Goal: Task Accomplishment & Management: Manage account settings

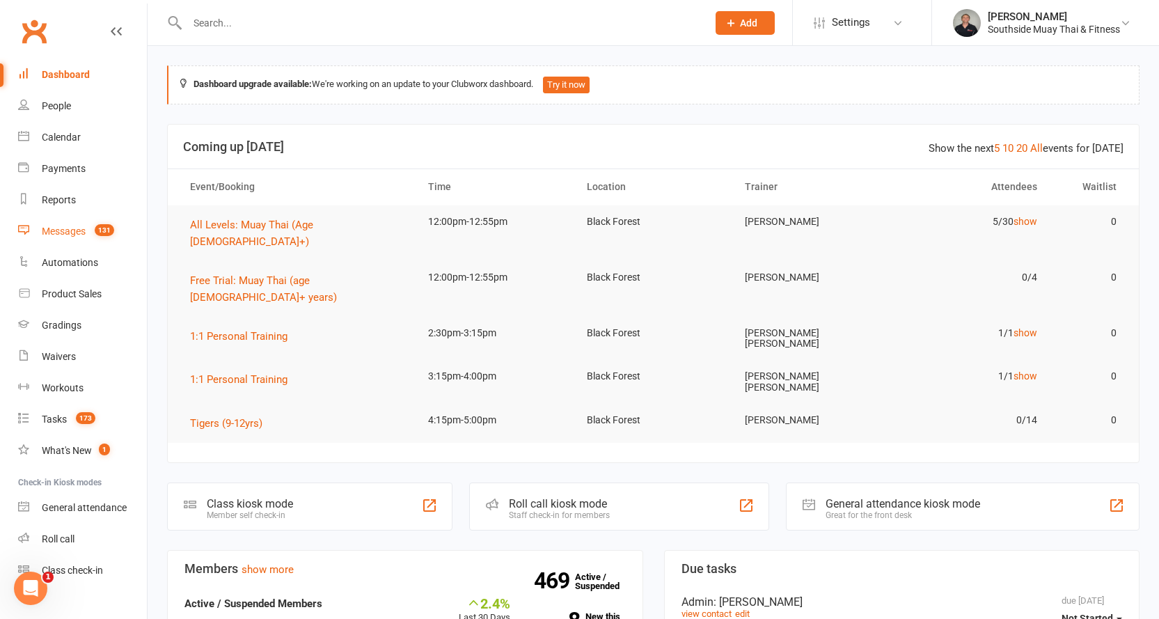
click at [58, 225] on link "Messages 131" at bounding box center [82, 231] width 129 height 31
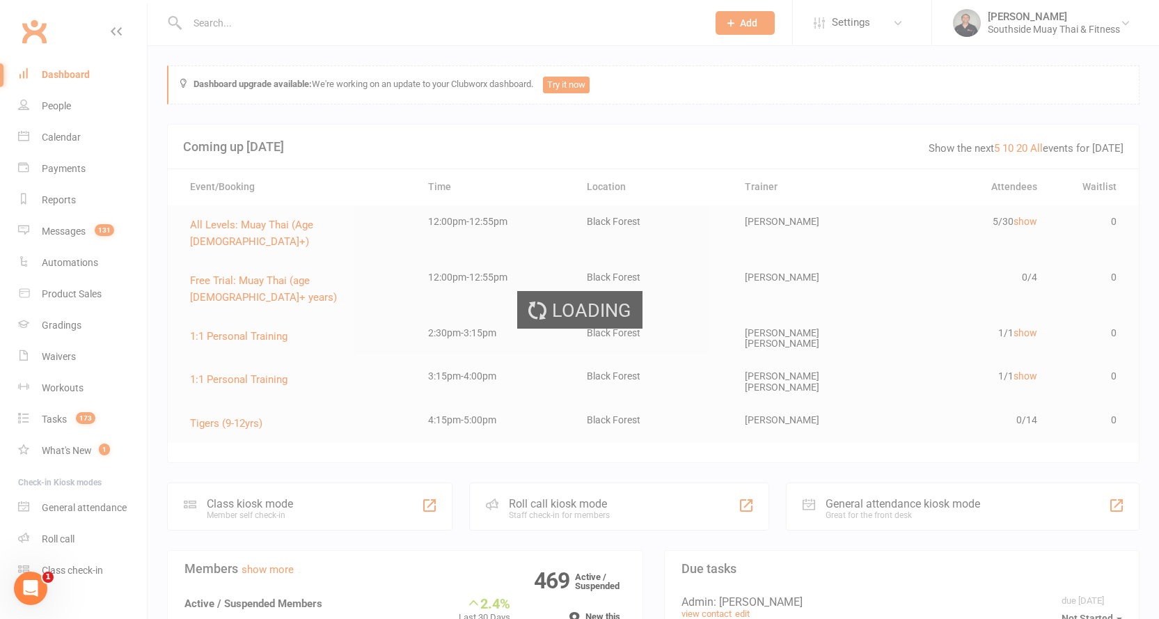
click at [224, 18] on div "Loading" at bounding box center [579, 309] width 1159 height 619
click at [223, 24] on div "Loading" at bounding box center [579, 309] width 1159 height 619
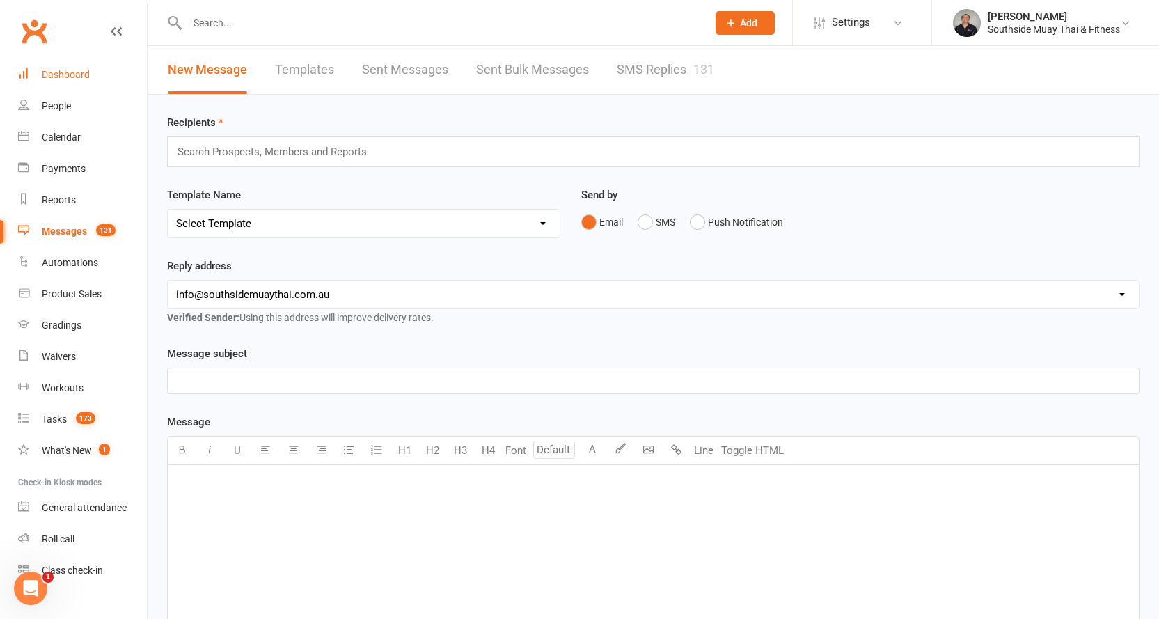
click at [78, 74] on div "Dashboard" at bounding box center [66, 74] width 48 height 11
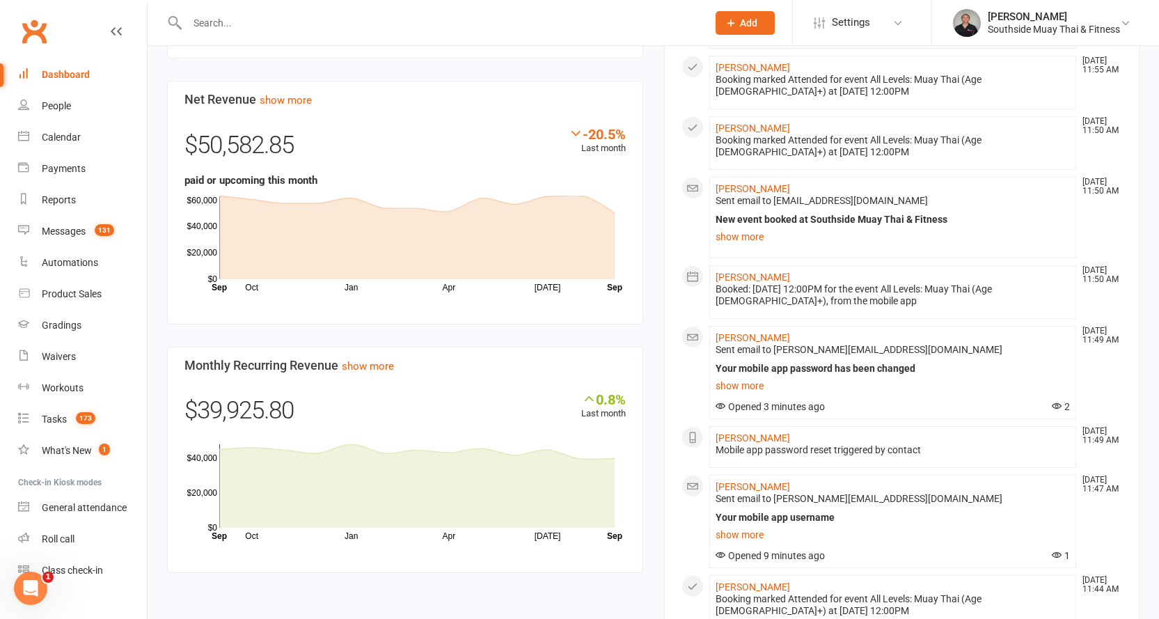
scroll to position [1114, 0]
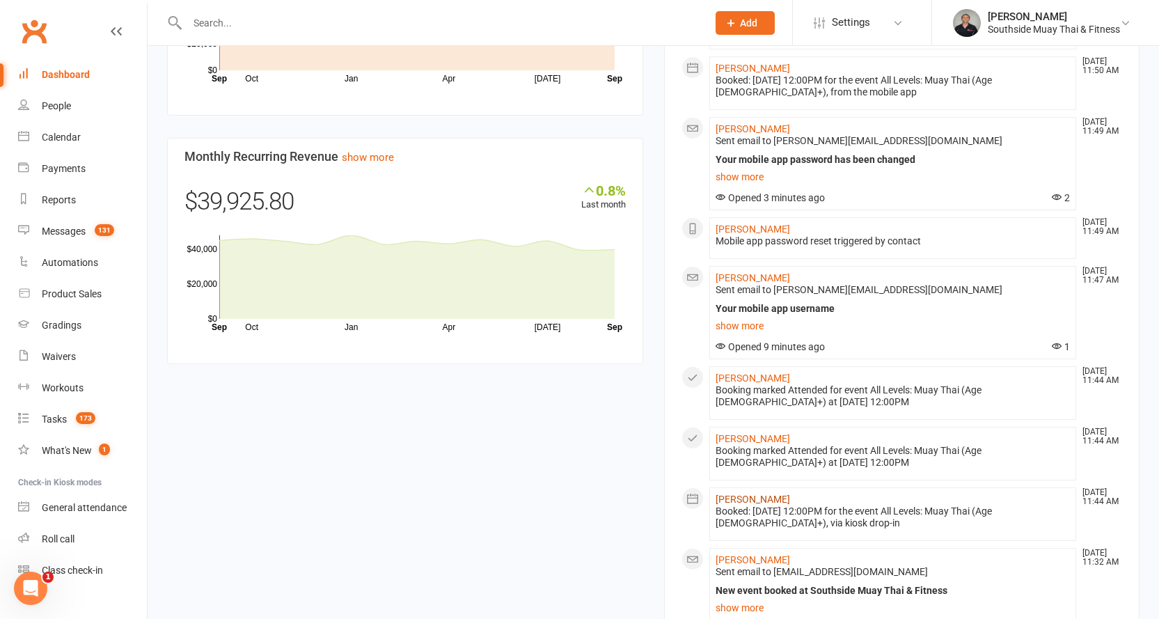
click at [733, 494] on link "[PERSON_NAME]" at bounding box center [753, 499] width 75 height 11
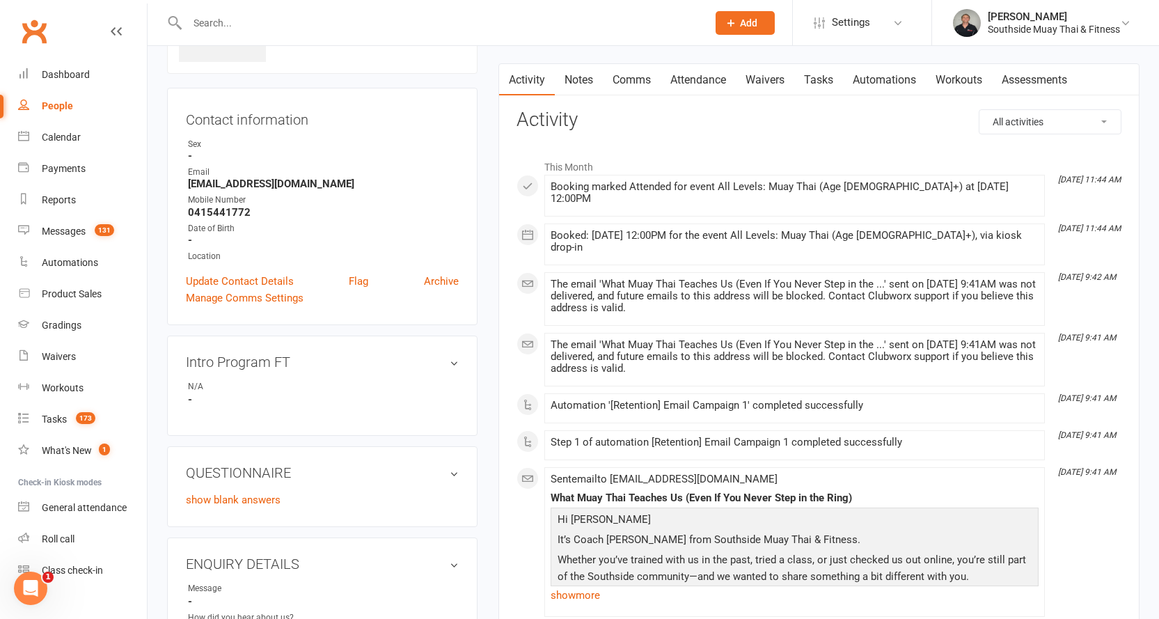
scroll to position [70, 0]
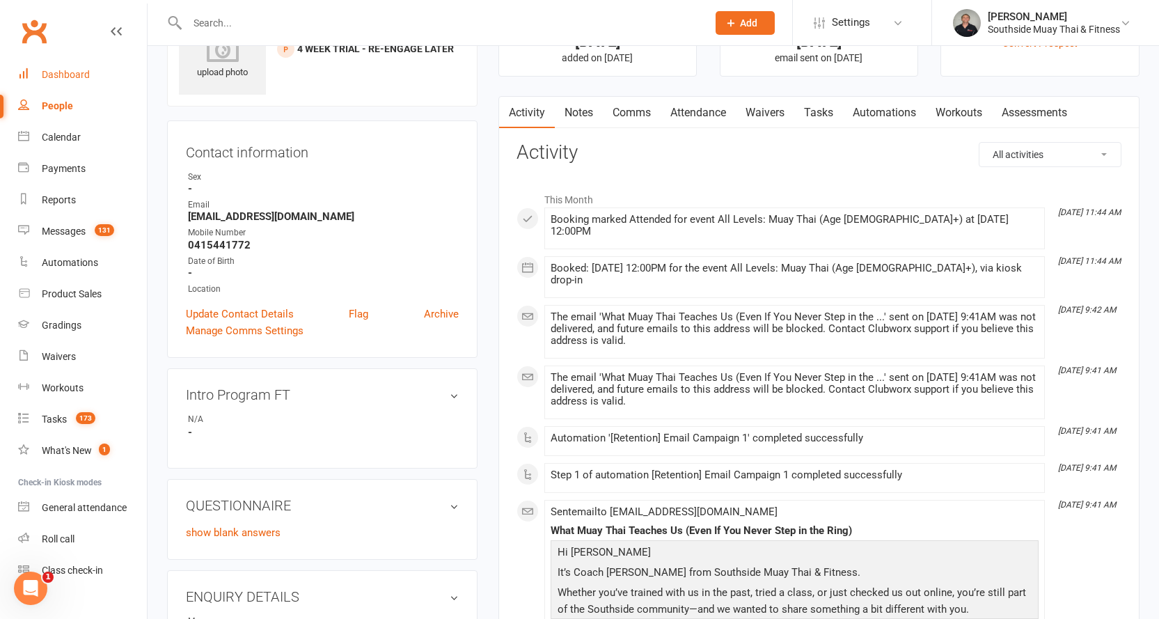
click at [72, 77] on div "Dashboard" at bounding box center [66, 74] width 48 height 11
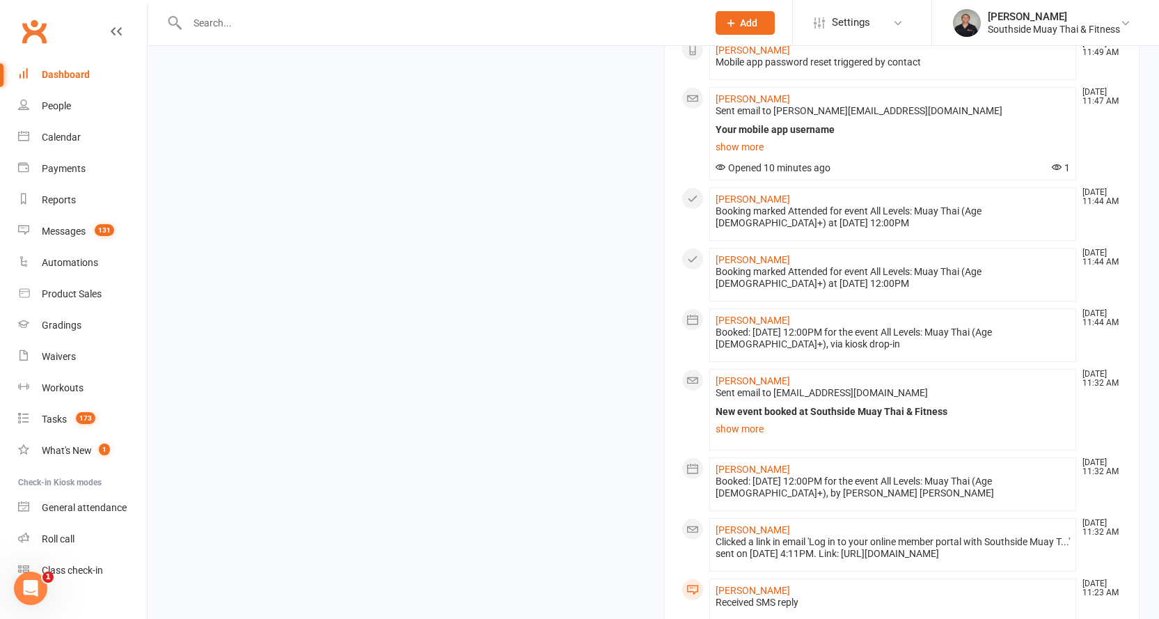
scroll to position [1579, 0]
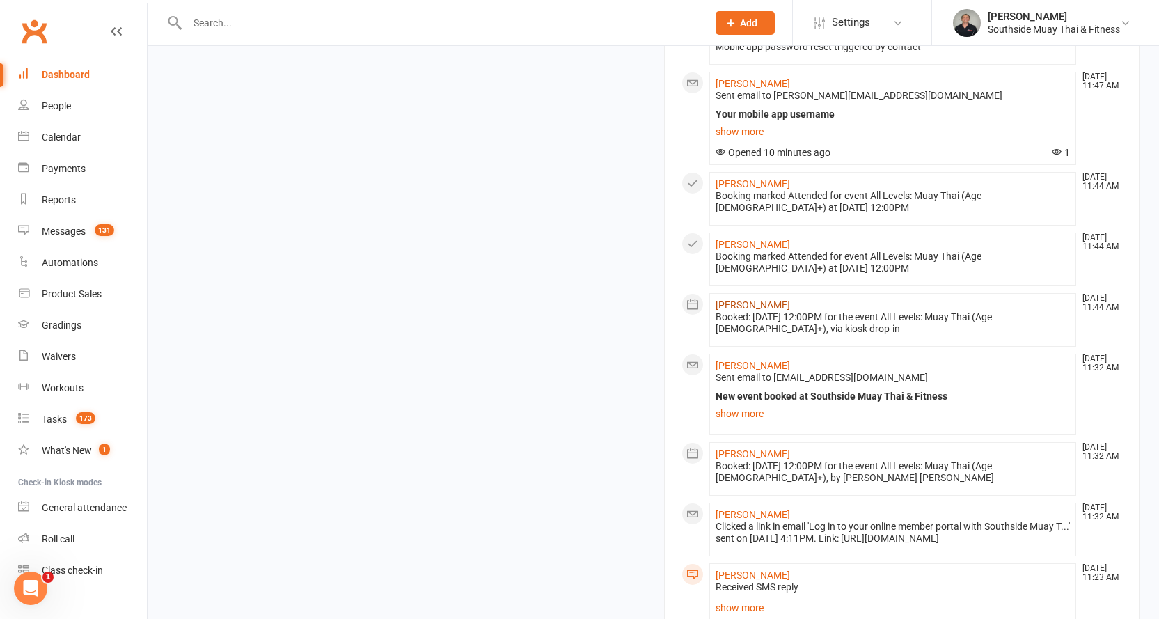
click at [733, 299] on link "[PERSON_NAME]" at bounding box center [753, 304] width 75 height 11
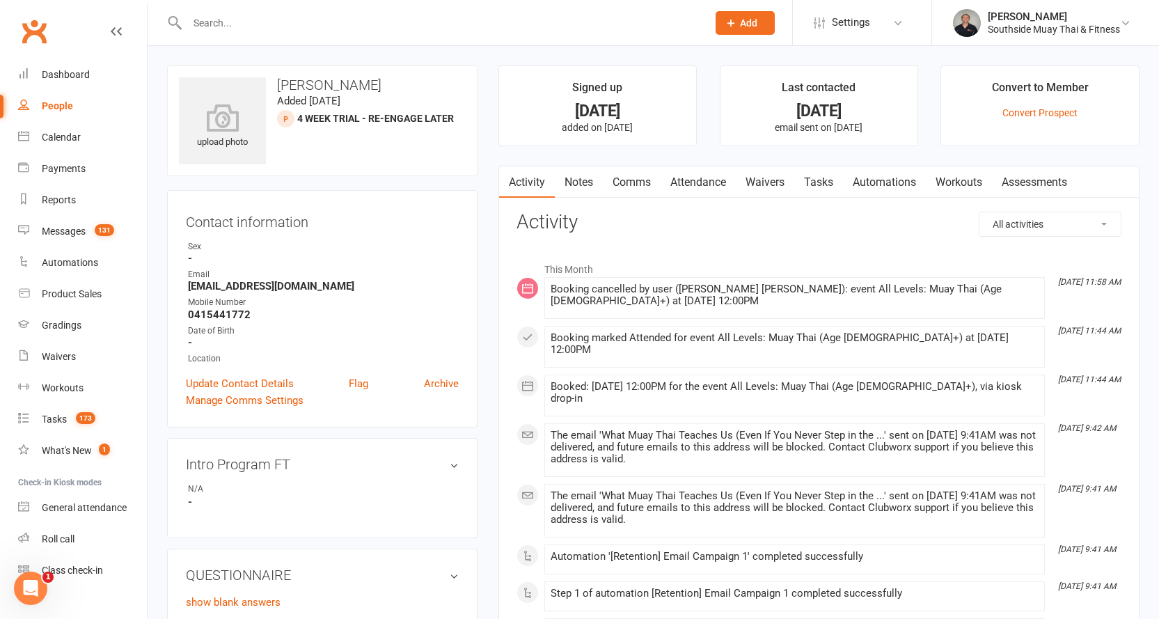
click at [701, 184] on link "Attendance" at bounding box center [698, 182] width 75 height 32
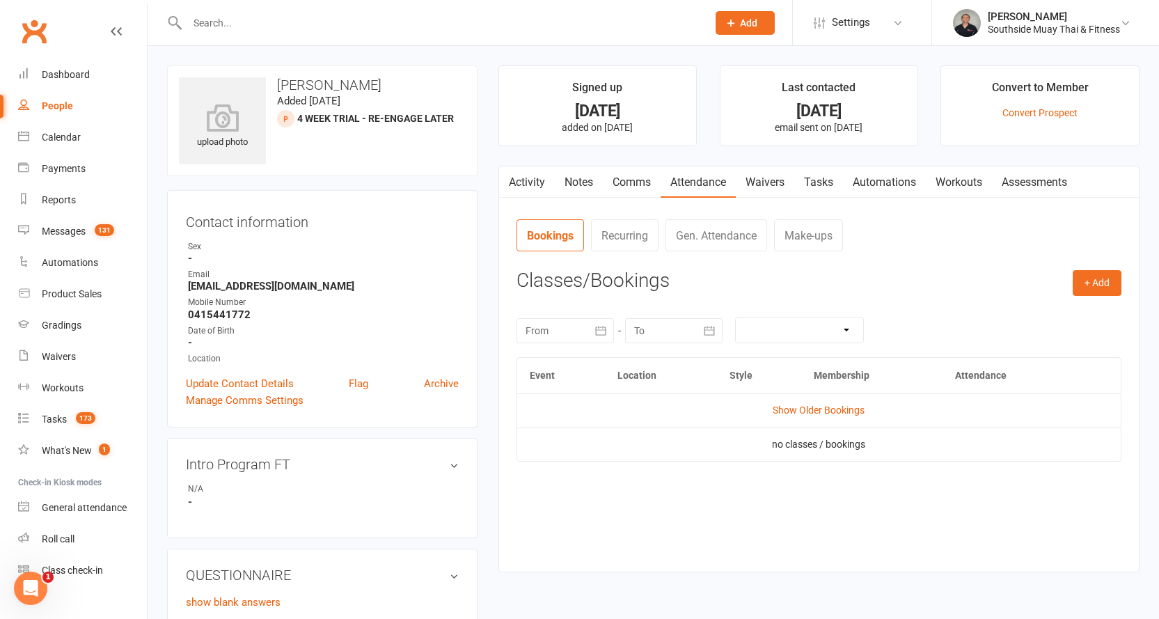
click at [520, 178] on link "Activity" at bounding box center [527, 182] width 56 height 32
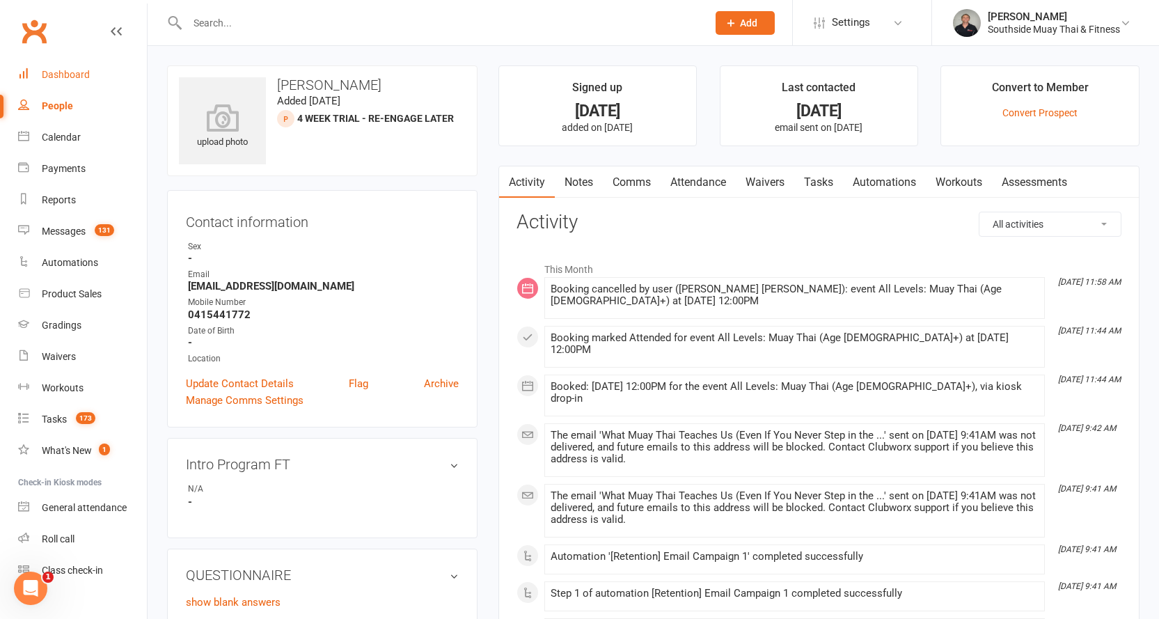
click at [70, 72] on div "Dashboard" at bounding box center [66, 74] width 48 height 11
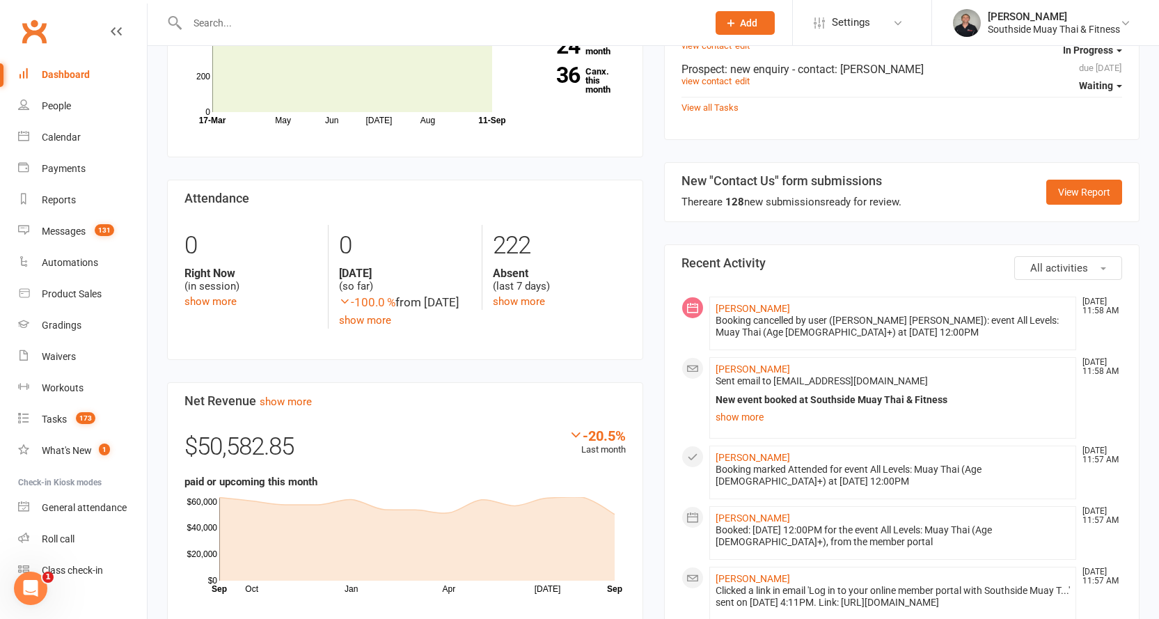
scroll to position [766, 0]
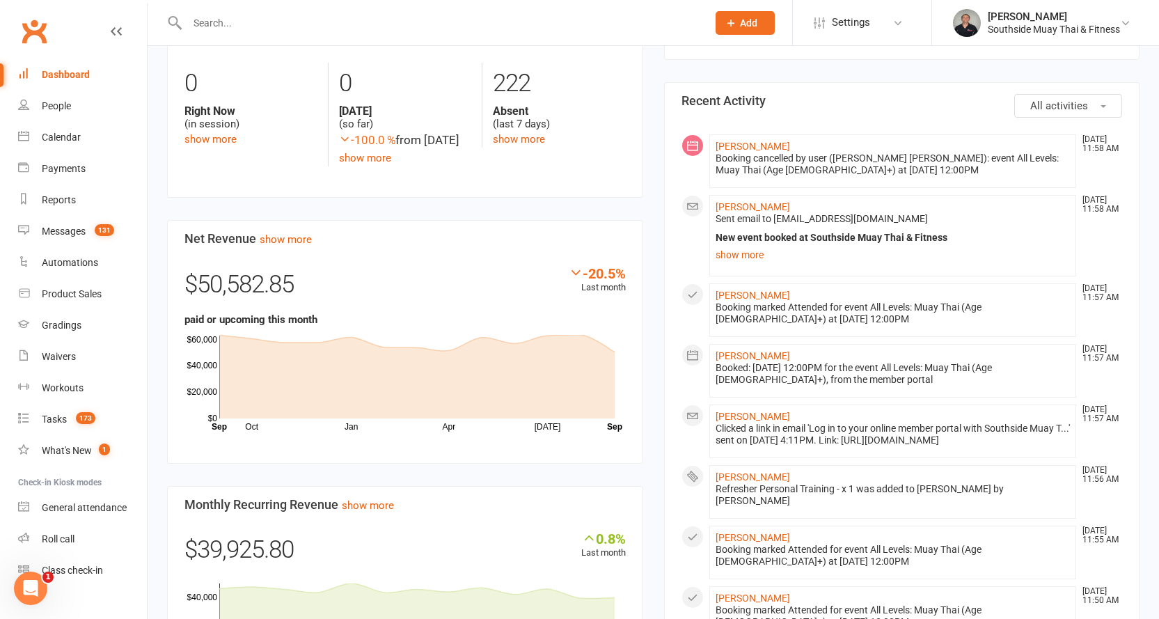
click at [229, 23] on input "text" at bounding box center [440, 22] width 515 height 19
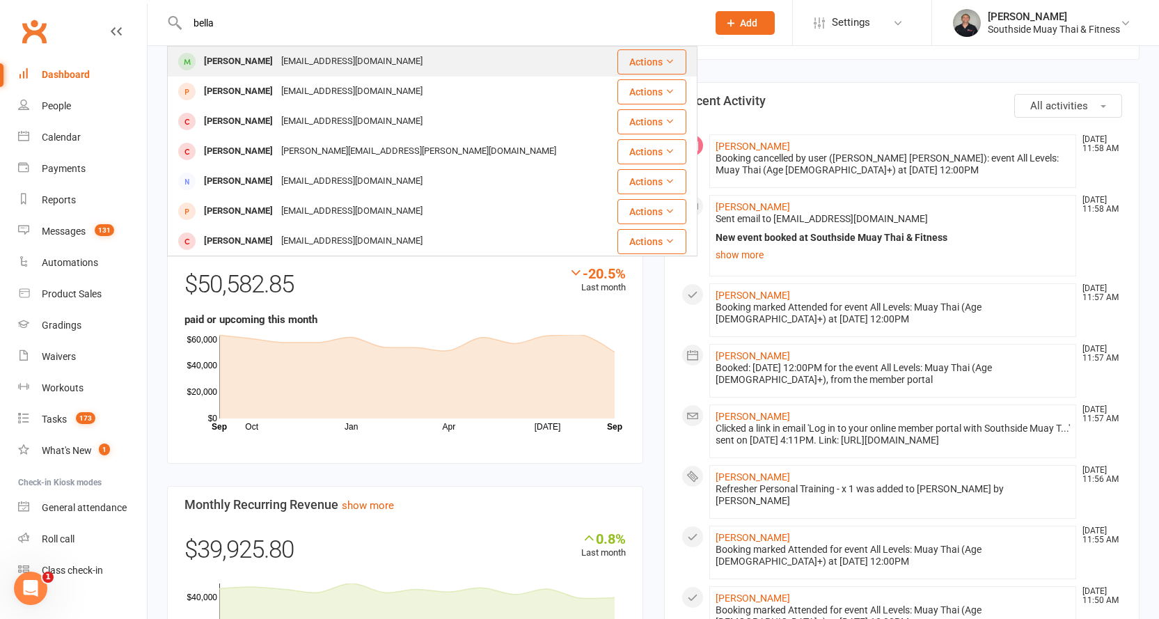
type input "bella"
click at [218, 74] on div "[PERSON_NAME] [EMAIL_ADDRESS][DOMAIN_NAME]" at bounding box center [388, 61] width 439 height 29
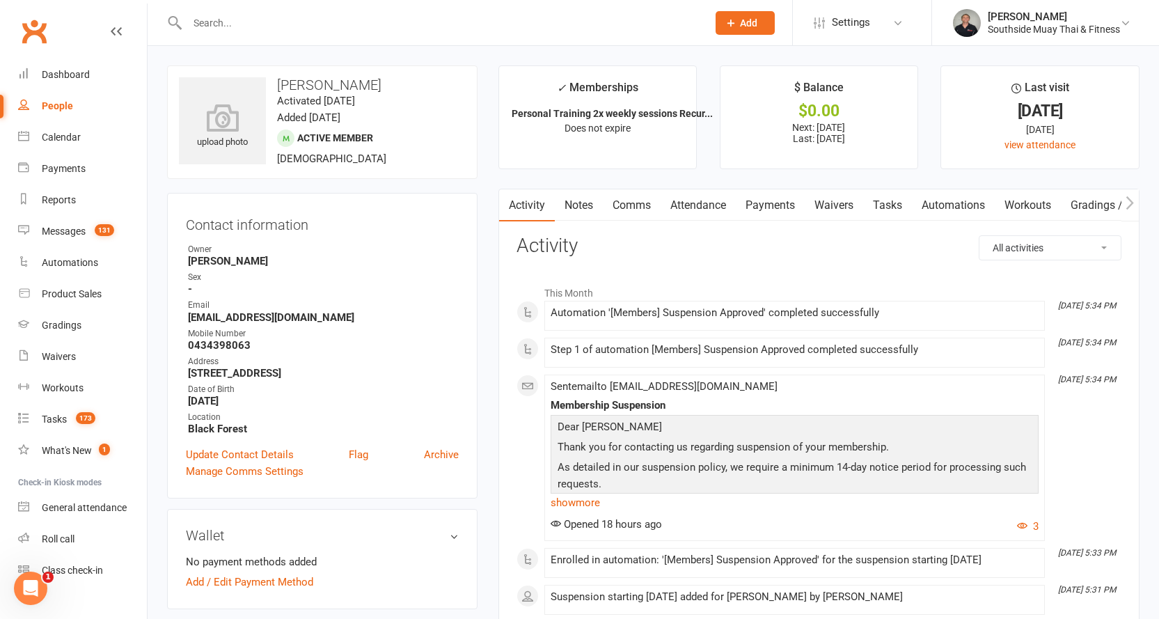
click at [709, 204] on link "Attendance" at bounding box center [698, 205] width 75 height 32
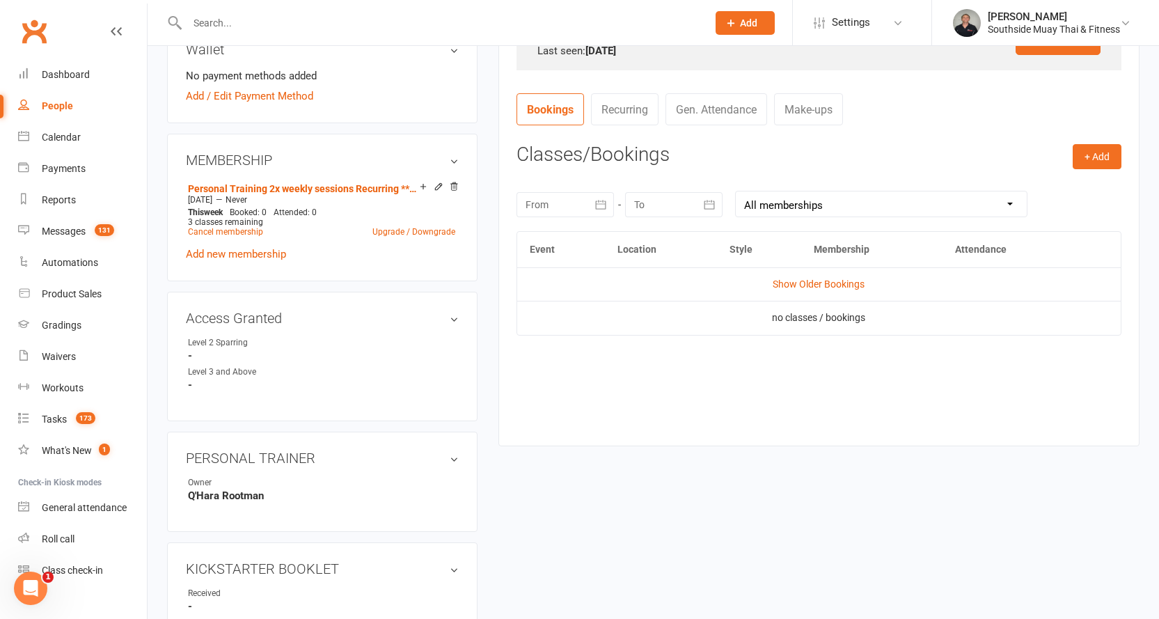
scroll to position [487, 0]
click at [784, 280] on link "Show Older Bookings" at bounding box center [819, 282] width 92 height 11
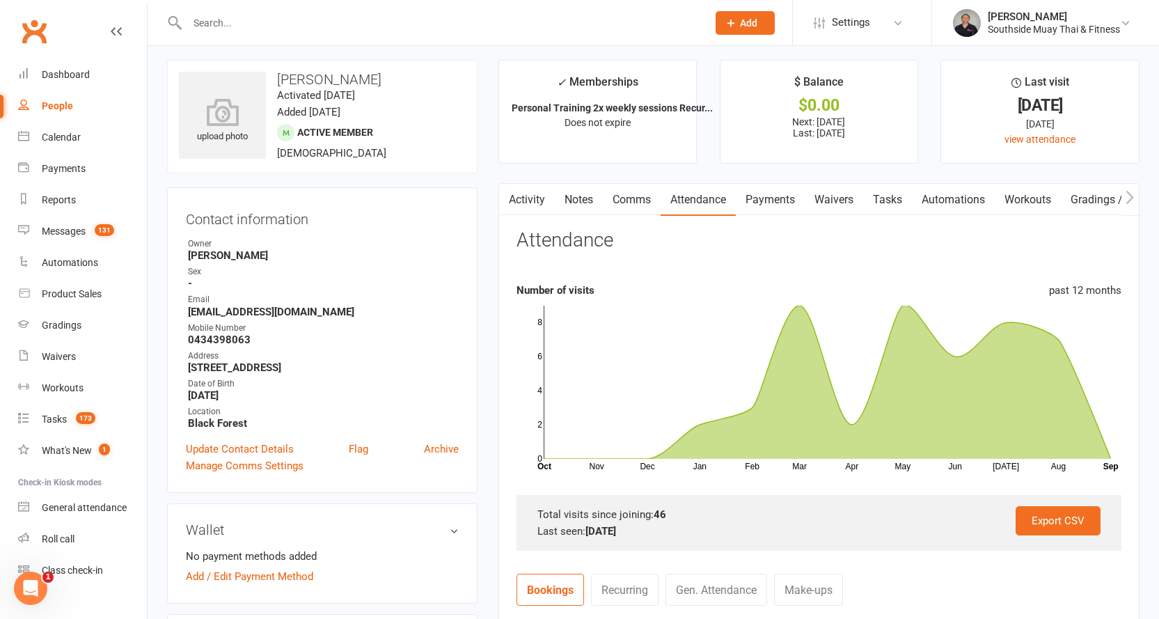
scroll to position [0, 0]
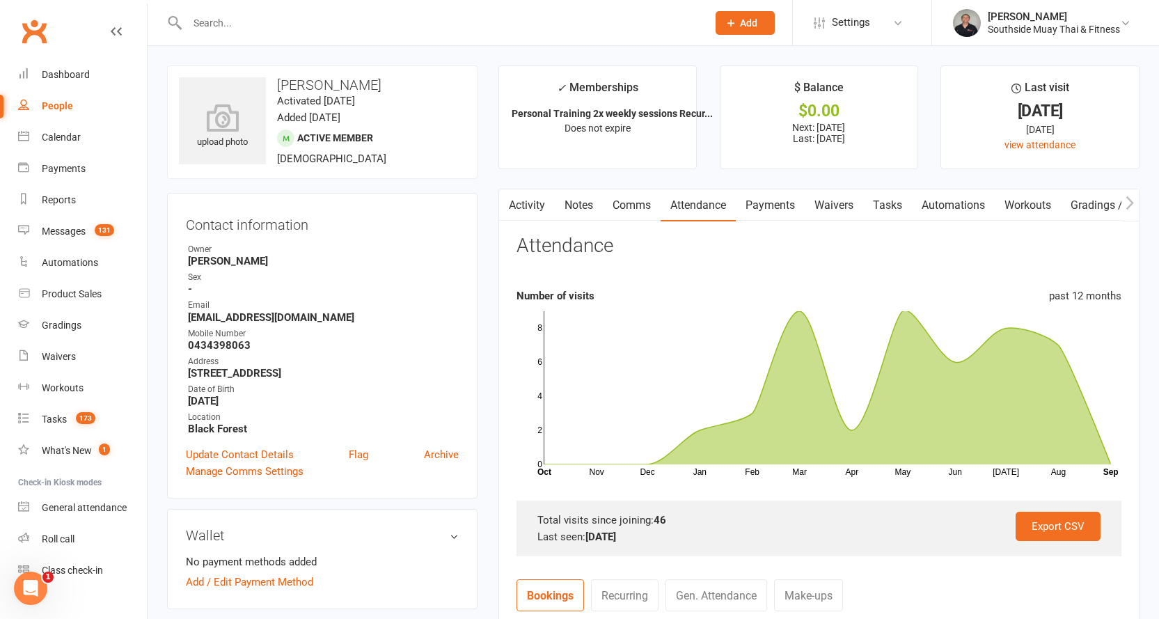
click at [766, 212] on link "Payments" at bounding box center [770, 205] width 69 height 32
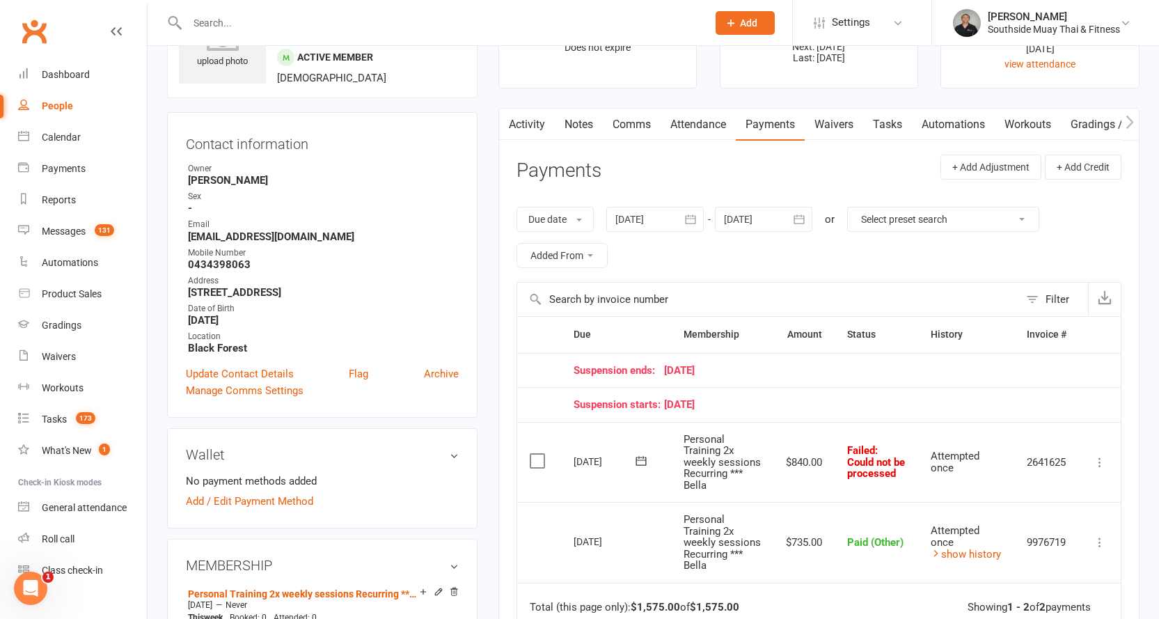
scroll to position [209, 0]
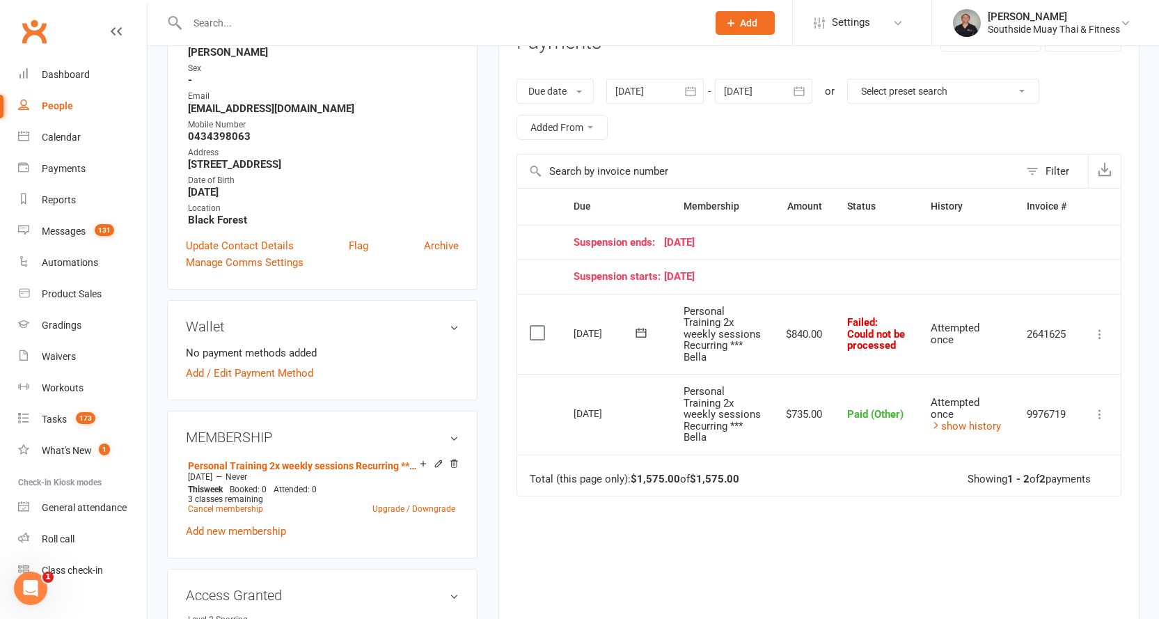
click at [1102, 338] on icon at bounding box center [1100, 334] width 14 height 14
click at [643, 337] on icon at bounding box center [641, 332] width 10 height 9
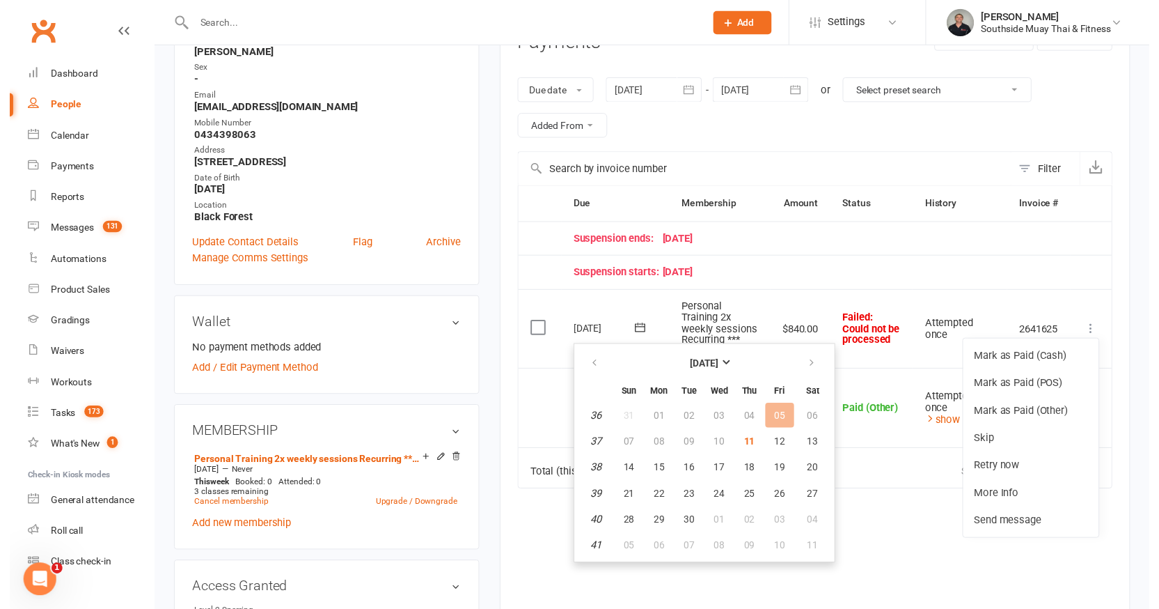
scroll to position [487, 0]
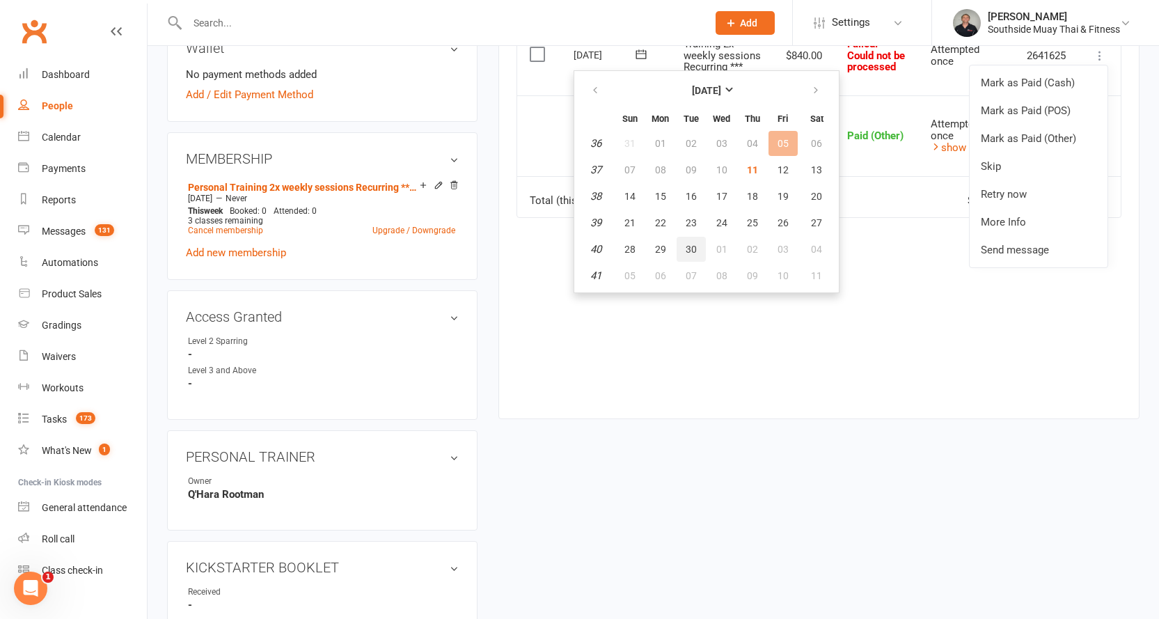
click at [688, 244] on span "30" at bounding box center [691, 249] width 11 height 11
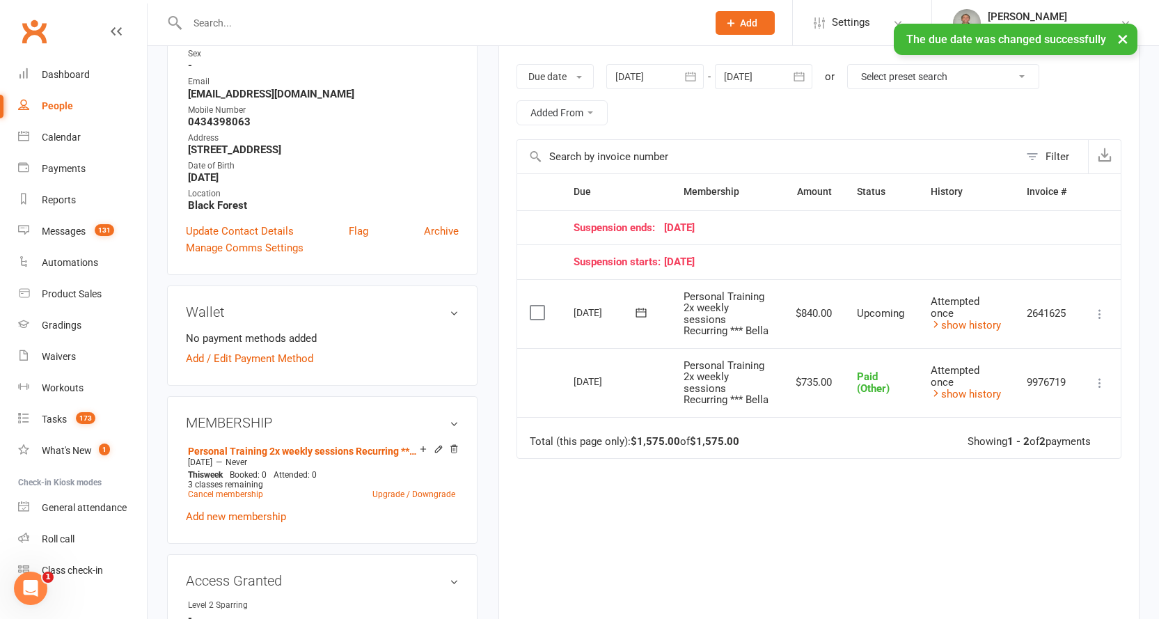
scroll to position [209, 0]
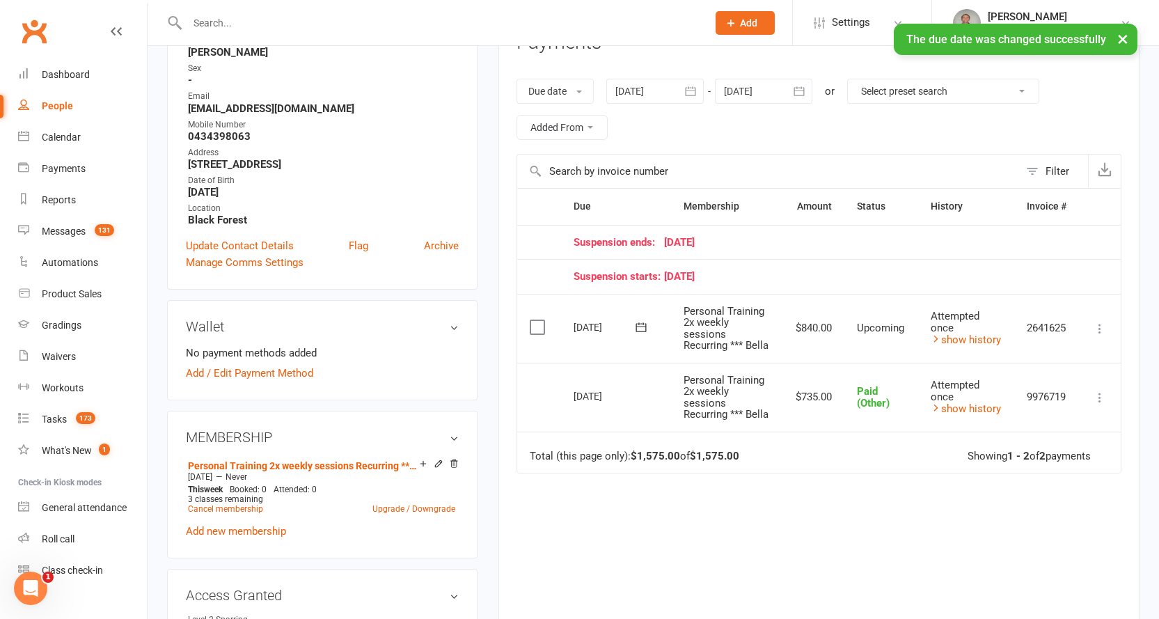
click at [1100, 334] on icon at bounding box center [1100, 329] width 14 height 14
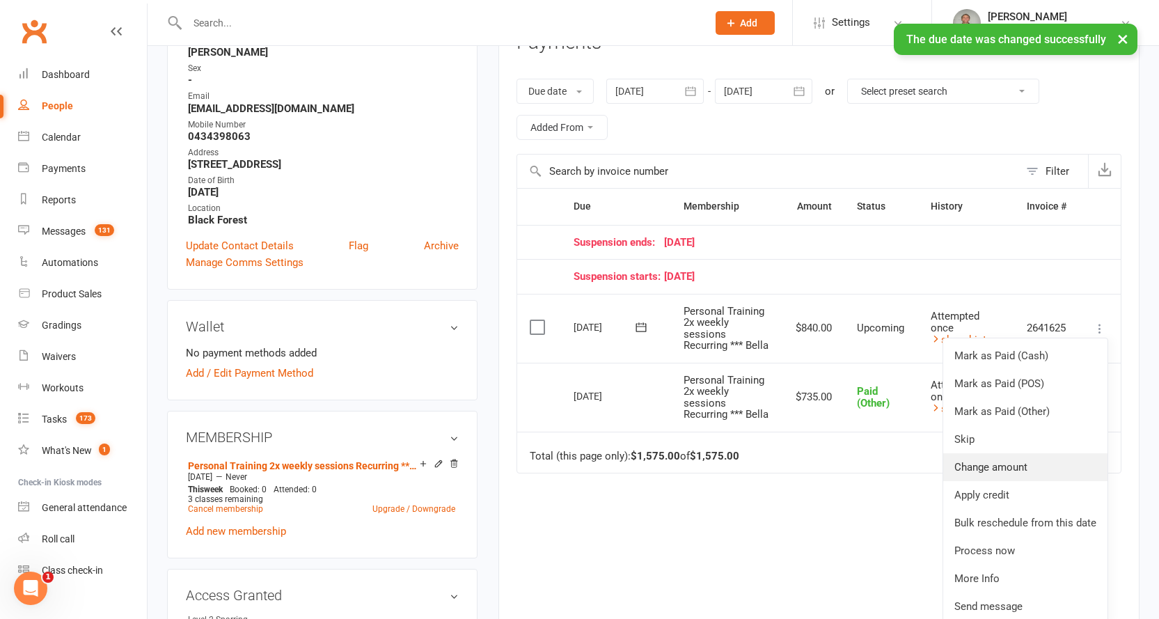
click at [997, 472] on link "Change amount" at bounding box center [1026, 467] width 164 height 28
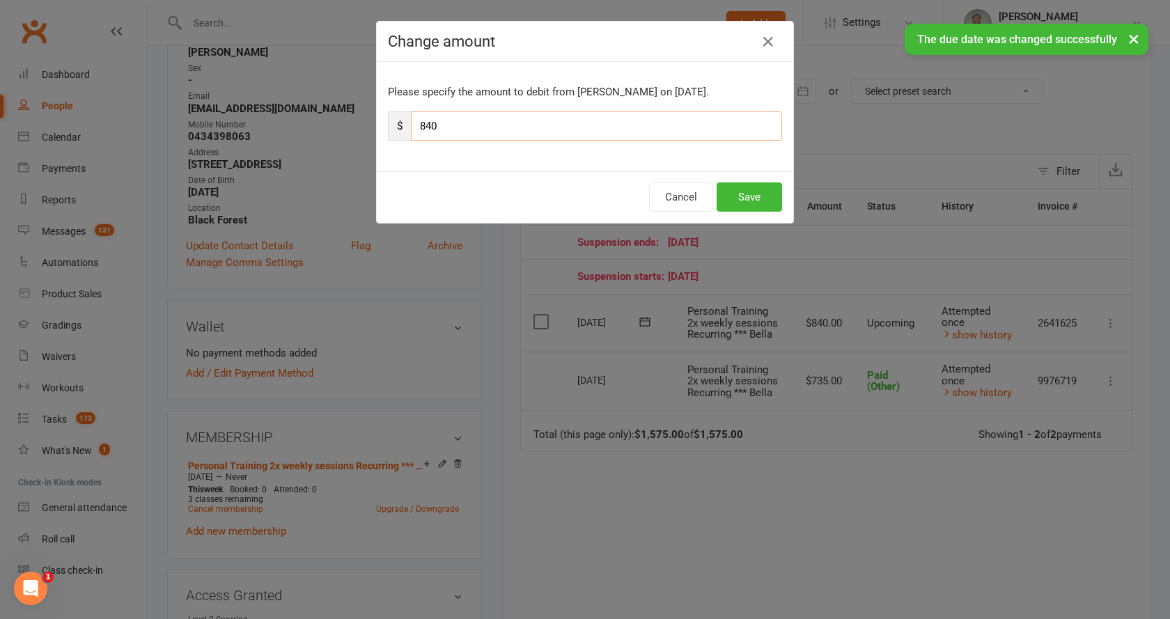
click at [451, 121] on input "840" at bounding box center [596, 125] width 371 height 29
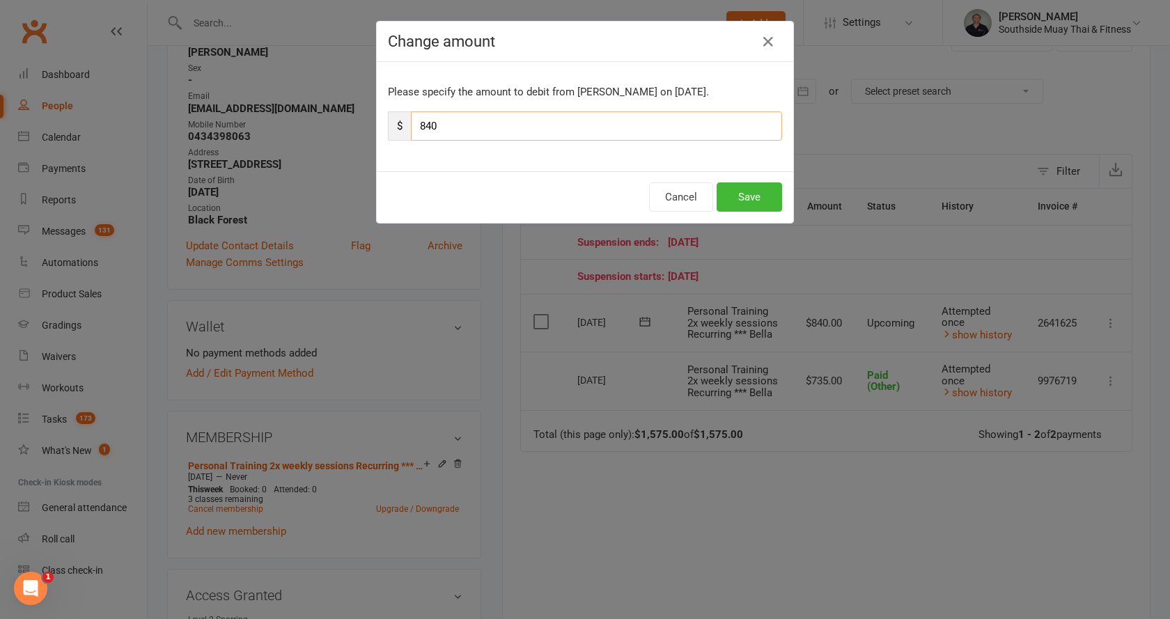
click at [451, 121] on input "840" at bounding box center [596, 125] width 371 height 29
type input "420"
click at [742, 193] on button "Save" at bounding box center [749, 196] width 65 height 29
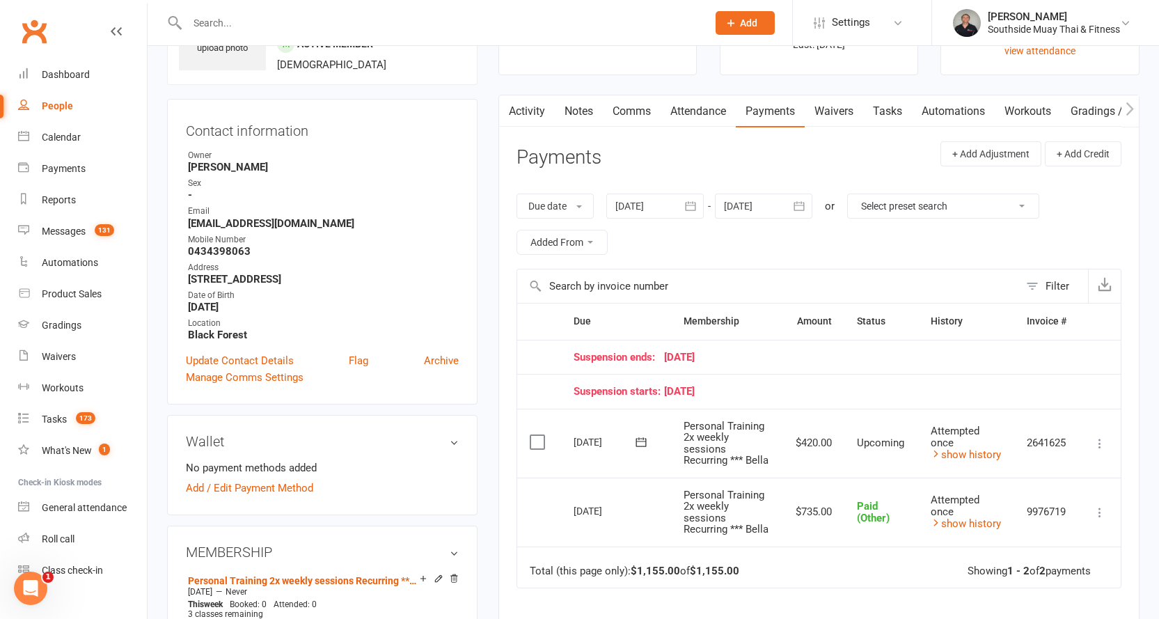
scroll to position [0, 0]
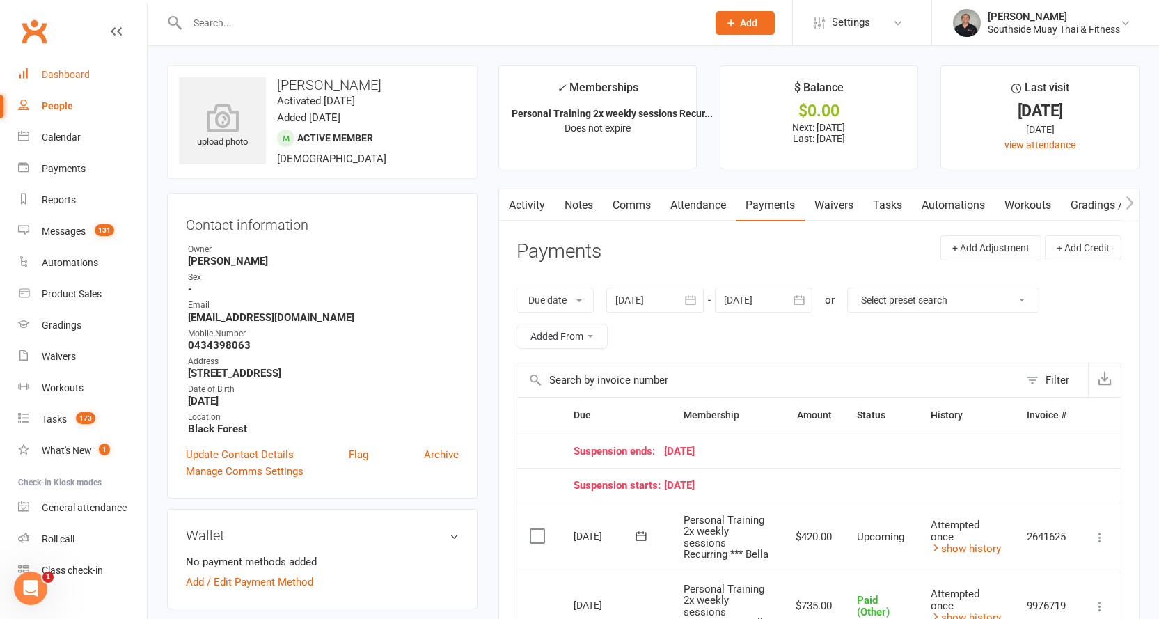
click at [58, 68] on link "Dashboard" at bounding box center [82, 74] width 129 height 31
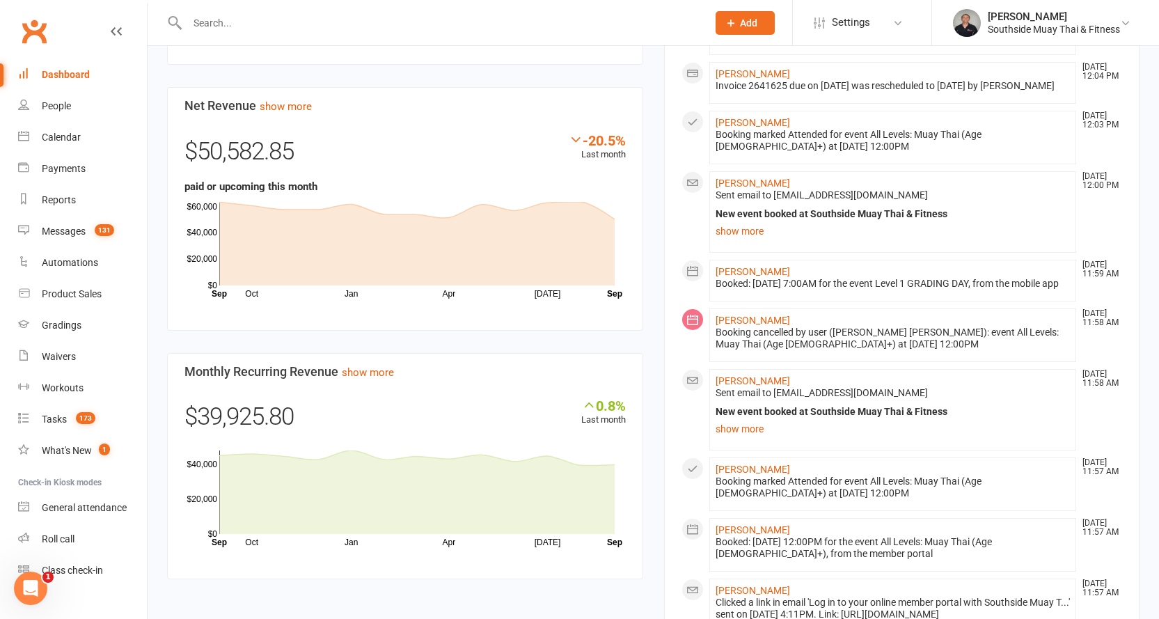
scroll to position [905, 0]
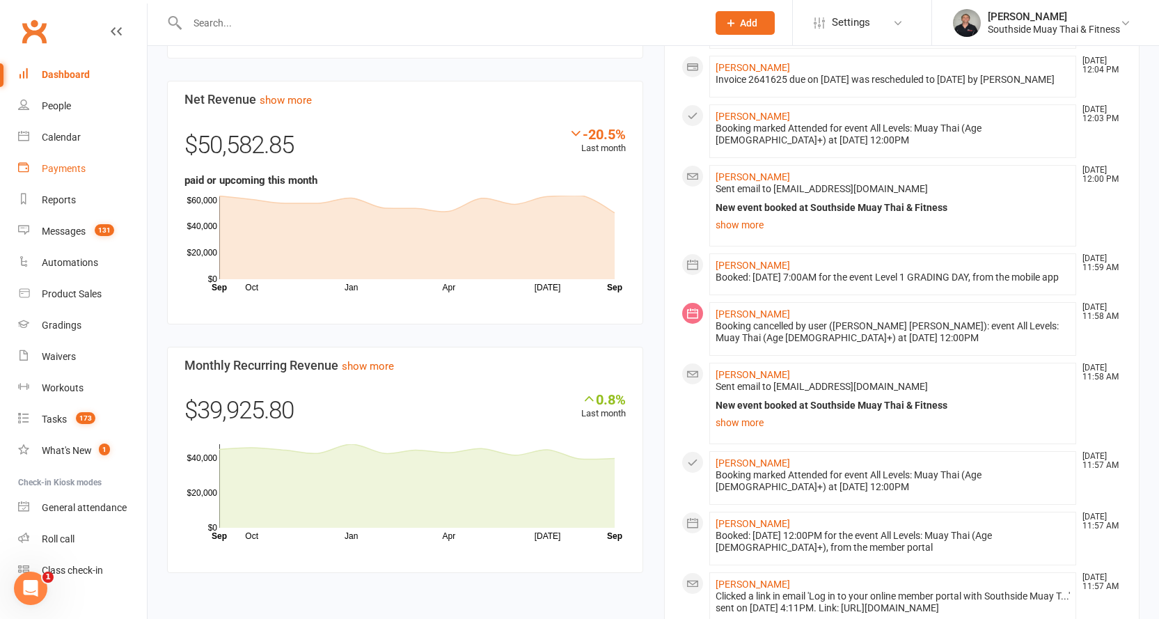
click at [56, 167] on div "Payments" at bounding box center [64, 168] width 44 height 11
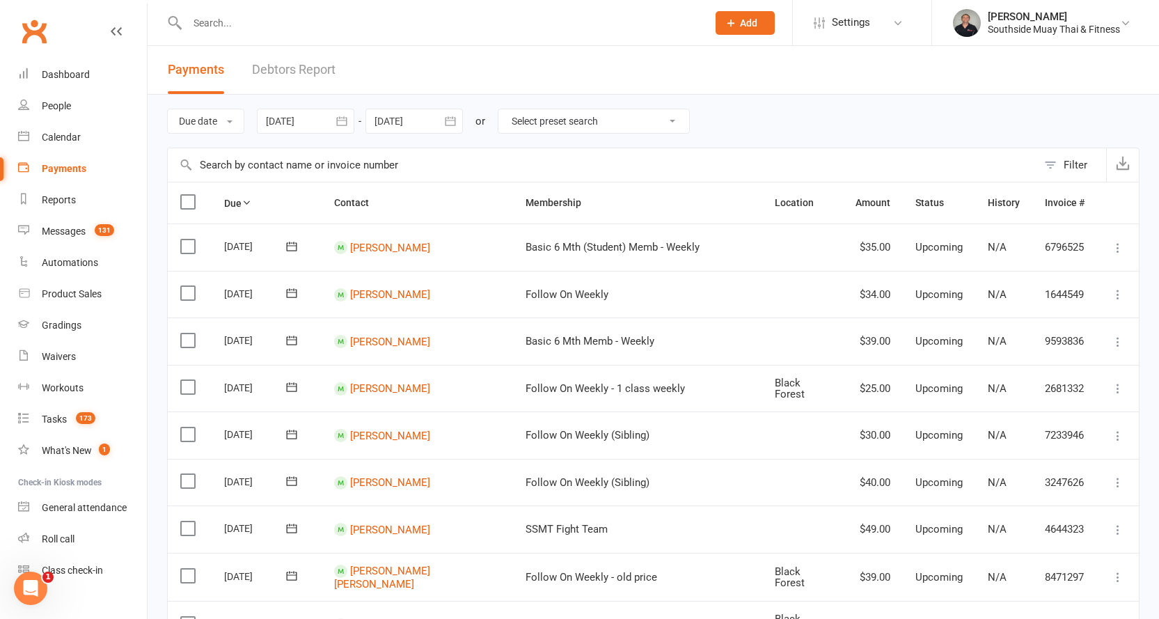
click at [1046, 156] on button "Filter" at bounding box center [1072, 164] width 69 height 33
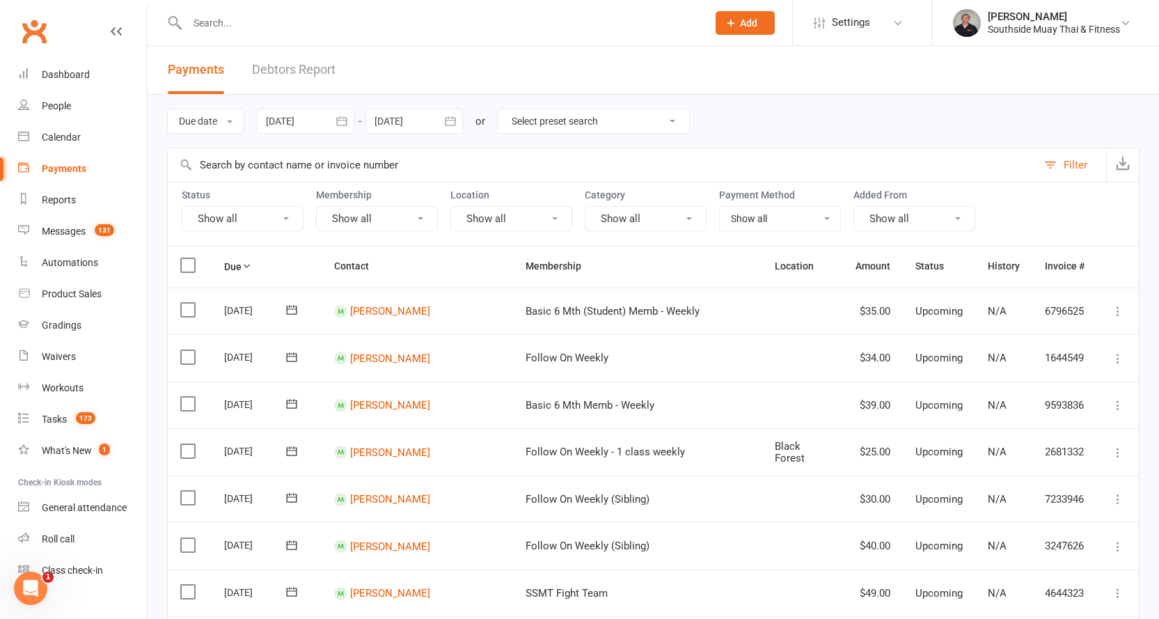
click at [251, 218] on button "Show all" at bounding box center [243, 218] width 122 height 25
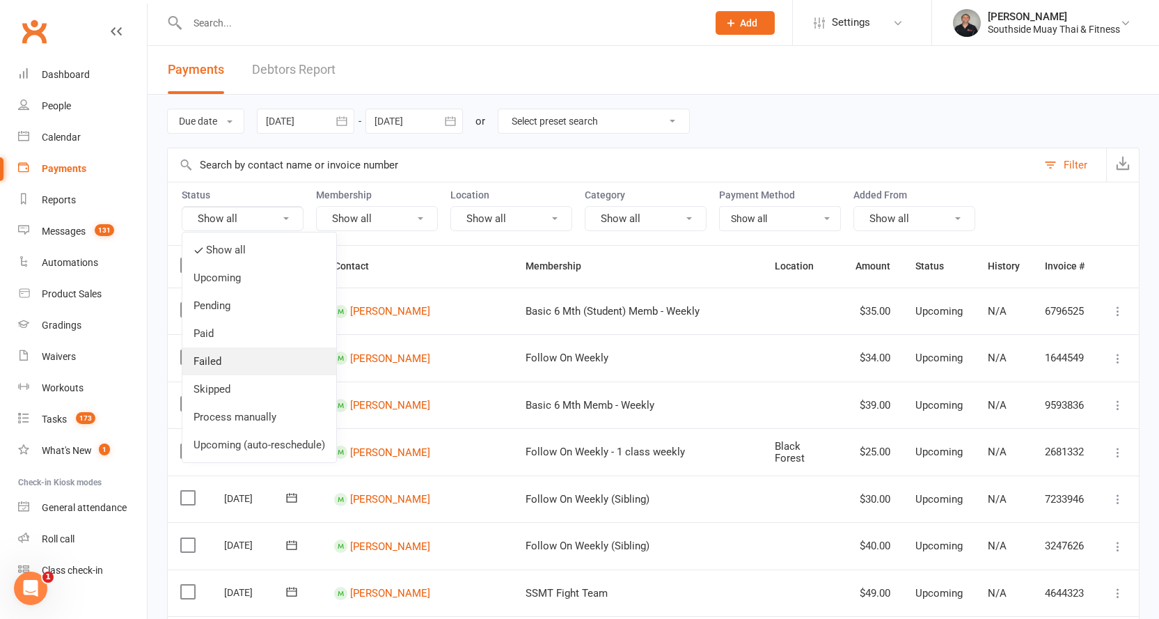
click at [224, 365] on link "Failed" at bounding box center [259, 361] width 154 height 28
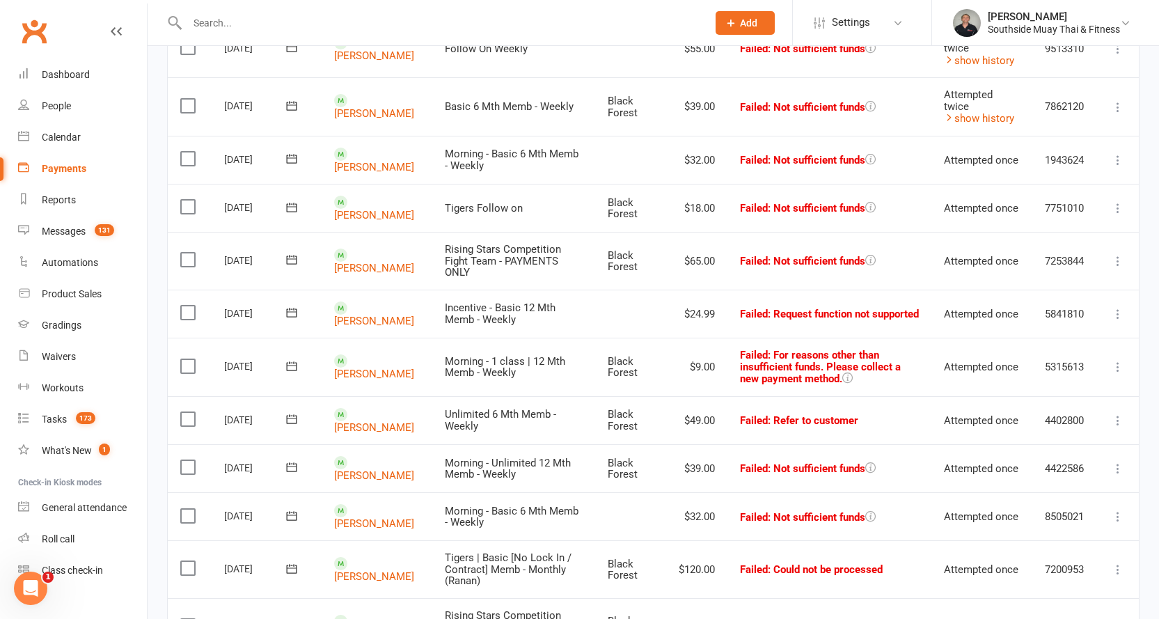
scroll to position [348, 0]
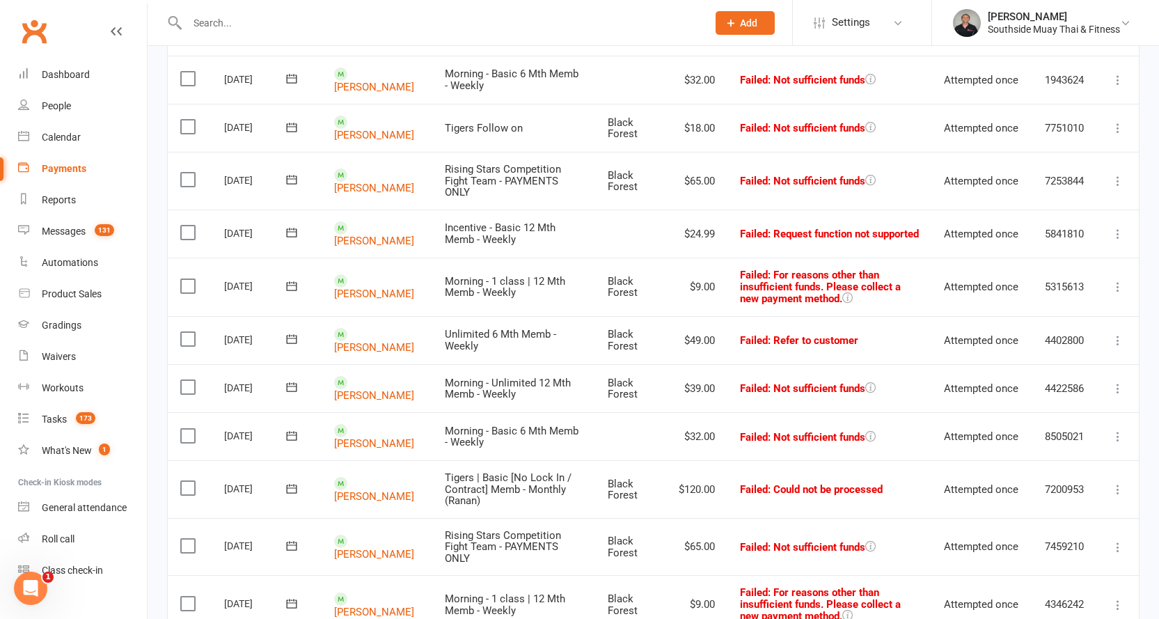
click at [1118, 382] on icon at bounding box center [1118, 389] width 14 height 14
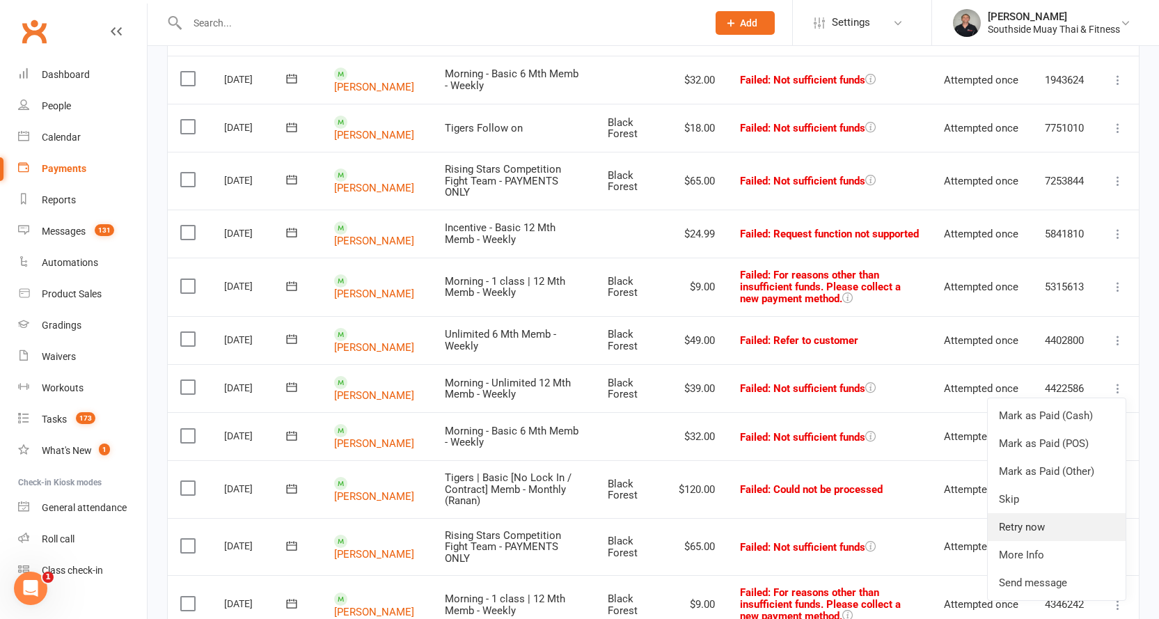
click at [1055, 513] on link "Retry now" at bounding box center [1057, 527] width 138 height 28
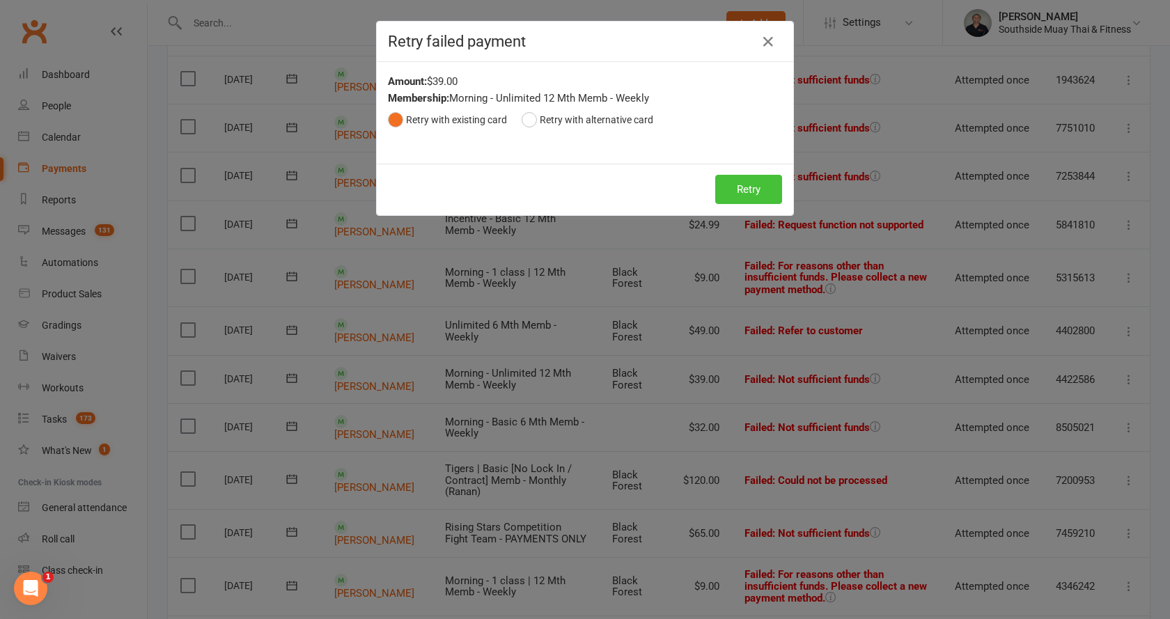
click at [721, 187] on button "Retry" at bounding box center [748, 189] width 67 height 29
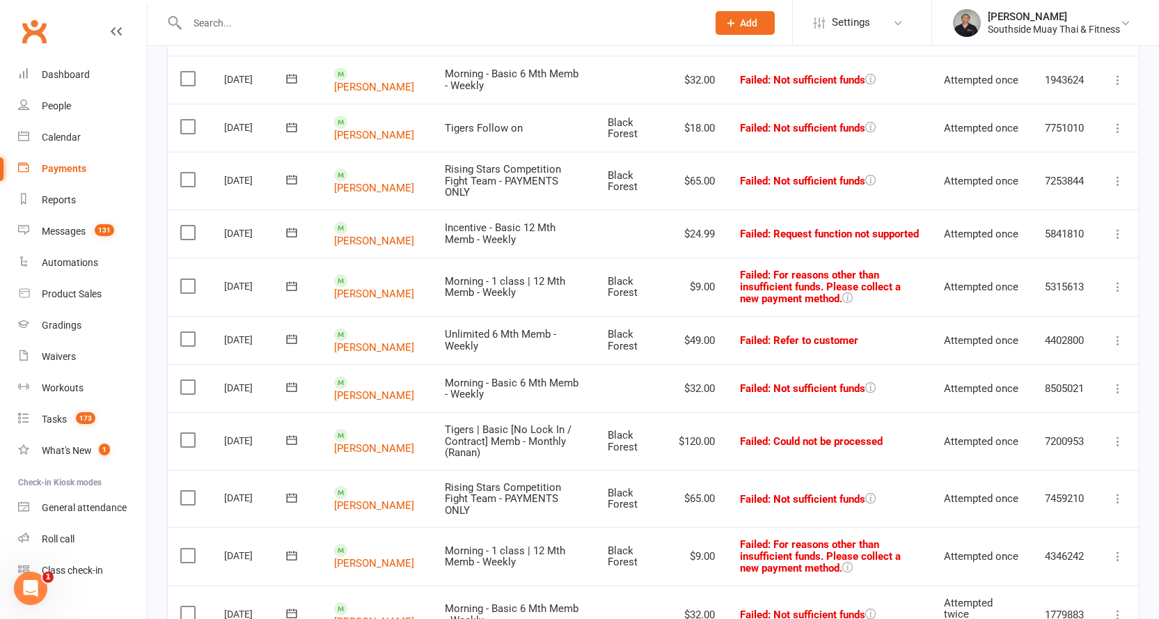
click at [1119, 382] on icon at bounding box center [1118, 389] width 14 height 14
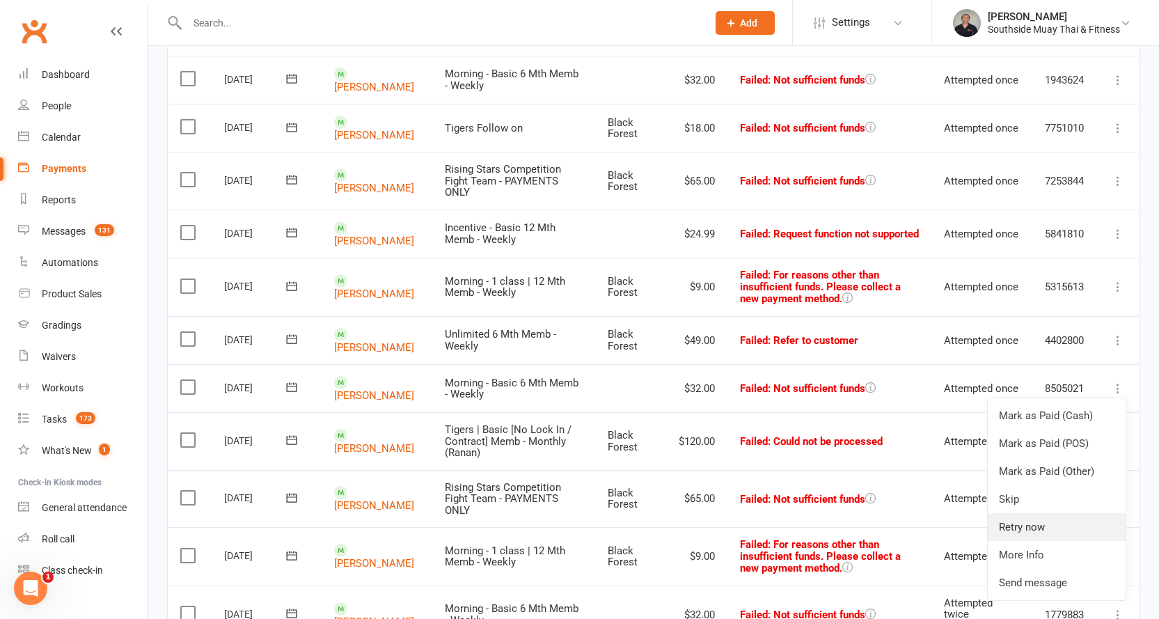
click at [1048, 513] on link "Retry now" at bounding box center [1057, 527] width 138 height 28
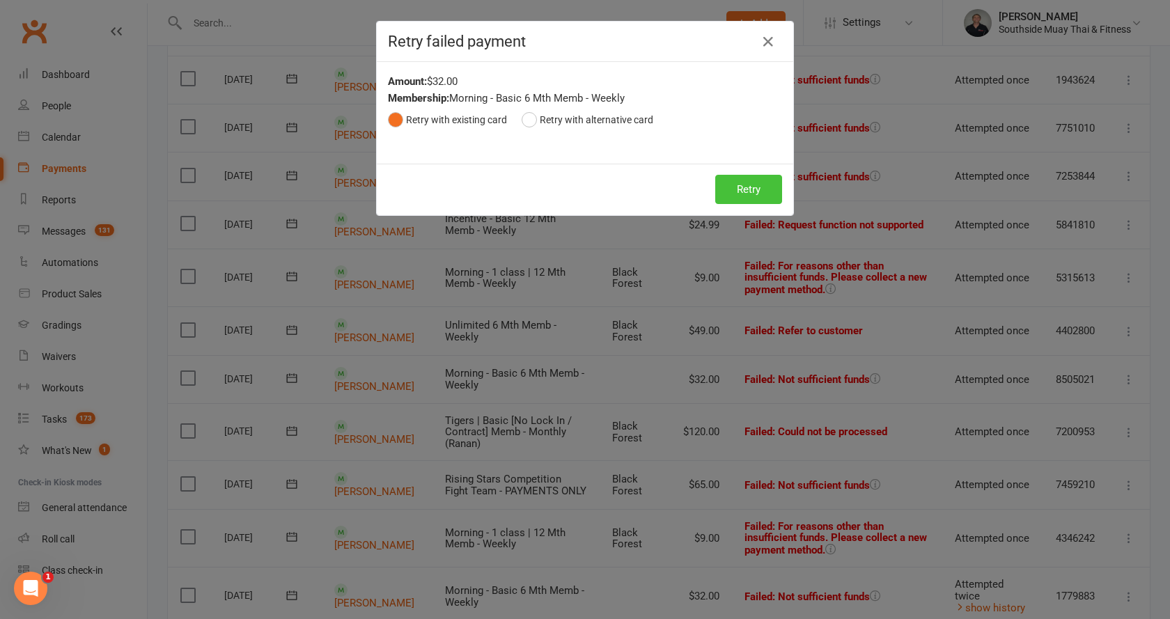
click at [740, 180] on button "Retry" at bounding box center [748, 189] width 67 height 29
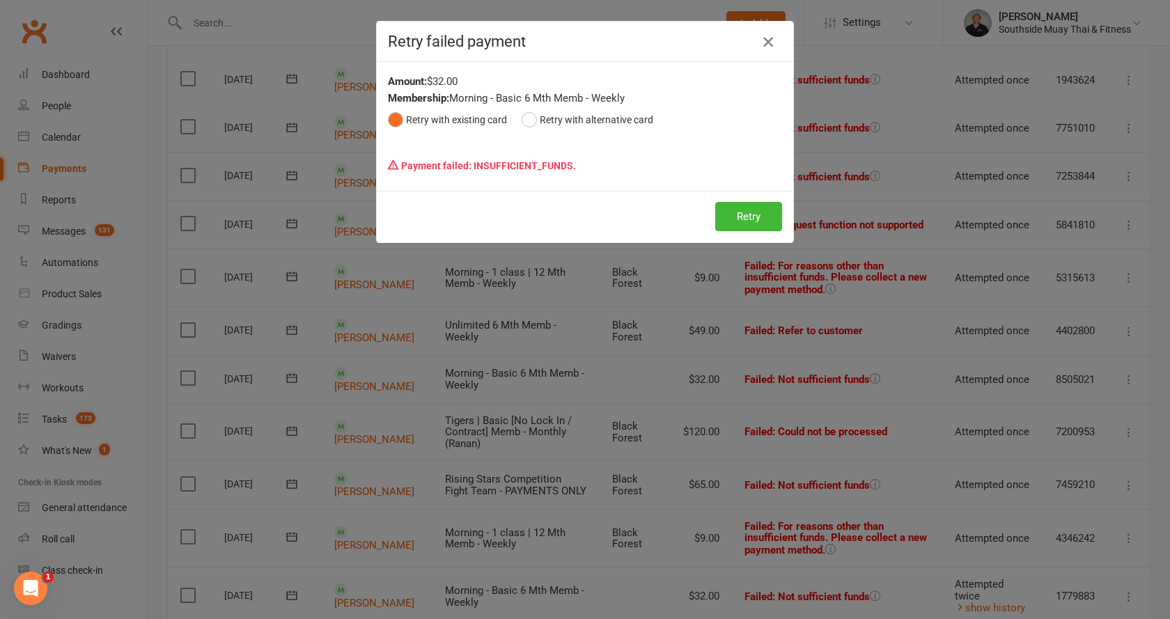
click at [764, 38] on icon "button" at bounding box center [768, 41] width 17 height 17
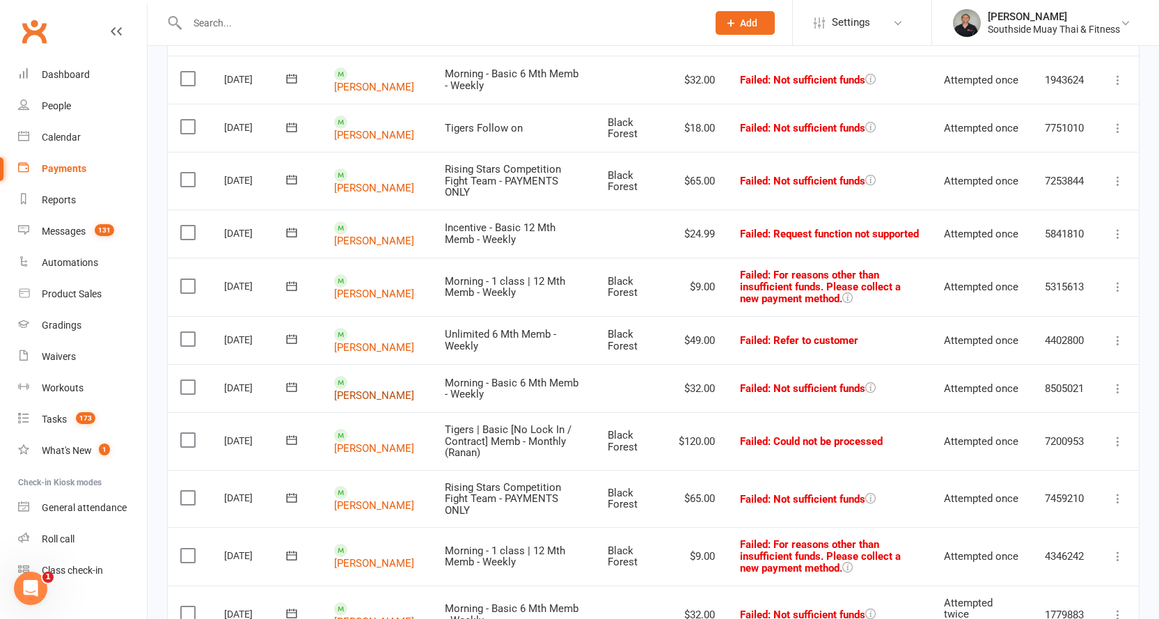
click at [354, 389] on link "[PERSON_NAME]" at bounding box center [374, 395] width 80 height 13
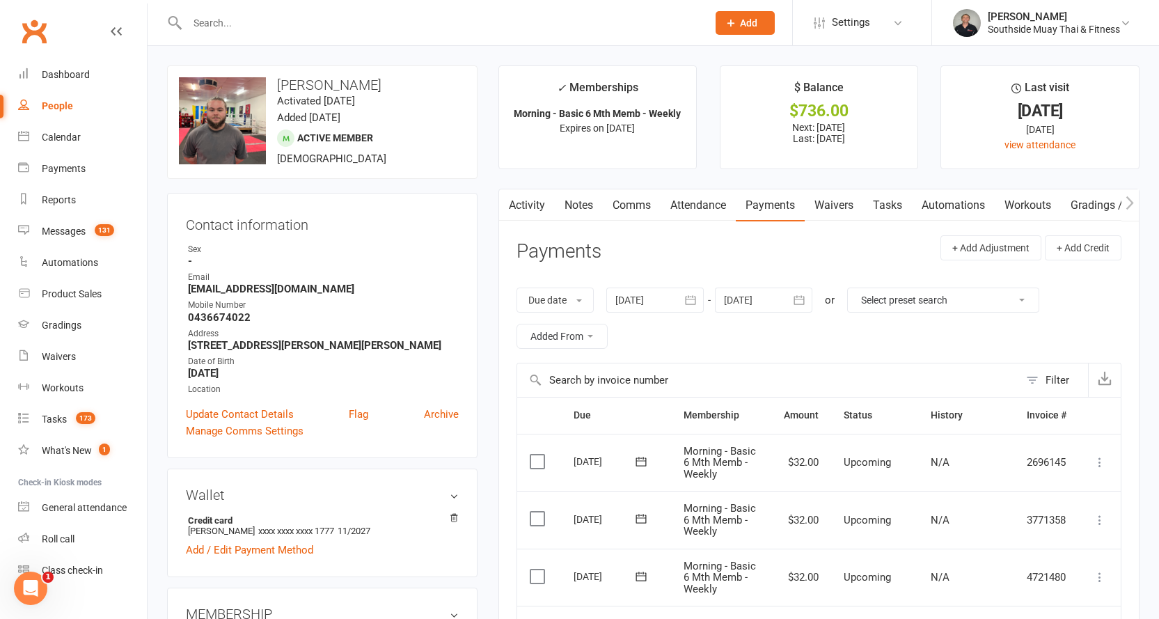
click at [587, 198] on link "Notes" at bounding box center [579, 205] width 48 height 32
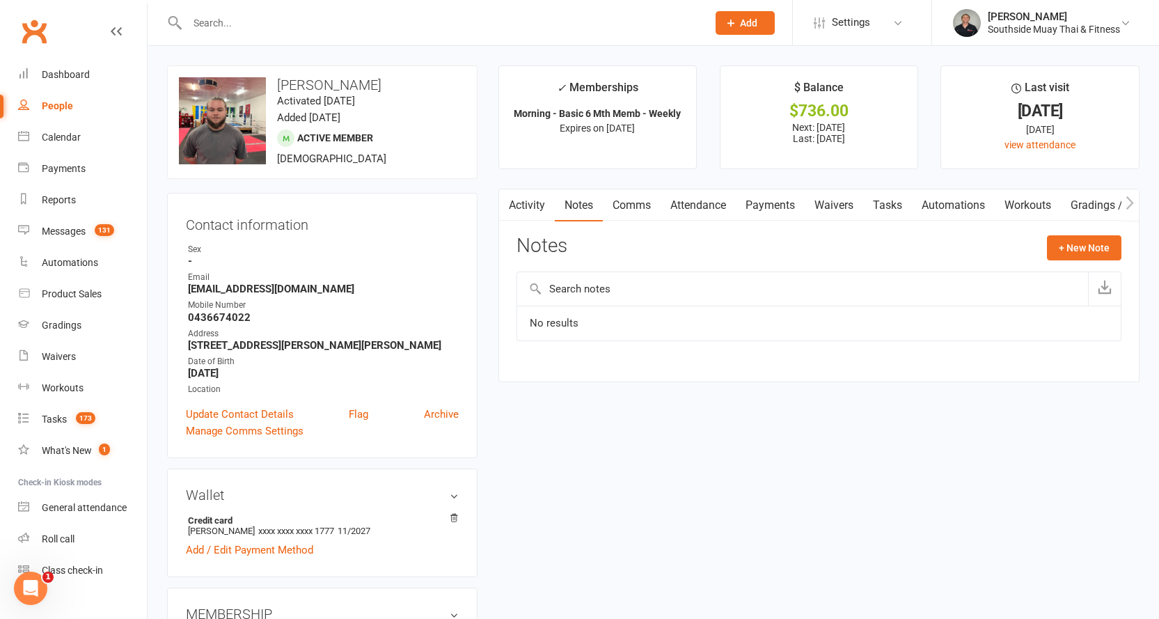
click at [627, 203] on link "Comms" at bounding box center [632, 205] width 58 height 32
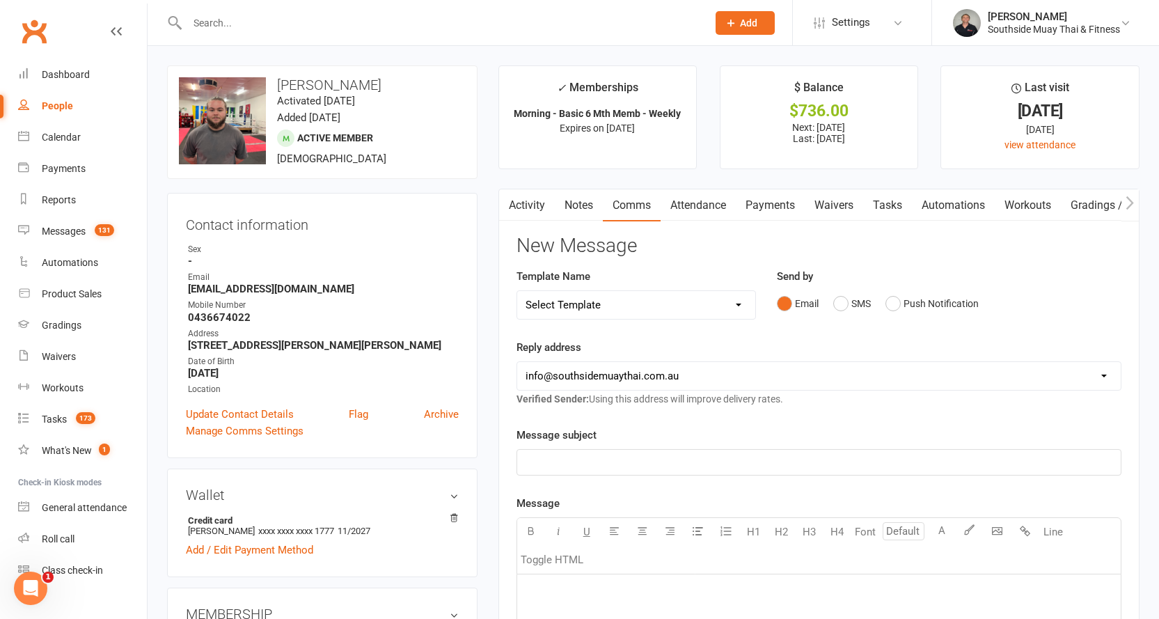
click at [533, 204] on link "Activity" at bounding box center [527, 205] width 56 height 32
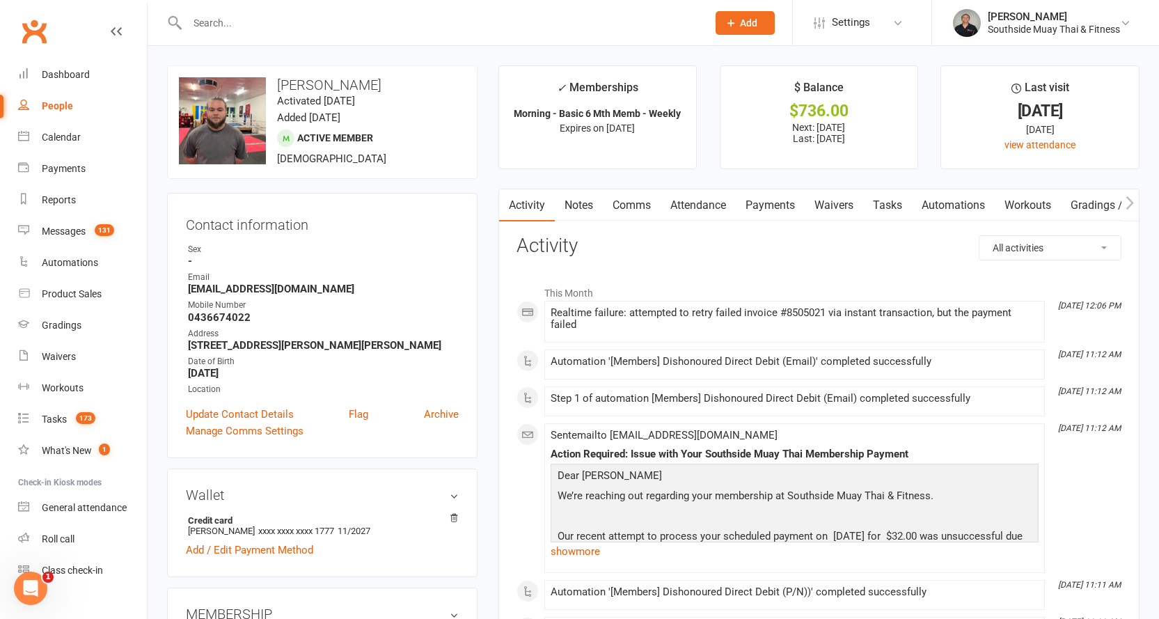
click at [758, 208] on link "Payments" at bounding box center [770, 205] width 69 height 32
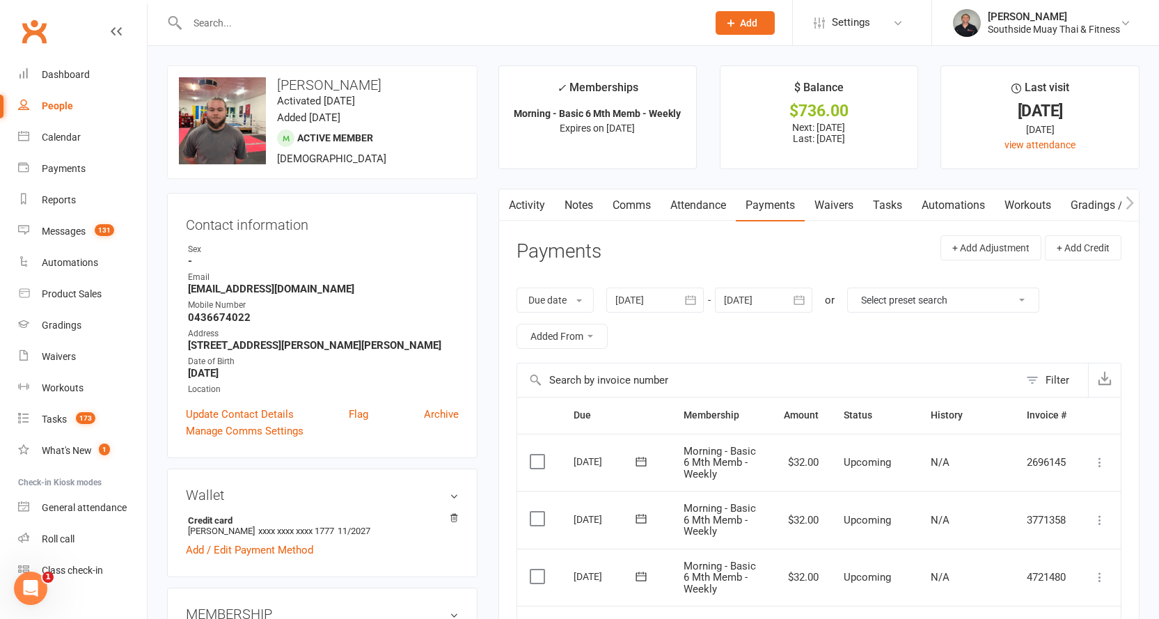
click at [690, 195] on link "Attendance" at bounding box center [698, 205] width 75 height 32
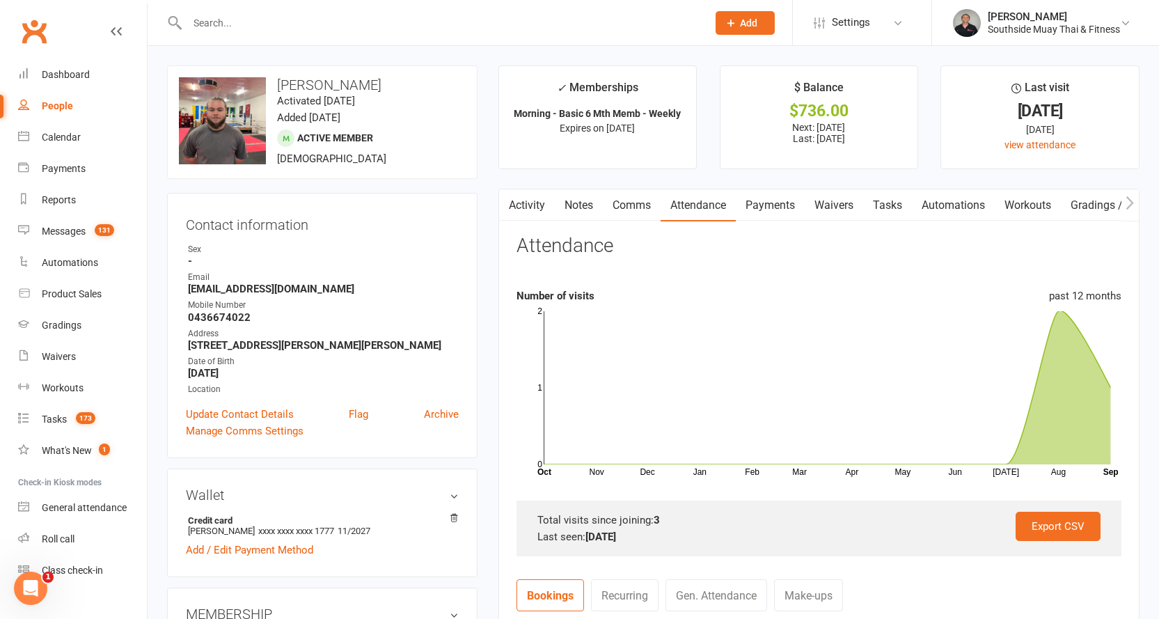
click at [517, 203] on link "Activity" at bounding box center [527, 205] width 56 height 32
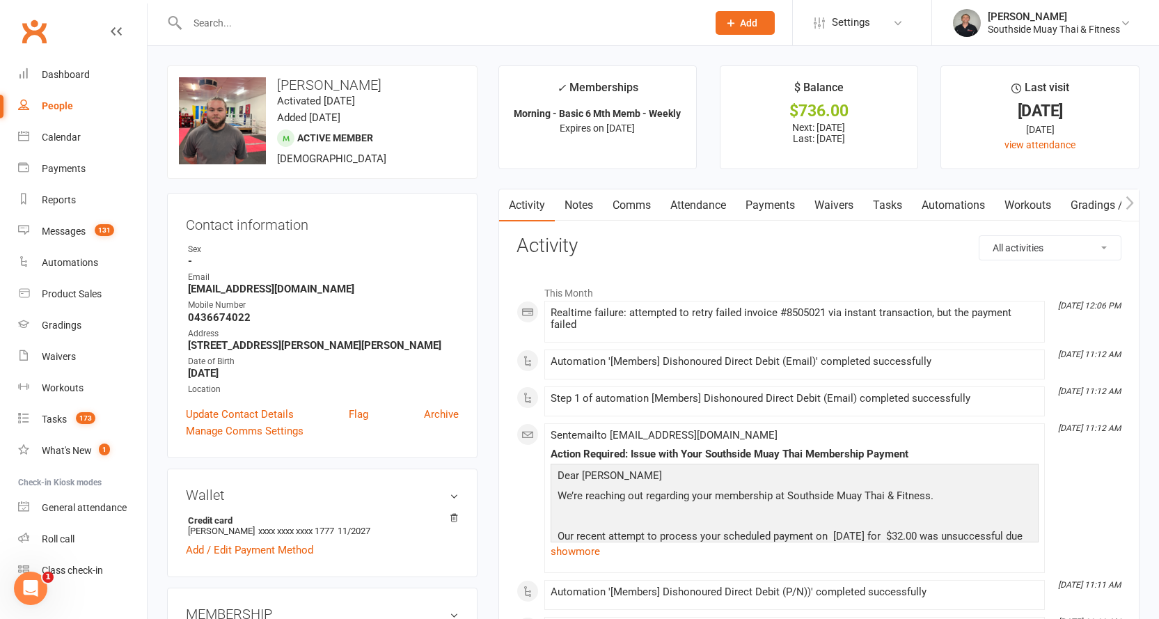
click at [705, 203] on link "Attendance" at bounding box center [698, 205] width 75 height 32
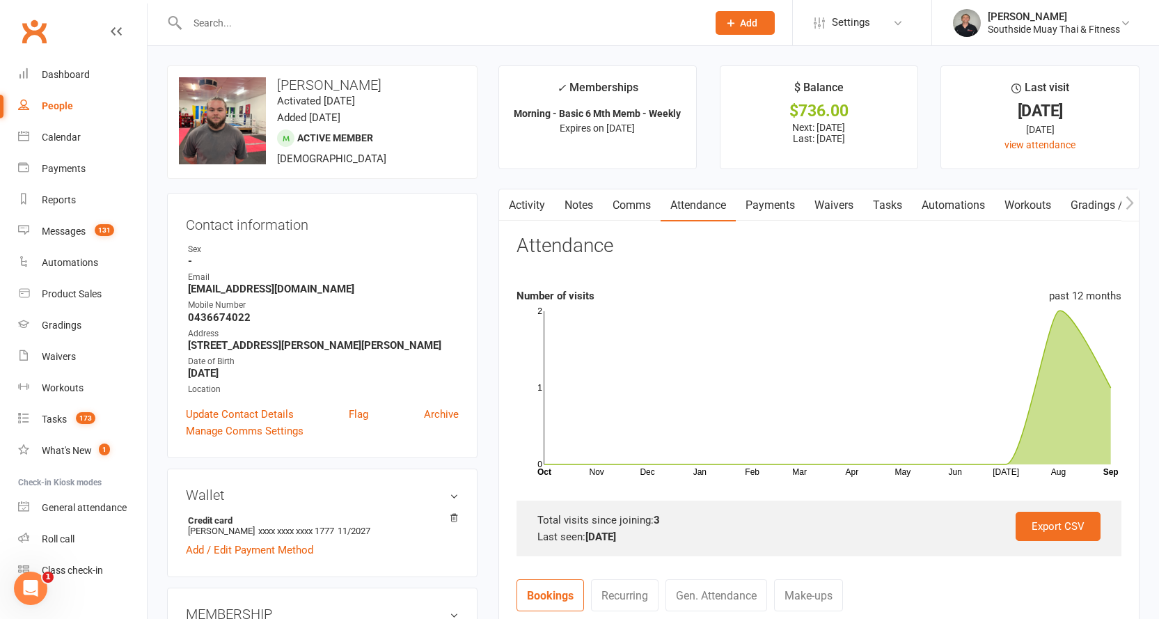
click at [773, 208] on link "Payments" at bounding box center [770, 205] width 69 height 32
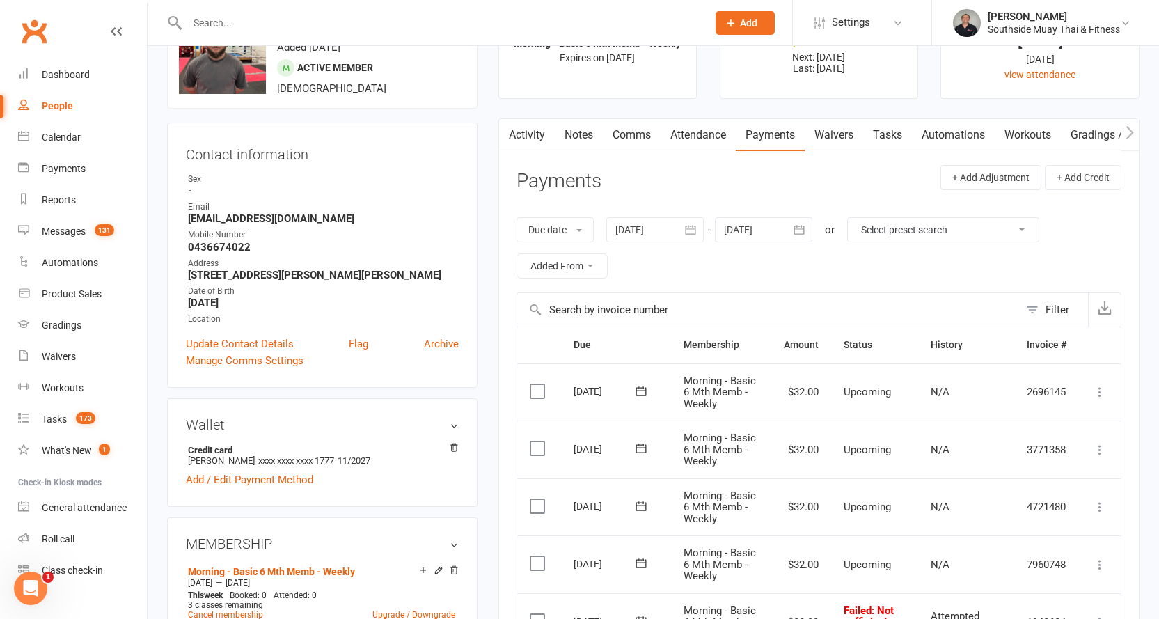
scroll to position [279, 0]
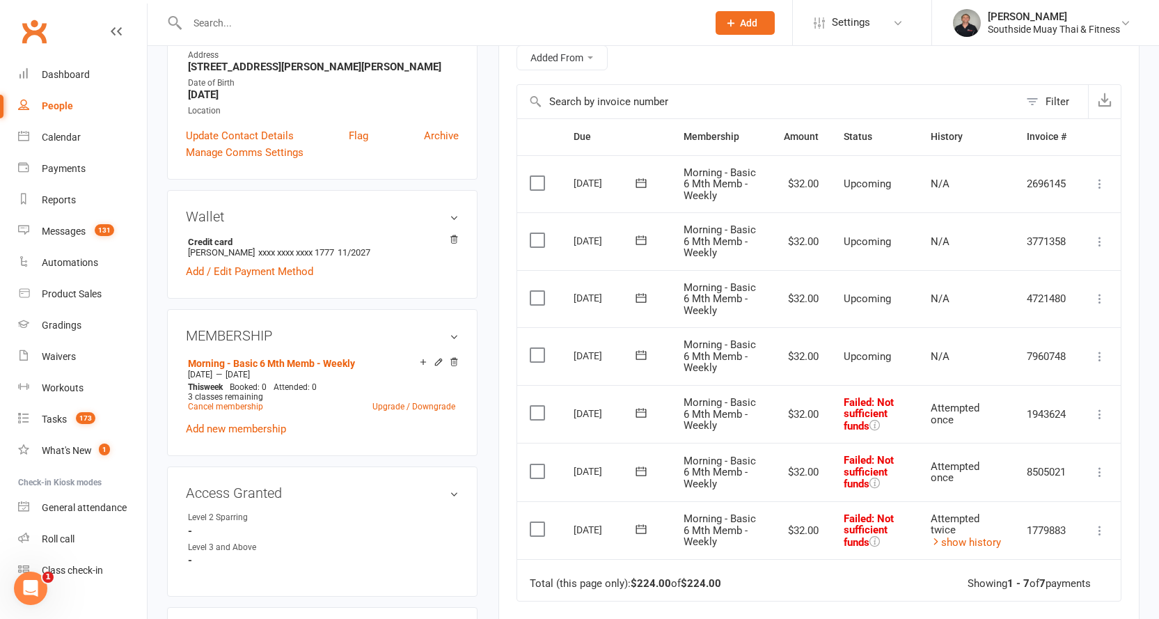
click at [643, 411] on icon at bounding box center [641, 412] width 10 height 9
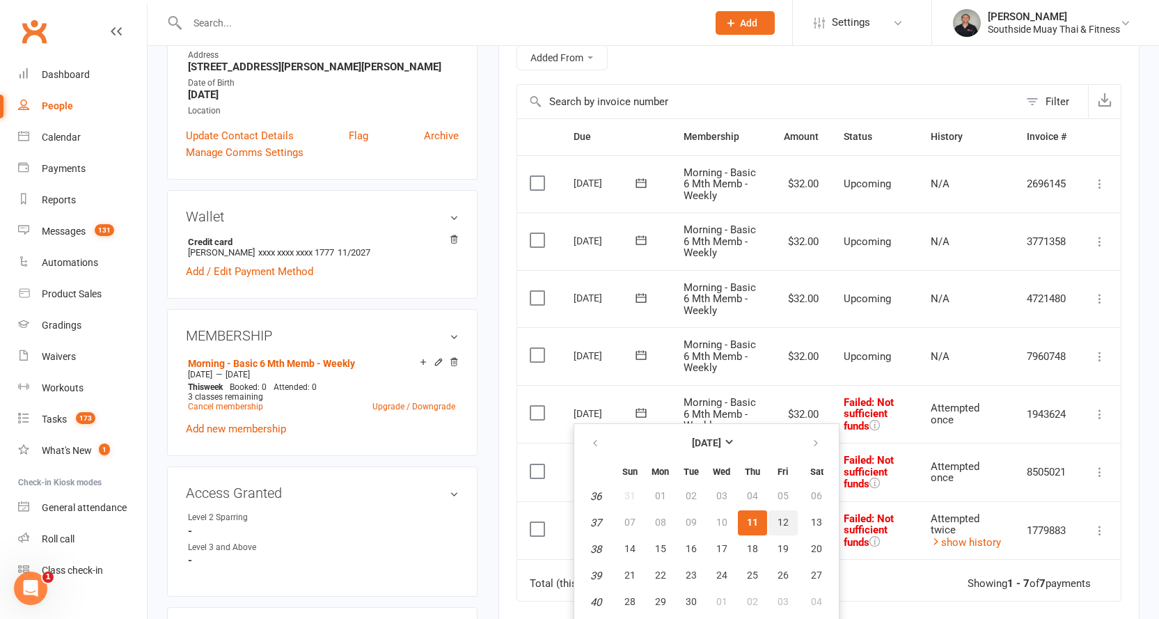
click at [788, 522] on button "12" at bounding box center [783, 522] width 29 height 25
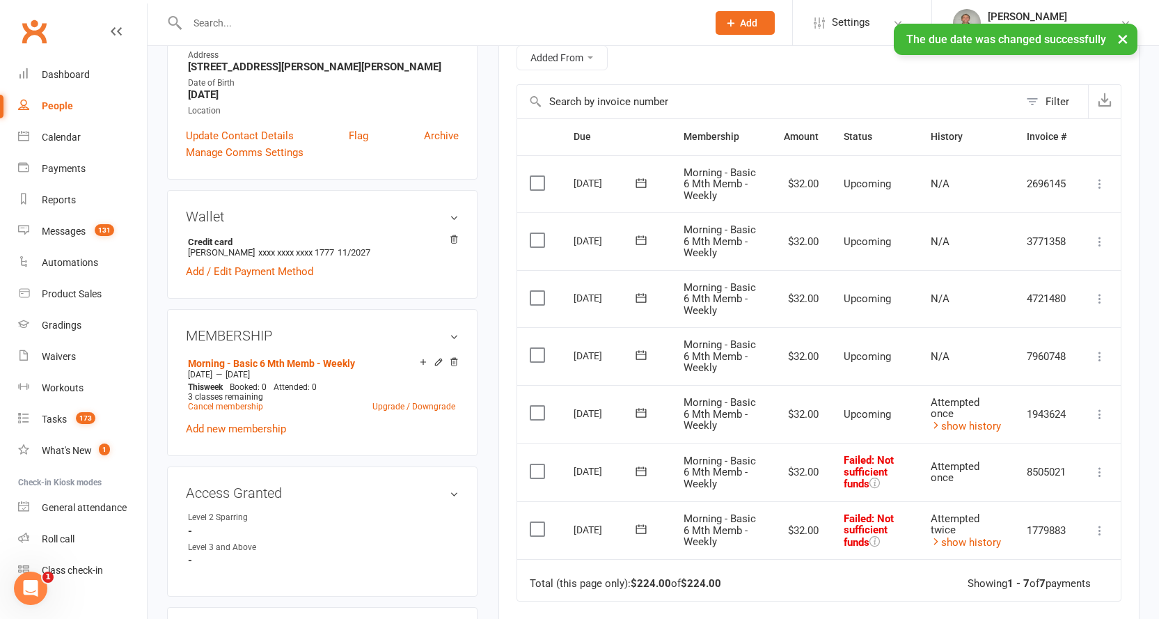
click at [637, 471] on icon at bounding box center [641, 471] width 10 height 9
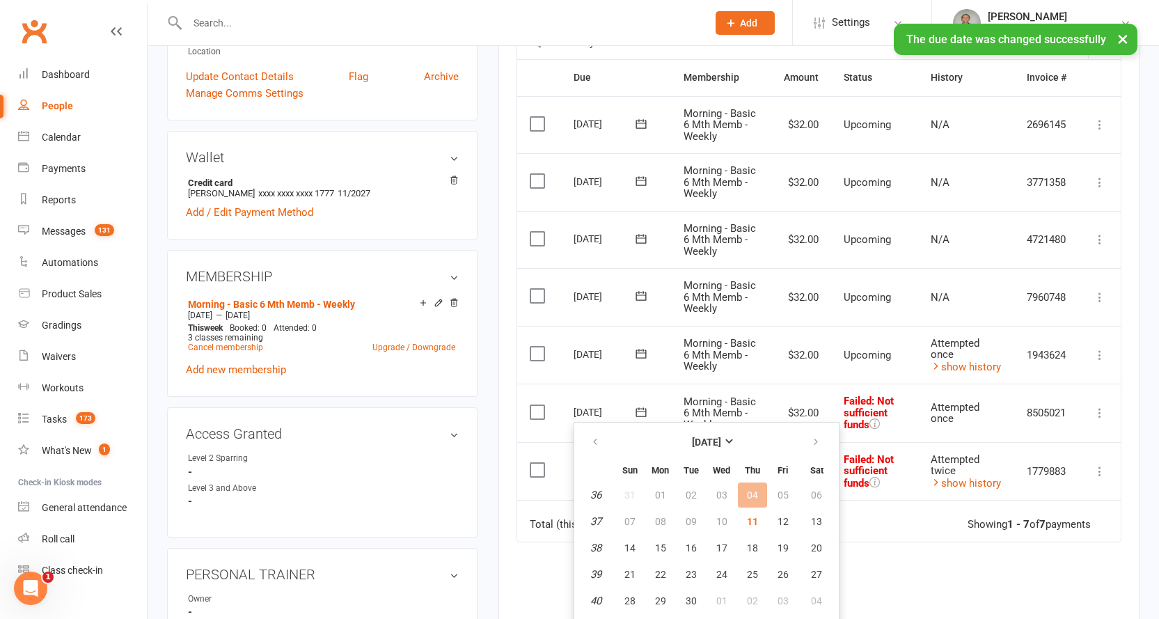
scroll to position [418, 0]
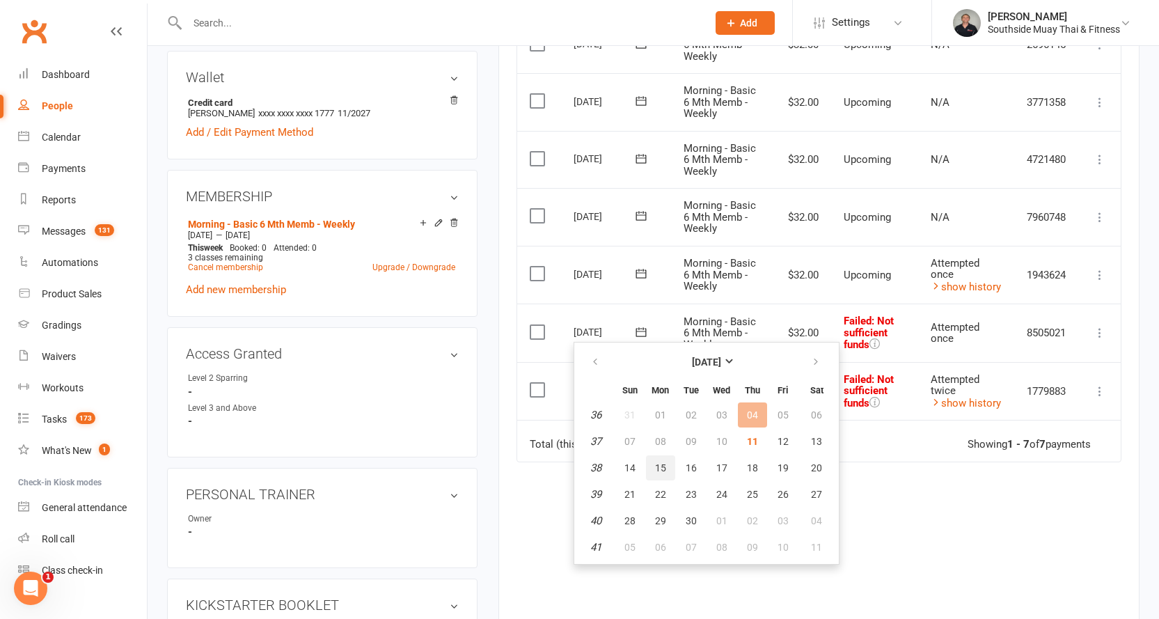
click at [652, 464] on button "15" at bounding box center [660, 467] width 29 height 25
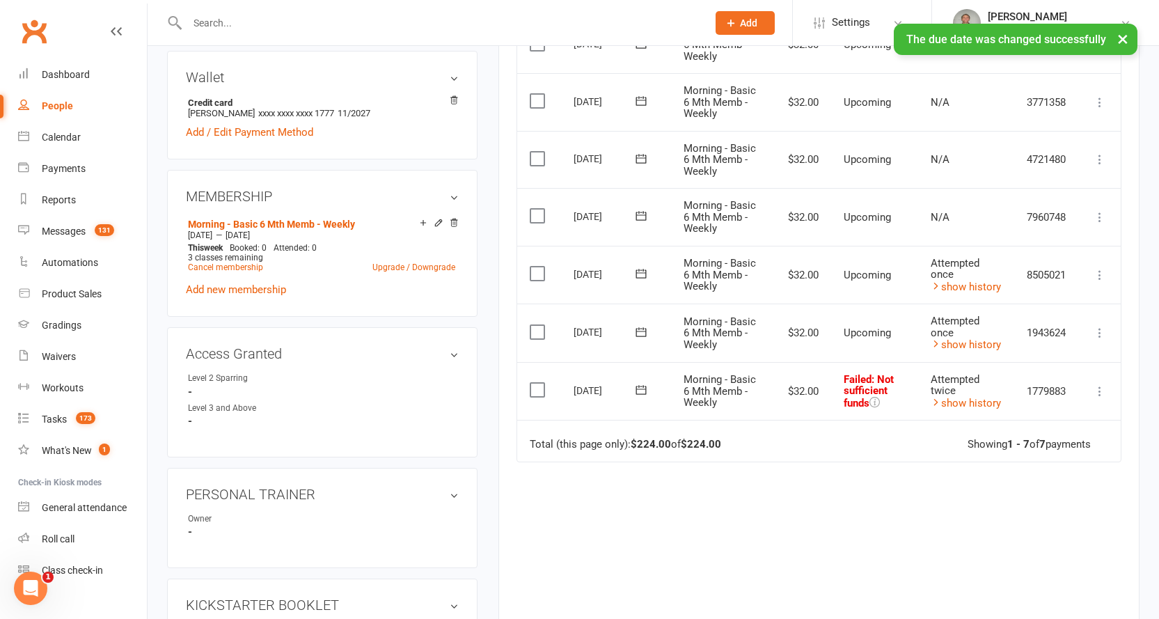
click at [642, 392] on icon at bounding box center [641, 390] width 14 height 14
click at [819, 419] on icon "button" at bounding box center [816, 420] width 10 height 11
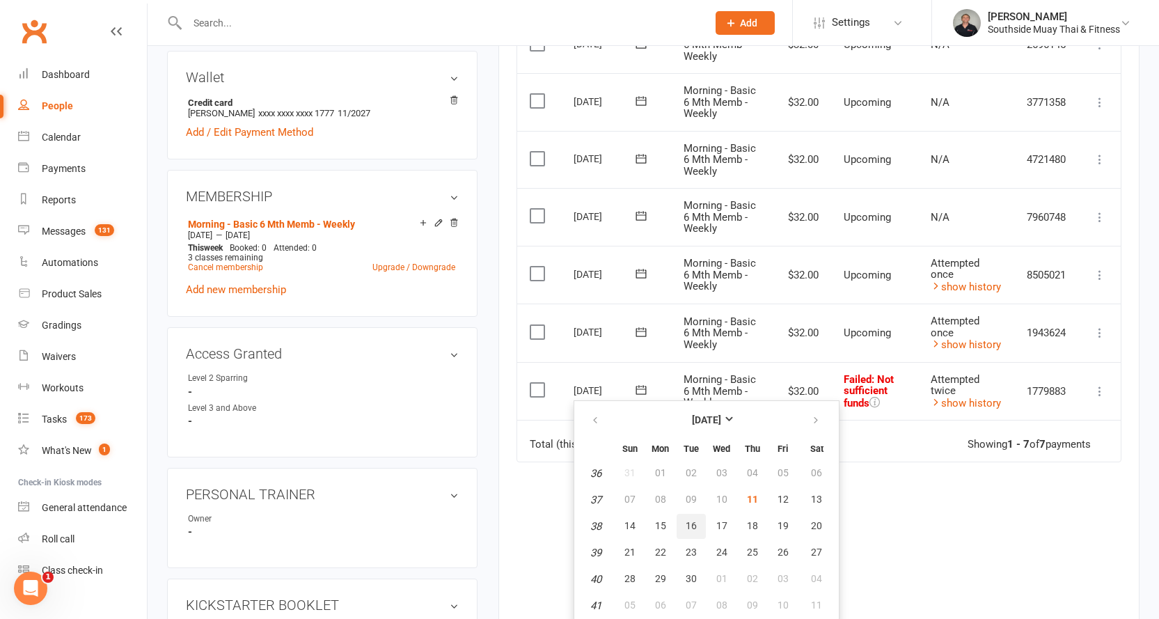
click at [696, 526] on button "16" at bounding box center [691, 526] width 29 height 25
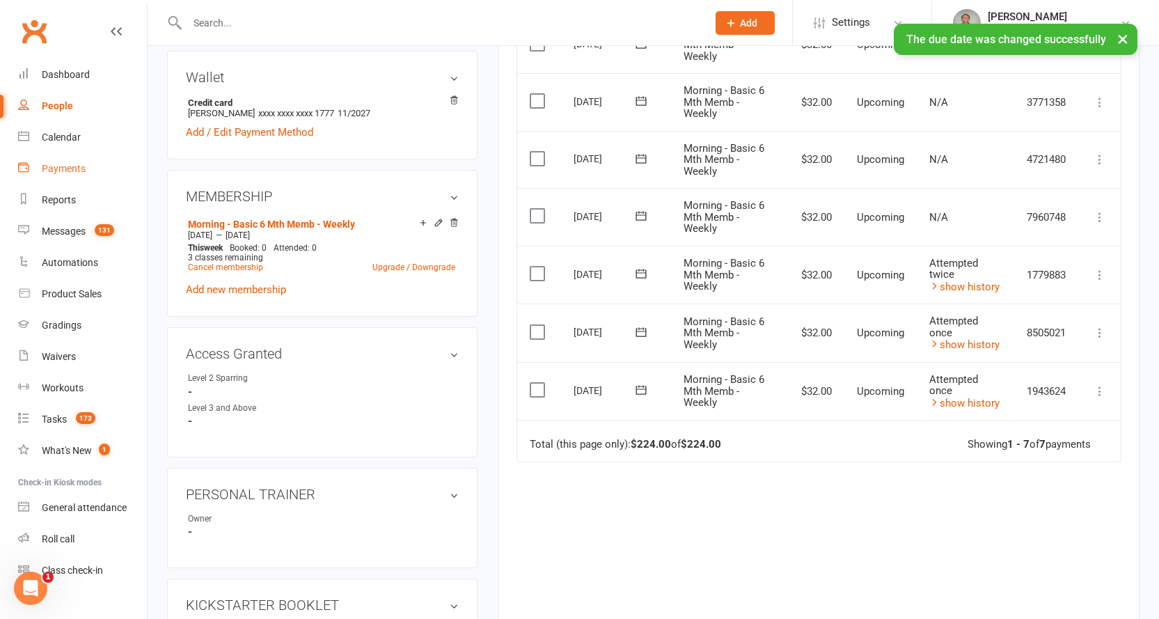
click at [45, 167] on div "Payments" at bounding box center [64, 168] width 44 height 11
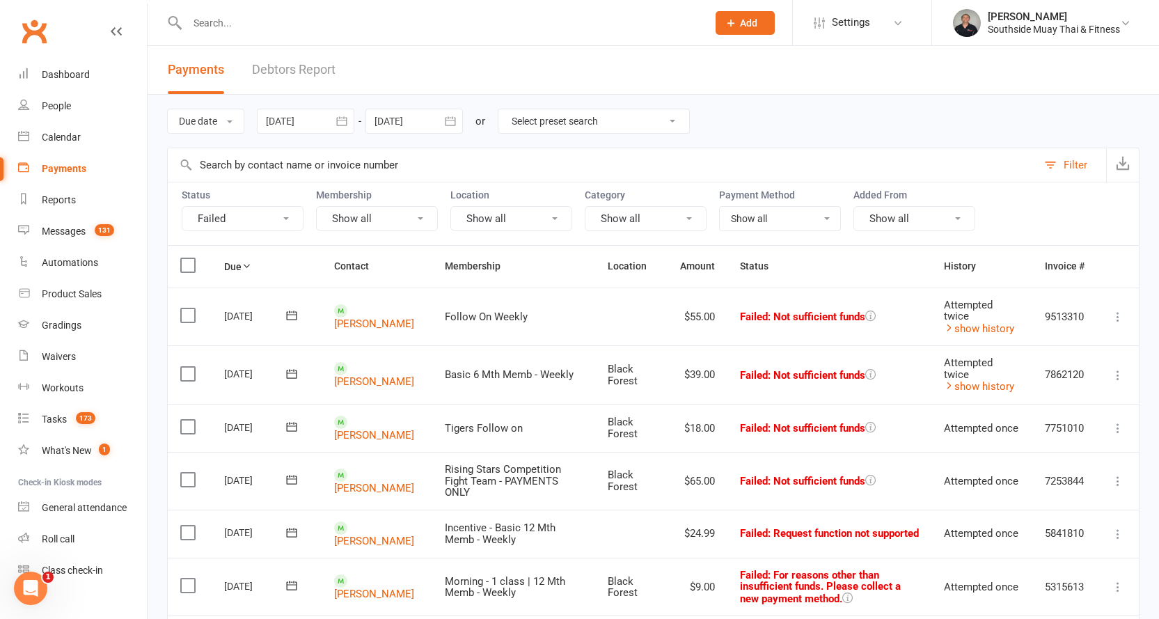
click at [304, 119] on div at bounding box center [305, 121] width 97 height 25
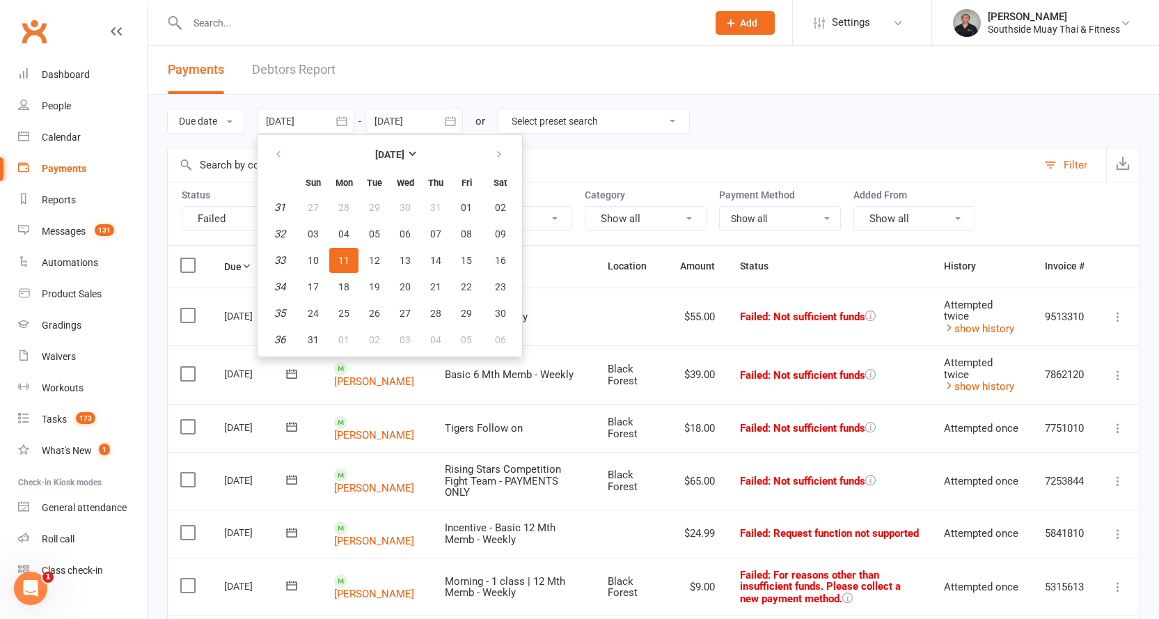
click at [286, 141] on th at bounding box center [280, 154] width 36 height 31
click at [285, 143] on button "button" at bounding box center [280, 154] width 30 height 25
click at [317, 205] on span "29" at bounding box center [313, 207] width 11 height 11
type input "[DATE]"
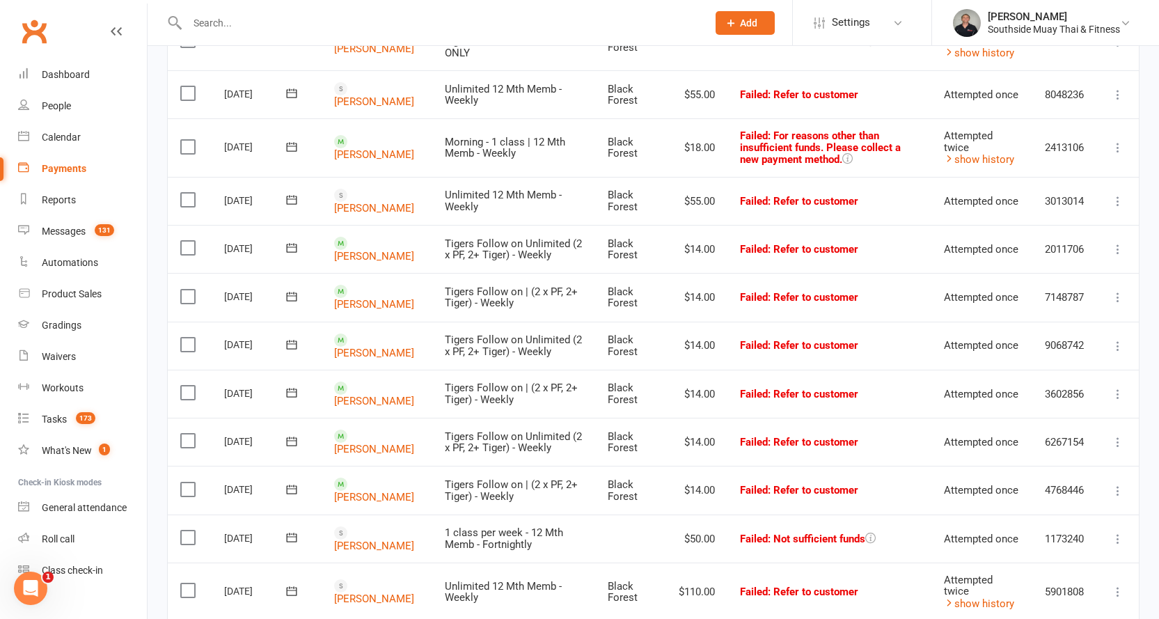
scroll to position [1059, 0]
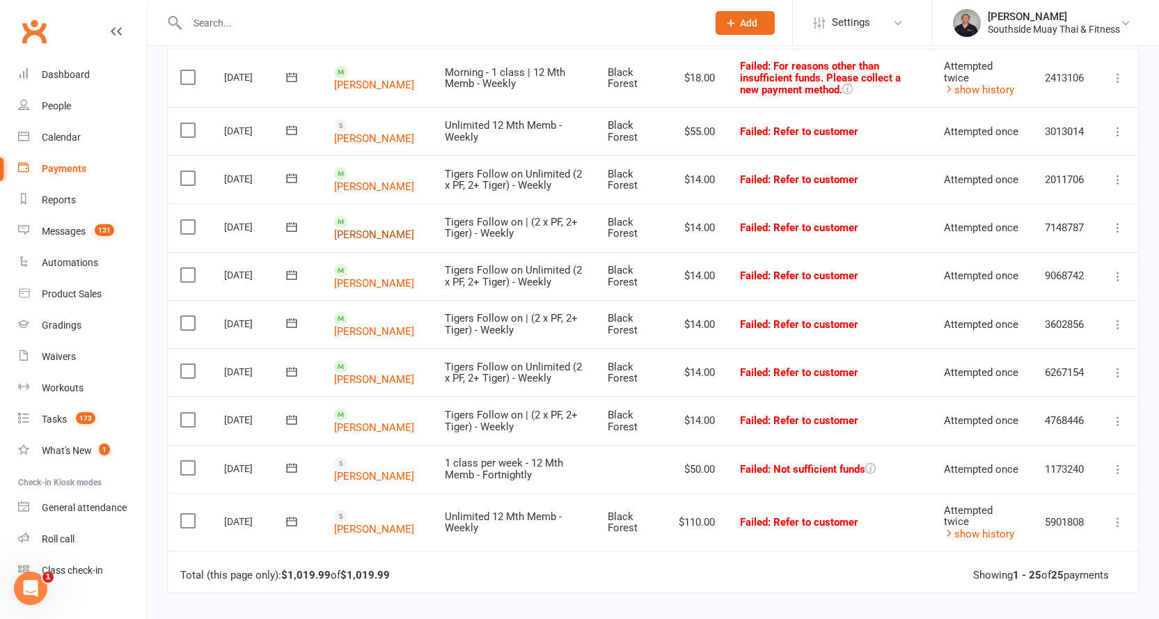
click at [384, 228] on link "[PERSON_NAME]" at bounding box center [374, 234] width 80 height 13
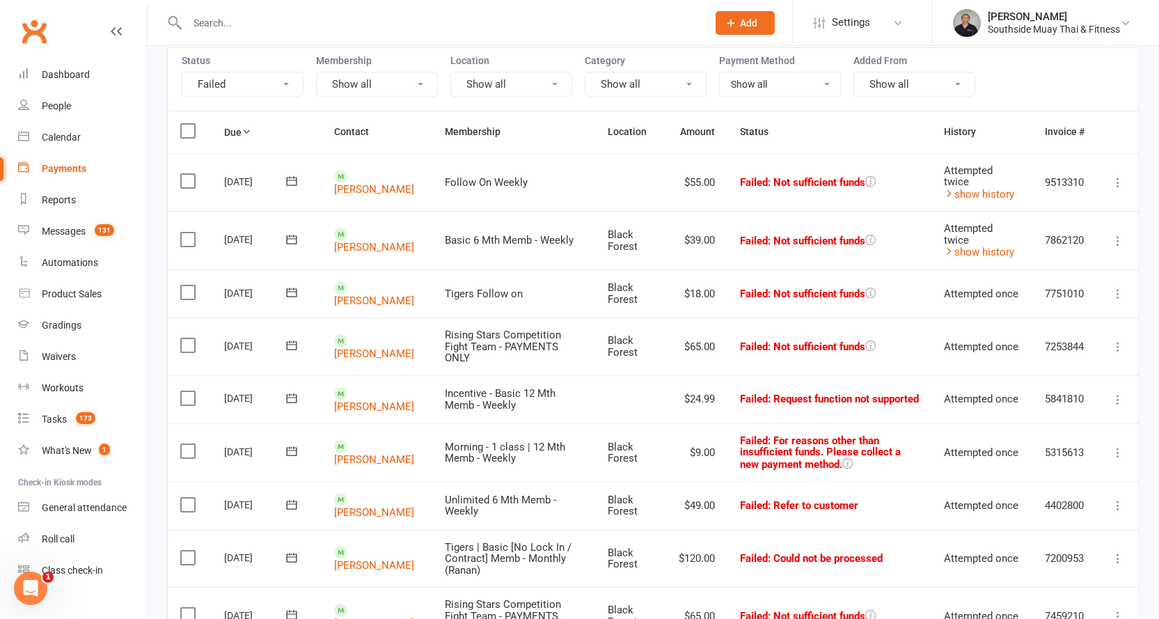
scroll to position [139, 0]
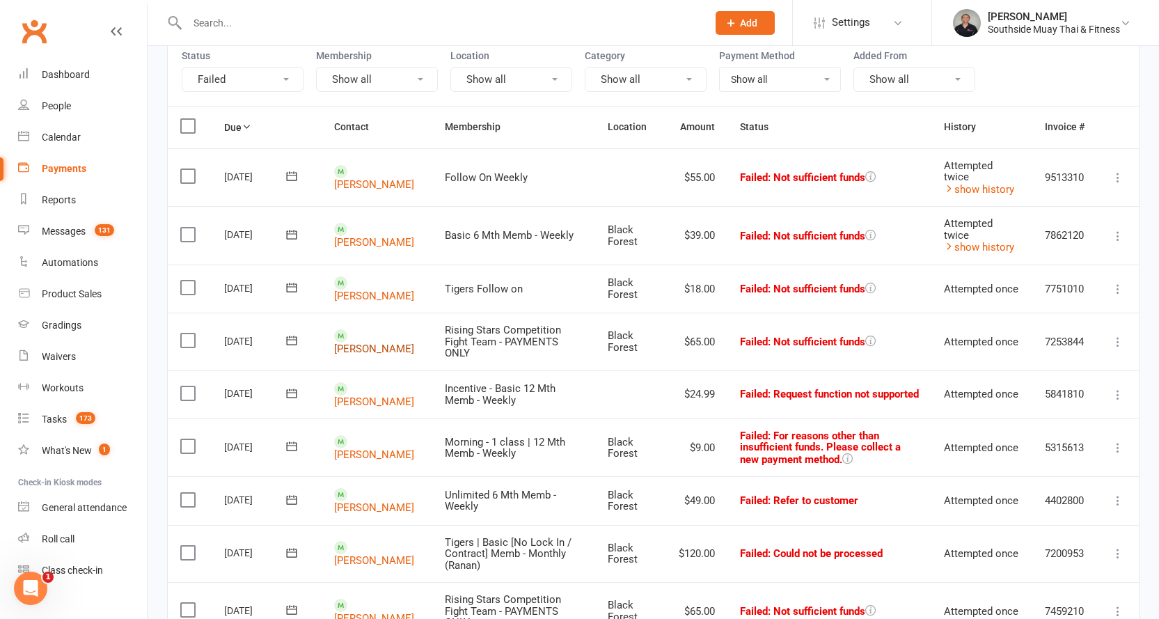
click at [348, 342] on link "[PERSON_NAME]" at bounding box center [374, 348] width 80 height 13
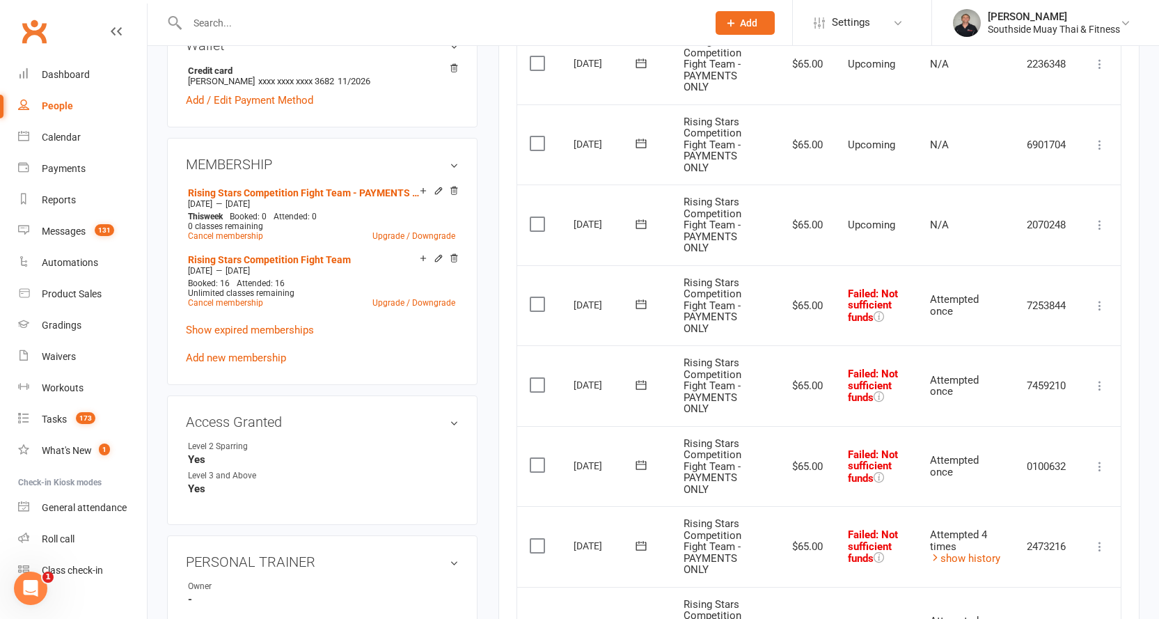
scroll to position [487, 0]
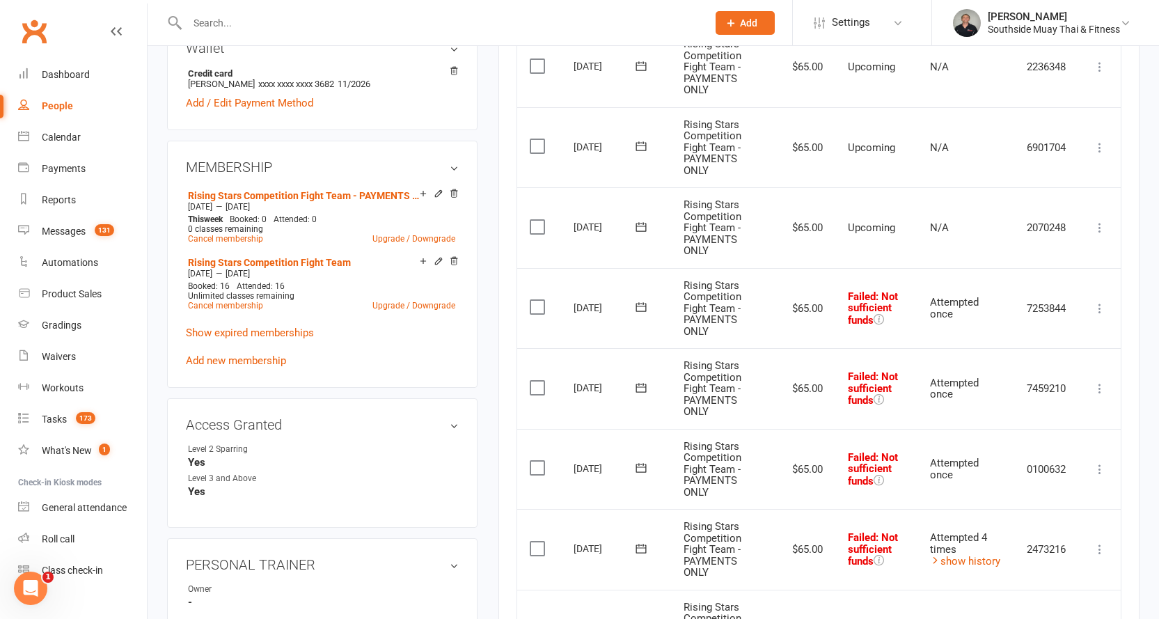
click at [642, 308] on icon at bounding box center [641, 307] width 14 height 14
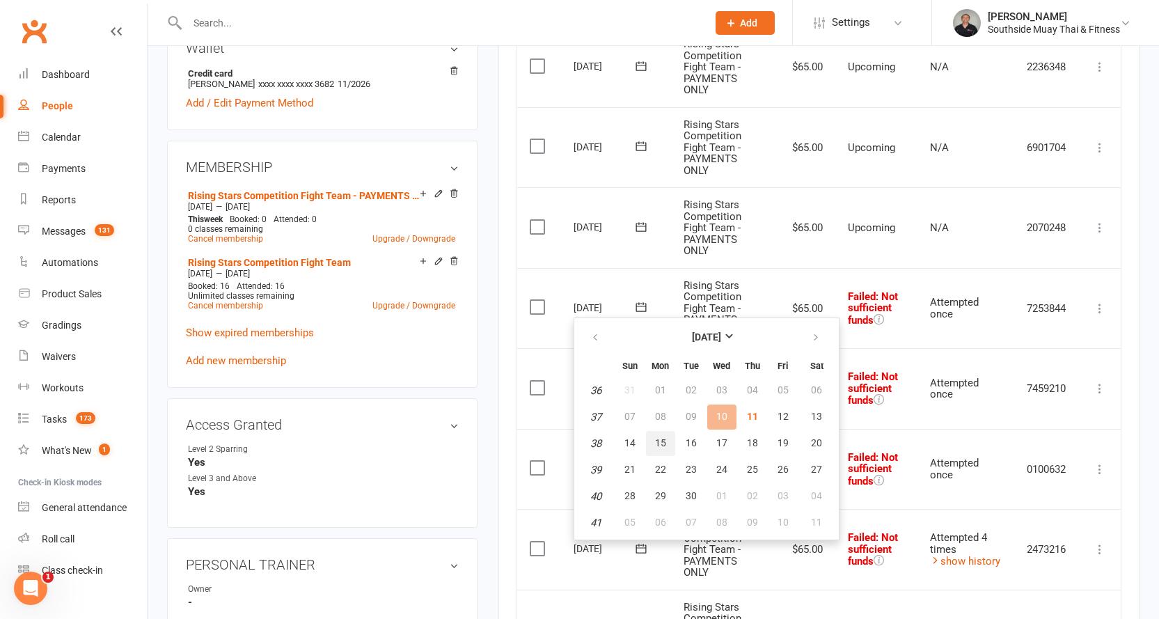
click at [657, 440] on span "15" at bounding box center [660, 442] width 11 height 11
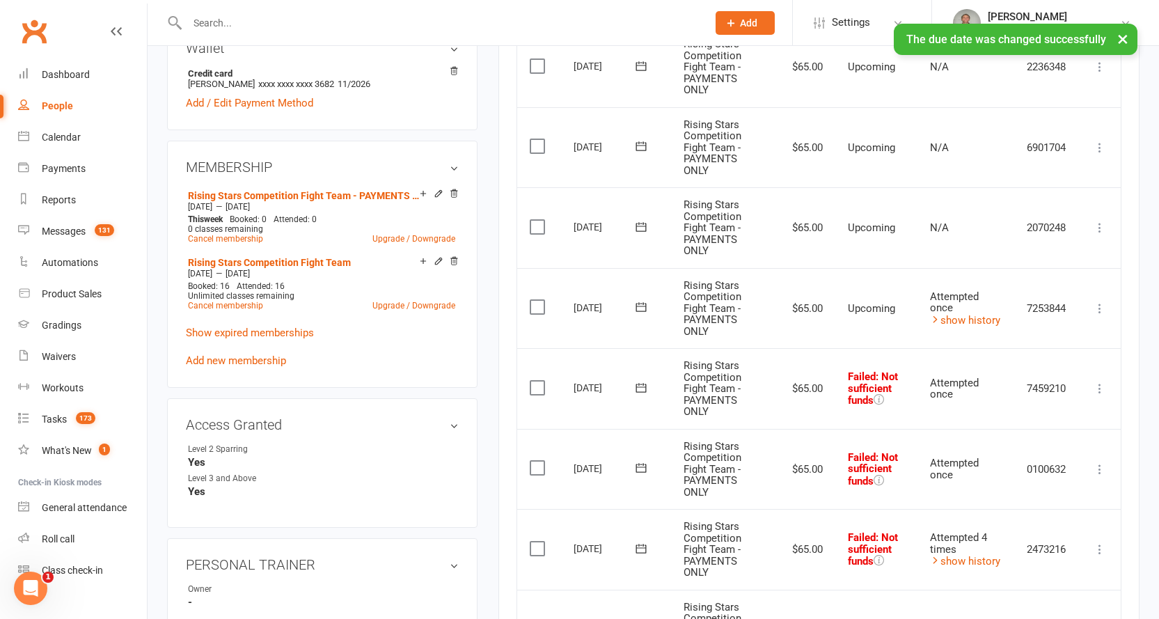
click at [641, 389] on icon at bounding box center [641, 388] width 14 height 14
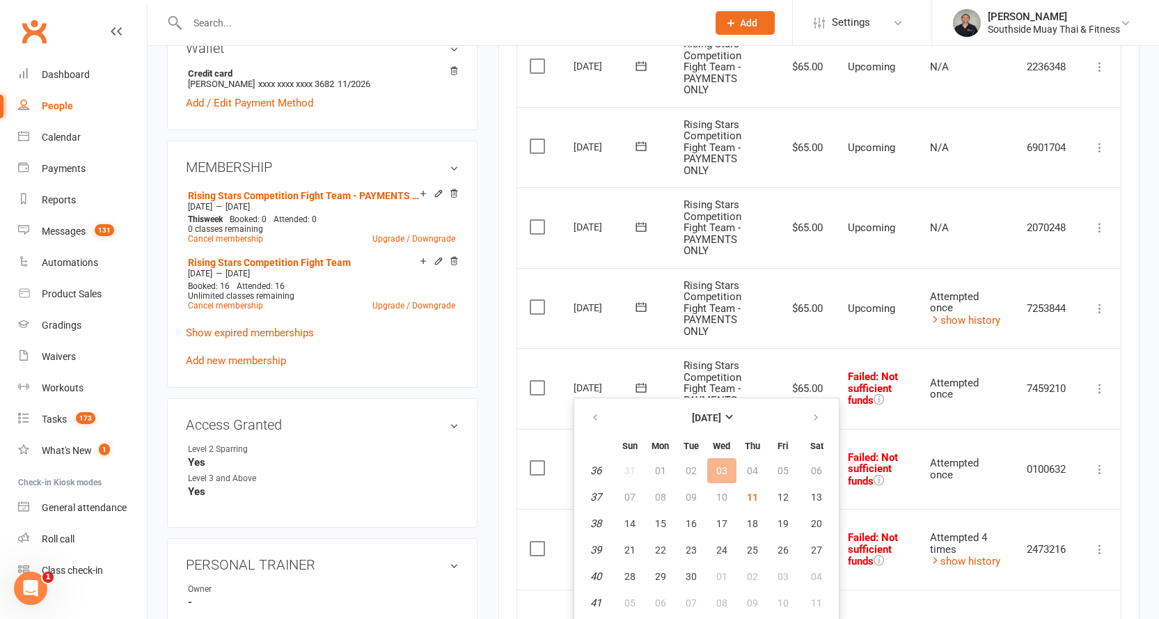
click at [492, 279] on main "✓ Memberships Rising Stars Competition Fight Team Expires on [DATE] + 1 other m…" at bounding box center [819, 253] width 662 height 1350
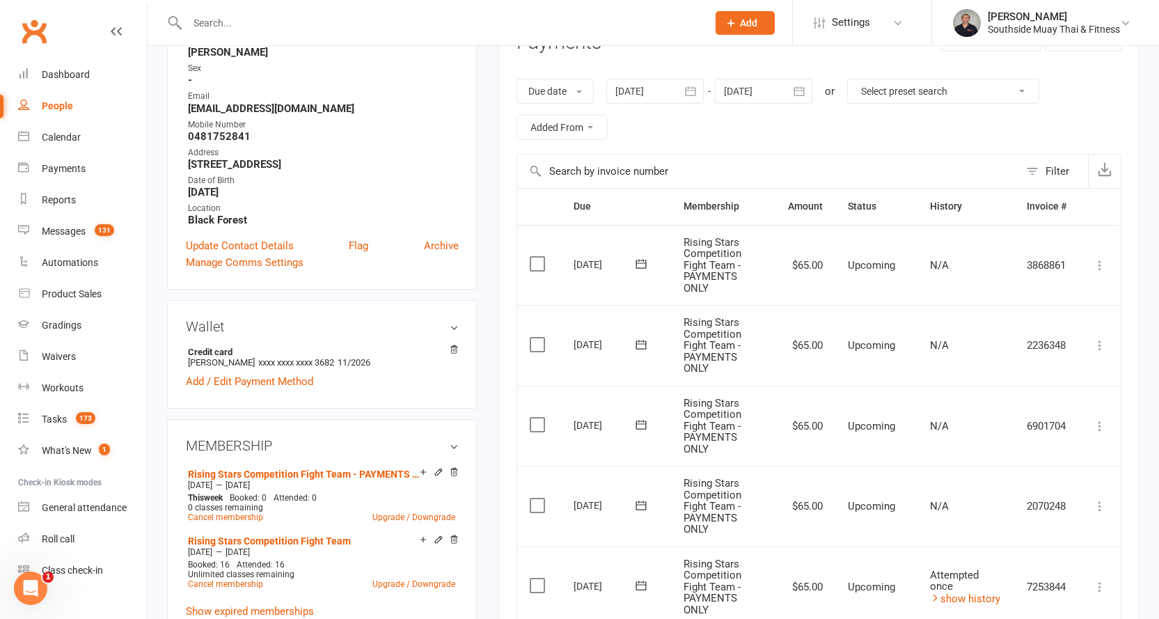
scroll to position [0, 0]
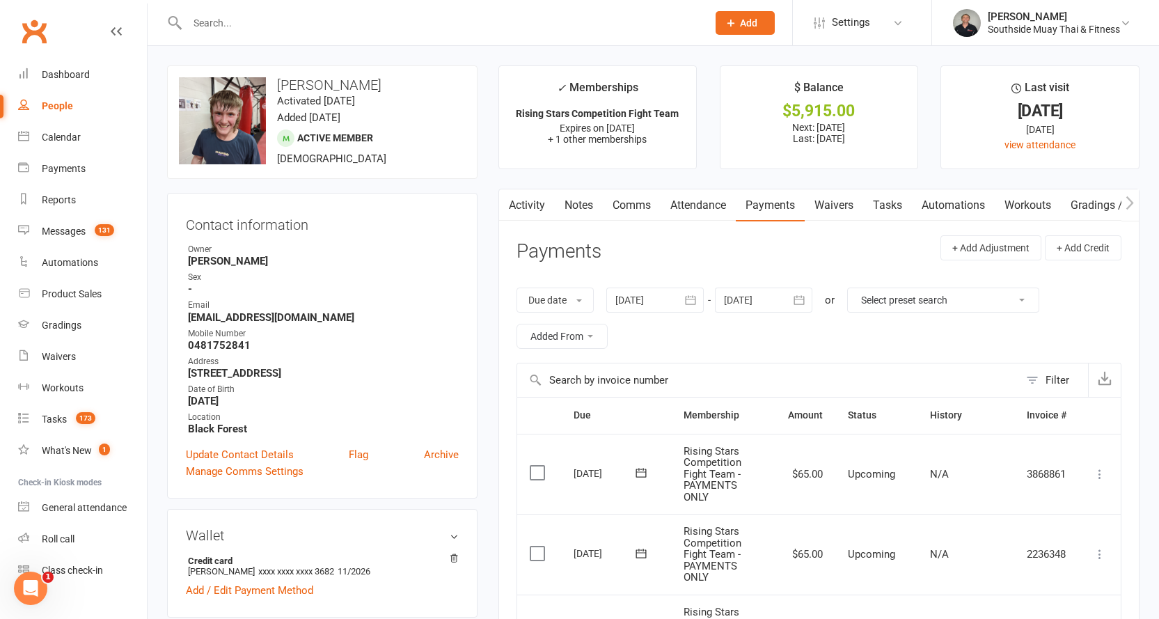
click at [572, 200] on link "Notes" at bounding box center [579, 205] width 48 height 32
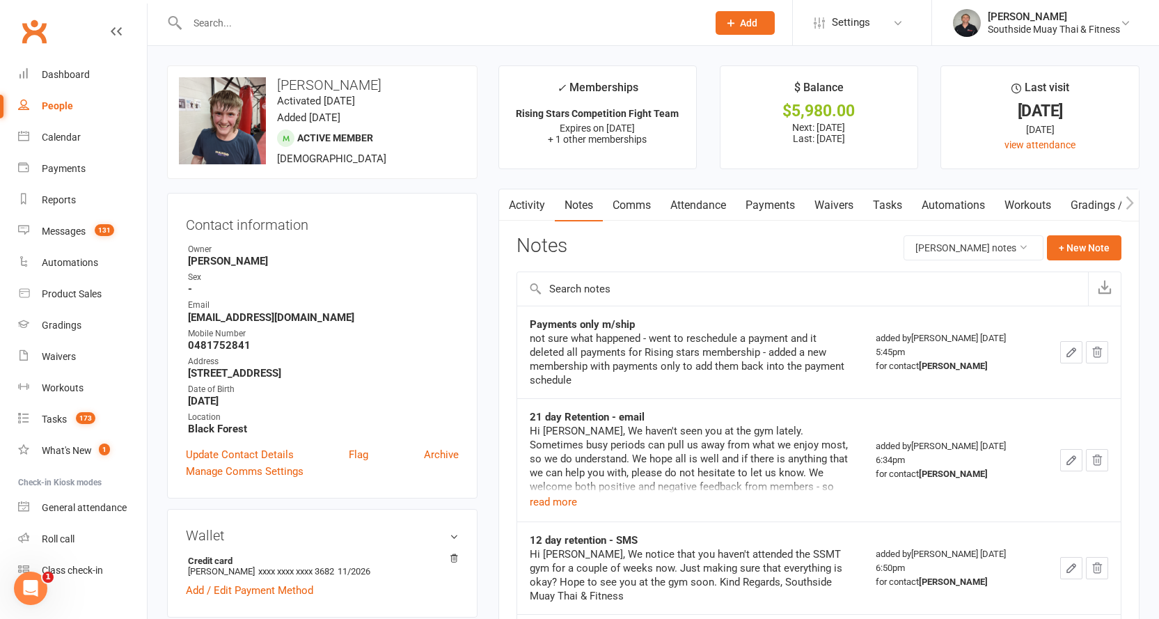
click at [535, 201] on link "Activity" at bounding box center [527, 205] width 56 height 32
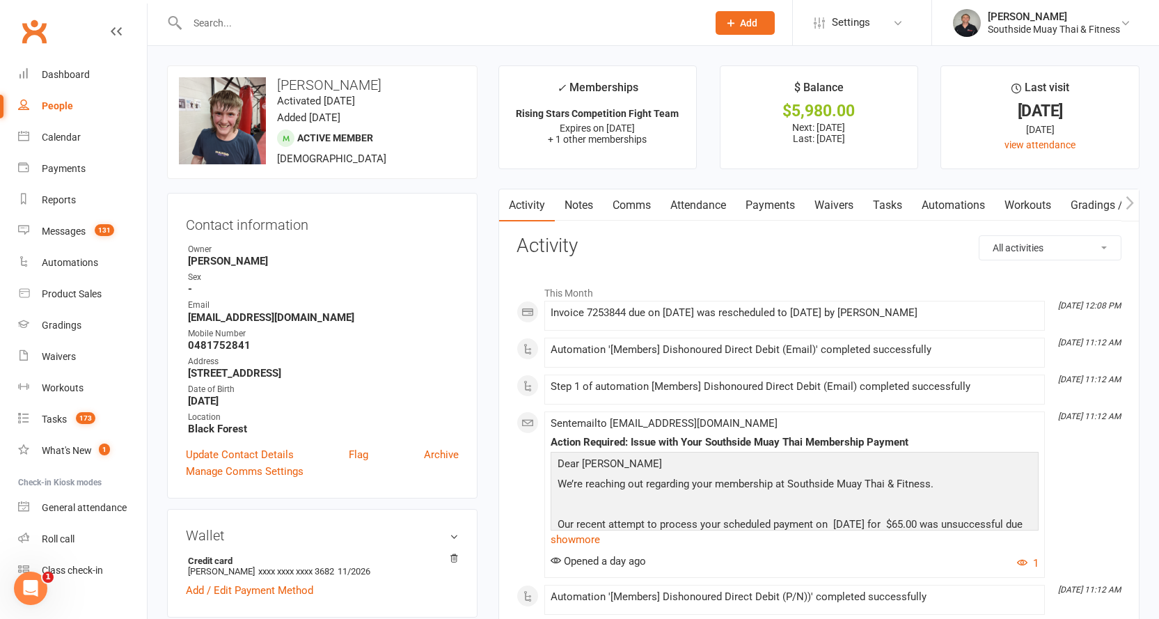
click at [689, 200] on link "Attendance" at bounding box center [698, 205] width 75 height 32
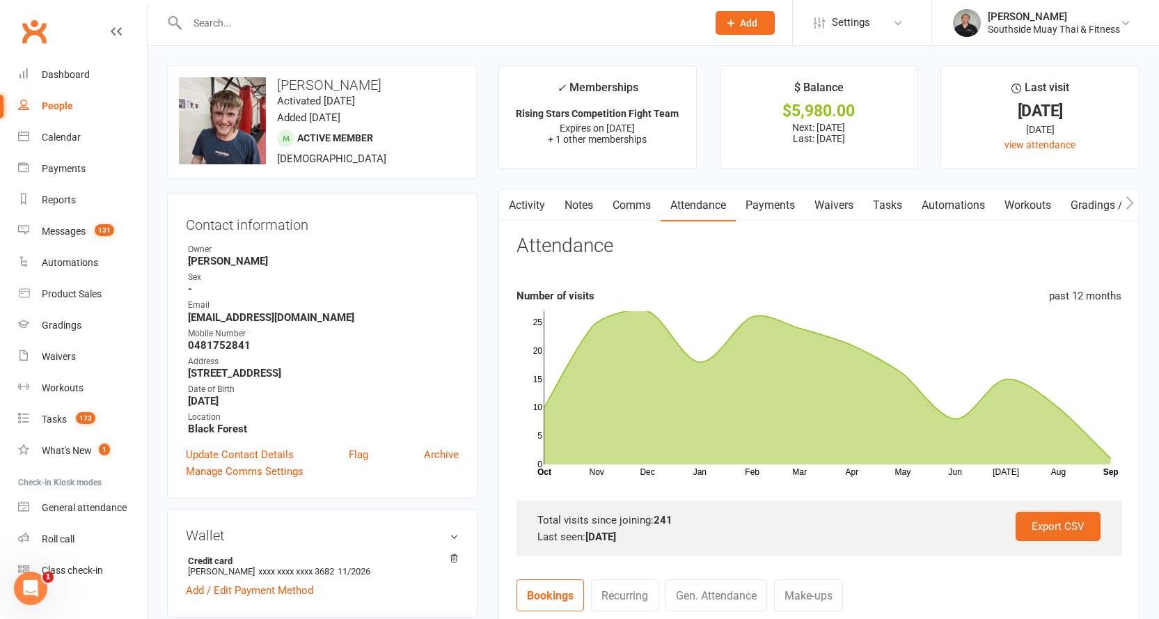
click at [534, 205] on link "Activity" at bounding box center [527, 205] width 56 height 32
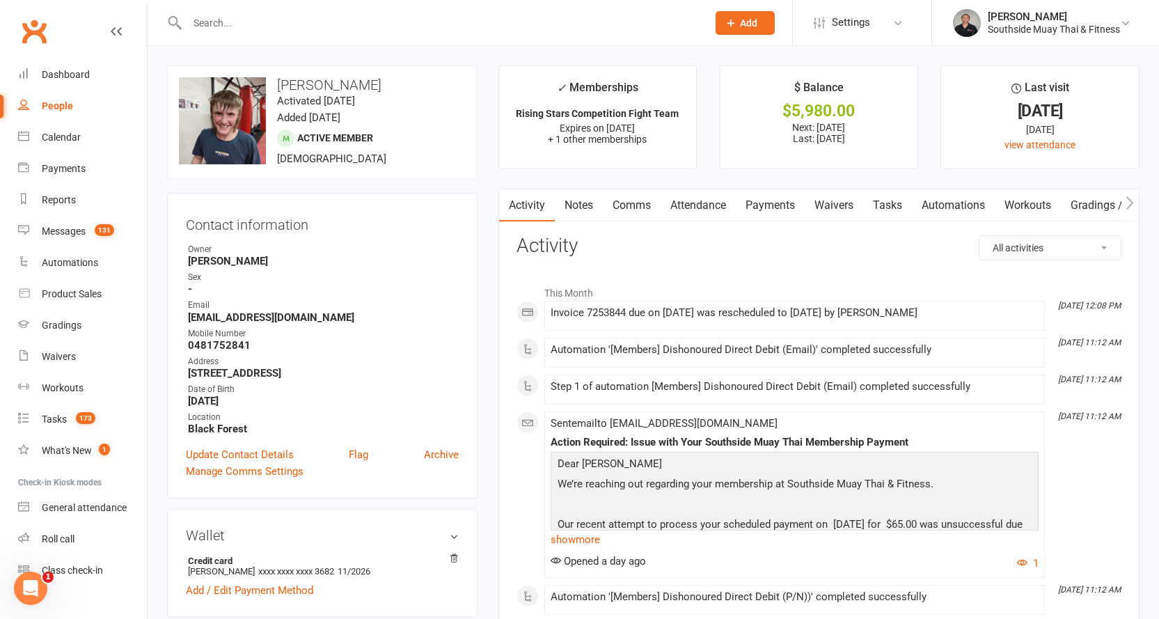
click at [780, 199] on link "Payments" at bounding box center [770, 205] width 69 height 32
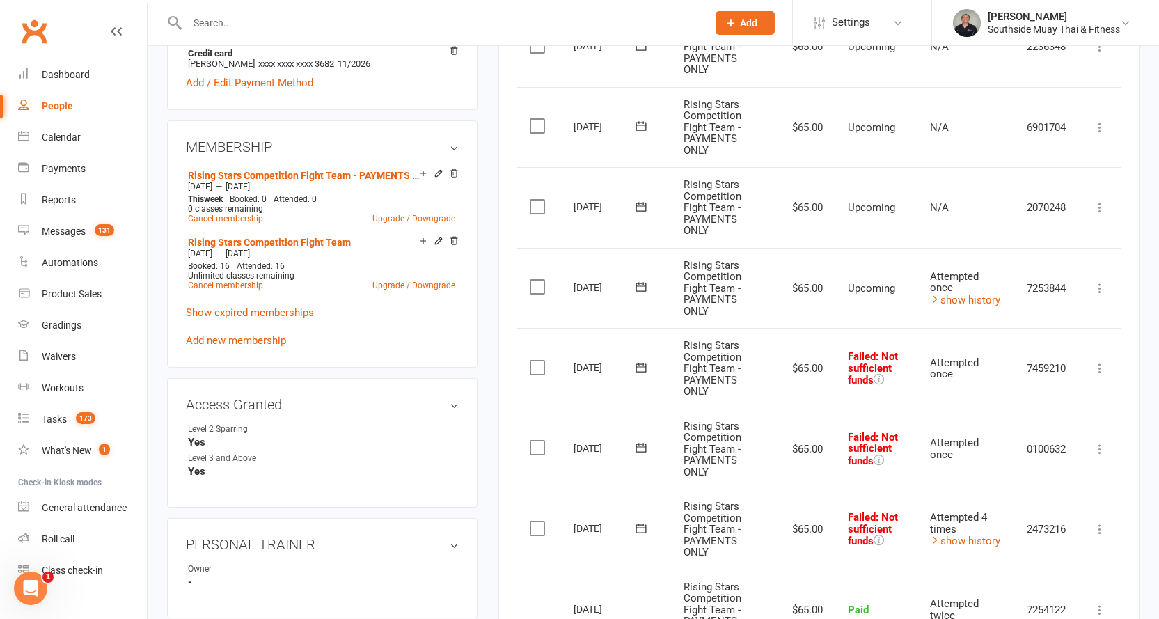
scroll to position [557, 0]
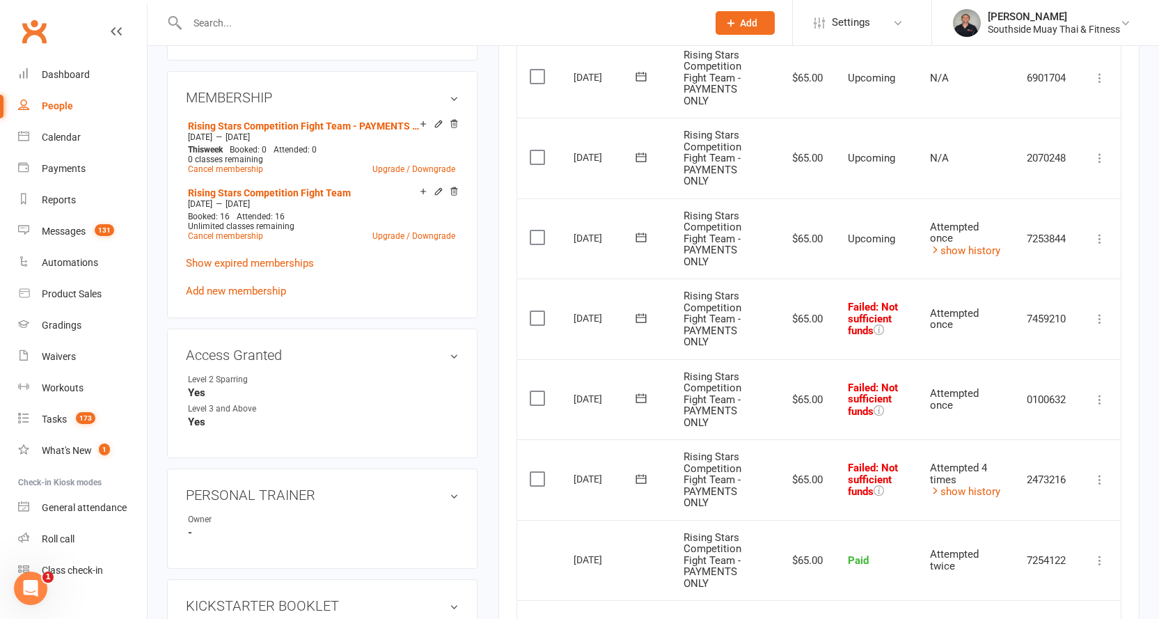
click at [641, 476] on icon at bounding box center [641, 479] width 14 height 14
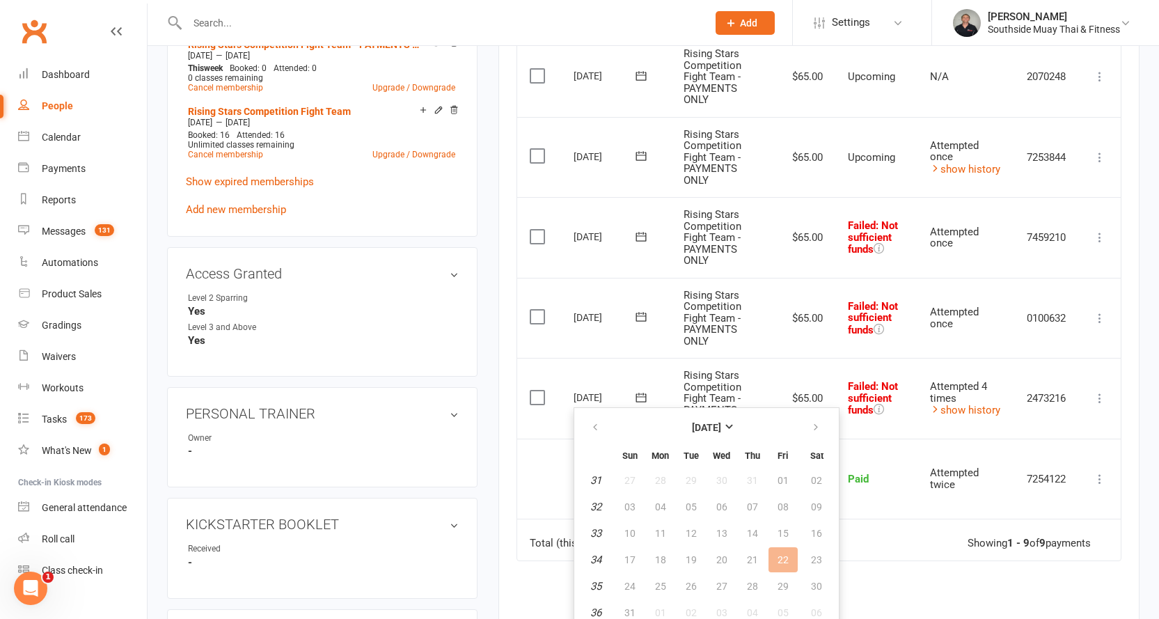
scroll to position [766, 0]
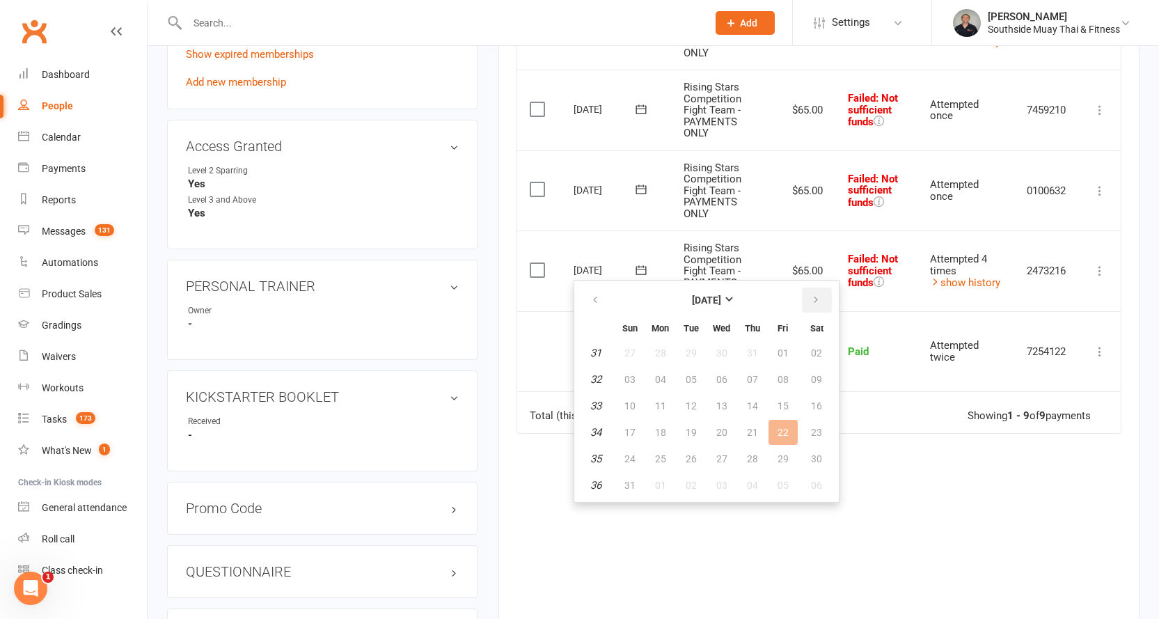
click at [809, 295] on button "button" at bounding box center [817, 300] width 30 height 25
click at [658, 404] on span "15" at bounding box center [660, 405] width 11 height 11
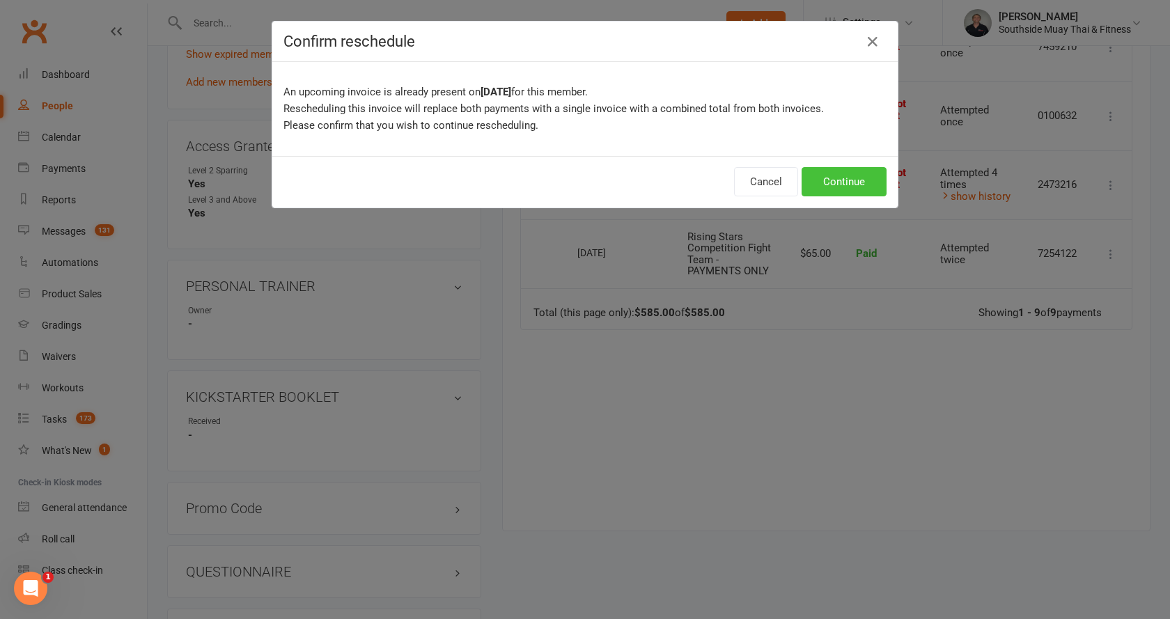
click at [844, 173] on button "Continue" at bounding box center [844, 181] width 85 height 29
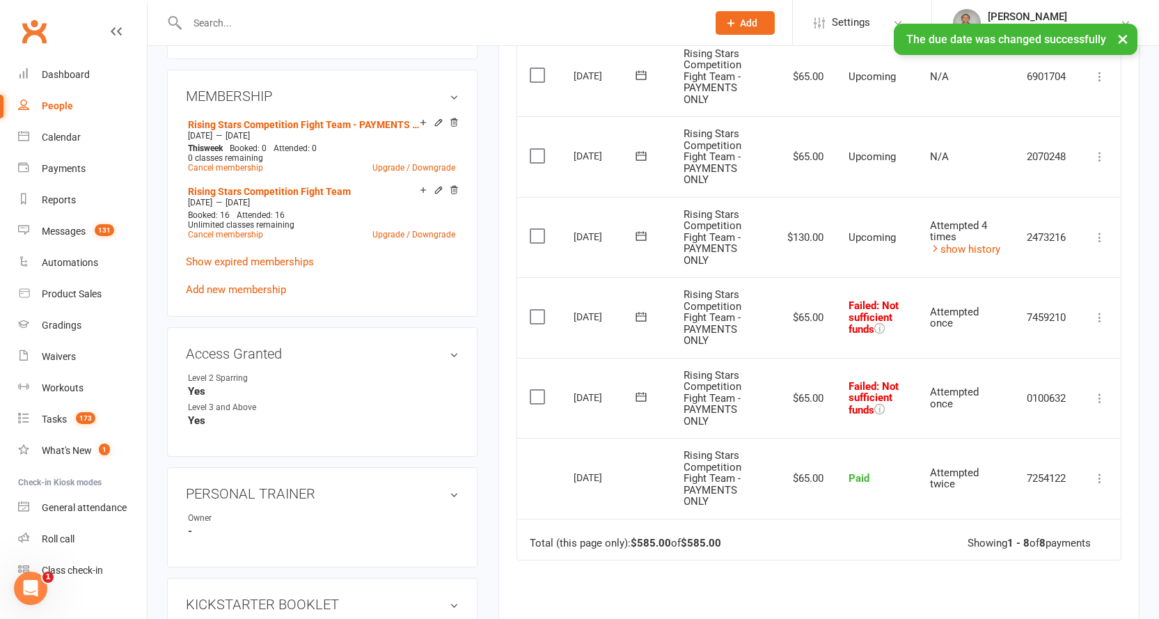
scroll to position [557, 0]
click at [643, 396] on icon at bounding box center [641, 397] width 10 height 9
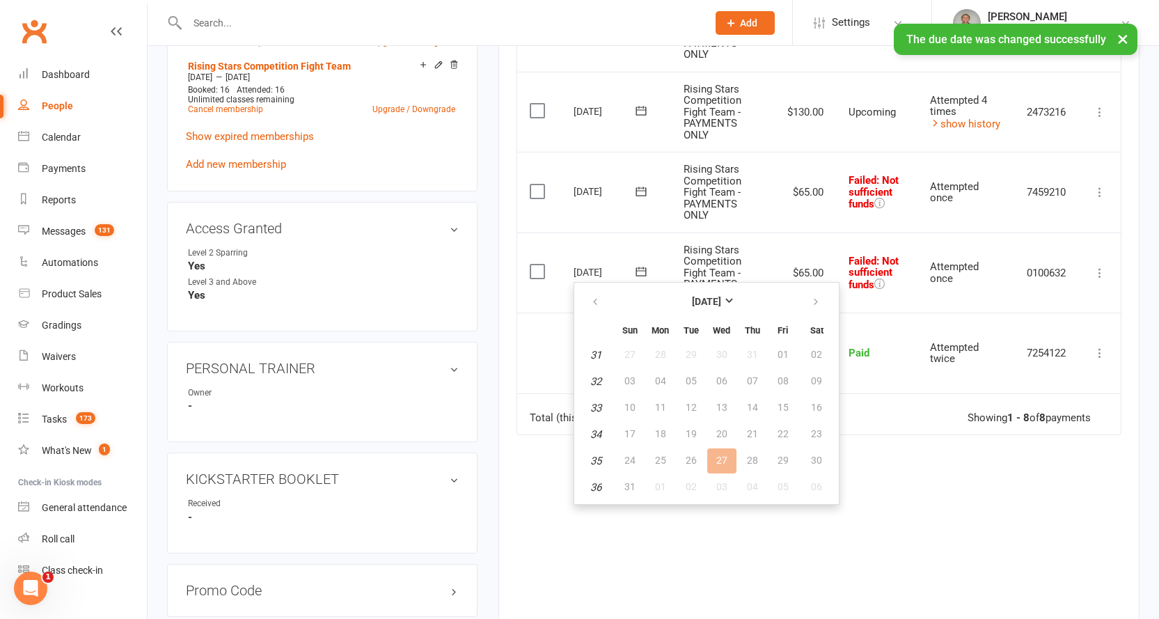
scroll to position [696, 0]
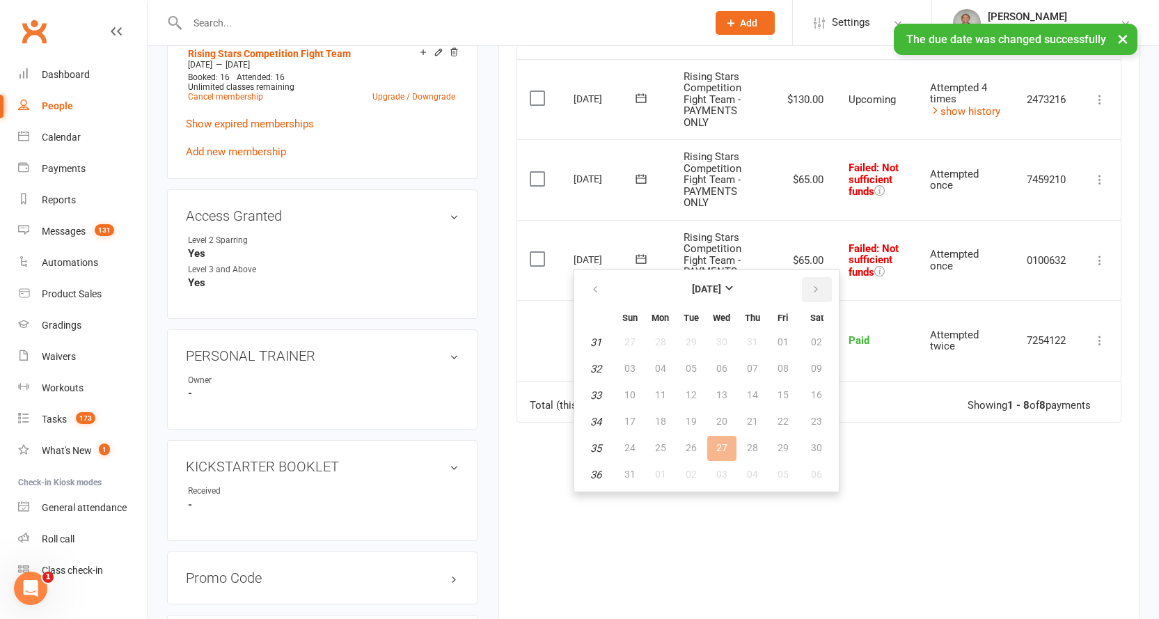
click at [818, 283] on button "button" at bounding box center [817, 289] width 30 height 25
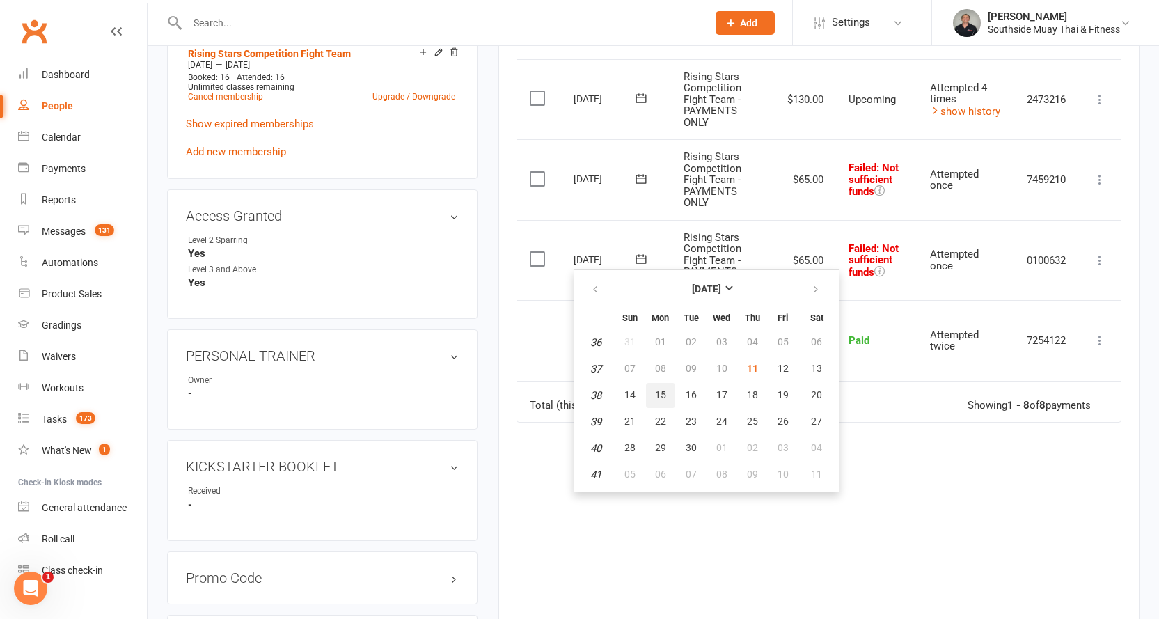
click at [665, 394] on span "15" at bounding box center [660, 394] width 11 height 11
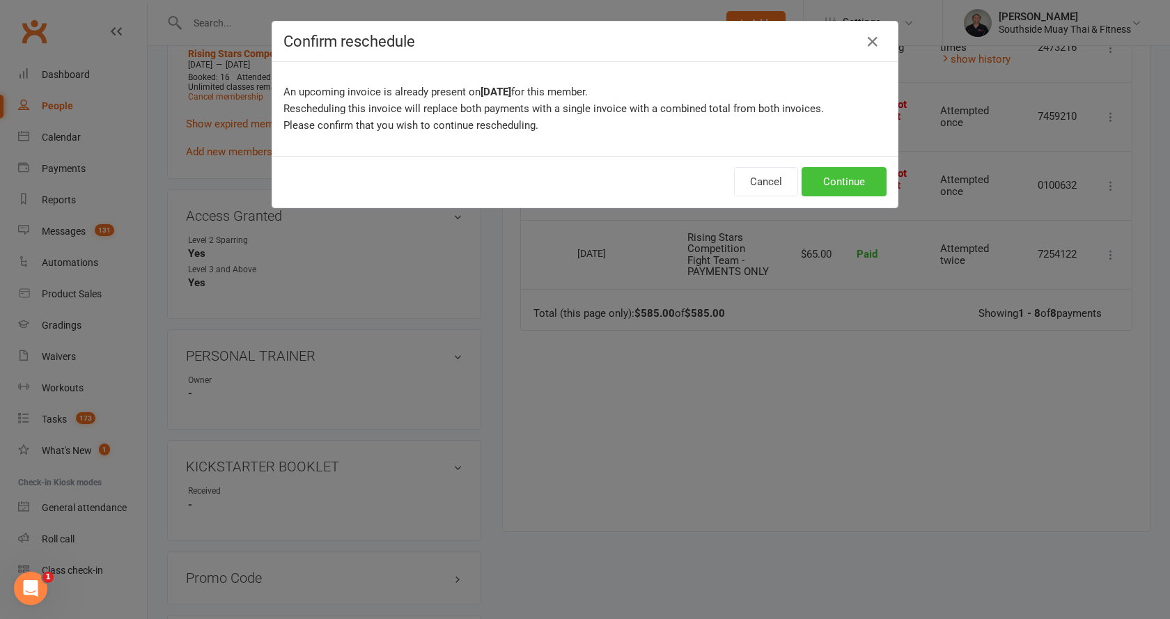
click at [818, 171] on button "Continue" at bounding box center [844, 181] width 85 height 29
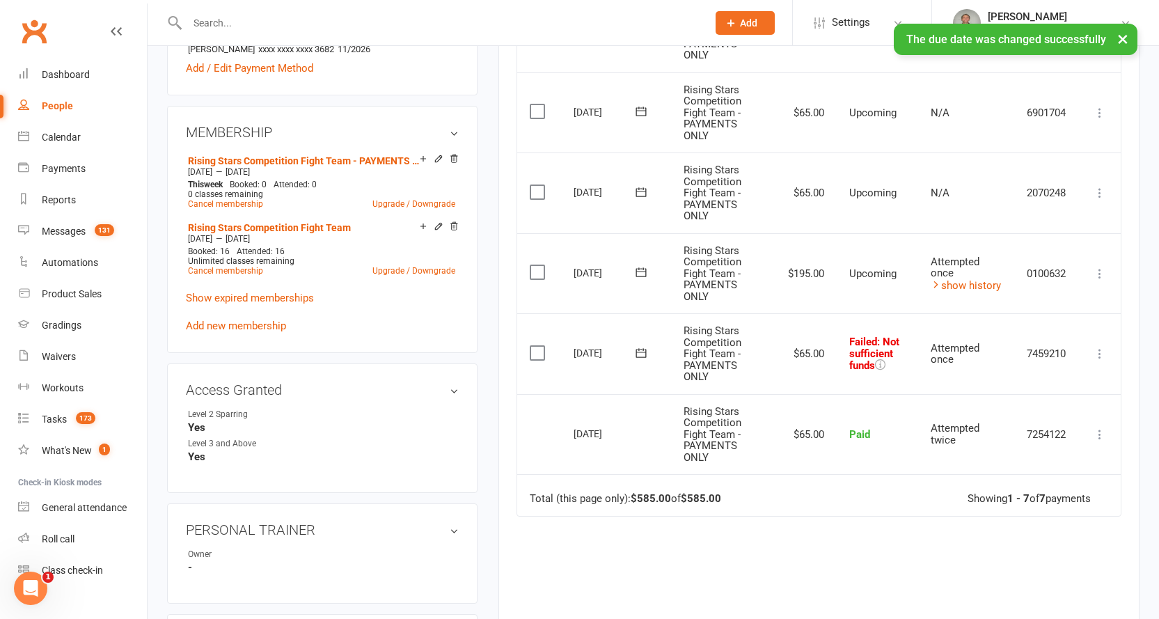
scroll to position [487, 0]
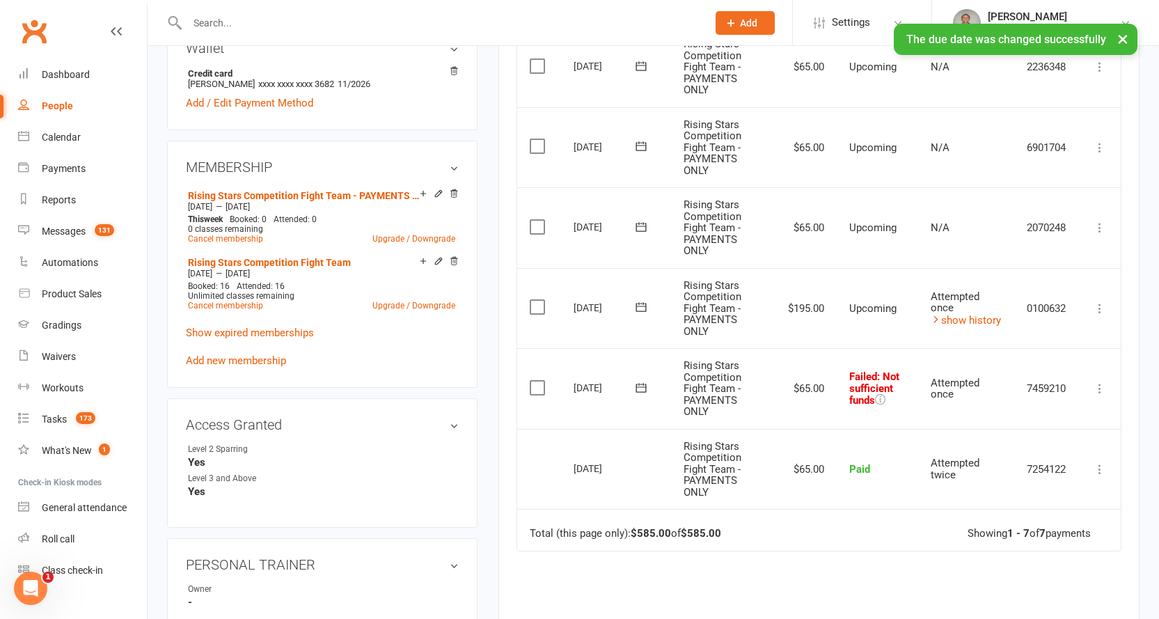
click at [643, 386] on icon at bounding box center [641, 388] width 14 height 14
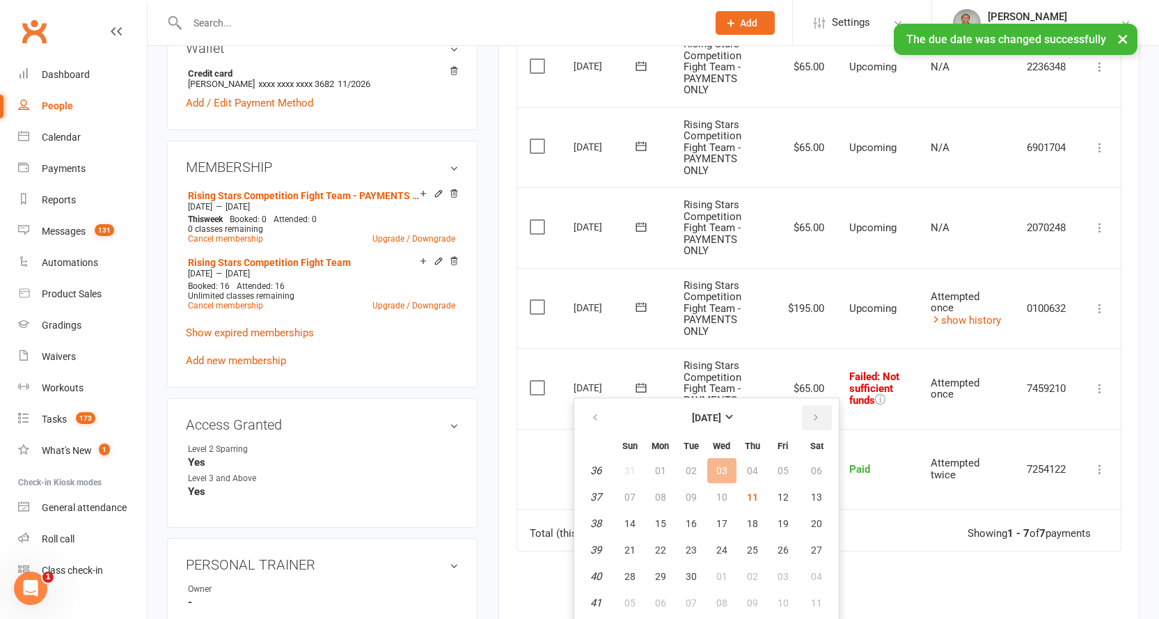
click at [811, 416] on icon "button" at bounding box center [816, 417] width 10 height 11
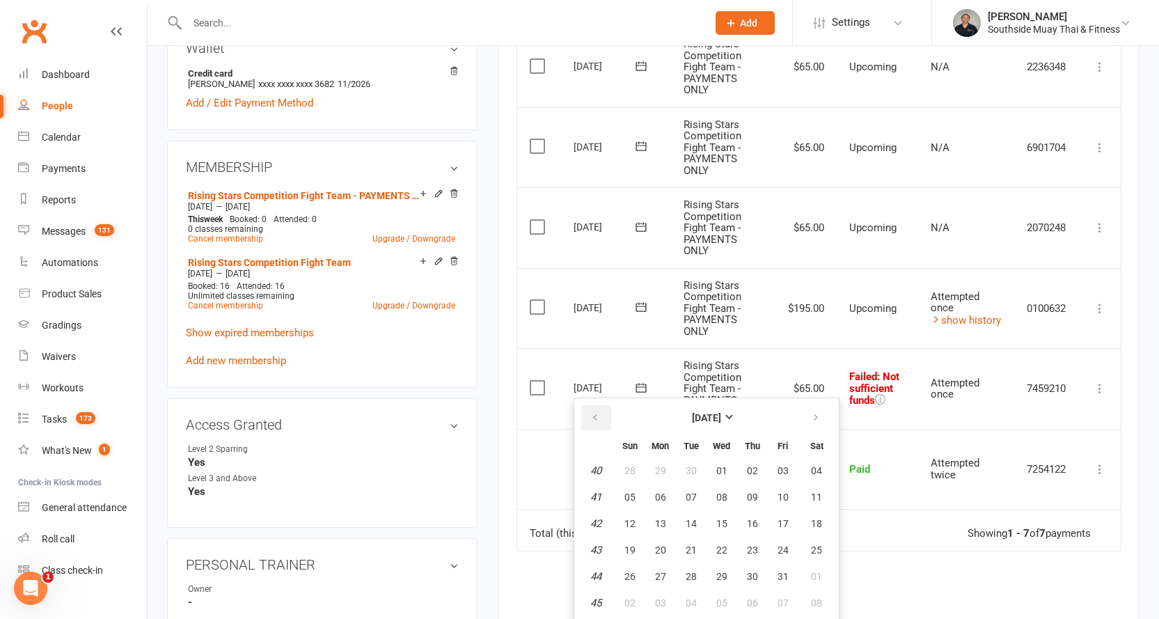
click at [598, 411] on button "button" at bounding box center [596, 417] width 30 height 25
click at [662, 520] on span "15" at bounding box center [660, 523] width 11 height 11
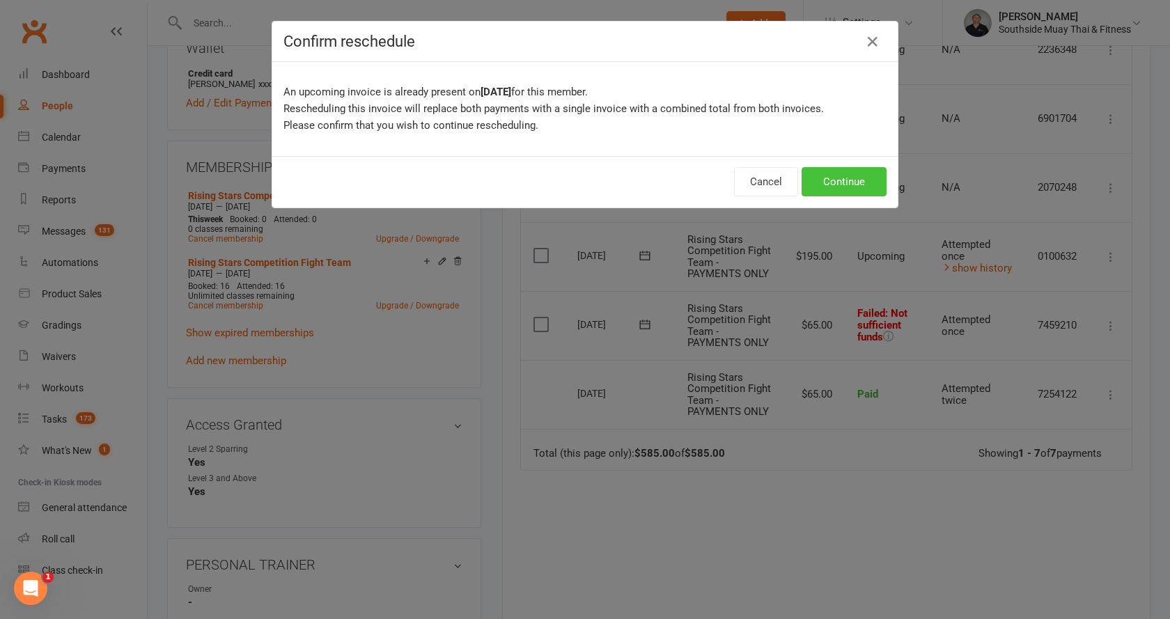
click at [841, 173] on button "Continue" at bounding box center [844, 181] width 85 height 29
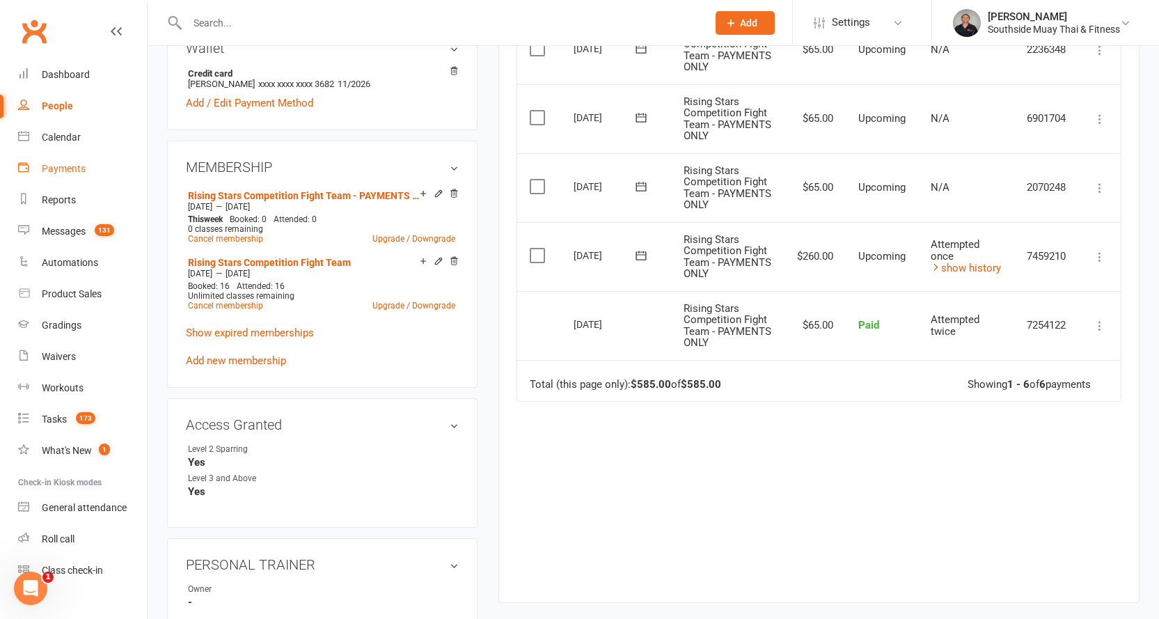
click at [63, 163] on div "Payments" at bounding box center [64, 168] width 44 height 11
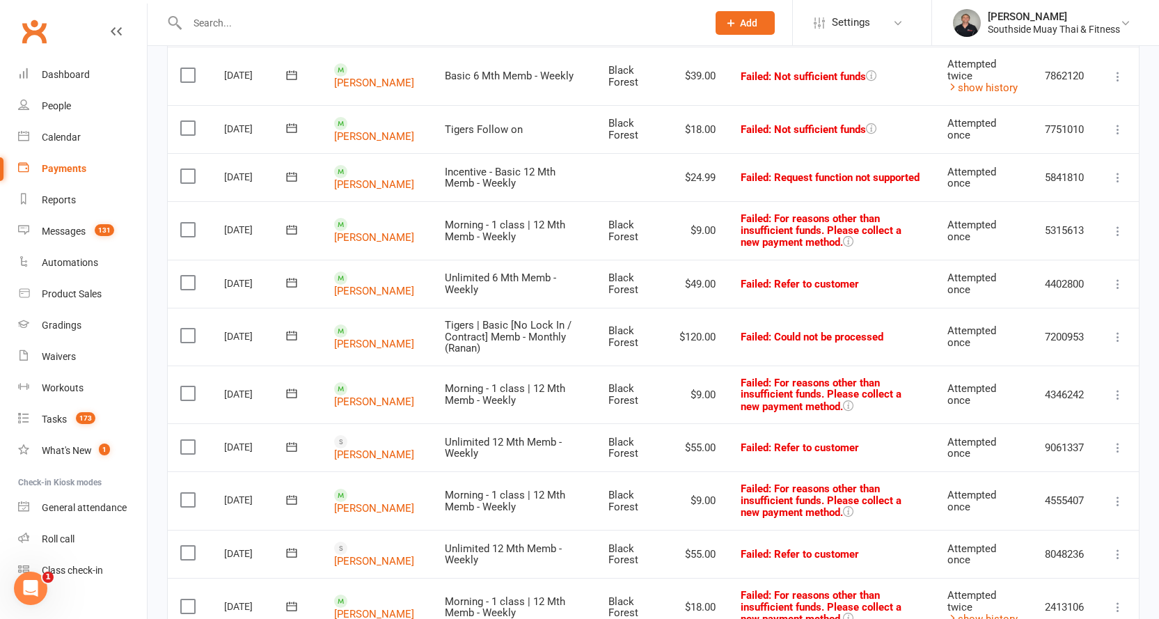
scroll to position [418, 0]
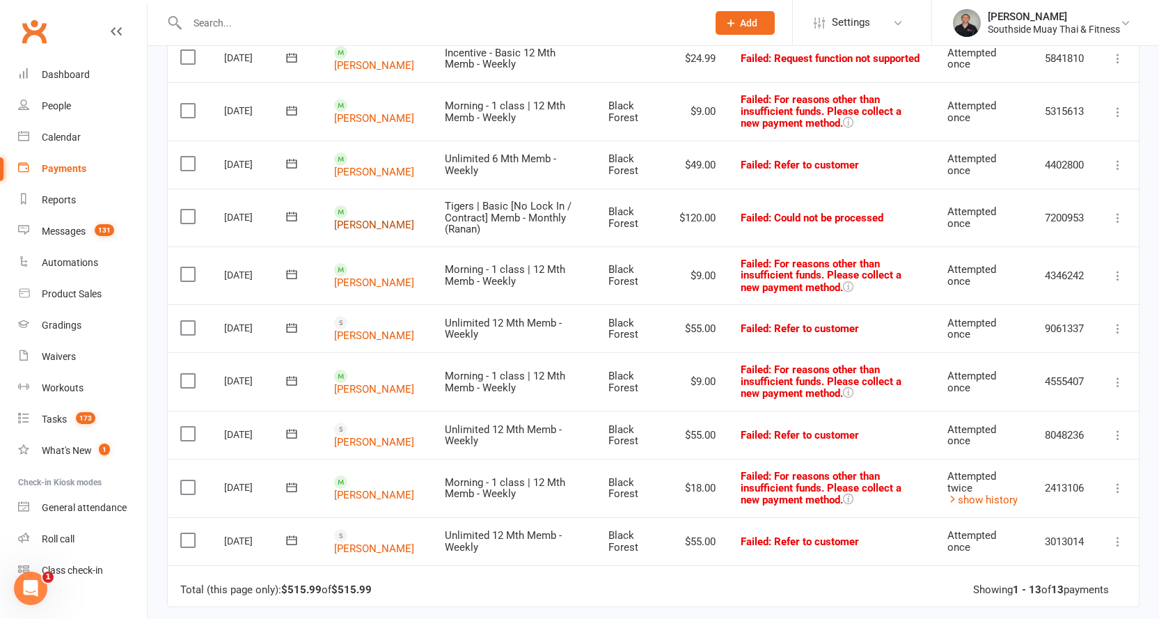
click at [362, 219] on link "[PERSON_NAME]" at bounding box center [374, 225] width 80 height 13
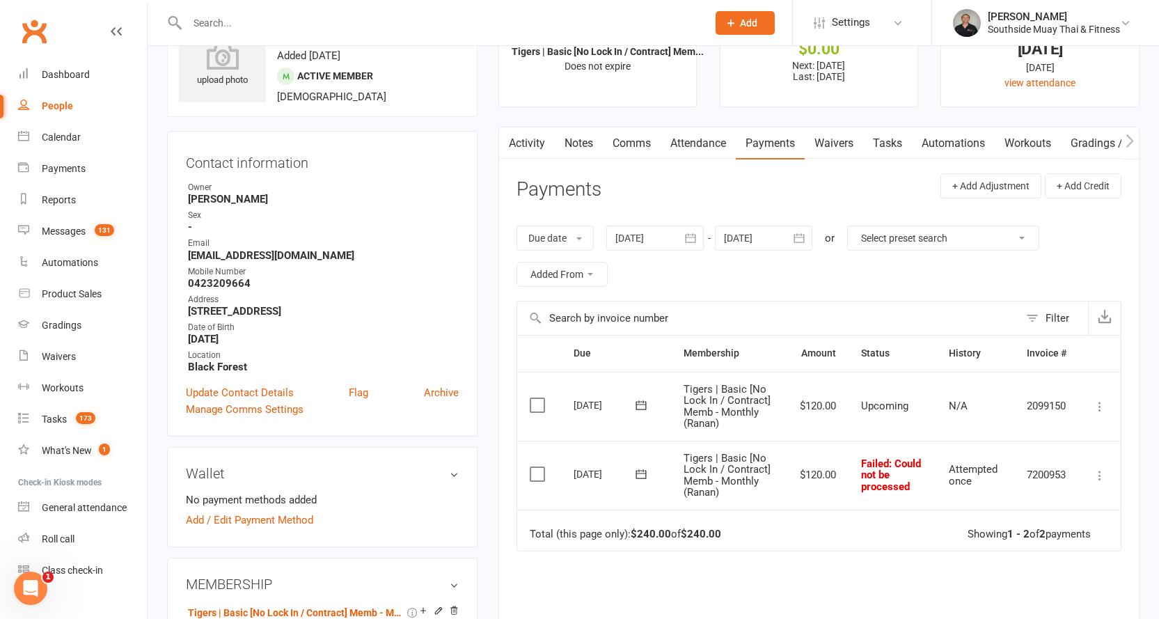
scroll to position [61, 0]
click at [622, 236] on div at bounding box center [655, 239] width 97 height 25
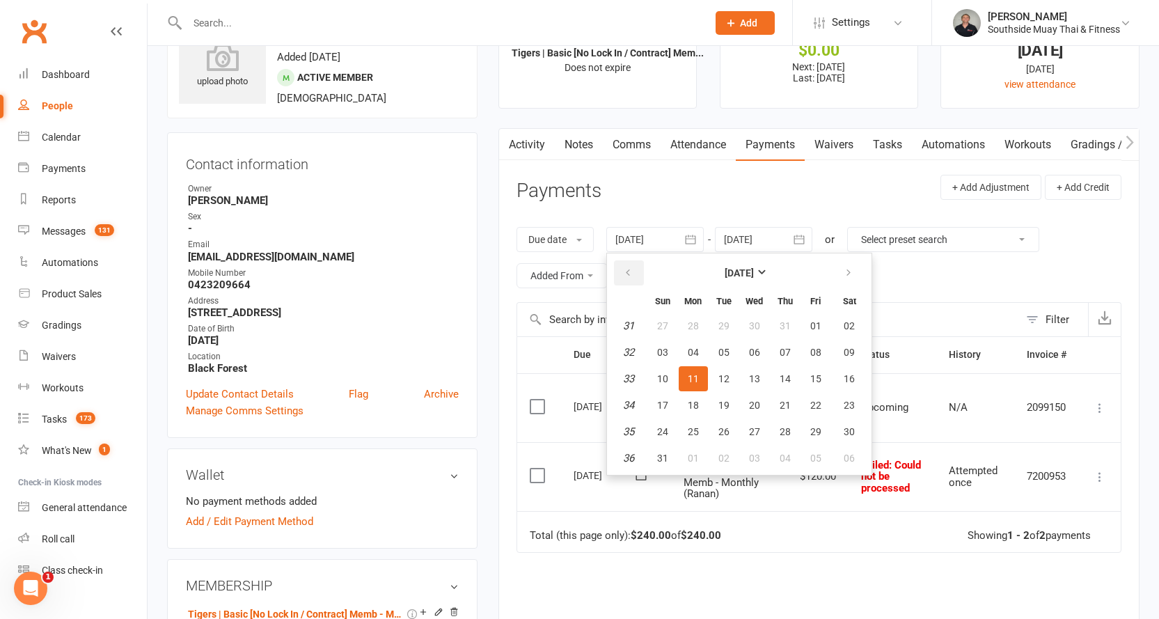
click at [625, 269] on icon "button" at bounding box center [628, 272] width 10 height 11
click at [659, 316] on button "29" at bounding box center [662, 325] width 29 height 25
type input "[DATE]"
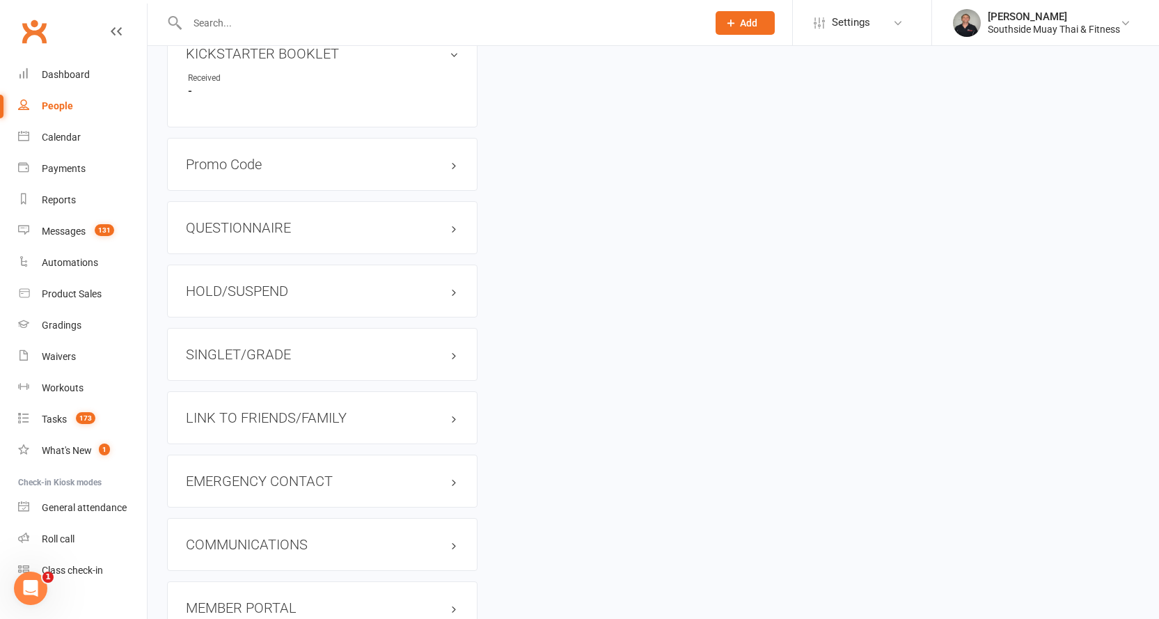
scroll to position [1175, 0]
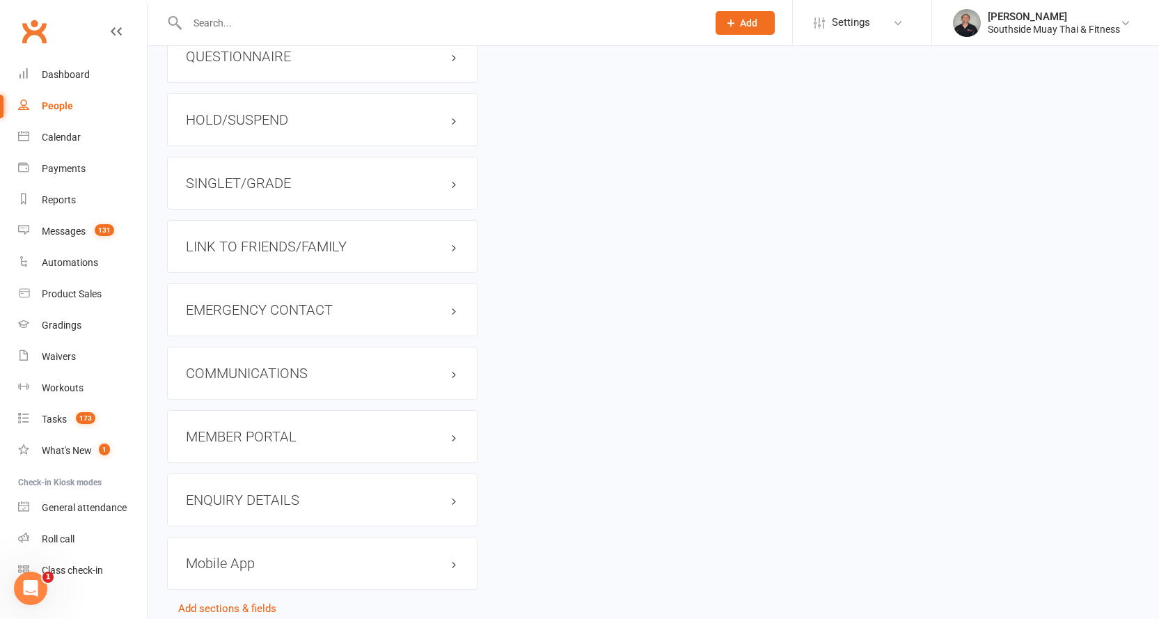
click at [227, 235] on div "LINK TO FRIENDS/FAMILY" at bounding box center [322, 246] width 311 height 53
click at [224, 242] on h3 "LINK TO FRIENDS/FAMILY" at bounding box center [322, 246] width 273 height 15
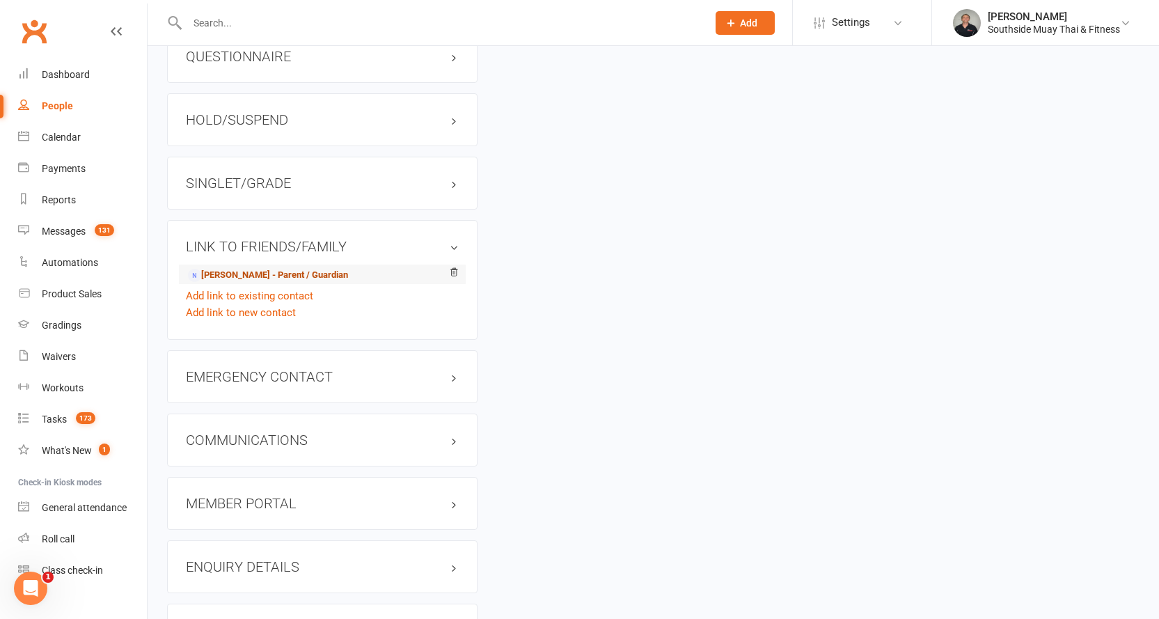
click at [228, 278] on link "[PERSON_NAME] - Parent / Guardian" at bounding box center [268, 275] width 160 height 15
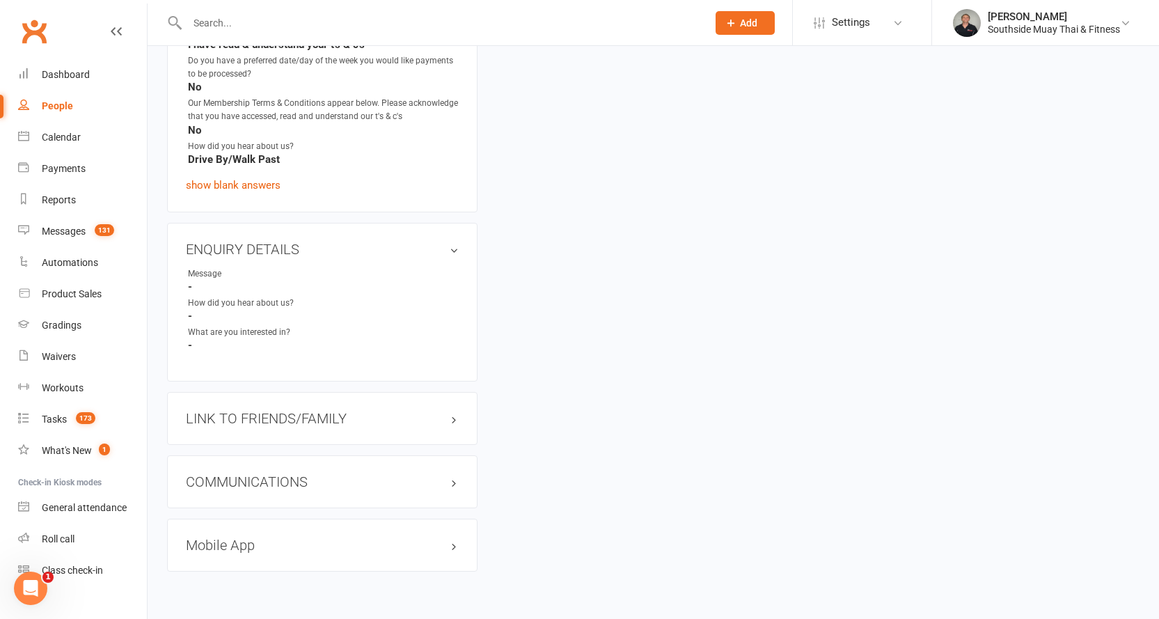
scroll to position [940, 0]
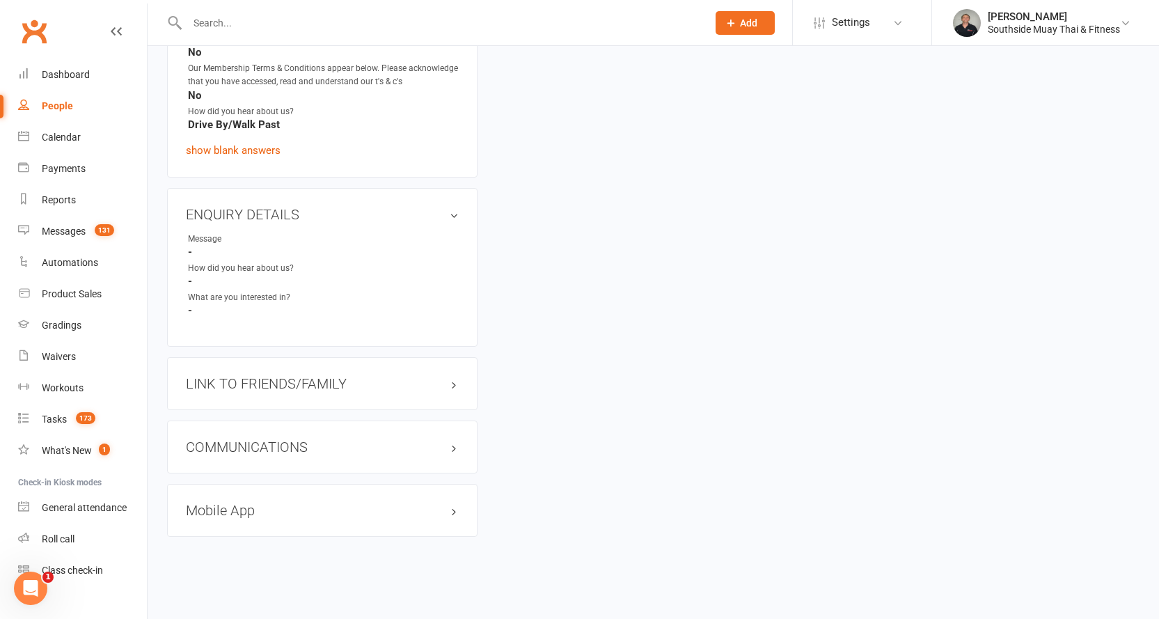
click at [213, 378] on h3 "LINK TO FRIENDS/FAMILY" at bounding box center [322, 383] width 273 height 15
click at [212, 409] on link "[PERSON_NAME] - Child" at bounding box center [243, 413] width 110 height 15
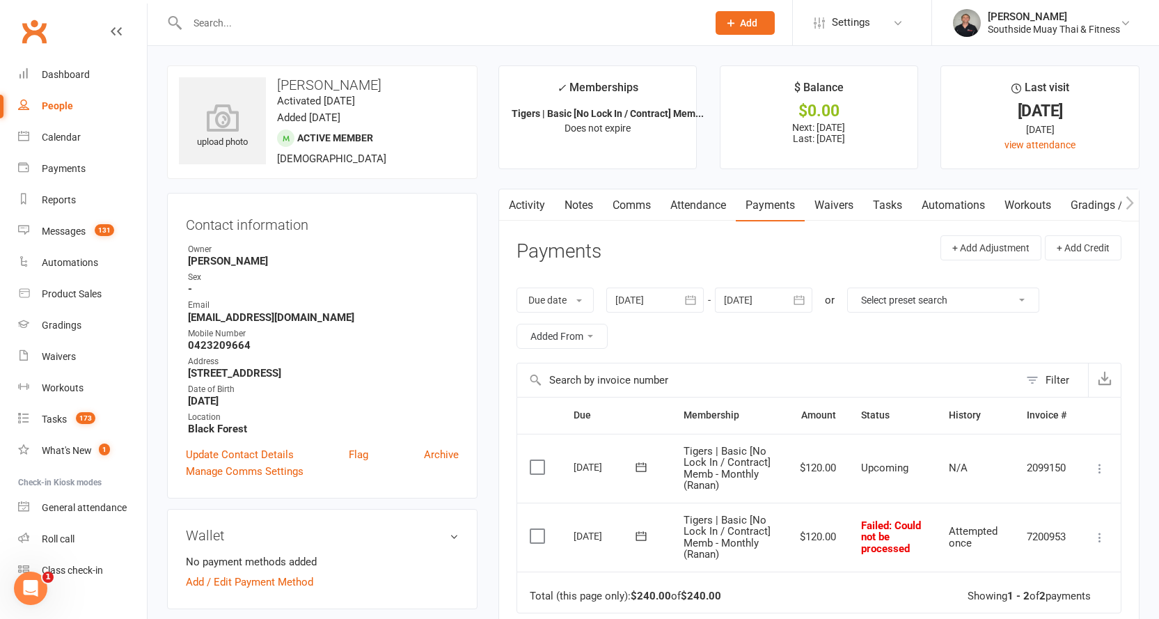
click at [577, 203] on link "Notes" at bounding box center [579, 205] width 48 height 32
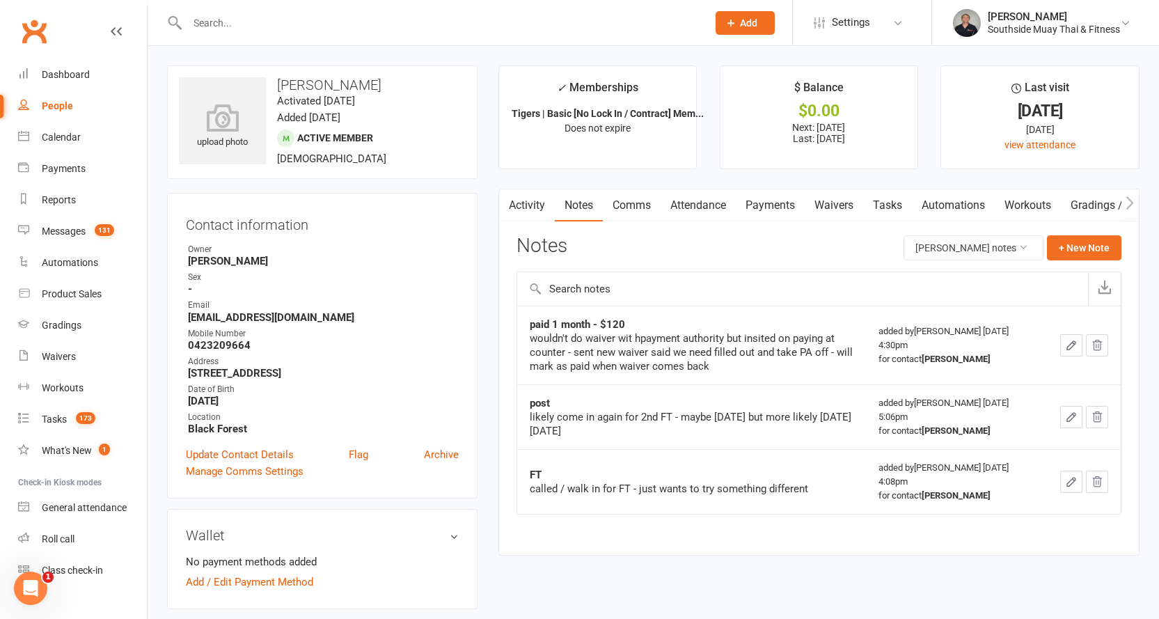
click at [689, 201] on link "Attendance" at bounding box center [698, 205] width 75 height 32
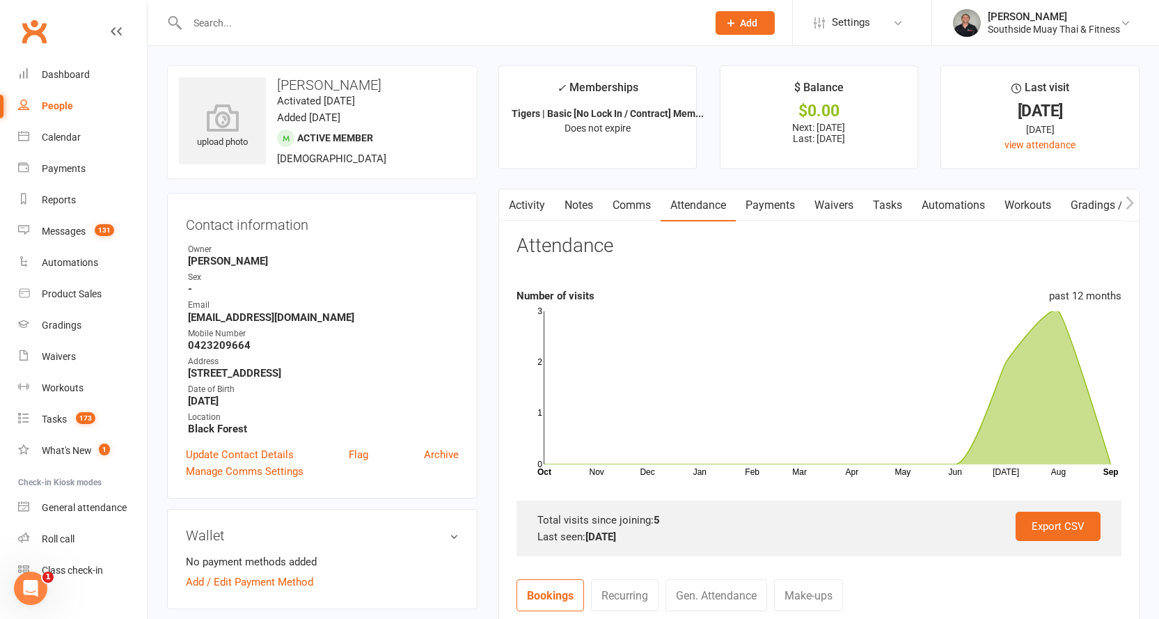
click at [45, 102] on div "People" at bounding box center [57, 105] width 31 height 11
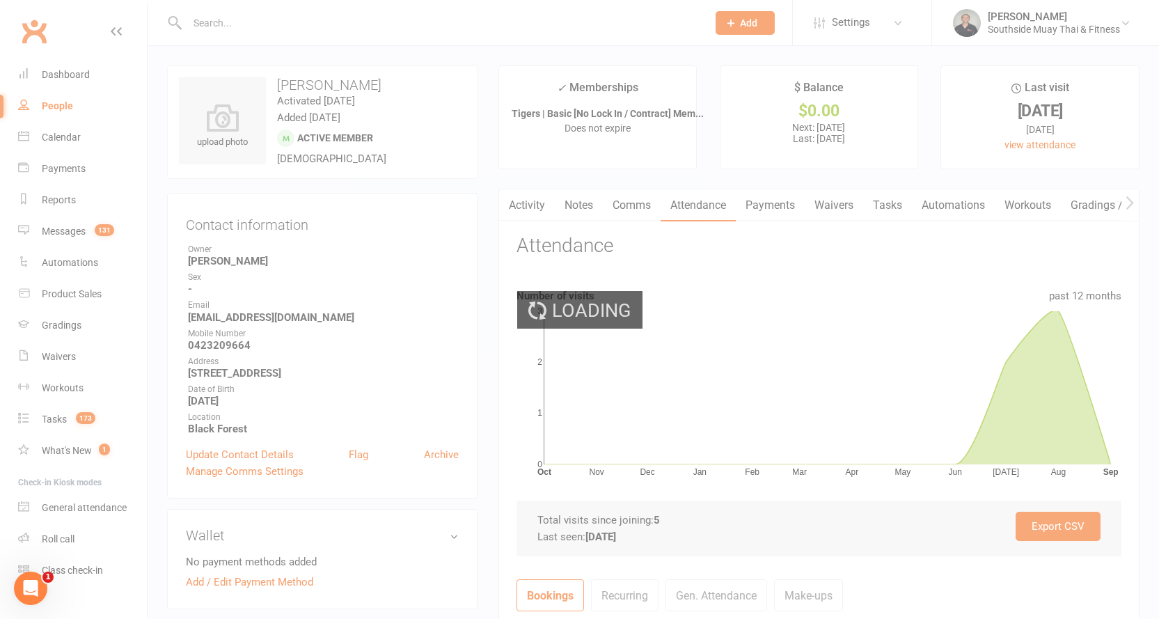
select select "100"
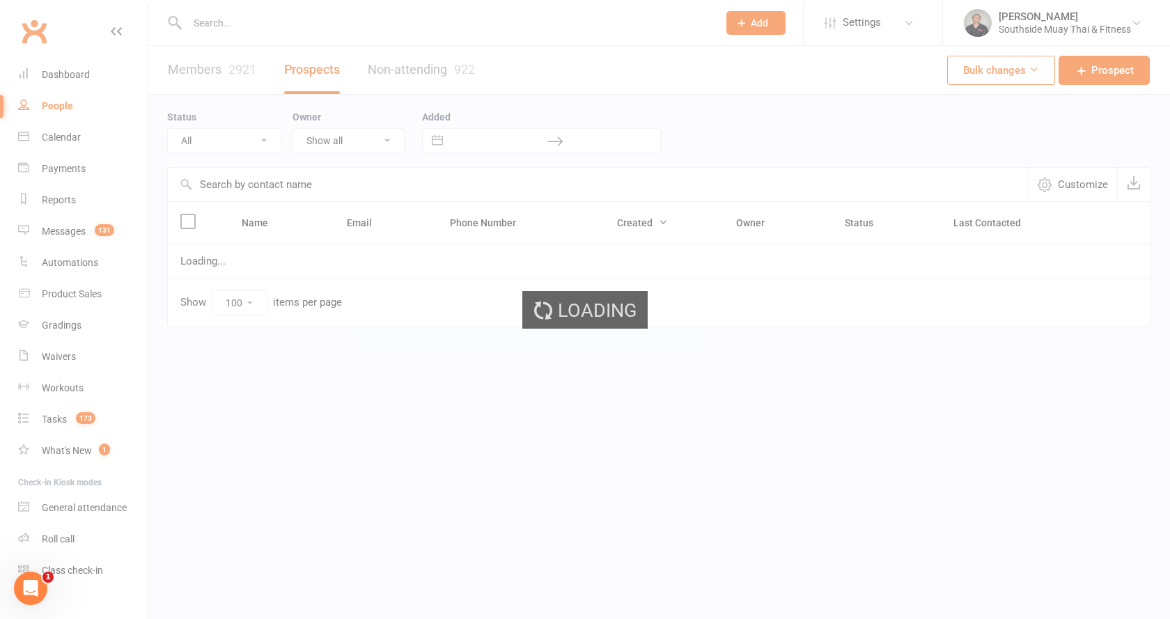
select select "SMS Blast YES"
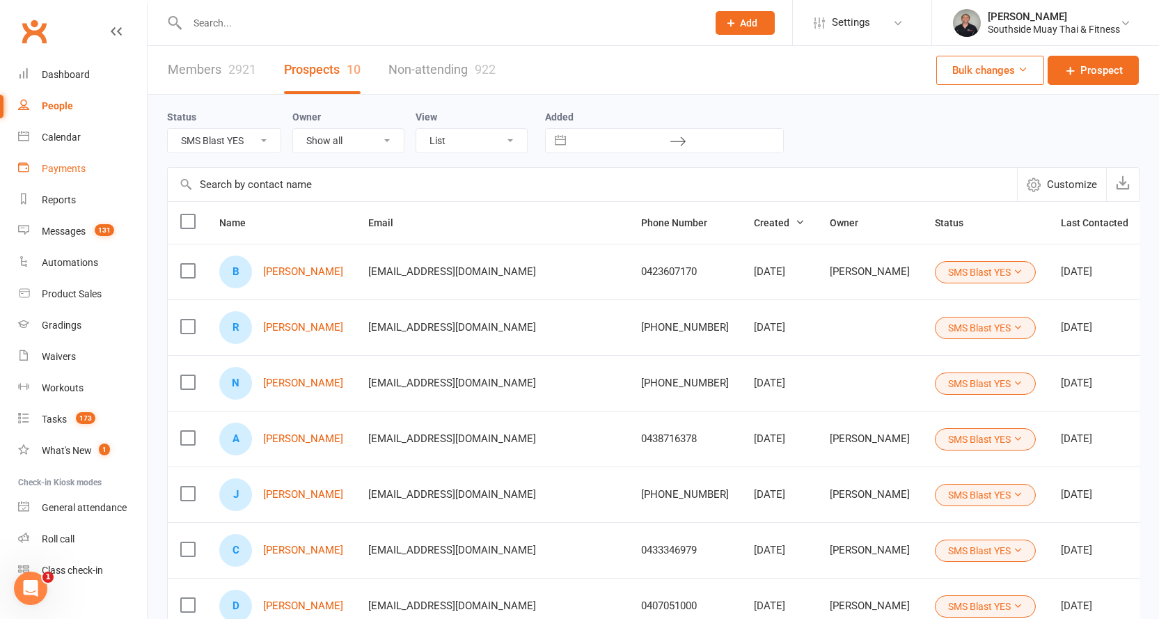
click at [61, 159] on link "Payments" at bounding box center [82, 168] width 129 height 31
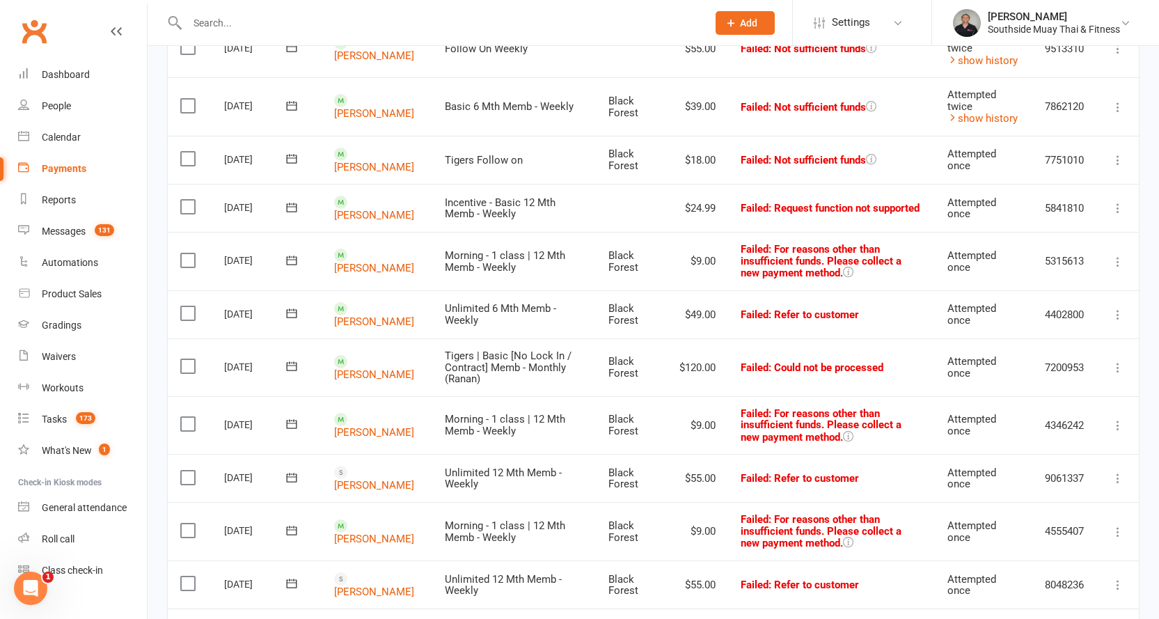
scroll to position [348, 0]
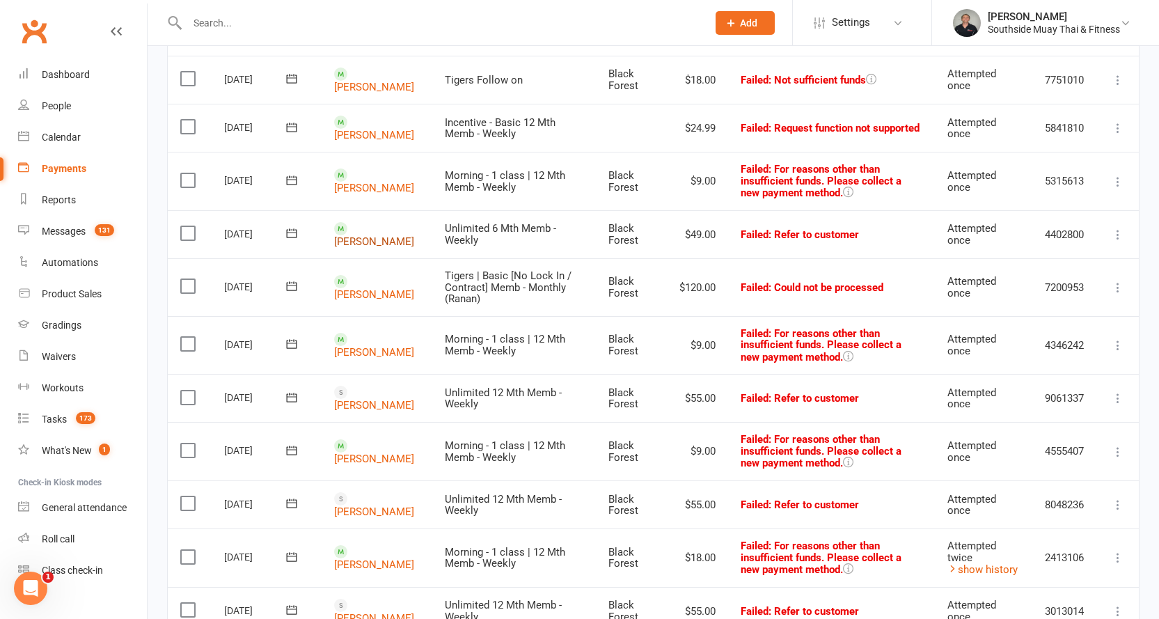
click at [352, 235] on link "[PERSON_NAME]" at bounding box center [374, 241] width 80 height 13
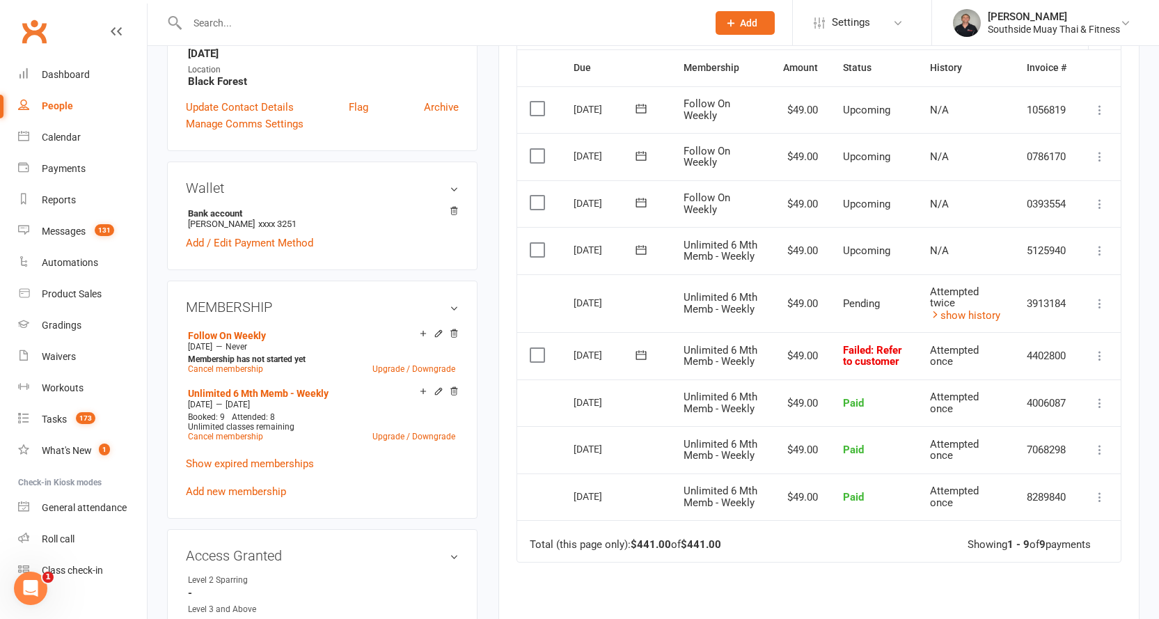
scroll to position [348, 0]
click at [641, 359] on icon at bounding box center [641, 354] width 10 height 9
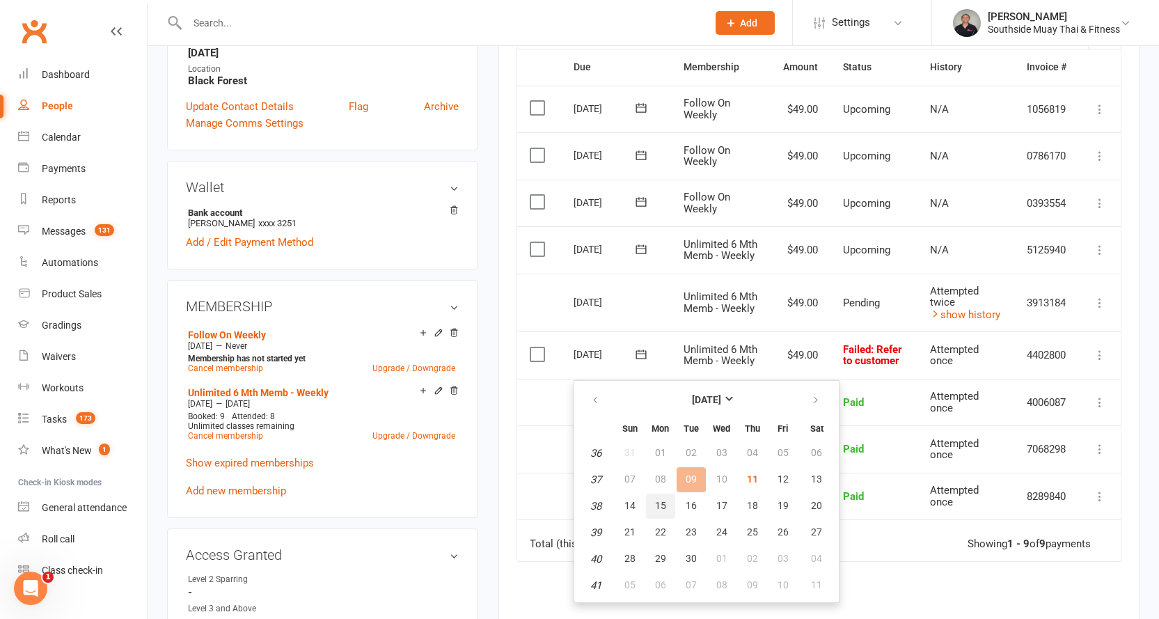
click at [663, 501] on span "15" at bounding box center [660, 505] width 11 height 11
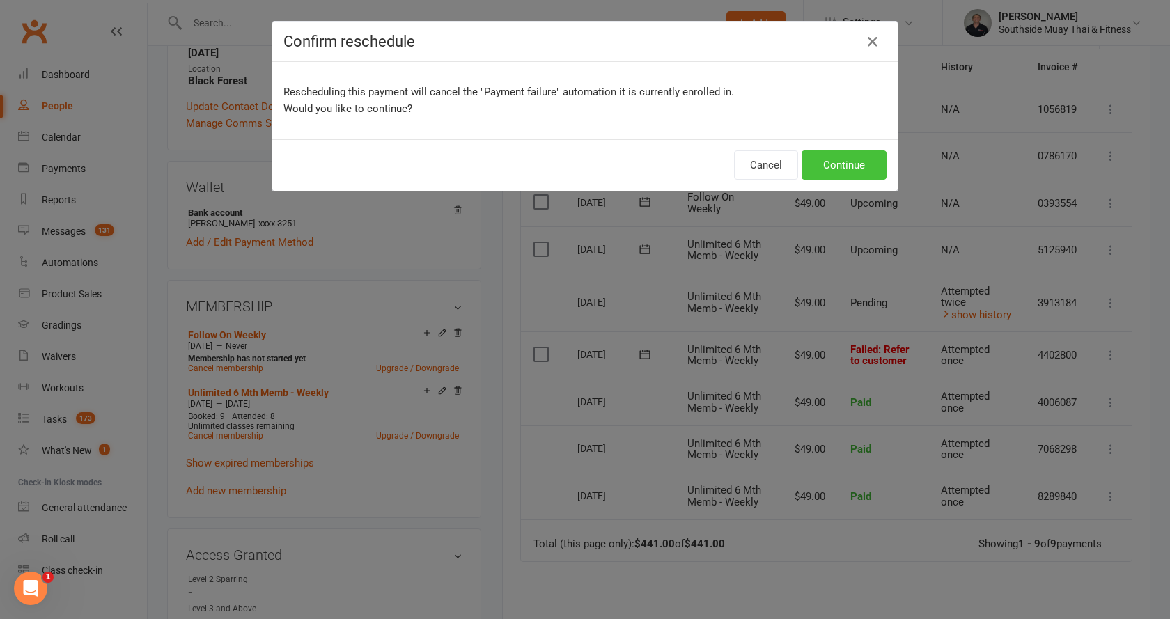
click at [842, 158] on button "Continue" at bounding box center [844, 164] width 85 height 29
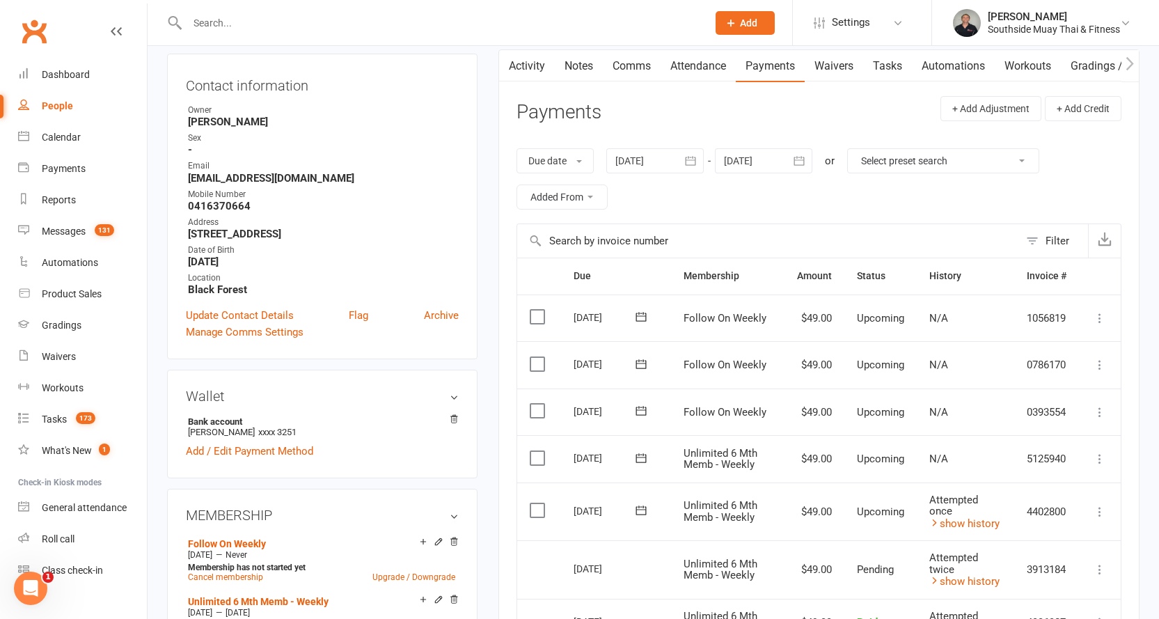
scroll to position [0, 0]
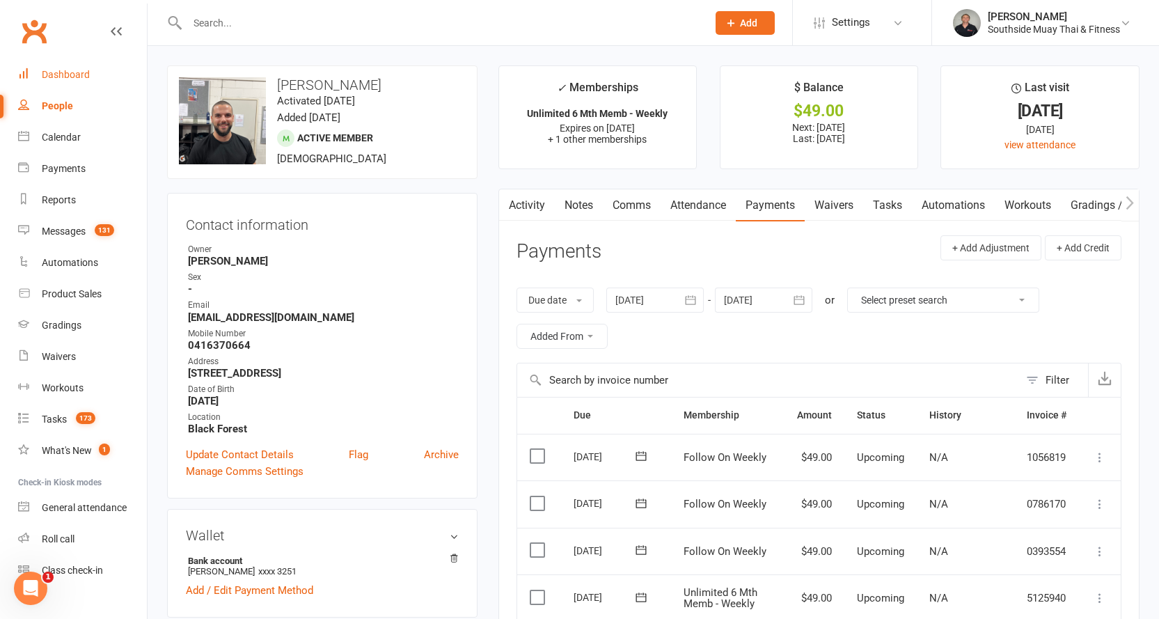
click at [39, 70] on link "Dashboard" at bounding box center [82, 74] width 129 height 31
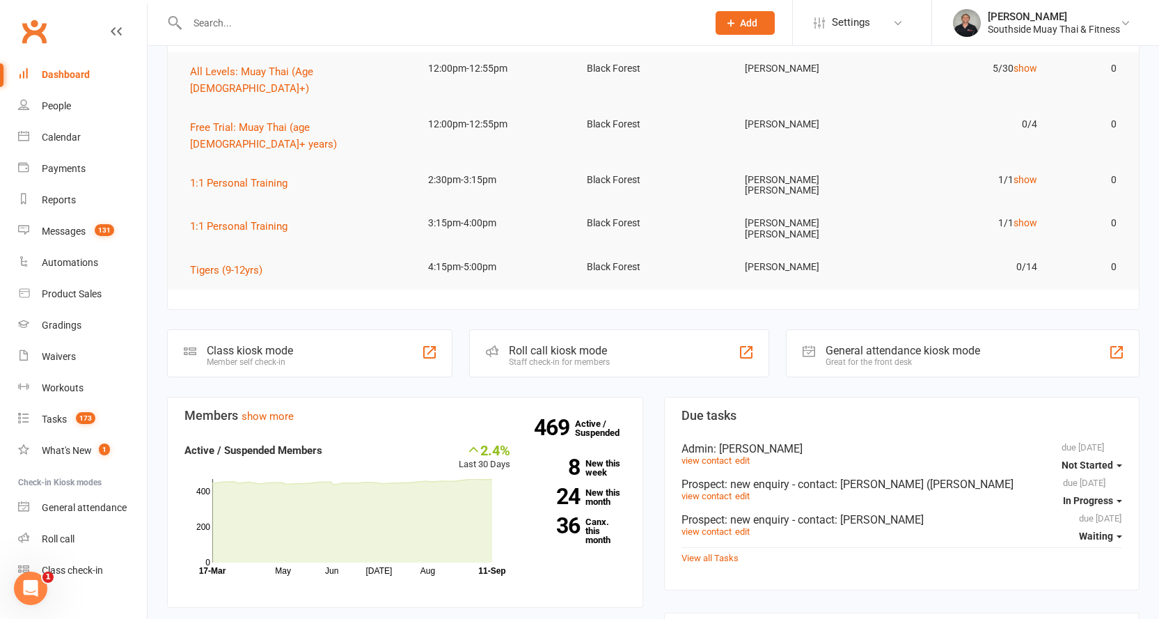
scroll to position [139, 0]
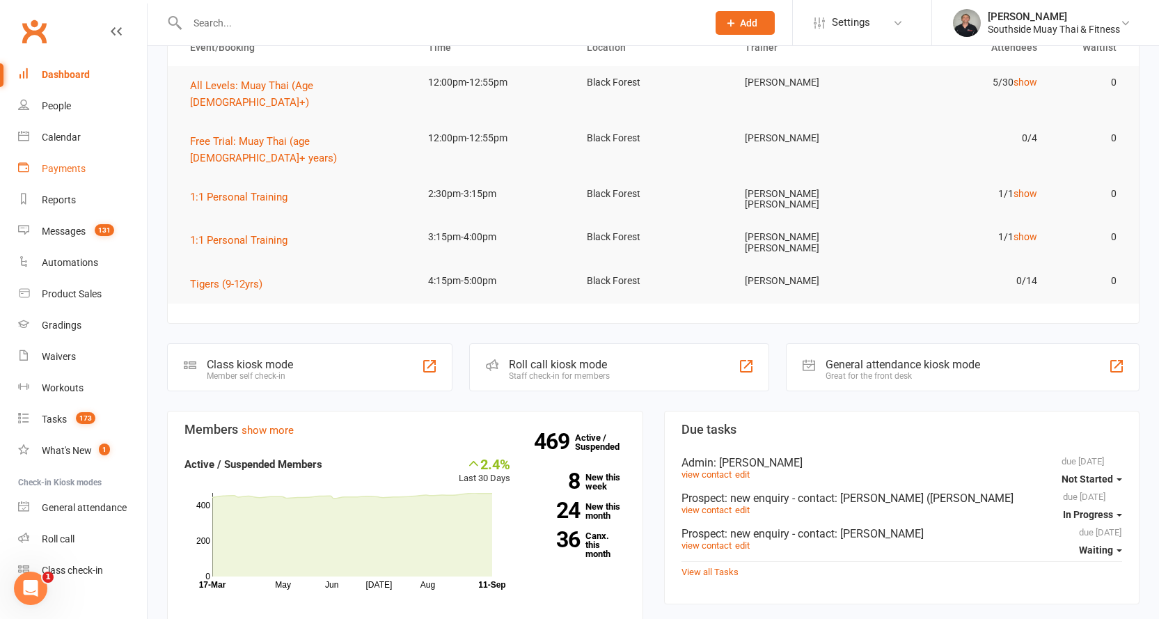
click at [66, 168] on div "Payments" at bounding box center [64, 168] width 44 height 11
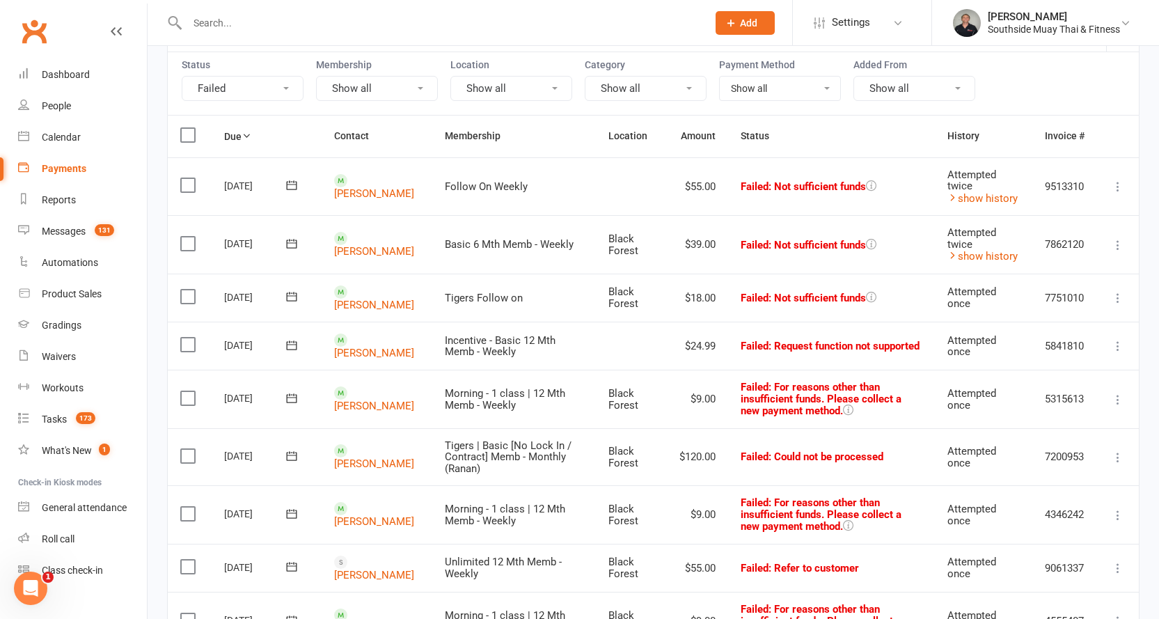
scroll to position [139, 0]
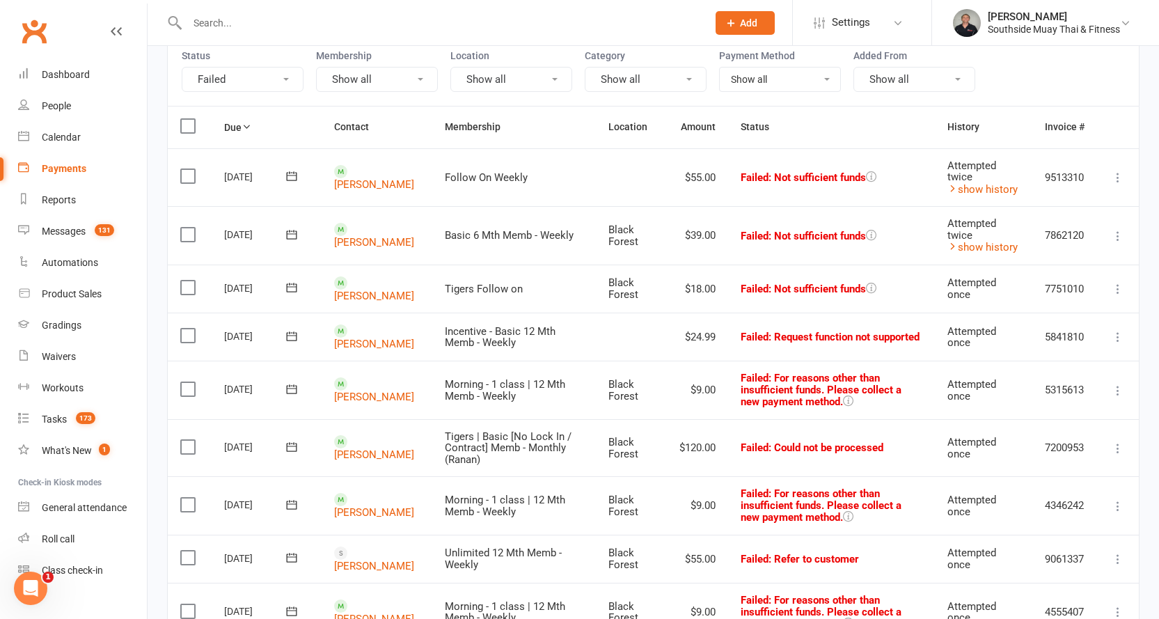
click at [291, 178] on icon at bounding box center [292, 176] width 14 height 14
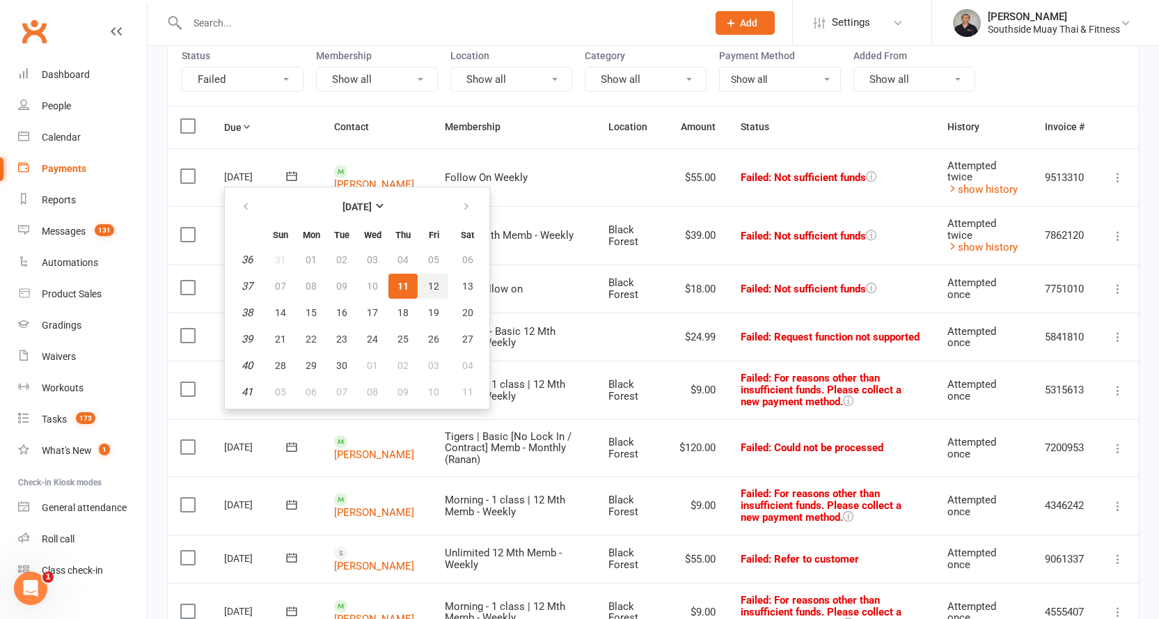
click at [439, 283] on button "12" at bounding box center [433, 286] width 29 height 25
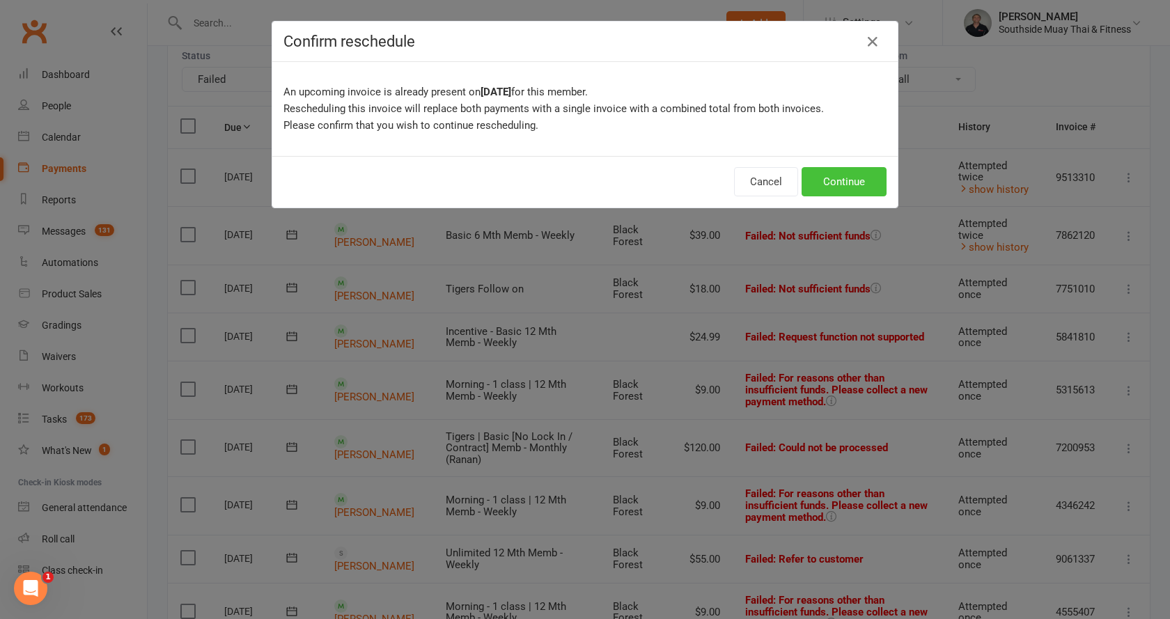
click at [829, 184] on button "Continue" at bounding box center [844, 181] width 85 height 29
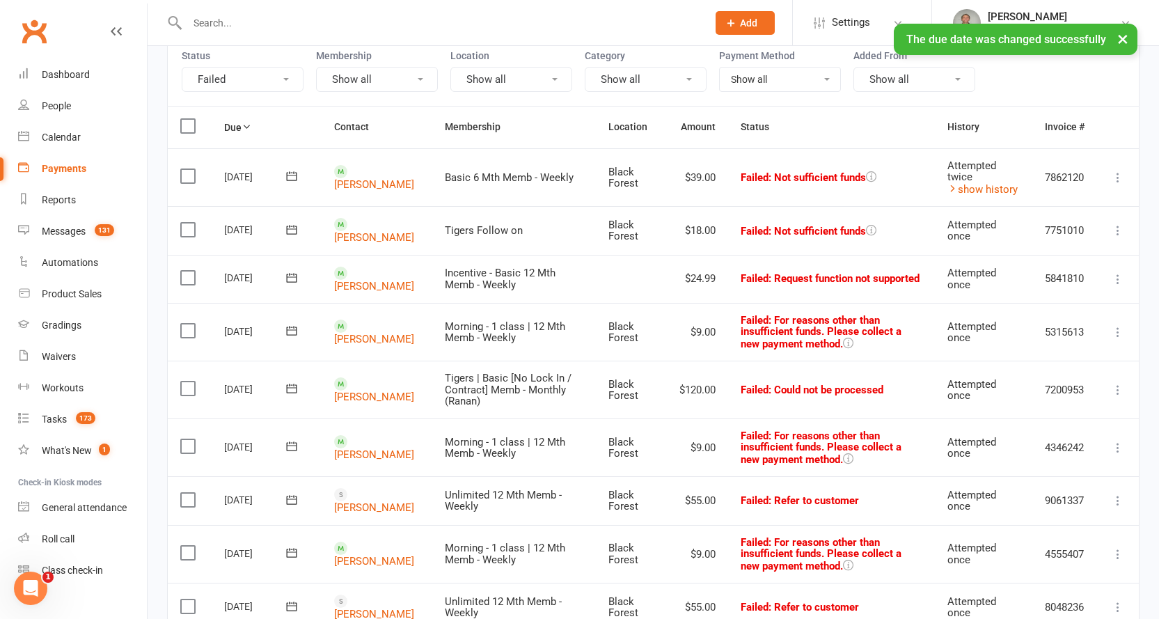
click at [290, 176] on icon at bounding box center [292, 176] width 14 height 14
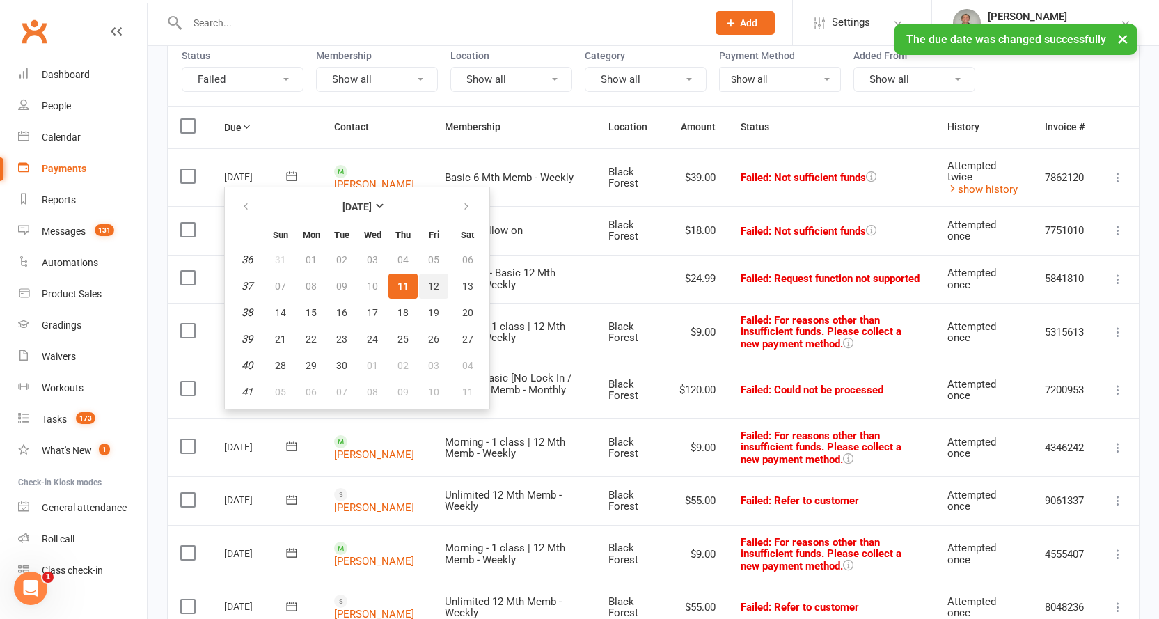
click at [432, 281] on span "12" at bounding box center [433, 286] width 11 height 11
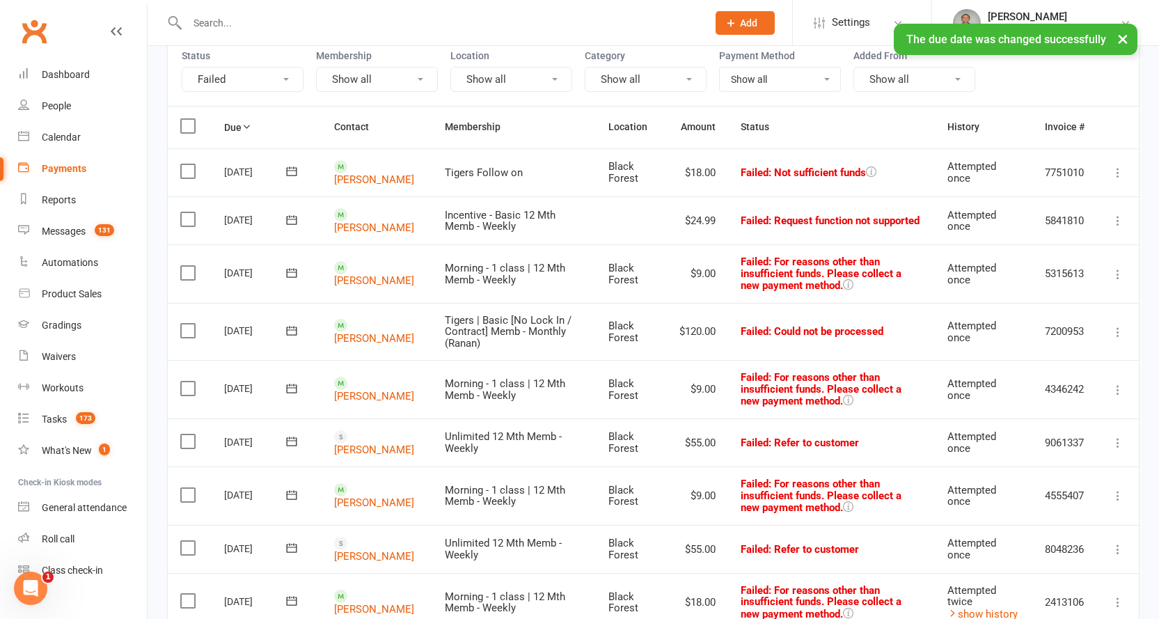
click at [290, 170] on icon at bounding box center [292, 171] width 14 height 14
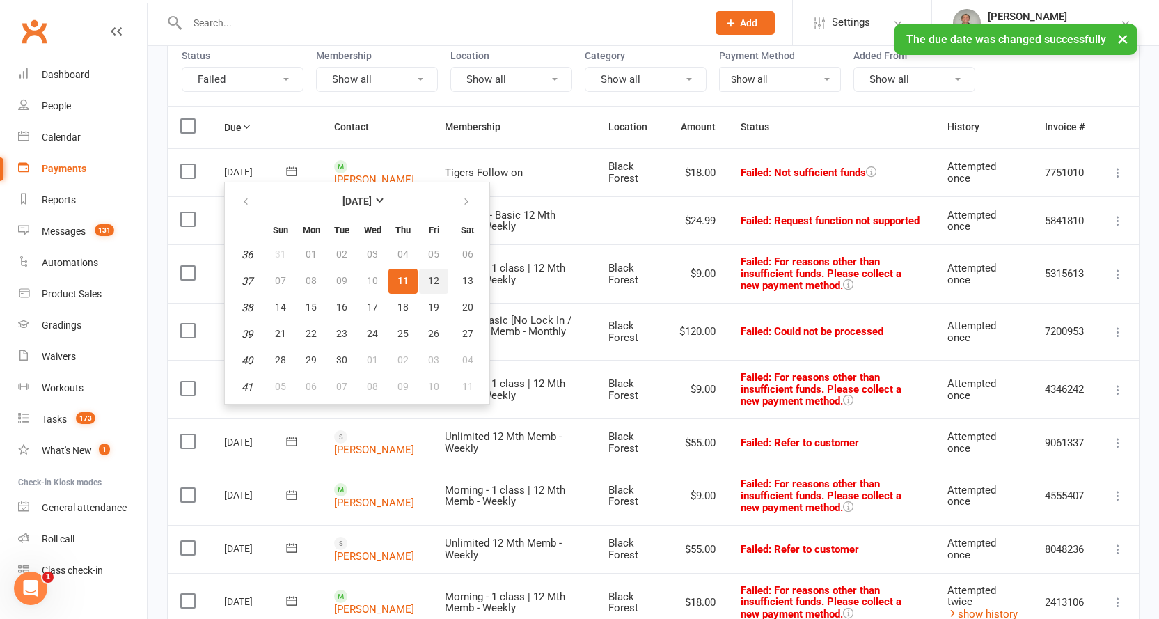
click at [432, 273] on button "12" at bounding box center [433, 281] width 29 height 25
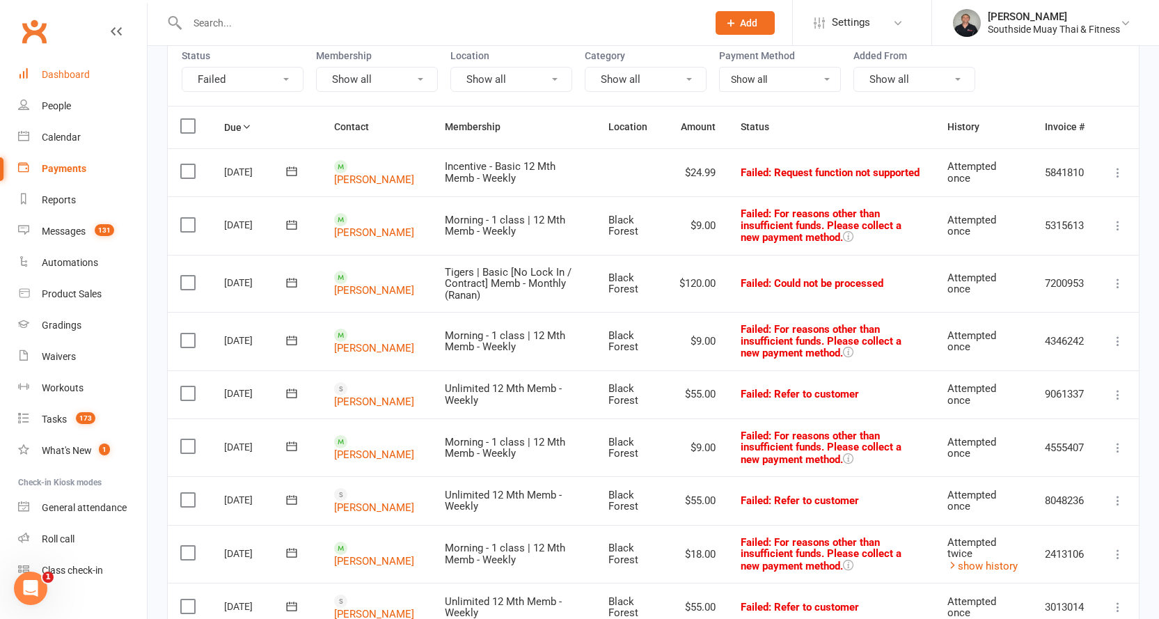
click at [79, 69] on div "Dashboard" at bounding box center [66, 74] width 48 height 11
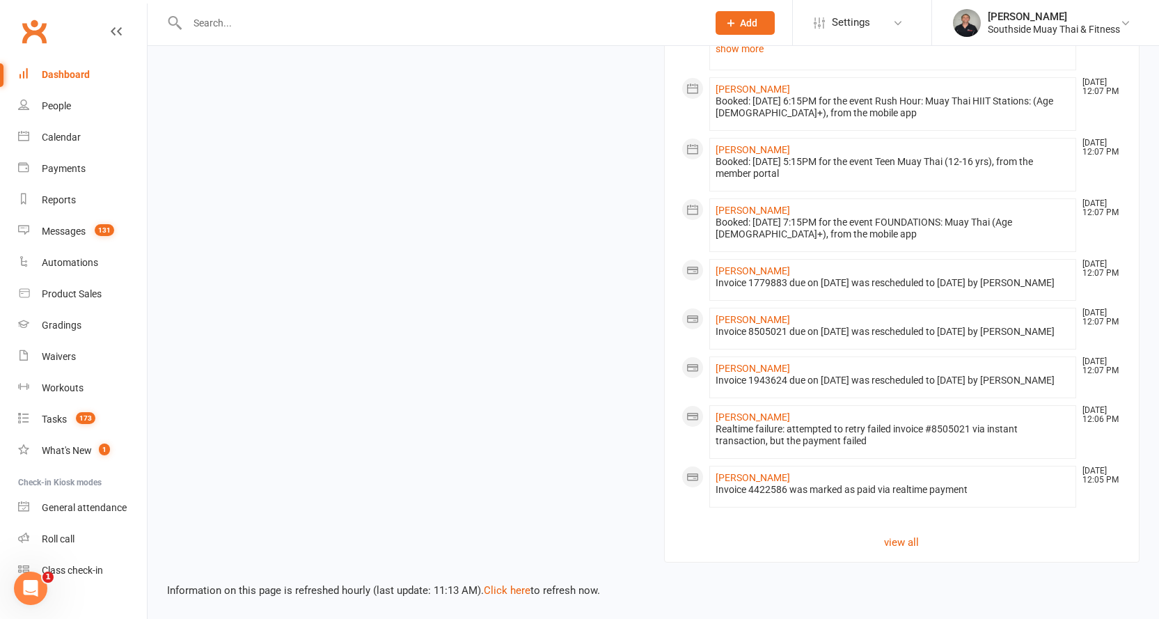
scroll to position [1614, 0]
click at [517, 587] on link "Click here" at bounding box center [507, 590] width 47 height 13
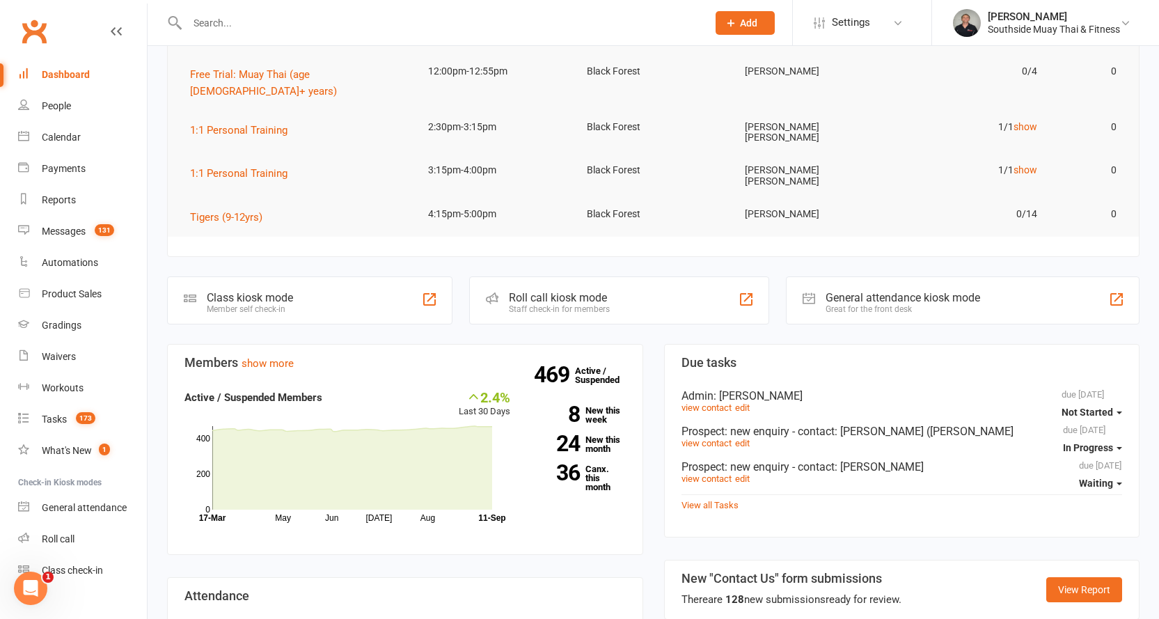
scroll to position [209, 0]
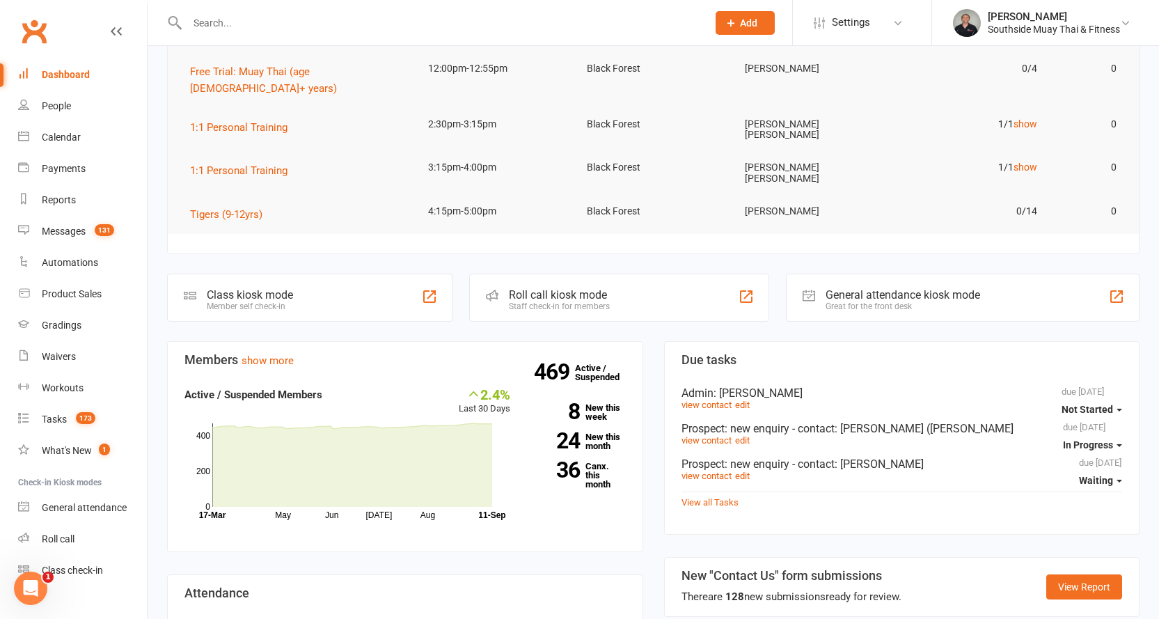
click at [249, 24] on input "text" at bounding box center [440, 22] width 515 height 19
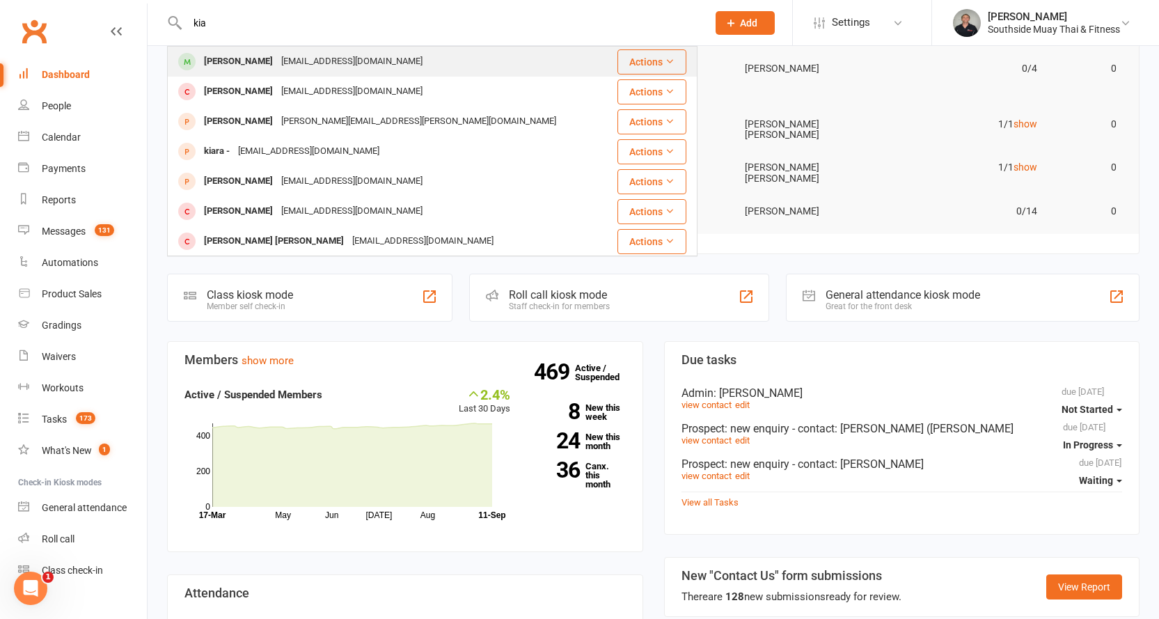
type input "kia"
click at [247, 55] on div "[PERSON_NAME]" at bounding box center [238, 62] width 77 height 20
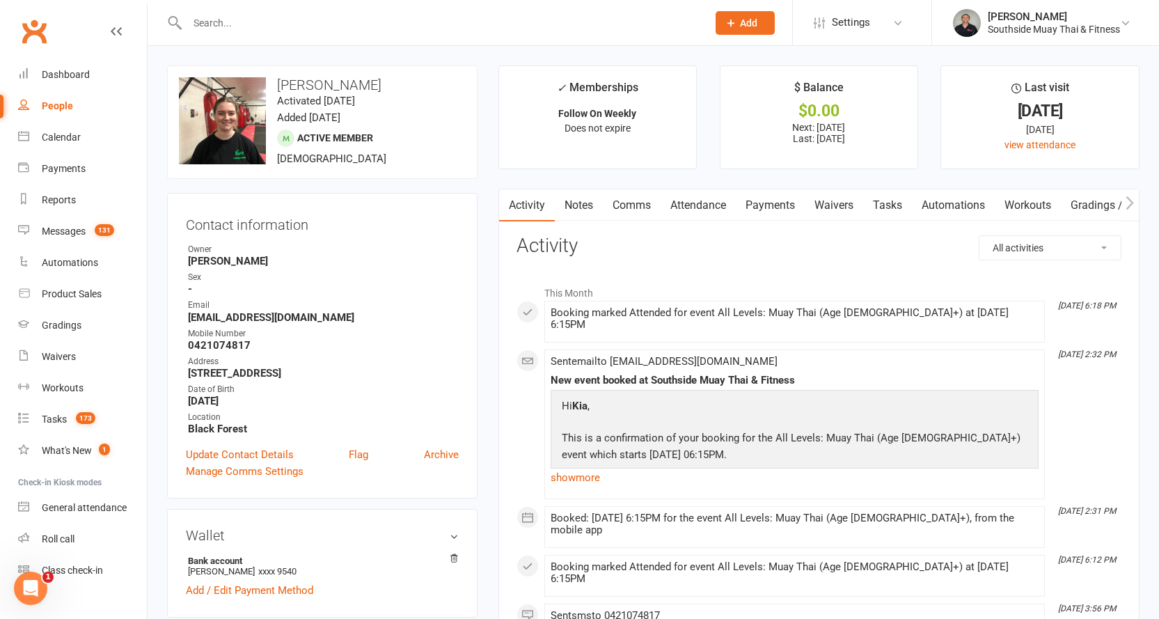
click at [642, 201] on link "Comms" at bounding box center [632, 205] width 58 height 32
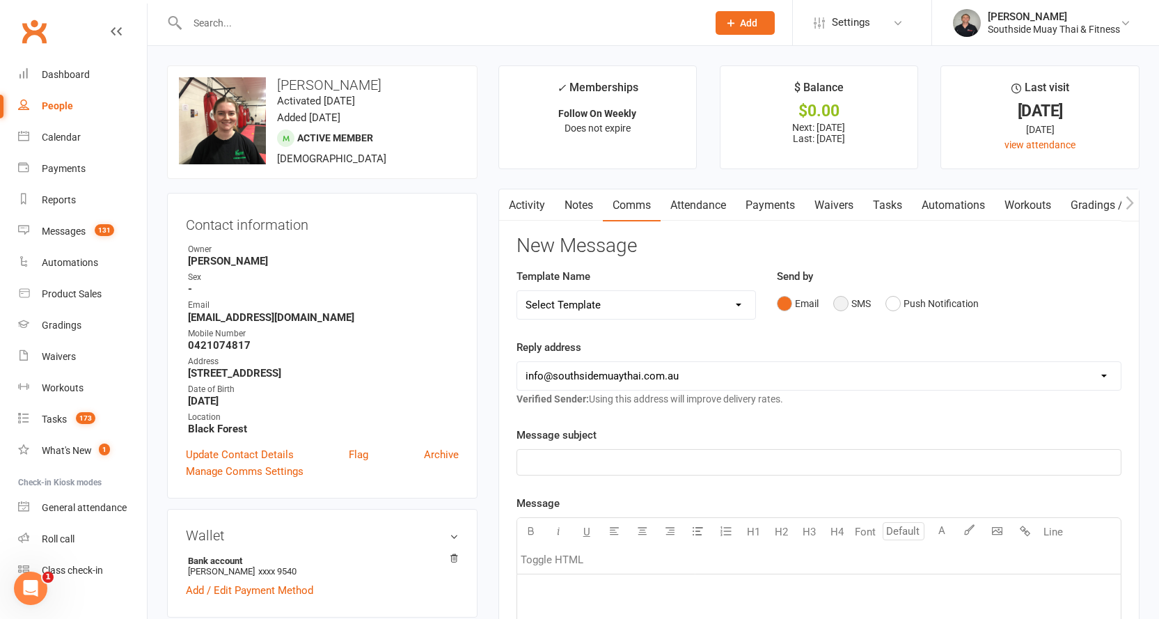
click at [856, 302] on button "SMS" at bounding box center [853, 303] width 38 height 26
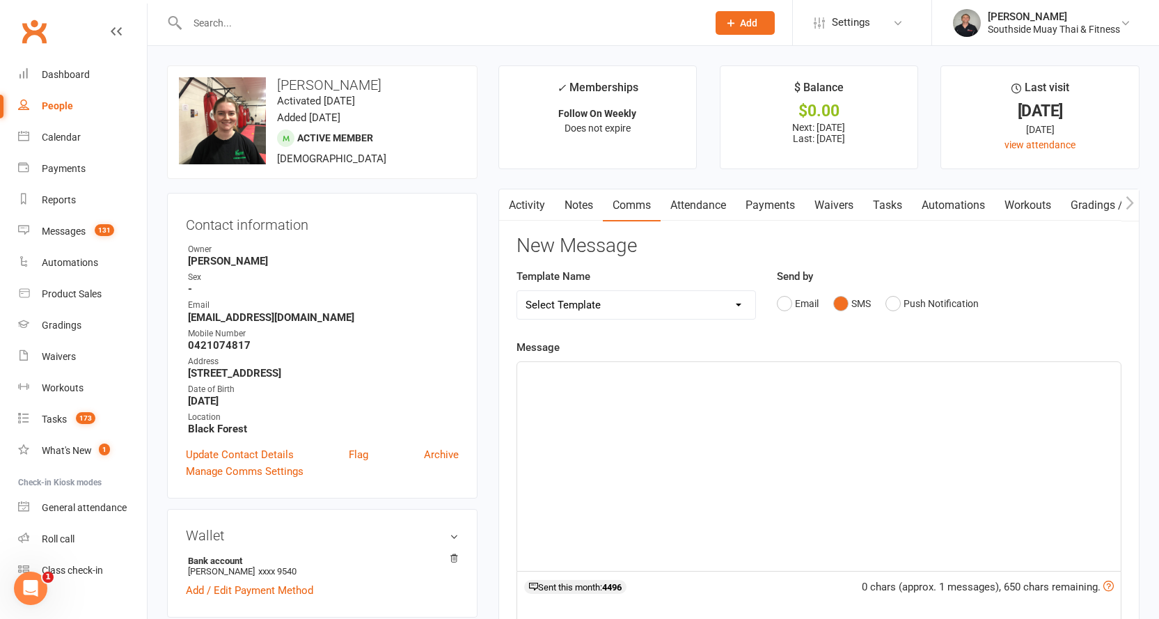
click at [763, 375] on p "﻿" at bounding box center [819, 374] width 587 height 17
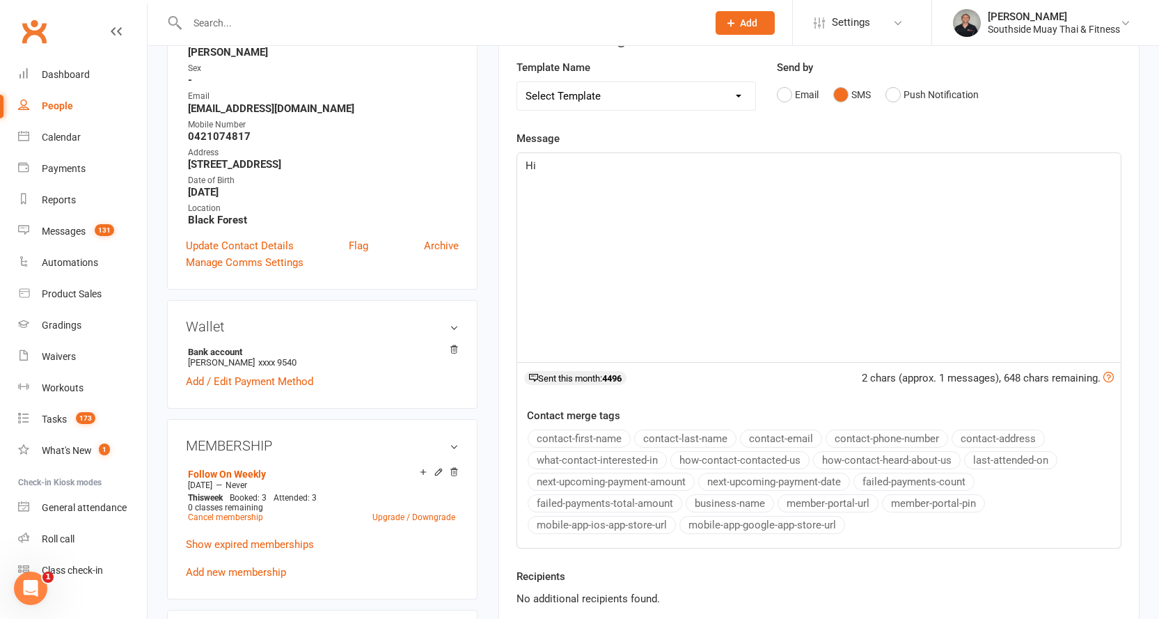
click at [583, 438] on button "contact-first-name" at bounding box center [579, 439] width 103 height 18
click at [674, 196] on span "Just touching base regarding our conversation" at bounding box center [634, 199] width 216 height 13
click at [773, 196] on span "Just touching base regarding last night's conversation" at bounding box center [651, 199] width 251 height 13
click at [524, 185] on div "Hi ﻿ {contact-first-name} hope you're day is going well! Just touching base reg…" at bounding box center [819, 257] width 604 height 209
click at [886, 199] on p "Just touching base regarding last night's conversation. If you don't mind" at bounding box center [819, 199] width 587 height 17
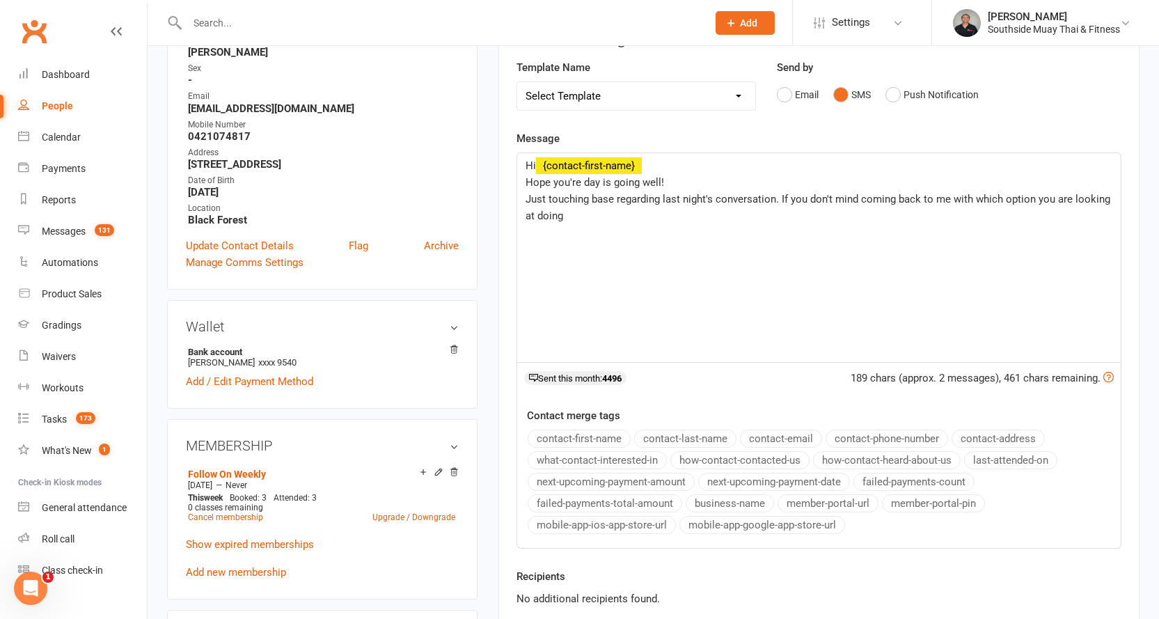
click at [1034, 200] on span "Just touching base regarding last night's conversation. If you don't mind comin…" at bounding box center [820, 207] width 588 height 29
click at [672, 213] on span "Just touching base regarding last night's conversation. If you don't mind comin…" at bounding box center [807, 207] width 563 height 29
click at [704, 216] on span "Just touching base regarding last night's conversation. If you don't mind comin…" at bounding box center [807, 207] width 563 height 29
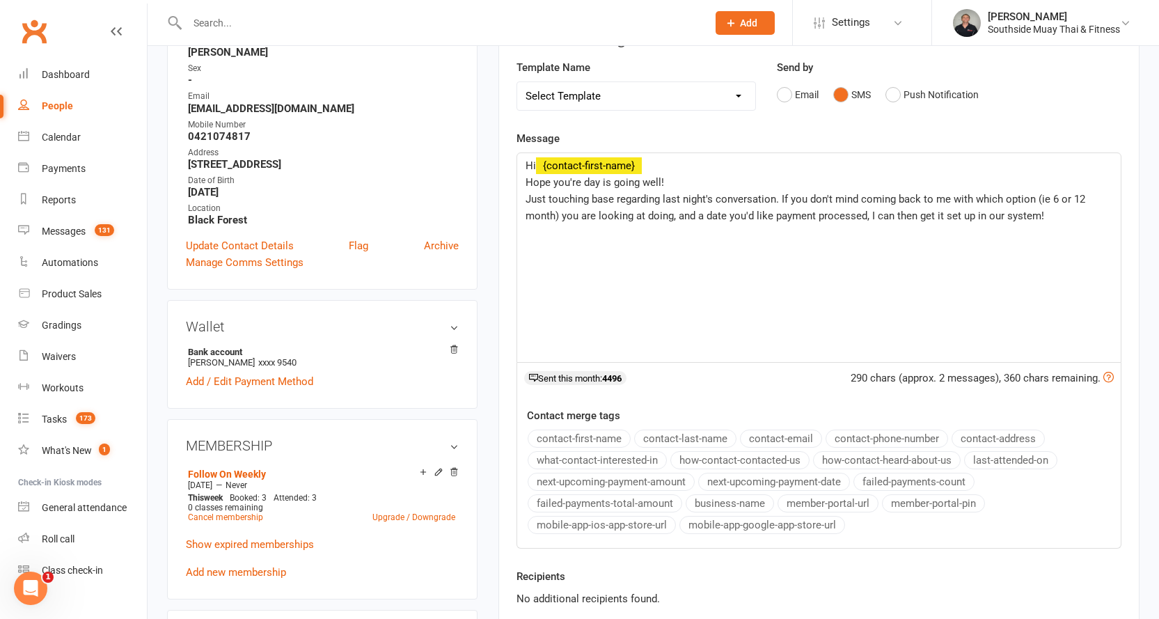
click at [934, 214] on span "Just touching base regarding last night's conversation. If you don't mind comin…" at bounding box center [807, 207] width 563 height 29
click at [1093, 213] on p "Just touching base regarding last night's conversation. If you don't mind comin…" at bounding box center [819, 207] width 587 height 33
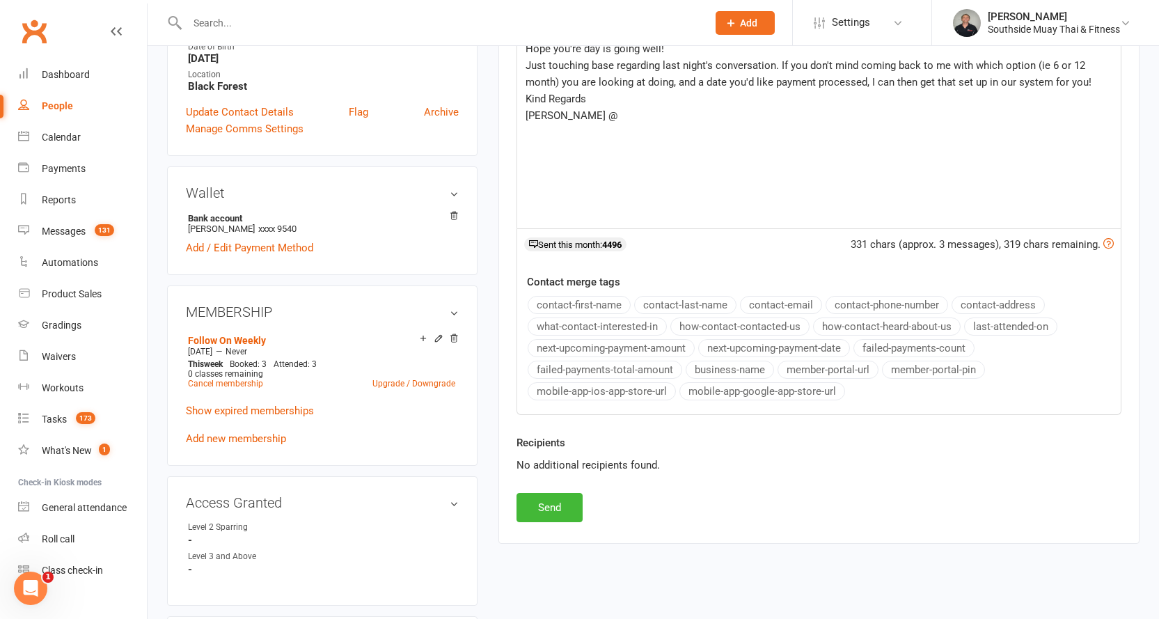
scroll to position [348, 0]
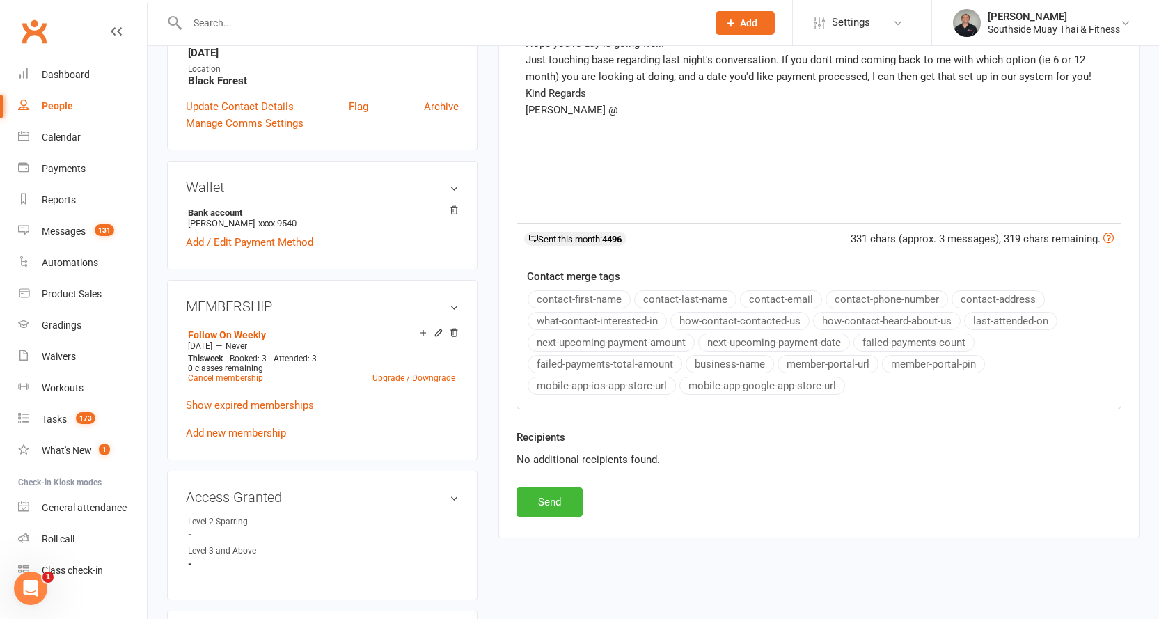
click at [713, 360] on button "business-name" at bounding box center [730, 364] width 88 height 18
click at [554, 507] on button "Send" at bounding box center [550, 501] width 66 height 29
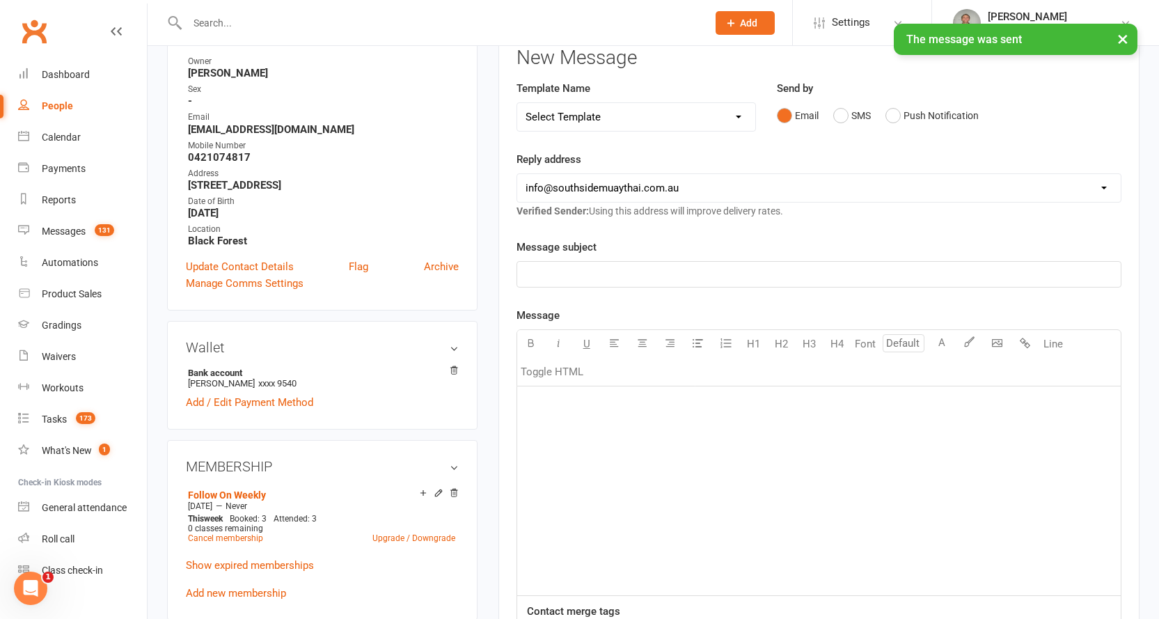
scroll to position [0, 0]
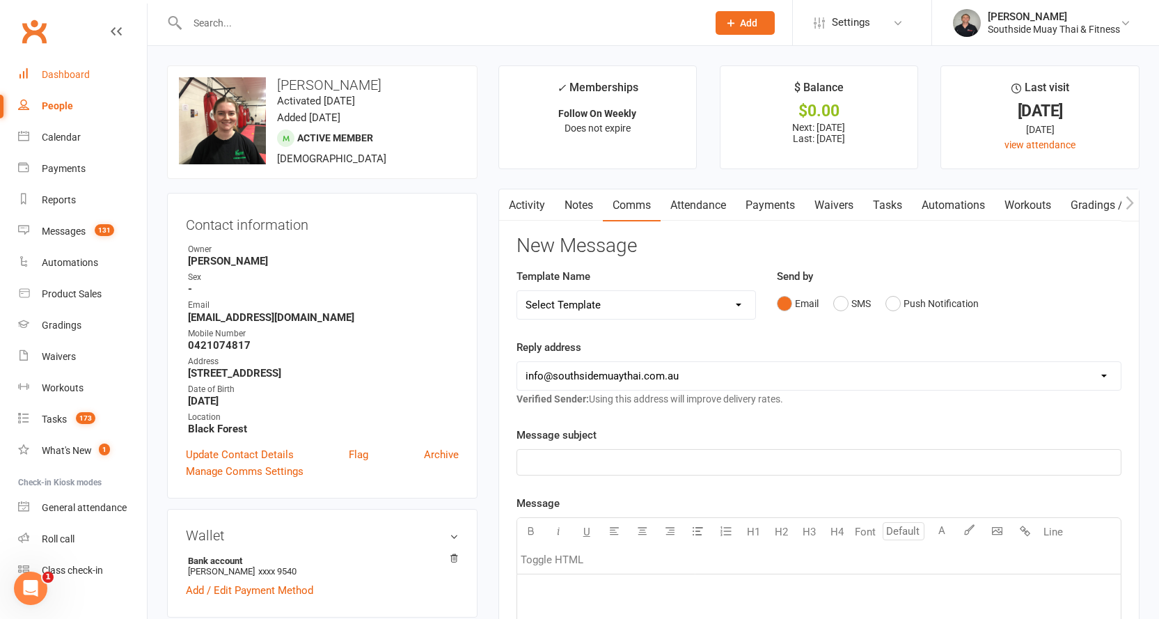
click at [78, 70] on div "Dashboard" at bounding box center [66, 74] width 48 height 11
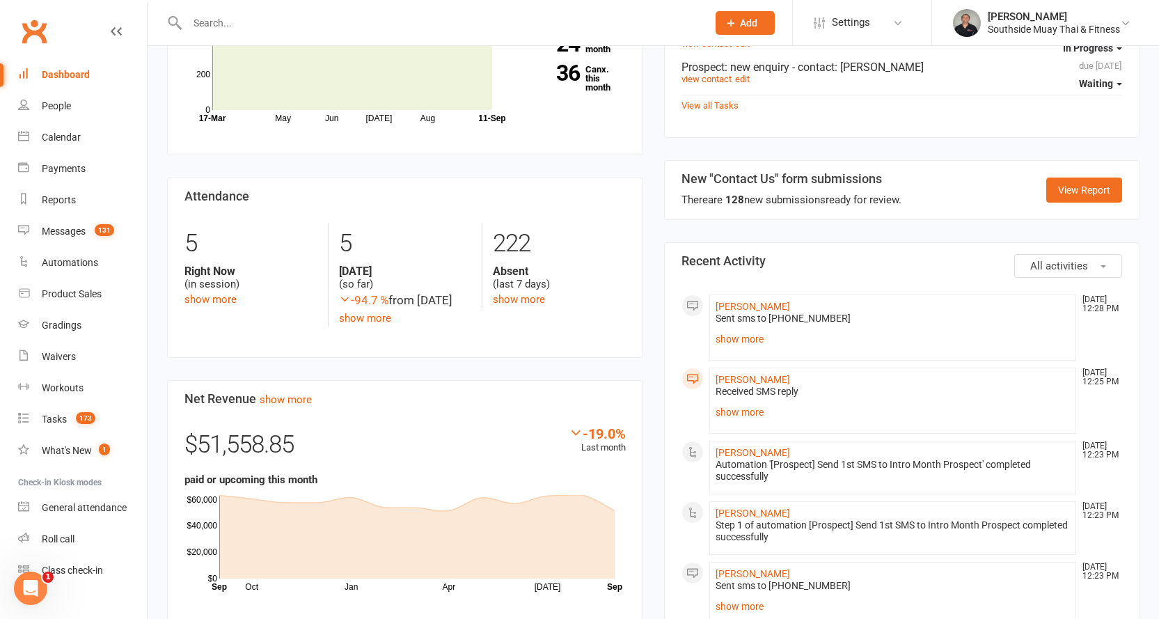
scroll to position [627, 0]
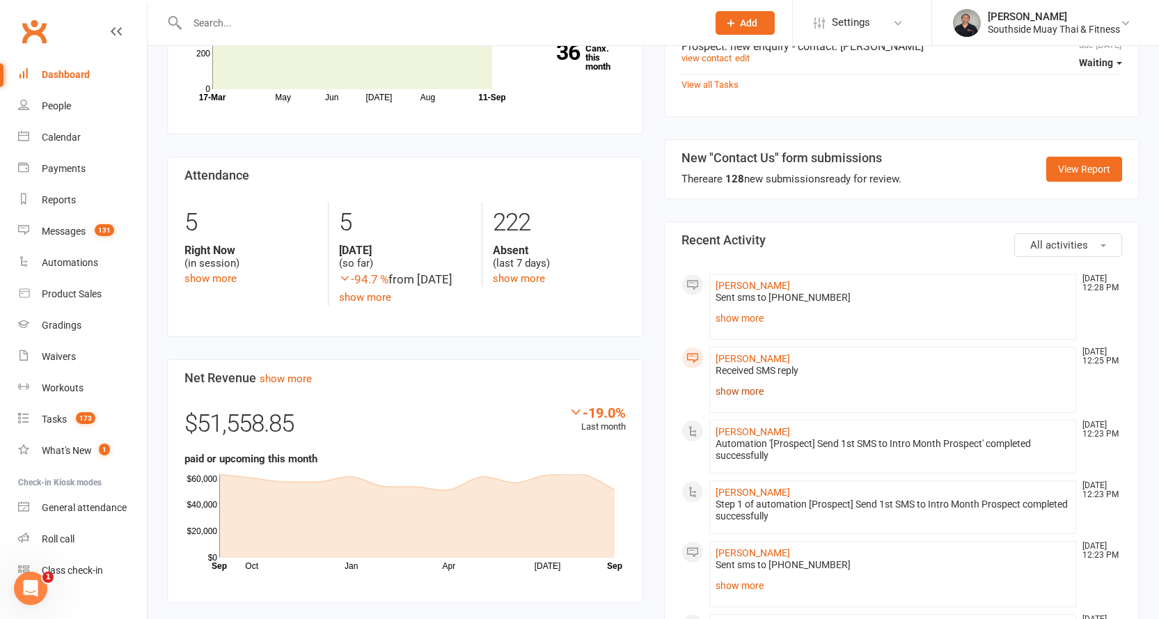
click at [743, 382] on link "show more" at bounding box center [893, 391] width 355 height 19
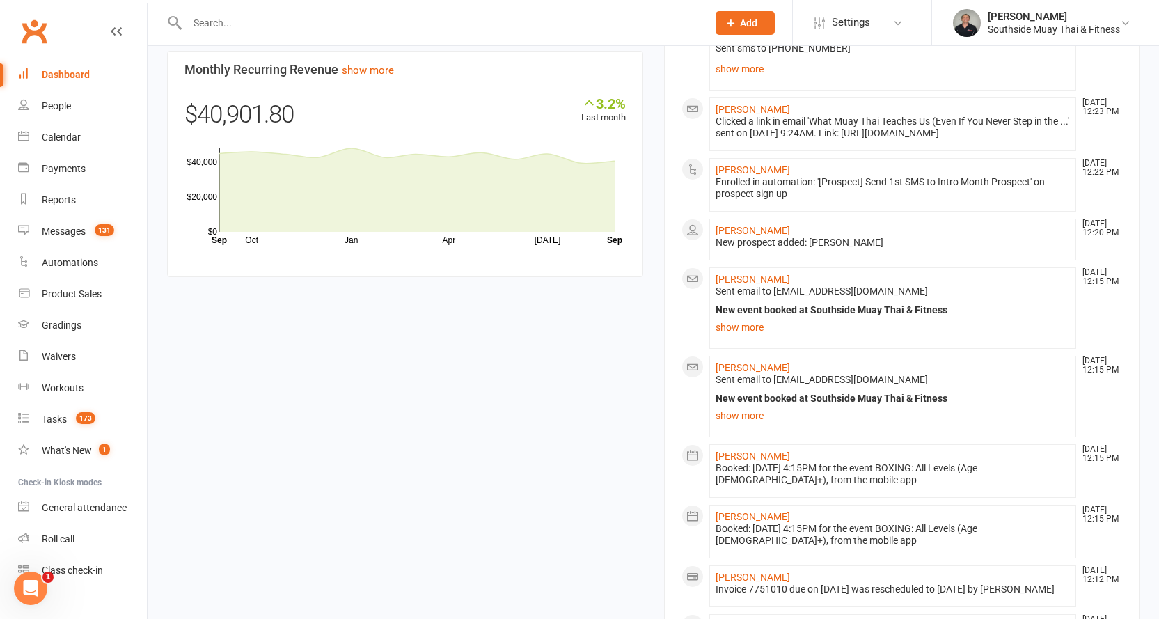
scroll to position [1045, 0]
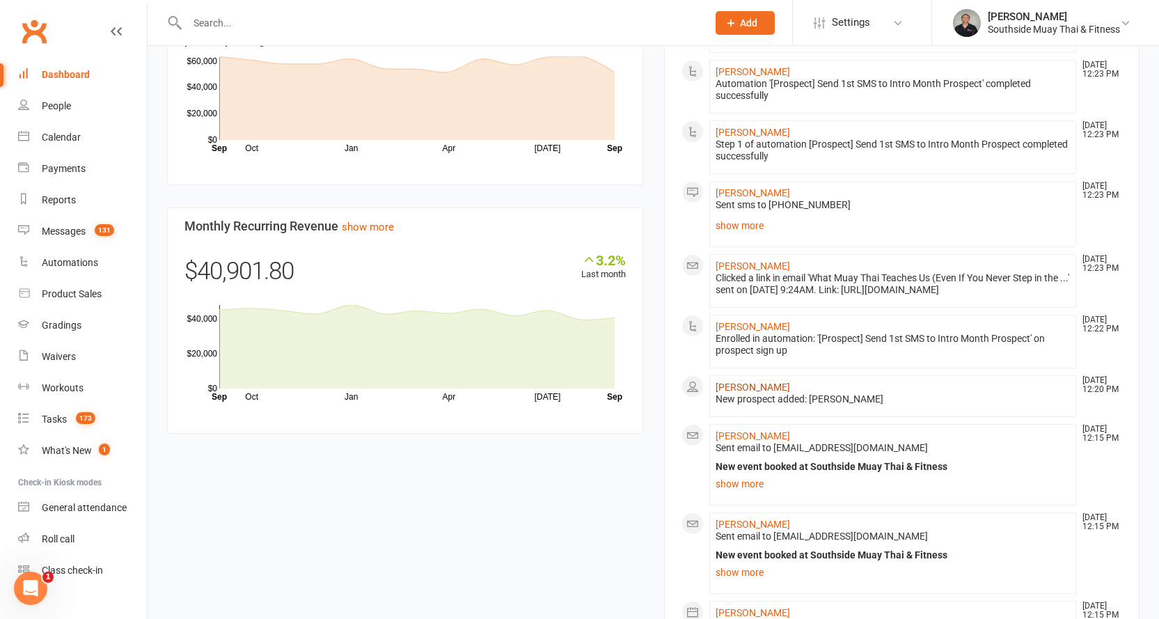
click at [731, 382] on link "[PERSON_NAME]" at bounding box center [753, 387] width 75 height 11
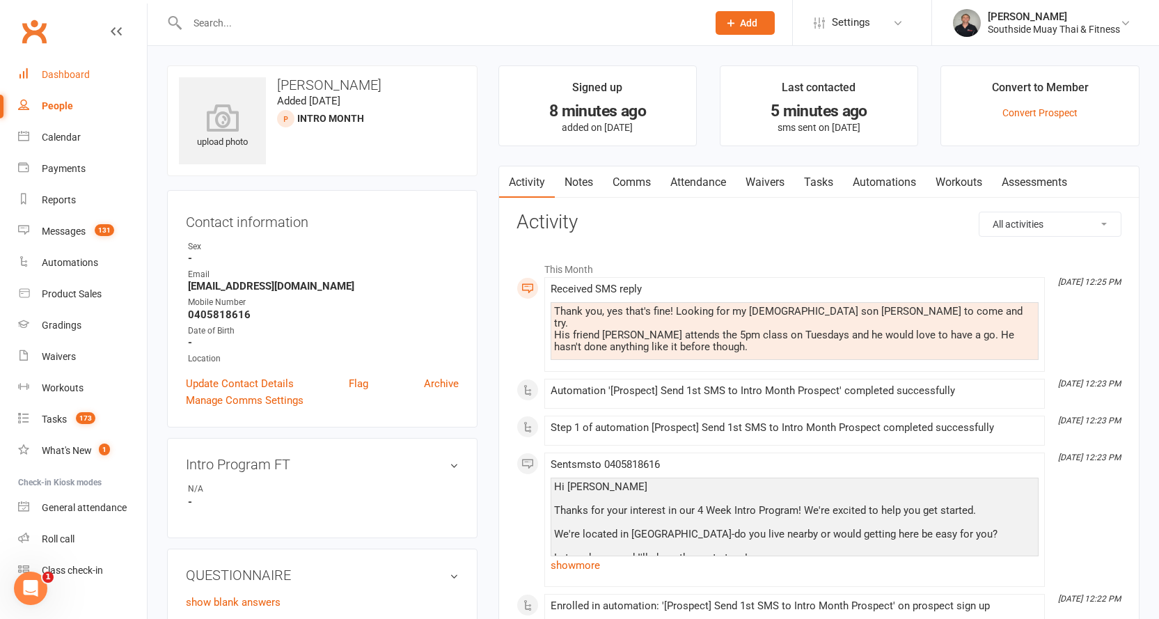
click at [55, 63] on link "Dashboard" at bounding box center [82, 74] width 129 height 31
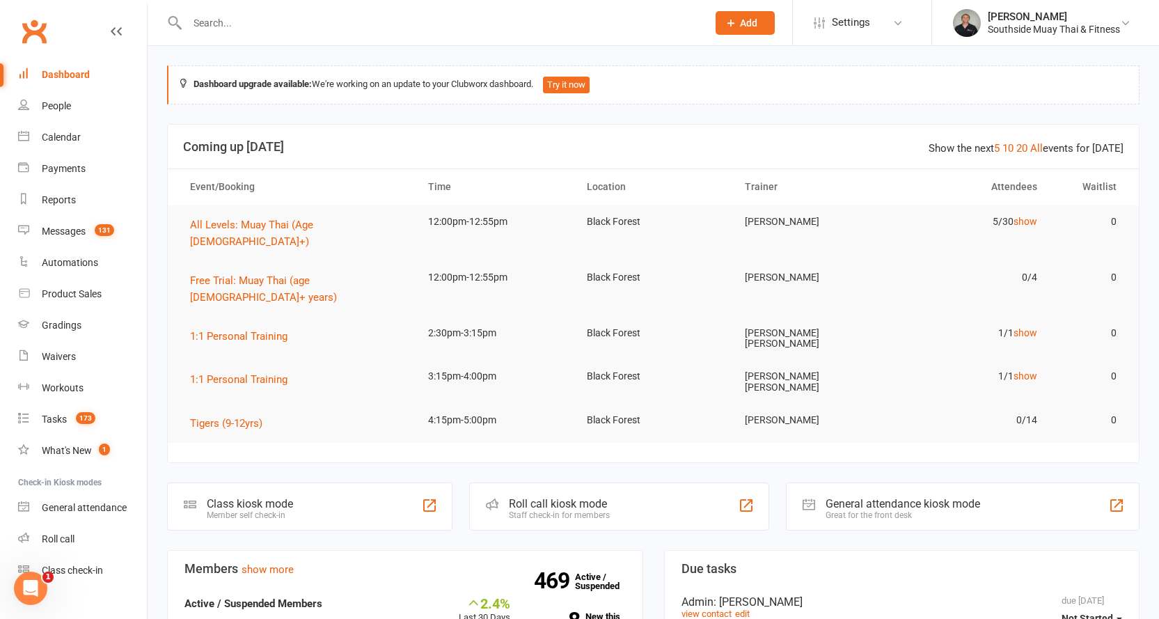
drag, startPoint x: 234, startPoint y: 22, endPoint x: 313, endPoint y: 3, distance: 81.6
click at [237, 20] on input "text" at bounding box center [440, 22] width 515 height 19
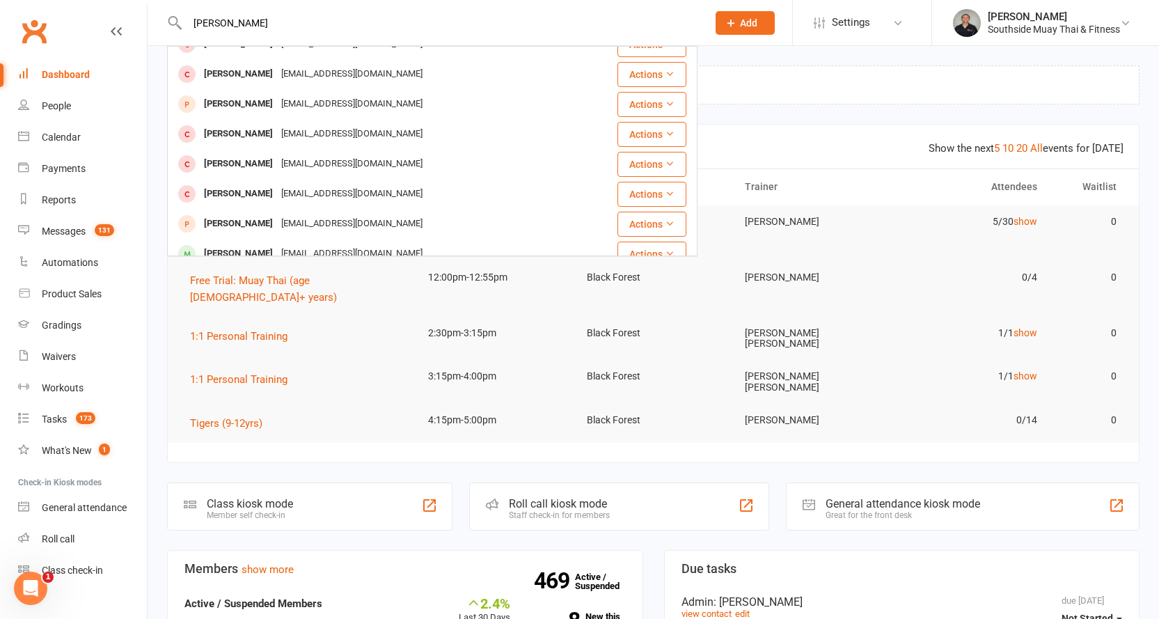
scroll to position [390, 0]
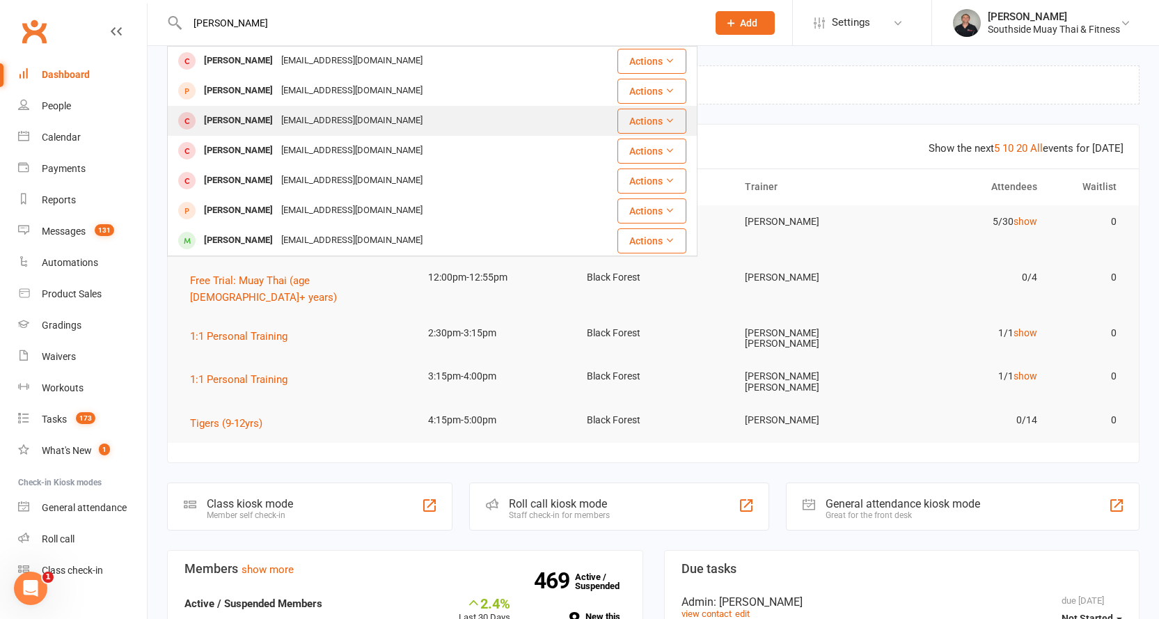
type input "[PERSON_NAME]"
click at [283, 111] on div "[EMAIL_ADDRESS][DOMAIN_NAME]" at bounding box center [352, 121] width 150 height 20
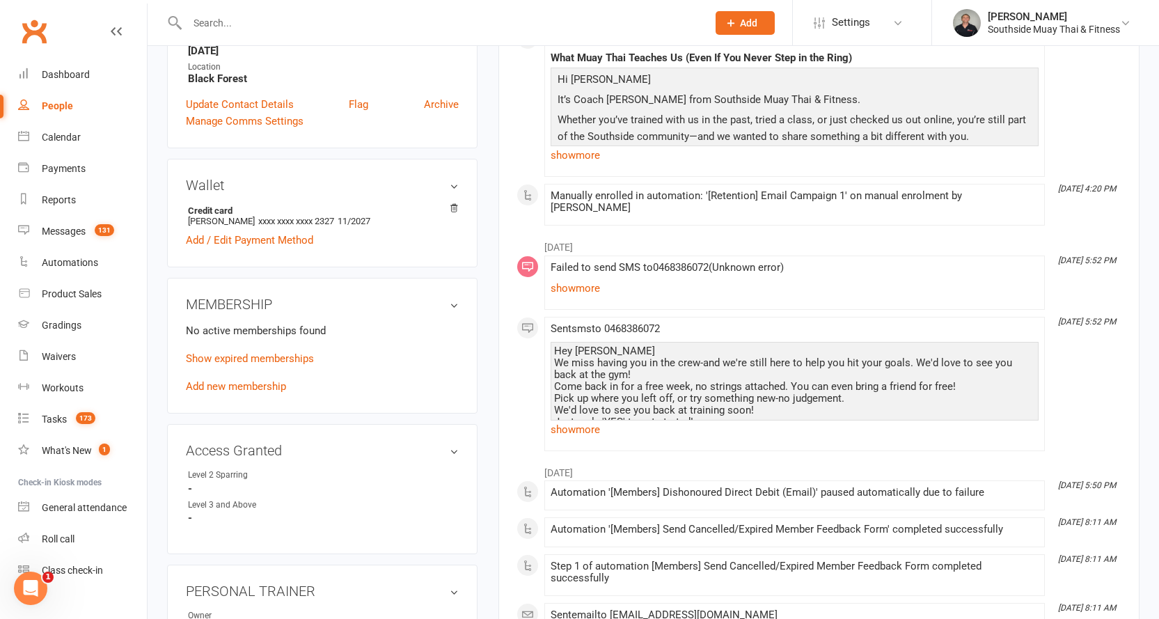
scroll to position [348, 0]
click at [228, 355] on link "Show expired memberships" at bounding box center [250, 358] width 128 height 13
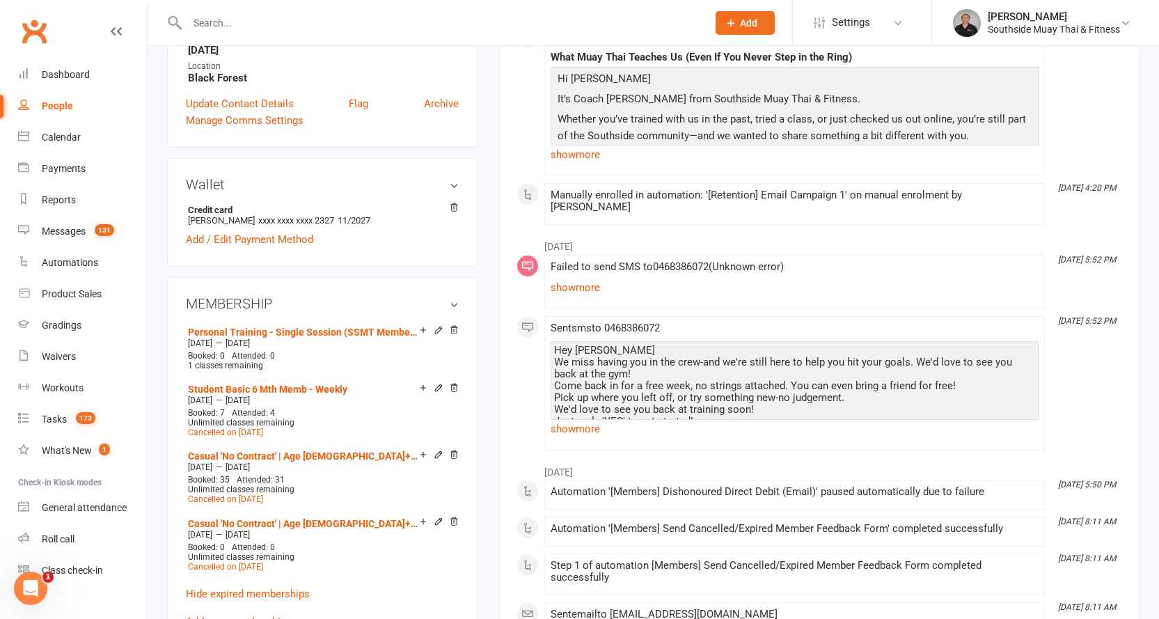
click at [442, 21] on input "text" at bounding box center [440, 22] width 515 height 19
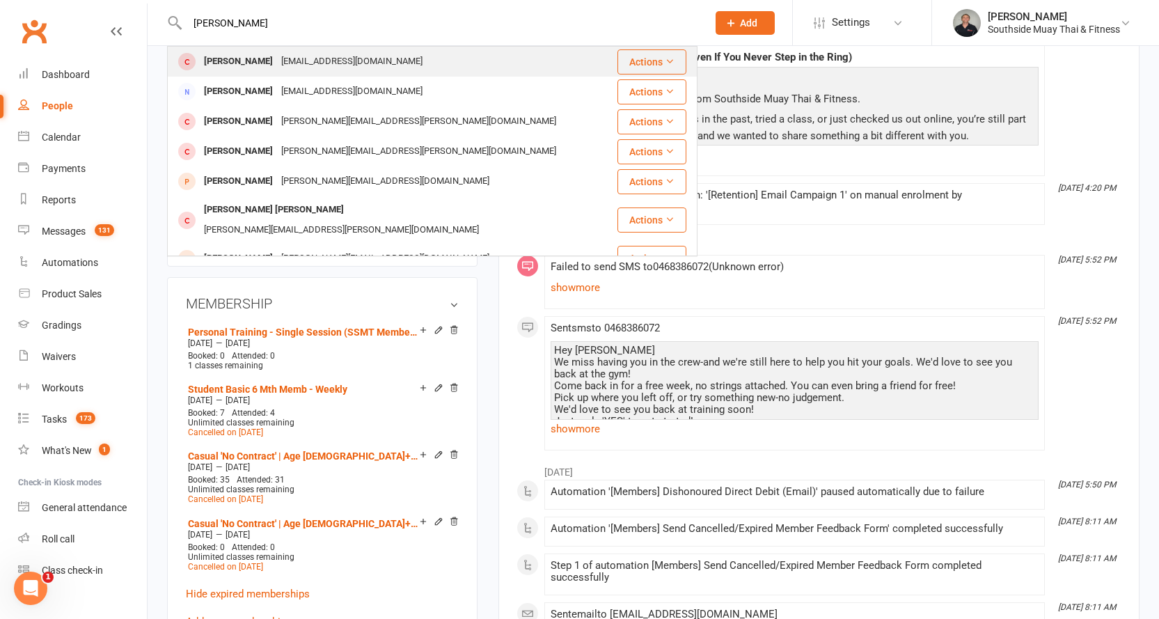
type input "[PERSON_NAME]"
click at [340, 62] on div "[EMAIL_ADDRESS][DOMAIN_NAME]" at bounding box center [352, 62] width 150 height 20
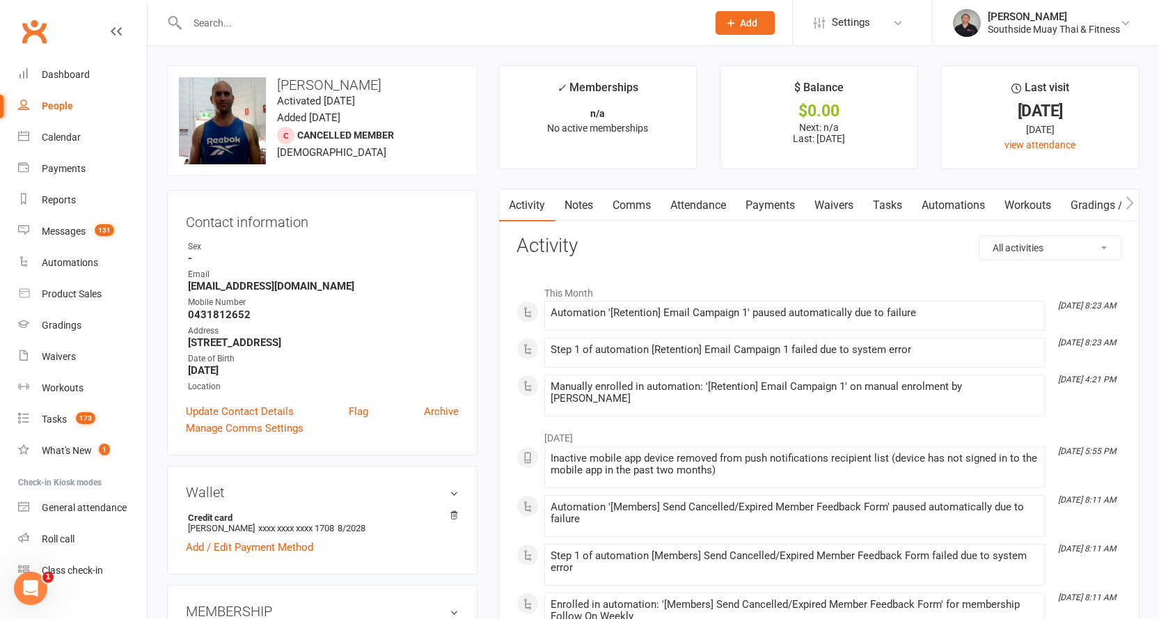
click at [467, 22] on input "text" at bounding box center [440, 22] width 515 height 19
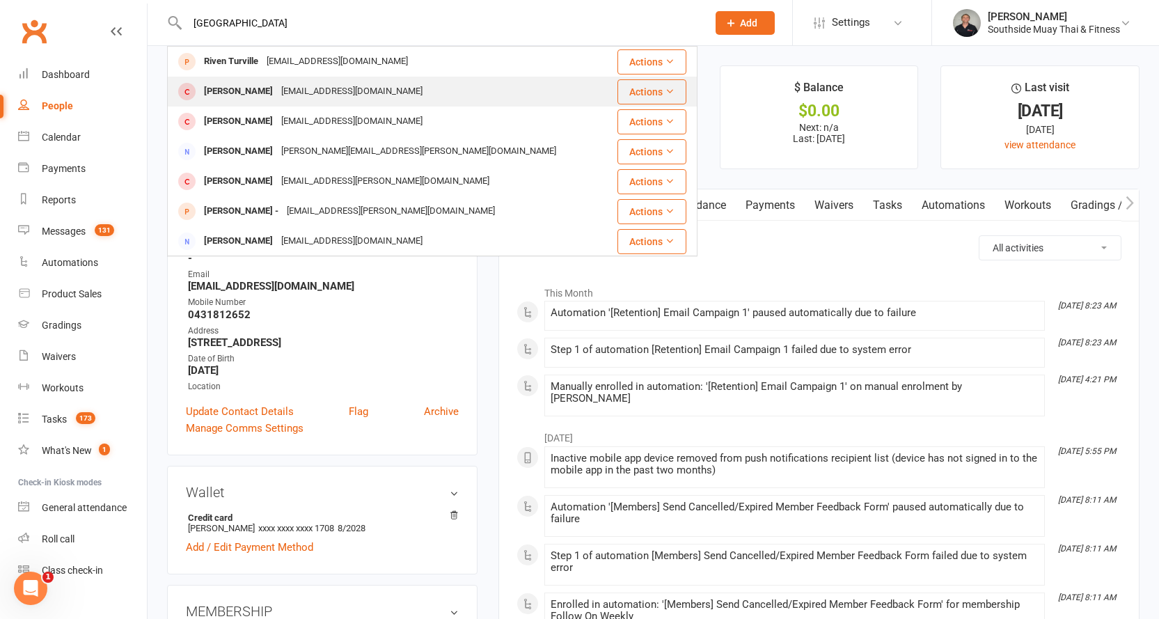
type input "[GEOGRAPHIC_DATA]"
click at [354, 86] on div "[EMAIL_ADDRESS][DOMAIN_NAME]" at bounding box center [352, 91] width 150 height 20
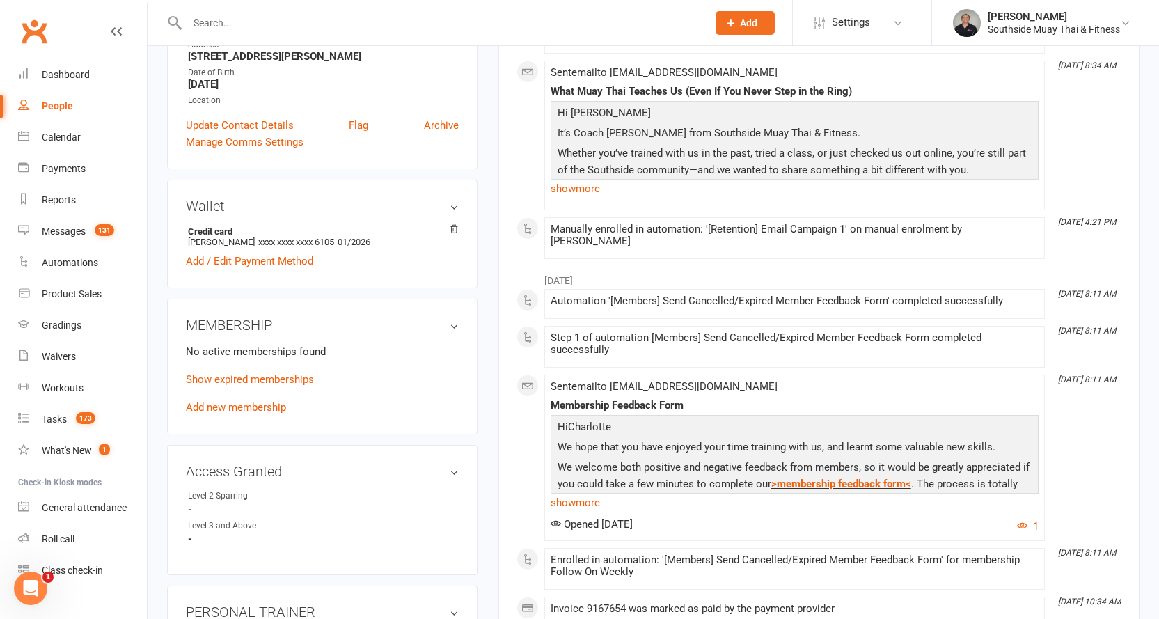
scroll to position [348, 0]
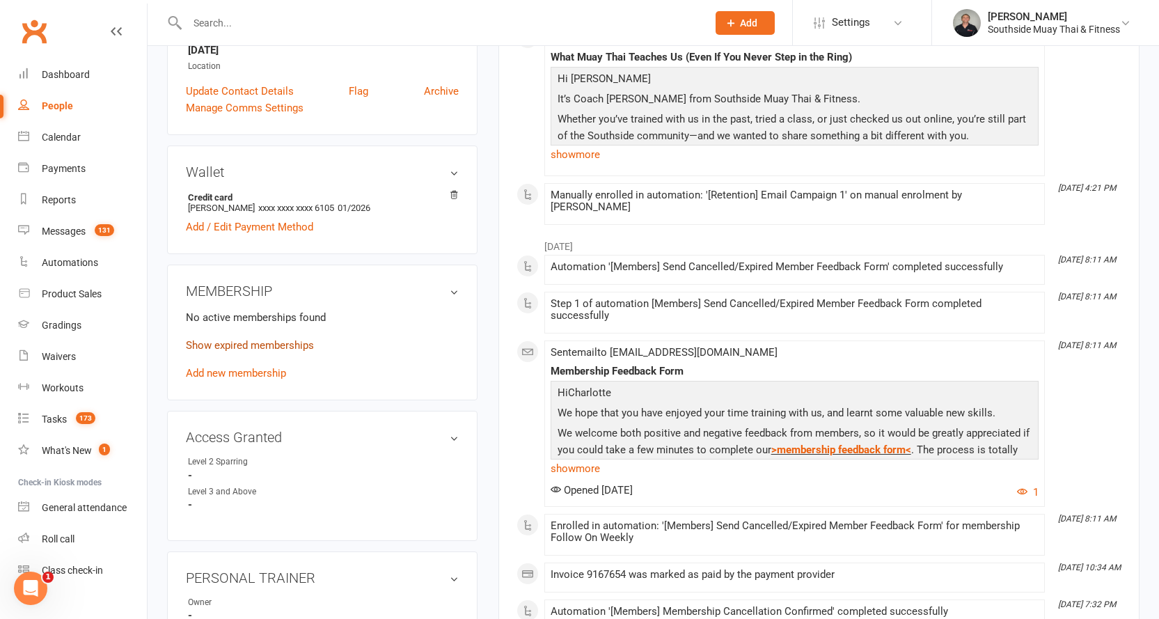
click at [205, 345] on link "Show expired memberships" at bounding box center [250, 345] width 128 height 13
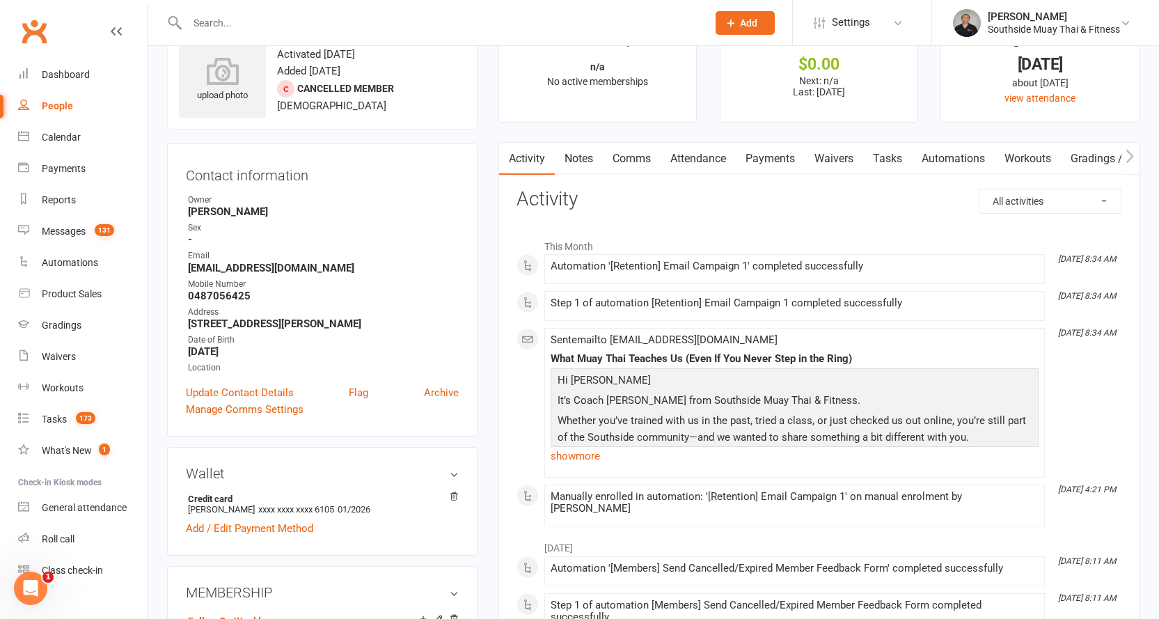
scroll to position [0, 0]
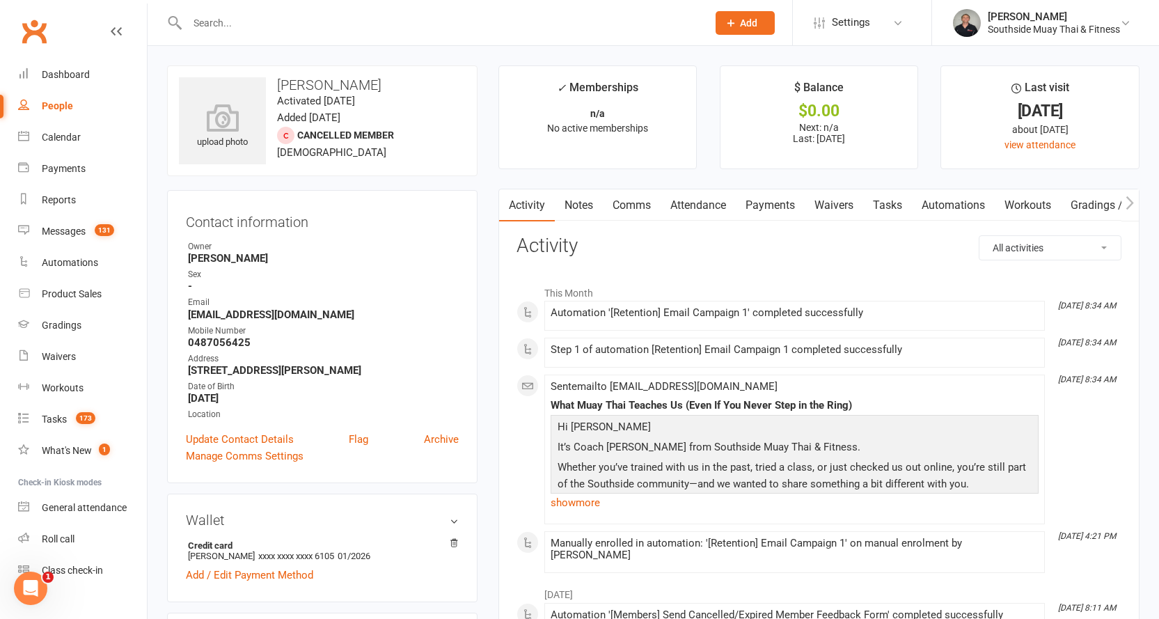
click at [400, 29] on input "text" at bounding box center [440, 22] width 515 height 19
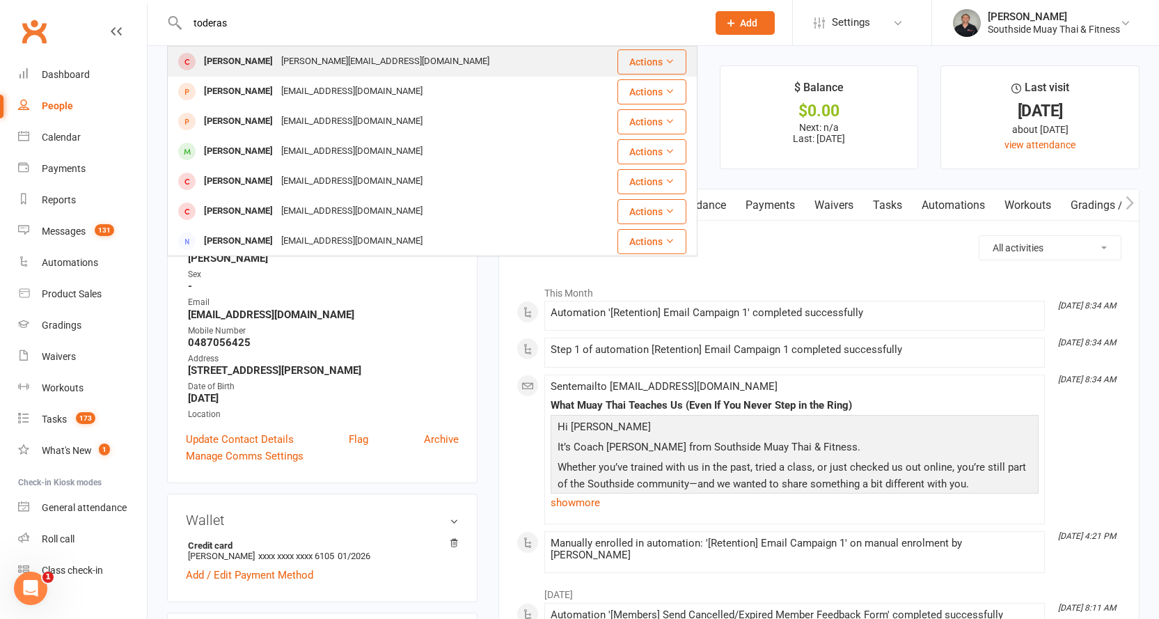
type input "toderas"
click at [405, 48] on div "[PERSON_NAME] [PERSON_NAME][EMAIL_ADDRESS][DOMAIN_NAME]" at bounding box center [388, 61] width 439 height 29
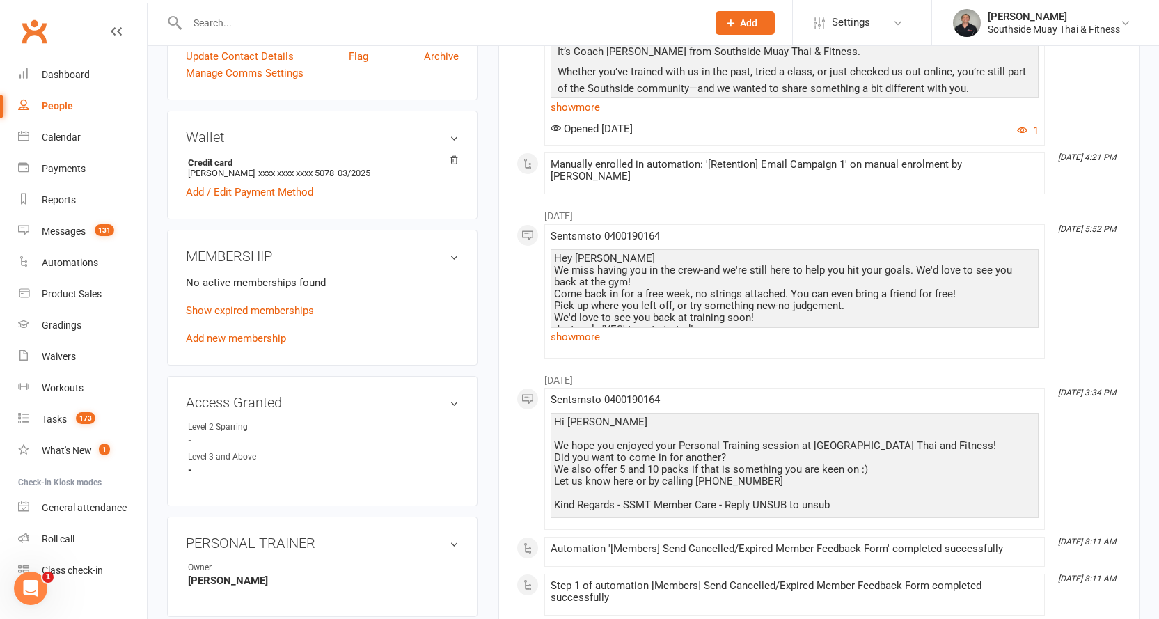
scroll to position [418, 0]
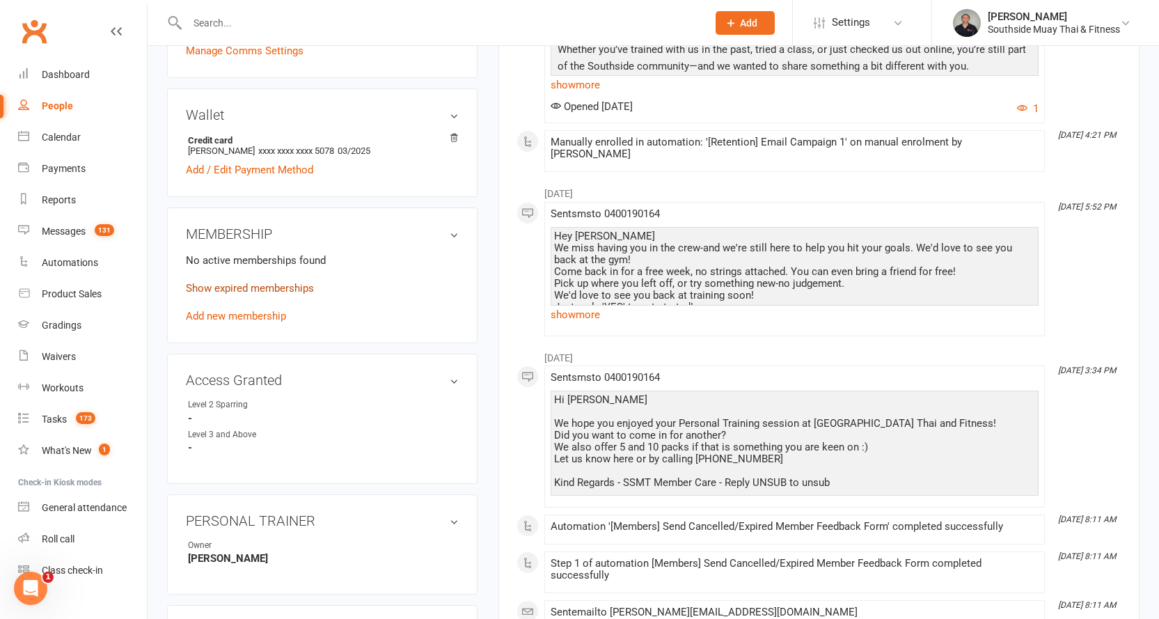
click at [214, 286] on link "Show expired memberships" at bounding box center [250, 288] width 128 height 13
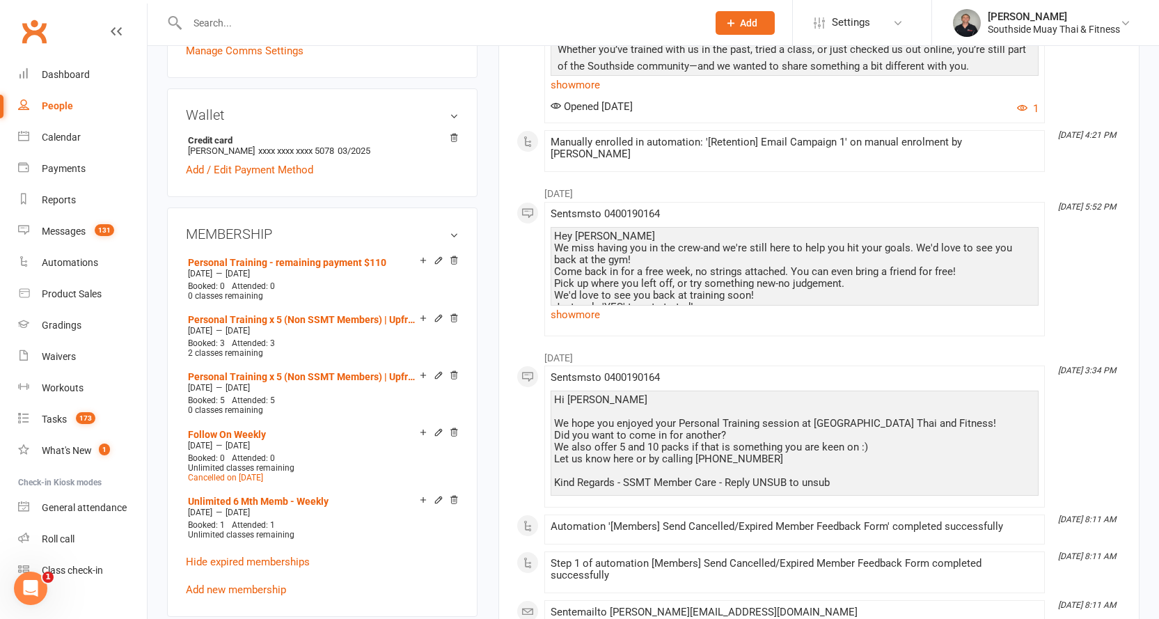
scroll to position [0, 0]
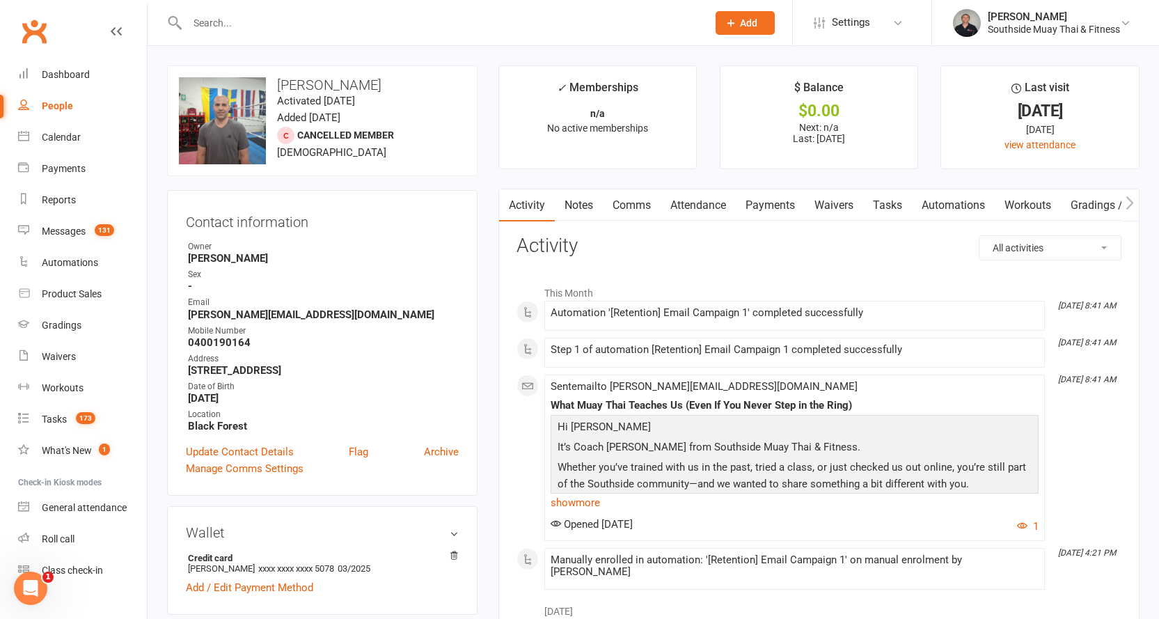
click at [377, 14] on input "text" at bounding box center [440, 22] width 515 height 19
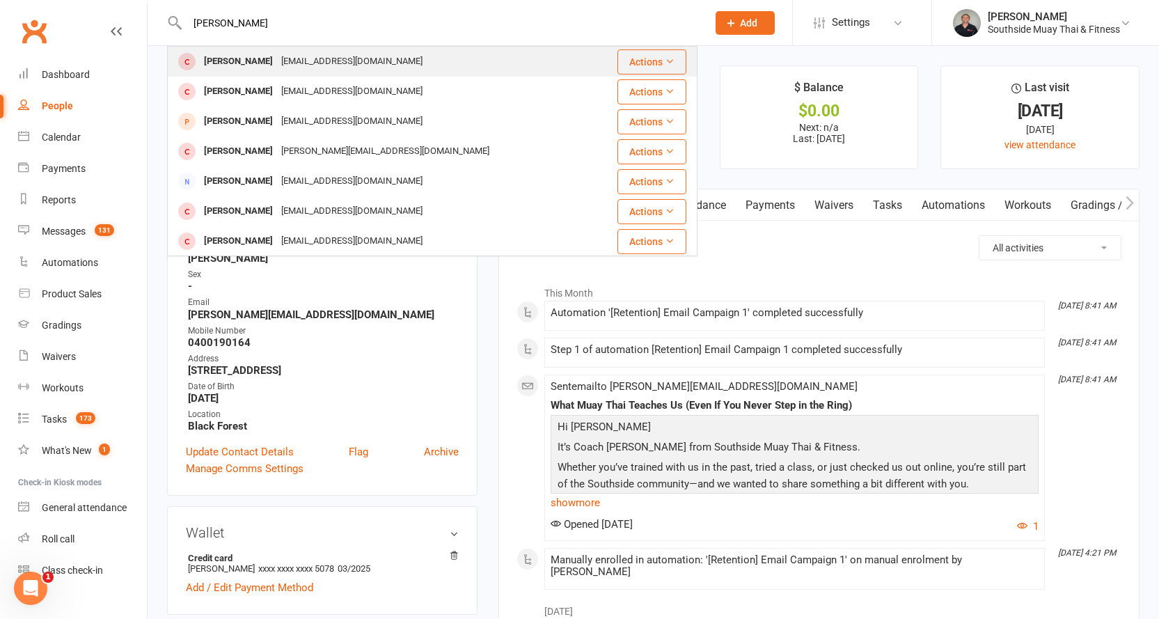
type input "[PERSON_NAME]"
click at [351, 55] on div "[EMAIL_ADDRESS][DOMAIN_NAME]" at bounding box center [352, 62] width 150 height 20
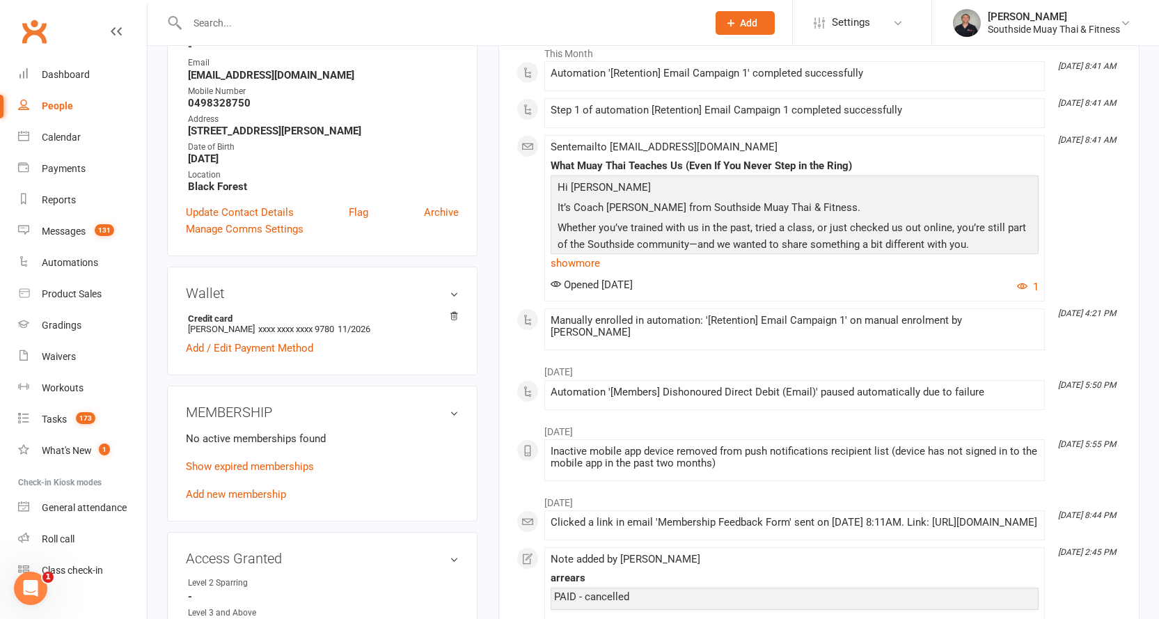
scroll to position [279, 0]
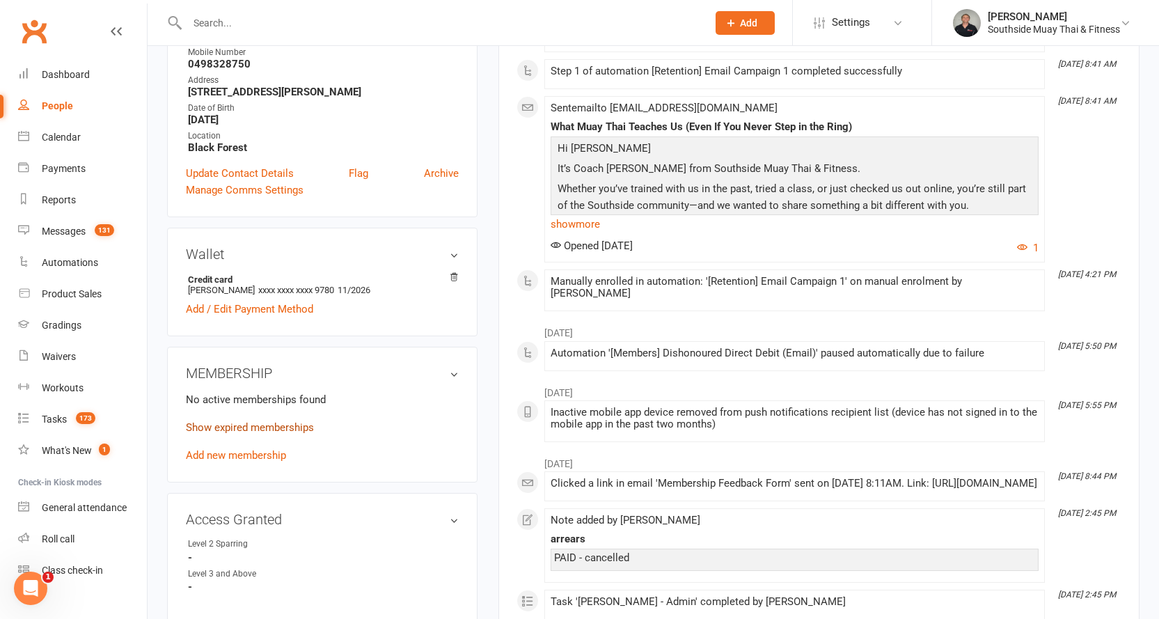
click at [208, 426] on link "Show expired memberships" at bounding box center [250, 427] width 128 height 13
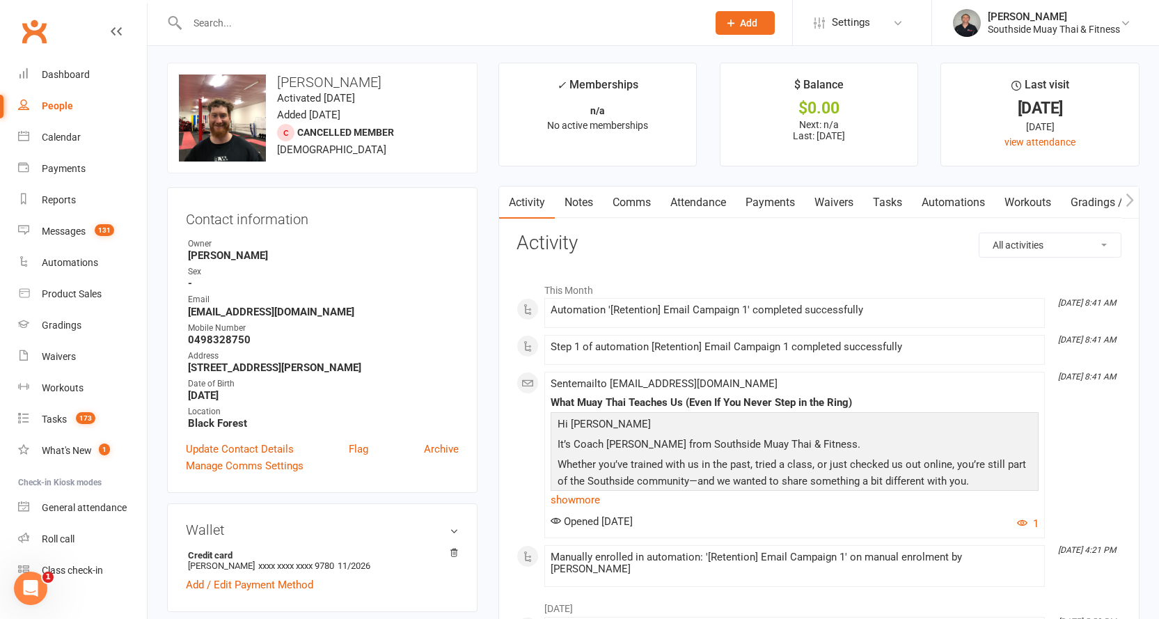
scroll to position [0, 0]
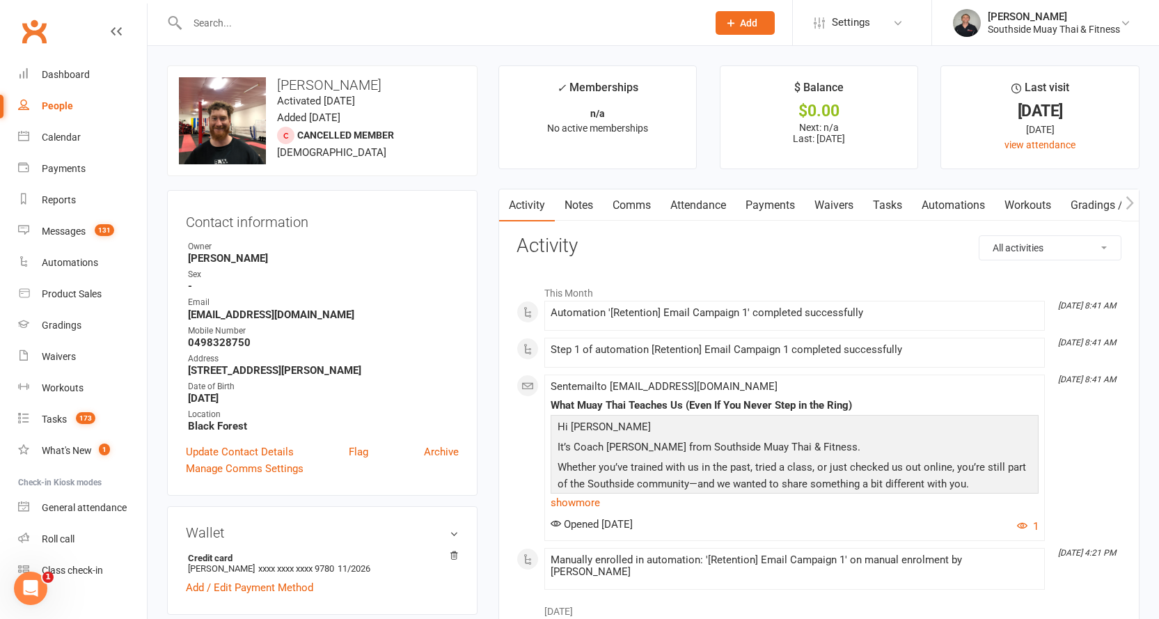
click at [587, 205] on link "Notes" at bounding box center [579, 205] width 48 height 32
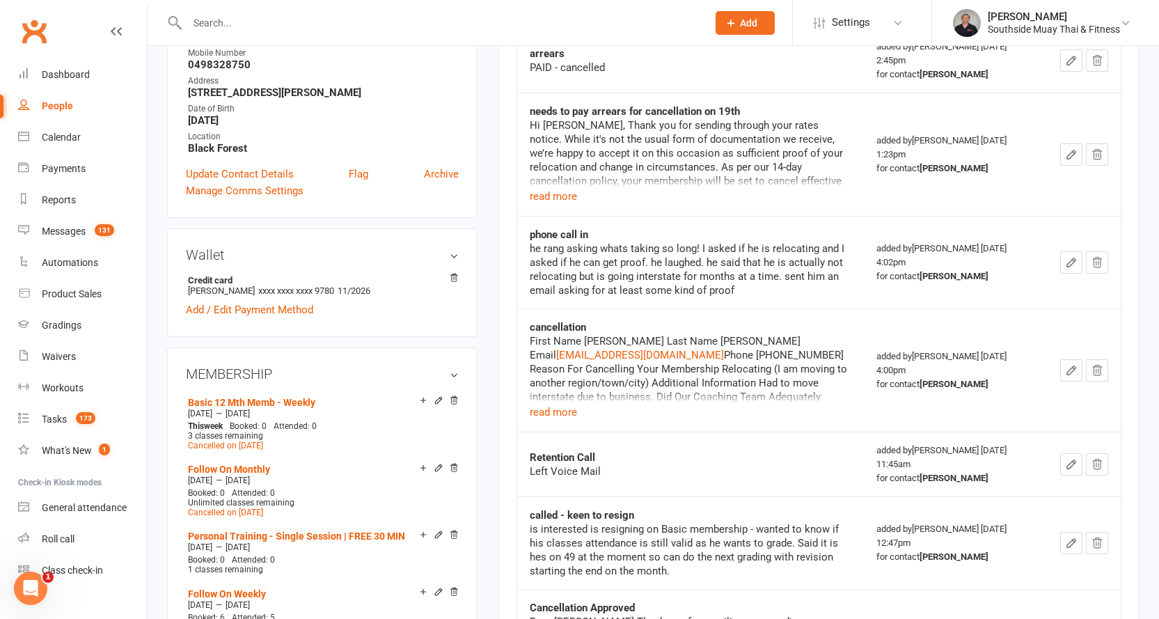
scroll to position [279, 0]
click at [260, 17] on input "text" at bounding box center [440, 22] width 515 height 19
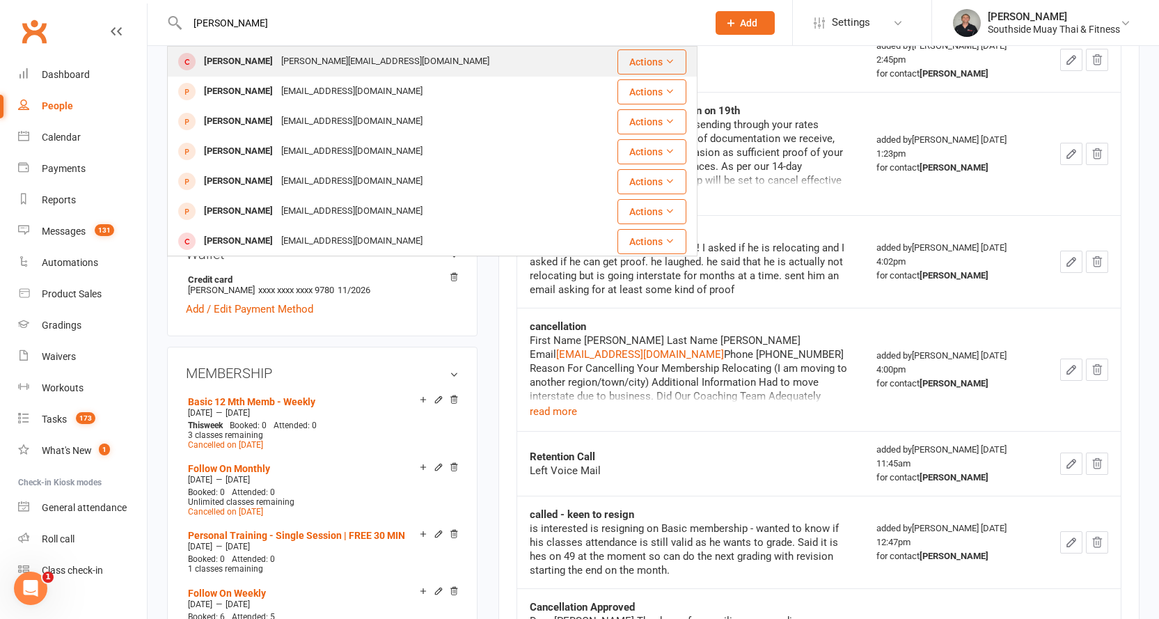
type input "[PERSON_NAME]"
click at [277, 55] on div "[PERSON_NAME][EMAIL_ADDRESS][DOMAIN_NAME]" at bounding box center [385, 62] width 217 height 20
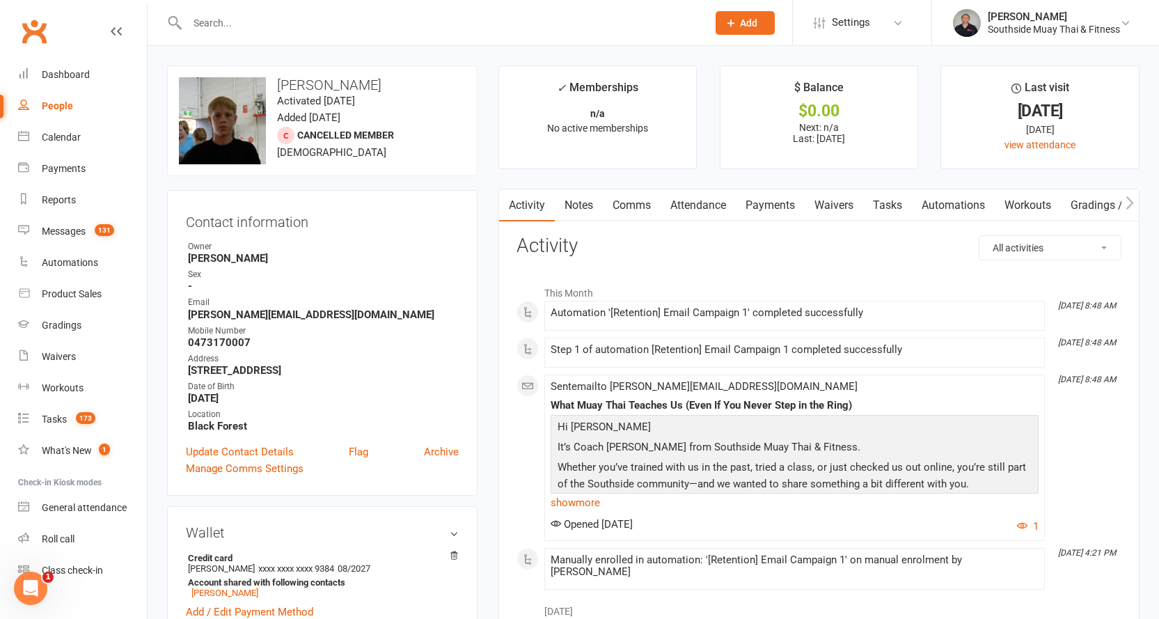
click at [430, 20] on input "text" at bounding box center [440, 22] width 515 height 19
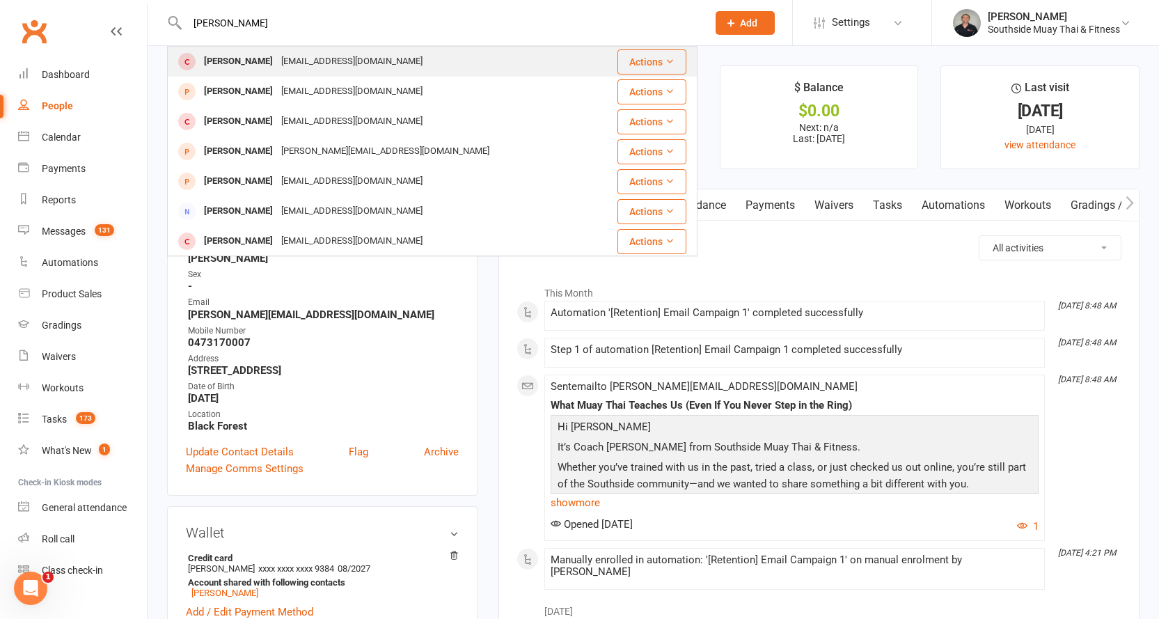
type input "[PERSON_NAME]"
click at [347, 60] on div "[EMAIL_ADDRESS][DOMAIN_NAME]" at bounding box center [352, 62] width 150 height 20
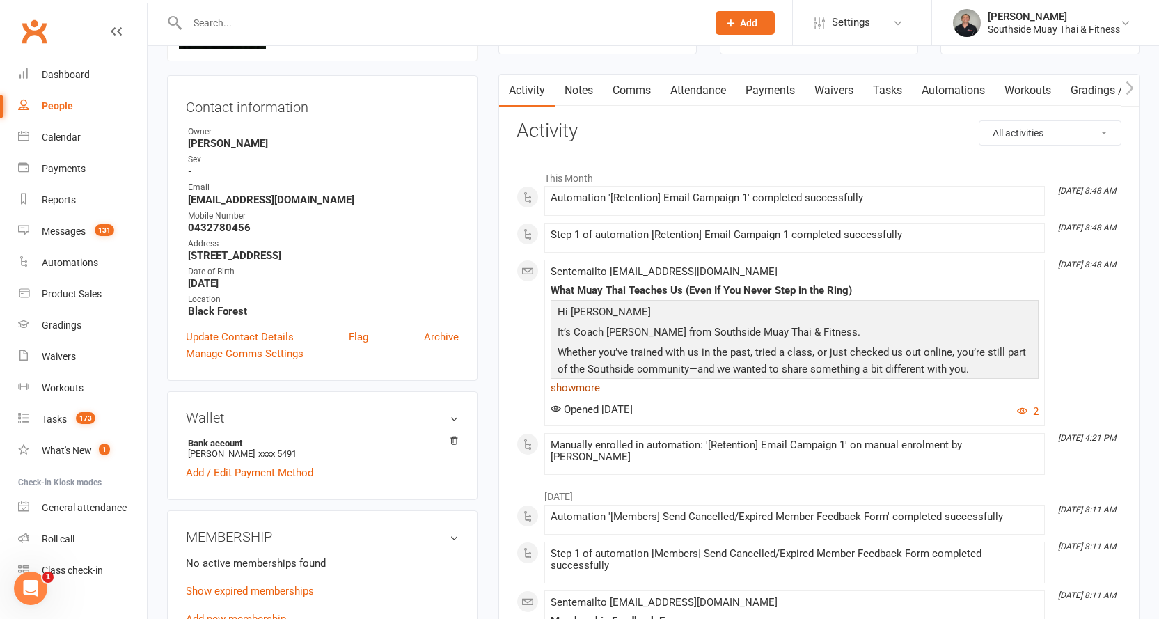
scroll to position [279, 0]
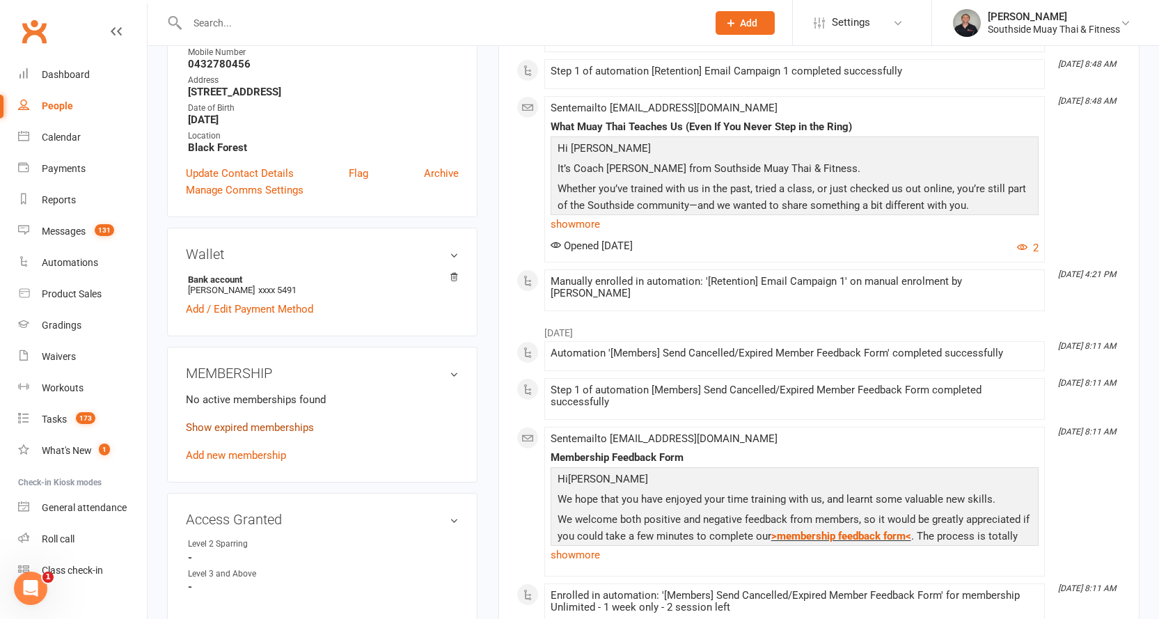
click at [232, 431] on link "Show expired memberships" at bounding box center [250, 427] width 128 height 13
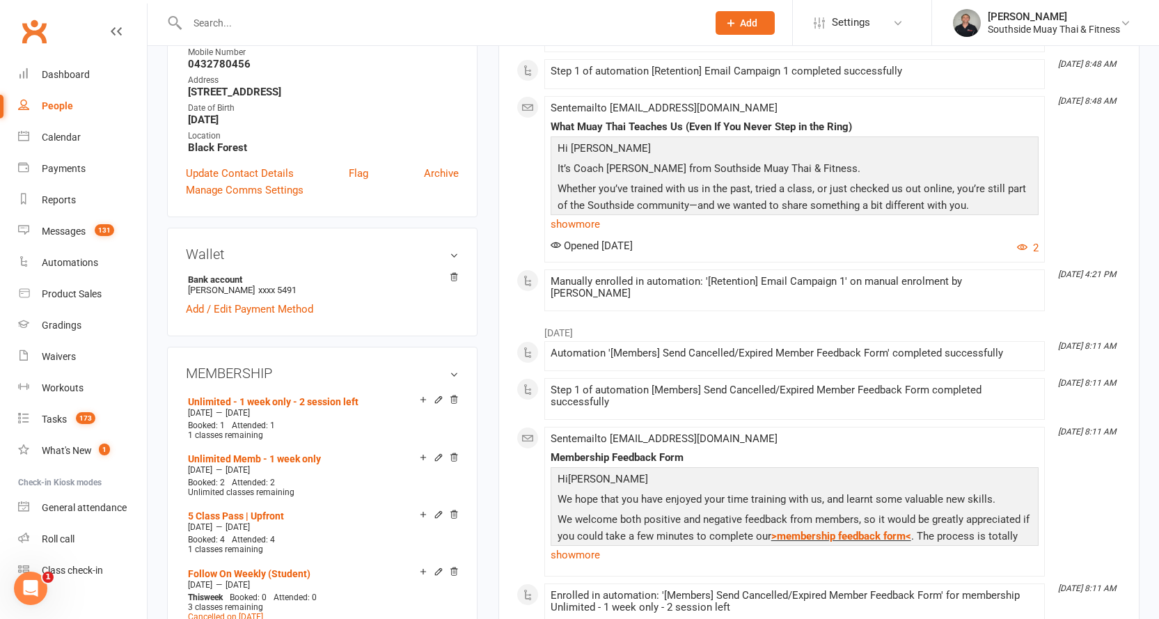
scroll to position [348, 0]
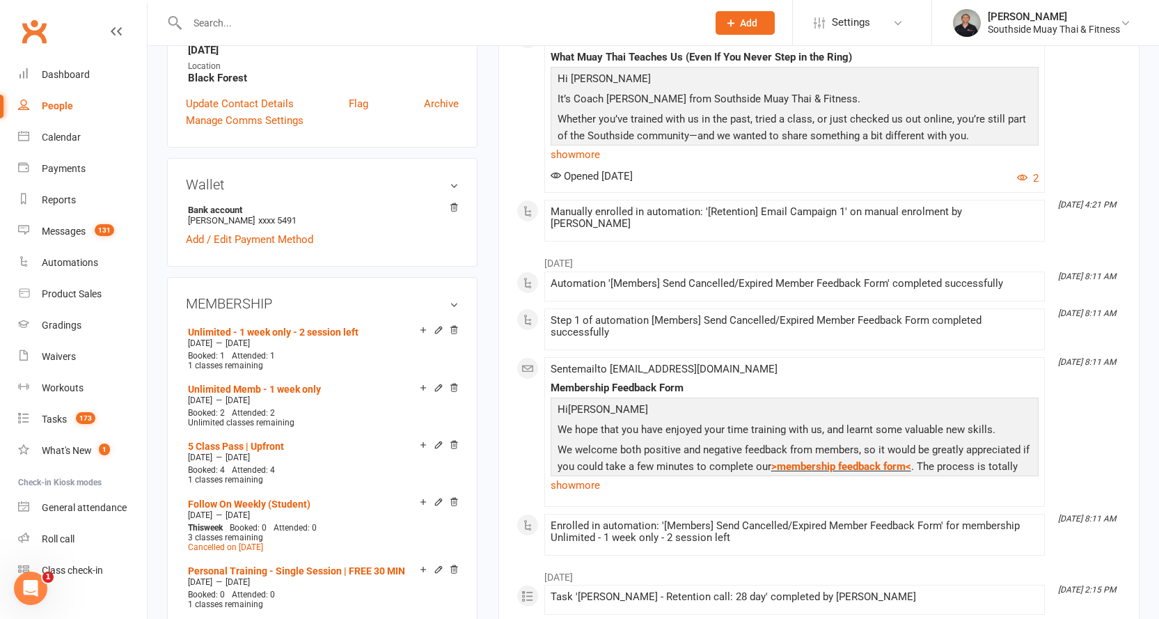
click at [557, 22] on input "text" at bounding box center [440, 22] width 515 height 19
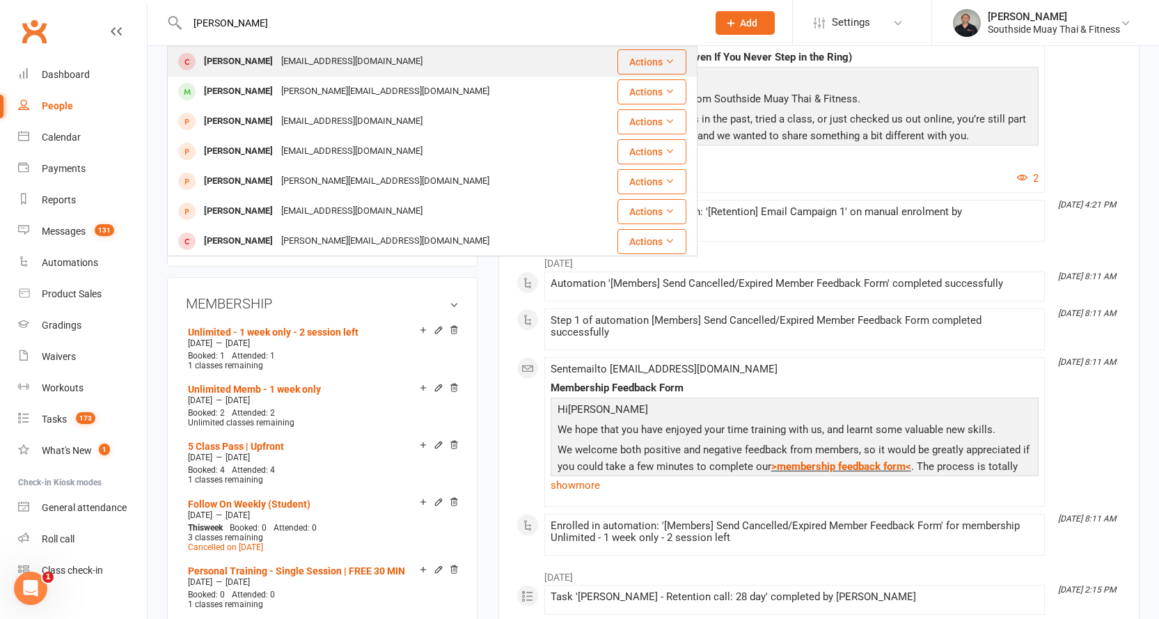
type input "[PERSON_NAME]"
click at [342, 49] on div "[PERSON_NAME] [EMAIL_ADDRESS][DOMAIN_NAME]" at bounding box center [389, 61] width 440 height 29
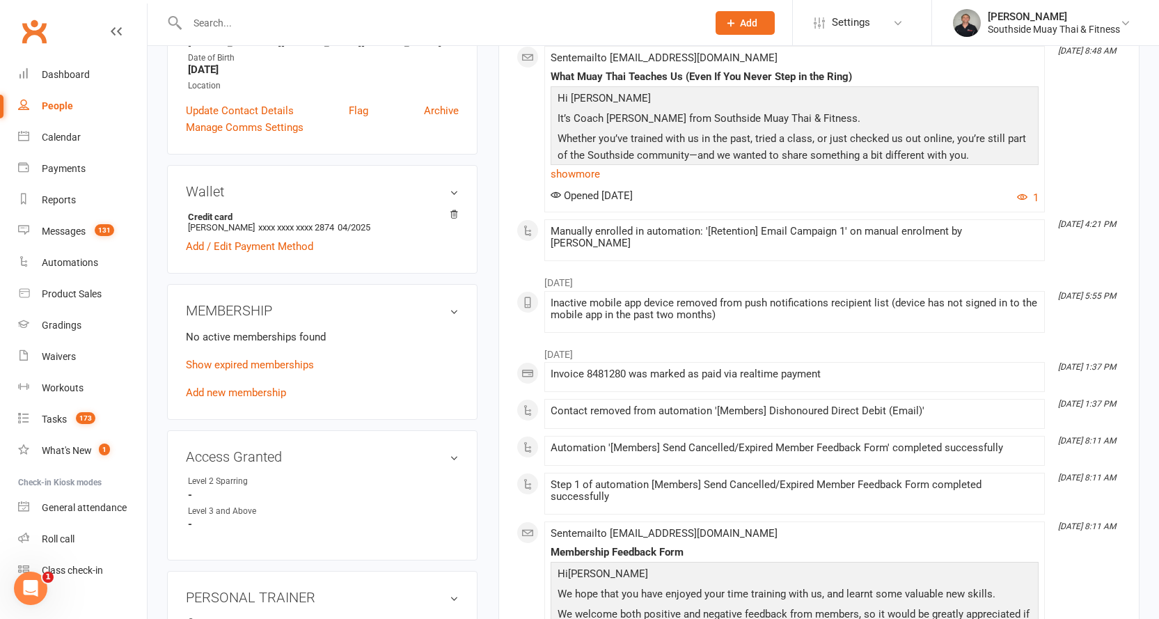
scroll to position [348, 0]
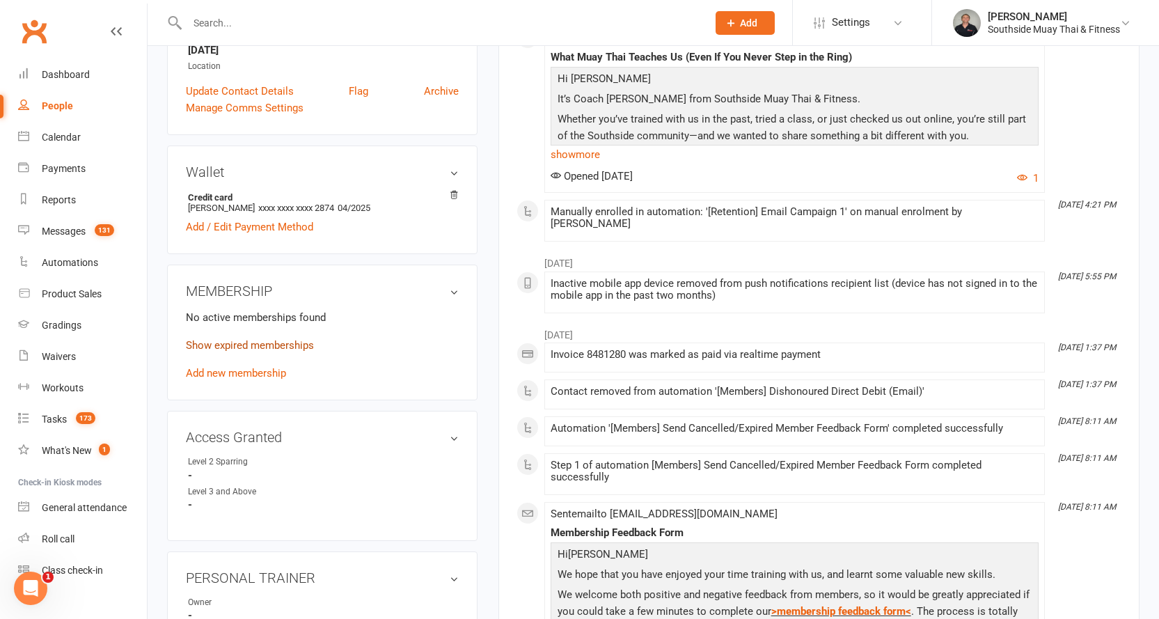
click at [284, 341] on link "Show expired memberships" at bounding box center [250, 345] width 128 height 13
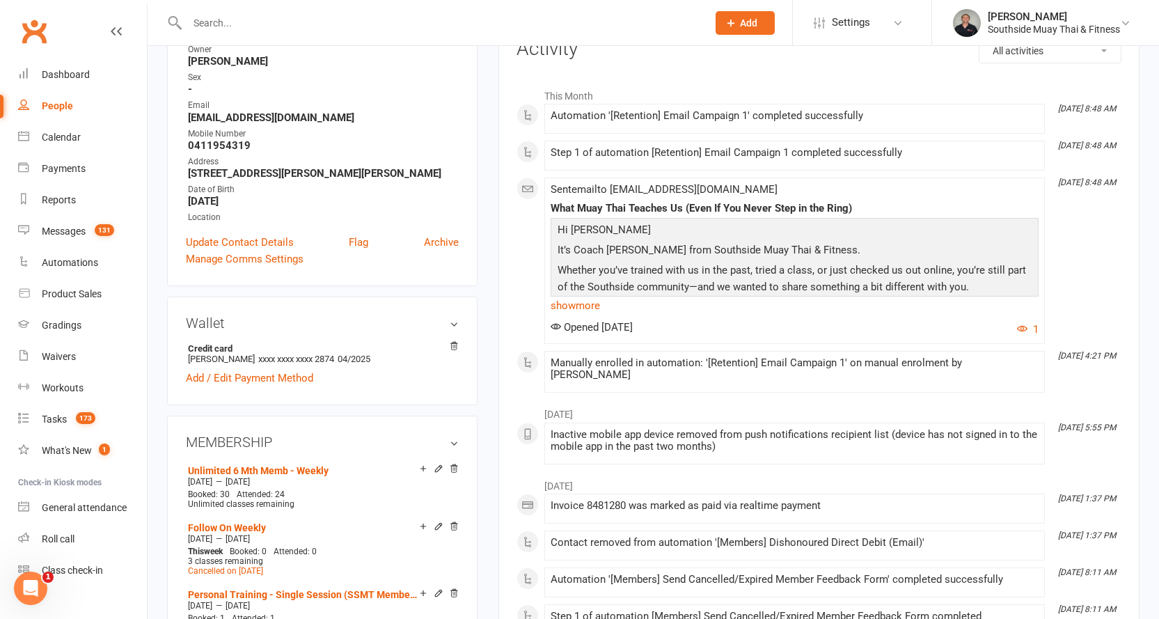
scroll to position [0, 0]
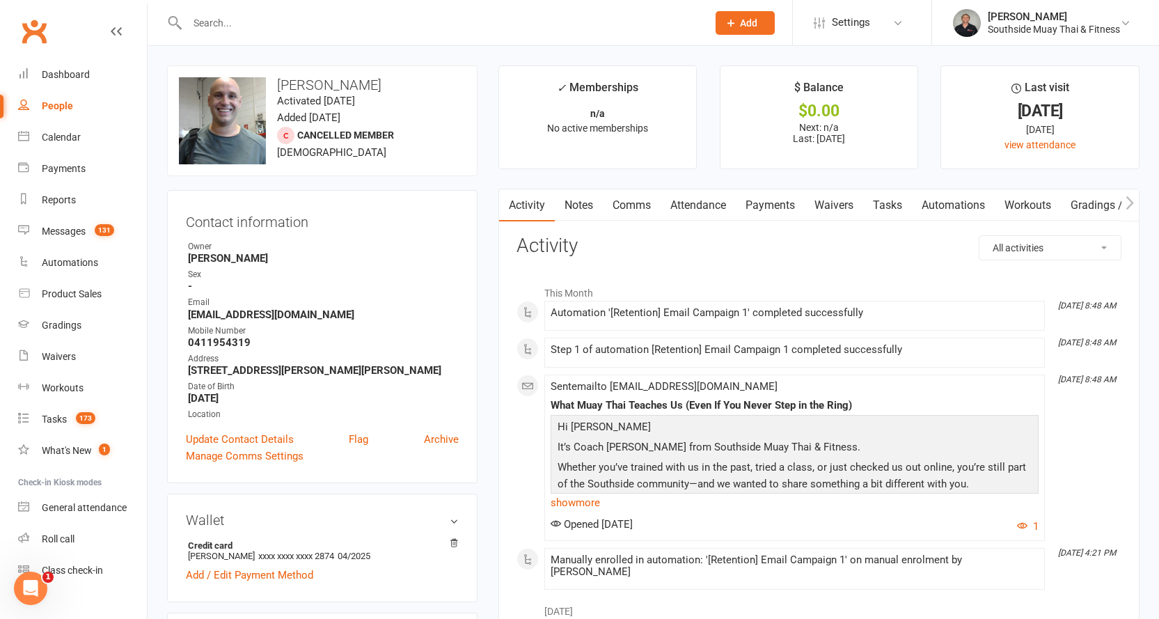
click at [576, 206] on link "Notes" at bounding box center [579, 205] width 48 height 32
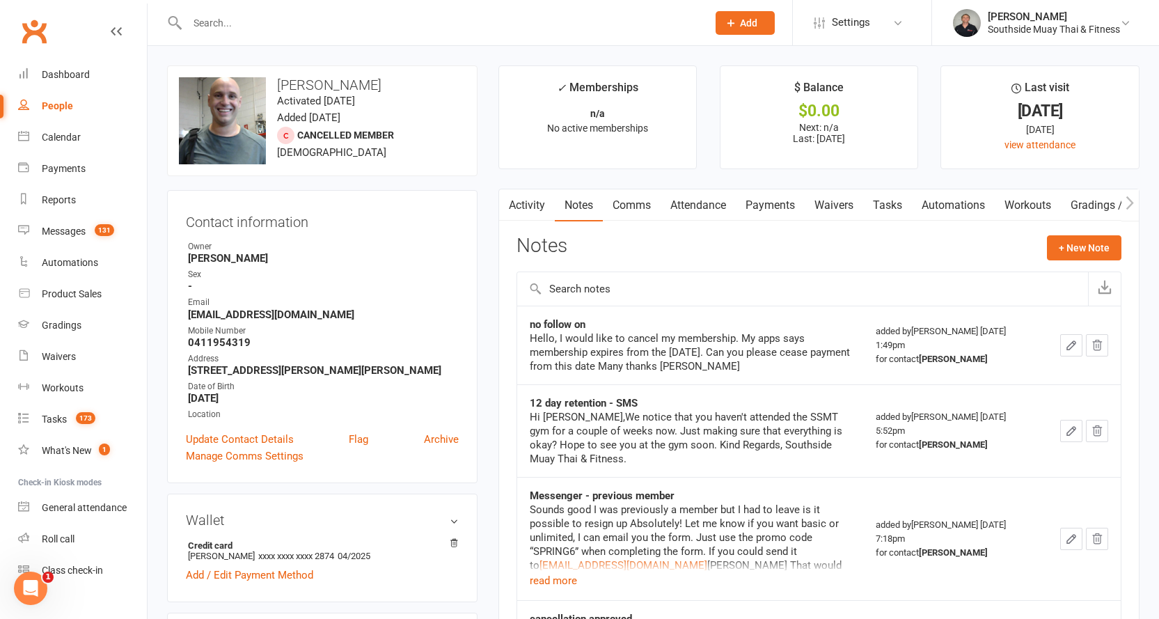
click at [284, 16] on input "text" at bounding box center [440, 22] width 515 height 19
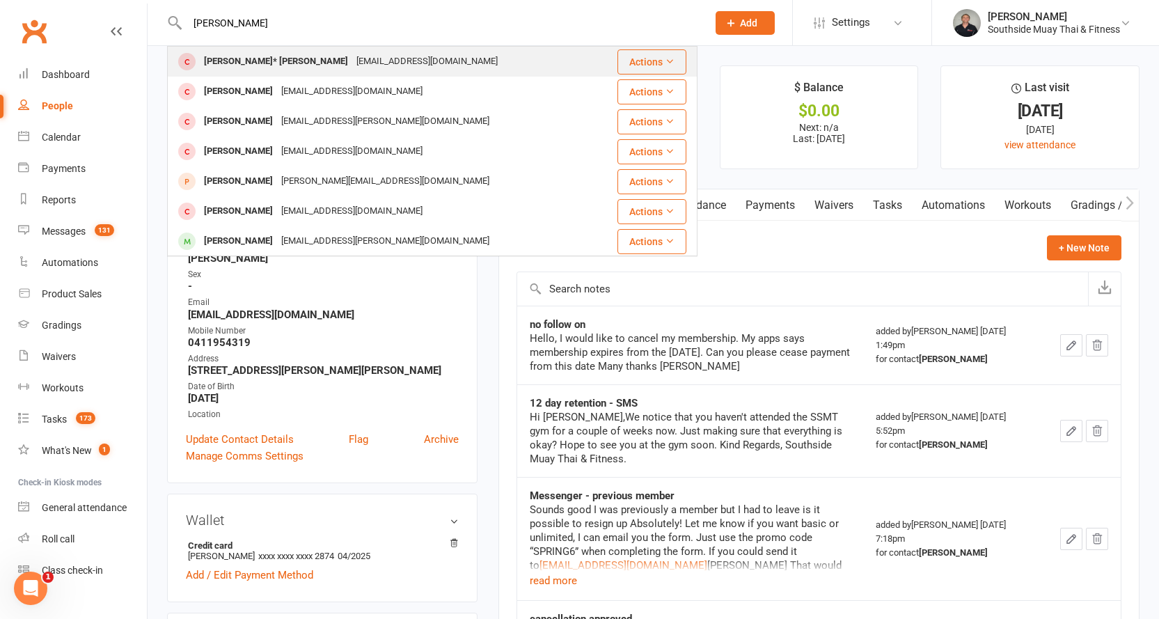
type input "[PERSON_NAME]"
click at [352, 61] on div "[EMAIL_ADDRESS][DOMAIN_NAME]" at bounding box center [427, 62] width 150 height 20
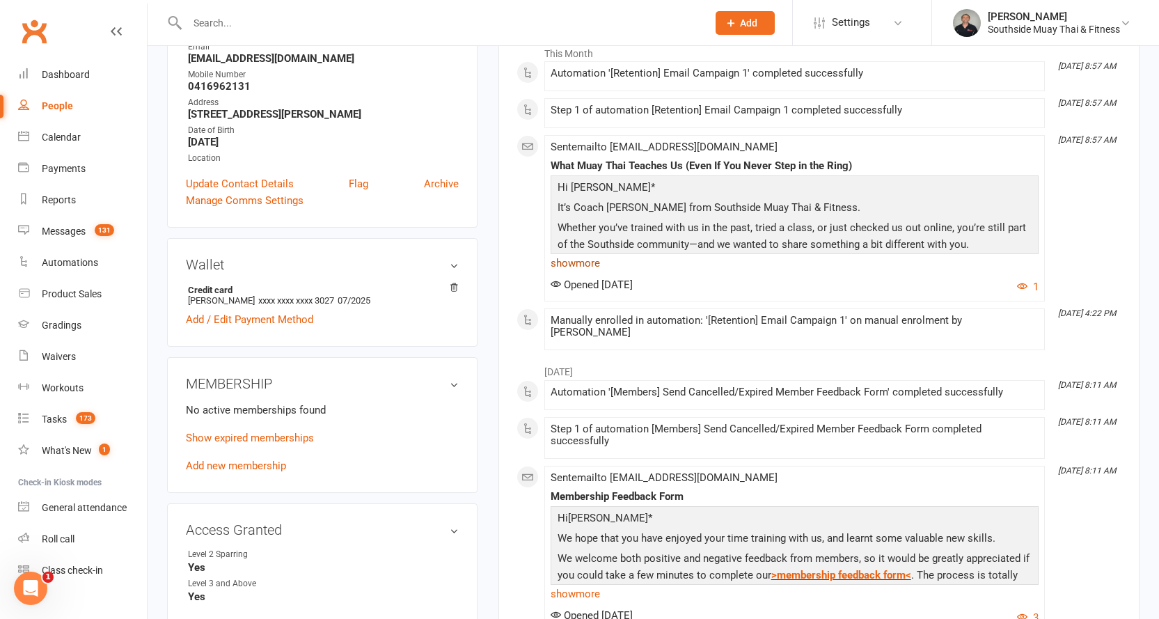
scroll to position [279, 0]
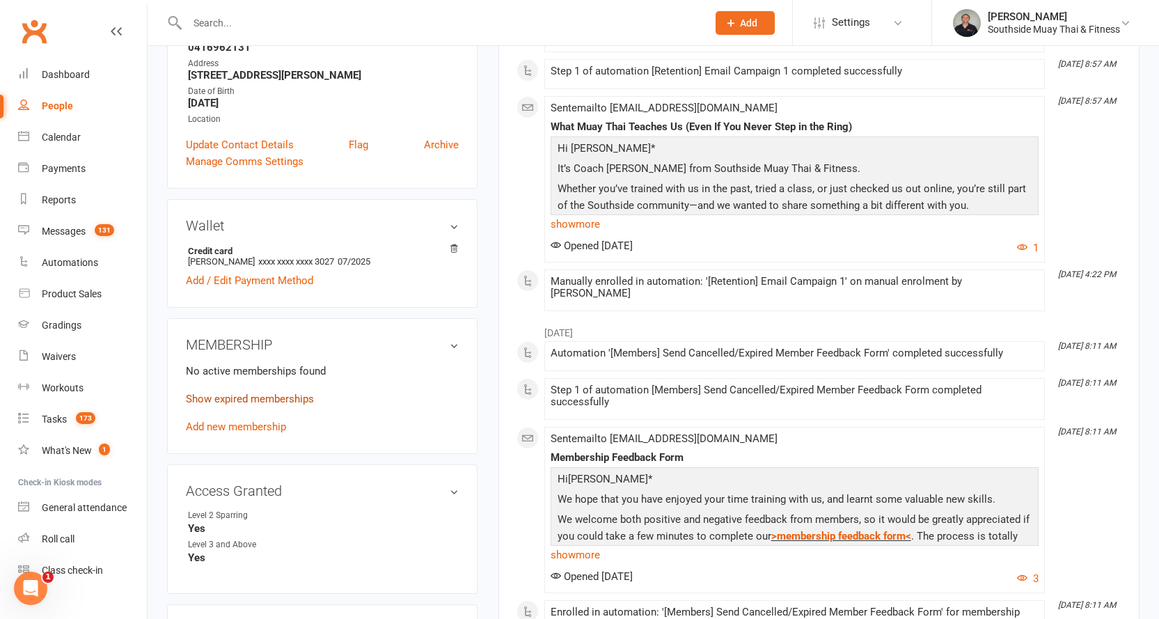
click at [272, 393] on link "Show expired memberships" at bounding box center [250, 399] width 128 height 13
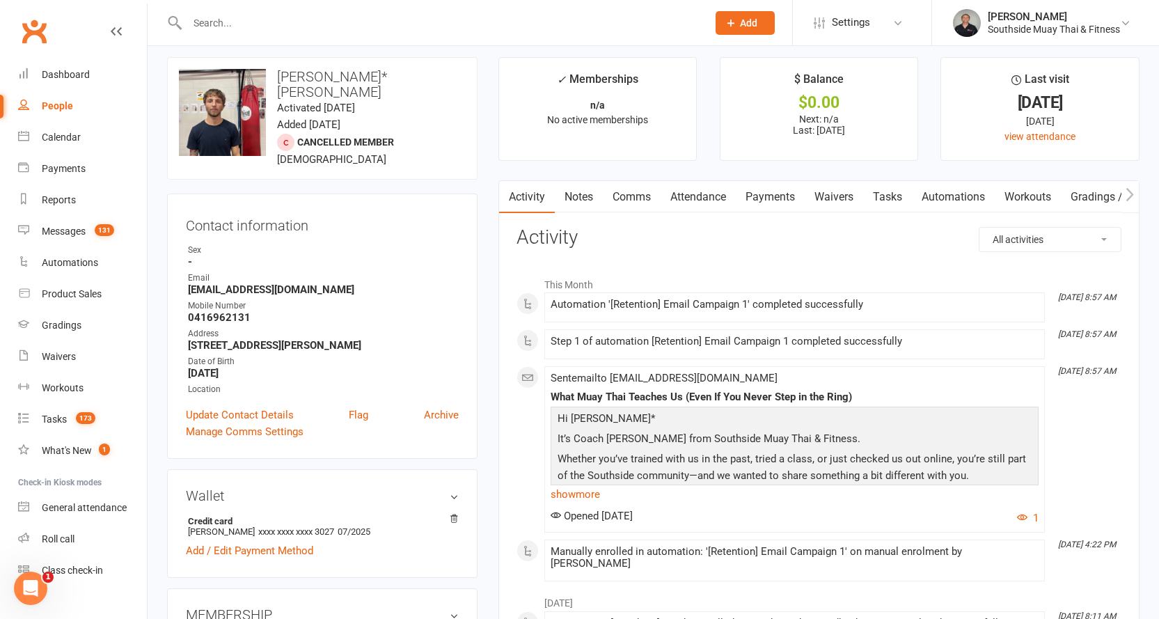
scroll to position [0, 0]
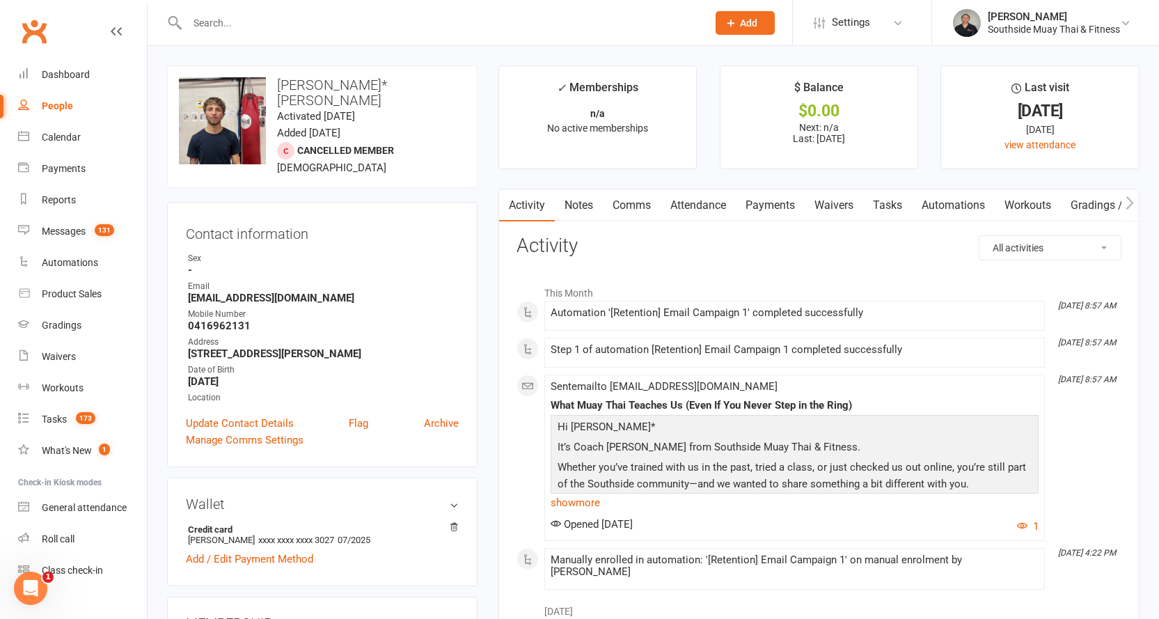
click at [306, 17] on input "text" at bounding box center [440, 22] width 515 height 19
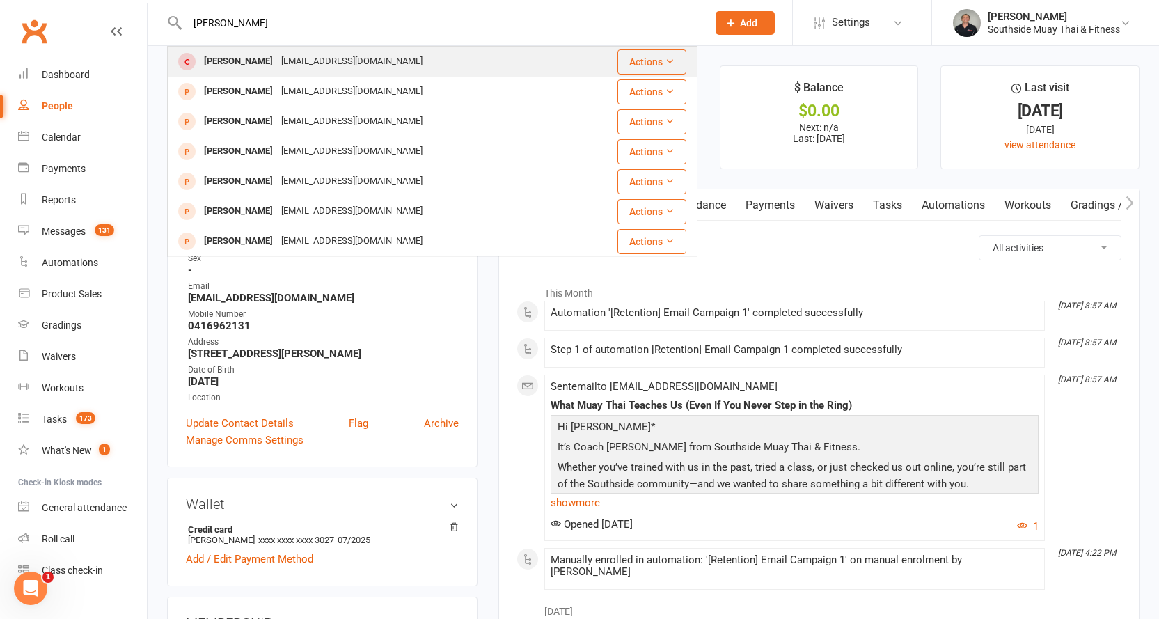
type input "[PERSON_NAME]"
click at [296, 52] on div "[EMAIL_ADDRESS][DOMAIN_NAME]" at bounding box center [352, 62] width 150 height 20
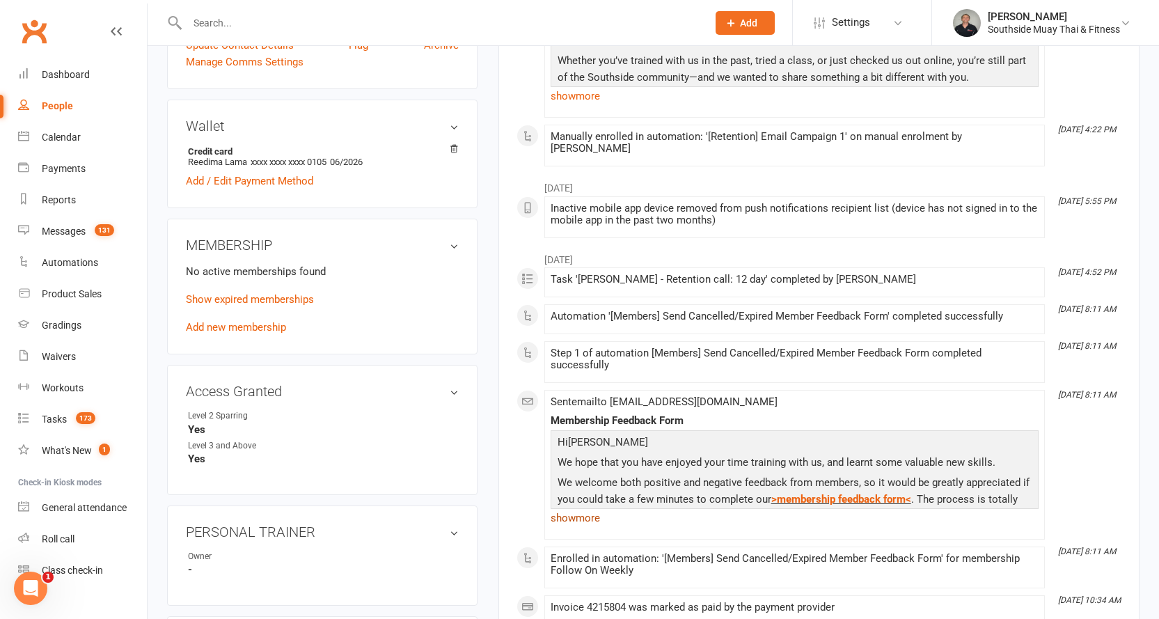
scroll to position [279, 0]
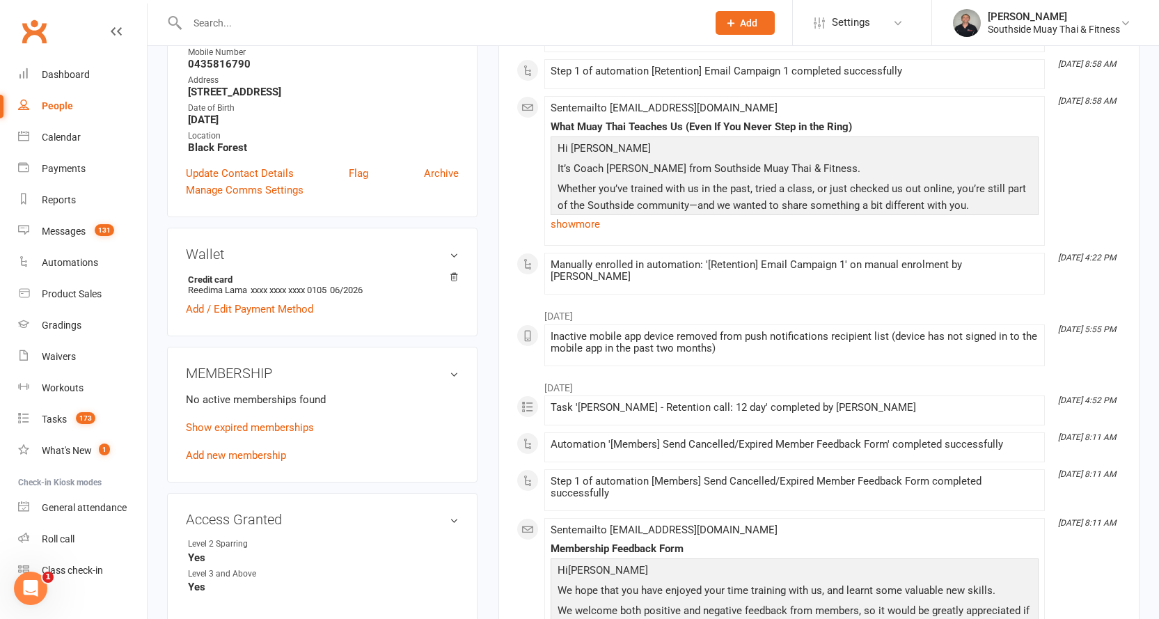
click at [478, 18] on input "text" at bounding box center [440, 22] width 515 height 19
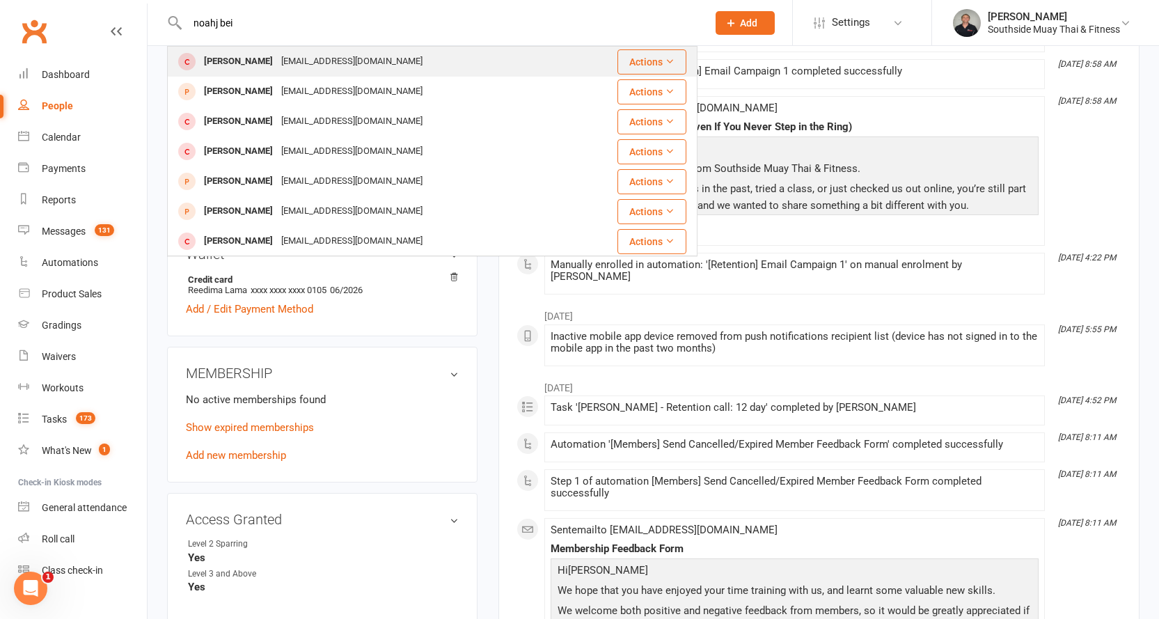
type input "noahj bei"
click at [340, 55] on div "[EMAIL_ADDRESS][DOMAIN_NAME]" at bounding box center [352, 62] width 150 height 20
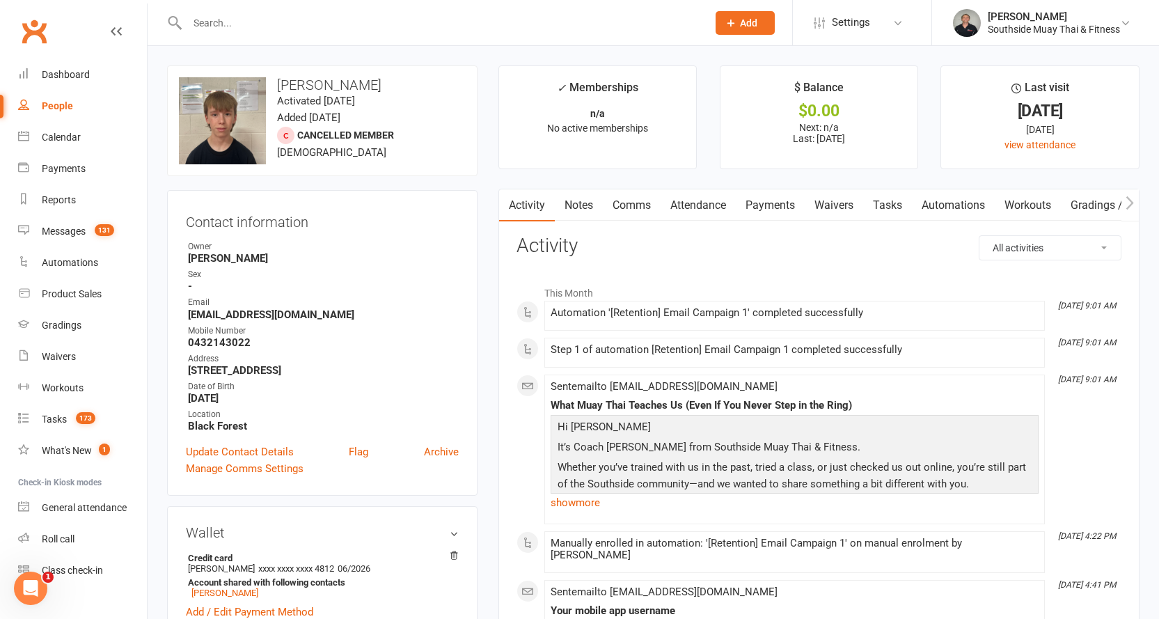
click at [217, 30] on input "text" at bounding box center [440, 22] width 515 height 19
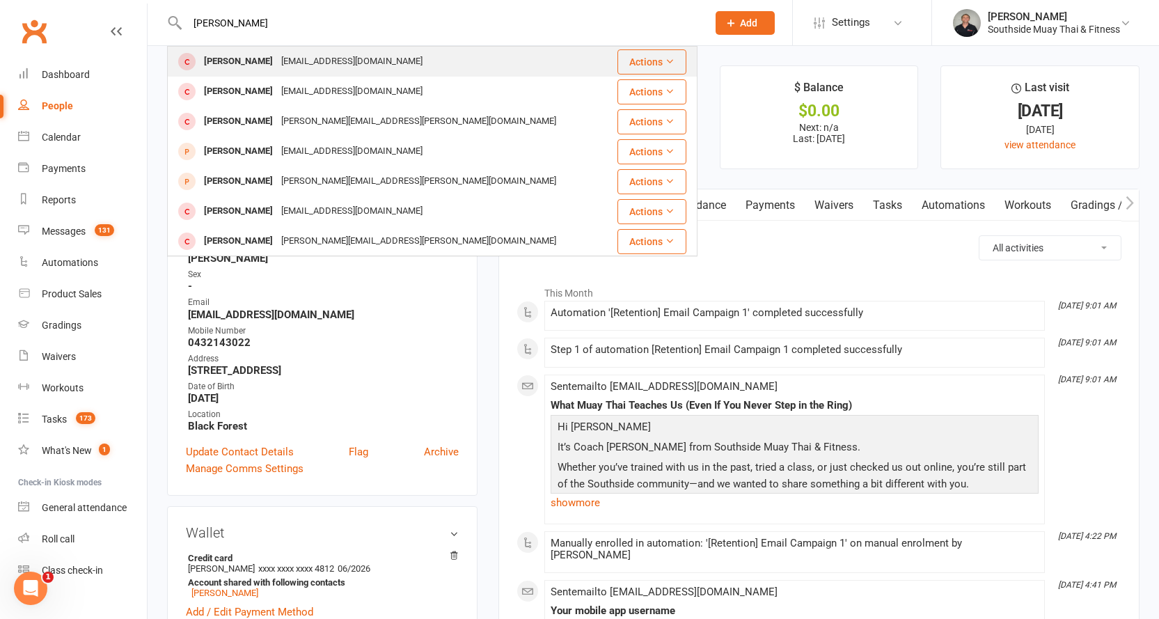
type input "[PERSON_NAME]"
click at [229, 56] on div "[PERSON_NAME]" at bounding box center [238, 62] width 77 height 20
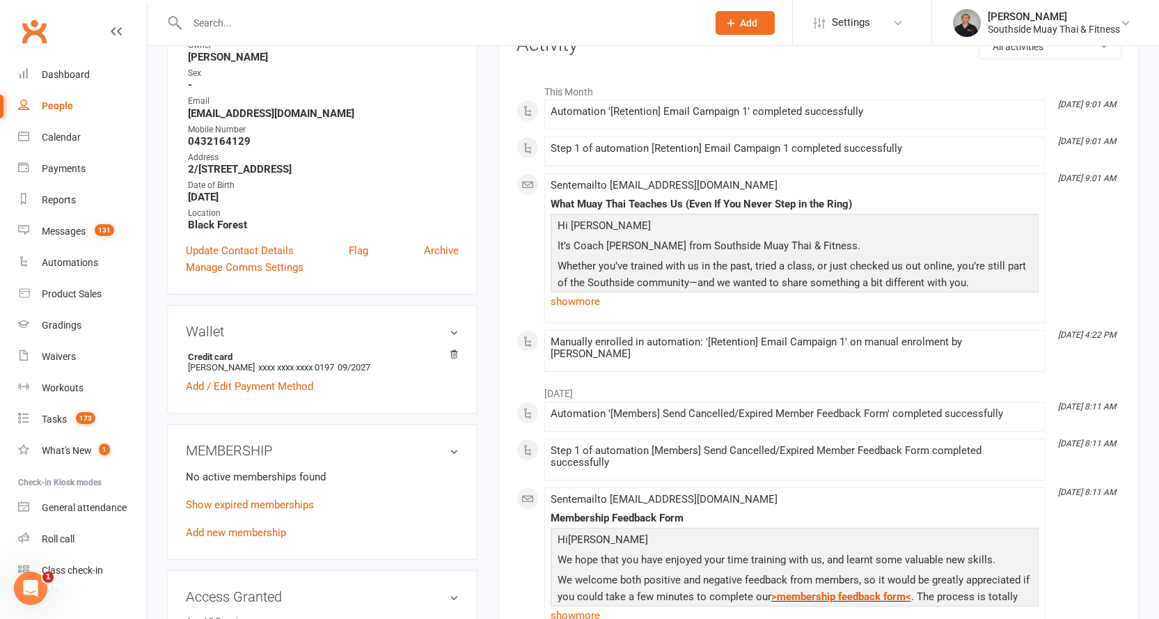
scroll to position [209, 0]
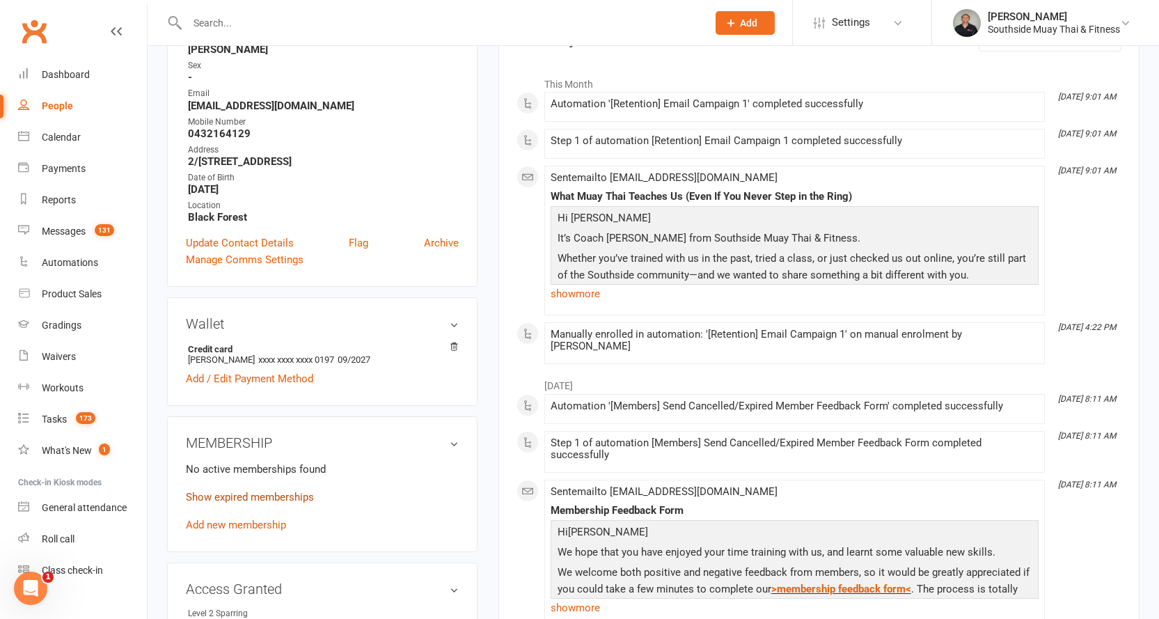
click at [242, 499] on link "Show expired memberships" at bounding box center [250, 497] width 128 height 13
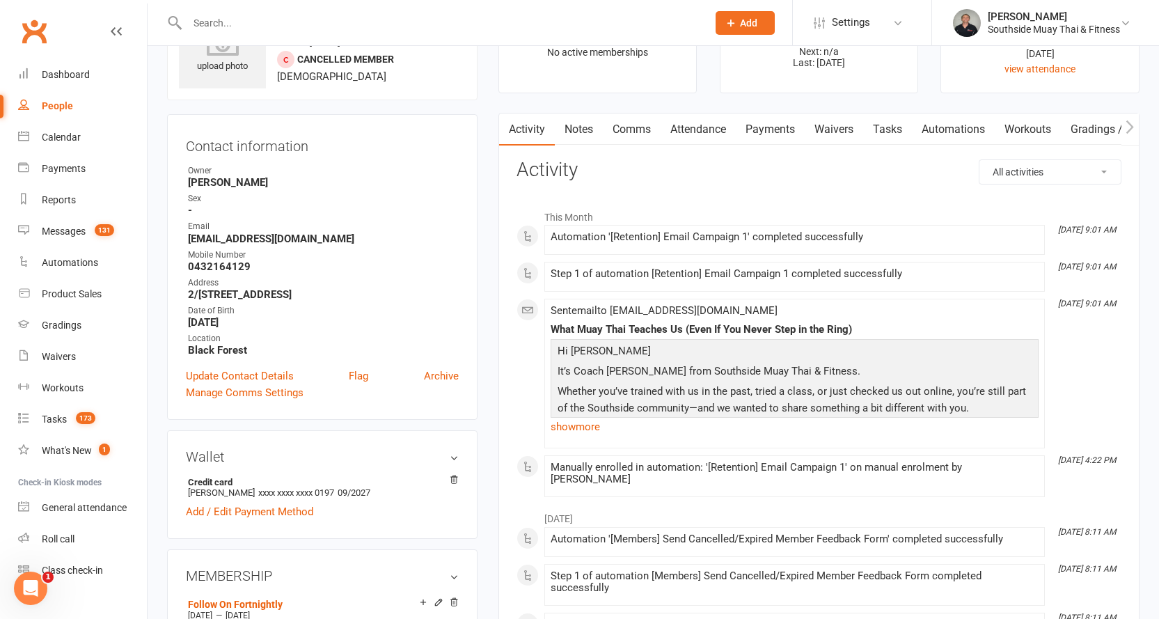
scroll to position [70, 0]
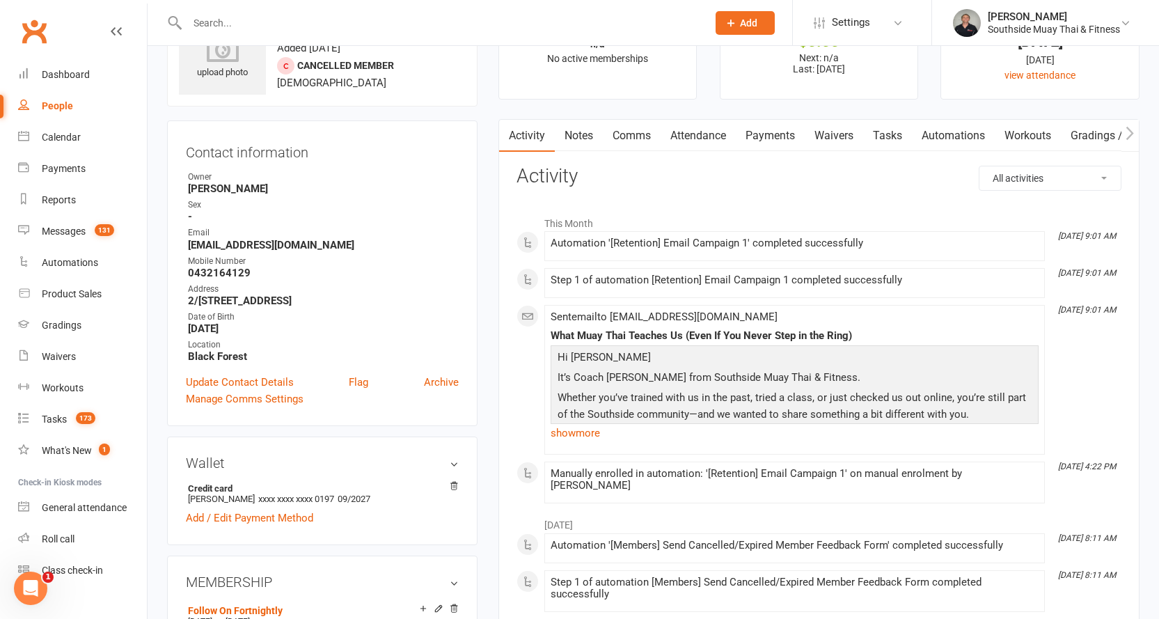
click at [591, 134] on link "Notes" at bounding box center [579, 136] width 48 height 32
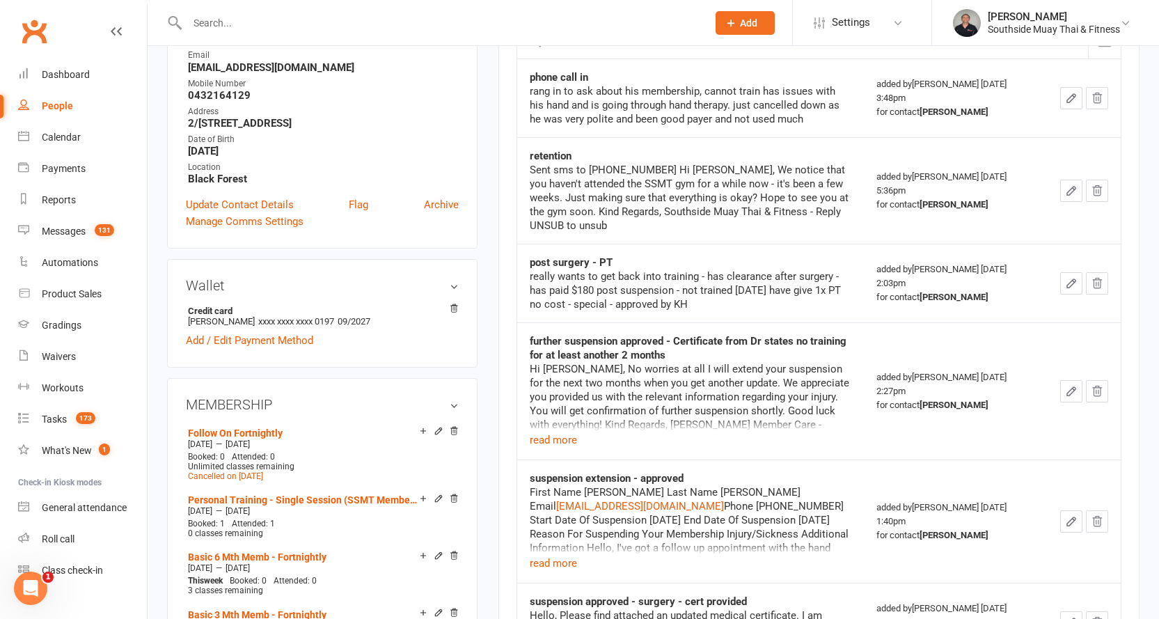
scroll to position [279, 0]
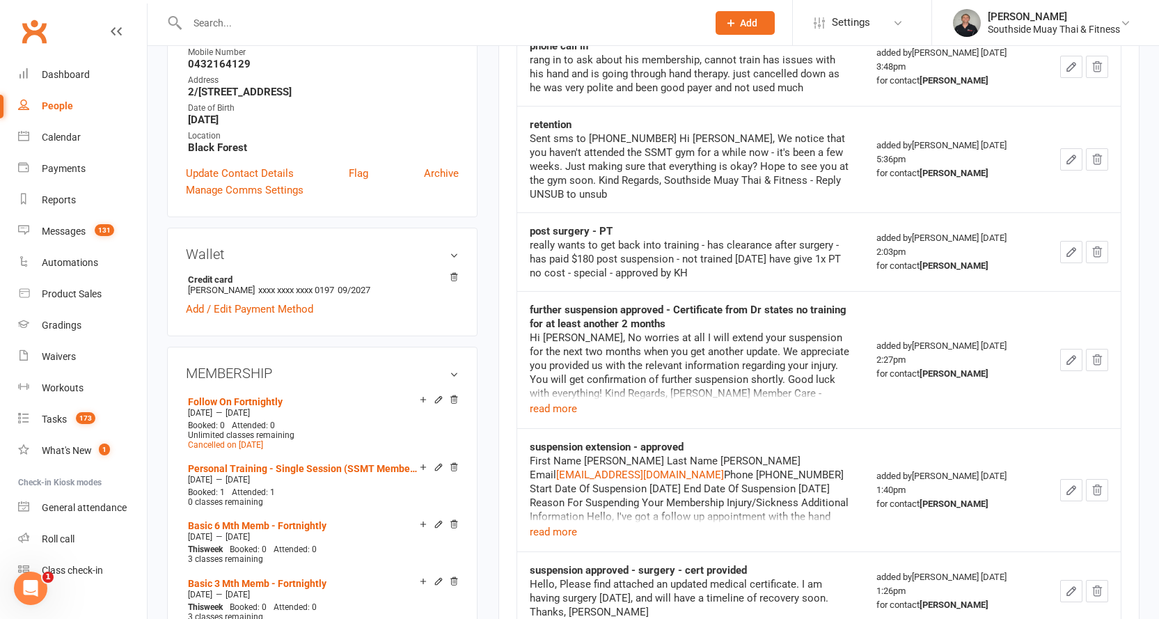
click at [490, 13] on input "text" at bounding box center [440, 22] width 515 height 19
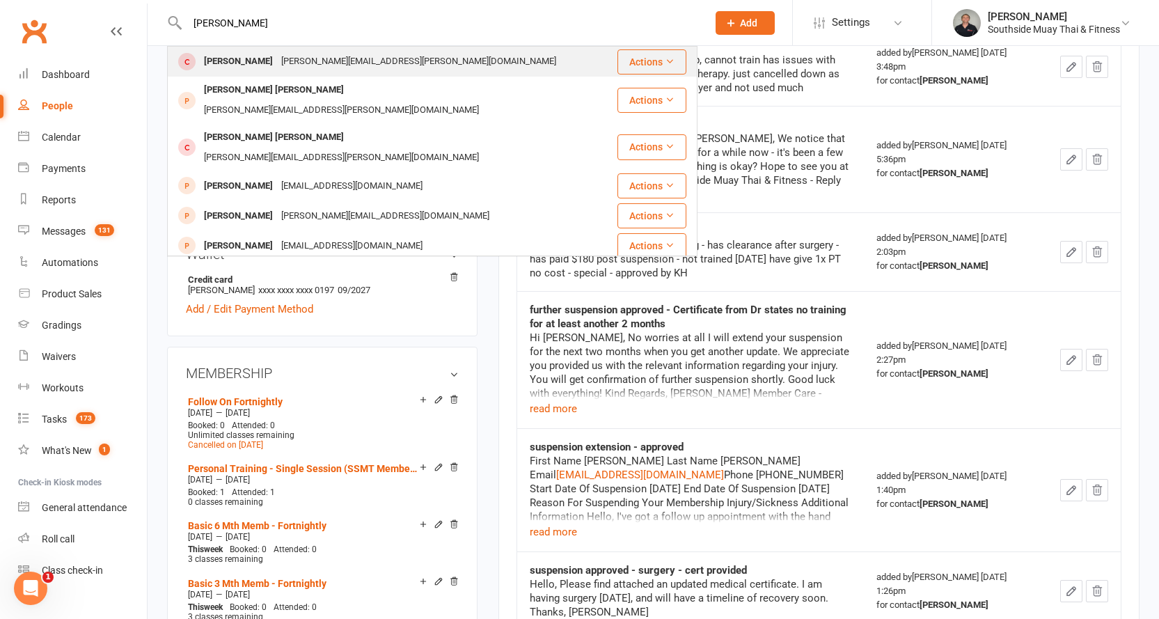
type input "[PERSON_NAME]"
click at [286, 55] on div "[PERSON_NAME][EMAIL_ADDRESS][PERSON_NAME][DOMAIN_NAME]" at bounding box center [418, 62] width 283 height 20
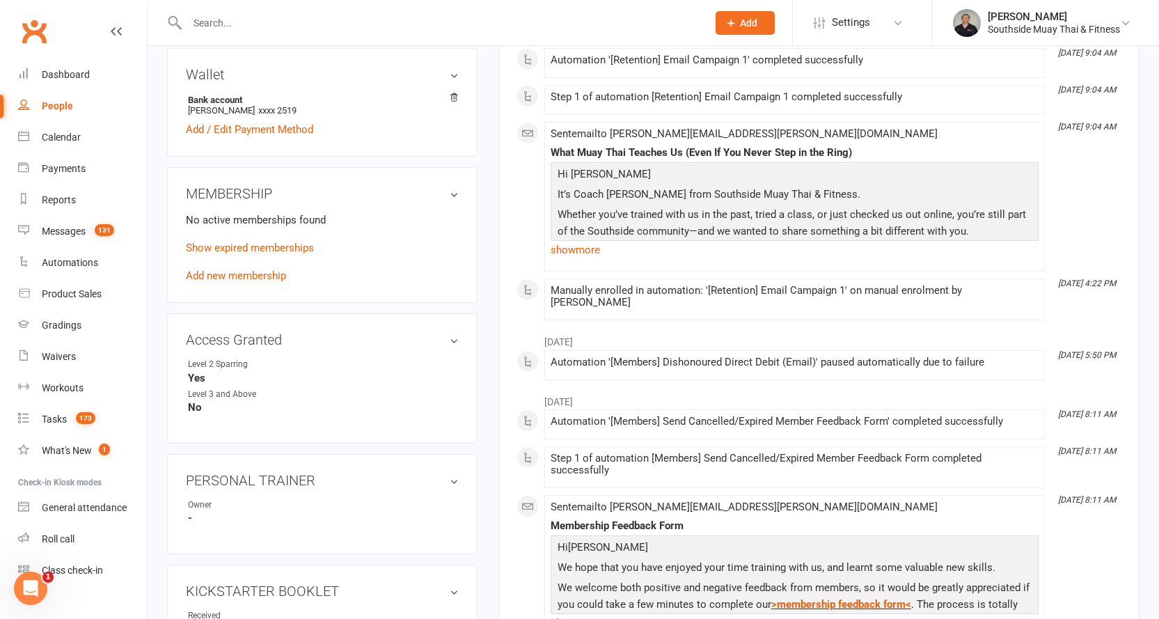
scroll to position [487, 0]
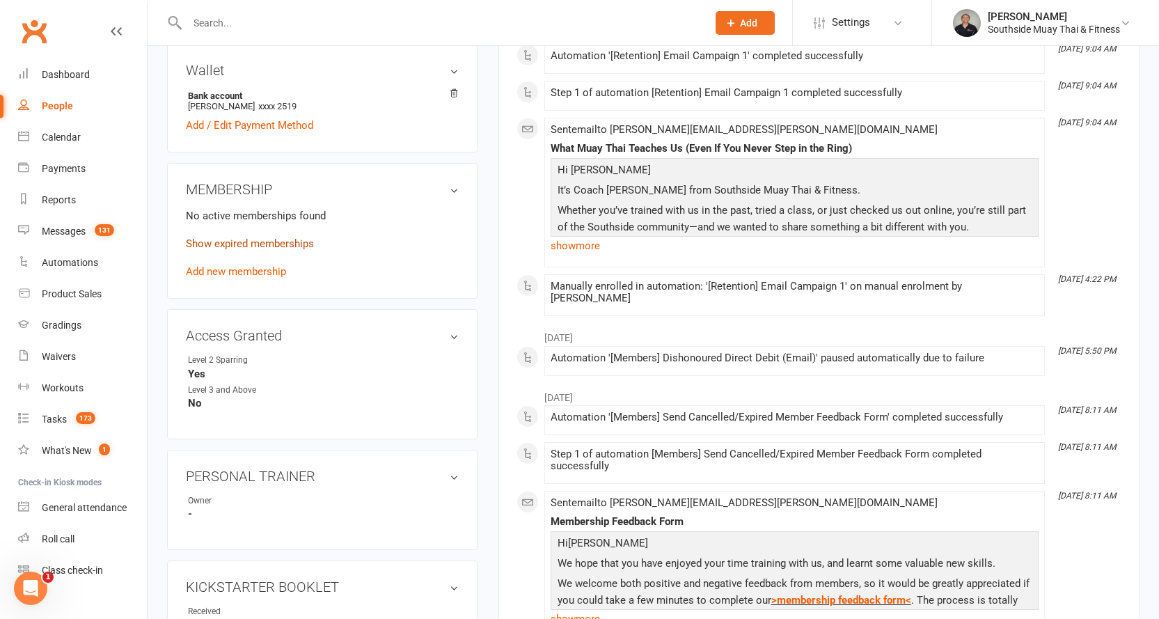
click at [283, 237] on link "Show expired memberships" at bounding box center [250, 243] width 128 height 13
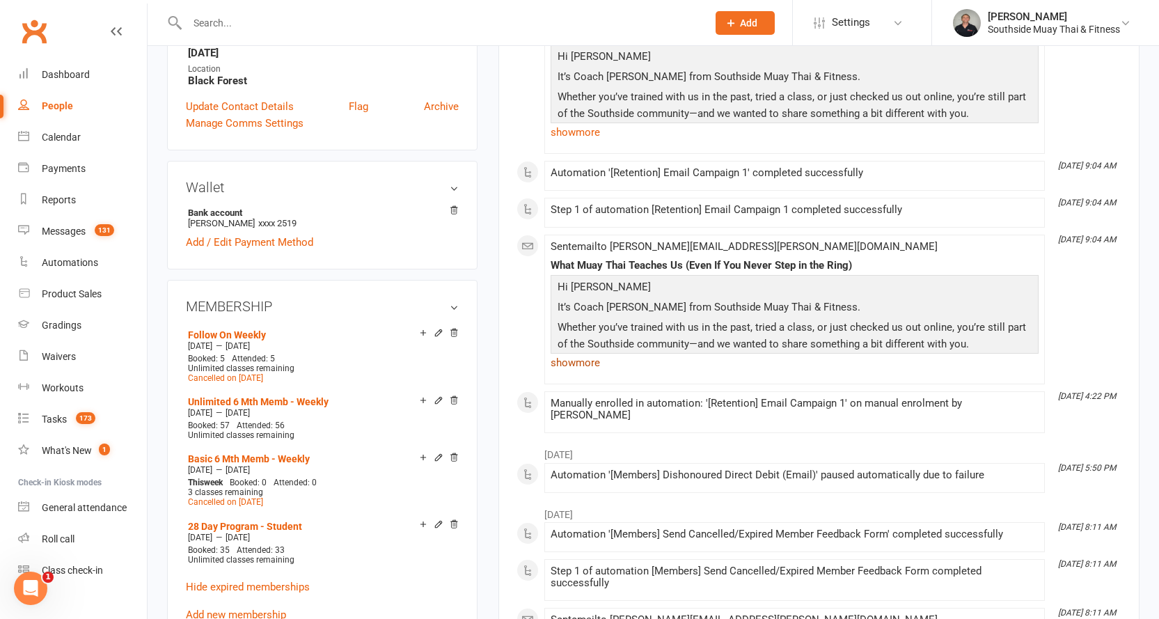
scroll to position [70, 0]
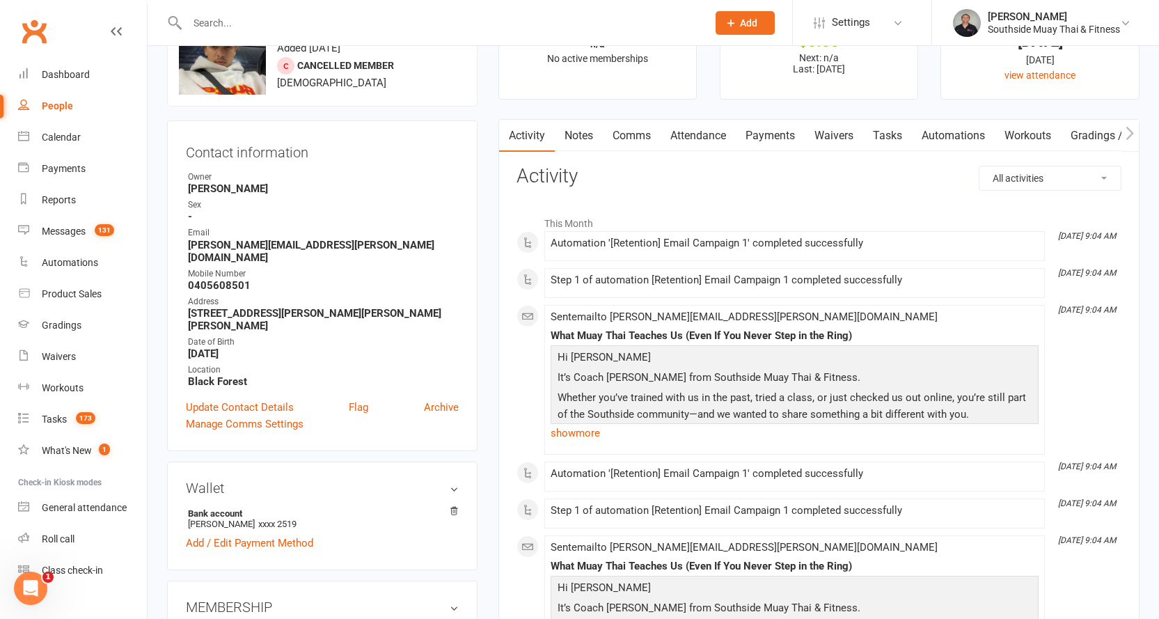
click at [583, 142] on link "Notes" at bounding box center [579, 136] width 48 height 32
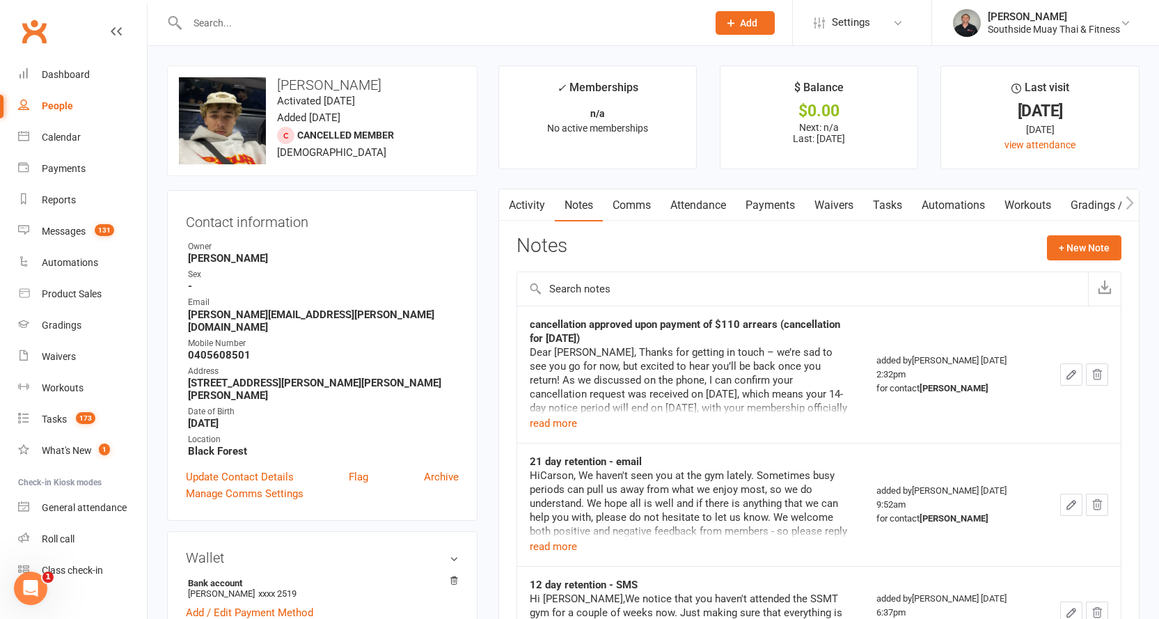
click at [421, 20] on input "text" at bounding box center [440, 22] width 515 height 19
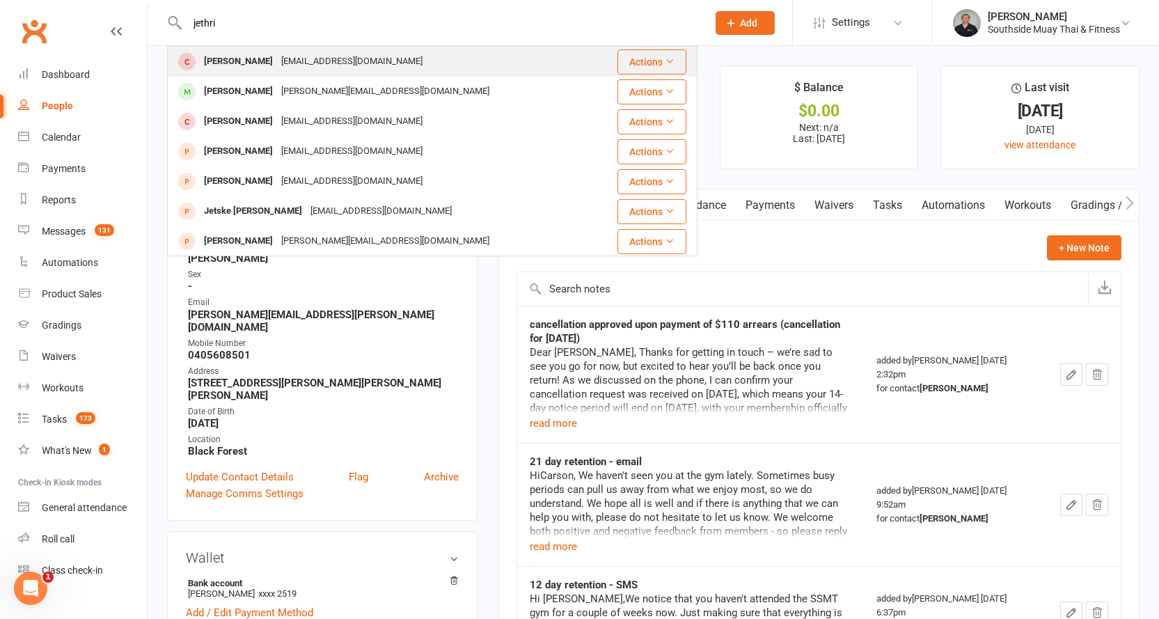
type input "jethri"
click at [386, 52] on div "[EMAIL_ADDRESS][DOMAIN_NAME]" at bounding box center [352, 62] width 150 height 20
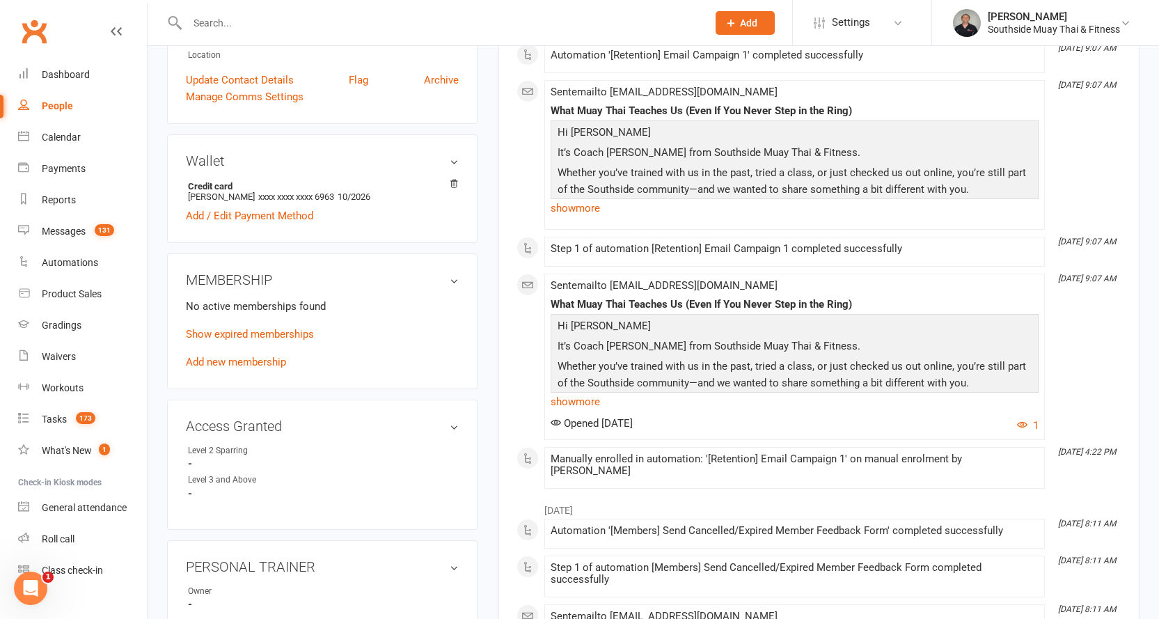
scroll to position [418, 0]
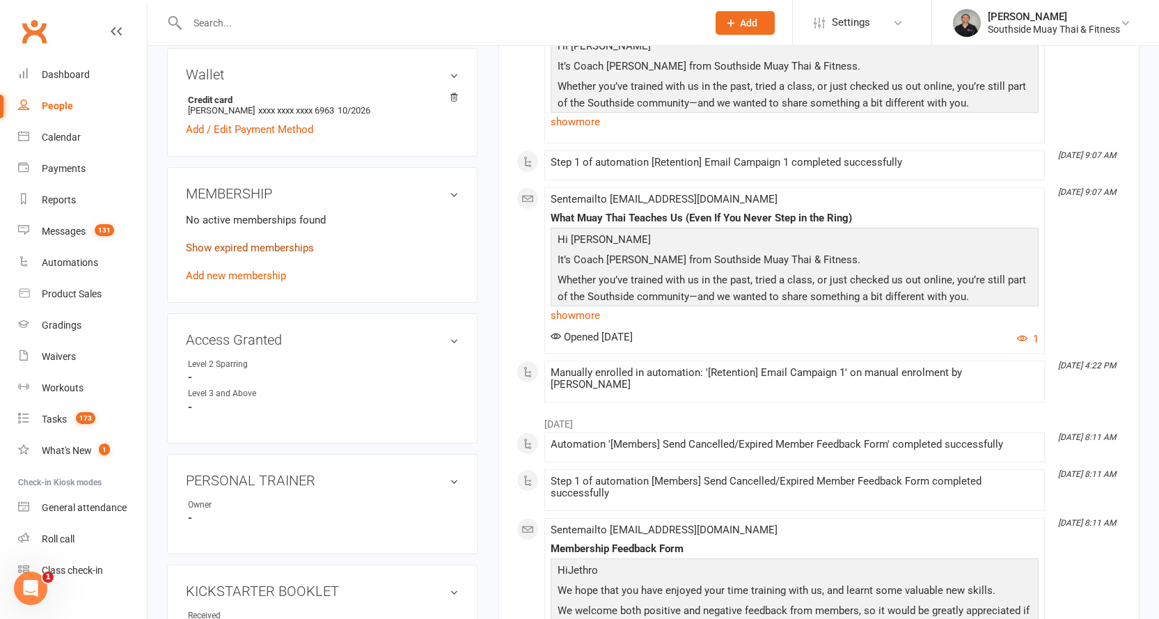
click at [299, 251] on link "Show expired memberships" at bounding box center [250, 248] width 128 height 13
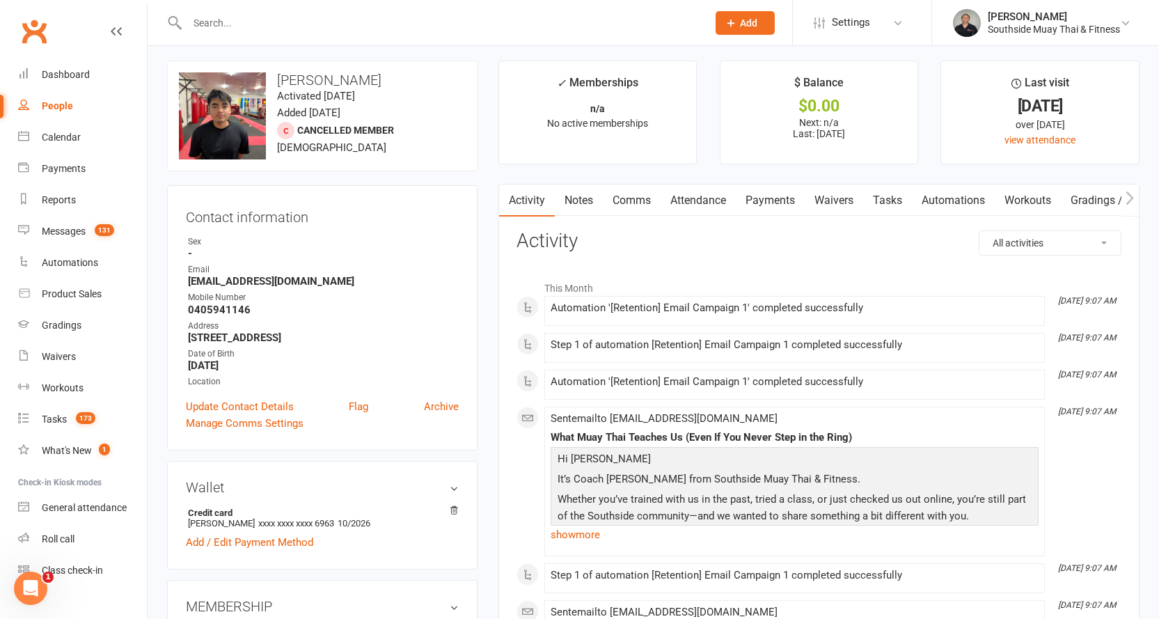
scroll to position [0, 0]
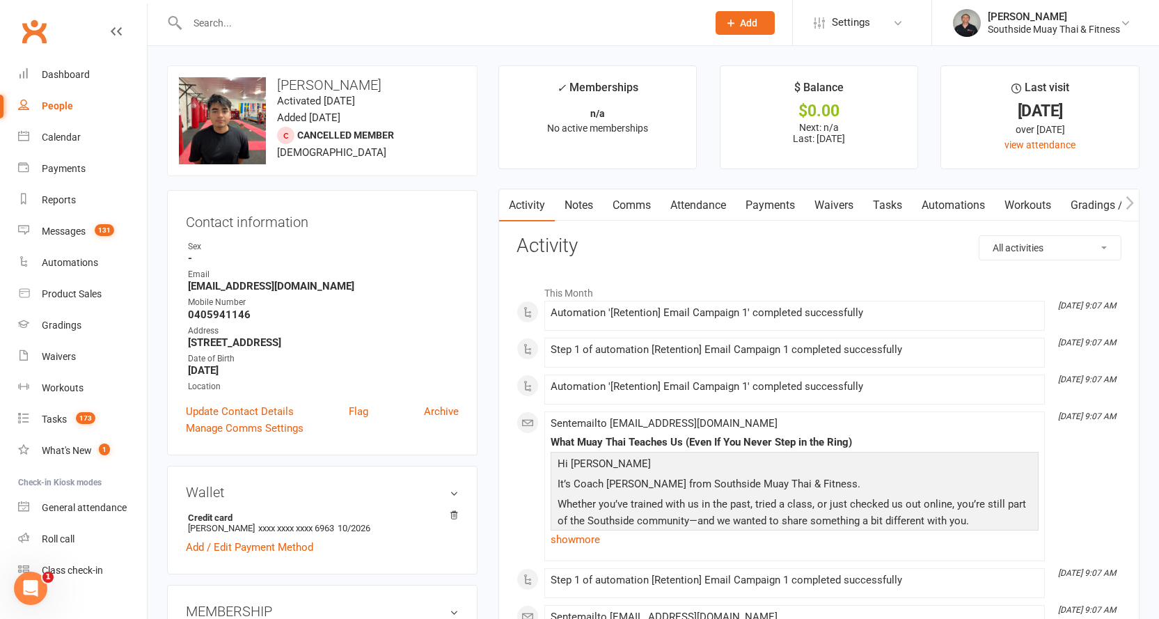
click at [590, 210] on link "Notes" at bounding box center [579, 205] width 48 height 32
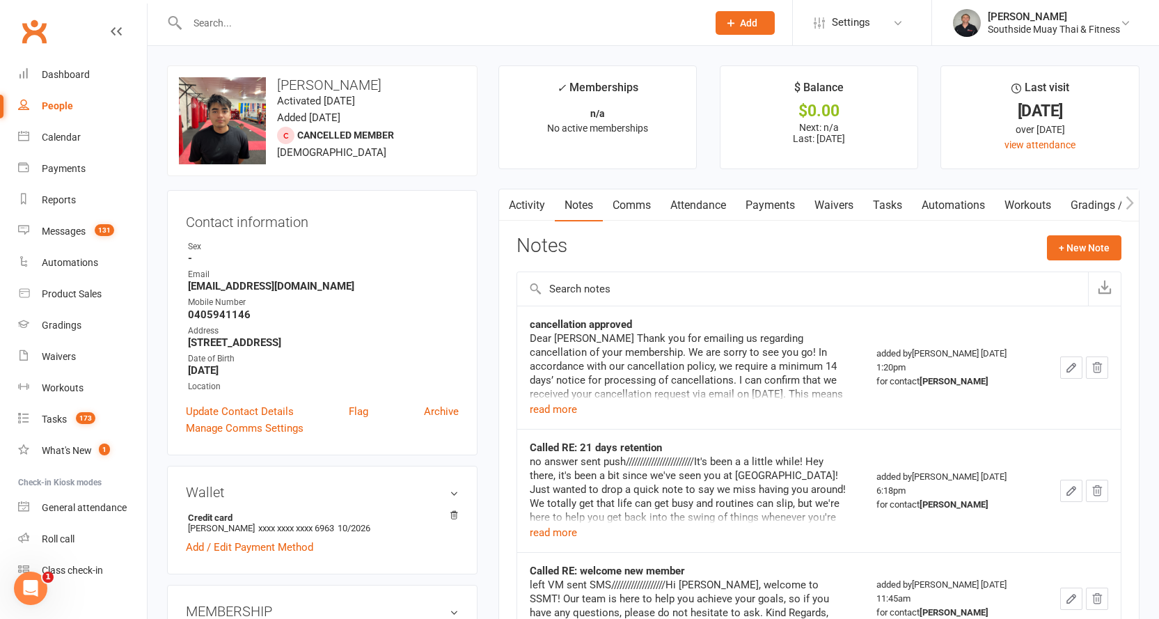
click at [389, 13] on input "text" at bounding box center [440, 22] width 515 height 19
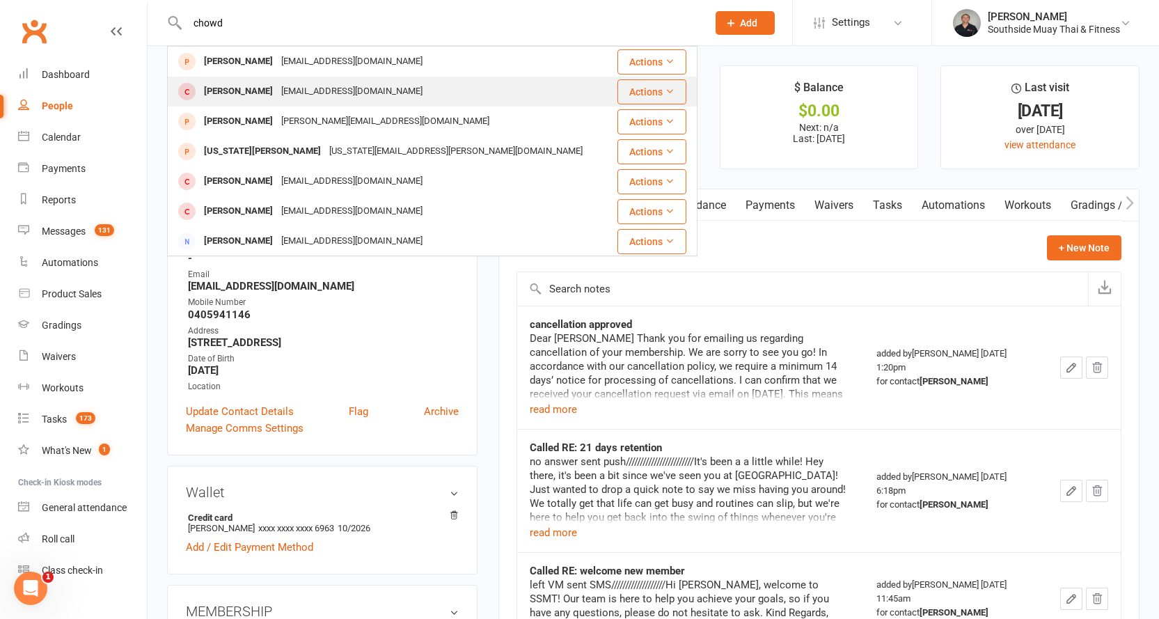
type input "chowd"
click at [322, 88] on div "[EMAIL_ADDRESS][DOMAIN_NAME]" at bounding box center [352, 91] width 150 height 20
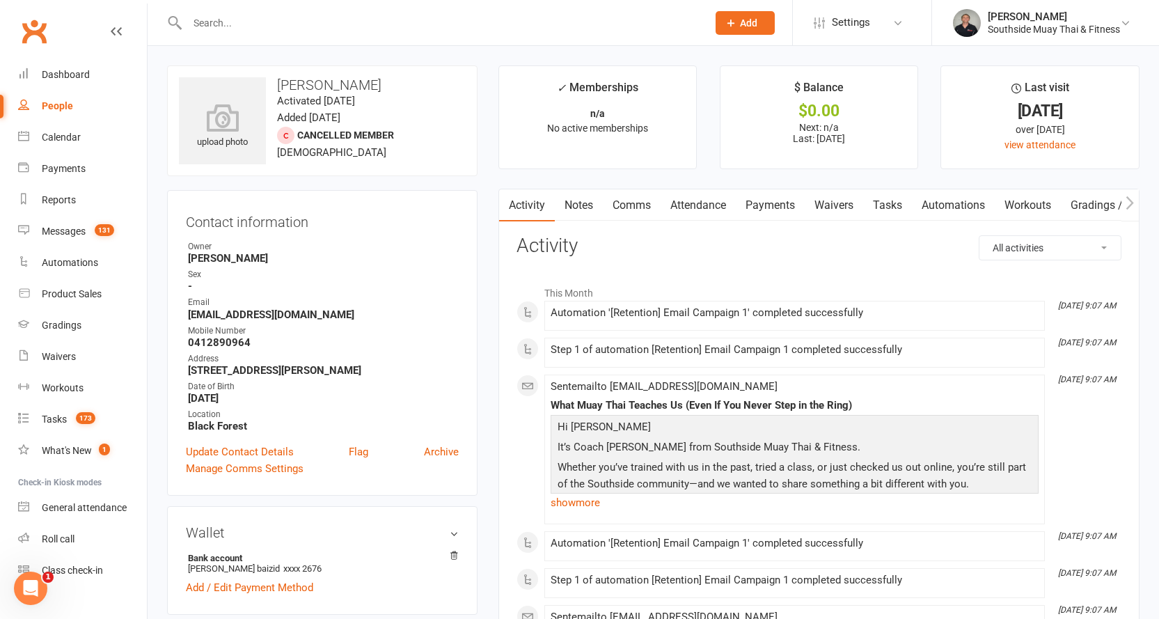
click at [575, 213] on link "Notes" at bounding box center [579, 205] width 48 height 32
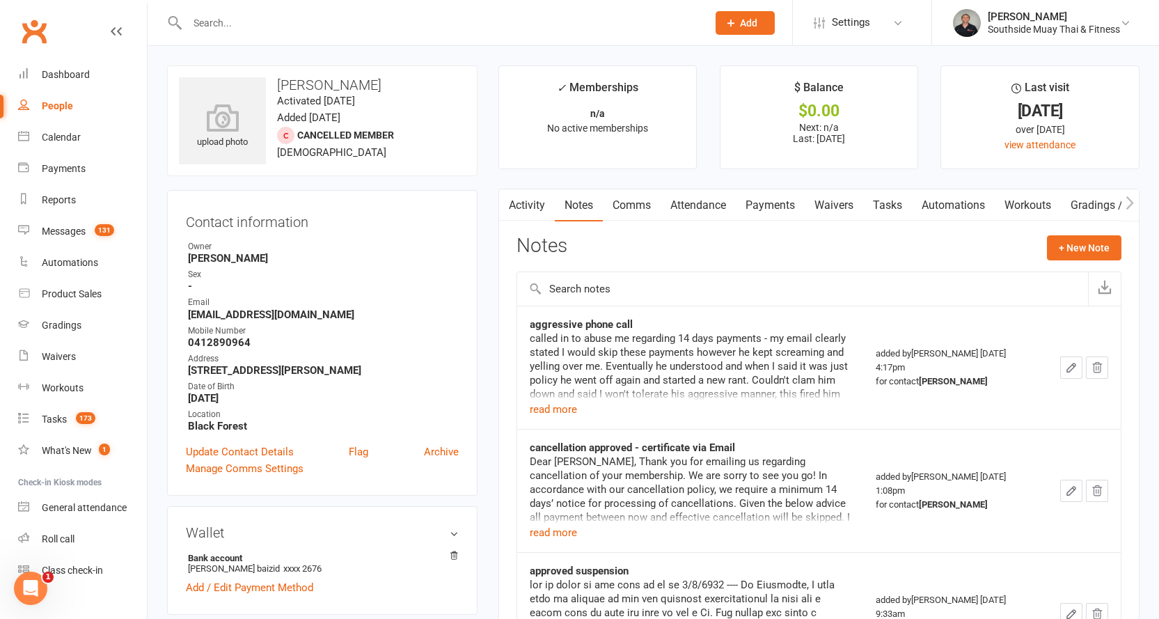
click at [515, 22] on input "text" at bounding box center [440, 22] width 515 height 19
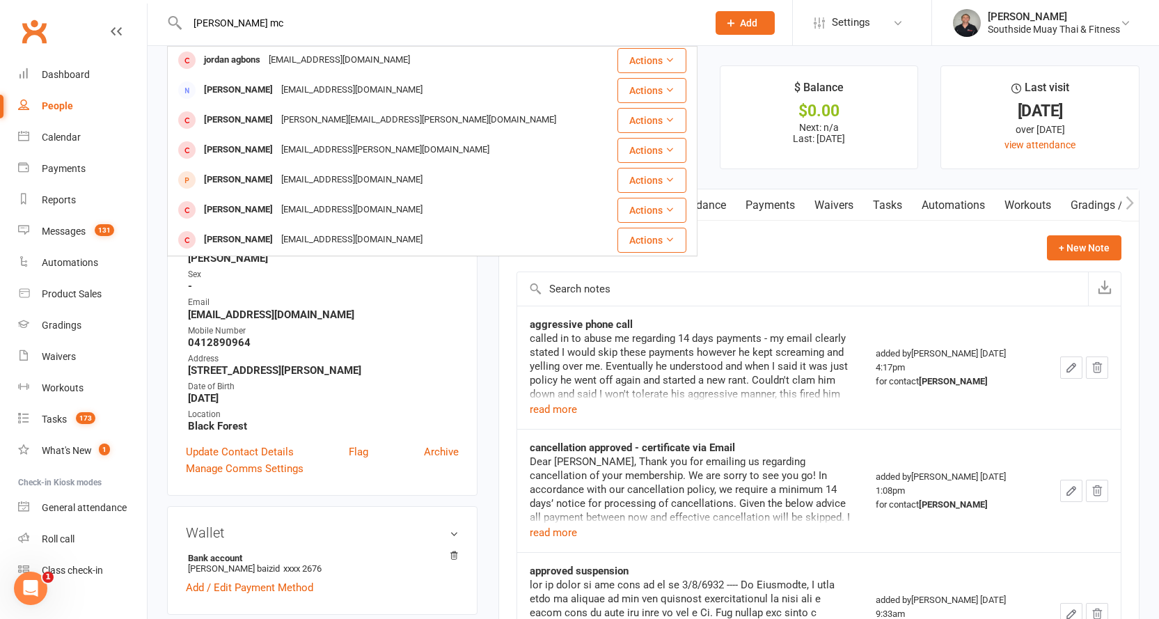
scroll to position [209, 0]
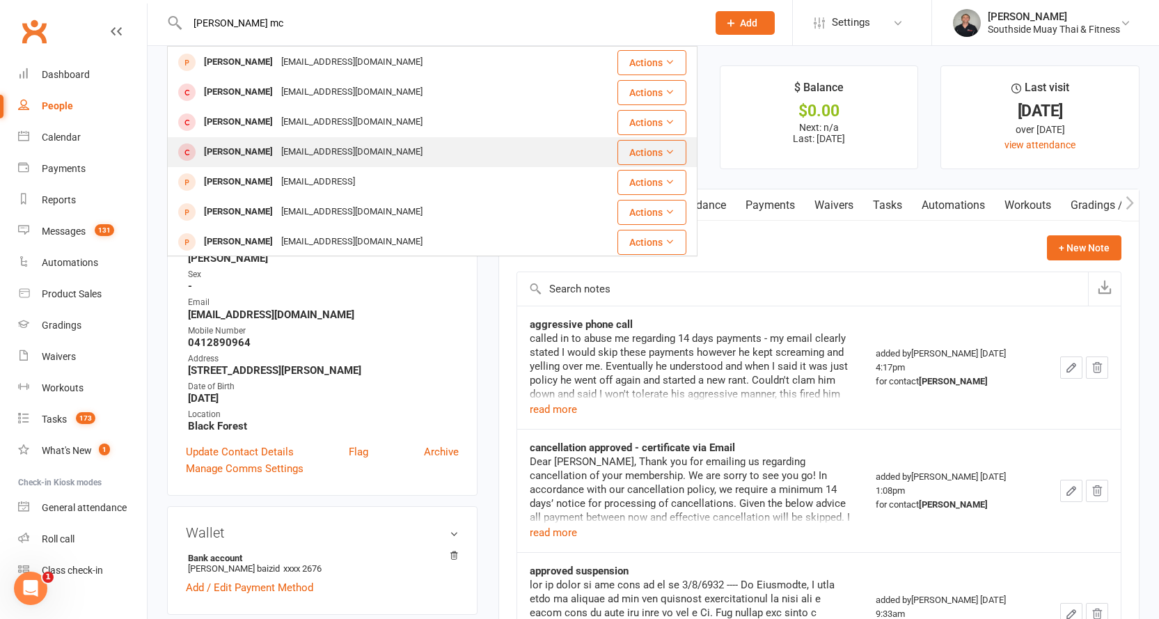
type input "[PERSON_NAME] mc"
click at [351, 150] on div "[EMAIL_ADDRESS][DOMAIN_NAME]" at bounding box center [352, 152] width 150 height 20
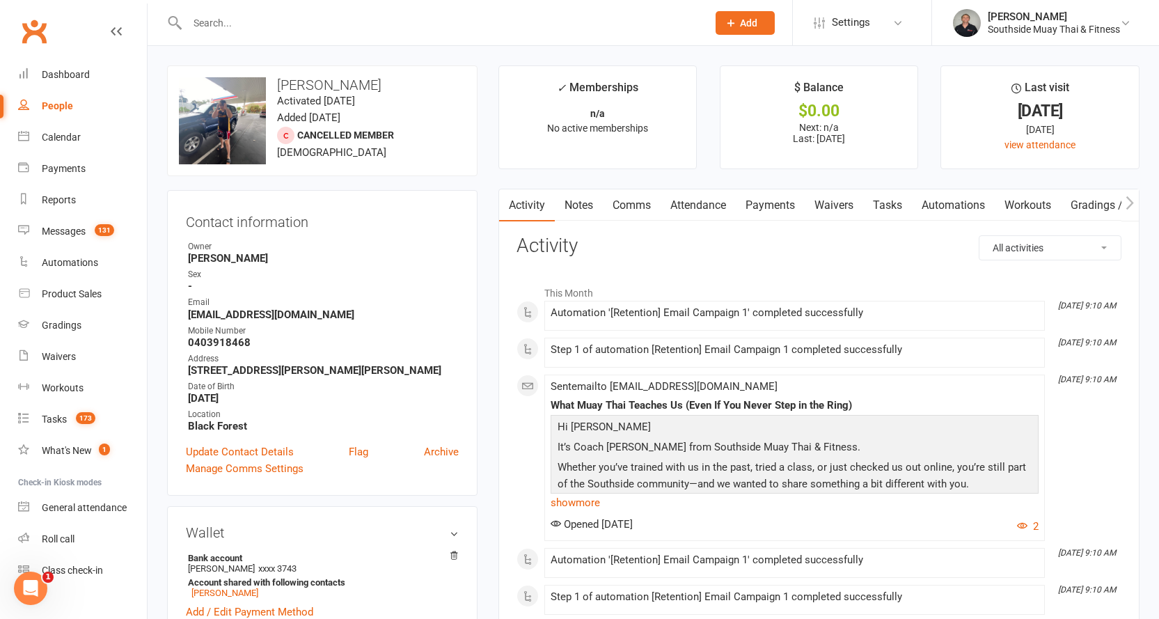
click at [307, 24] on input "text" at bounding box center [440, 22] width 515 height 19
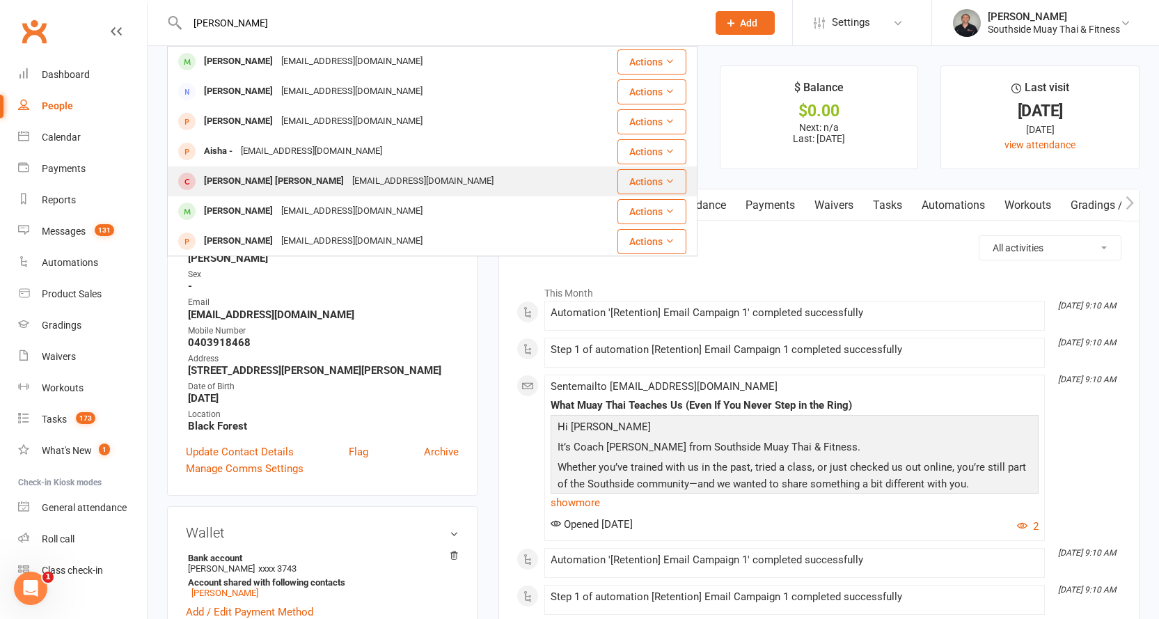
type input "[PERSON_NAME]"
click at [348, 177] on div "[EMAIL_ADDRESS][DOMAIN_NAME]" at bounding box center [423, 181] width 150 height 20
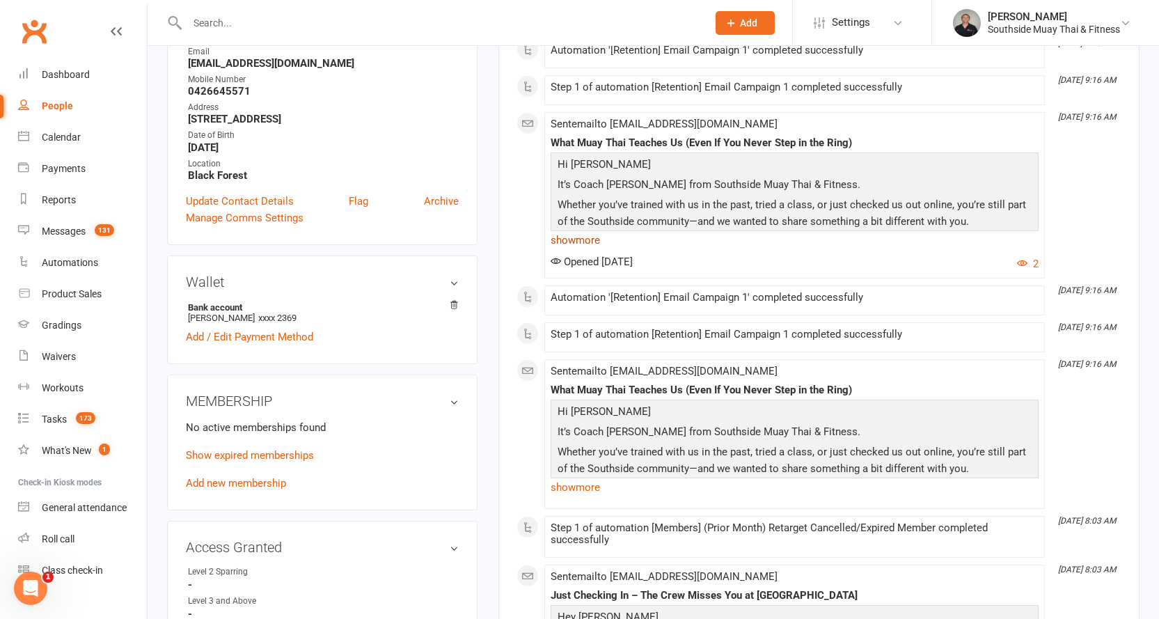
scroll to position [487, 0]
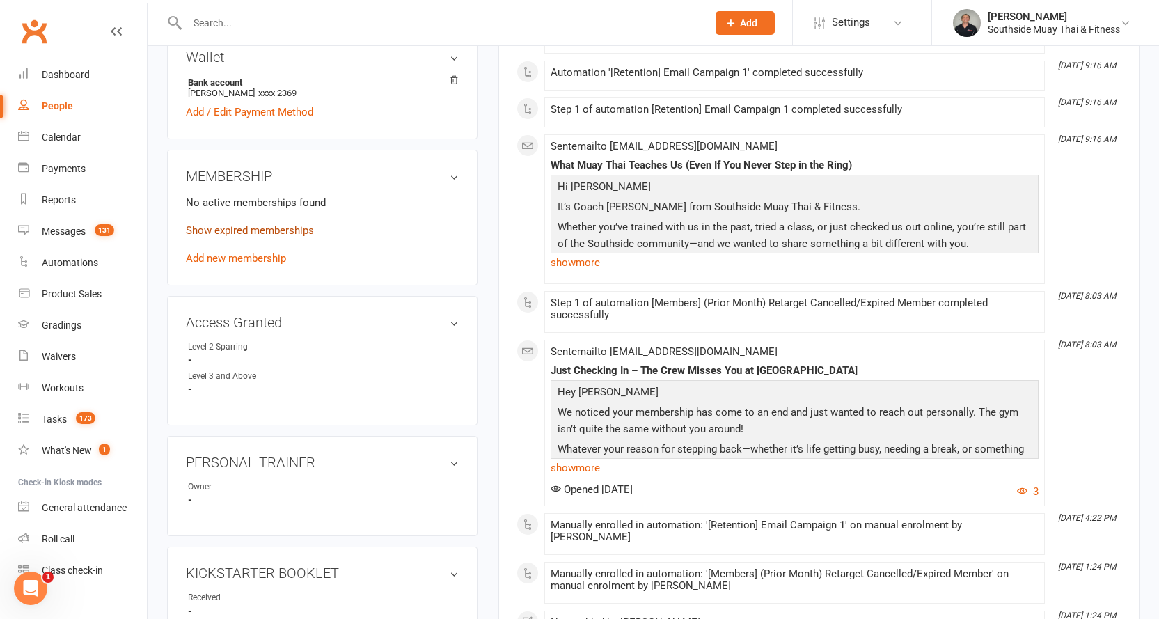
click at [307, 224] on link "Show expired memberships" at bounding box center [250, 230] width 128 height 13
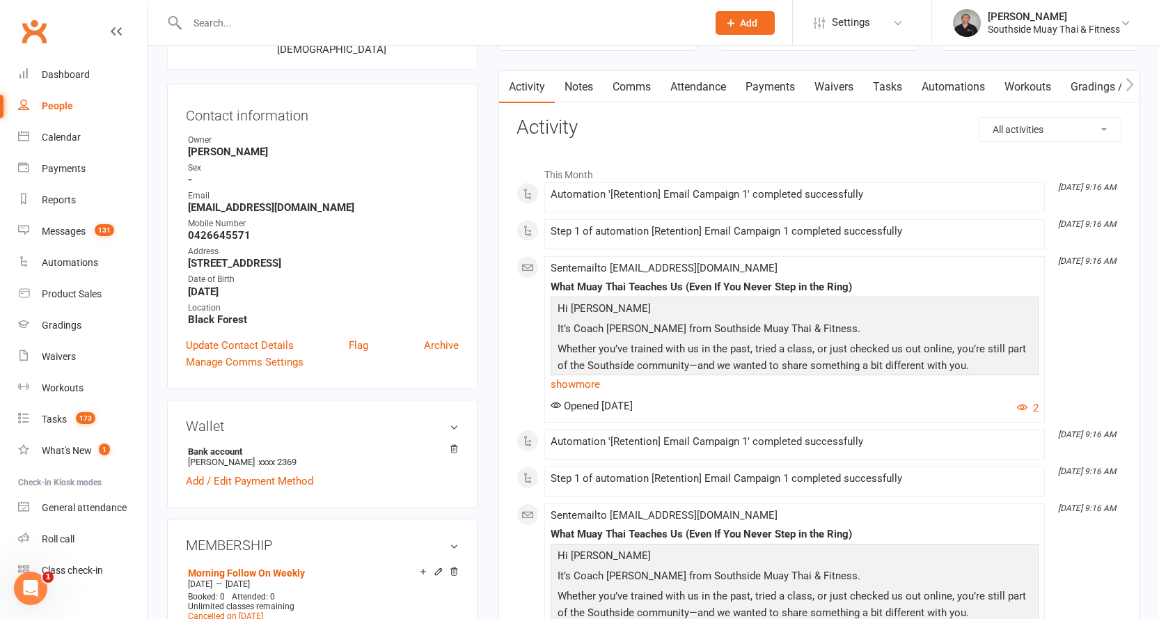
scroll to position [70, 0]
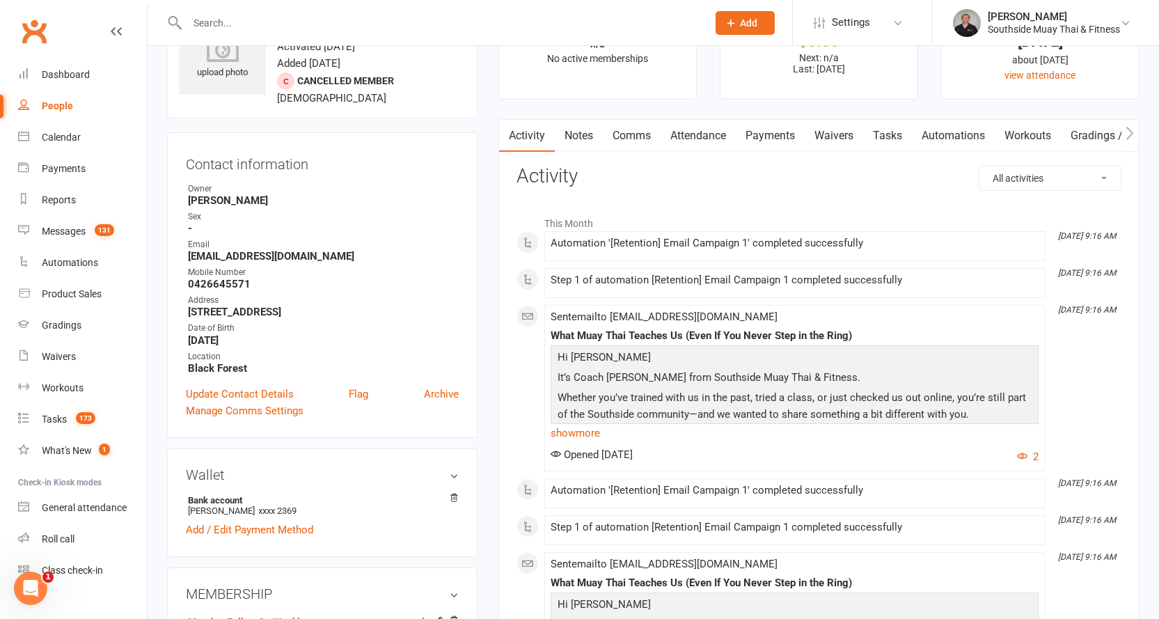
click at [565, 132] on link "Notes" at bounding box center [579, 136] width 48 height 32
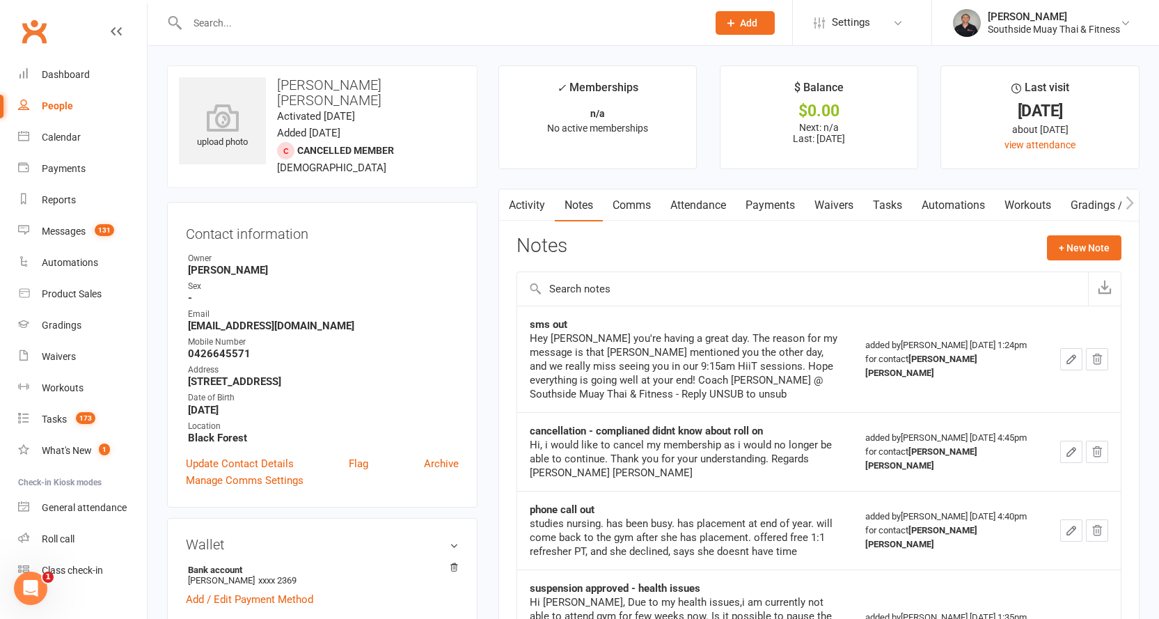
click at [594, 29] on input "text" at bounding box center [440, 22] width 515 height 19
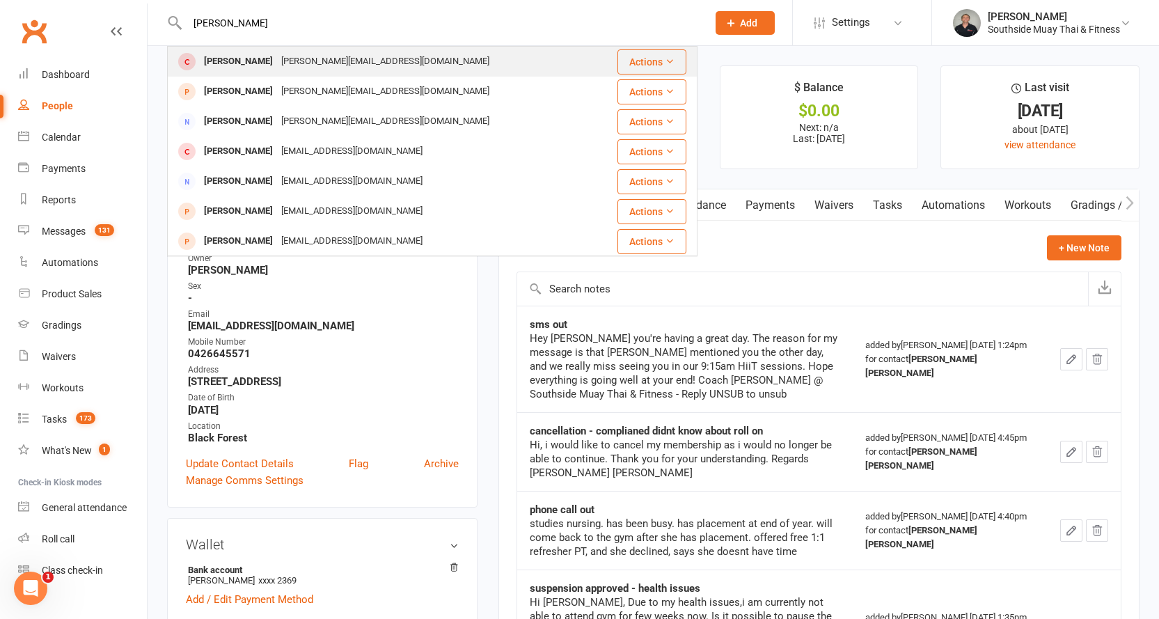
type input "[PERSON_NAME]"
click at [277, 61] on div "[PERSON_NAME][EMAIL_ADDRESS][DOMAIN_NAME]" at bounding box center [385, 62] width 217 height 20
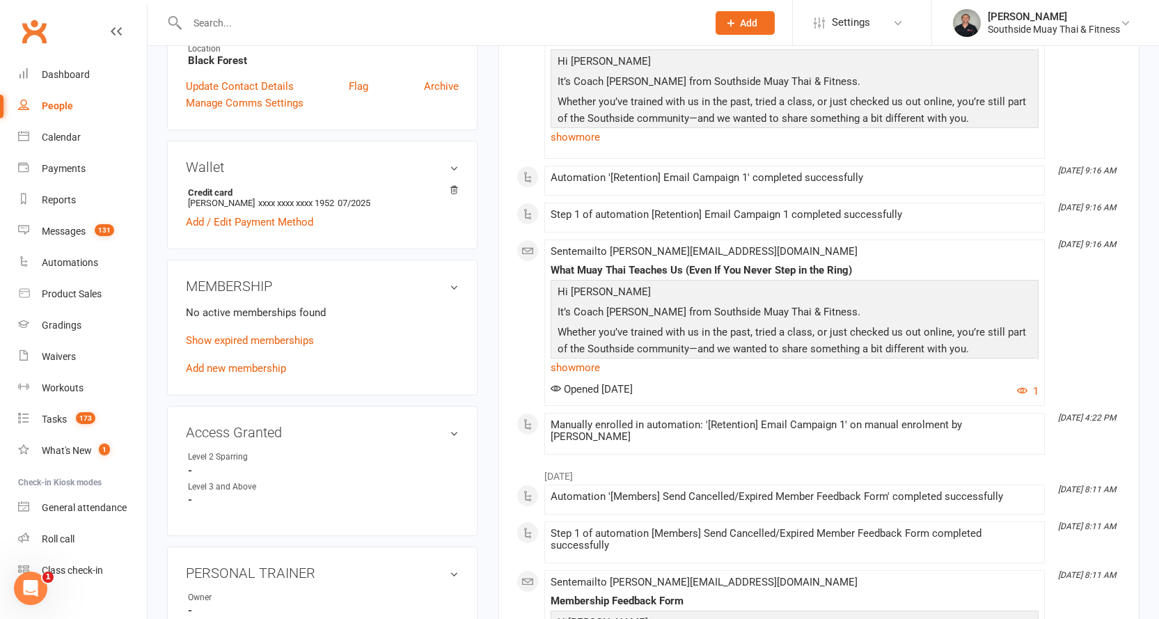
scroll to position [348, 0]
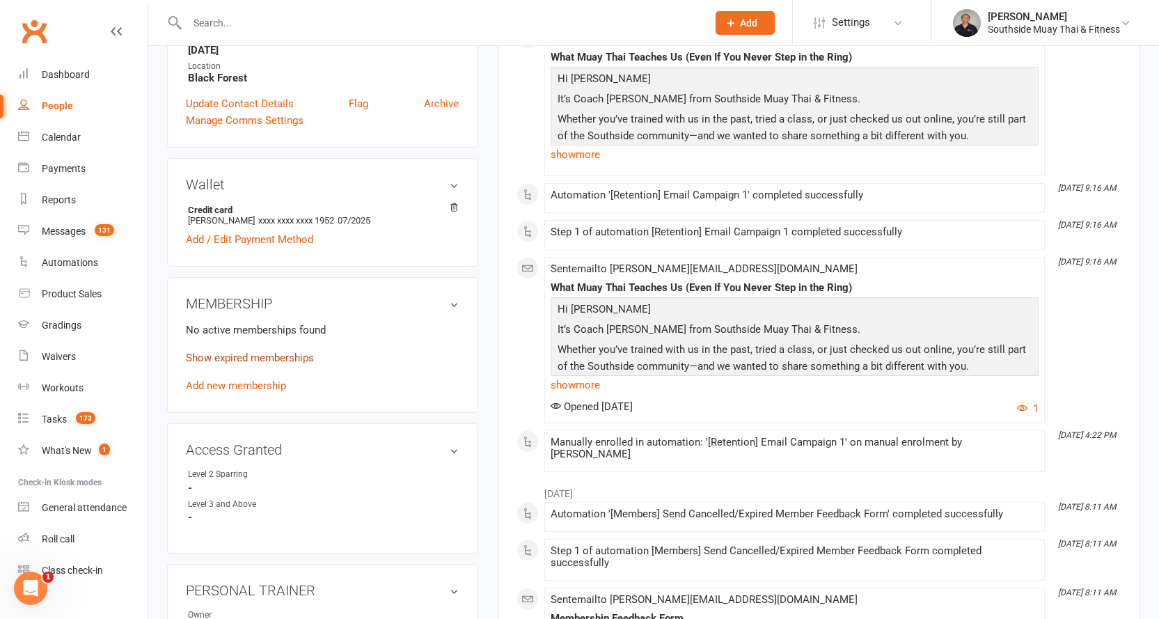
click at [210, 361] on link "Show expired memberships" at bounding box center [250, 358] width 128 height 13
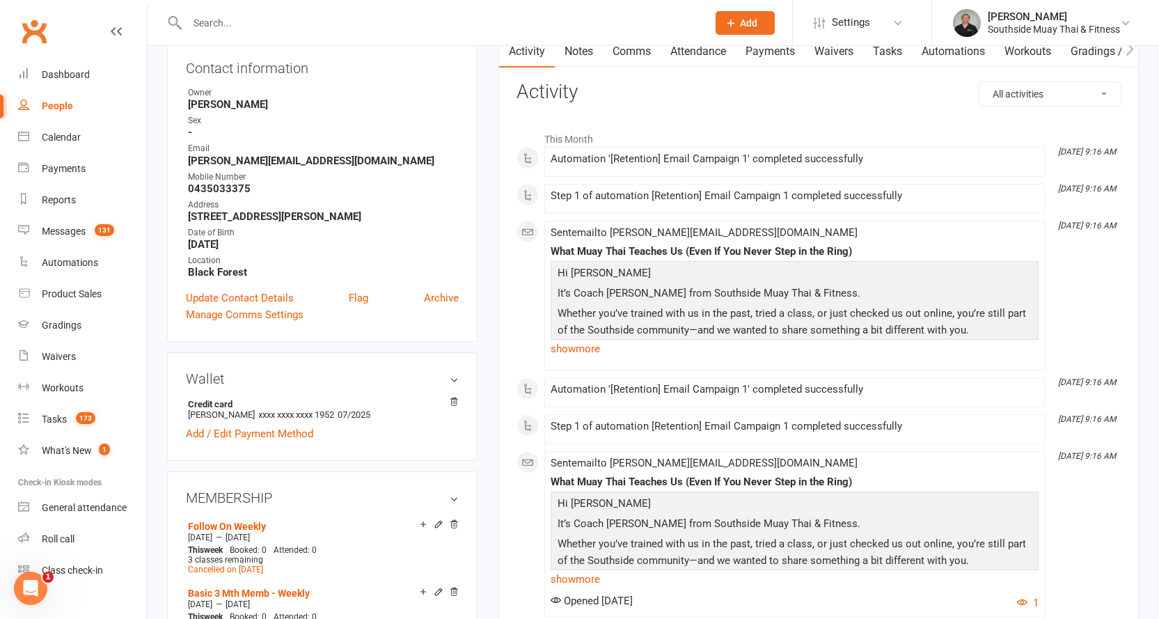
scroll to position [0, 0]
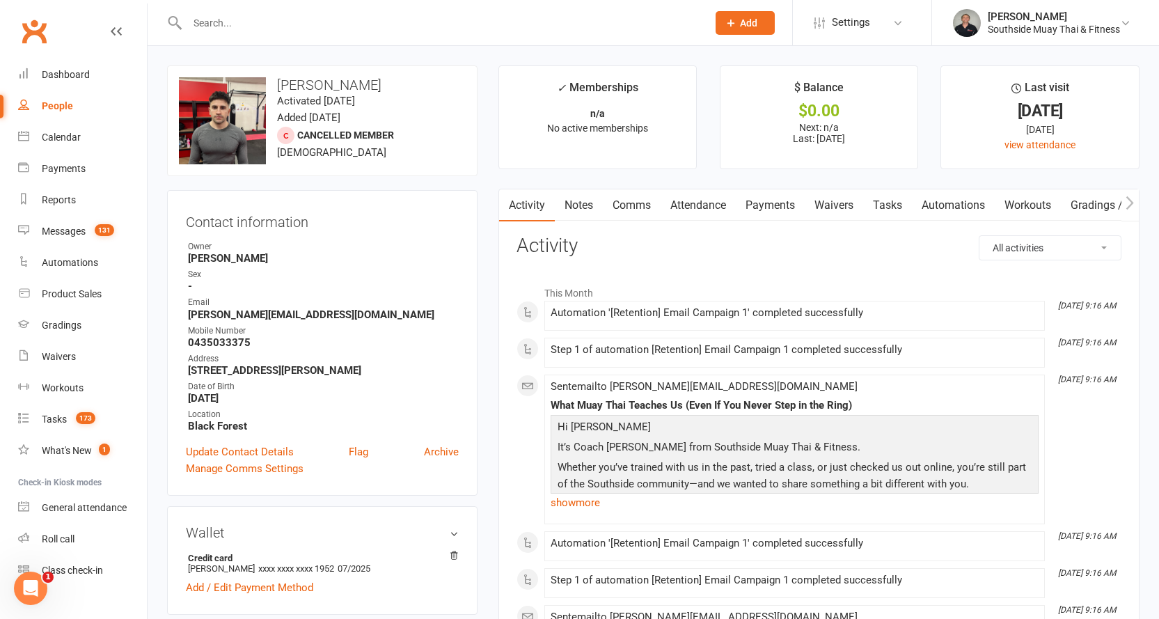
click at [586, 197] on link "Notes" at bounding box center [579, 205] width 48 height 32
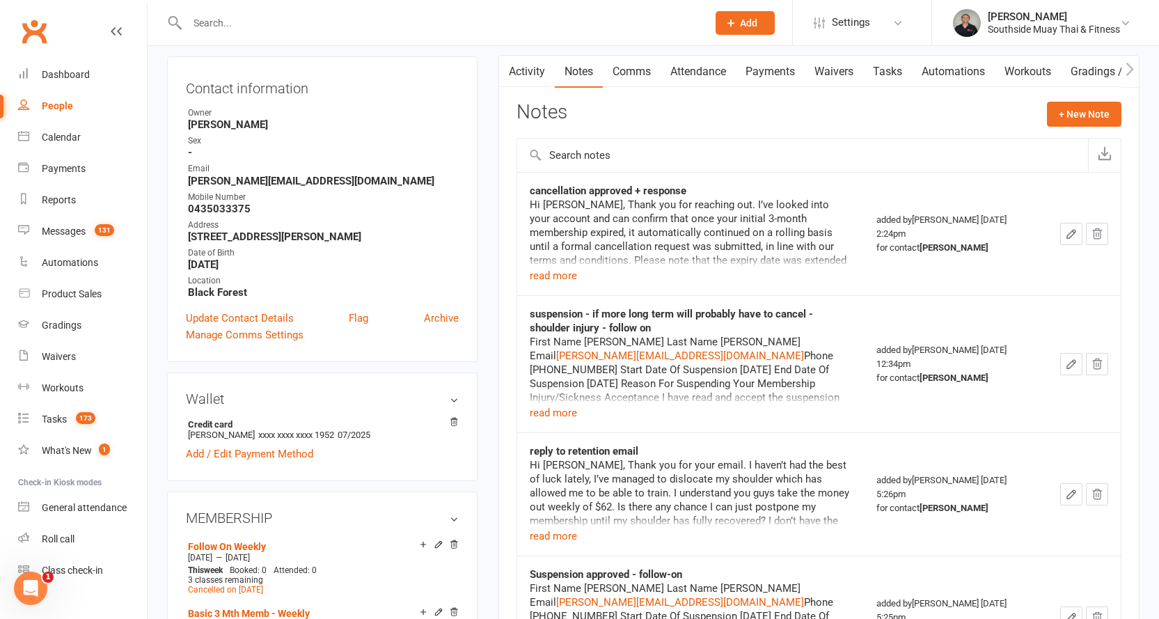
scroll to position [139, 0]
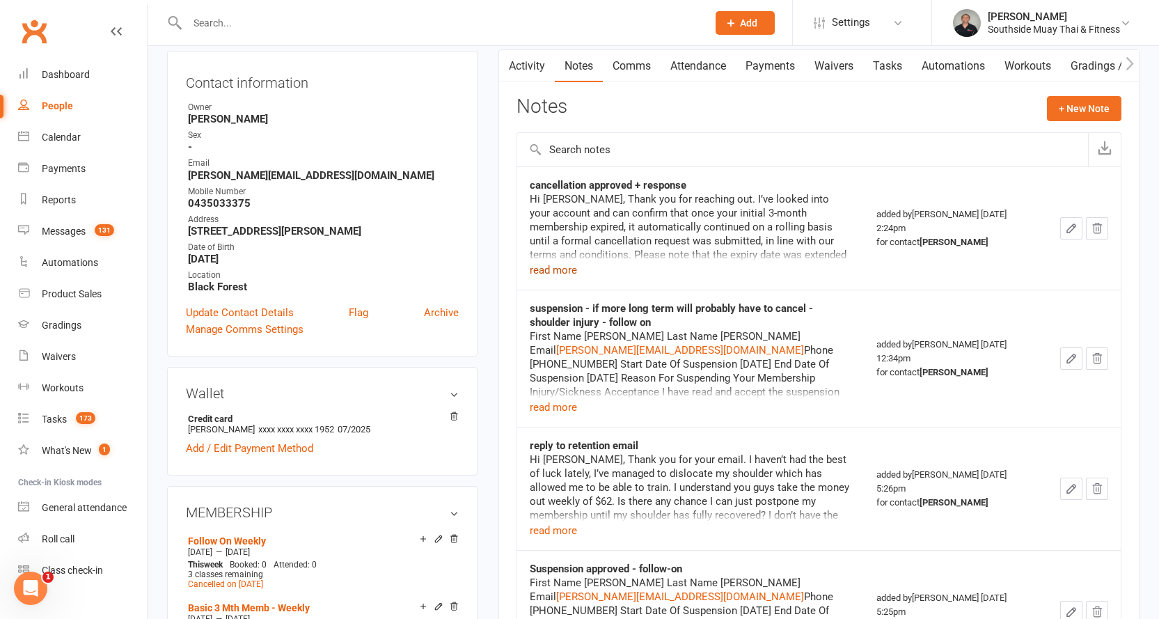
click at [543, 275] on button "read more" at bounding box center [553, 270] width 47 height 17
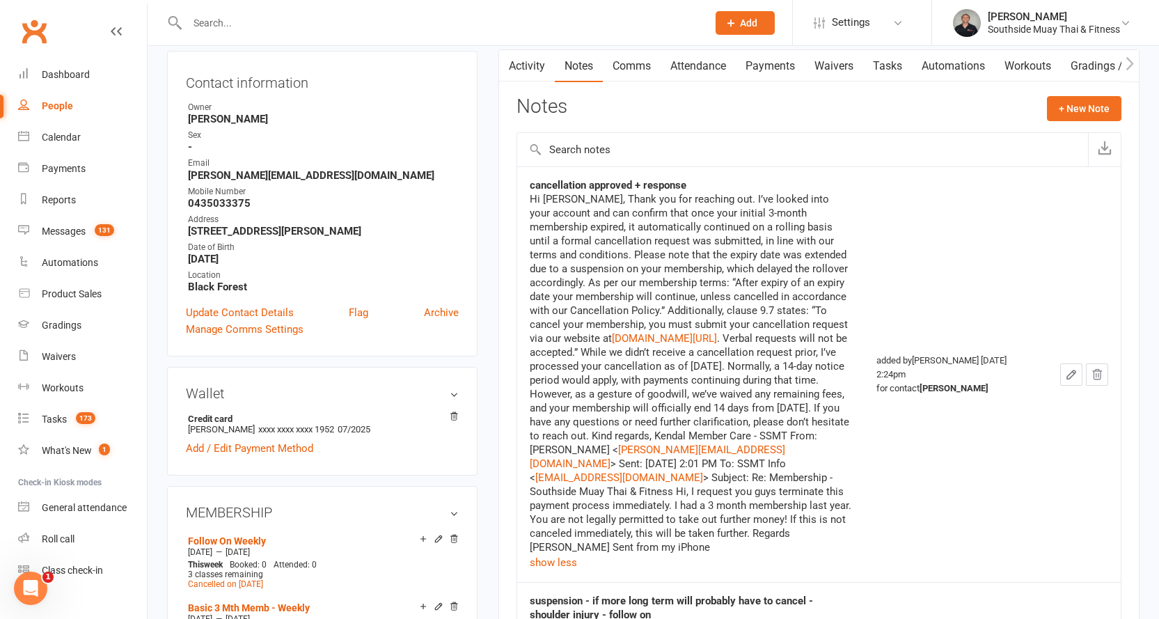
click at [279, 19] on input "text" at bounding box center [440, 22] width 515 height 19
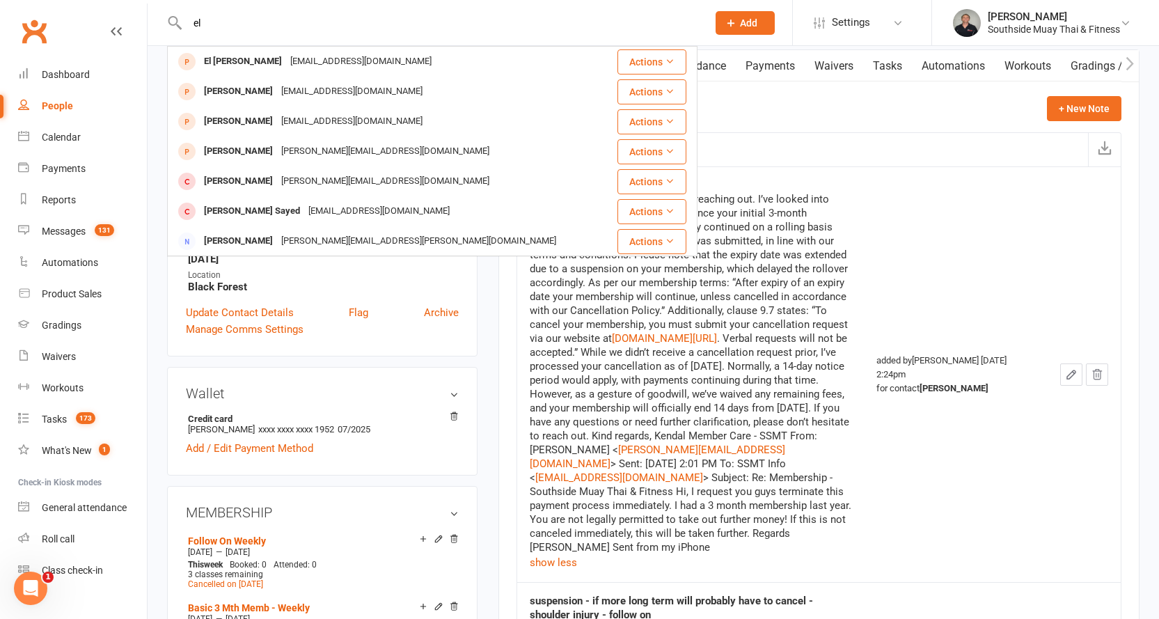
type input "e"
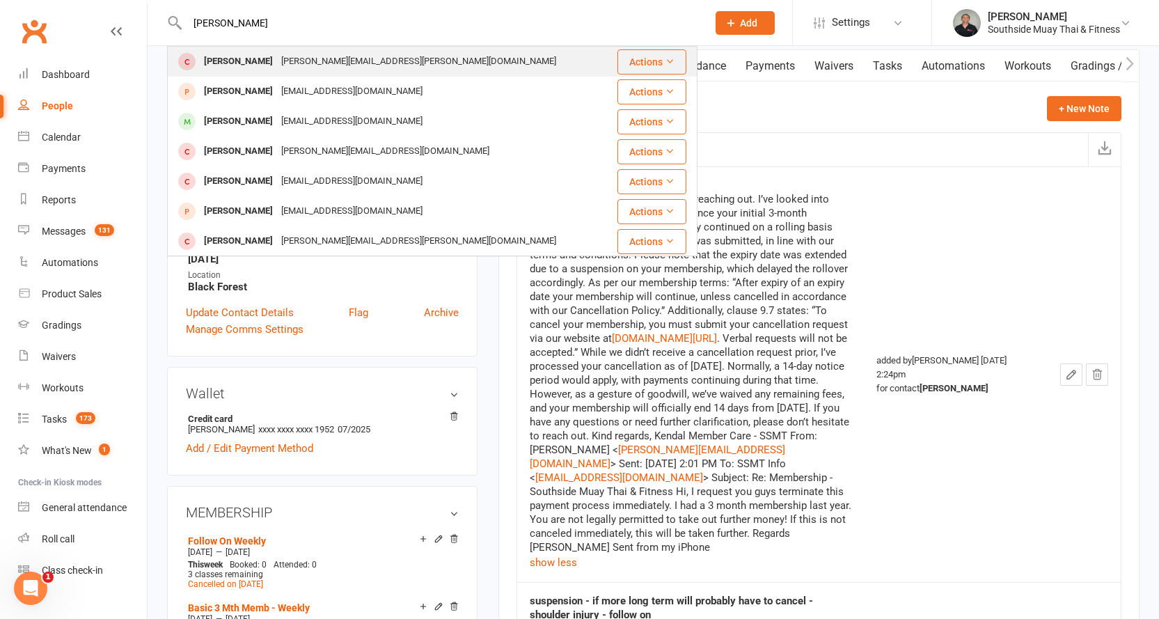
type input "[PERSON_NAME]"
click at [277, 52] on div "[PERSON_NAME][EMAIL_ADDRESS][PERSON_NAME][DOMAIN_NAME]" at bounding box center [418, 62] width 283 height 20
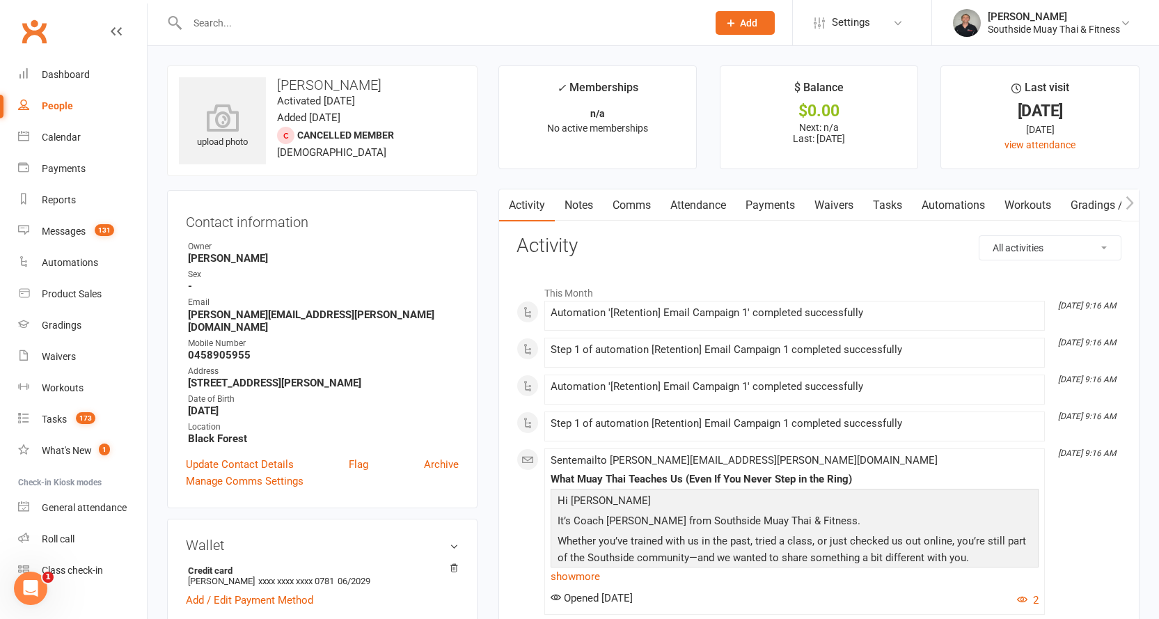
click at [575, 203] on link "Notes" at bounding box center [579, 205] width 48 height 32
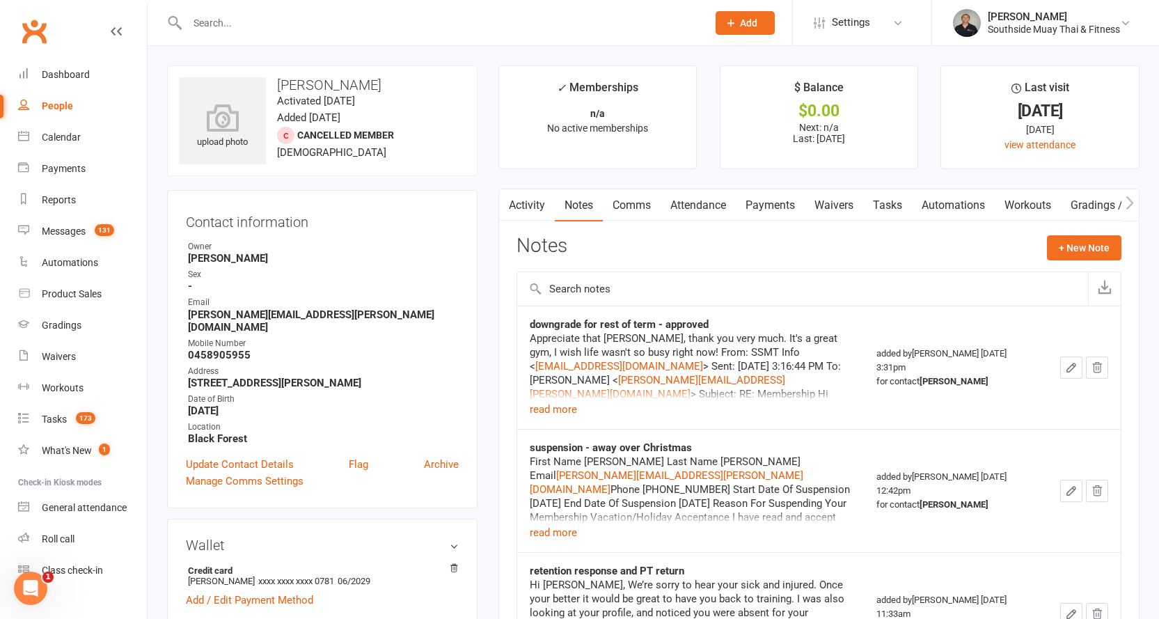
click at [527, 200] on link "Activity" at bounding box center [527, 205] width 56 height 32
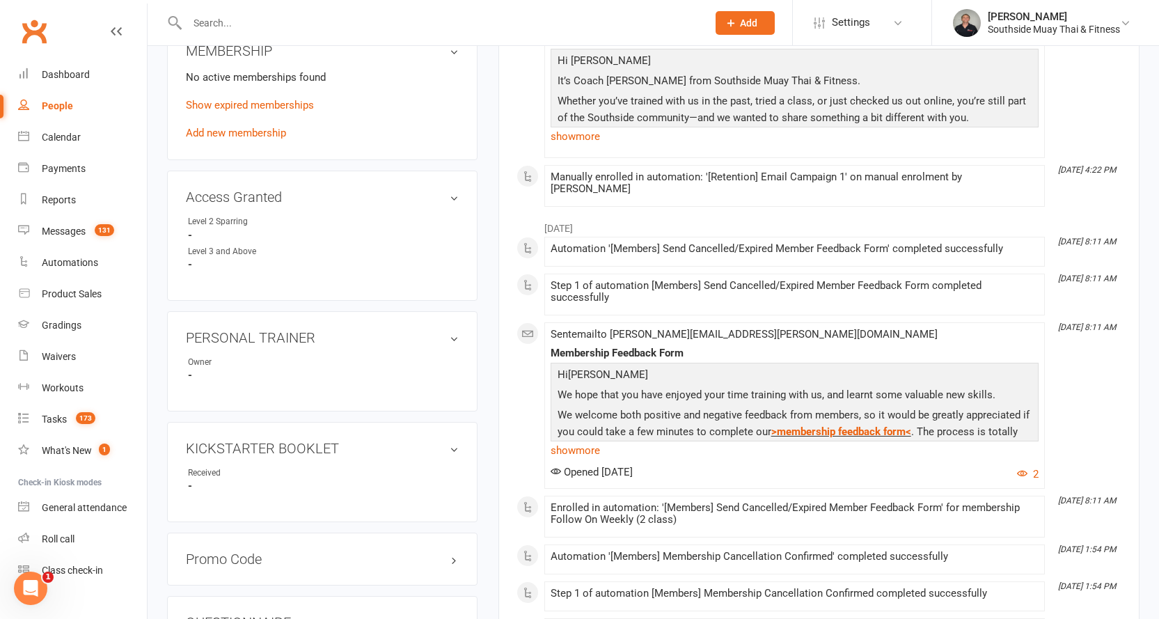
scroll to position [627, 0]
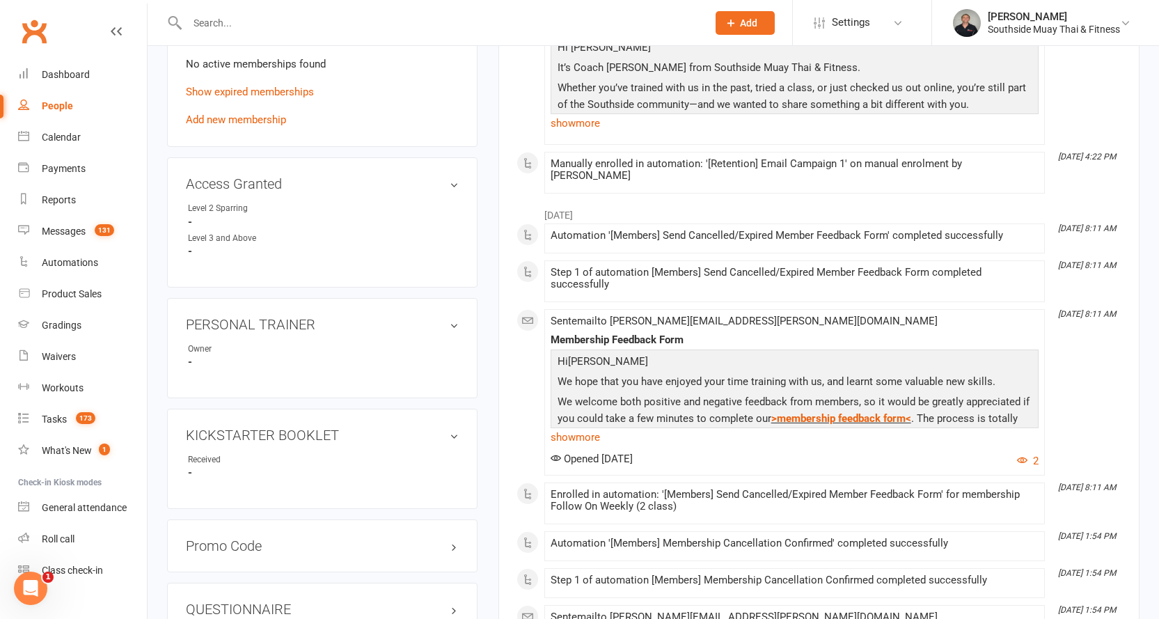
click at [419, 18] on input "text" at bounding box center [440, 22] width 515 height 19
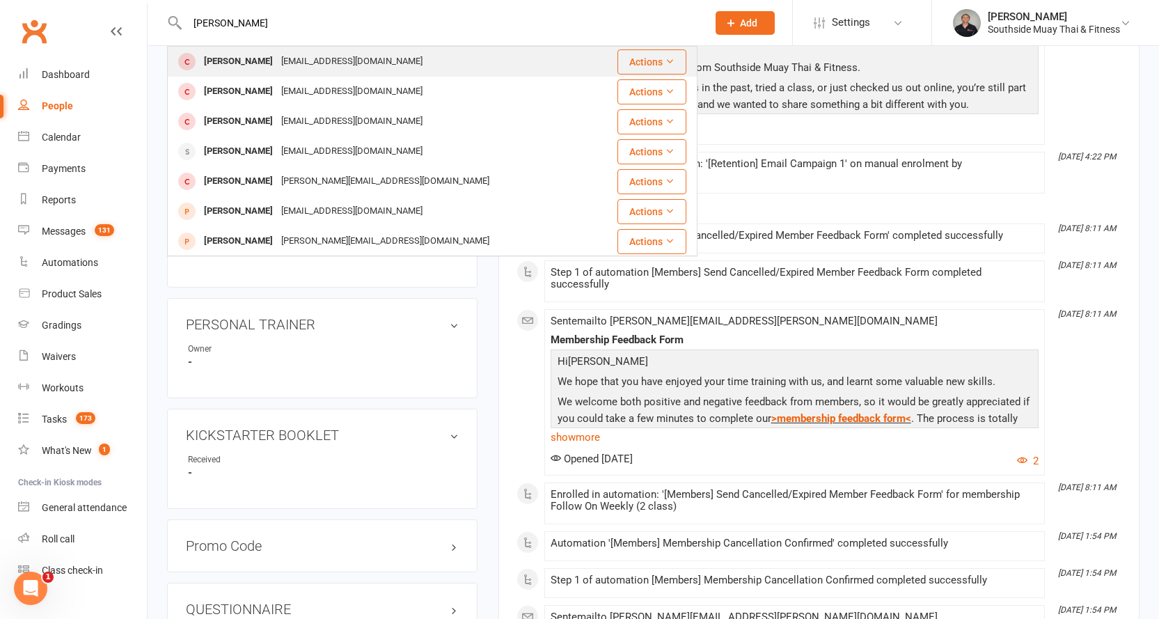
type input "[PERSON_NAME]"
click at [286, 52] on div "[EMAIL_ADDRESS][DOMAIN_NAME]" at bounding box center [352, 62] width 150 height 20
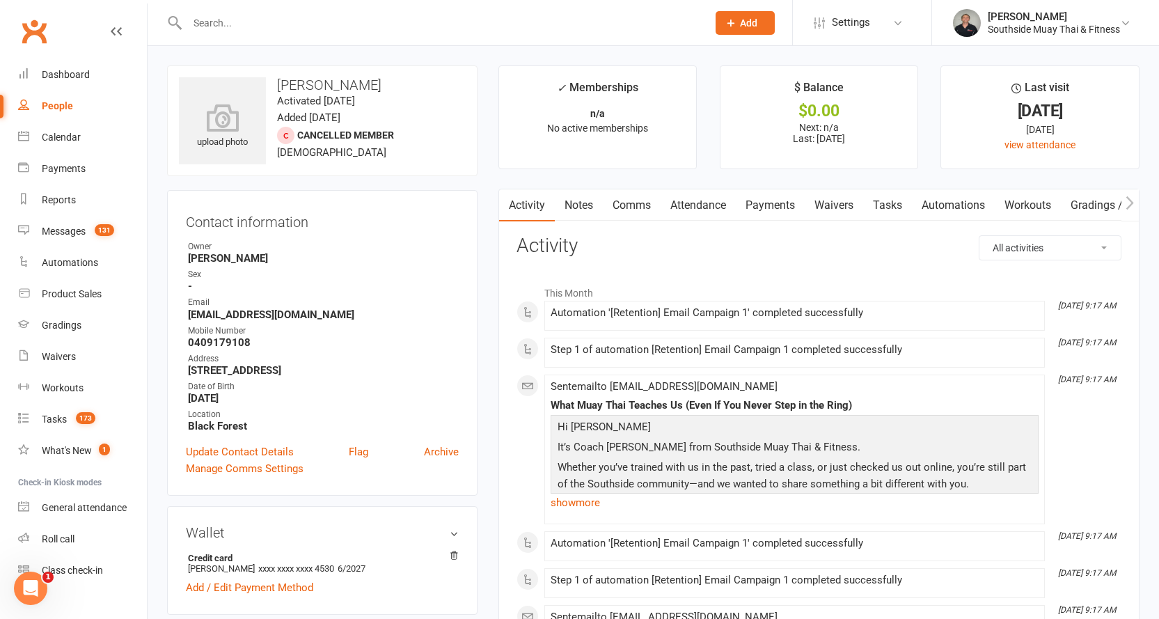
click at [570, 197] on link "Notes" at bounding box center [579, 205] width 48 height 32
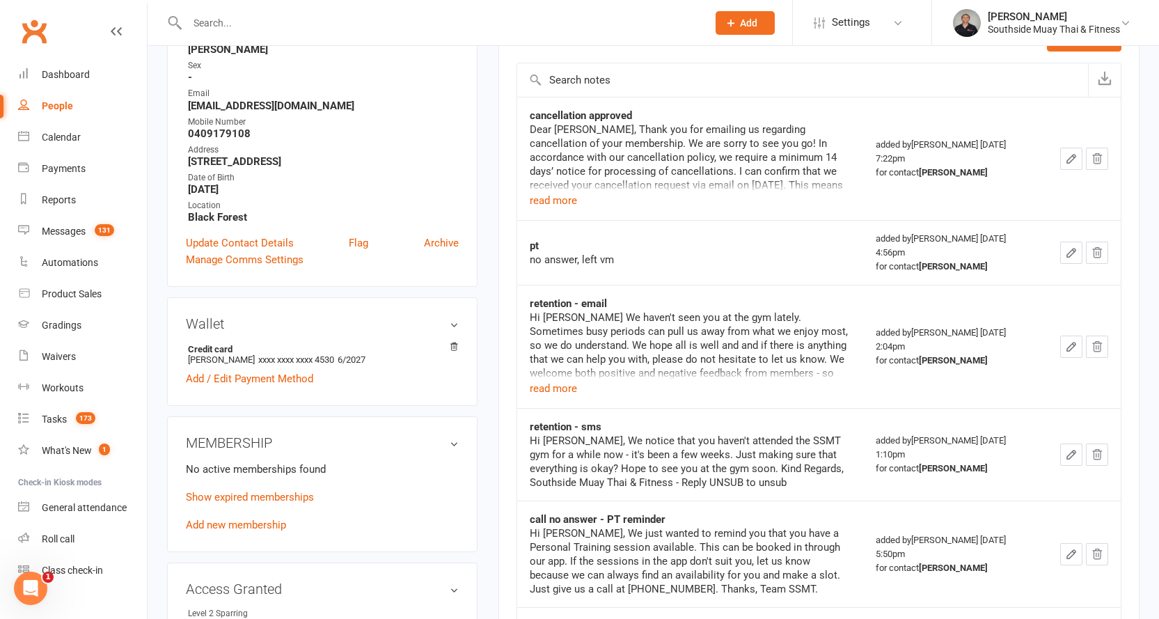
scroll to position [279, 0]
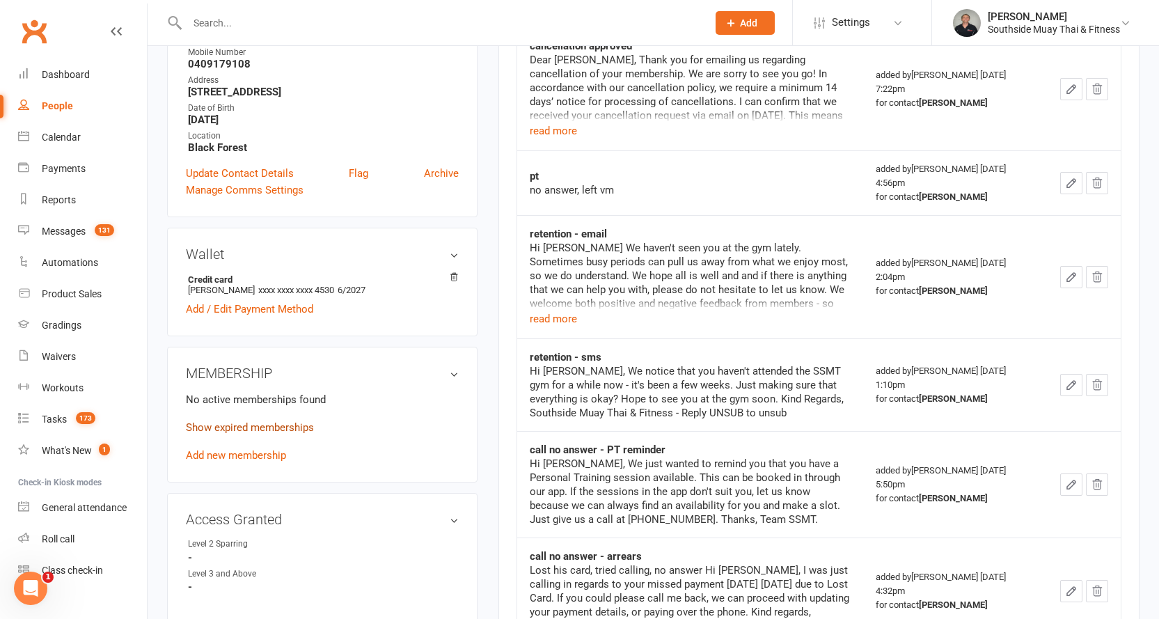
click at [281, 423] on link "Show expired memberships" at bounding box center [250, 427] width 128 height 13
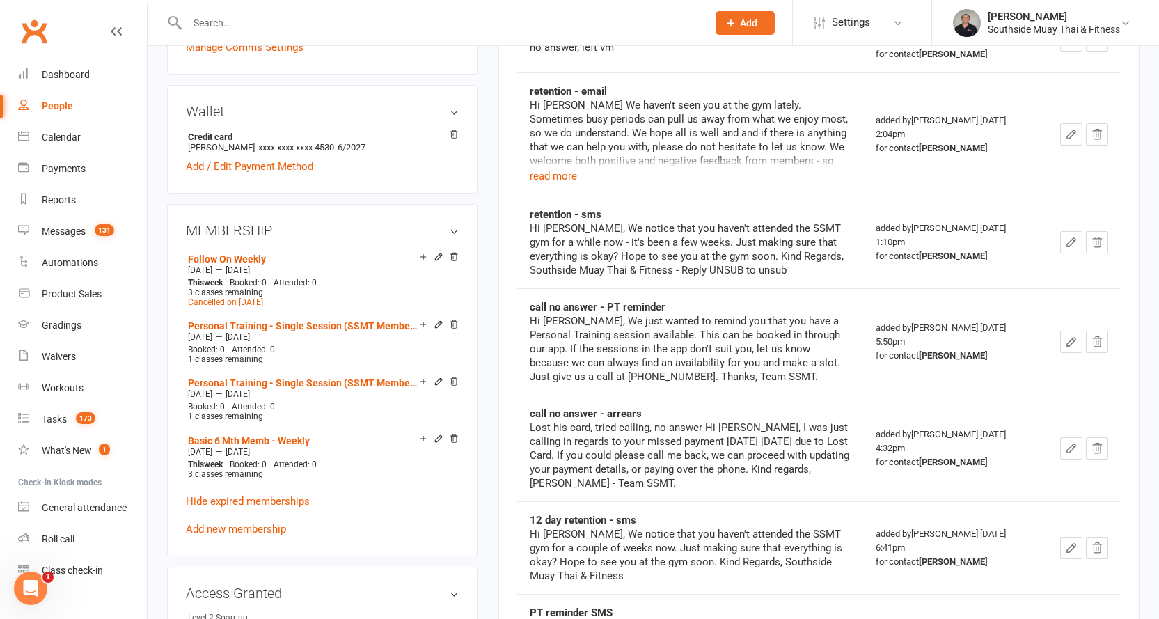
scroll to position [0, 0]
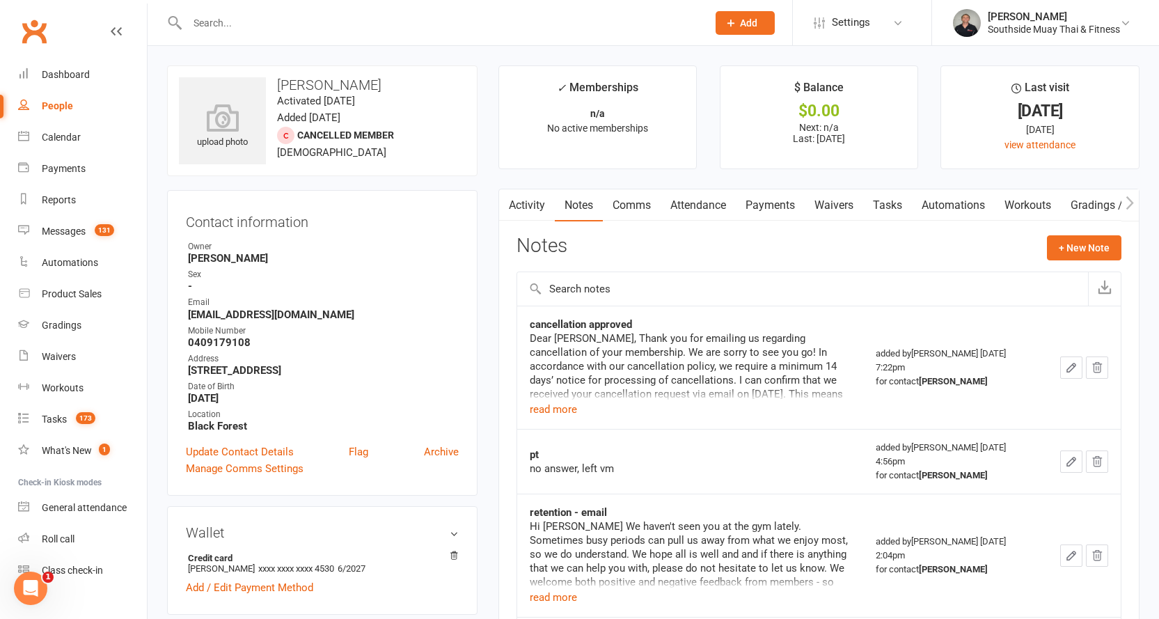
click at [443, 16] on input "text" at bounding box center [440, 22] width 515 height 19
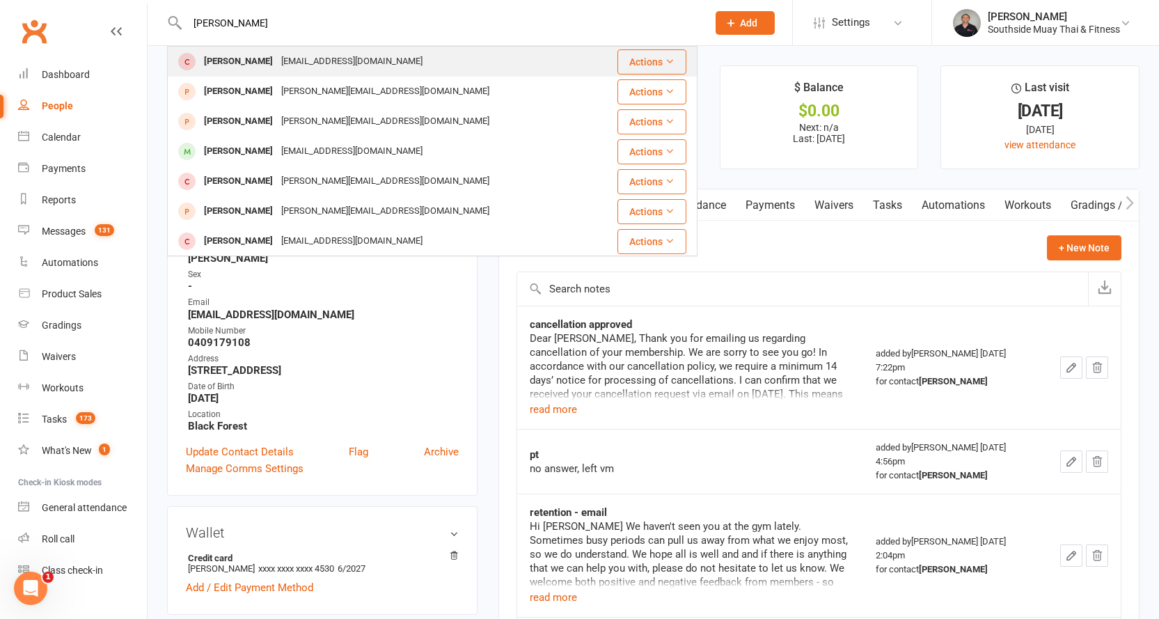
type input "[PERSON_NAME]"
click at [369, 65] on div "[EMAIL_ADDRESS][DOMAIN_NAME]" at bounding box center [352, 62] width 150 height 20
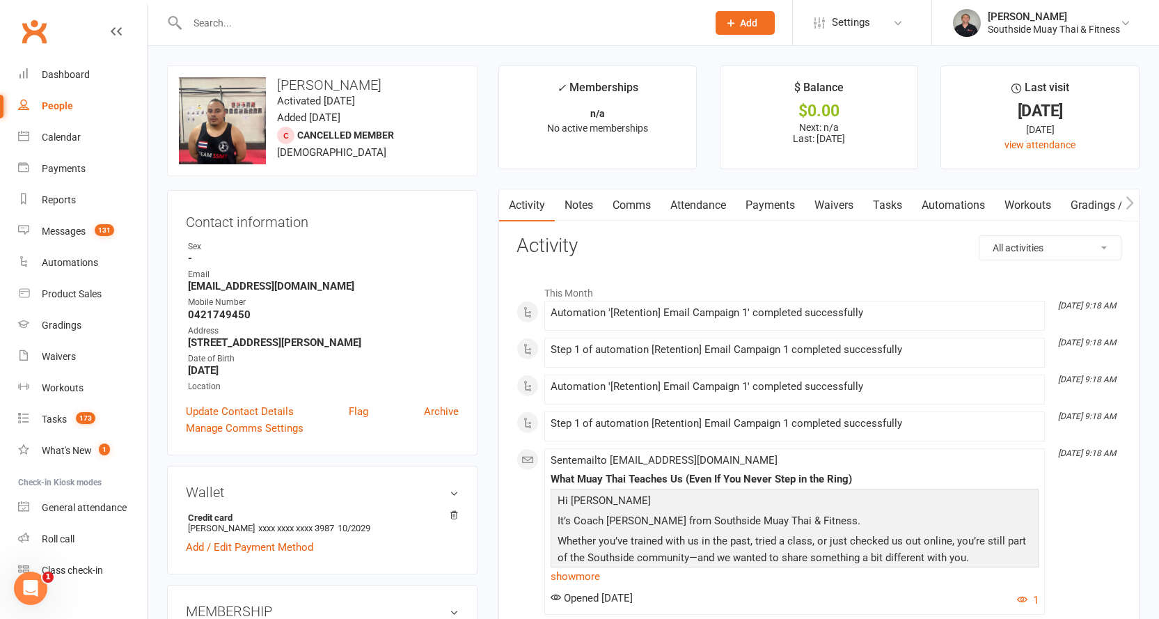
click at [584, 200] on link "Notes" at bounding box center [579, 205] width 48 height 32
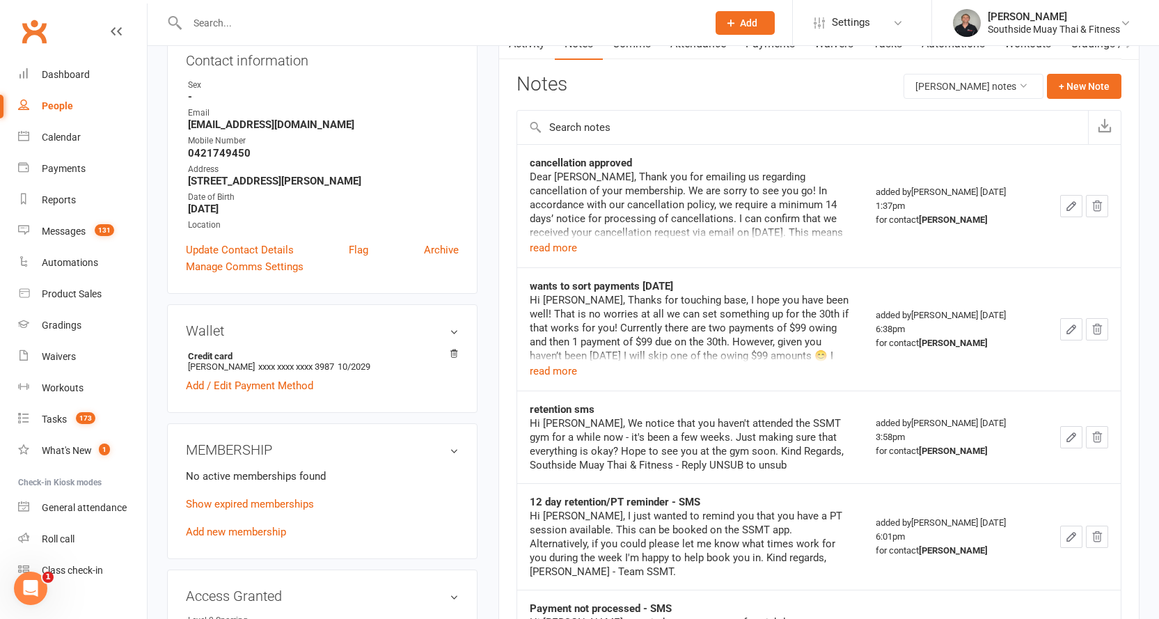
scroll to position [209, 0]
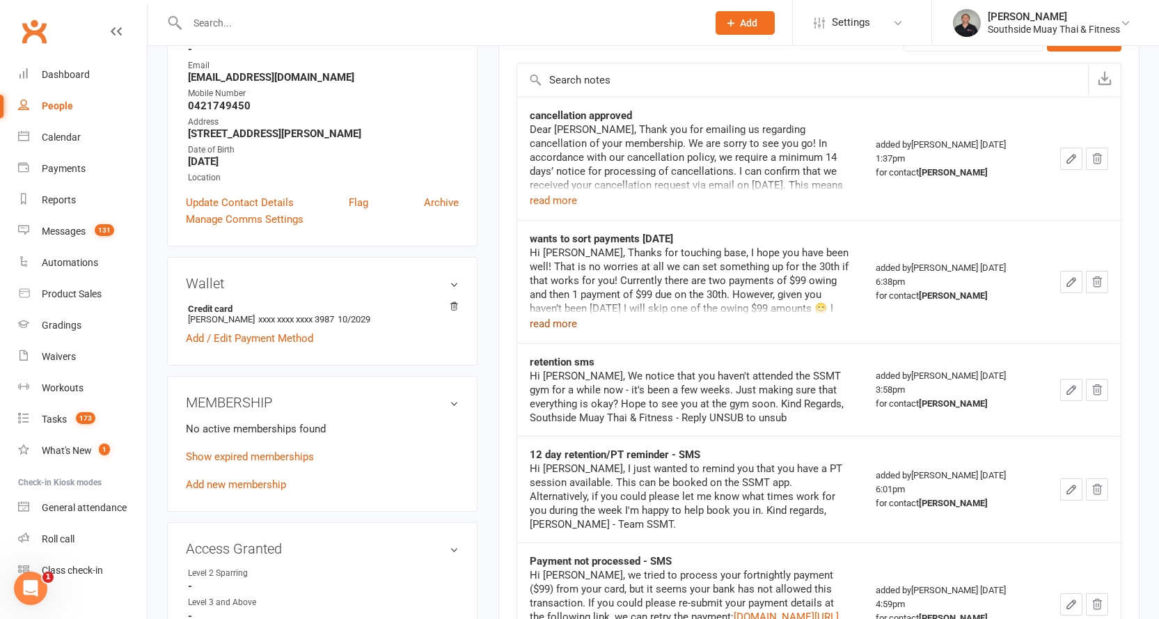
click at [563, 331] on button "read more" at bounding box center [553, 323] width 47 height 17
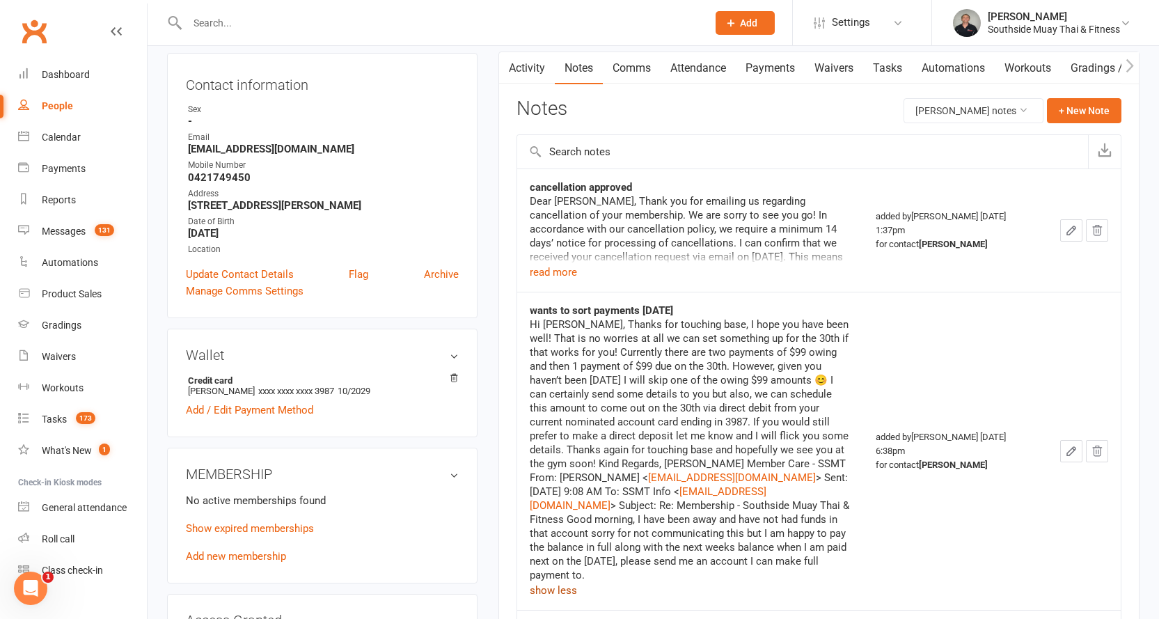
scroll to position [0, 0]
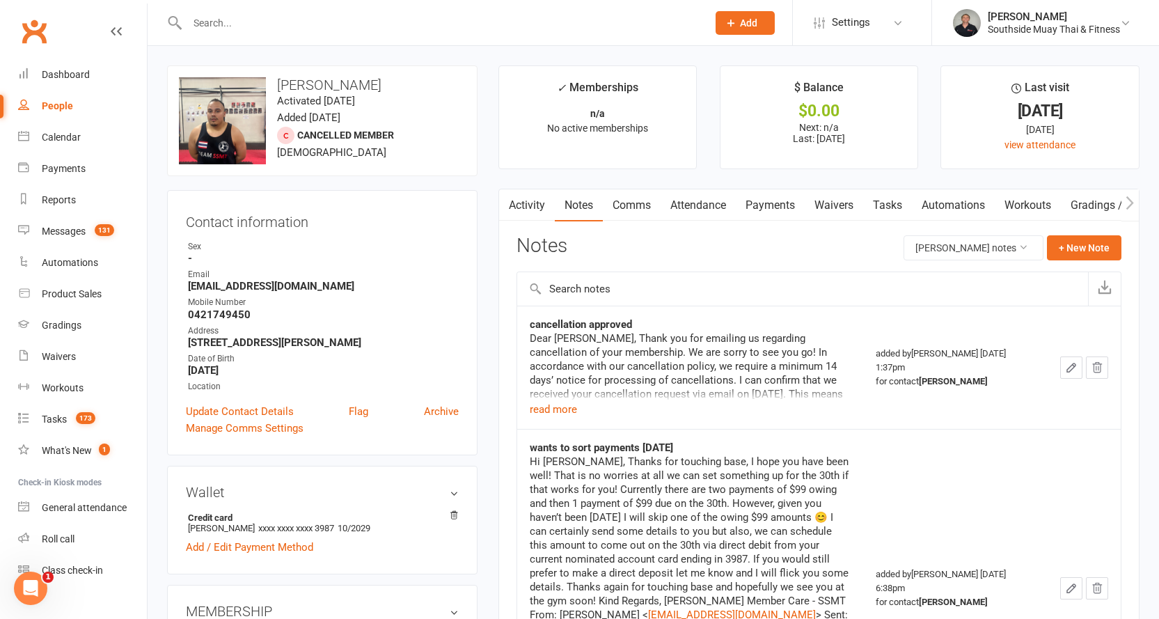
click at [529, 208] on link "Activity" at bounding box center [527, 205] width 56 height 32
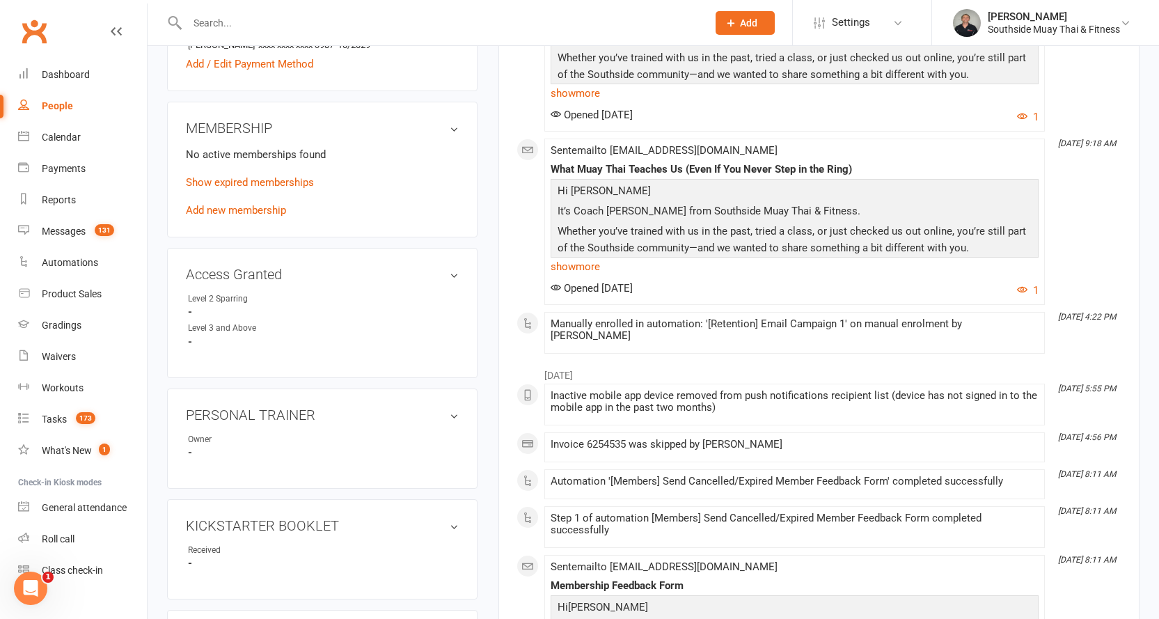
scroll to position [627, 0]
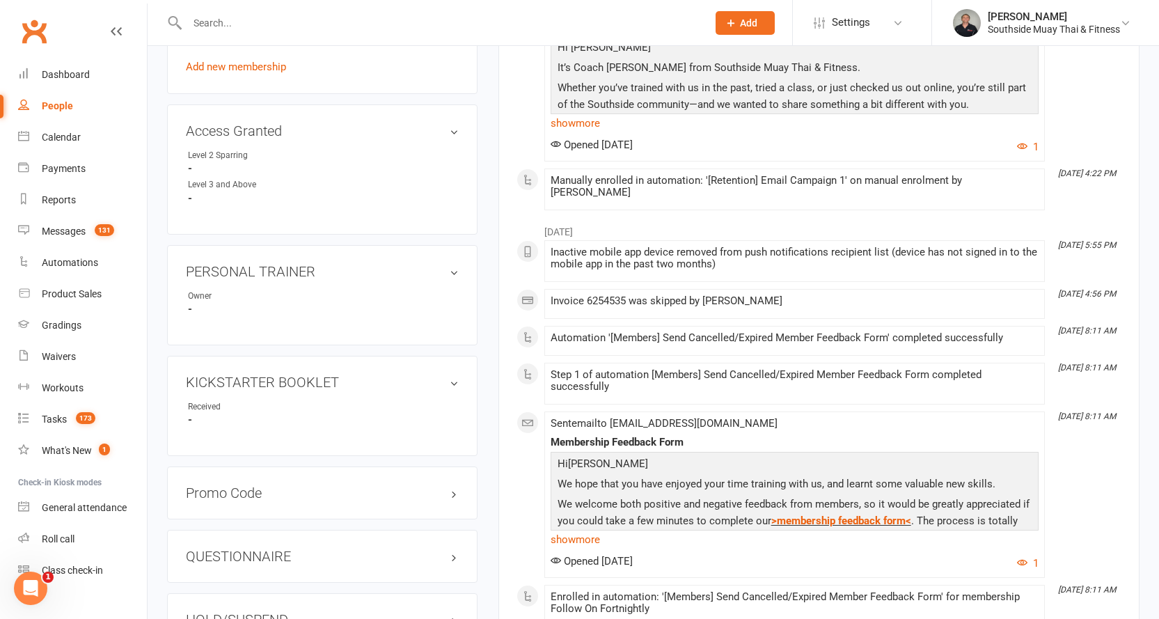
click at [441, 30] on input "text" at bounding box center [440, 22] width 515 height 19
type input "a"
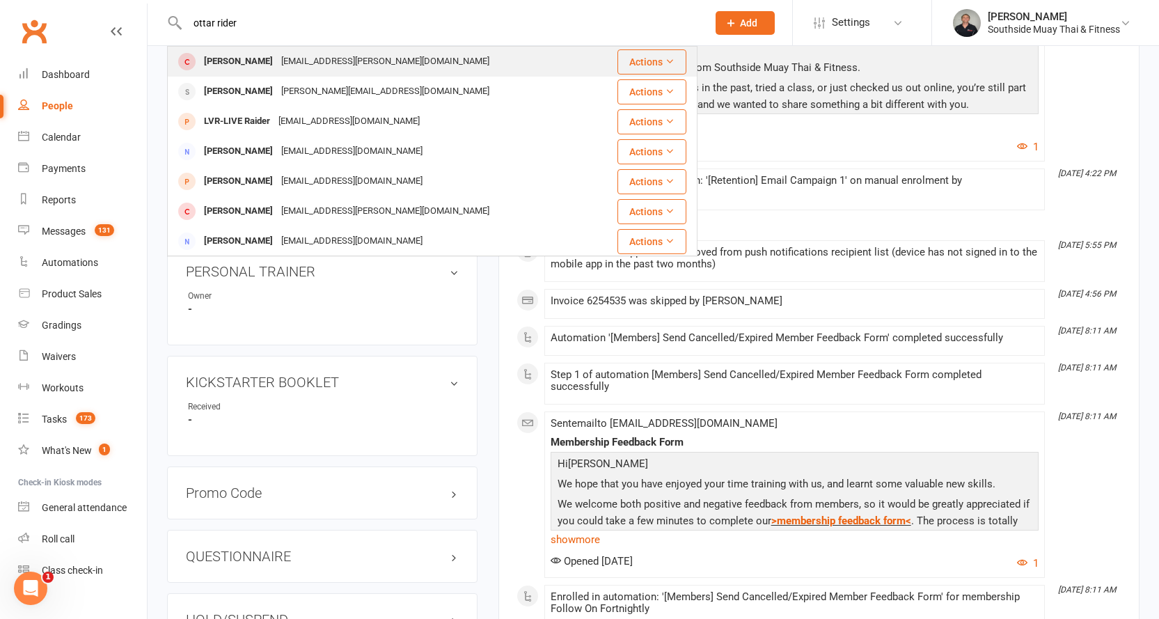
type input "ottar rider"
click at [354, 55] on div "[EMAIL_ADDRESS][PERSON_NAME][DOMAIN_NAME]" at bounding box center [385, 62] width 217 height 20
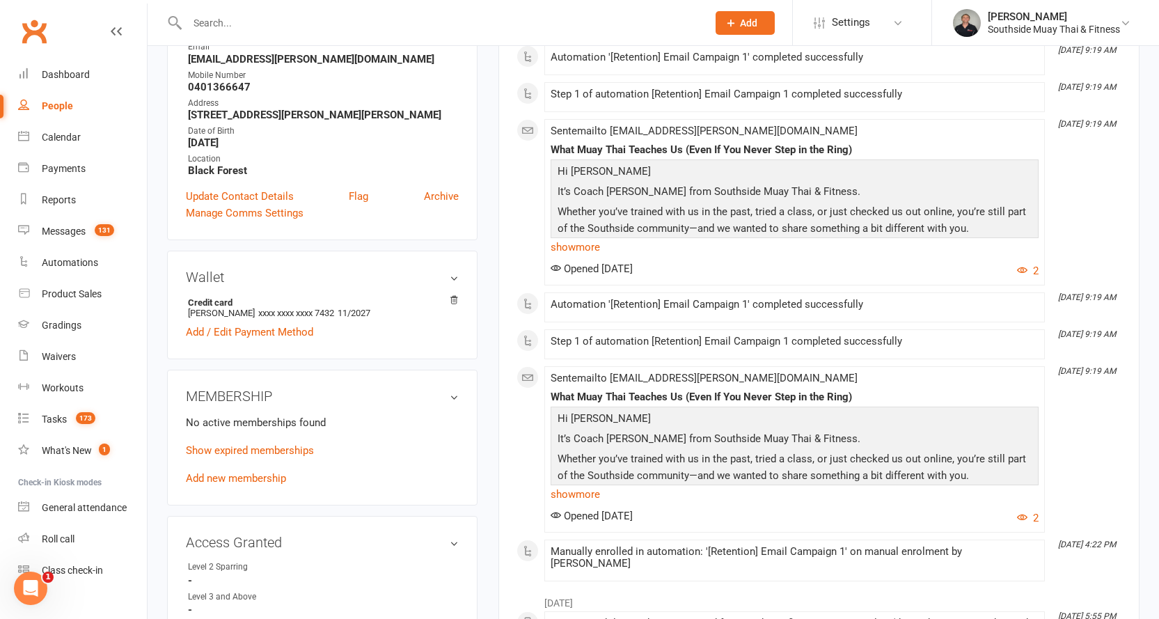
scroll to position [418, 0]
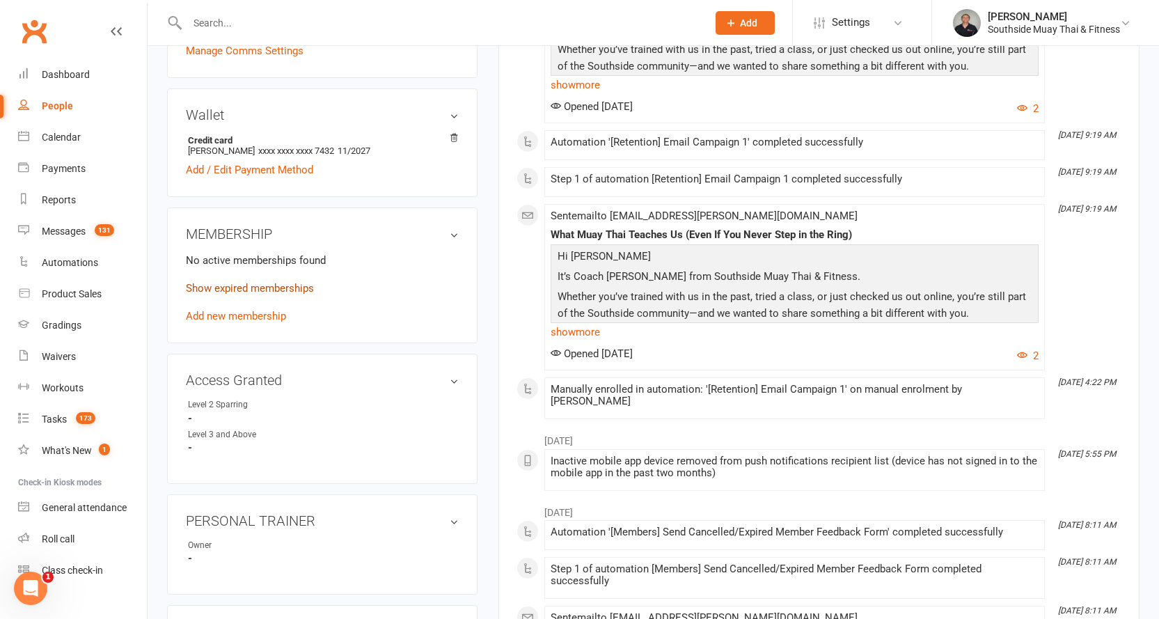
click at [205, 290] on link "Show expired memberships" at bounding box center [250, 288] width 128 height 13
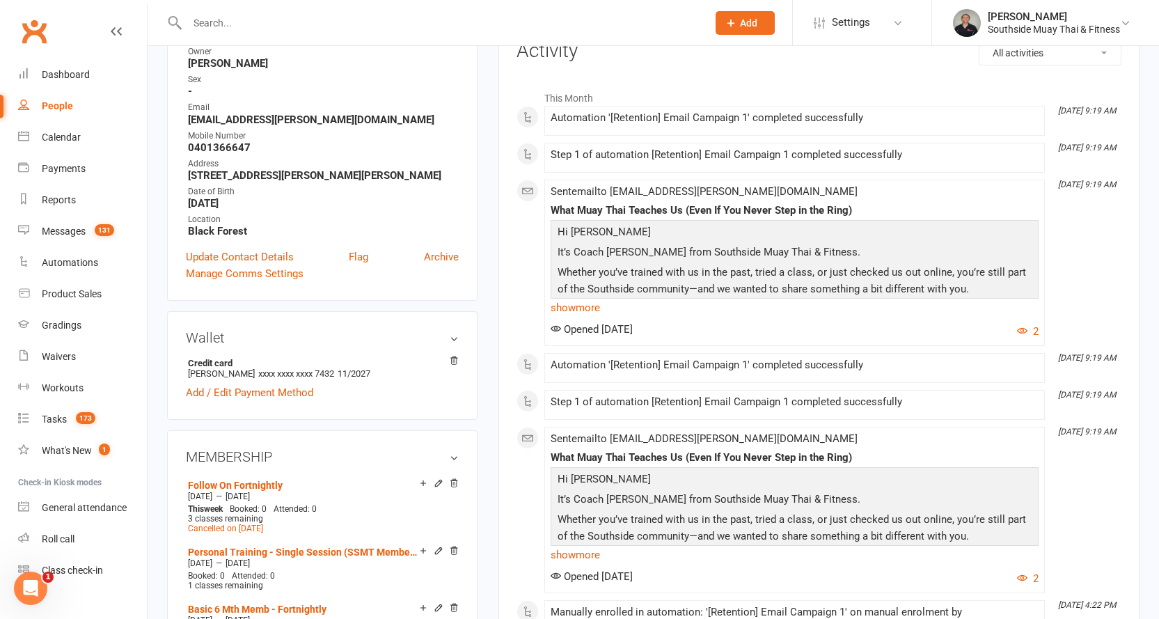
scroll to position [0, 0]
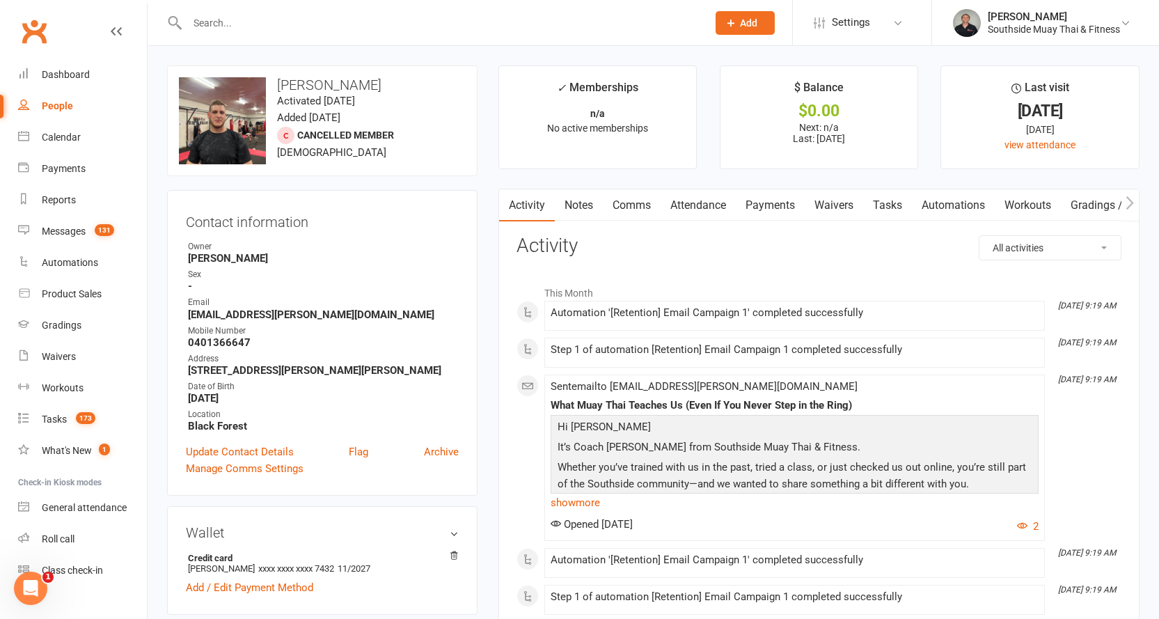
click at [590, 205] on link "Notes" at bounding box center [579, 205] width 48 height 32
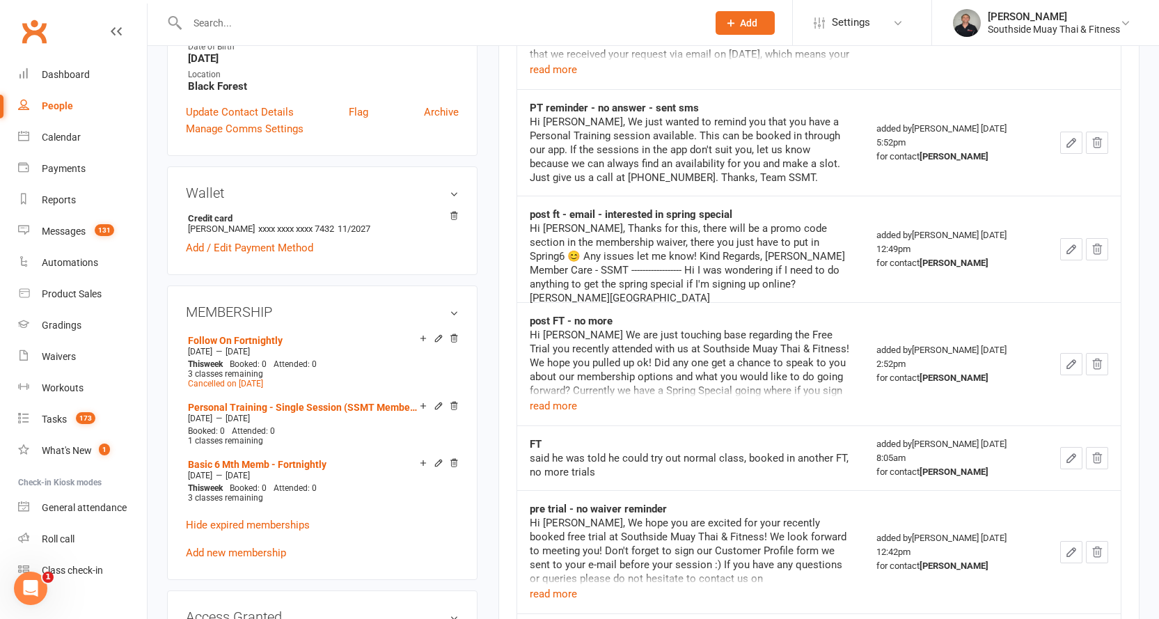
scroll to position [348, 0]
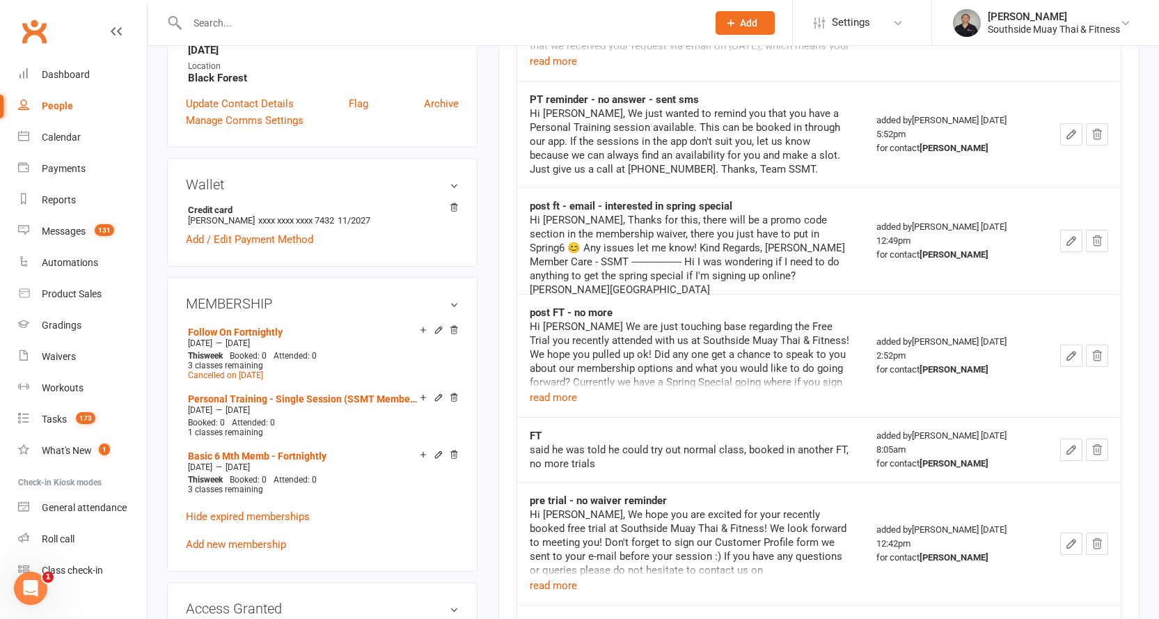
click at [412, 30] on input "text" at bounding box center [440, 22] width 515 height 19
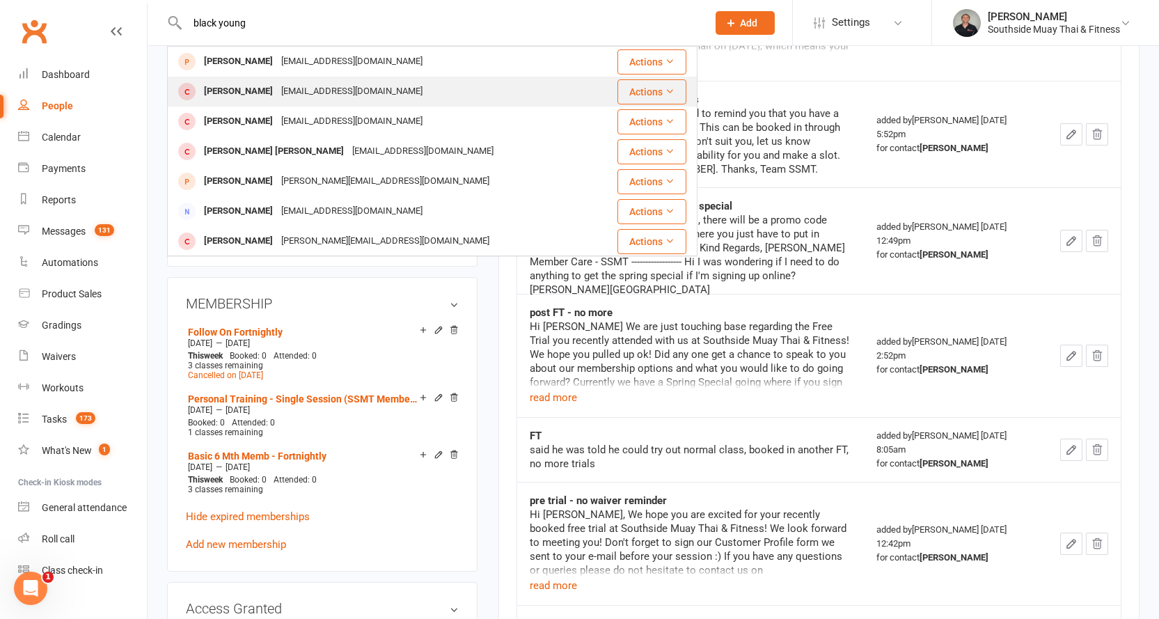
type input "black young"
click at [316, 88] on div "[EMAIL_ADDRESS][DOMAIN_NAME]" at bounding box center [352, 91] width 150 height 20
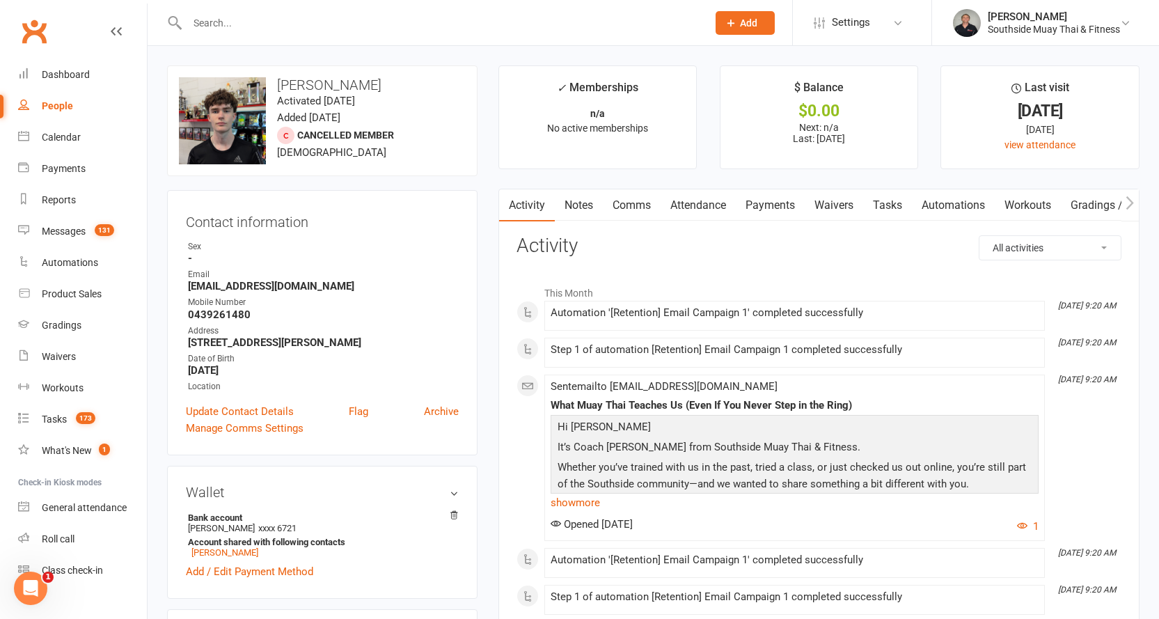
click at [583, 195] on link "Notes" at bounding box center [579, 205] width 48 height 32
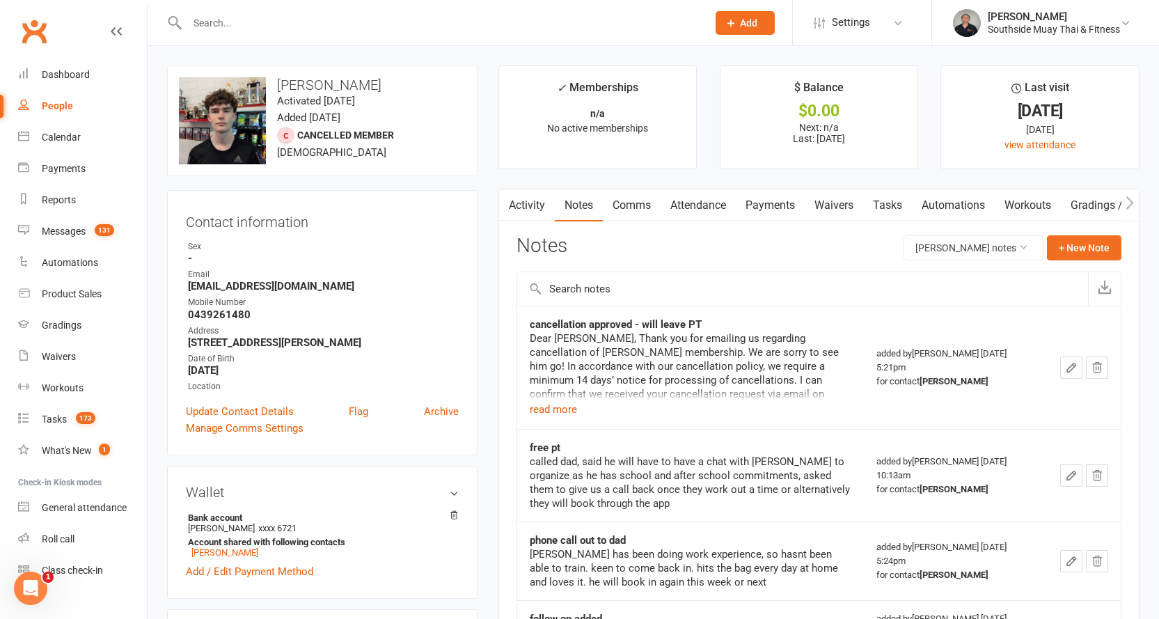
click at [208, 29] on input "text" at bounding box center [440, 22] width 515 height 19
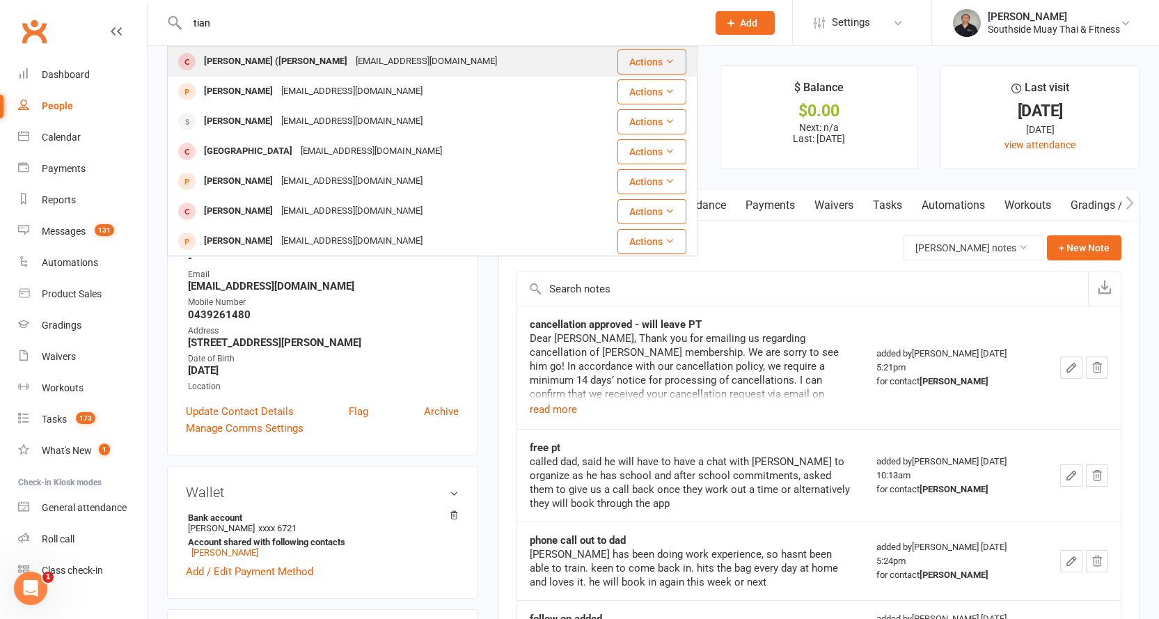
type input "tian"
click at [234, 58] on div "[PERSON_NAME] ([PERSON_NAME]" at bounding box center [276, 62] width 152 height 20
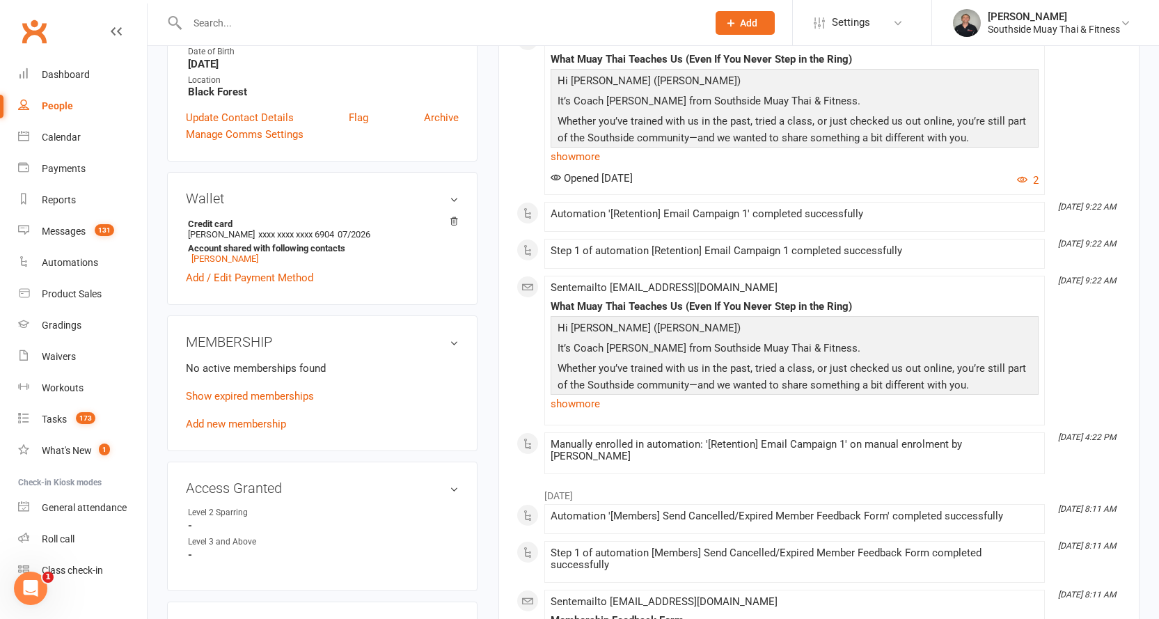
scroll to position [348, 0]
click at [367, 16] on input "text" at bounding box center [440, 22] width 515 height 19
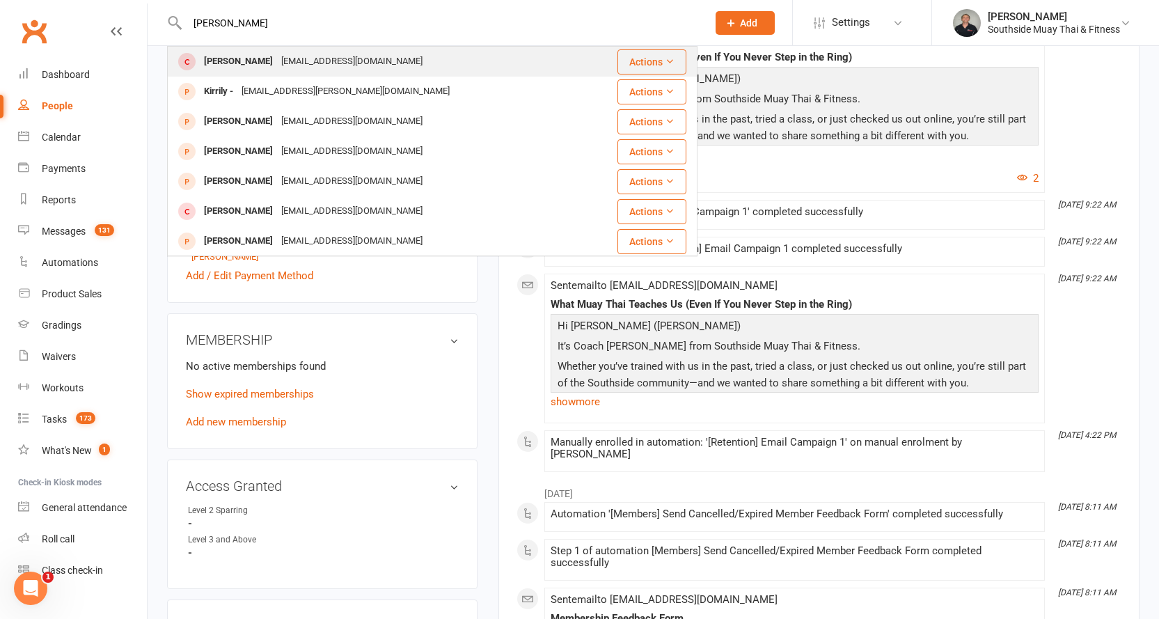
type input "[PERSON_NAME]"
click at [351, 58] on div "[EMAIL_ADDRESS][DOMAIN_NAME]" at bounding box center [352, 62] width 150 height 20
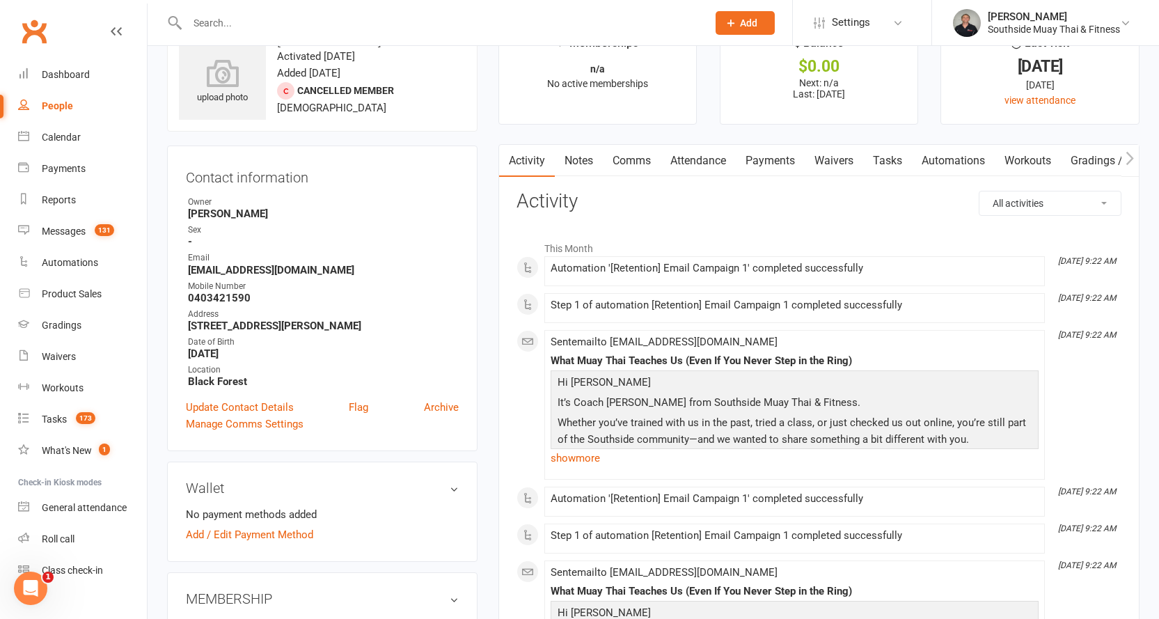
scroll to position [70, 0]
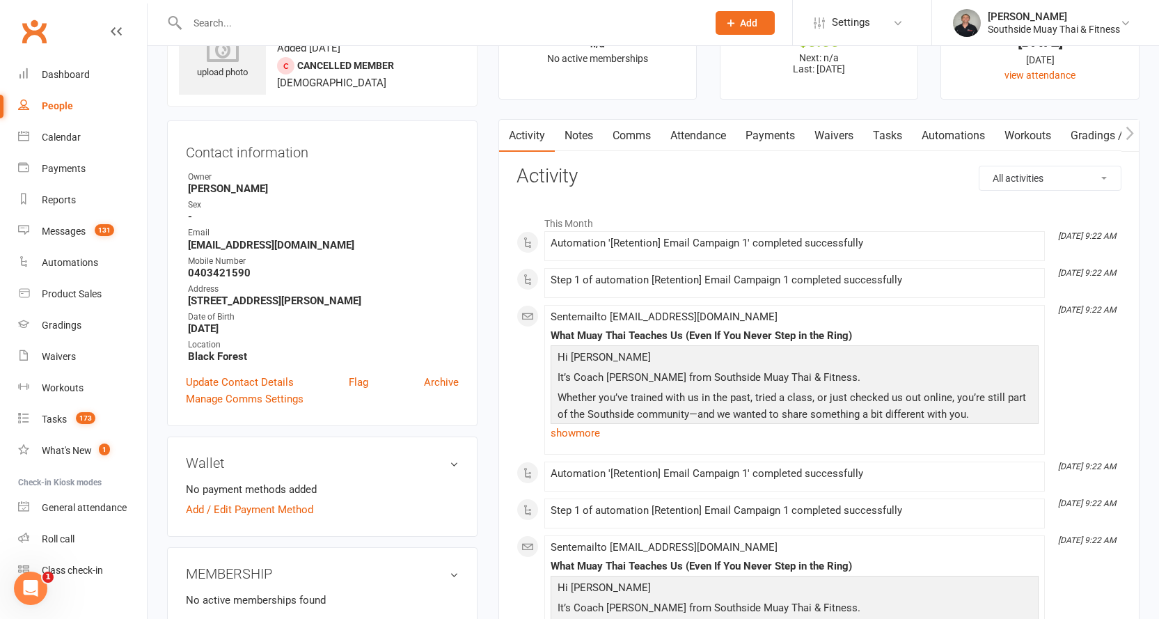
click at [586, 24] on input "text" at bounding box center [440, 22] width 515 height 19
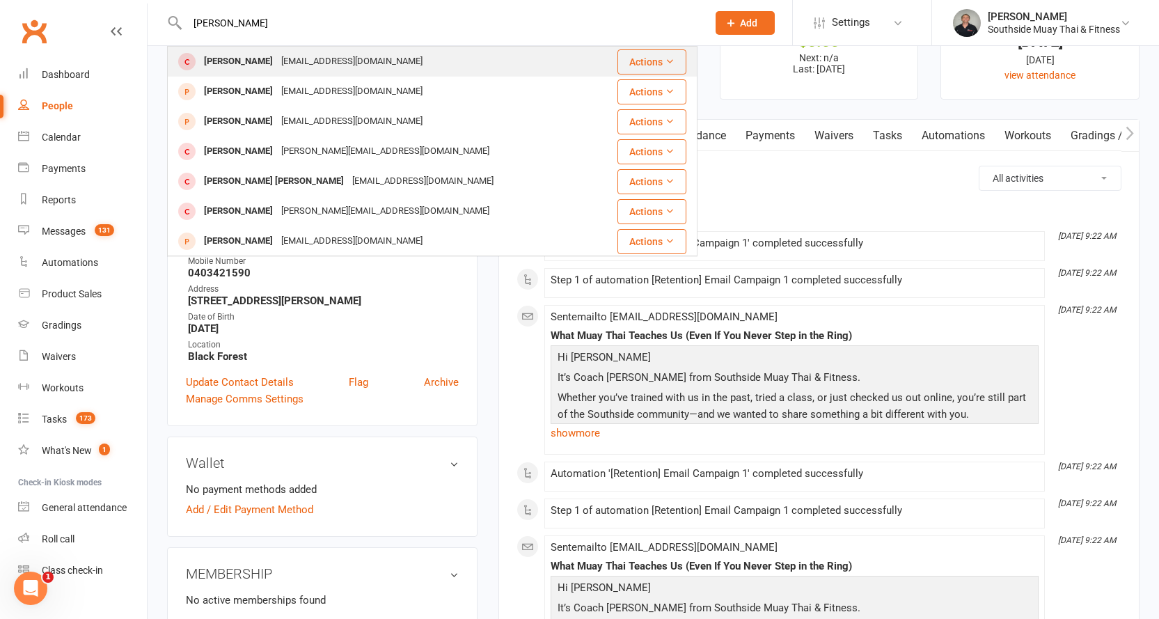
type input "[PERSON_NAME]"
click at [254, 56] on div "[PERSON_NAME]" at bounding box center [238, 62] width 77 height 20
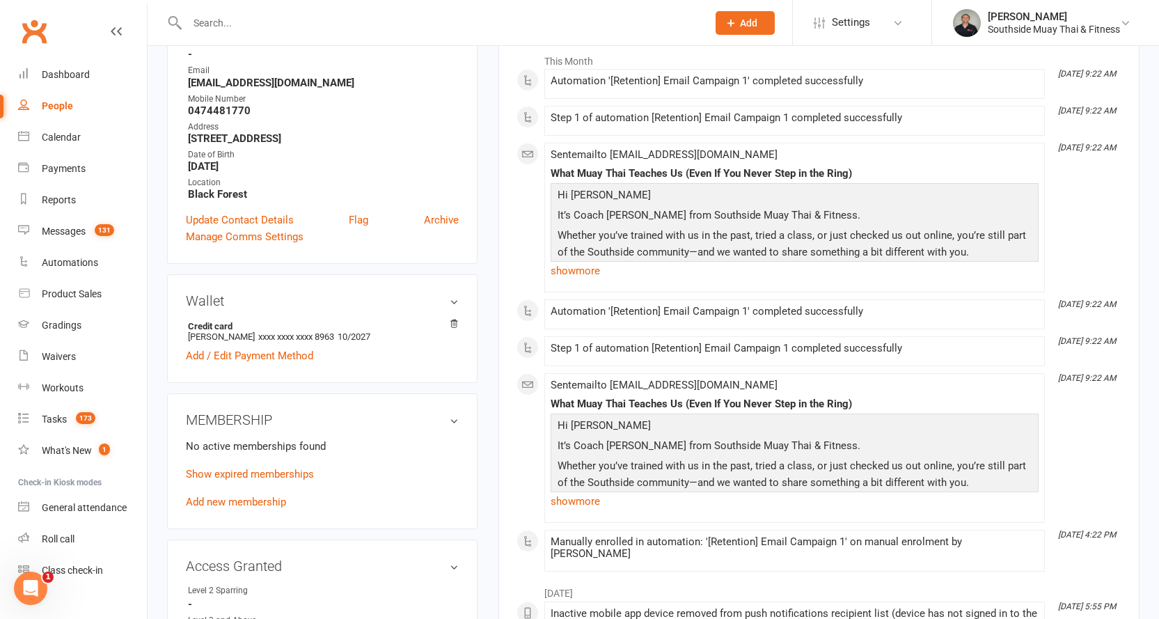
scroll to position [279, 0]
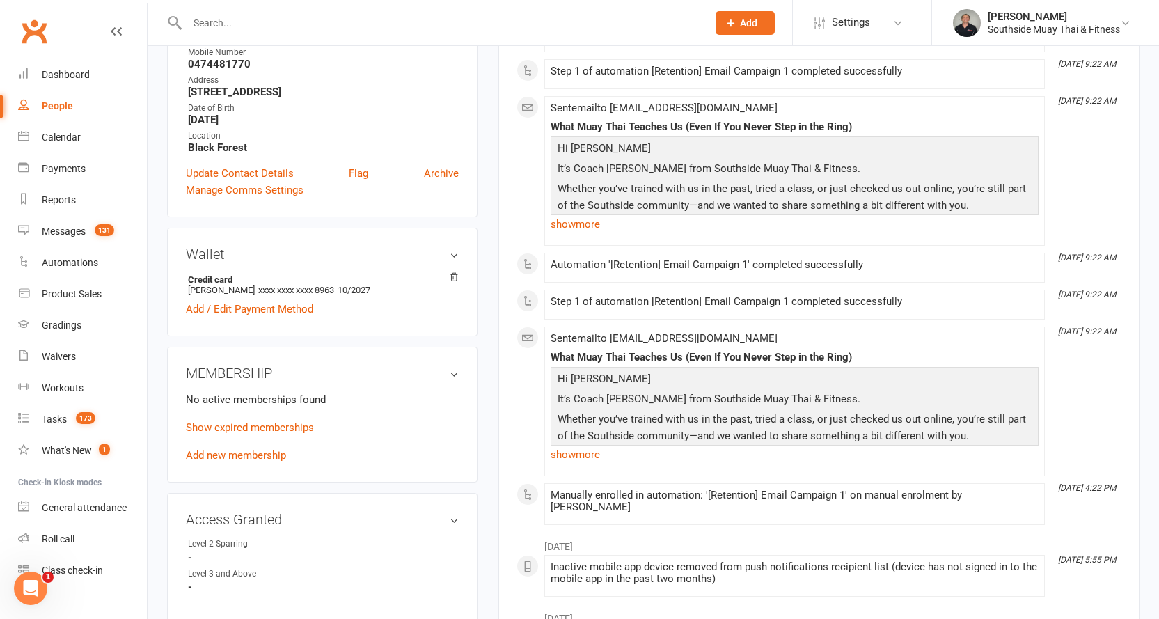
click at [272, 420] on p "Show expired memberships" at bounding box center [322, 427] width 273 height 17
click at [270, 425] on link "Show expired memberships" at bounding box center [250, 427] width 128 height 13
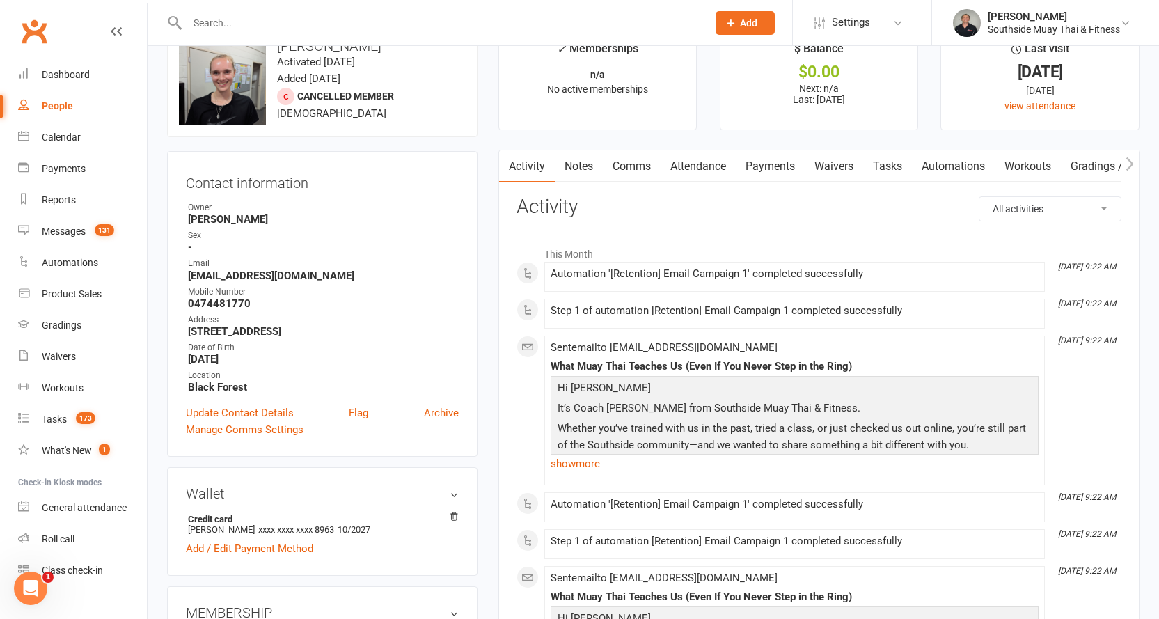
scroll to position [0, 0]
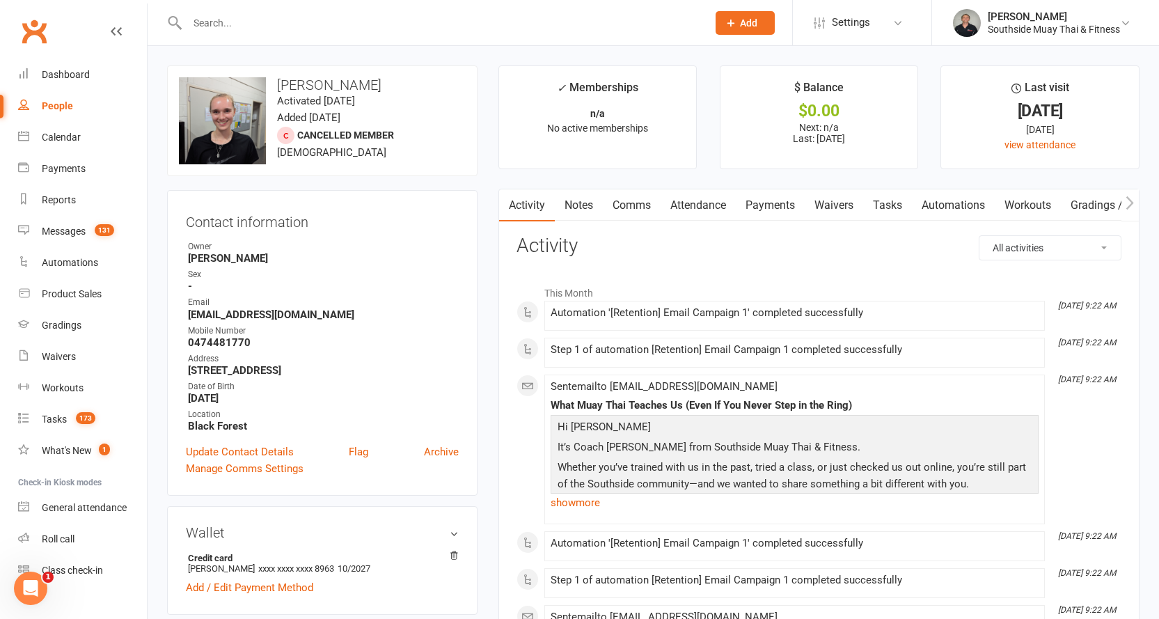
click at [589, 206] on link "Notes" at bounding box center [579, 205] width 48 height 32
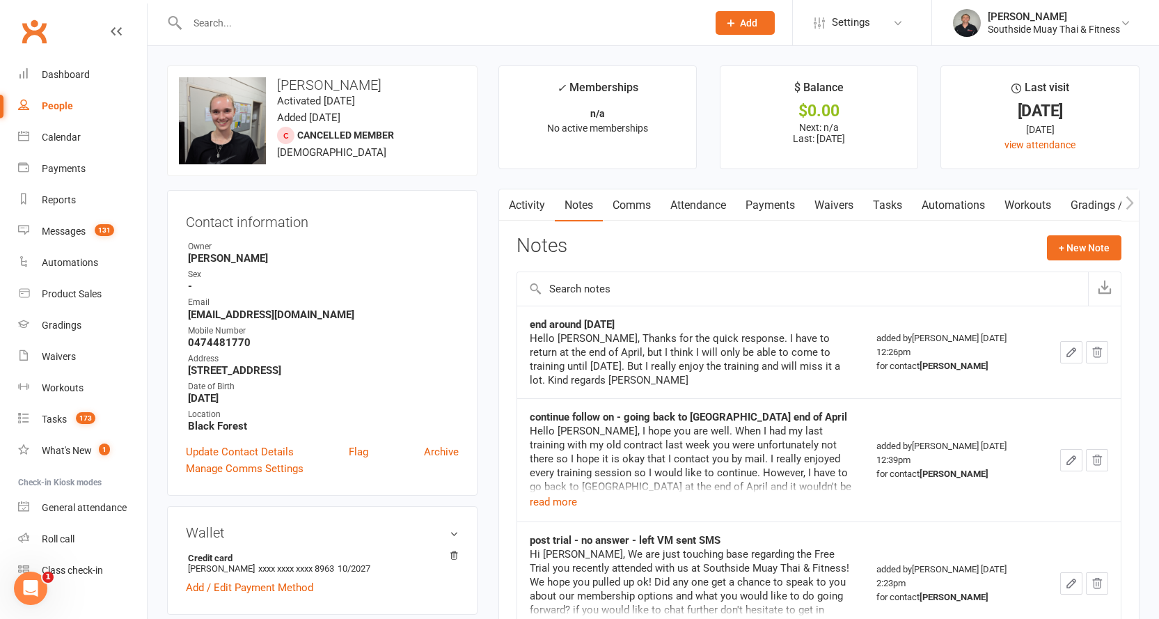
click at [528, 22] on input "text" at bounding box center [440, 22] width 515 height 19
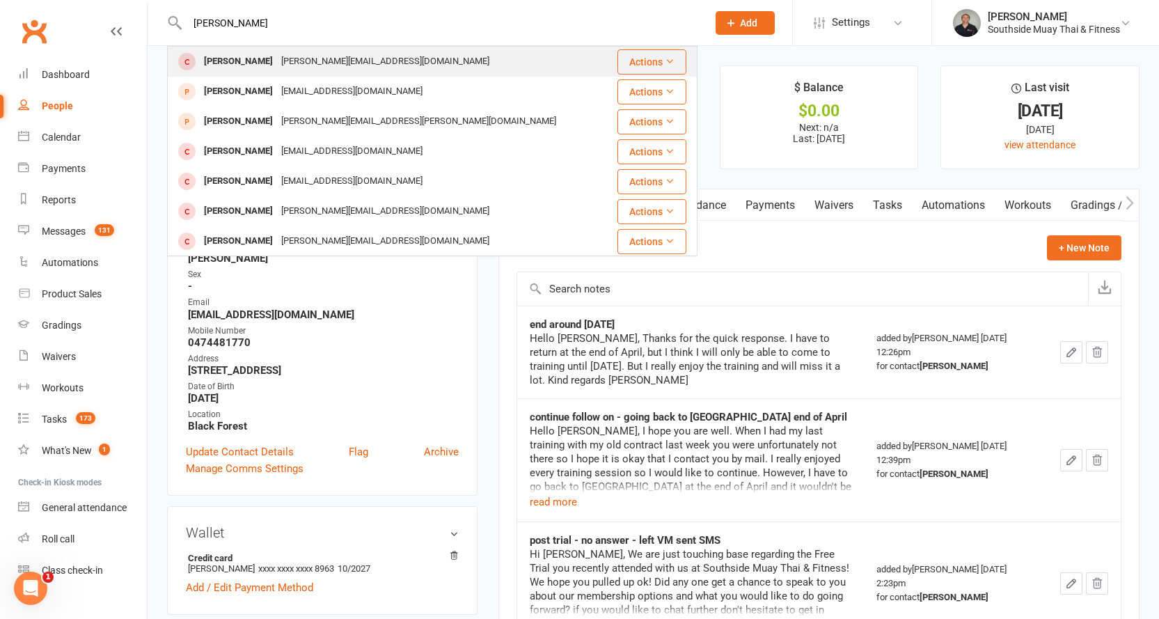
type input "[PERSON_NAME]"
click at [323, 61] on div "[PERSON_NAME][EMAIL_ADDRESS][DOMAIN_NAME]" at bounding box center [385, 62] width 217 height 20
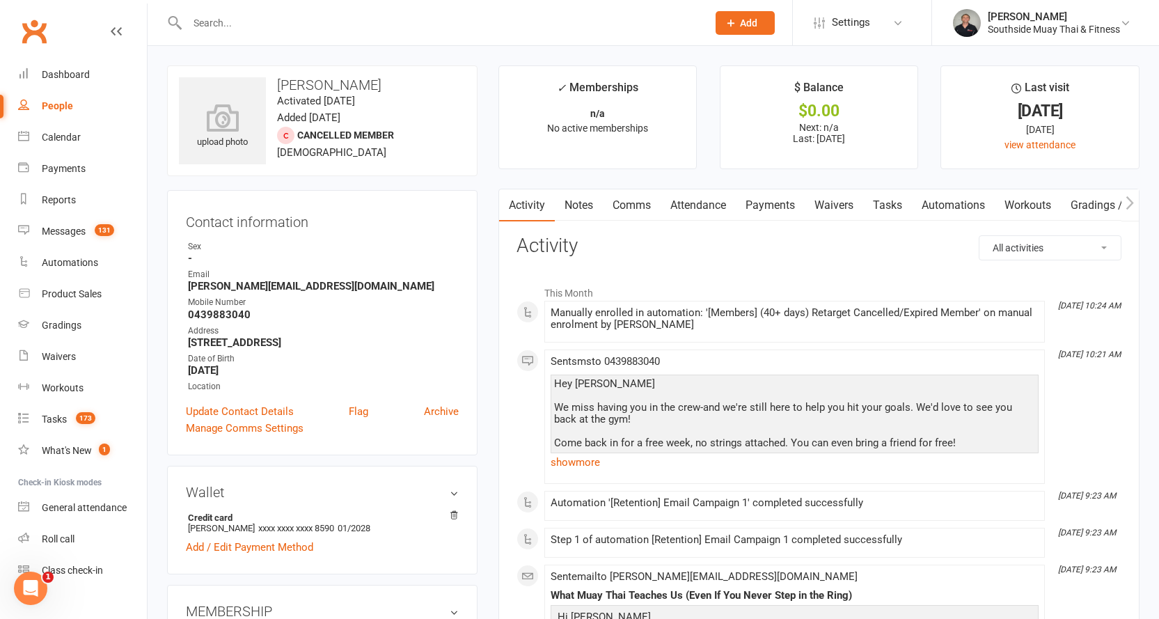
click at [445, 14] on input "text" at bounding box center [440, 22] width 515 height 19
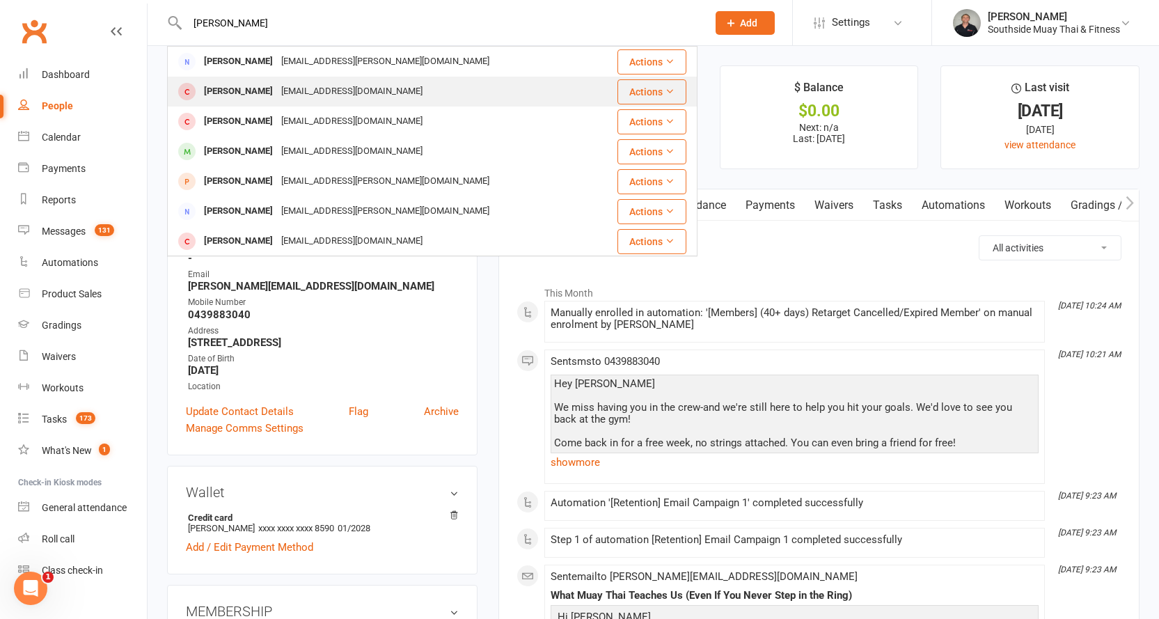
type input "[PERSON_NAME]"
click at [363, 86] on div "[EMAIL_ADDRESS][DOMAIN_NAME]" at bounding box center [352, 91] width 150 height 20
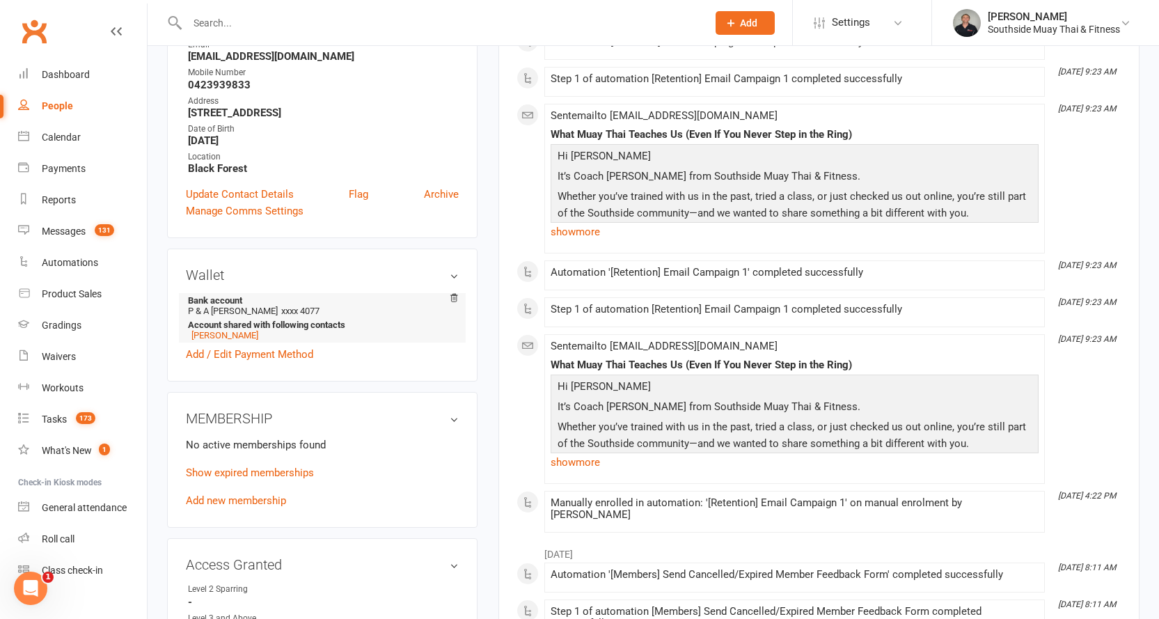
scroll to position [279, 0]
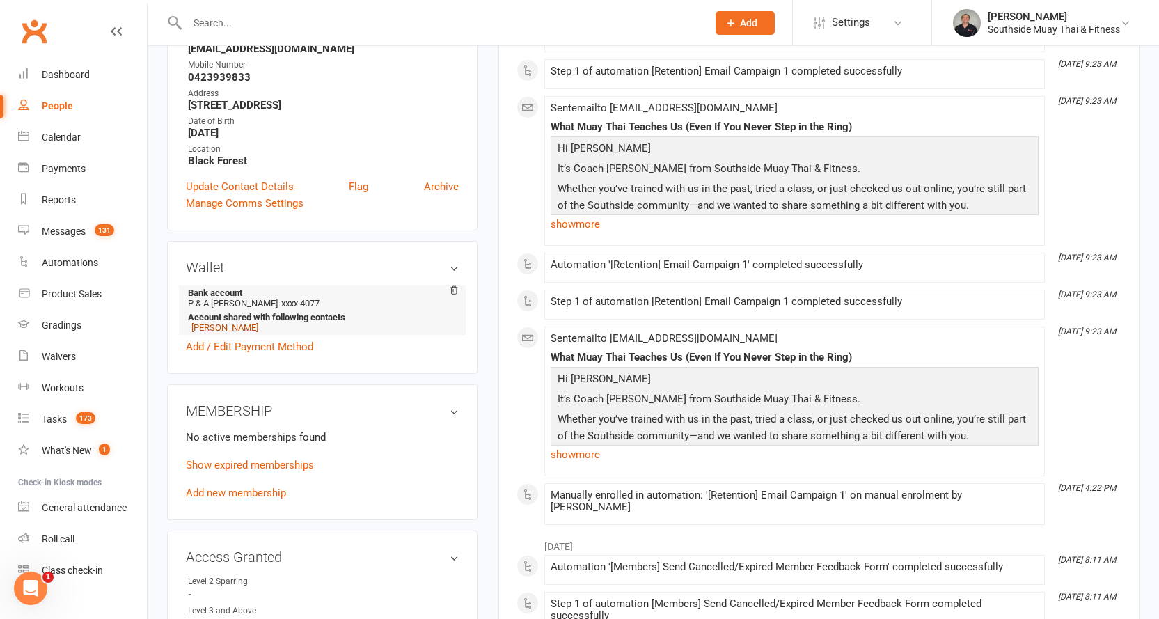
click at [234, 327] on link "[PERSON_NAME]" at bounding box center [225, 327] width 67 height 10
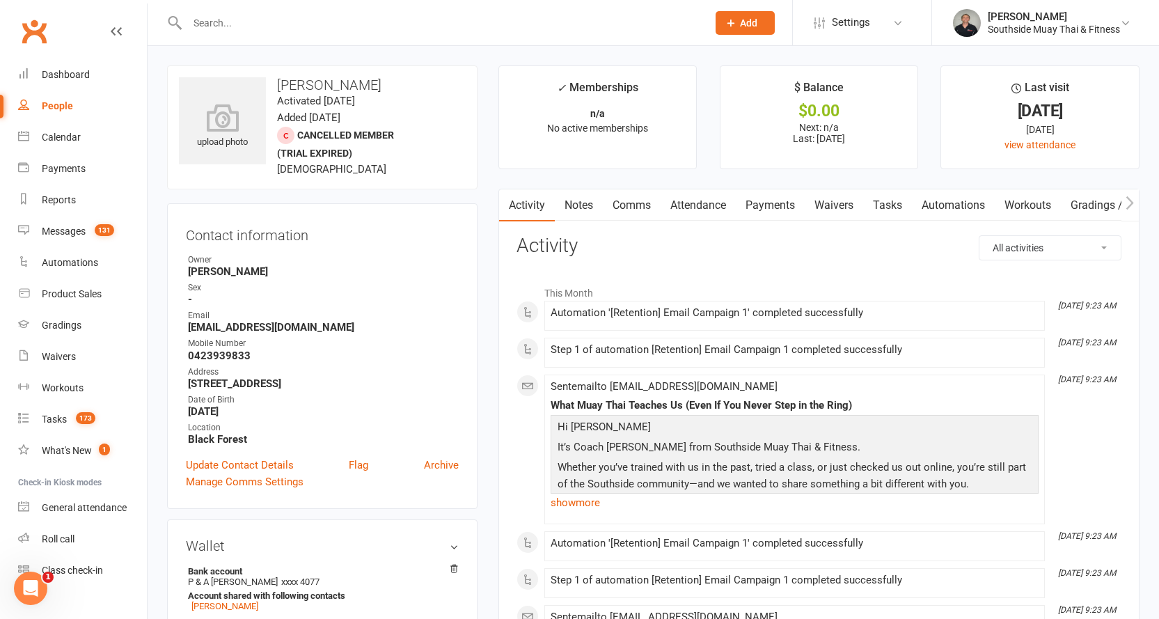
click at [584, 201] on link "Notes" at bounding box center [579, 205] width 48 height 32
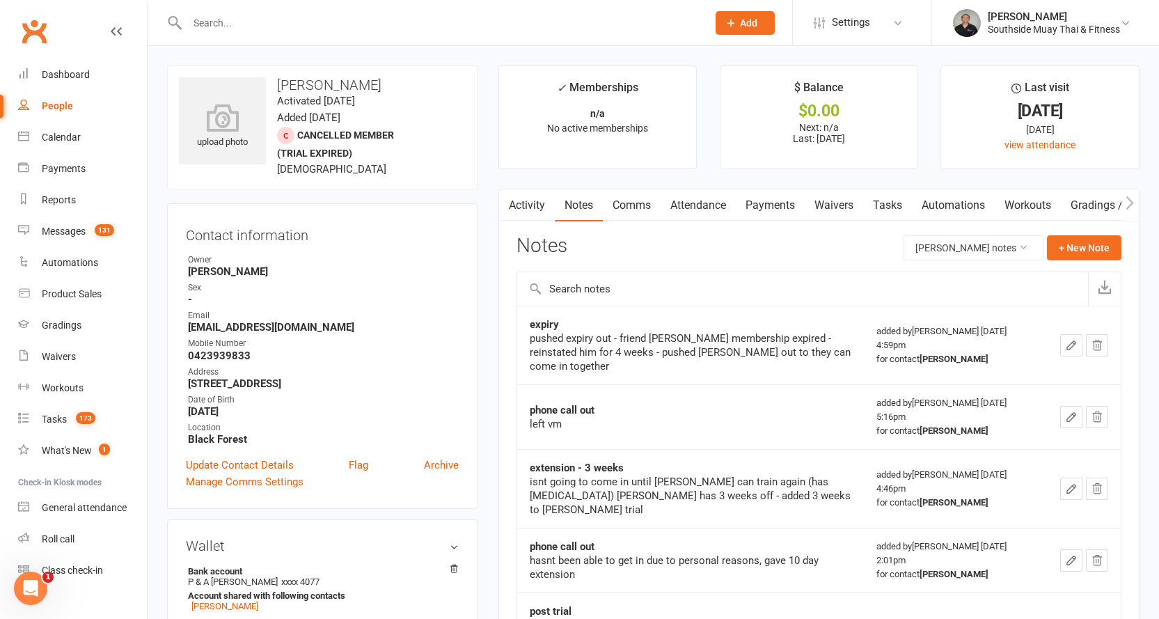
click at [518, 201] on link "Activity" at bounding box center [527, 205] width 56 height 32
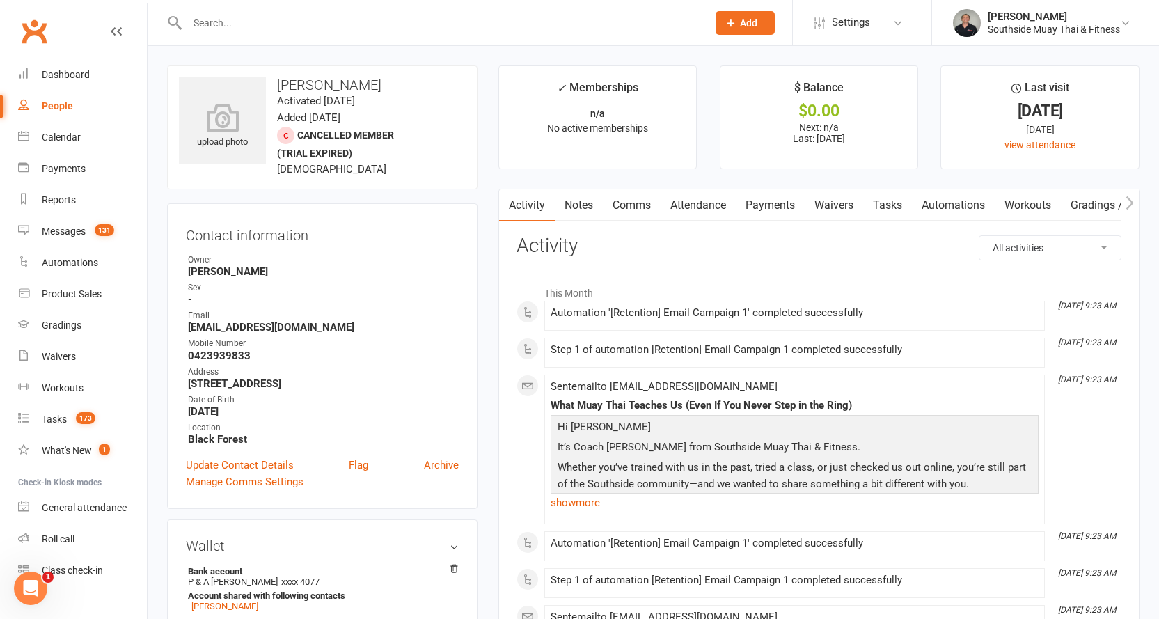
click at [558, 12] on div at bounding box center [432, 22] width 531 height 45
click at [549, 28] on input "text" at bounding box center [440, 22] width 515 height 19
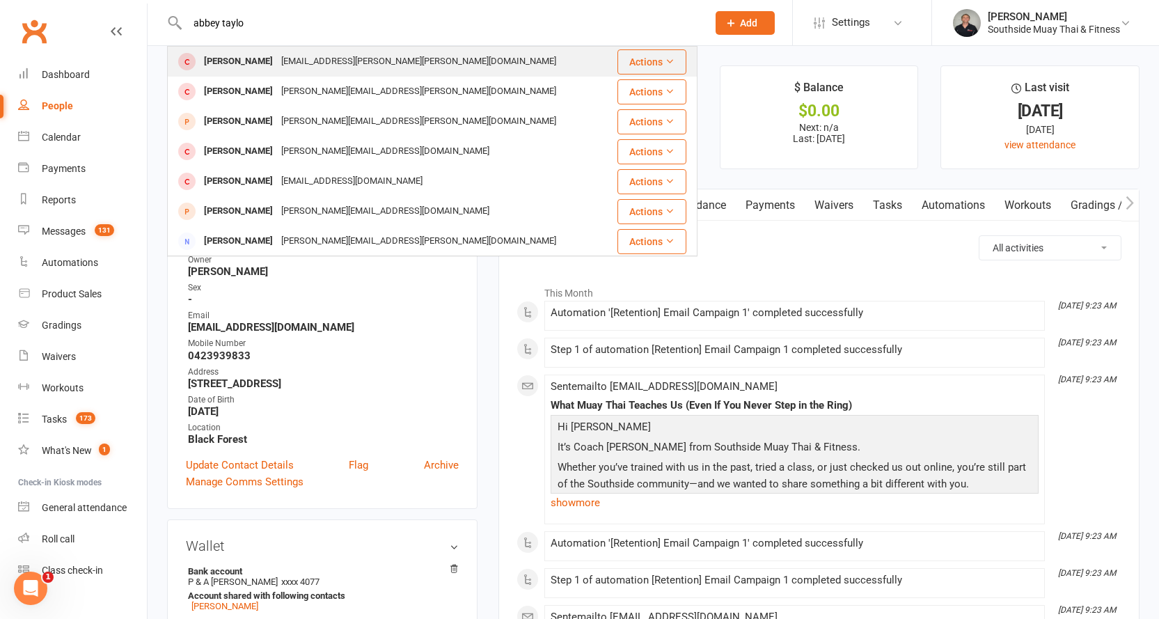
type input "abbey taylo"
click at [450, 63] on div "[PERSON_NAME] [EMAIL_ADDRESS][PERSON_NAME][PERSON_NAME][DOMAIN_NAME]" at bounding box center [388, 61] width 439 height 29
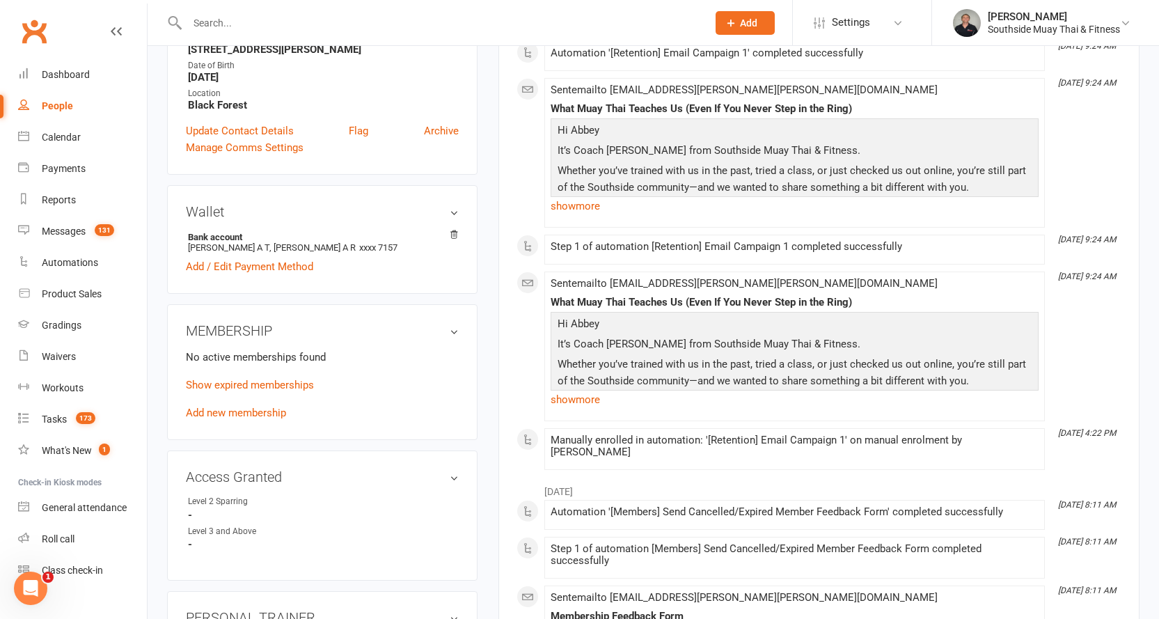
scroll to position [348, 0]
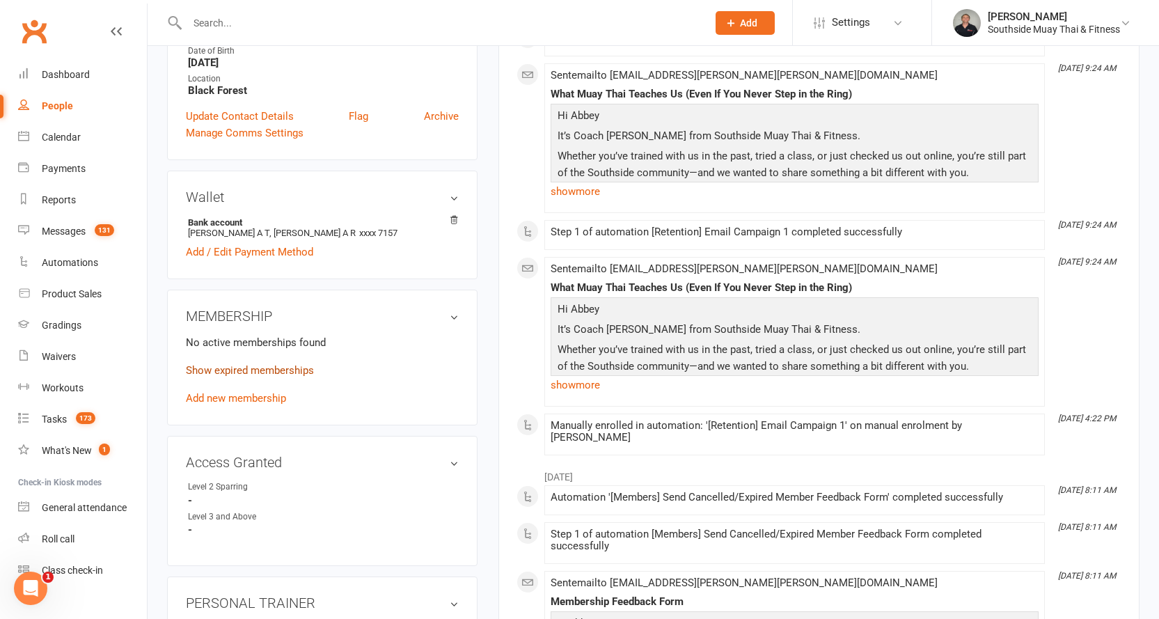
click at [261, 364] on link "Show expired memberships" at bounding box center [250, 370] width 128 height 13
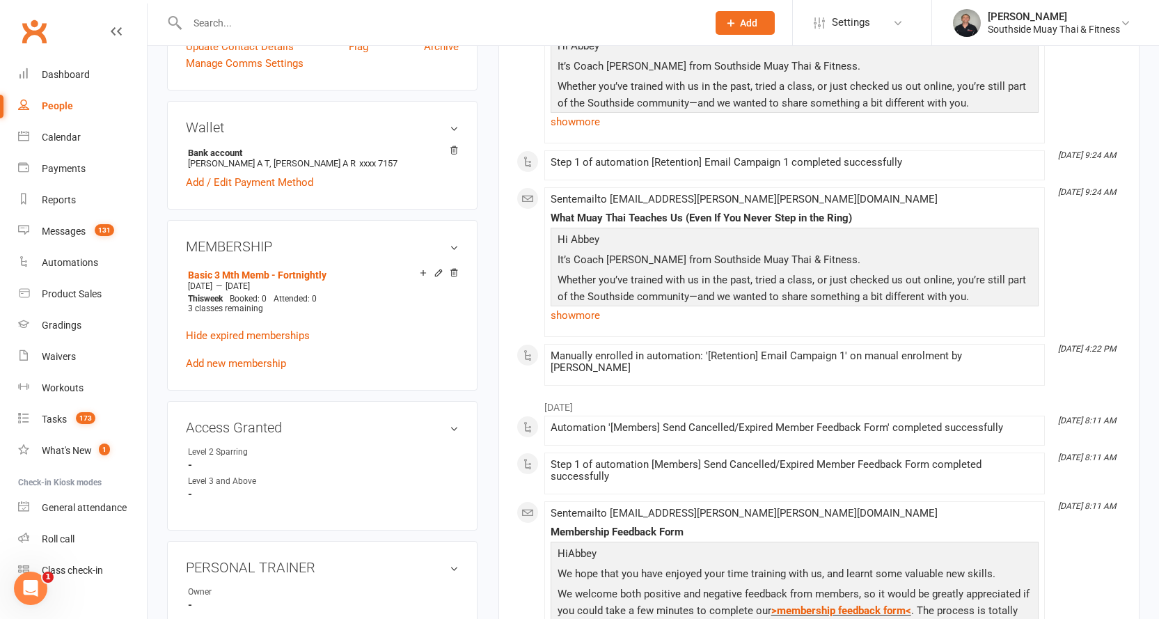
scroll to position [0, 0]
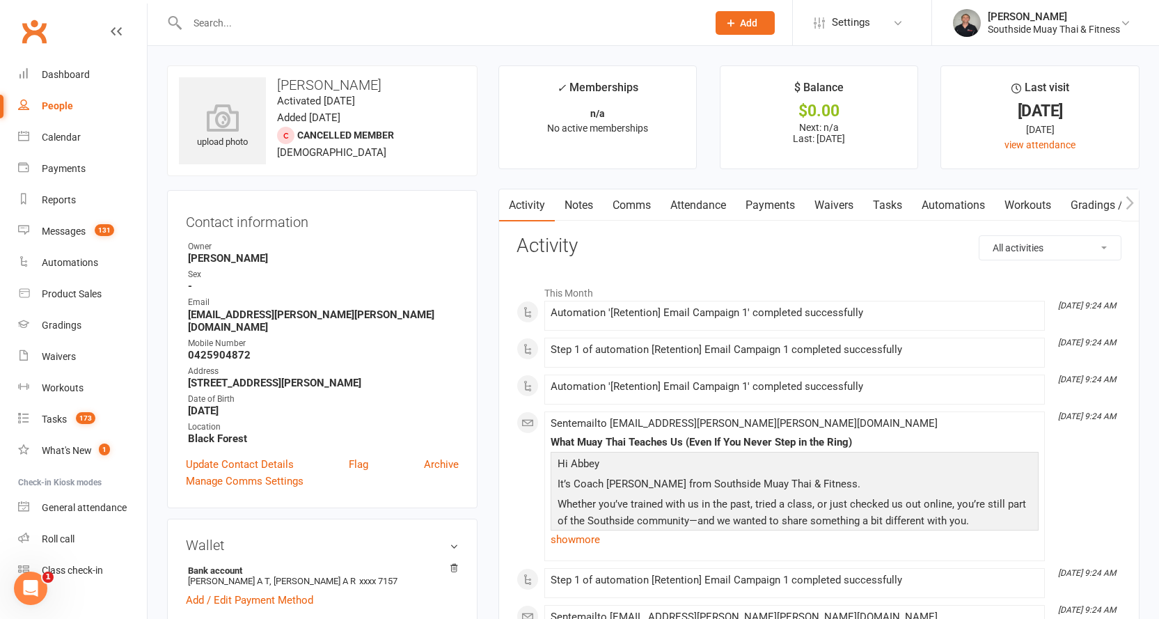
click at [575, 208] on link "Notes" at bounding box center [579, 205] width 48 height 32
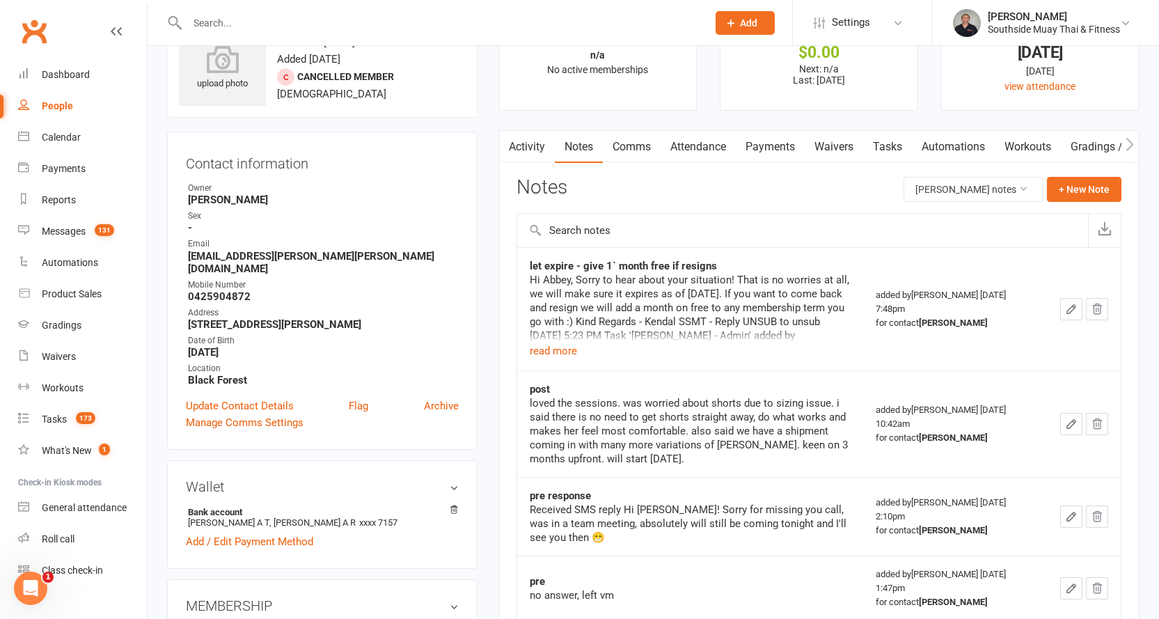
scroll to position [139, 0]
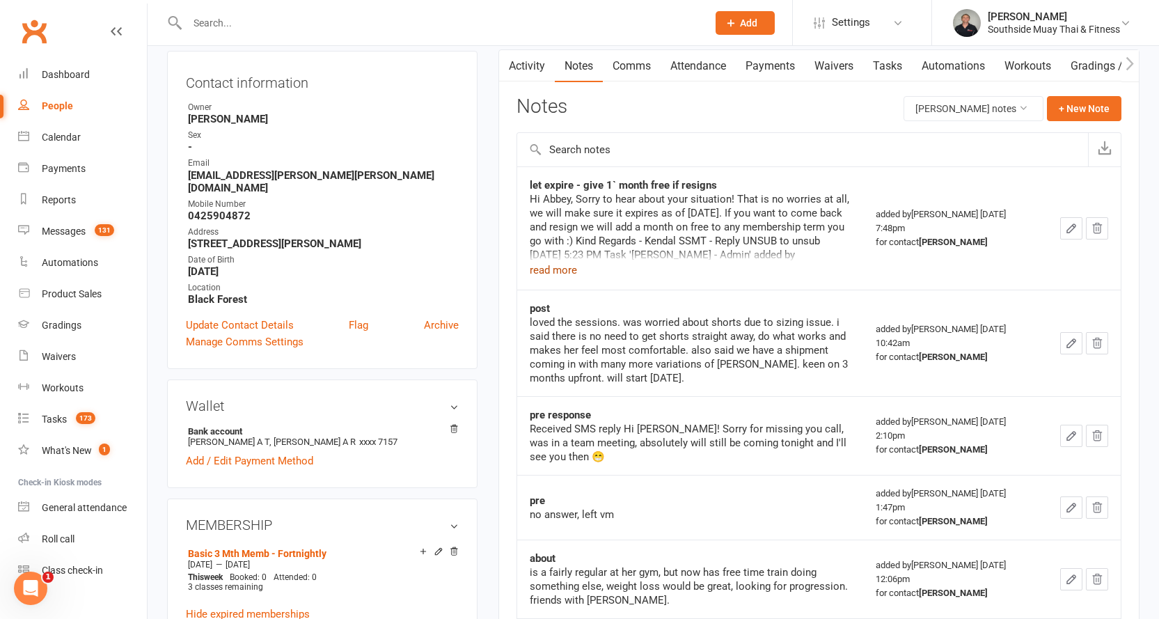
click at [554, 274] on button "read more" at bounding box center [553, 270] width 47 height 17
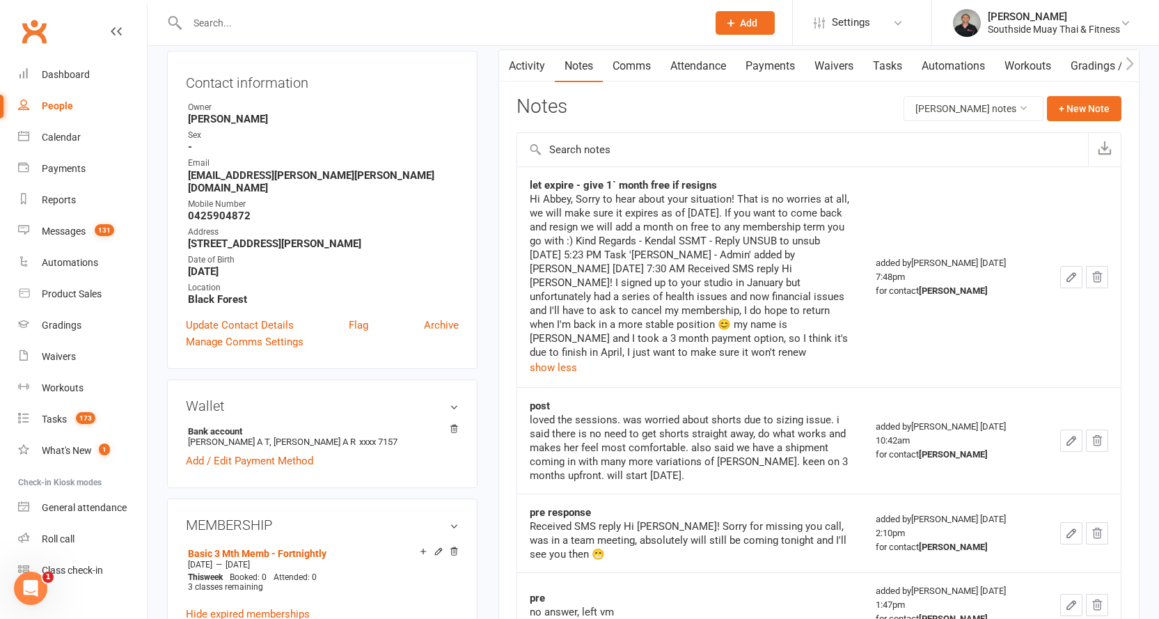
click at [357, 24] on input "text" at bounding box center [440, 22] width 515 height 19
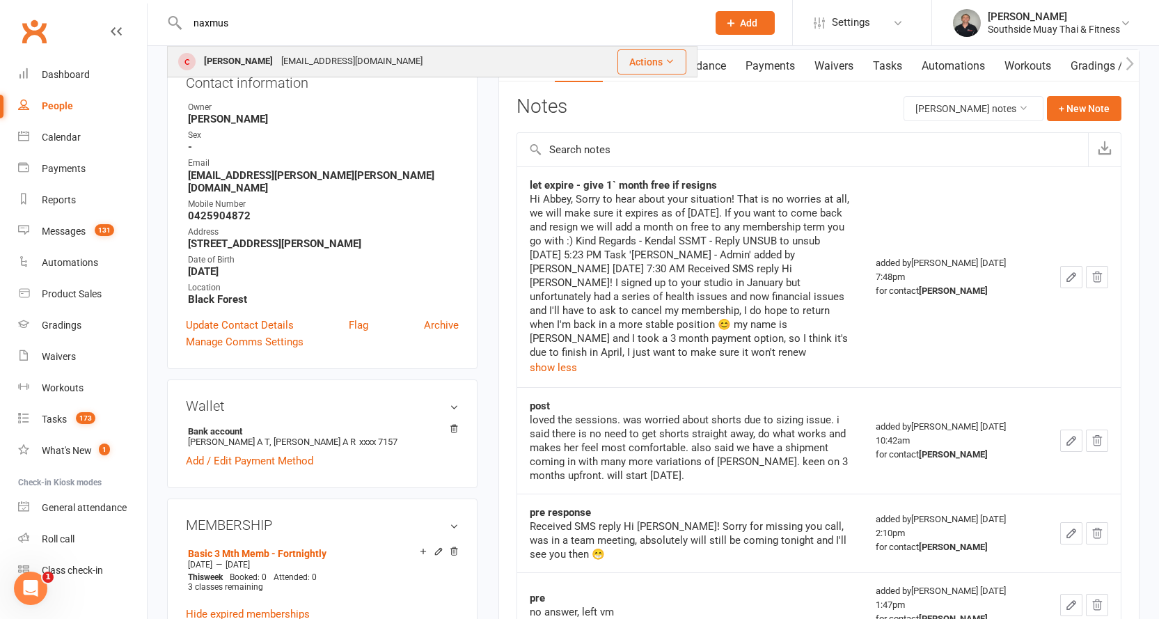
type input "naxmus"
click at [307, 53] on div "[EMAIL_ADDRESS][DOMAIN_NAME]" at bounding box center [352, 62] width 150 height 20
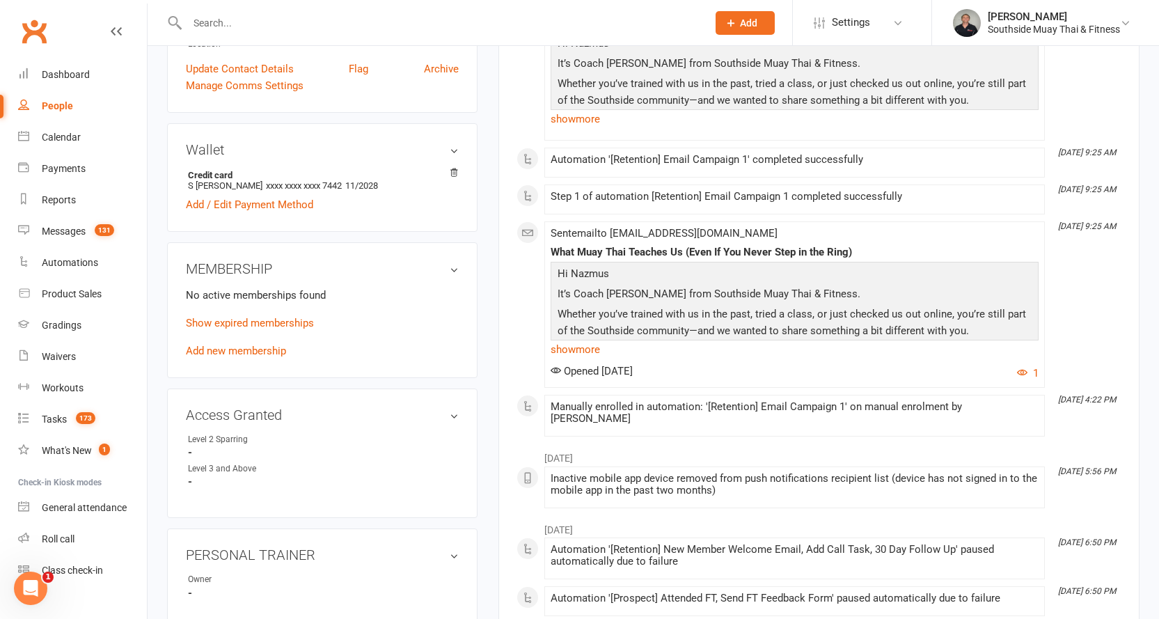
scroll to position [139, 0]
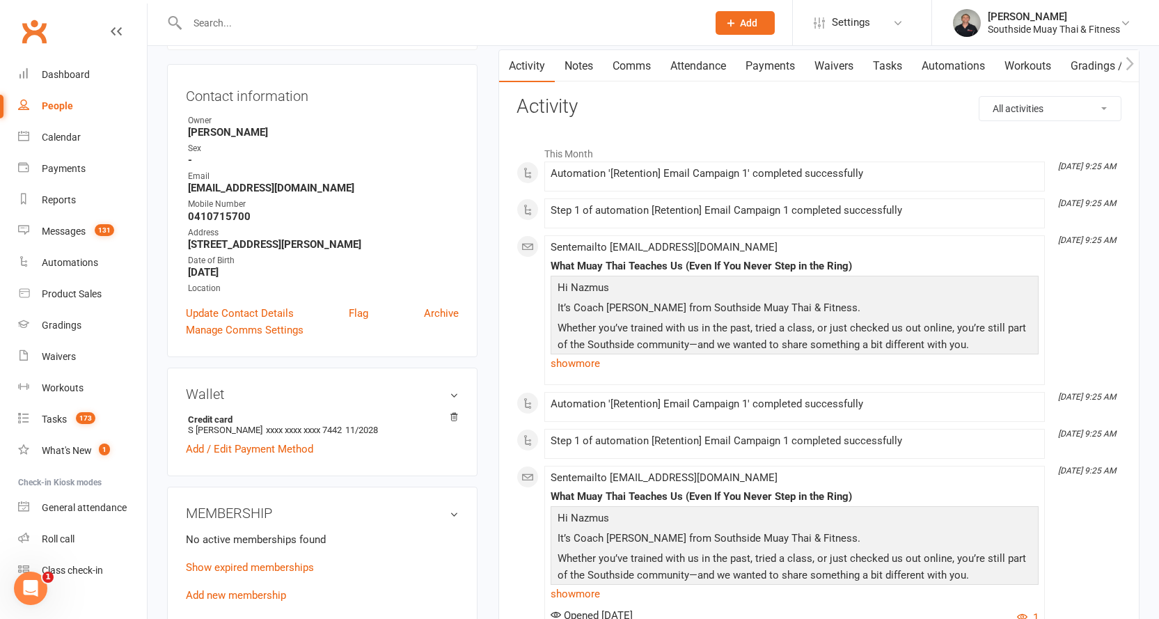
click at [579, 68] on link "Notes" at bounding box center [579, 66] width 48 height 32
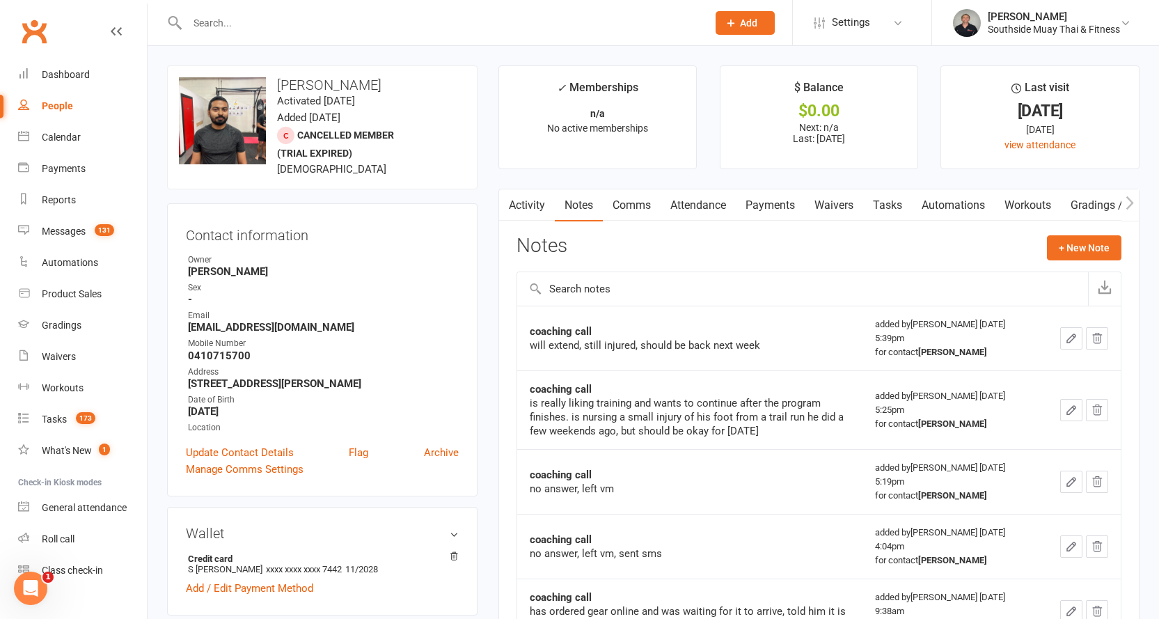
click at [526, 197] on link "Activity" at bounding box center [527, 205] width 56 height 32
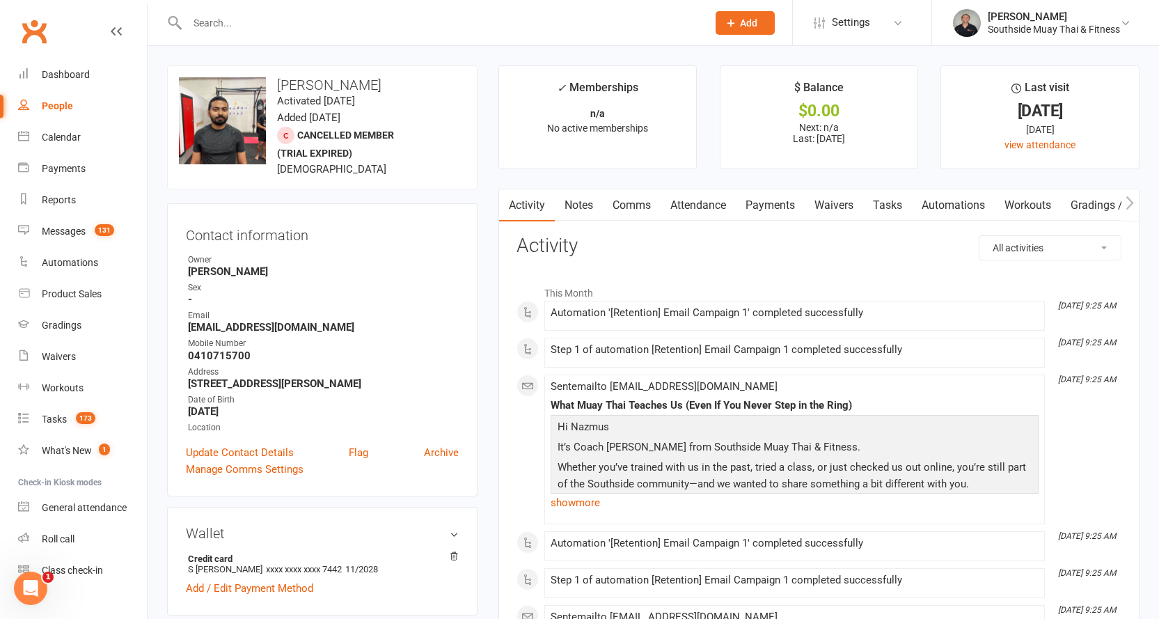
click at [545, 20] on input "text" at bounding box center [440, 22] width 515 height 19
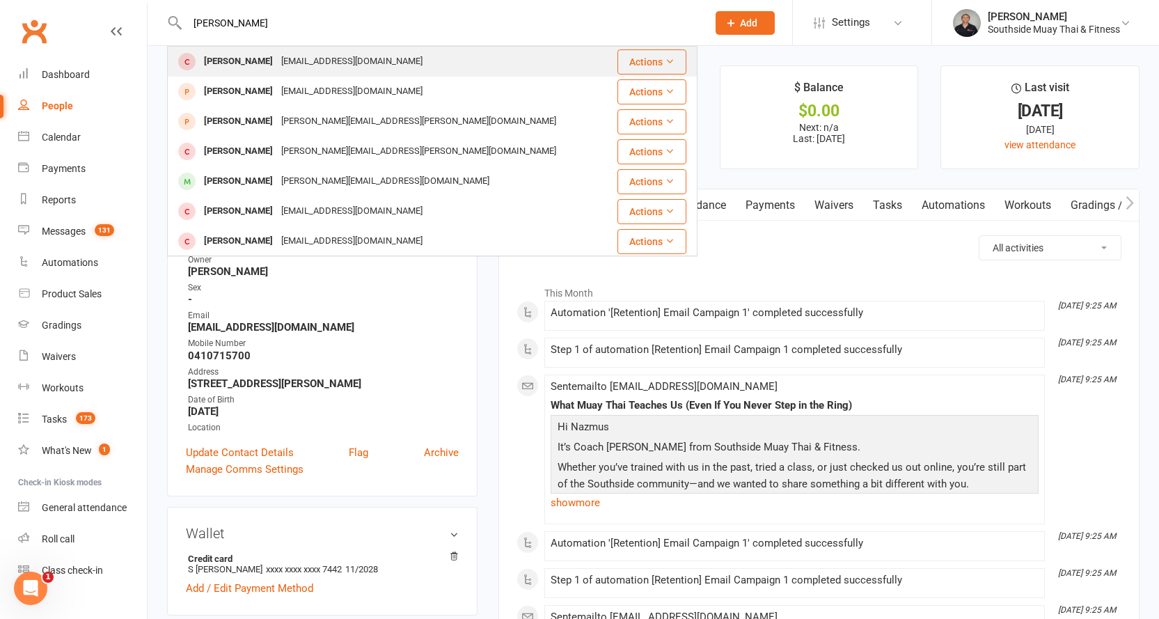
type input "[PERSON_NAME]"
click at [300, 54] on div "[EMAIL_ADDRESS][DOMAIN_NAME]" at bounding box center [352, 62] width 150 height 20
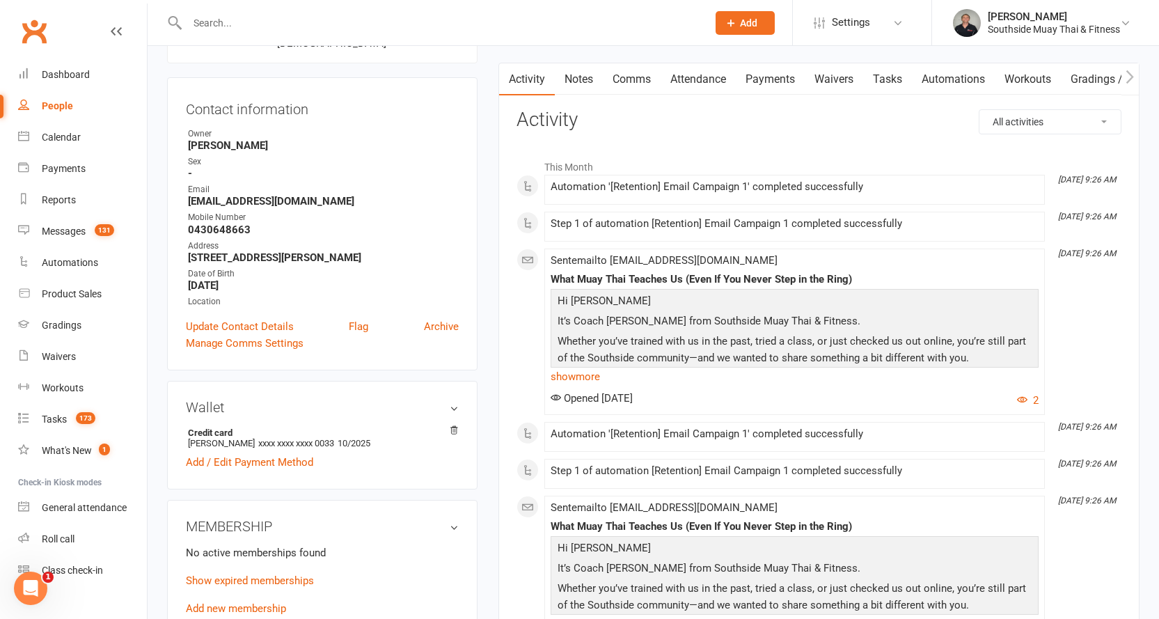
scroll to position [70, 0]
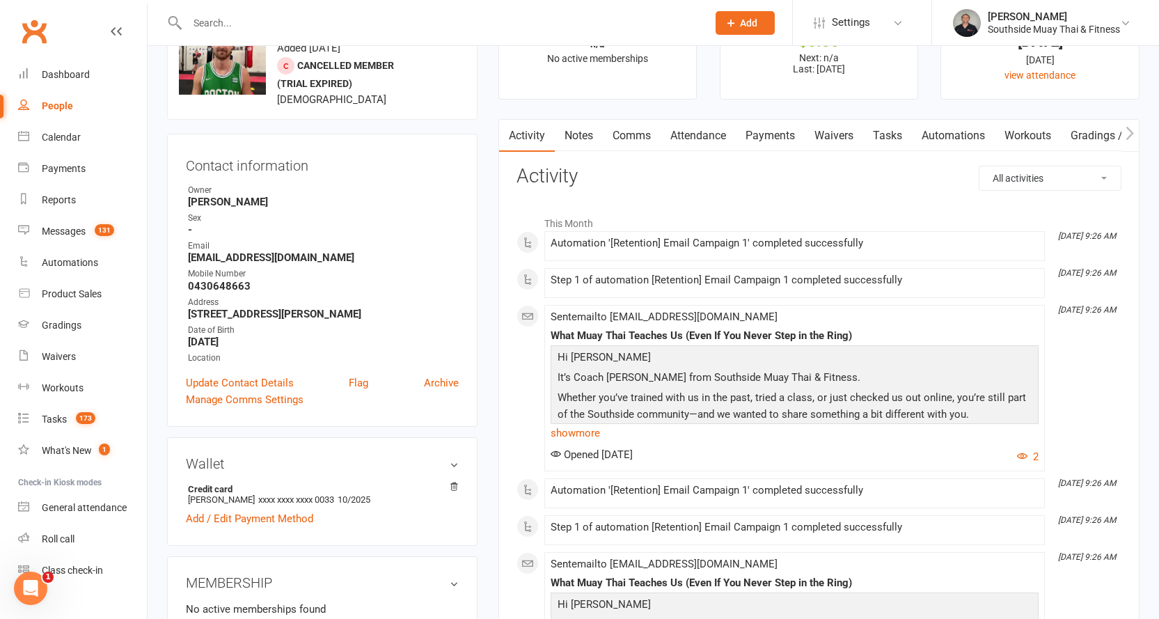
click at [581, 139] on link "Notes" at bounding box center [579, 136] width 48 height 32
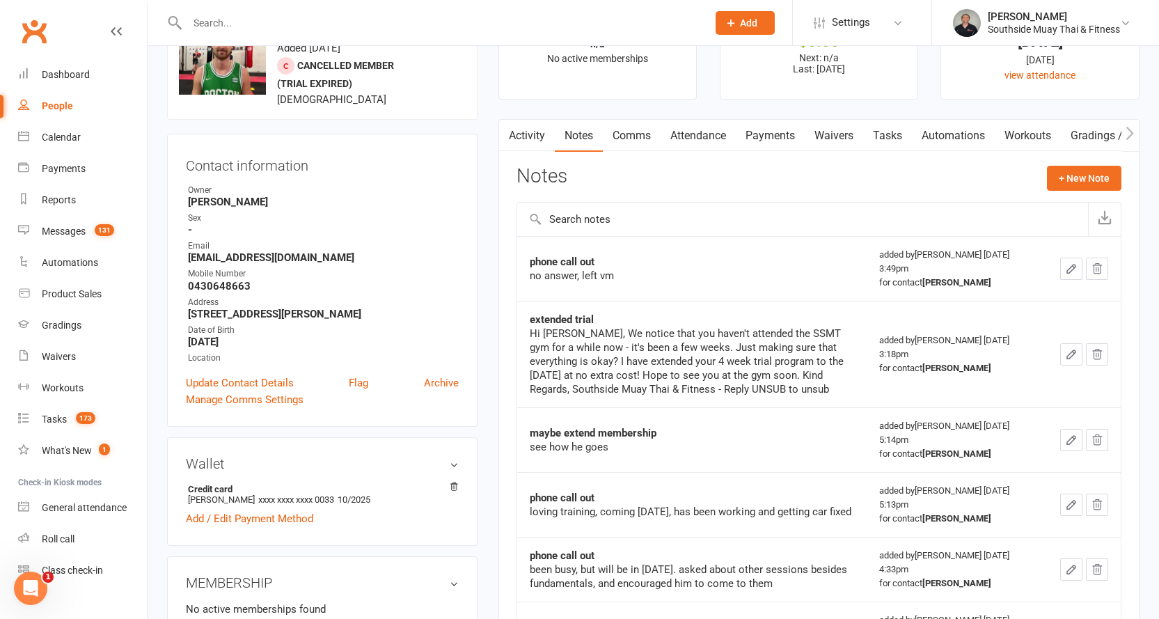
click at [515, 141] on button "button" at bounding box center [507, 135] width 17 height 31
click at [531, 133] on link "Activity" at bounding box center [527, 136] width 56 height 32
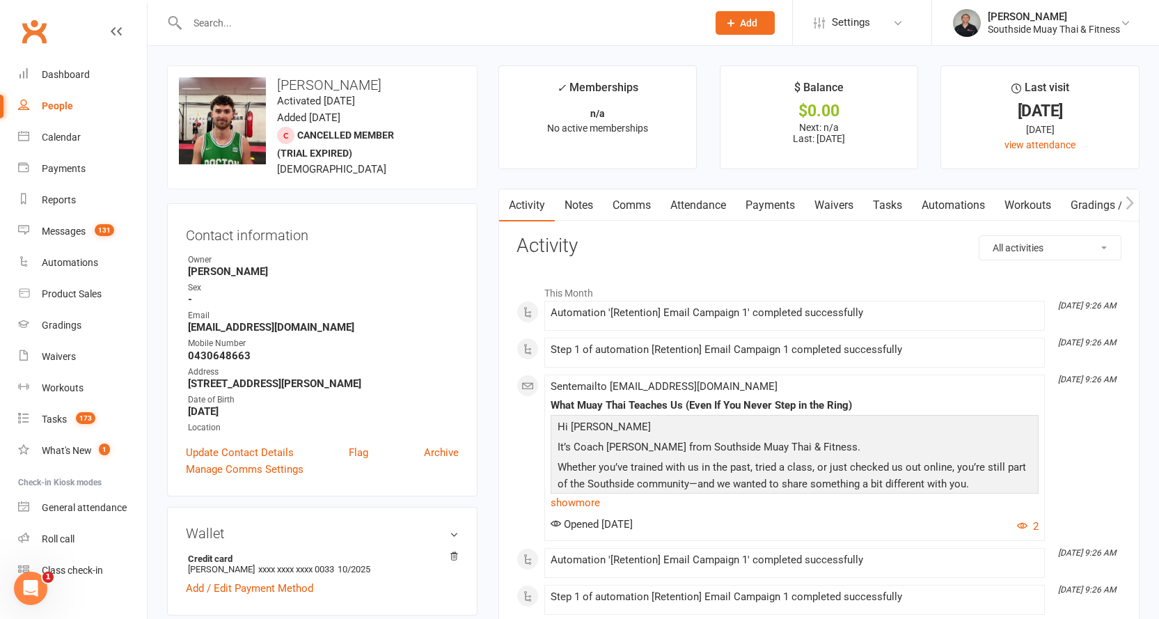
click at [393, 31] on input "text" at bounding box center [440, 22] width 515 height 19
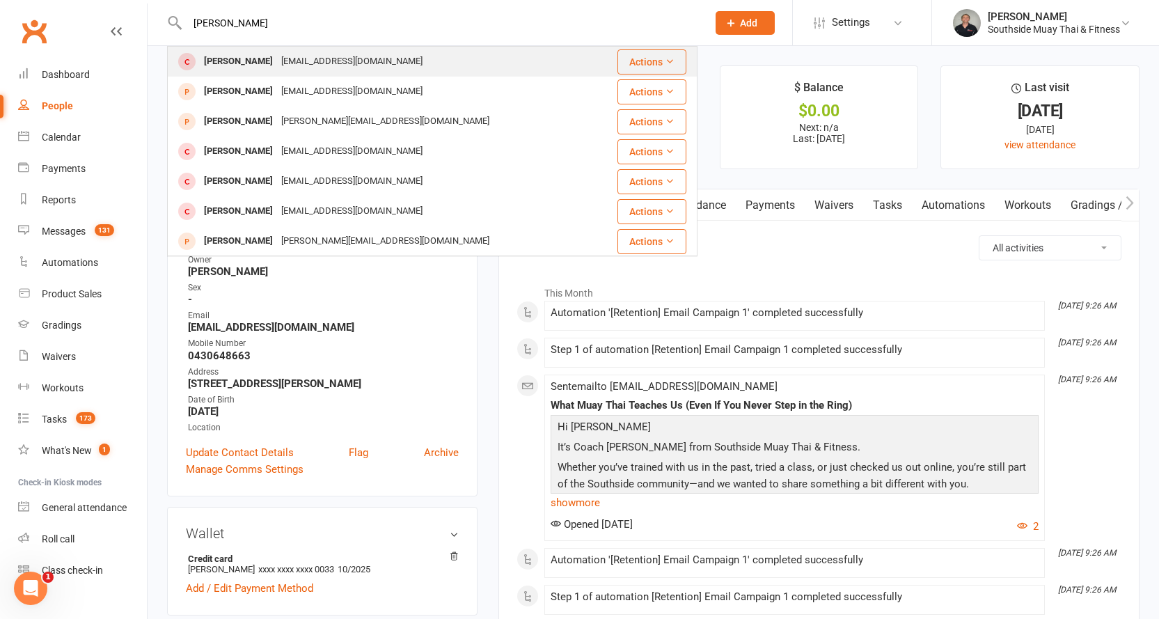
type input "[PERSON_NAME]"
click at [296, 58] on div "[EMAIL_ADDRESS][DOMAIN_NAME]" at bounding box center [352, 62] width 150 height 20
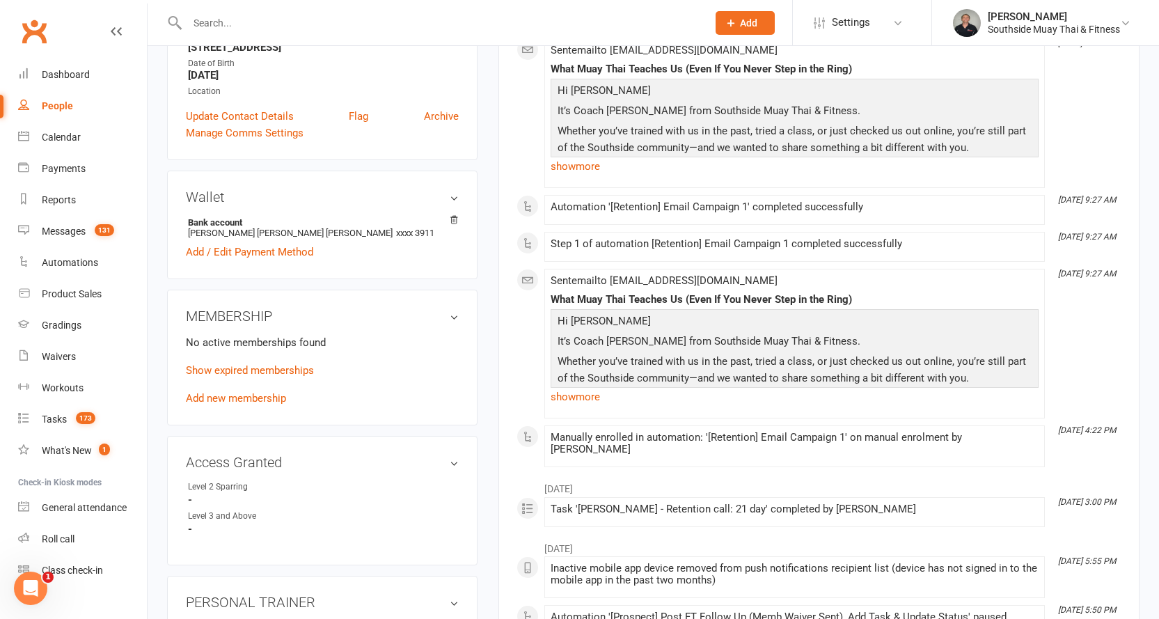
scroll to position [209, 0]
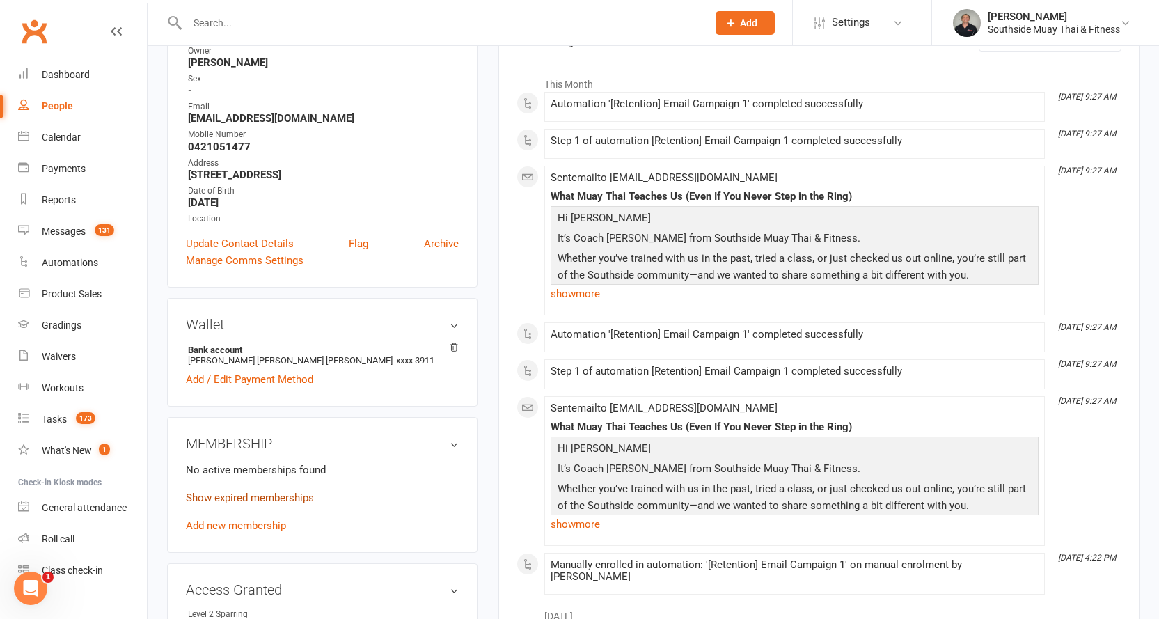
click at [255, 495] on link "Show expired memberships" at bounding box center [250, 498] width 128 height 13
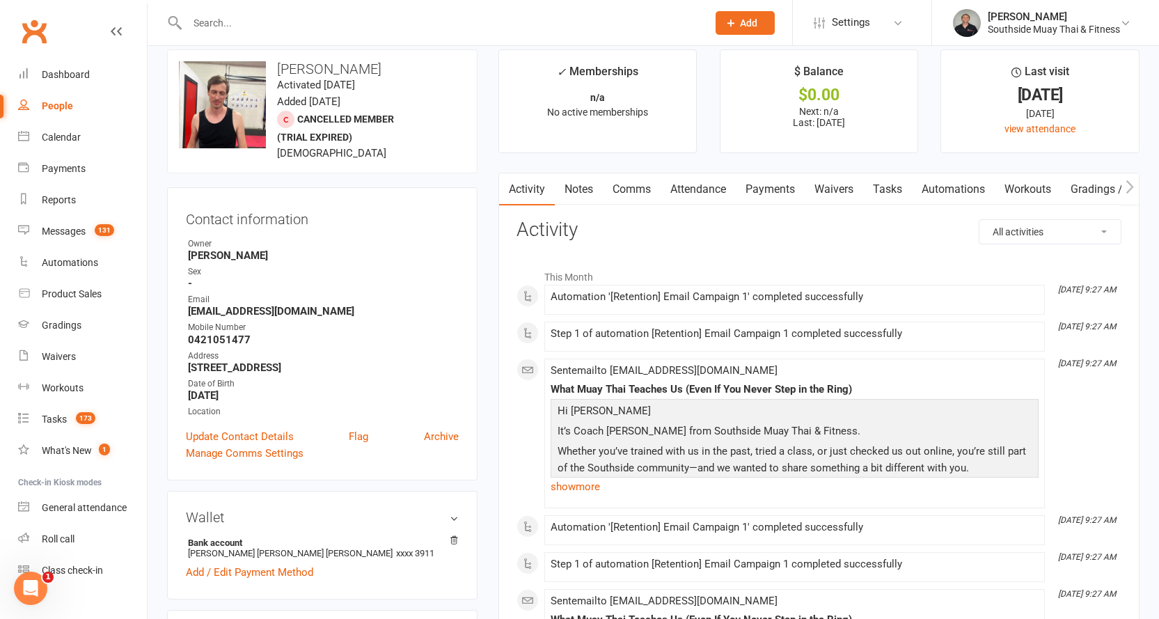
scroll to position [0, 0]
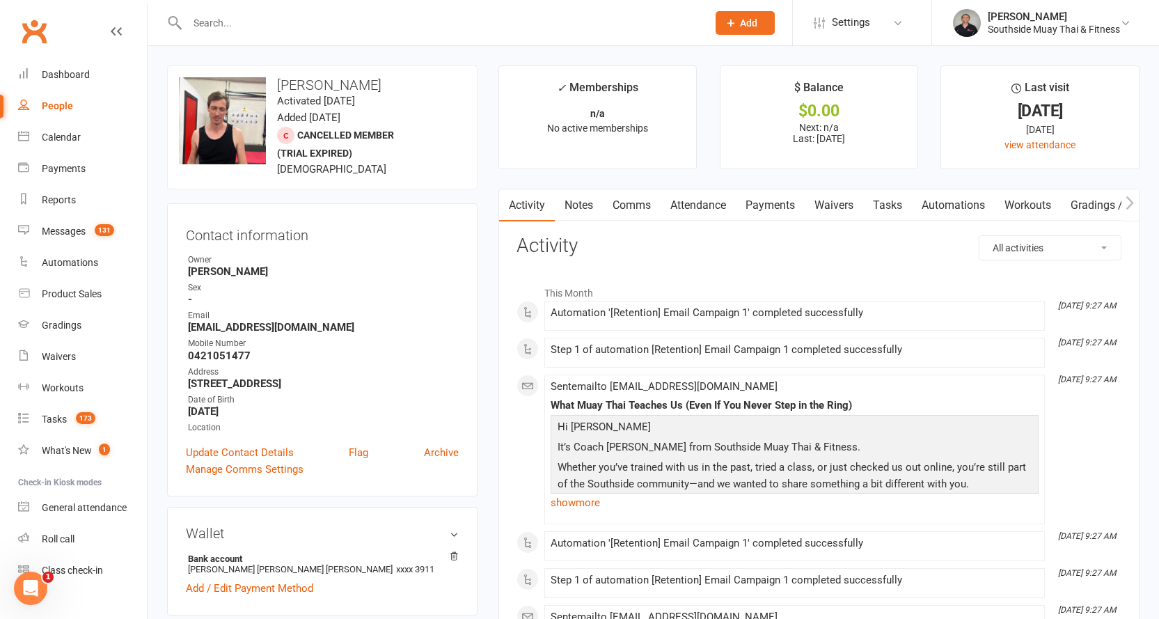
click at [569, 194] on link "Notes" at bounding box center [579, 205] width 48 height 32
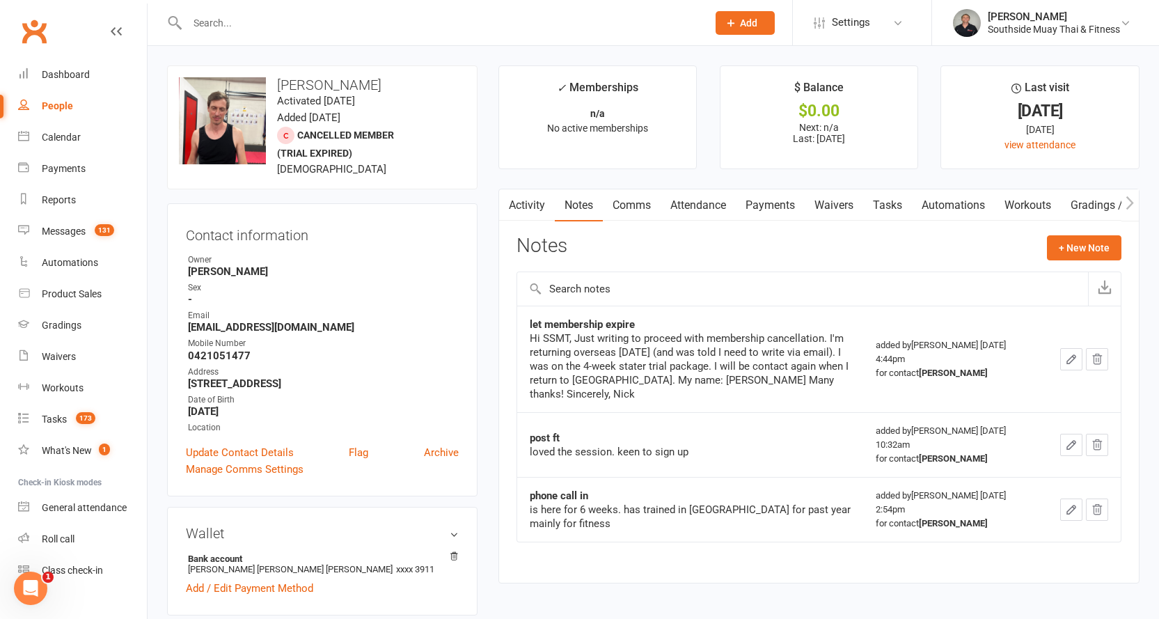
click at [385, 15] on input "text" at bounding box center [440, 22] width 515 height 19
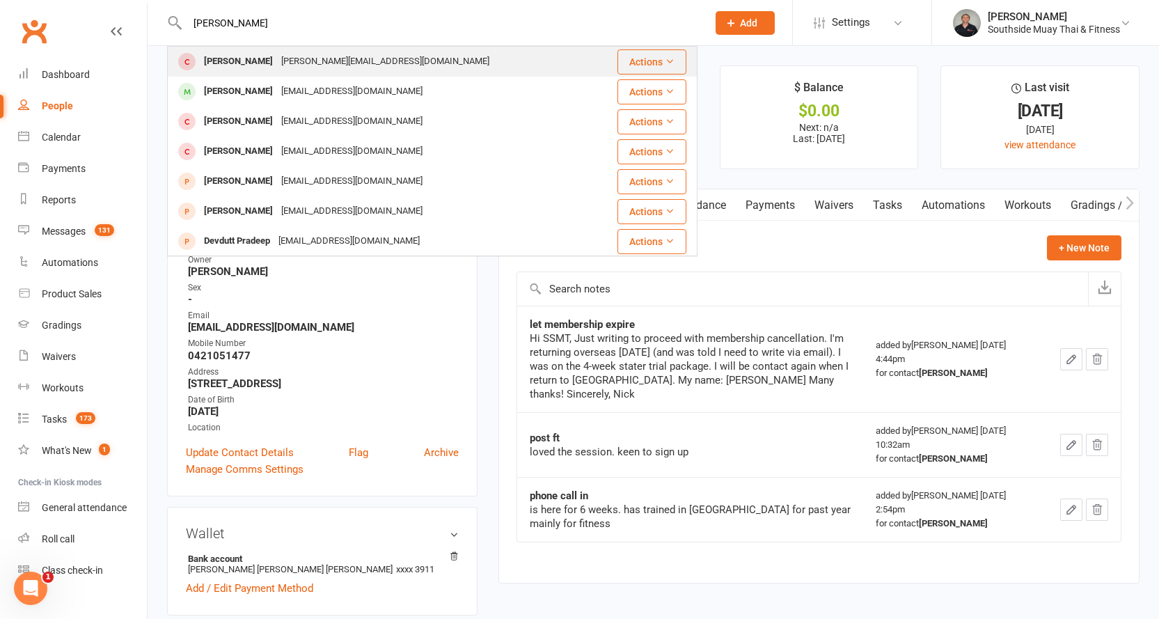
type input "[PERSON_NAME]"
click at [356, 58] on div "[PERSON_NAME][EMAIL_ADDRESS][DOMAIN_NAME]" at bounding box center [385, 62] width 217 height 20
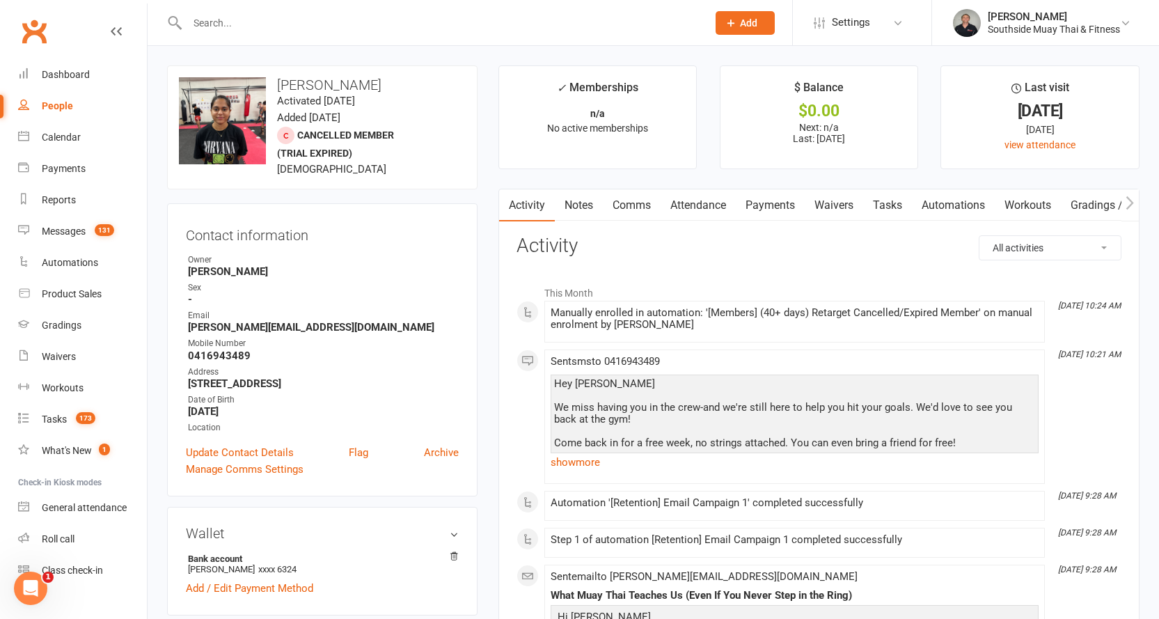
click at [429, 22] on input "text" at bounding box center [440, 22] width 515 height 19
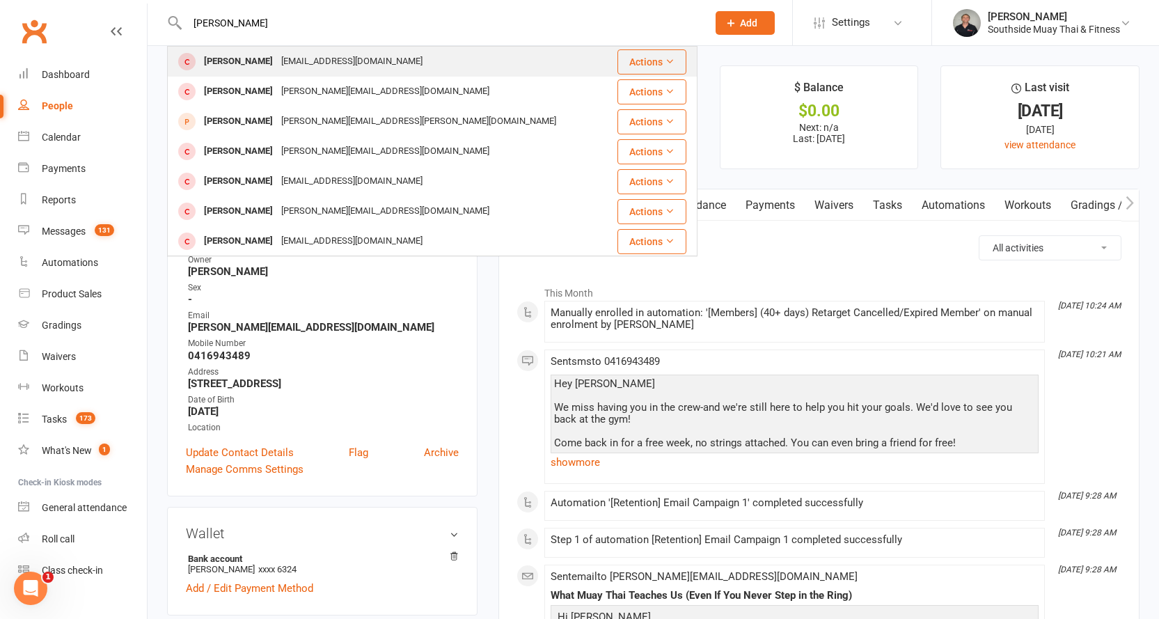
type input "[PERSON_NAME]"
click at [342, 63] on div "[EMAIL_ADDRESS][DOMAIN_NAME]" at bounding box center [352, 62] width 150 height 20
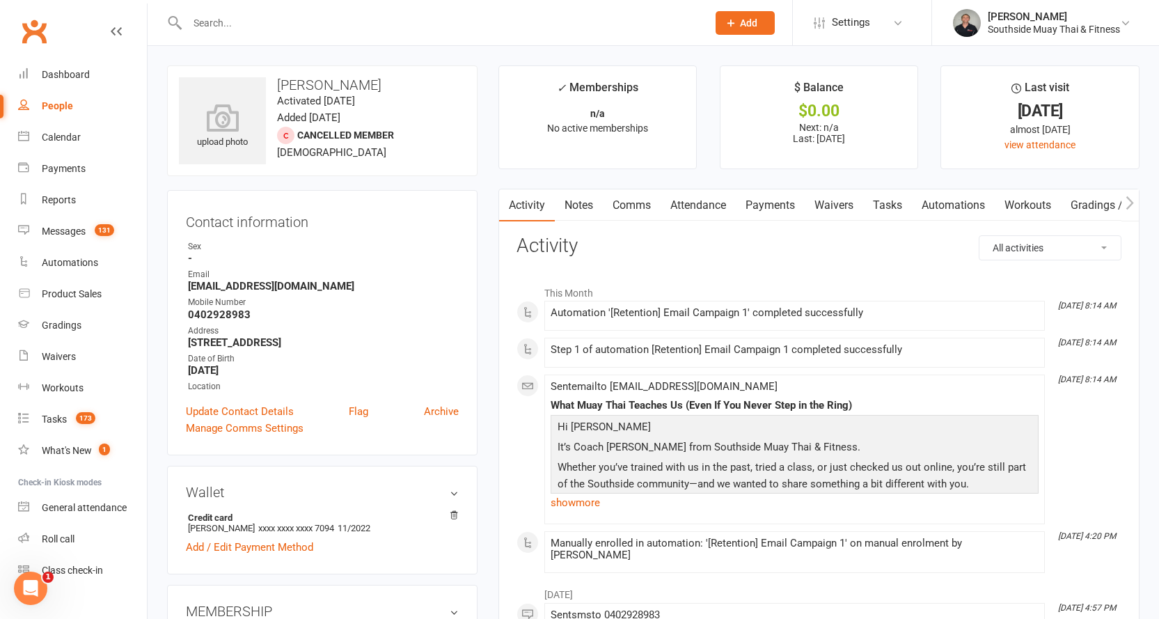
click at [366, 28] on input "text" at bounding box center [440, 22] width 515 height 19
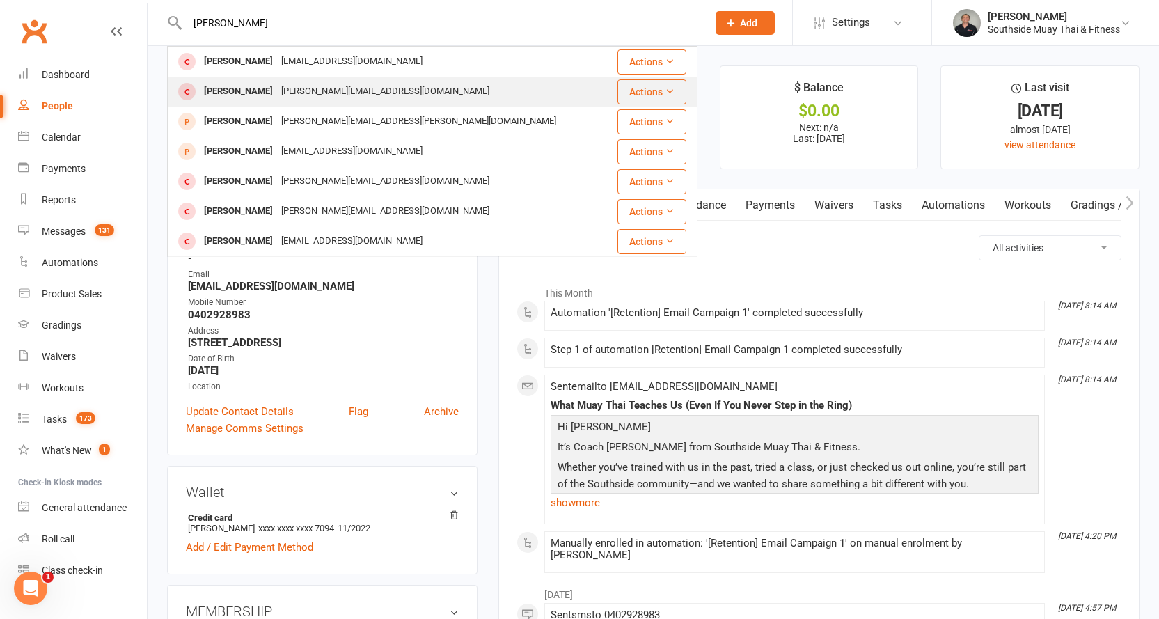
type input "[PERSON_NAME]"
click at [300, 89] on div "[PERSON_NAME][EMAIL_ADDRESS][DOMAIN_NAME]" at bounding box center [385, 91] width 217 height 20
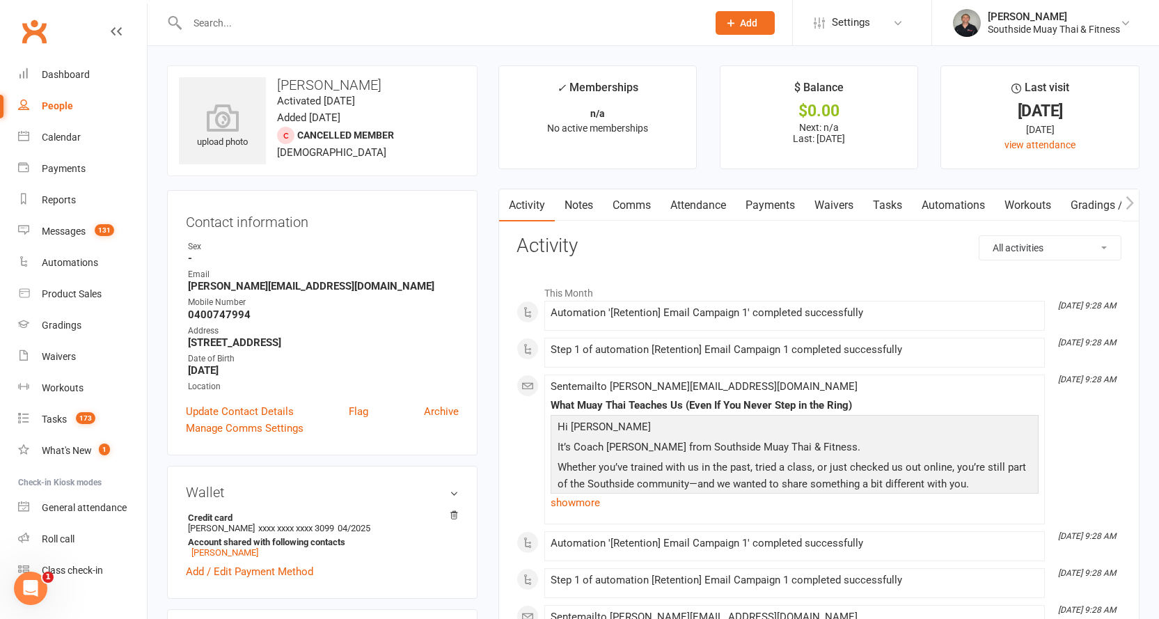
click at [485, 19] on input "text" at bounding box center [440, 22] width 515 height 19
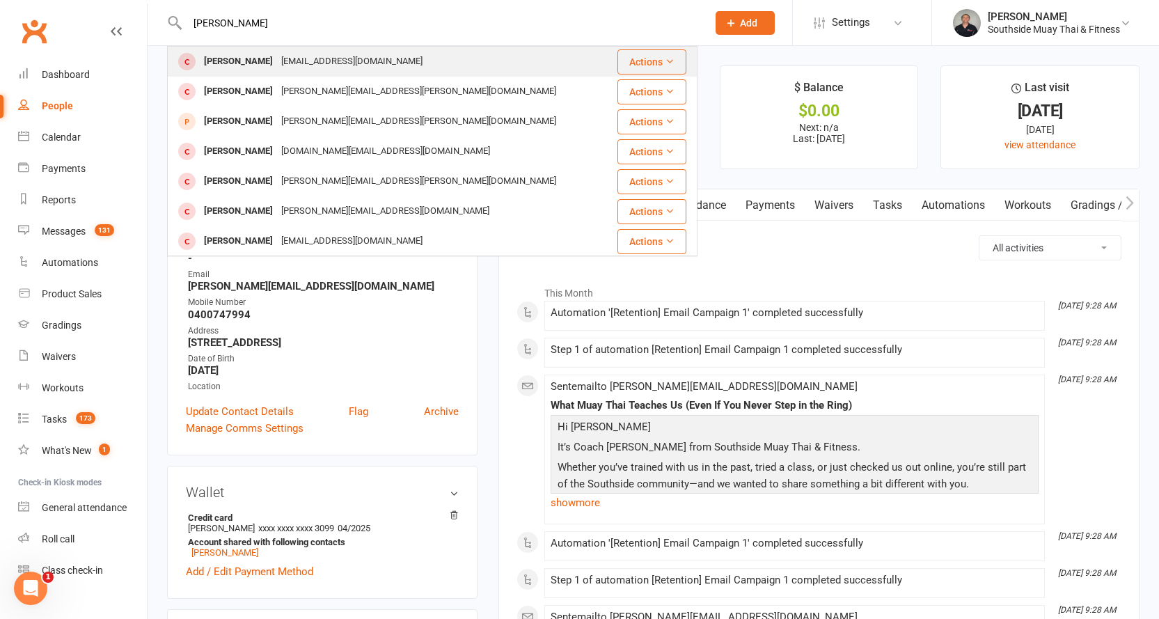
type input "[PERSON_NAME]"
click at [357, 61] on div "[PERSON_NAME] [EMAIL_ADDRESS][DOMAIN_NAME]" at bounding box center [388, 61] width 439 height 29
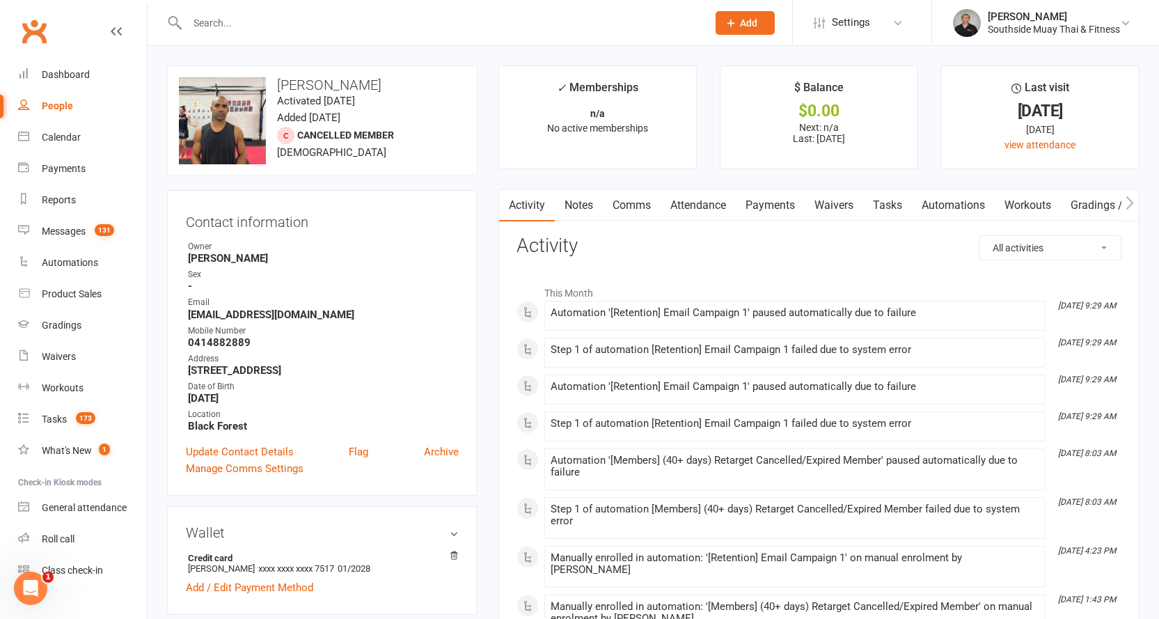
click at [422, 21] on input "text" at bounding box center [440, 22] width 515 height 19
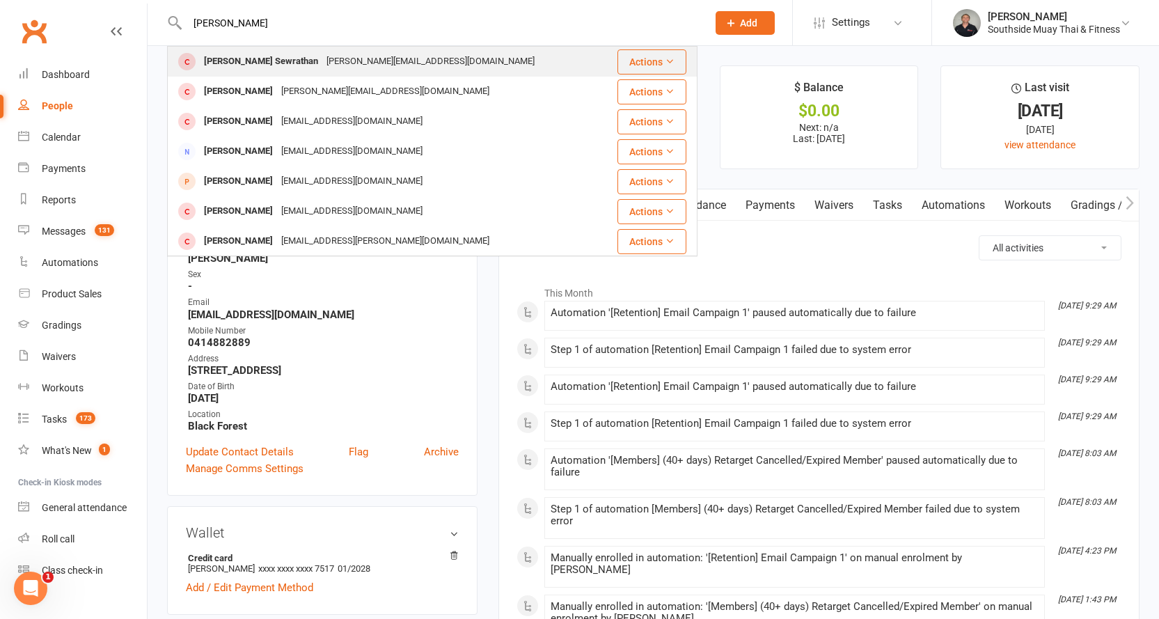
type input "[PERSON_NAME]"
click at [384, 55] on div "[PERSON_NAME][EMAIL_ADDRESS][DOMAIN_NAME]" at bounding box center [430, 62] width 217 height 20
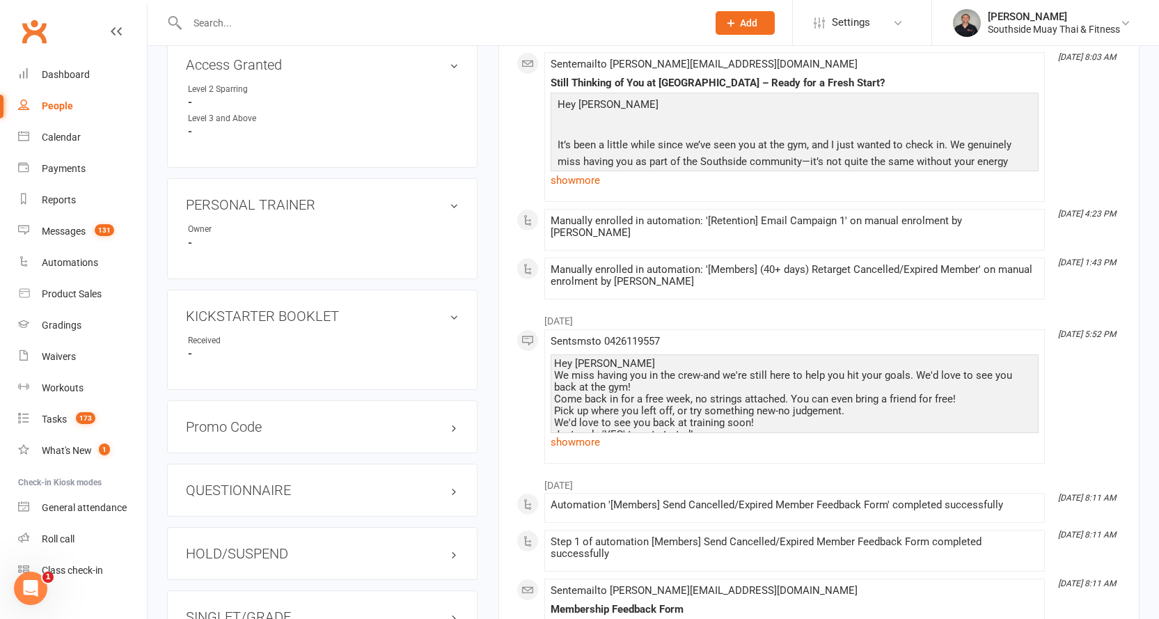
scroll to position [766, 0]
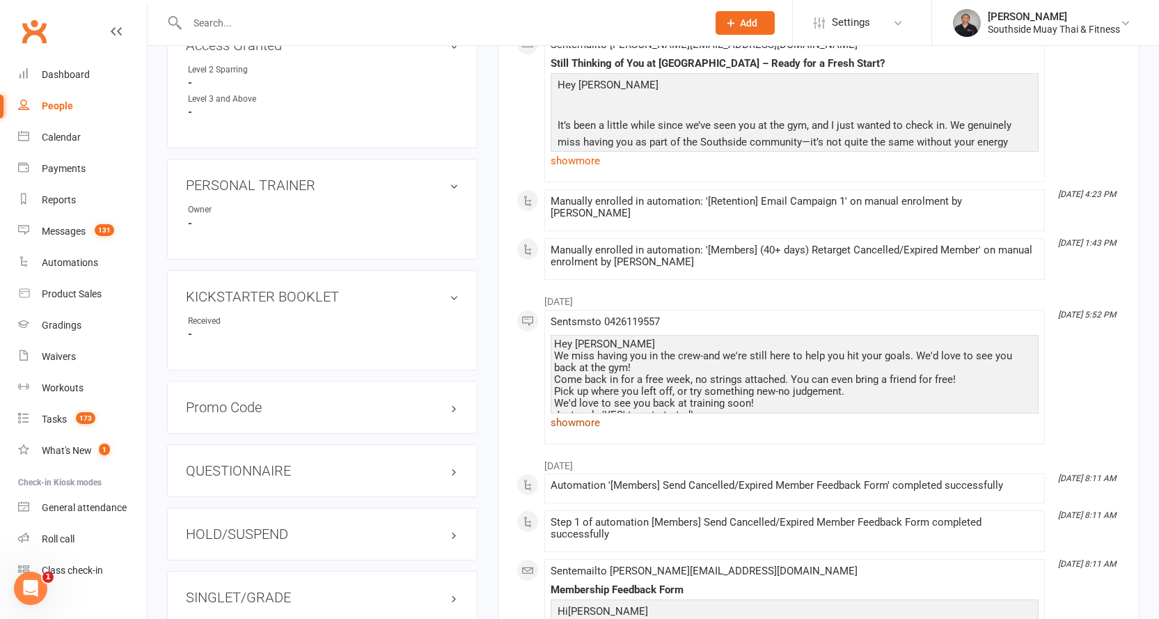
click at [583, 413] on link "show more" at bounding box center [795, 422] width 488 height 19
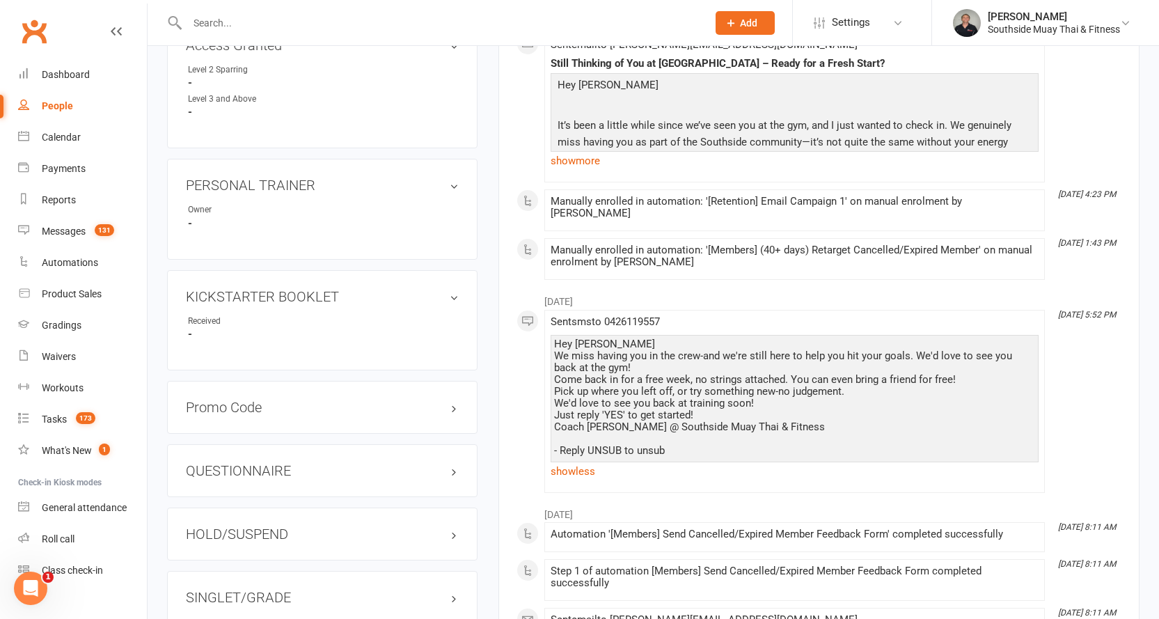
drag, startPoint x: 554, startPoint y: 330, endPoint x: 701, endPoint y: 441, distance: 184.0
click at [701, 441] on div "Hey [PERSON_NAME] We miss having you in the crew-and we're still here to help y…" at bounding box center [794, 397] width 481 height 118
copy div "Hey [PERSON_NAME] We miss having you in the crew-and we're still here to help y…"
click at [60, 227] on div "Messages" at bounding box center [64, 231] width 44 height 11
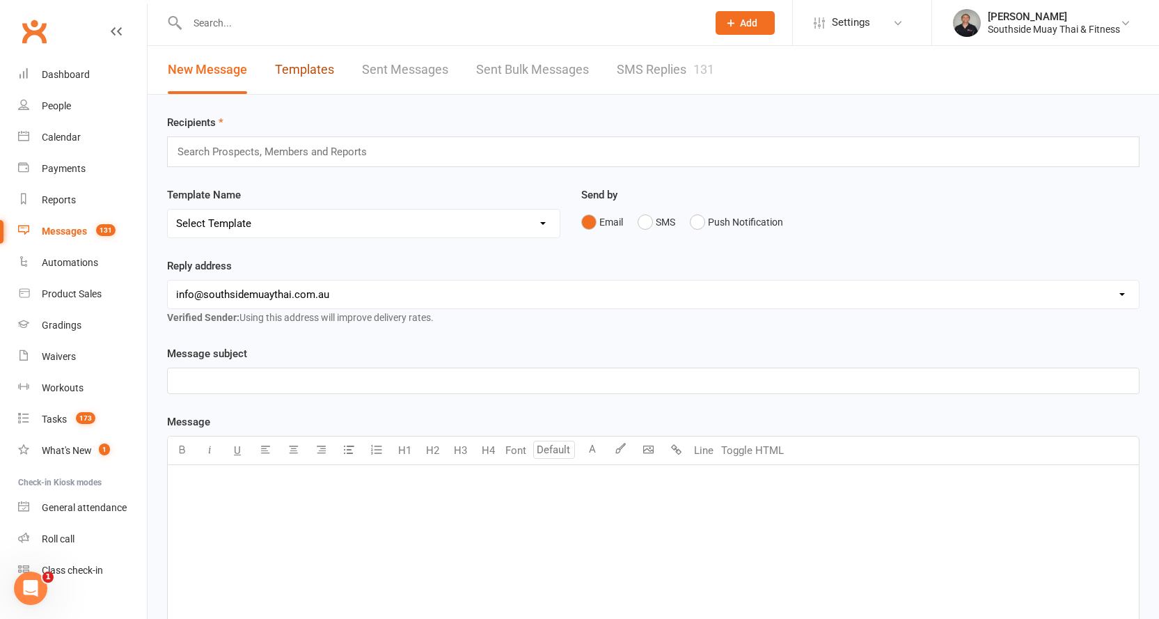
click at [320, 77] on link "Templates" at bounding box center [304, 70] width 59 height 48
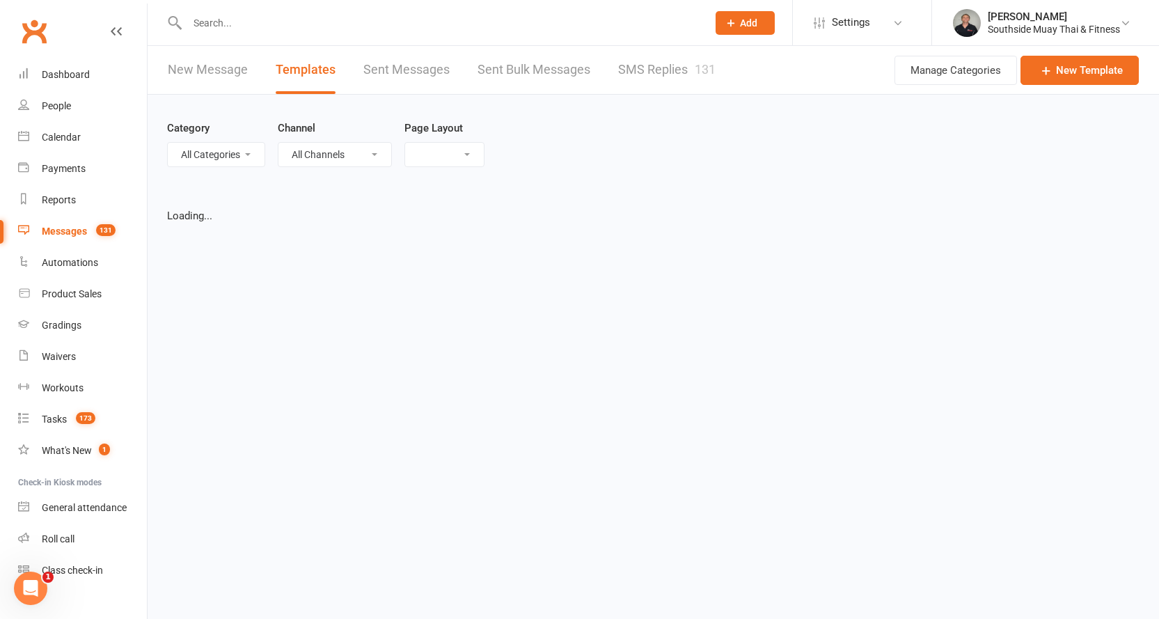
select select "list"
select select "100"
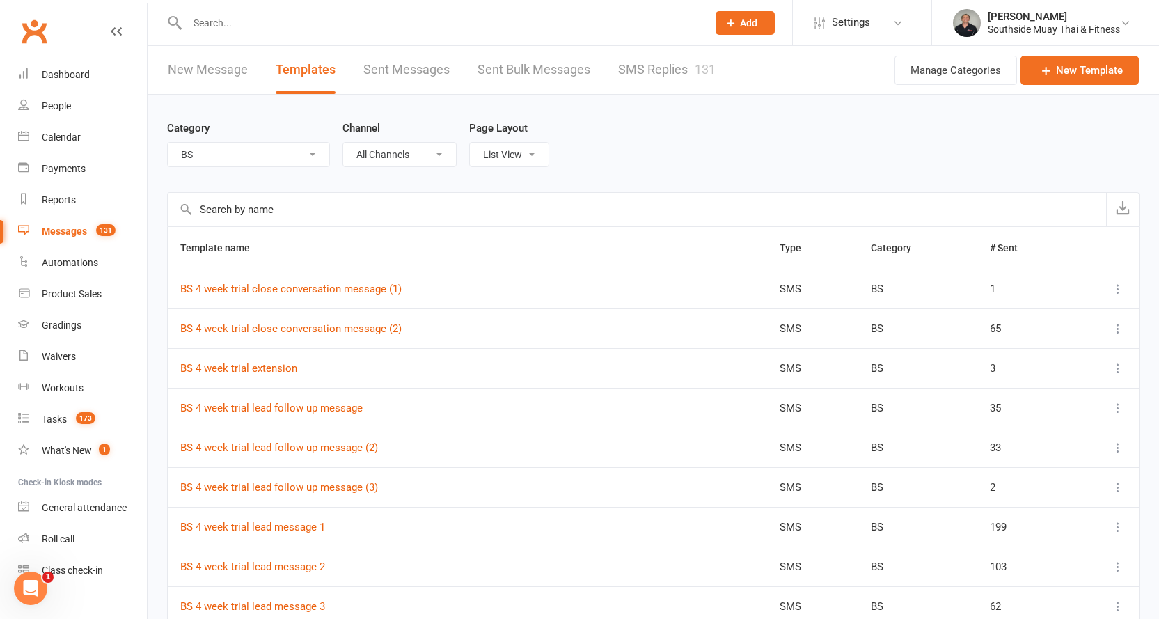
click at [209, 153] on select "All Categories (No category) AA Trainers BS Conversation Starters Email Campaig…" at bounding box center [249, 155] width 162 height 24
click at [168, 143] on select "All Categories (No category) AA Trainers BS Conversation Starters Email Campaig…" at bounding box center [249, 155] width 162 height 24
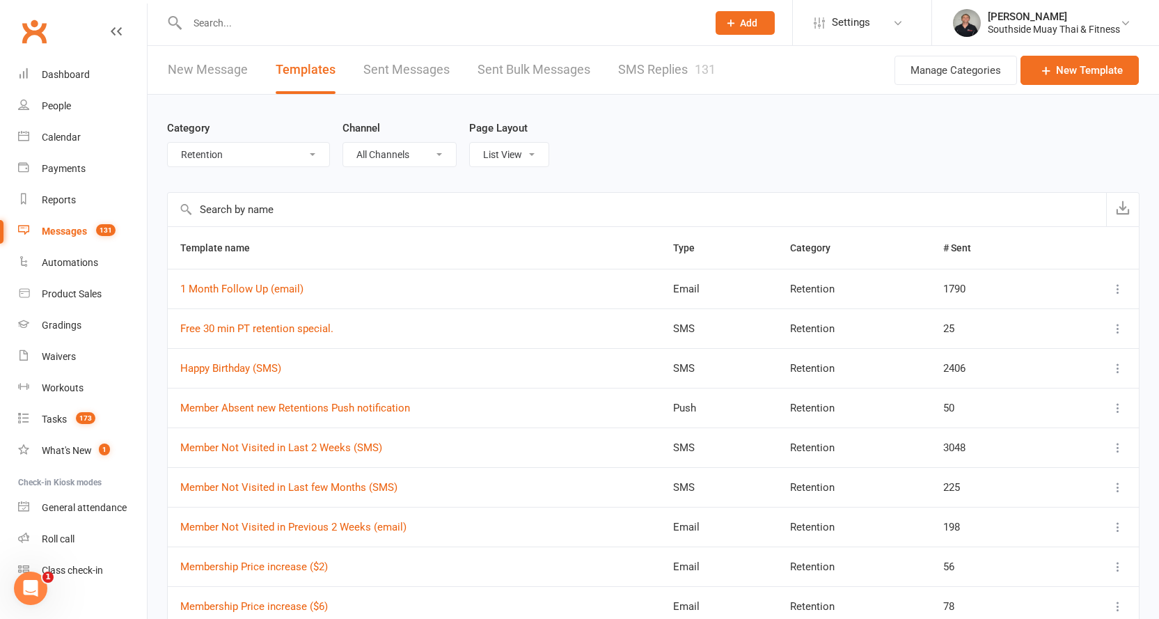
click at [214, 153] on select "All Categories (No category) AA Trainers BS Conversation Starters Email Campaig…" at bounding box center [249, 155] width 162 height 24
select select "19568"
click at [168, 143] on select "All Categories (No category) AA Trainers BS Conversation Starters Email Campaig…" at bounding box center [249, 155] width 162 height 24
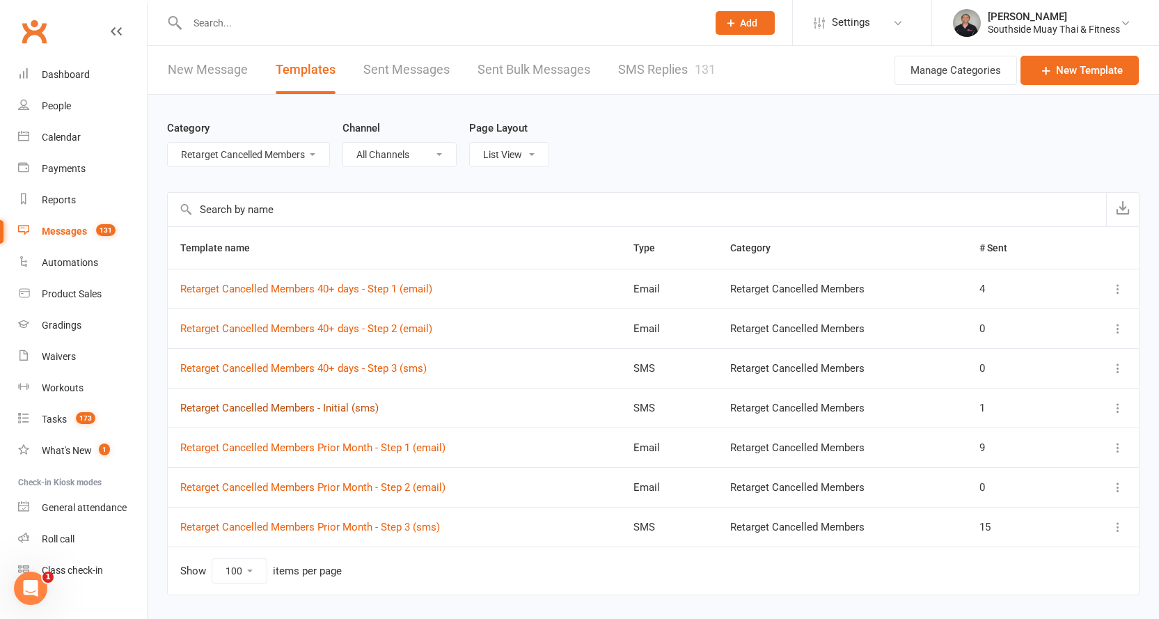
click at [314, 406] on link "Retarget Cancelled Members - Initial (sms)" at bounding box center [279, 408] width 198 height 13
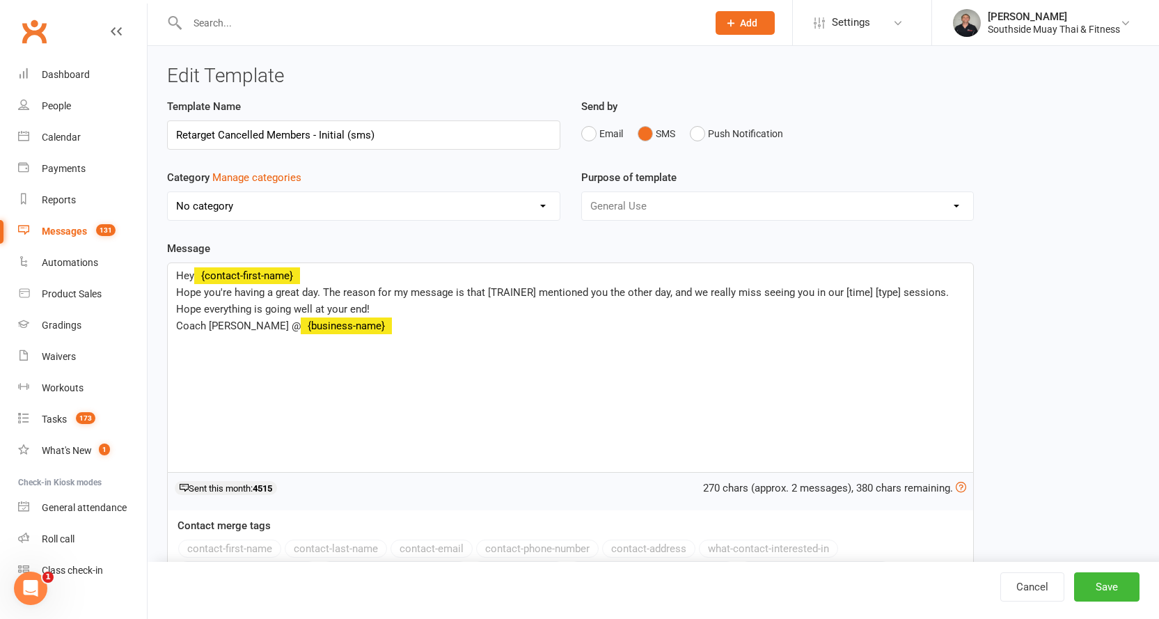
select select "19568"
click at [72, 224] on link "Messages 131" at bounding box center [82, 231] width 129 height 31
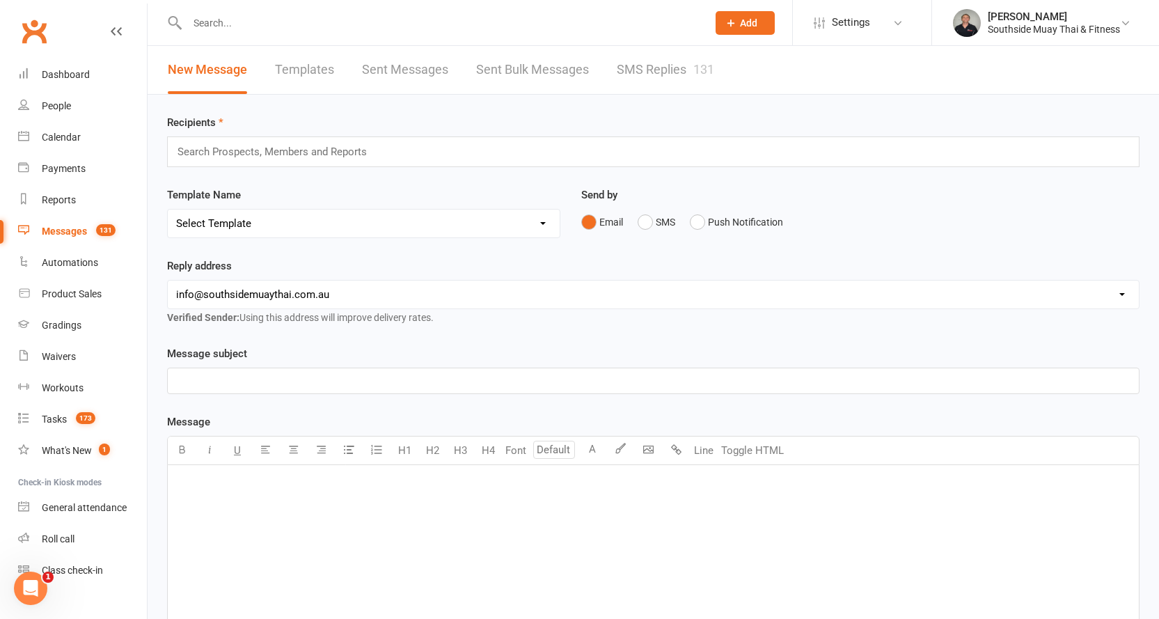
click at [296, 72] on link "Templates" at bounding box center [304, 70] width 59 height 48
select select "100"
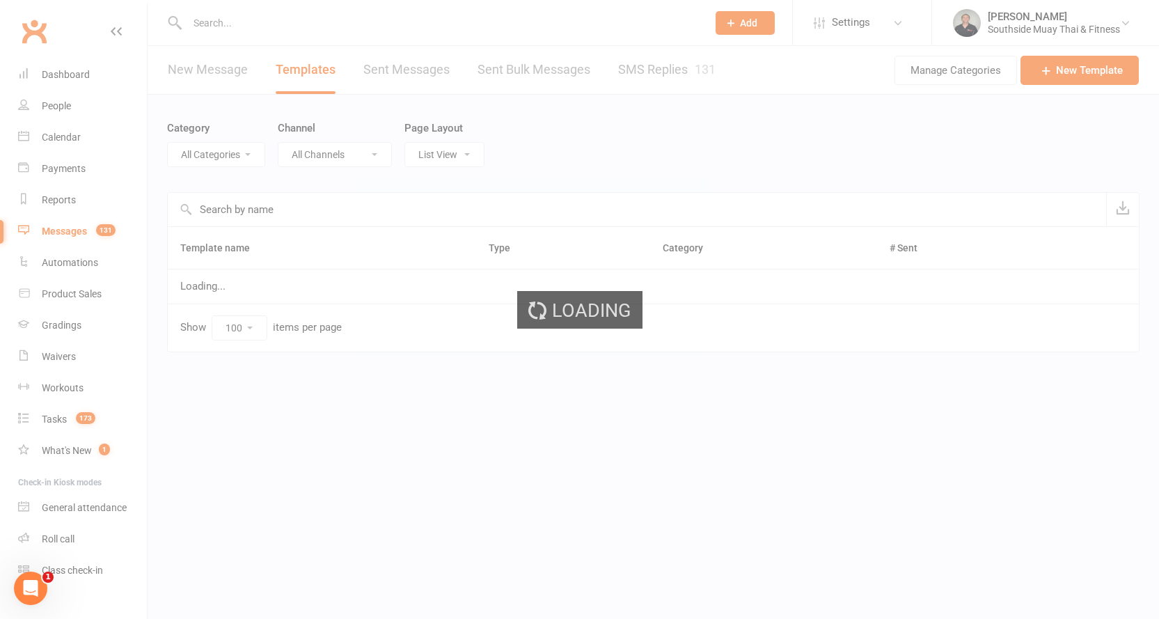
select select "19568"
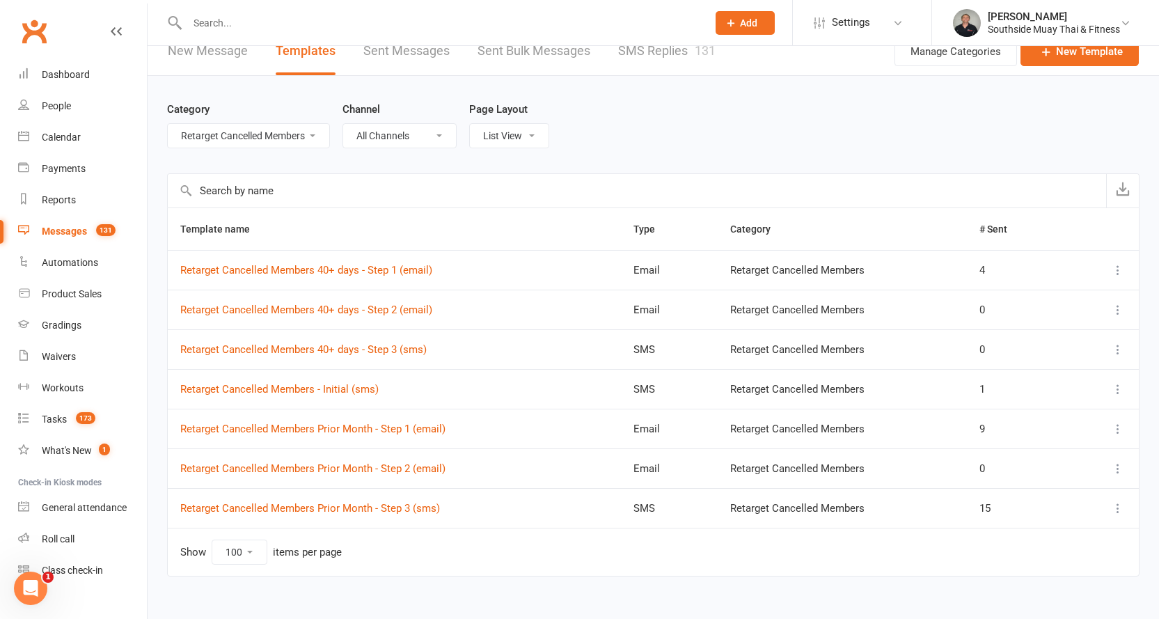
scroll to position [36, 0]
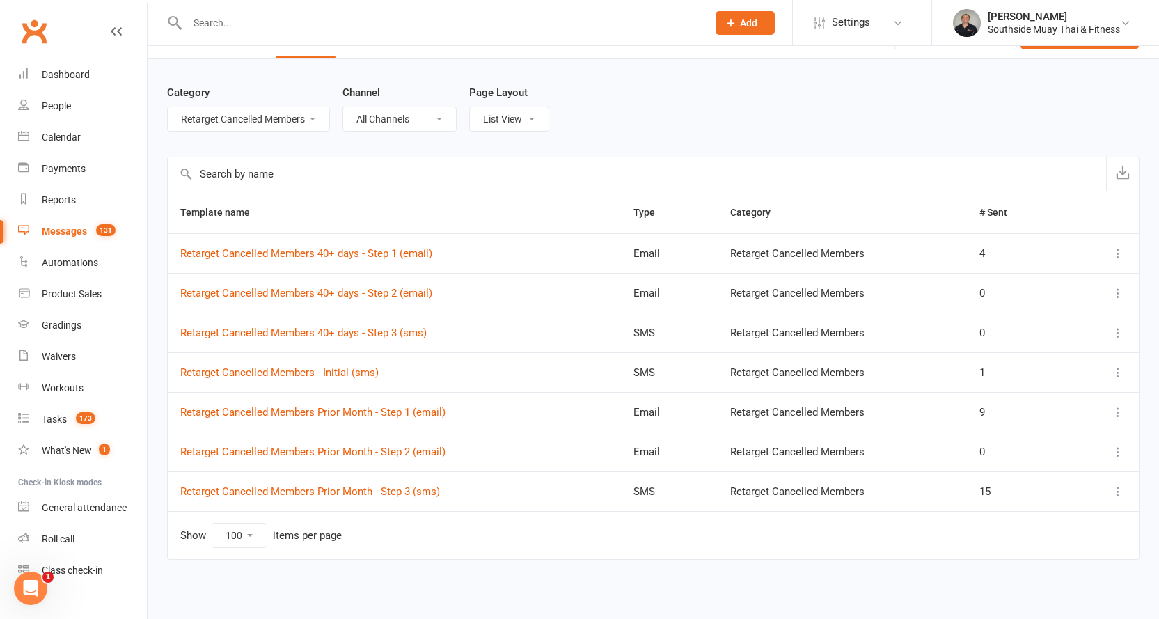
click at [1117, 373] on icon at bounding box center [1118, 373] width 14 height 14
click at [1036, 453] on link "Duplicate" at bounding box center [1047, 456] width 138 height 28
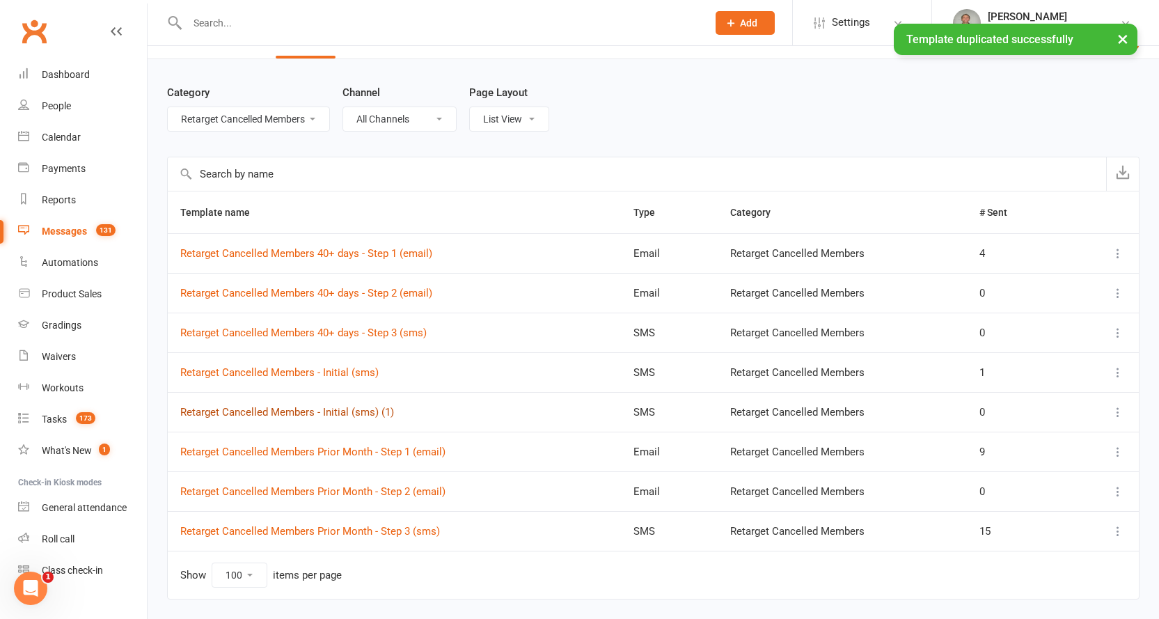
click at [310, 411] on link "Retarget Cancelled Members - Initial (sms) (1)" at bounding box center [287, 412] width 214 height 13
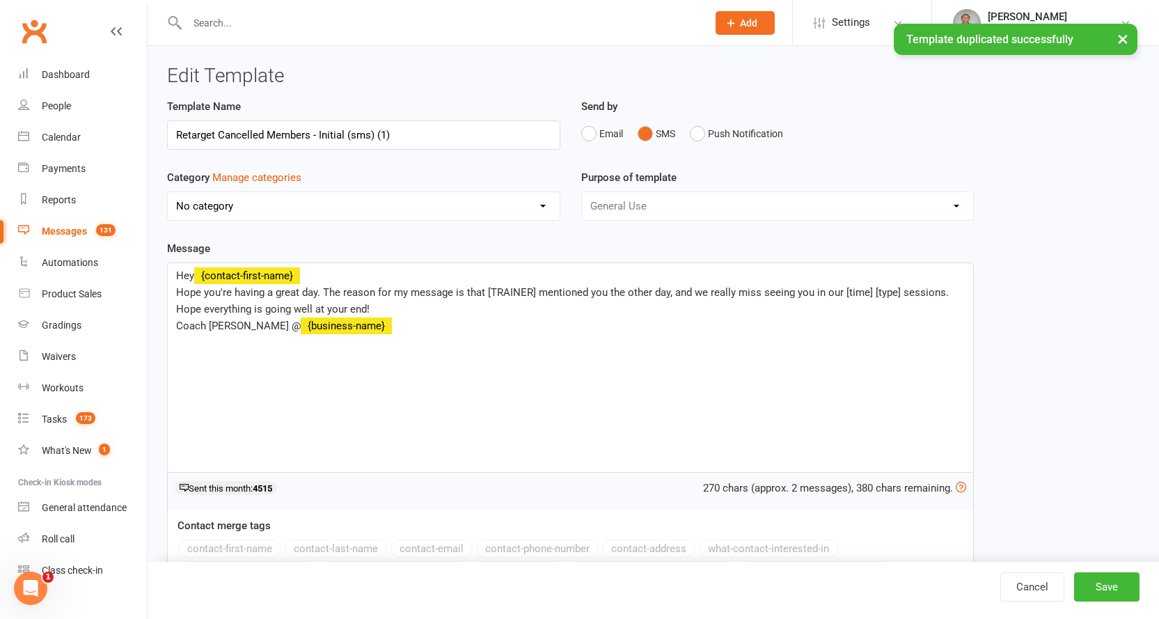
select select "19568"
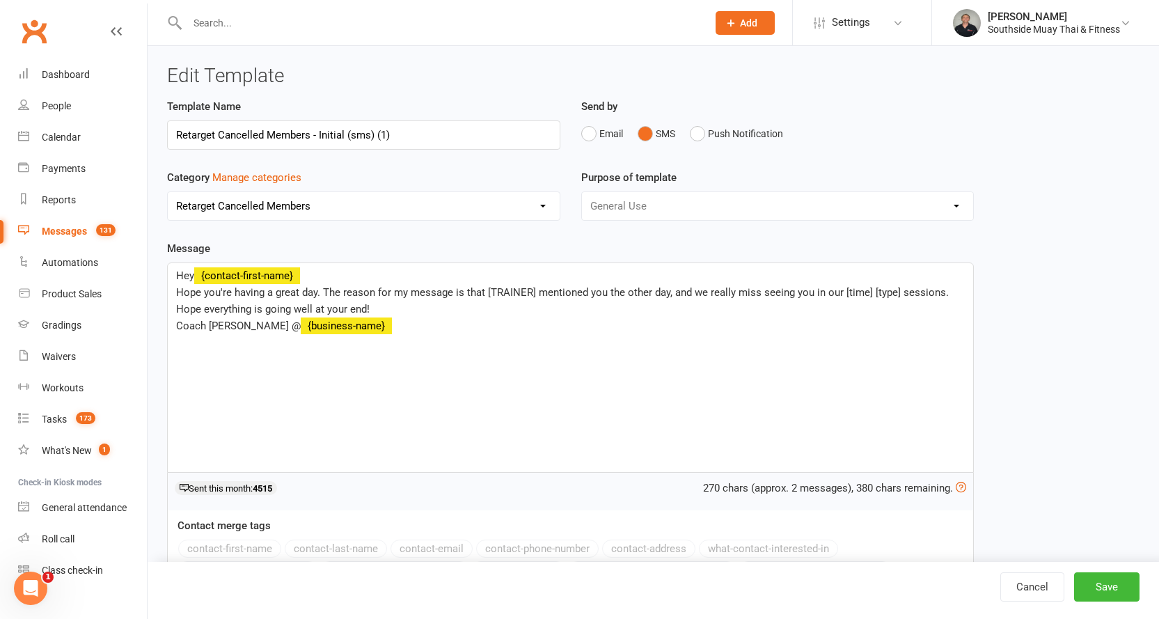
click at [309, 130] on input "Retarget Cancelled Members - Initial (sms) (1)" at bounding box center [363, 134] width 393 height 29
click at [218, 132] on input "Retarget Cancelled Members - Initial (sms) (1)" at bounding box center [363, 134] width 393 height 29
click at [460, 139] on input "Retarget OLD Cancelled Members - Initial (sms) (1)" at bounding box center [363, 134] width 393 height 29
type input "Retarget OLD Cancelled Members - Initial (sms)"
click at [176, 290] on span "Hope you're having a great day. The reason for my message is that [TRAINER] men…" at bounding box center [564, 300] width 776 height 29
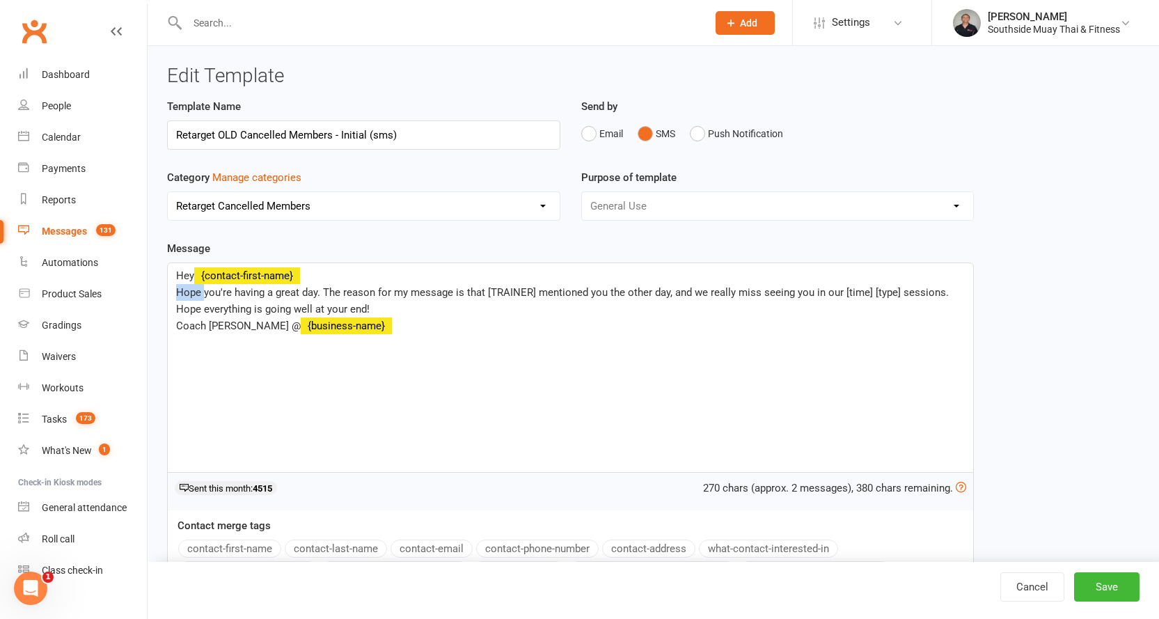
click at [176, 290] on span "Hope you're having a great day. The reason for my message is that [TRAINER] men…" at bounding box center [564, 300] width 776 height 29
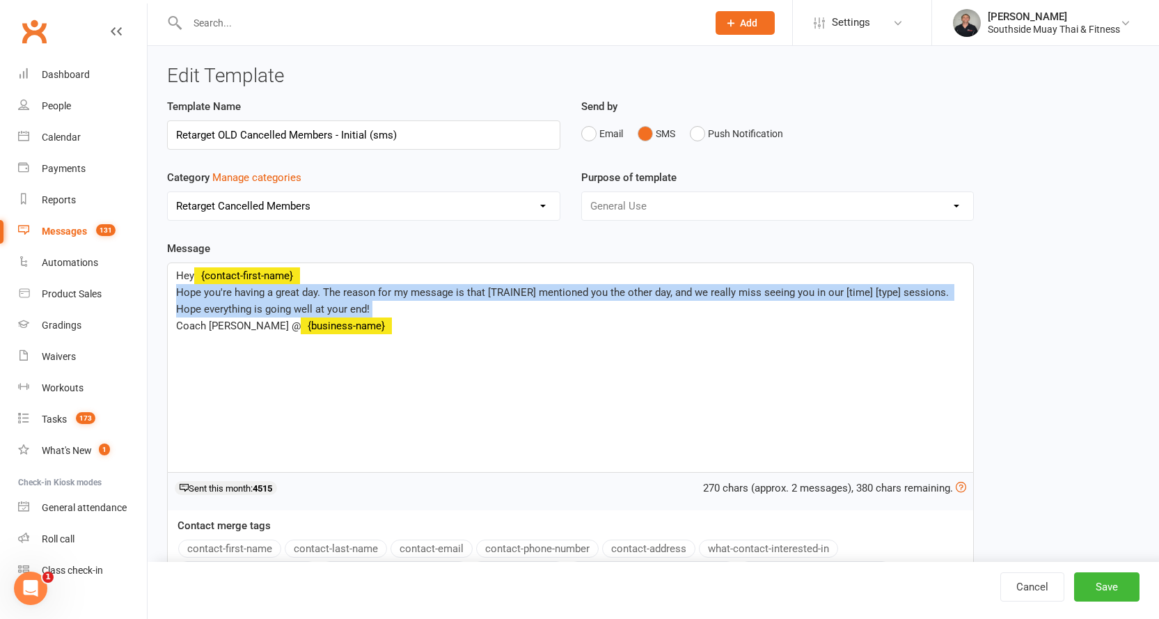
click at [176, 290] on span "Hope you're having a great day. The reason for my message is that [TRAINER] men…" at bounding box center [564, 300] width 776 height 29
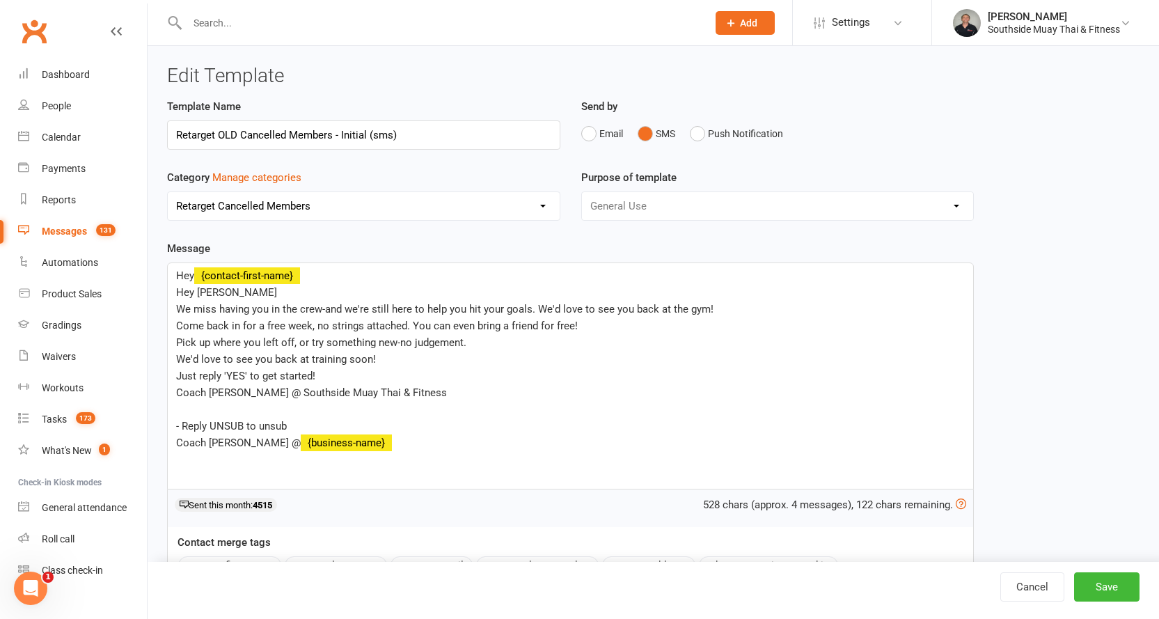
click at [181, 290] on span "Hey [PERSON_NAME]" at bounding box center [226, 292] width 101 height 13
click at [177, 325] on span "Come back in for a free week, no strings attached. You can even bring a friend …" at bounding box center [377, 326] width 402 height 13
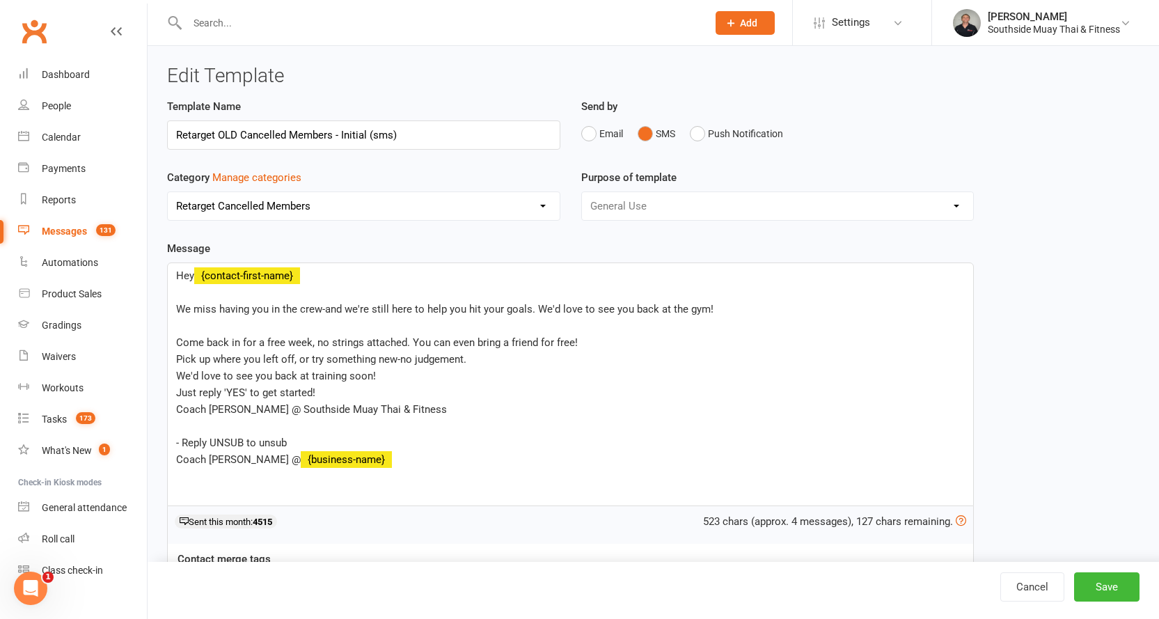
click at [175, 360] on div "Hey ﻿ {contact-first-name} ﻿ We miss having you in the crew-and we're still her…" at bounding box center [571, 384] width 806 height 242
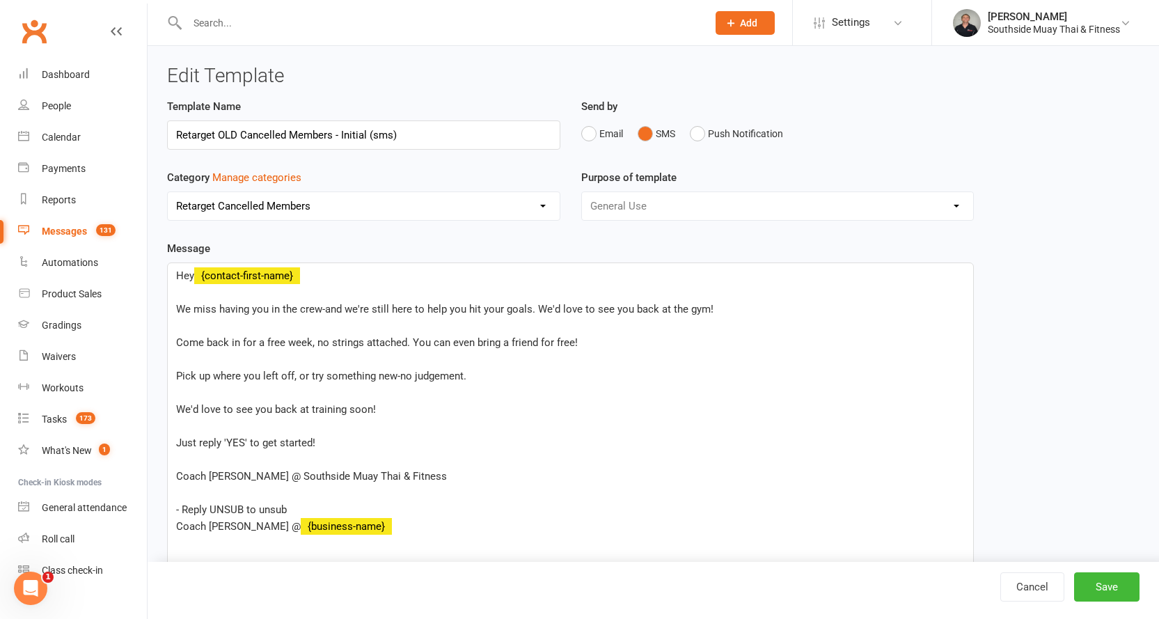
scroll to position [139, 0]
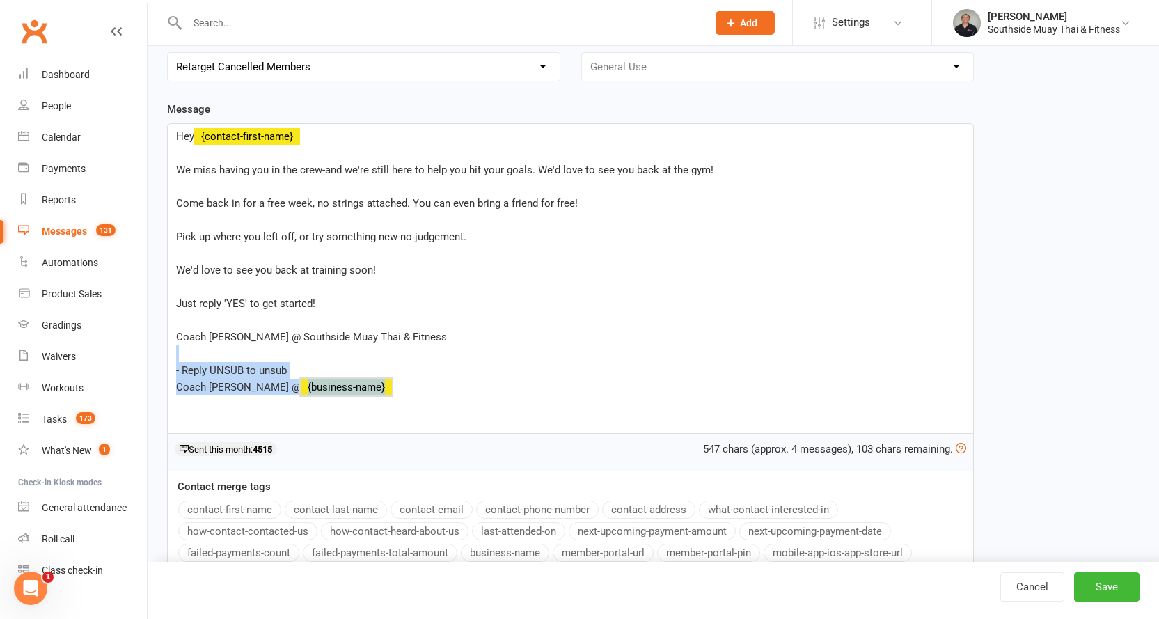
drag, startPoint x: 179, startPoint y: 354, endPoint x: 357, endPoint y: 411, distance: 186.3
click at [357, 411] on div "Hey ﻿ {contact-first-name} ﻿ We miss having you in the crew-and we're still her…" at bounding box center [571, 278] width 806 height 309
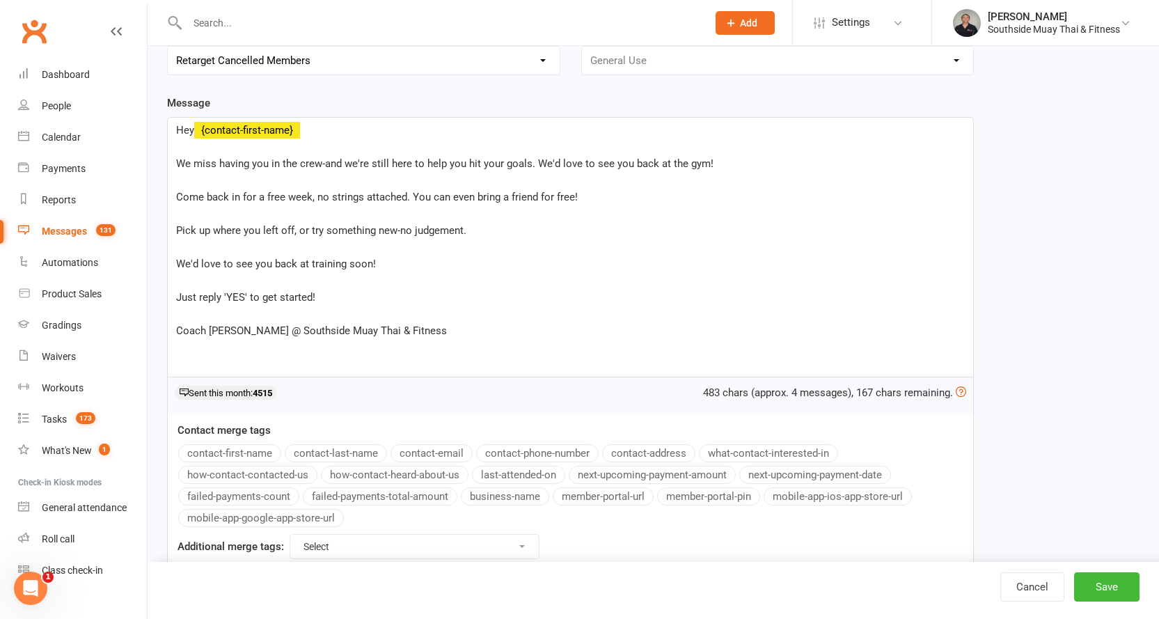
scroll to position [185, 0]
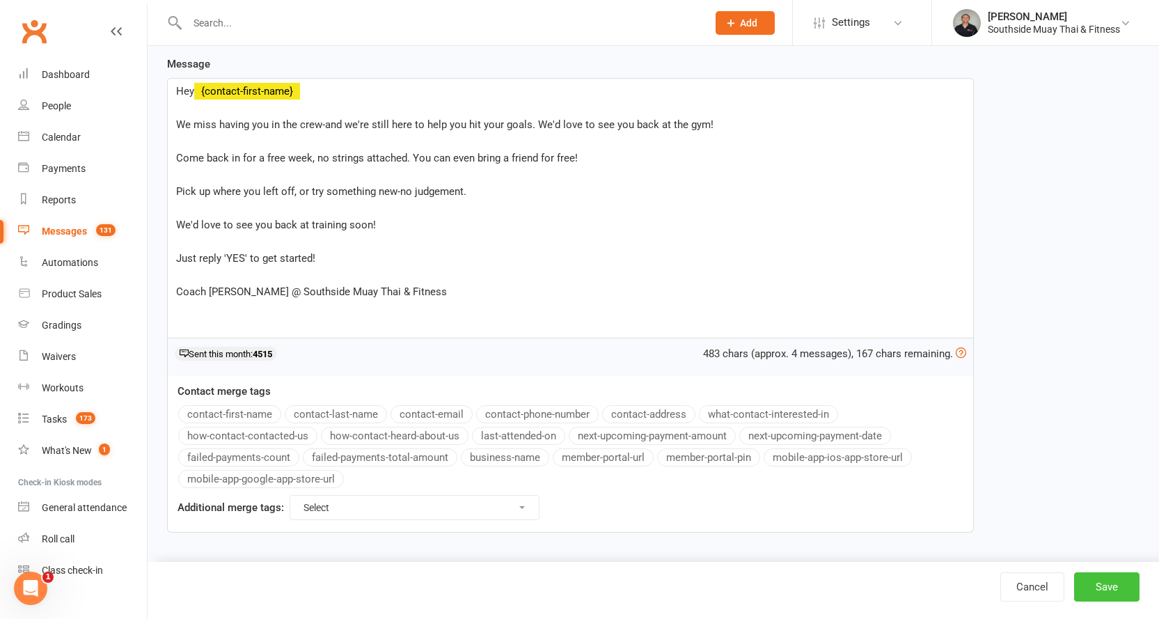
click at [1111, 582] on button "Save" at bounding box center [1107, 586] width 65 height 29
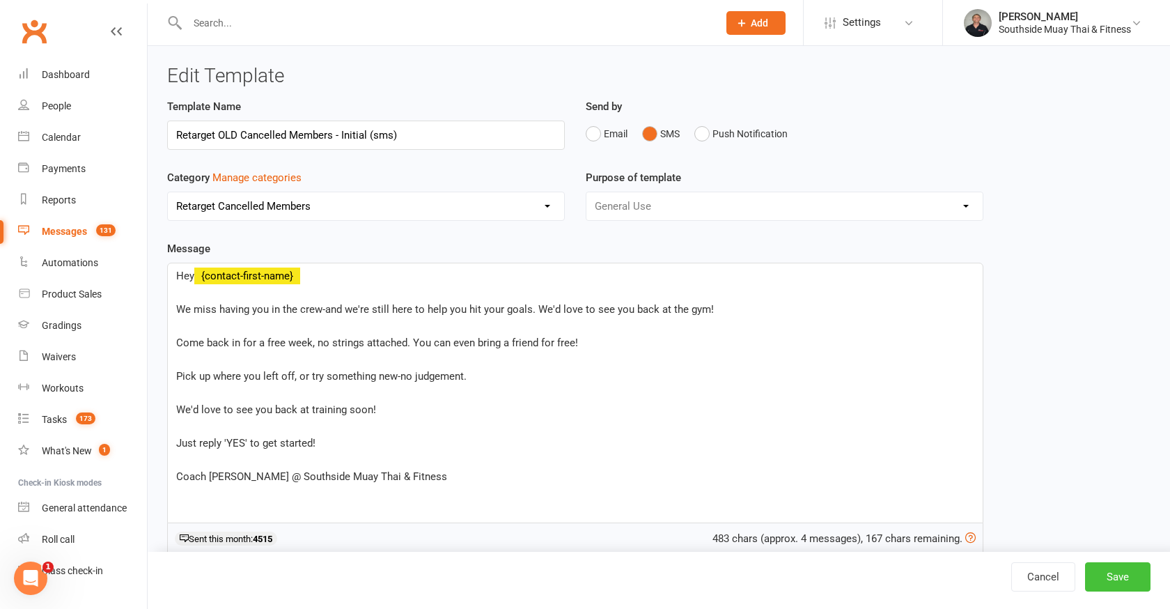
select select "100"
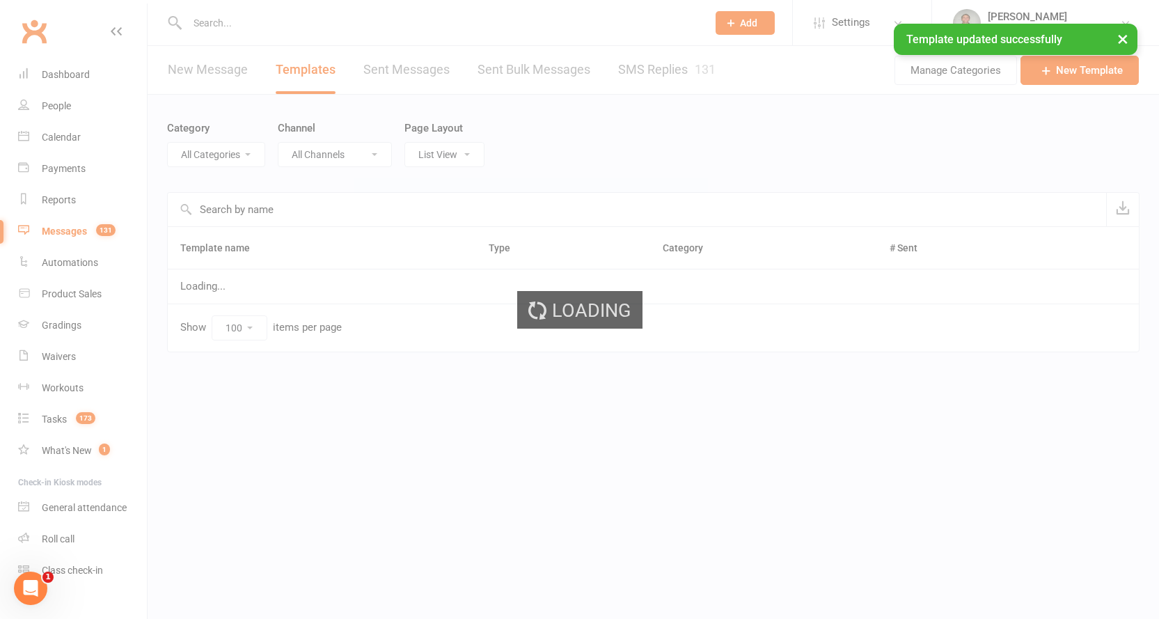
select select "19568"
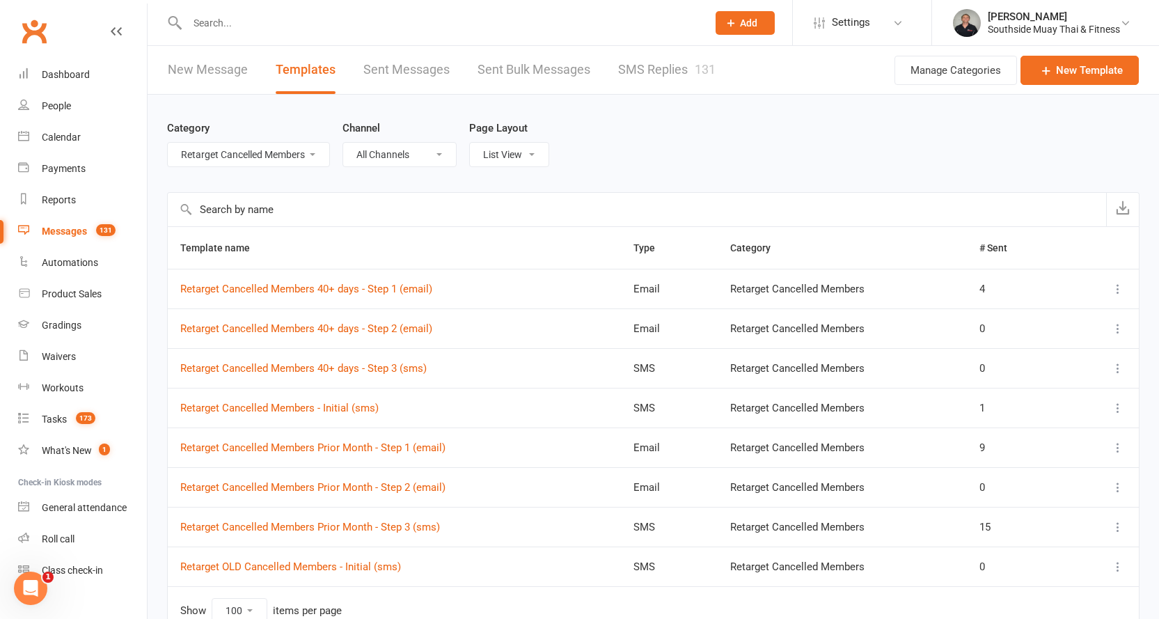
click at [201, 73] on link "New Message" at bounding box center [208, 70] width 80 height 48
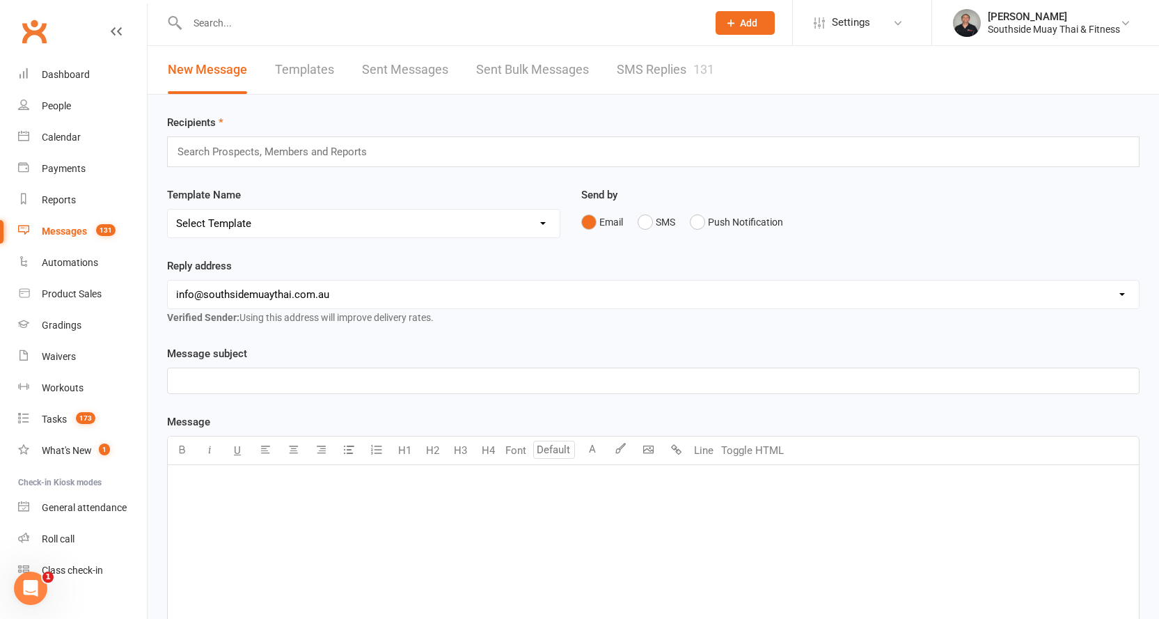
click at [327, 159] on input "text" at bounding box center [278, 152] width 204 height 18
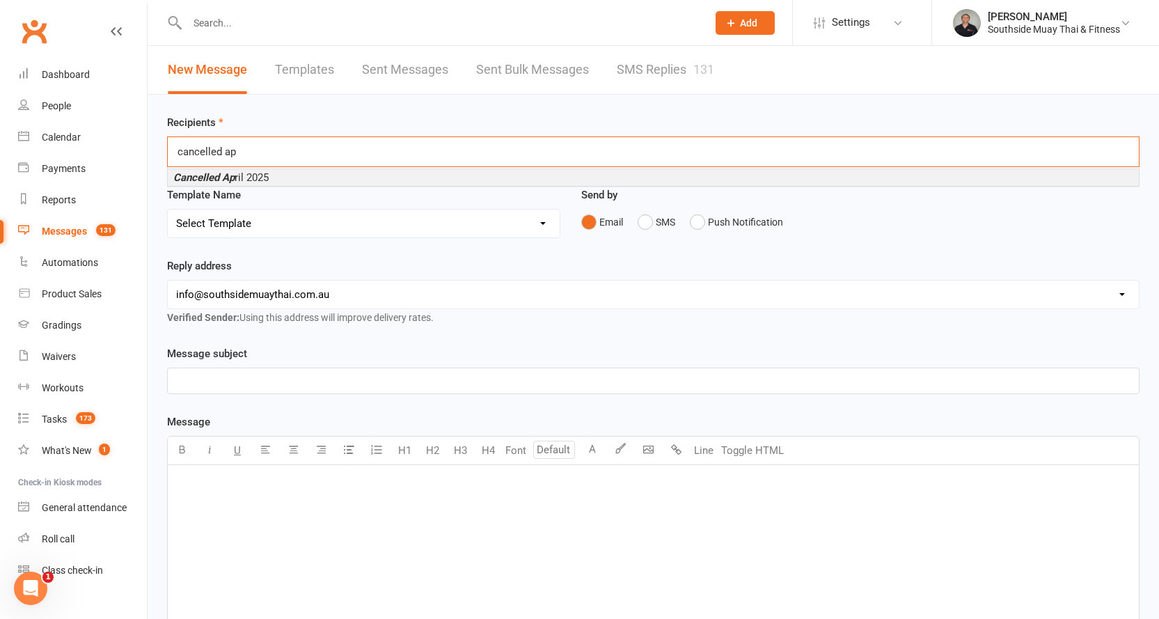
type input "cancelled ap"
click at [284, 174] on li "Cancelled Ap ril 2025" at bounding box center [653, 177] width 971 height 17
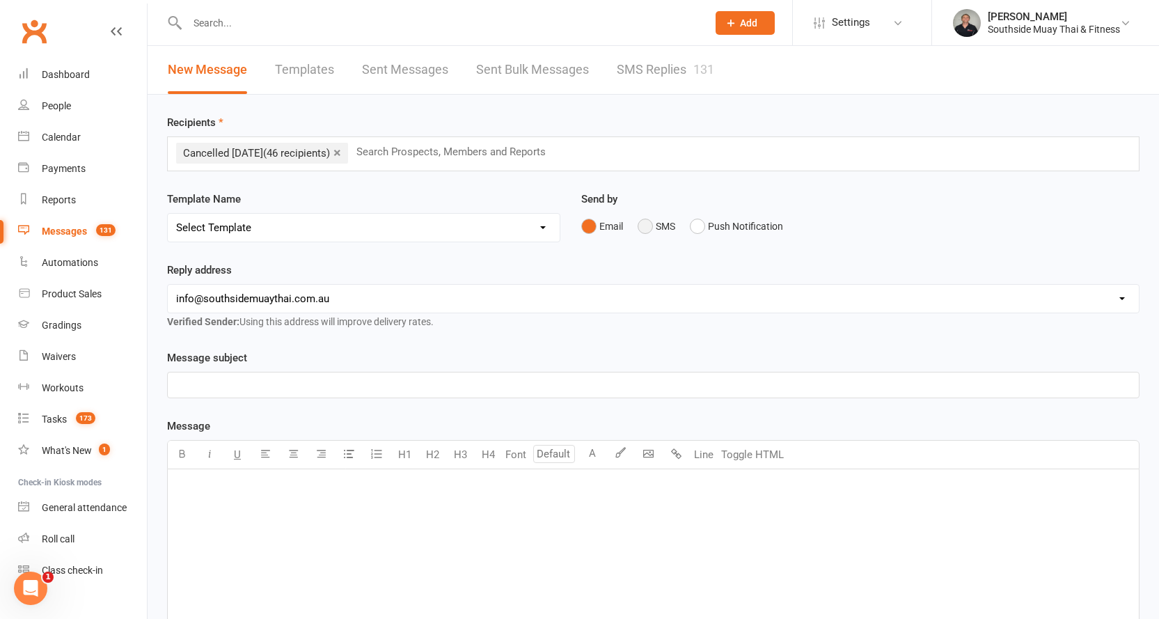
click at [654, 228] on button "SMS" at bounding box center [657, 226] width 38 height 26
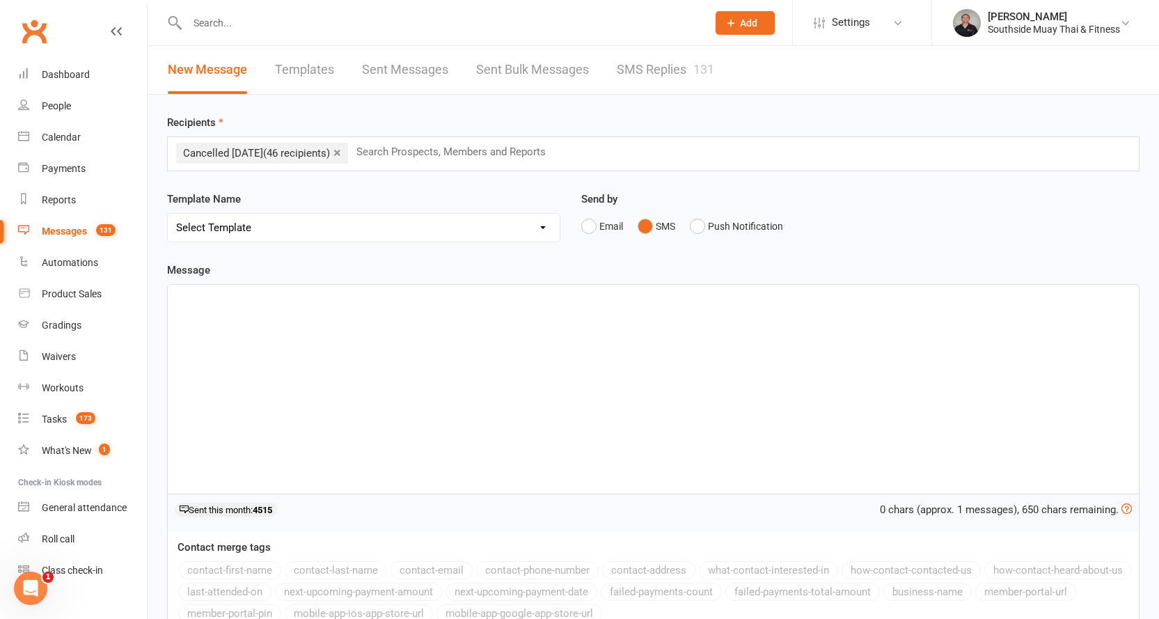
click at [259, 230] on select "Select Template [SMS] Outreach Message: High Risk – Personal From Trainer + Ree…" at bounding box center [364, 228] width 392 height 28
select select "215"
click at [168, 214] on select "Select Template [SMS] Outreach Message: High Risk – Personal From Trainer + Ree…" at bounding box center [364, 228] width 392 height 28
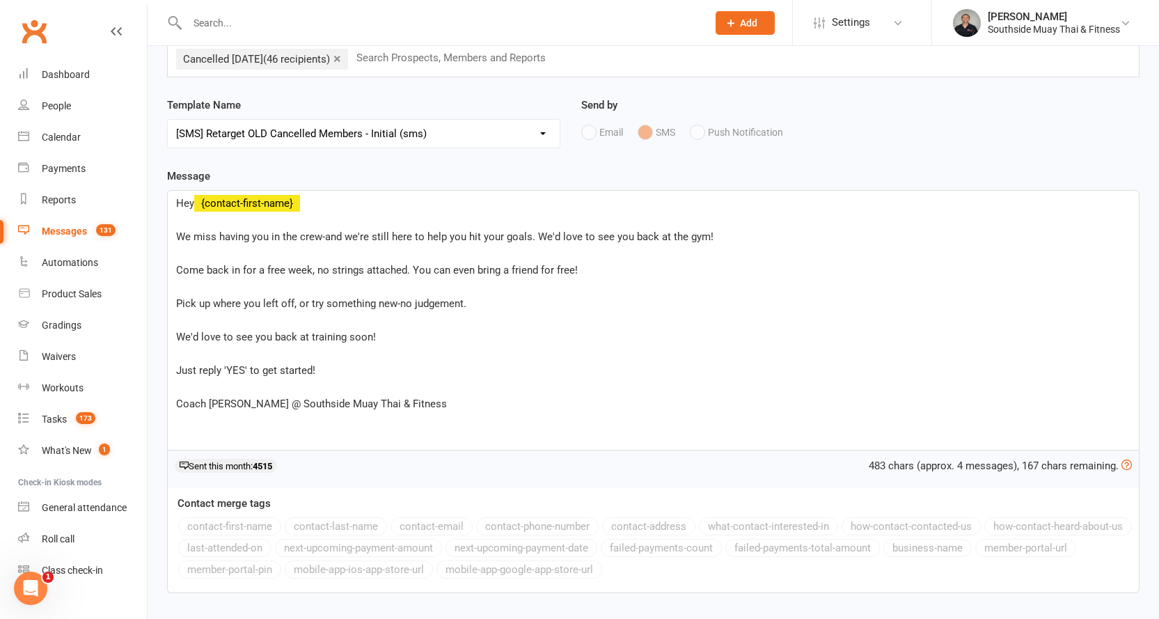
scroll to position [193, 0]
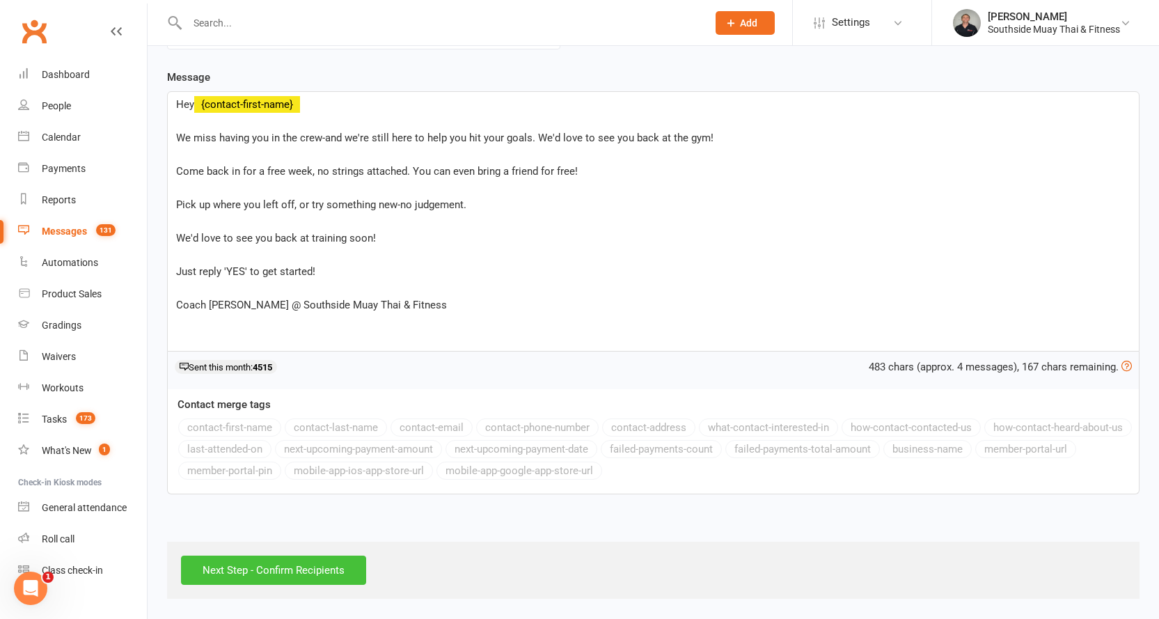
click at [288, 577] on input "Next Step - Confirm Recipients" at bounding box center [273, 570] width 185 height 29
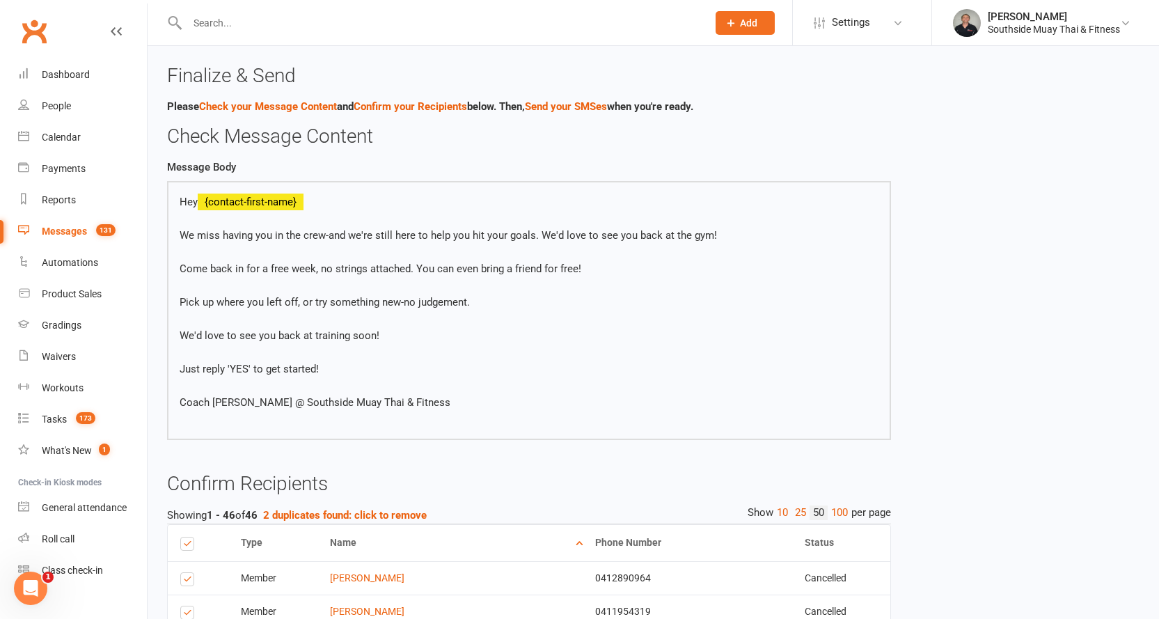
scroll to position [209, 0]
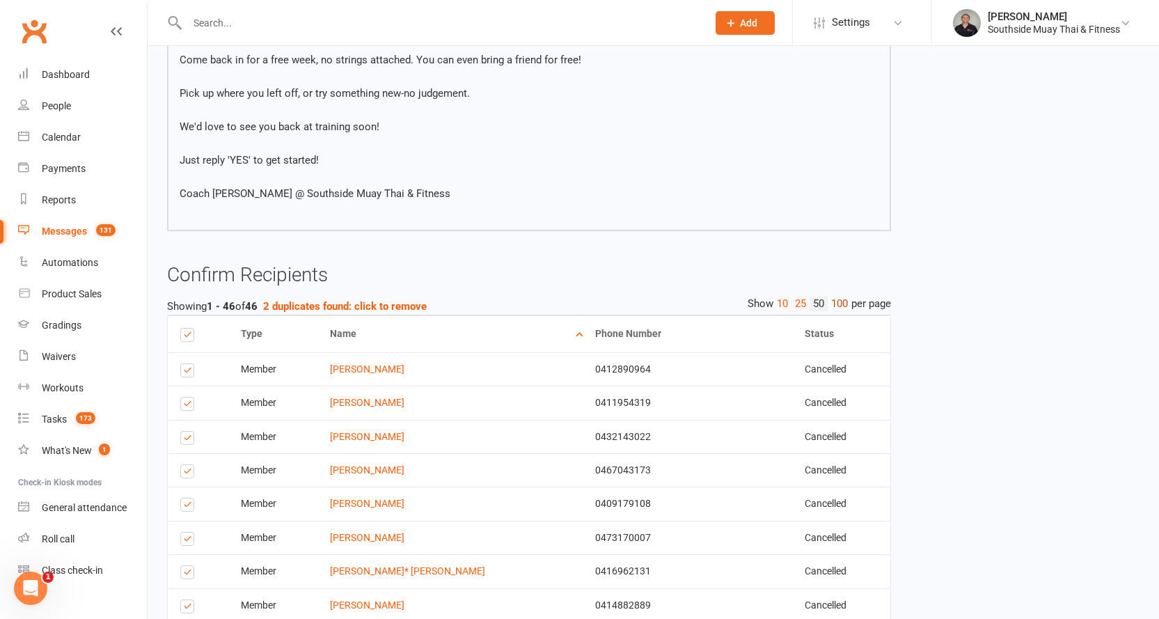
click at [843, 303] on link "100" at bounding box center [840, 304] width 24 height 15
click at [185, 337] on label at bounding box center [189, 334] width 19 height 10
click at [185, 329] on input "checkbox" at bounding box center [184, 329] width 9 height 0
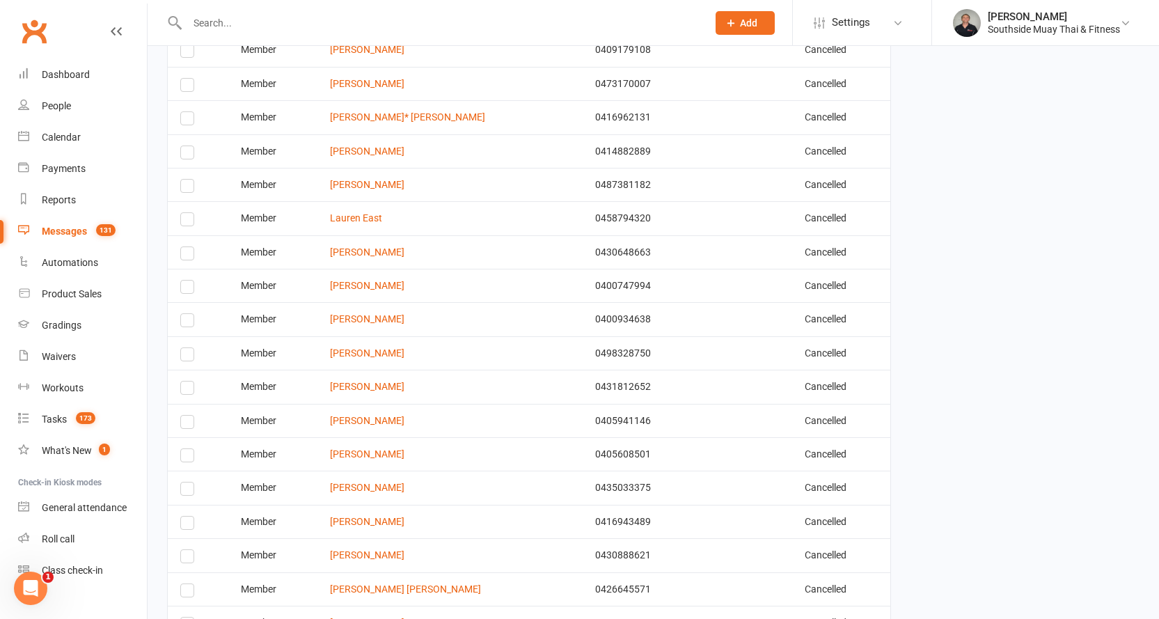
scroll to position [696, 0]
click at [182, 357] on label at bounding box center [189, 357] width 19 height 0
click at [182, 348] on input "checkbox" at bounding box center [184, 348] width 9 height 0
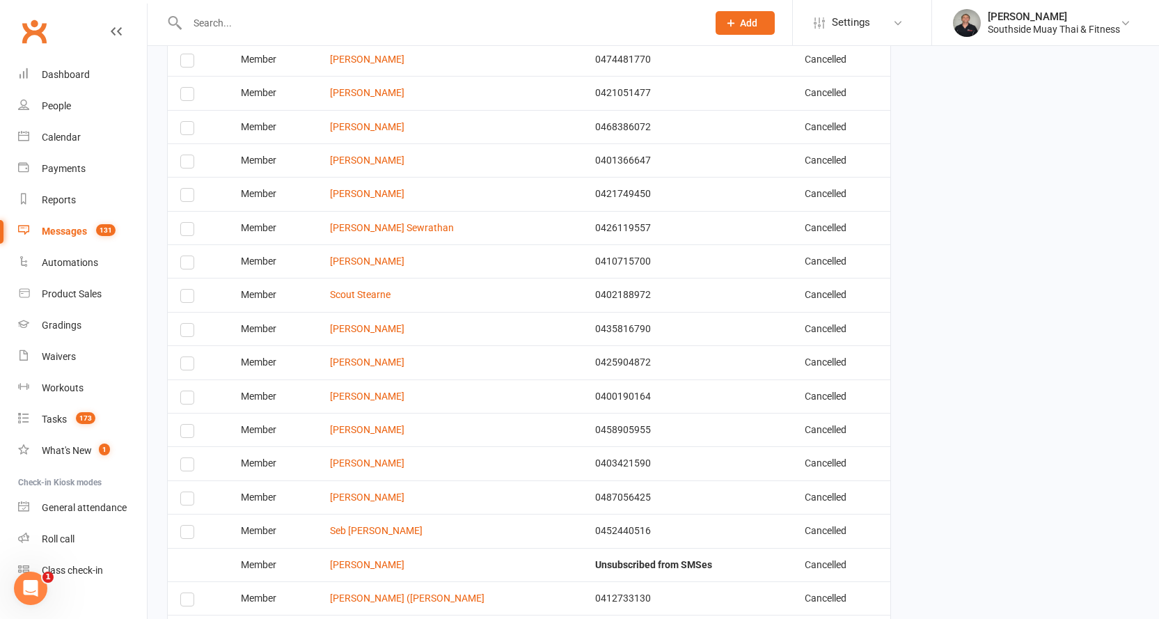
click at [189, 501] on label at bounding box center [189, 501] width 19 height 0
click at [189, 492] on input "checkbox" at bounding box center [184, 492] width 9 height 0
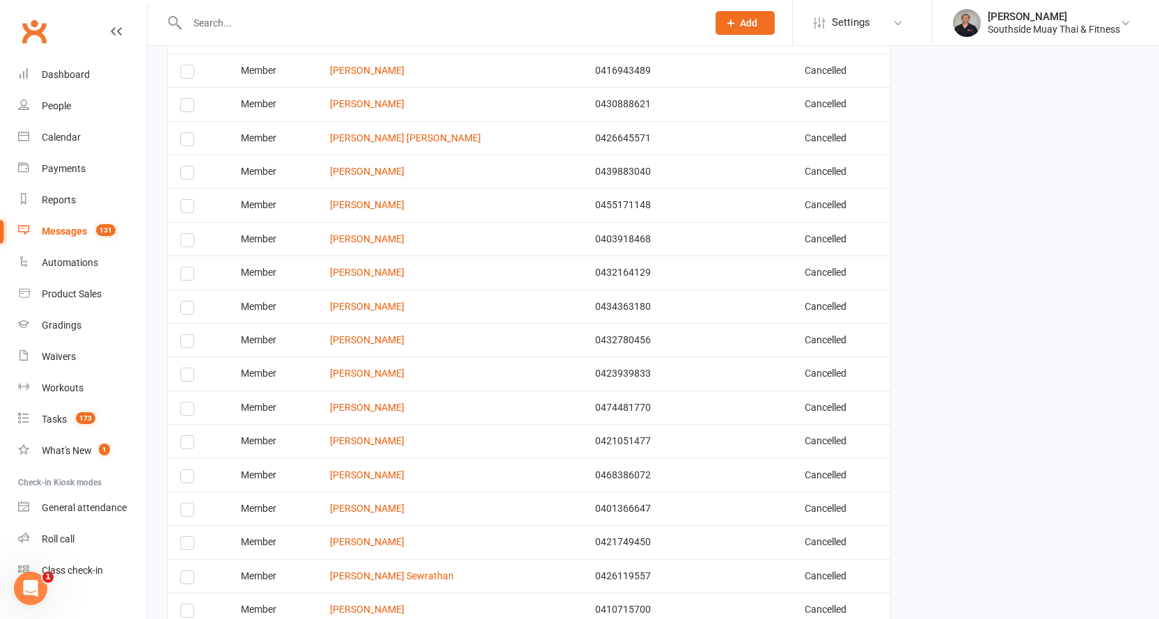
click at [186, 478] on label at bounding box center [189, 478] width 19 height 0
click at [186, 470] on input "checkbox" at bounding box center [184, 470] width 9 height 0
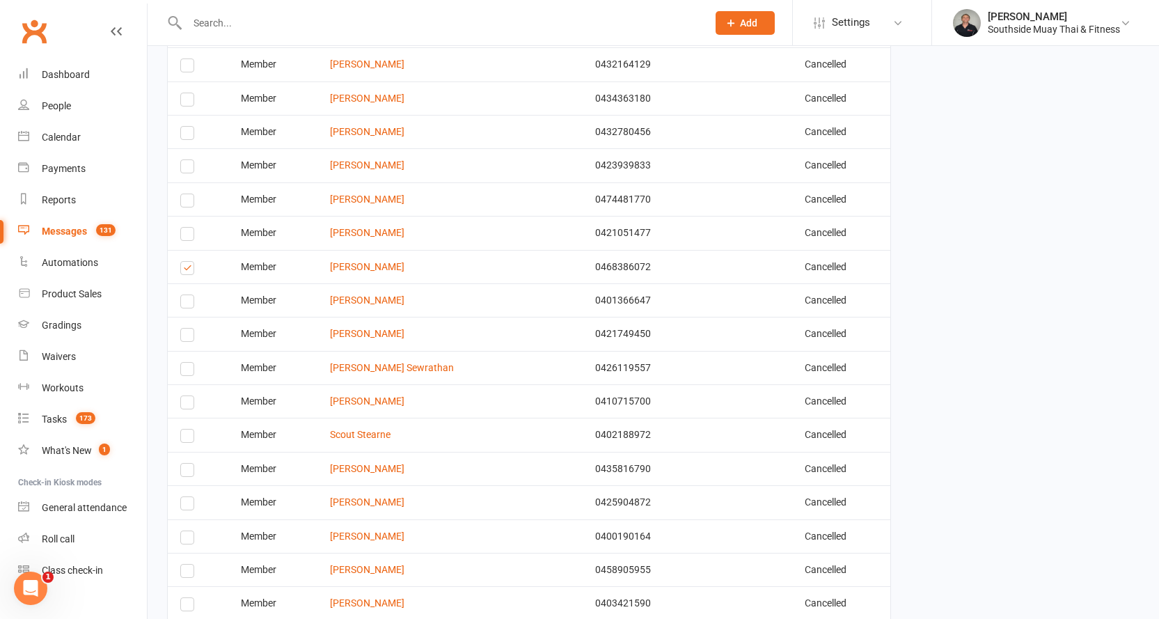
scroll to position [1323, 0]
click at [187, 539] on label at bounding box center [189, 539] width 19 height 0
click at [187, 531] on input "checkbox" at bounding box center [184, 531] width 9 height 0
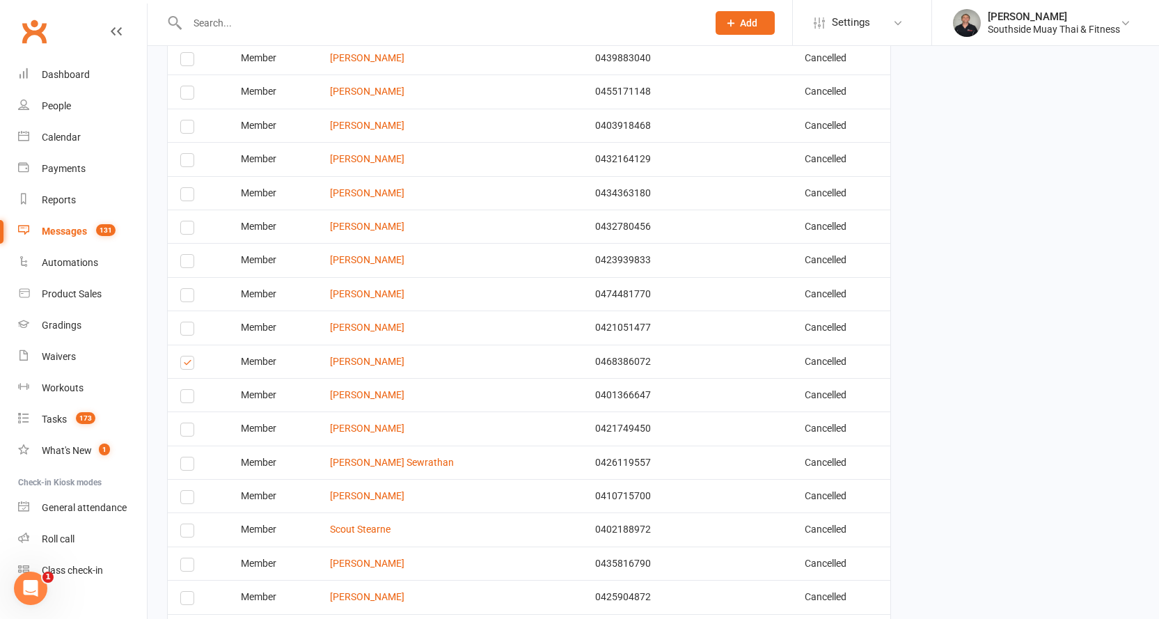
scroll to position [1184, 0]
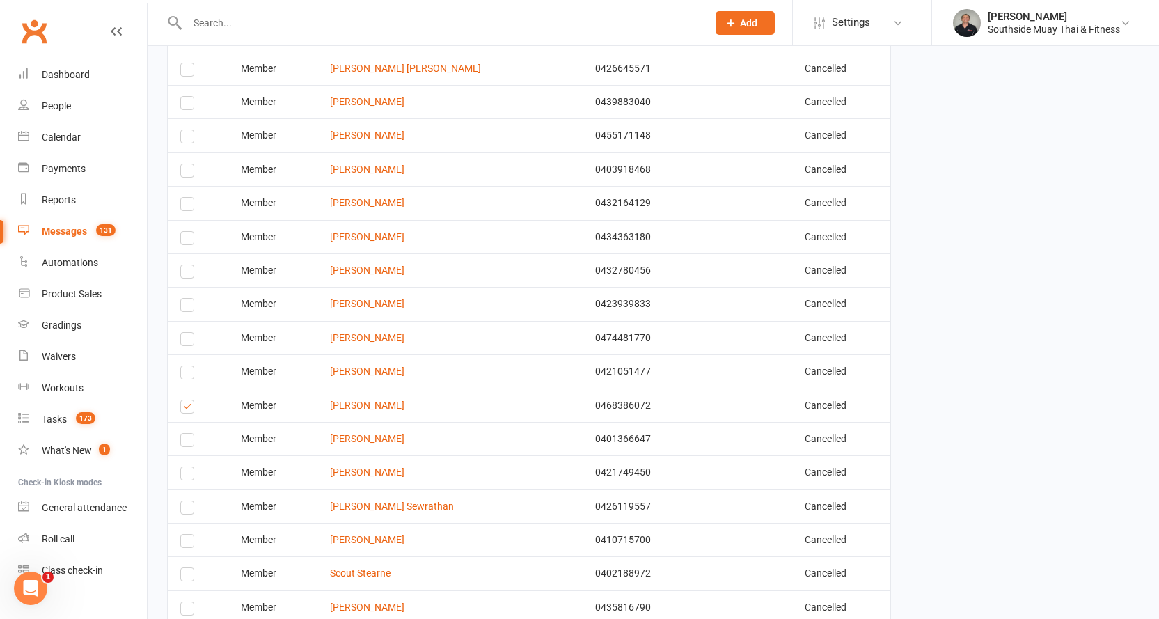
click at [186, 274] on label at bounding box center [189, 274] width 19 height 0
click at [186, 265] on input "checkbox" at bounding box center [184, 265] width 9 height 0
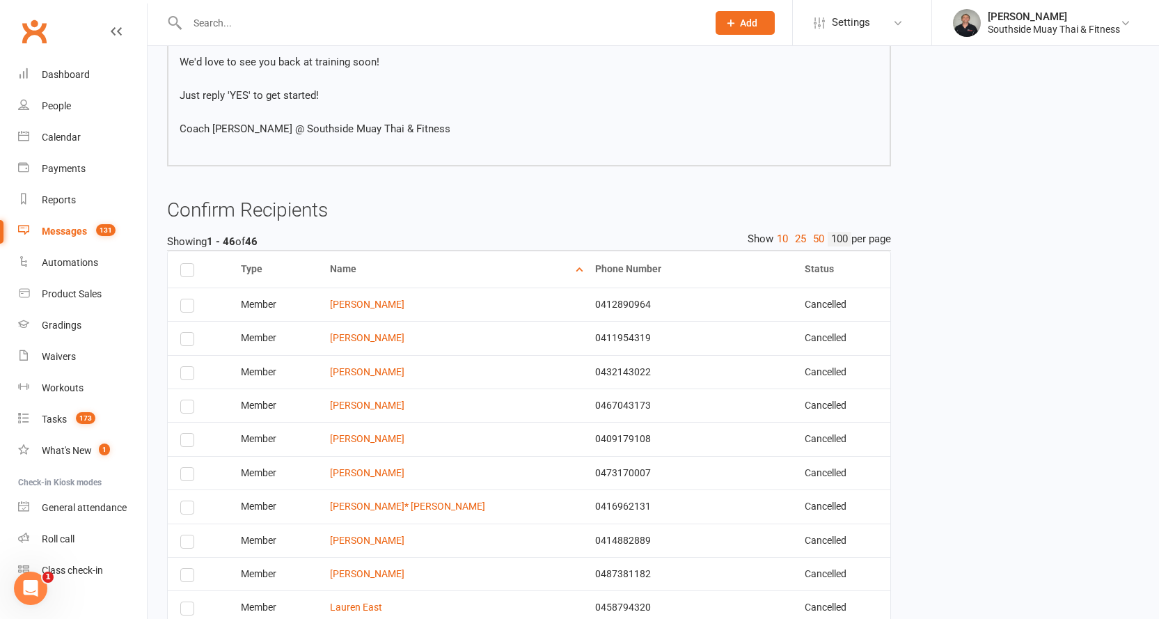
scroll to position [209, 0]
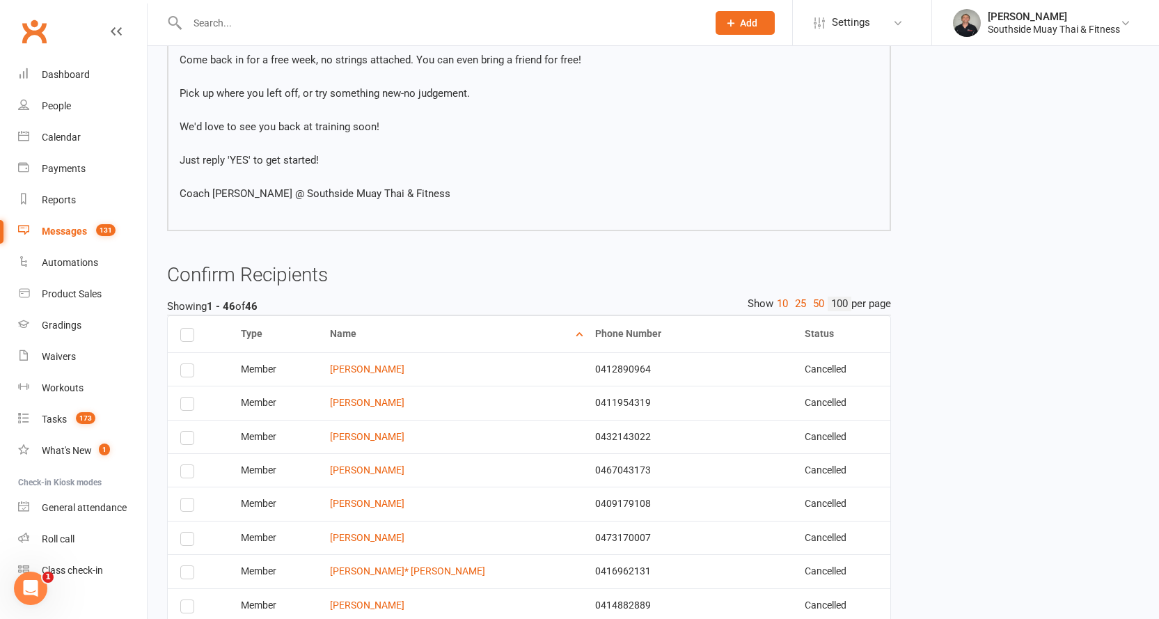
click at [182, 406] on label at bounding box center [189, 406] width 19 height 0
click at [182, 398] on input "checkbox" at bounding box center [184, 398] width 9 height 0
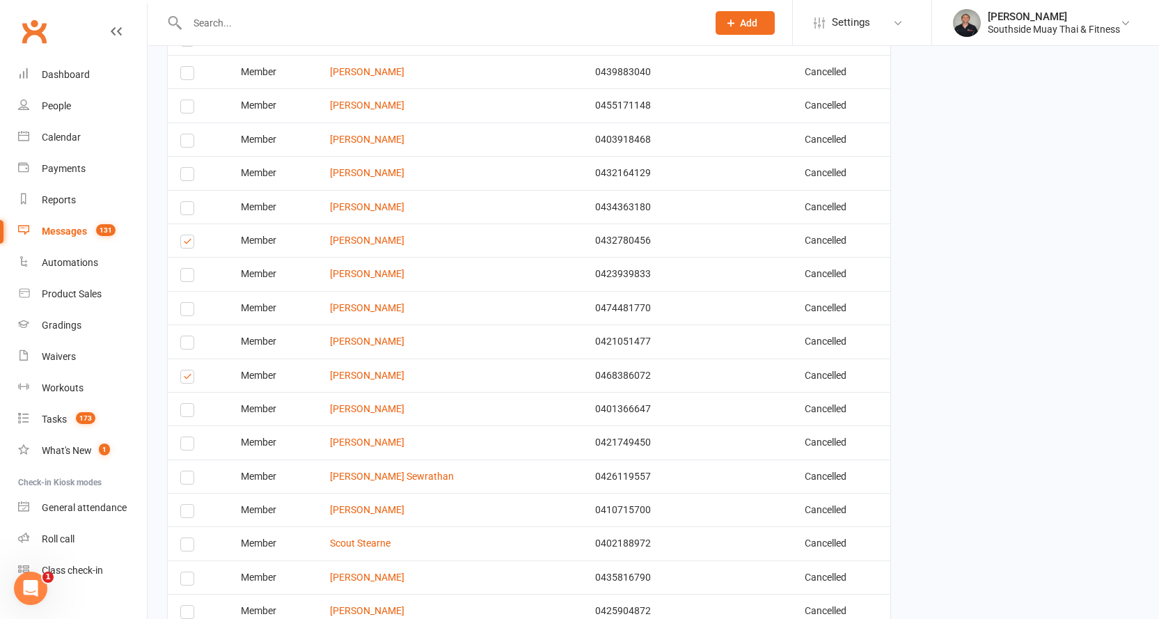
scroll to position [1254, 0]
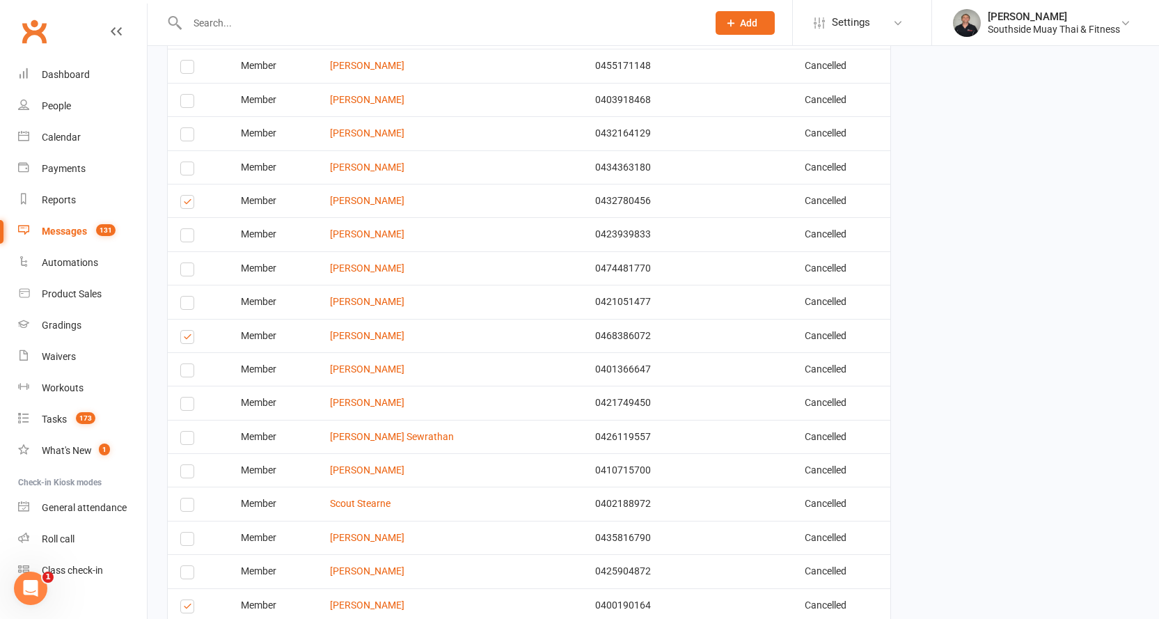
click at [192, 541] on label at bounding box center [189, 541] width 19 height 0
click at [189, 533] on input "checkbox" at bounding box center [184, 533] width 9 height 0
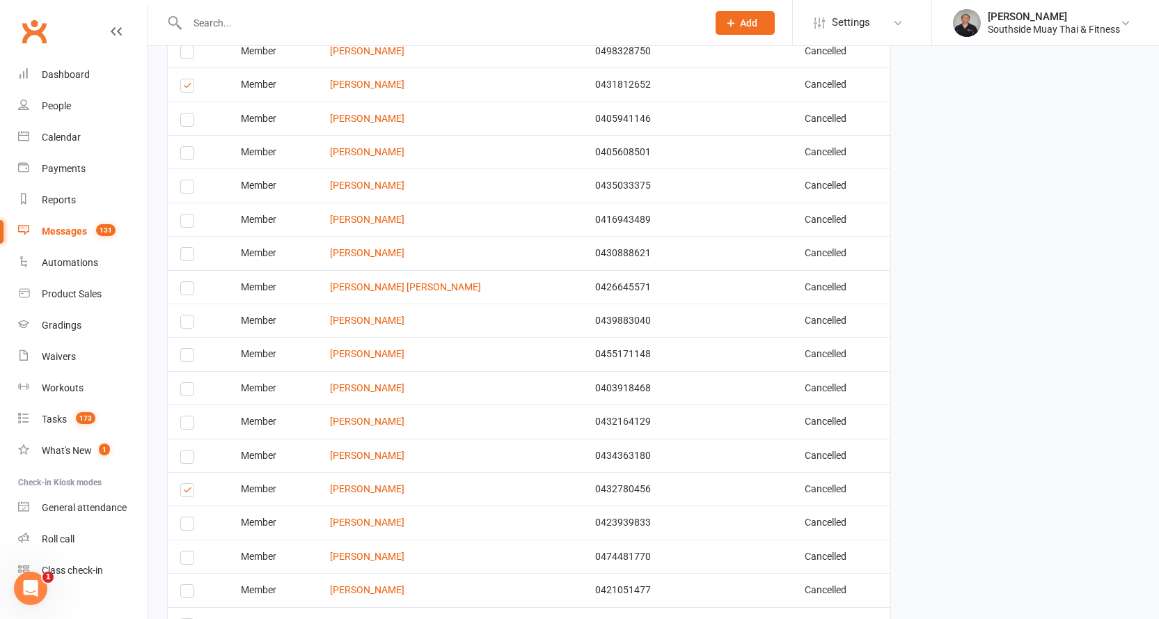
scroll to position [975, 0]
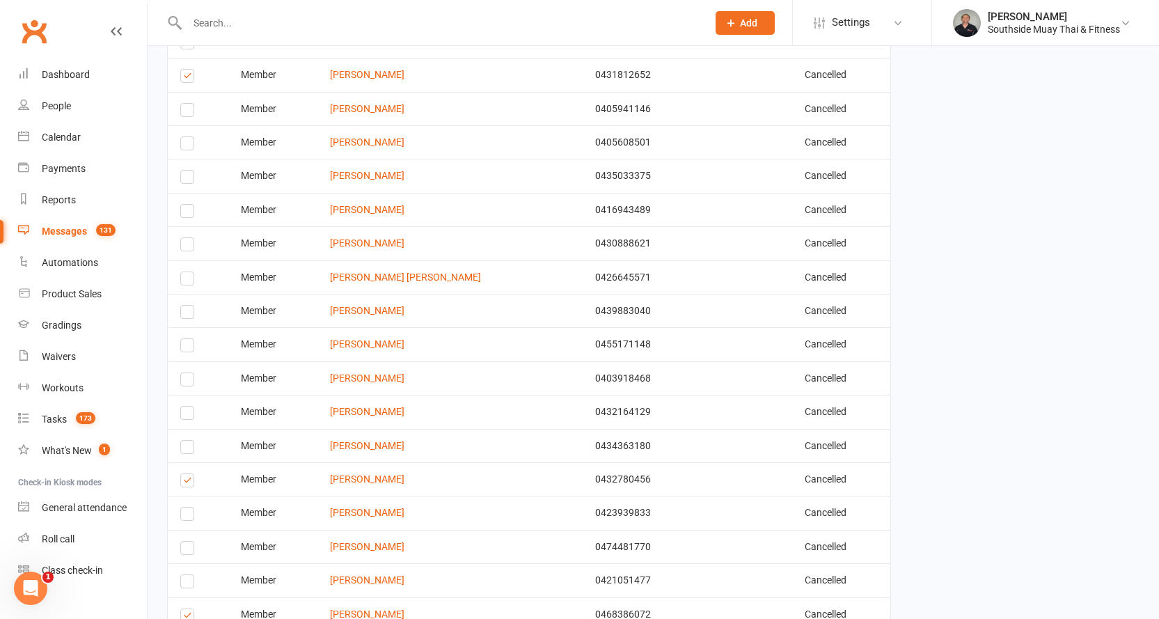
click at [187, 415] on label at bounding box center [189, 415] width 19 height 0
click at [187, 407] on input "checkbox" at bounding box center [184, 407] width 9 height 0
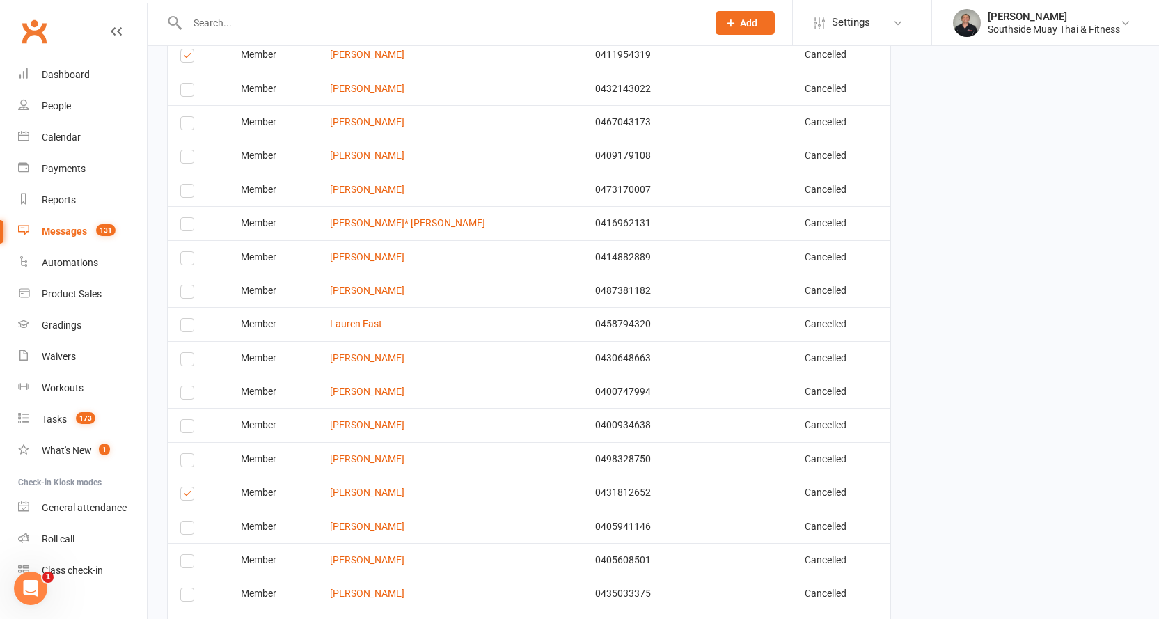
scroll to position [627, 0]
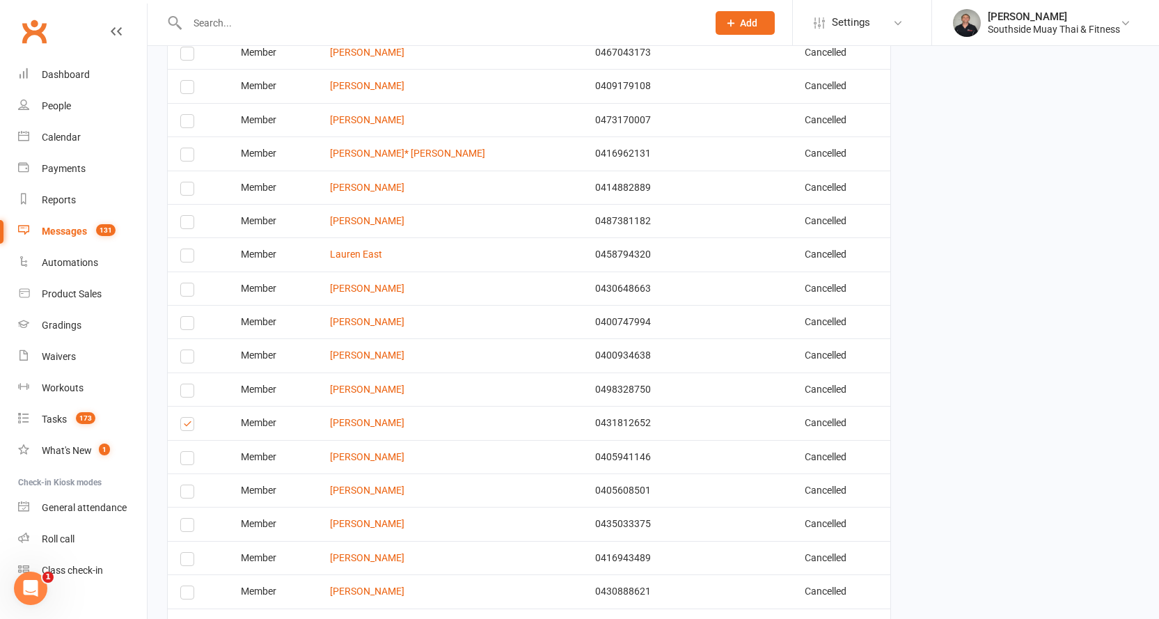
click at [188, 460] on label at bounding box center [189, 460] width 19 height 0
click at [188, 452] on input "checkbox" at bounding box center [184, 452] width 9 height 0
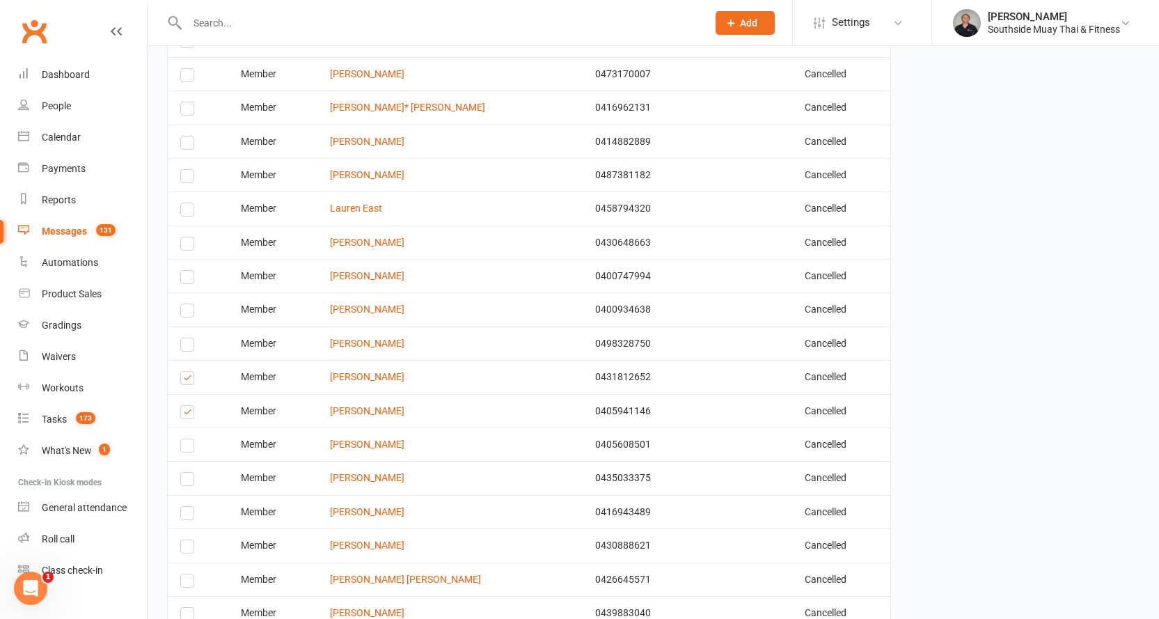
scroll to position [696, 0]
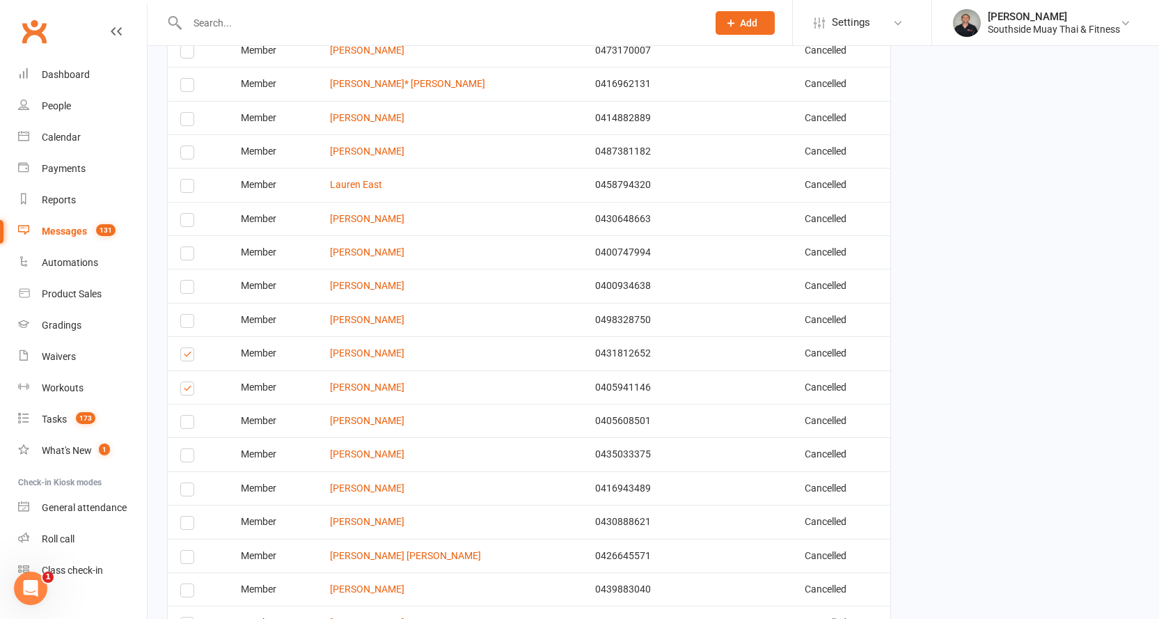
click at [189, 559] on label at bounding box center [189, 559] width 19 height 0
click at [189, 551] on input "checkbox" at bounding box center [184, 551] width 9 height 0
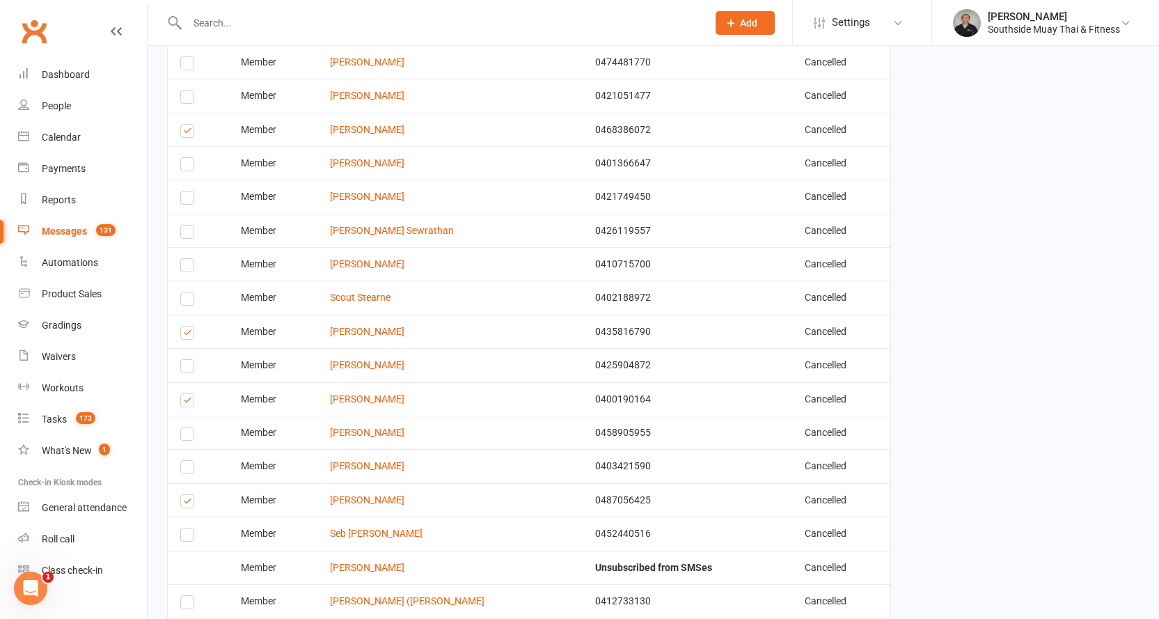
scroll to position [1462, 0]
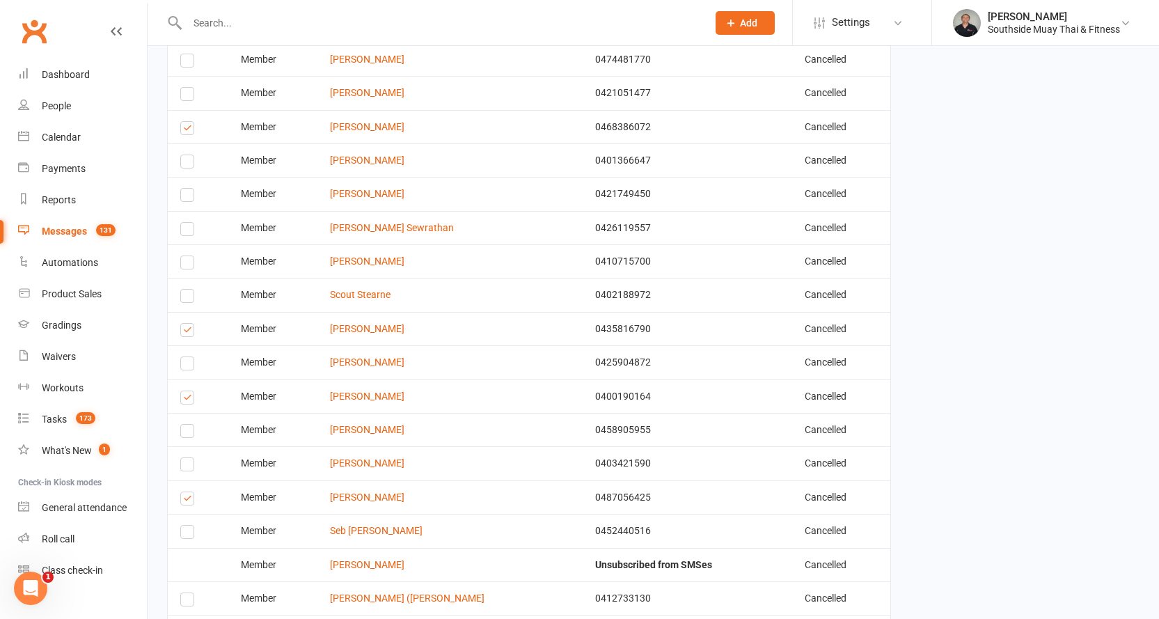
click at [186, 433] on label at bounding box center [189, 433] width 19 height 0
click at [186, 425] on input "checkbox" at bounding box center [184, 425] width 9 height 0
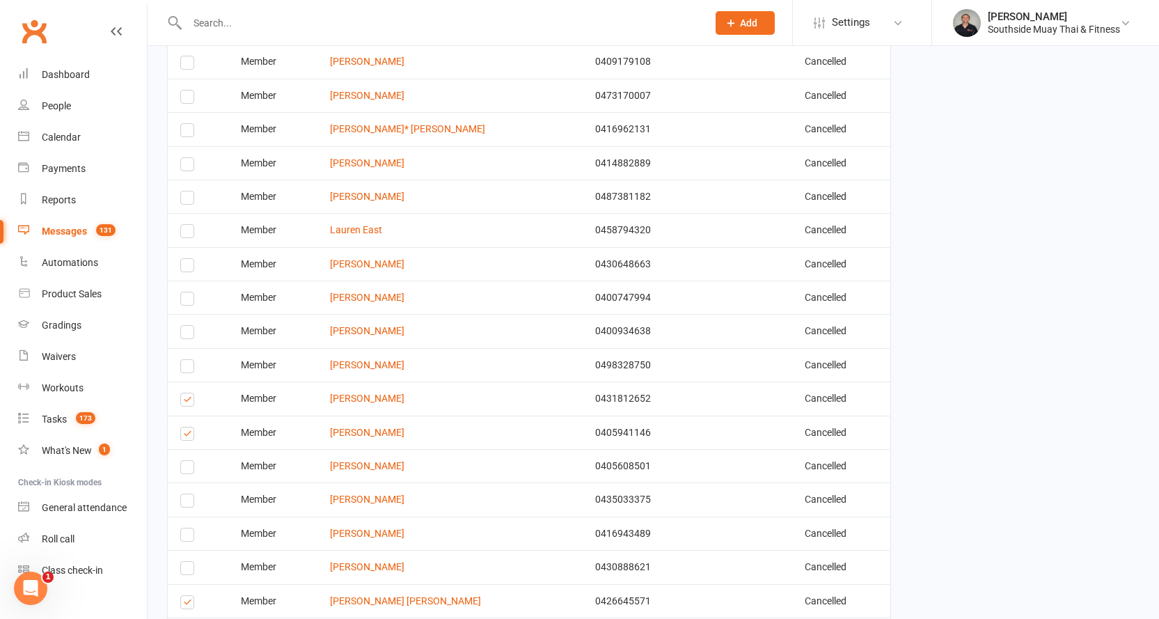
scroll to position [631, 0]
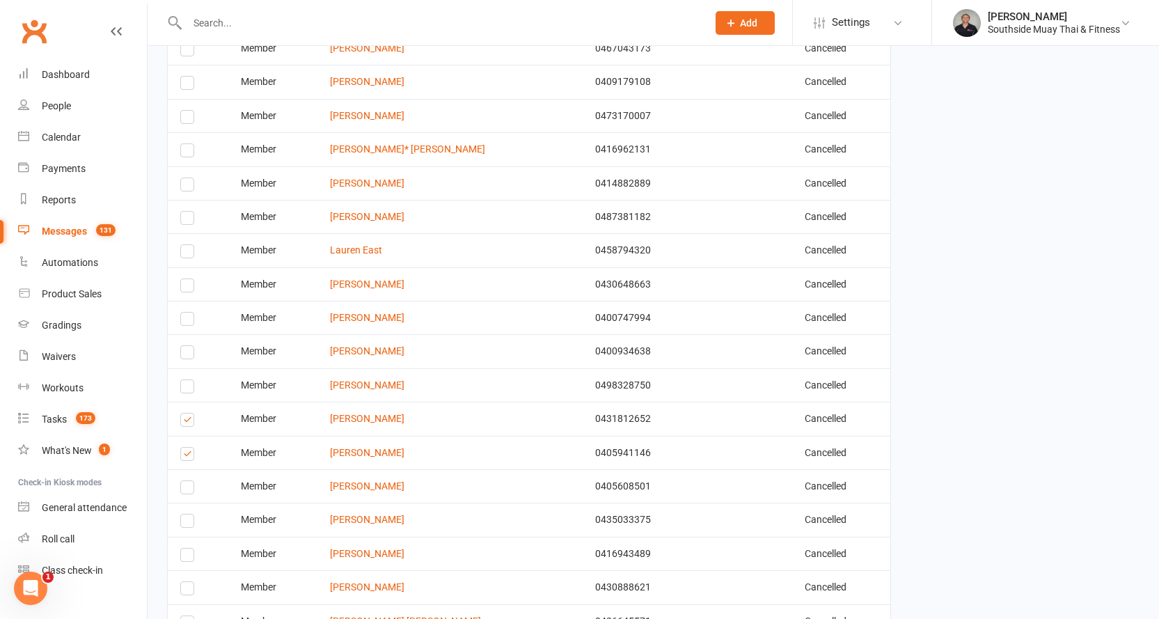
click at [183, 85] on label at bounding box center [189, 85] width 19 height 0
click at [183, 77] on input "checkbox" at bounding box center [184, 77] width 9 height 0
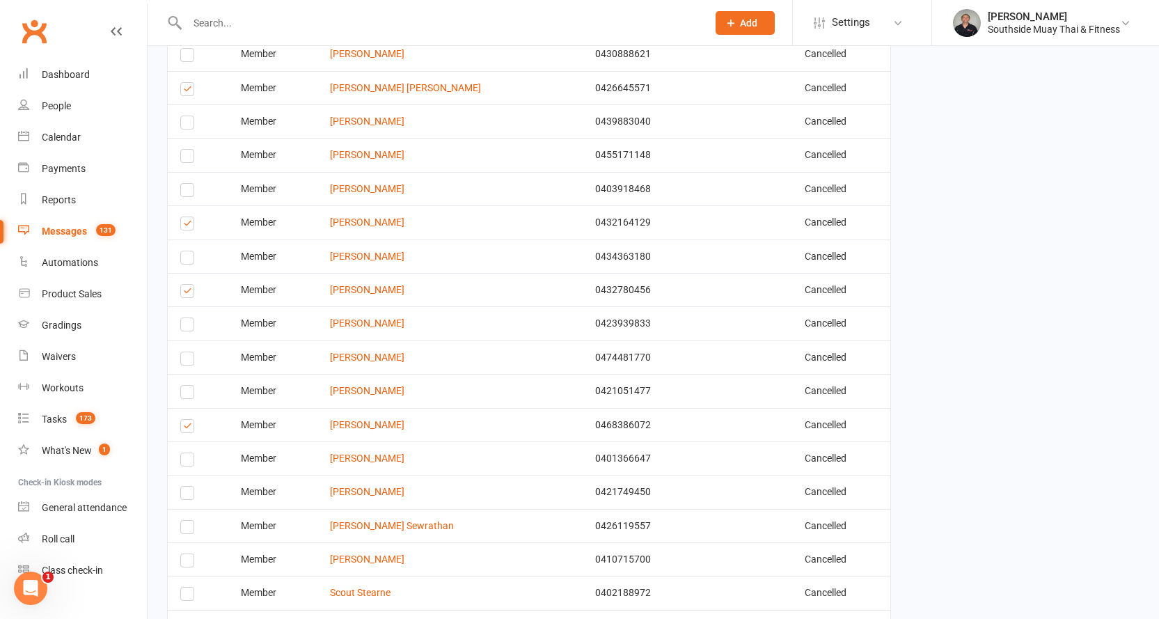
scroll to position [1188, 0]
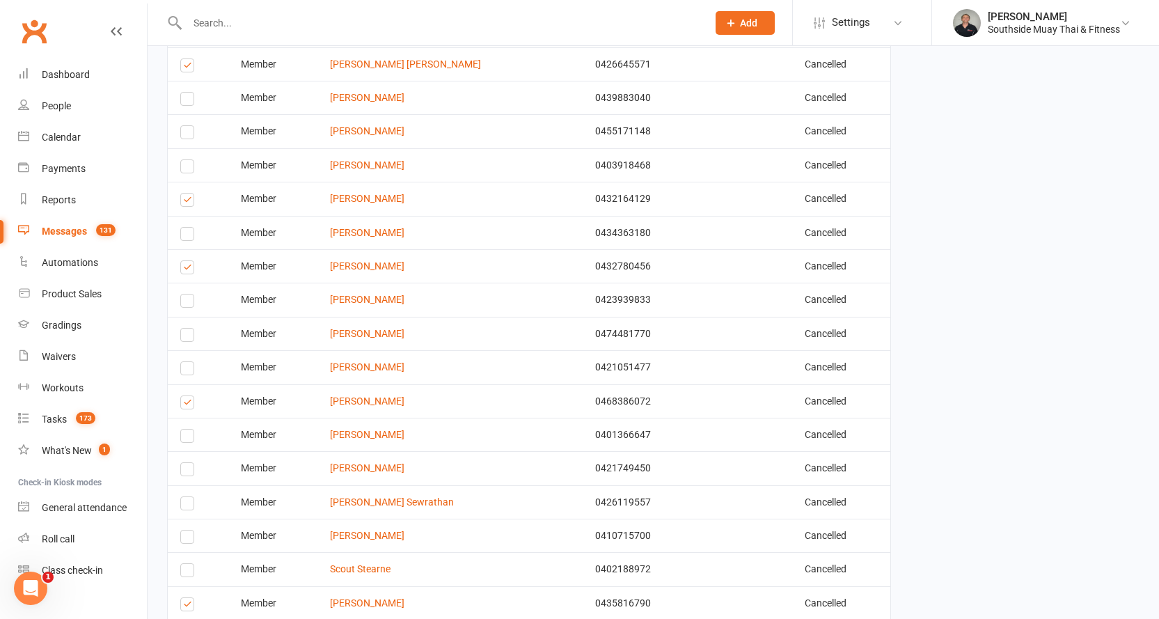
click at [187, 471] on label at bounding box center [189, 471] width 19 height 0
click at [187, 463] on input "checkbox" at bounding box center [184, 463] width 9 height 0
click at [185, 438] on label at bounding box center [189, 438] width 19 height 0
click at [185, 430] on input "checkbox" at bounding box center [184, 430] width 9 height 0
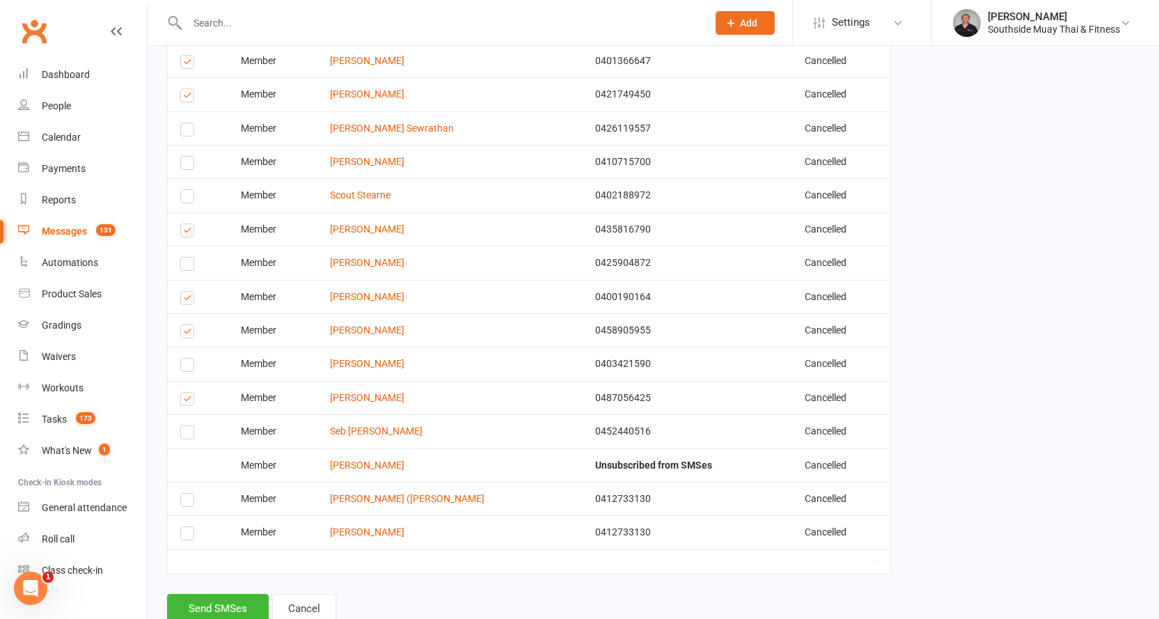
scroll to position [1606, 0]
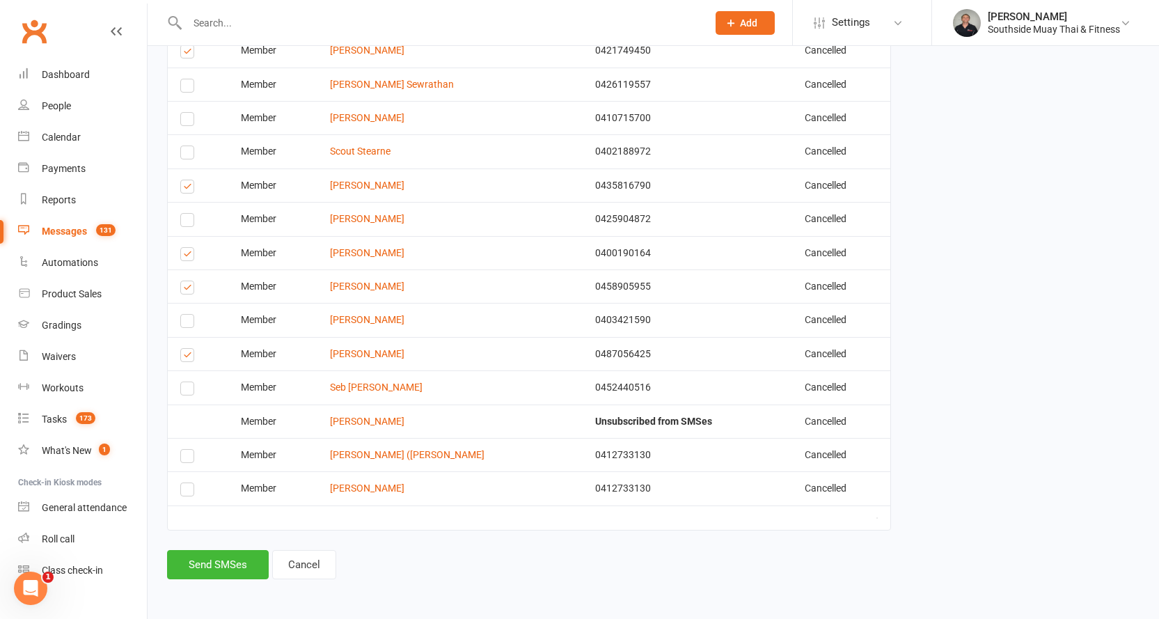
click at [184, 458] on label at bounding box center [189, 458] width 19 height 0
click at [184, 450] on input "checkbox" at bounding box center [184, 450] width 9 height 0
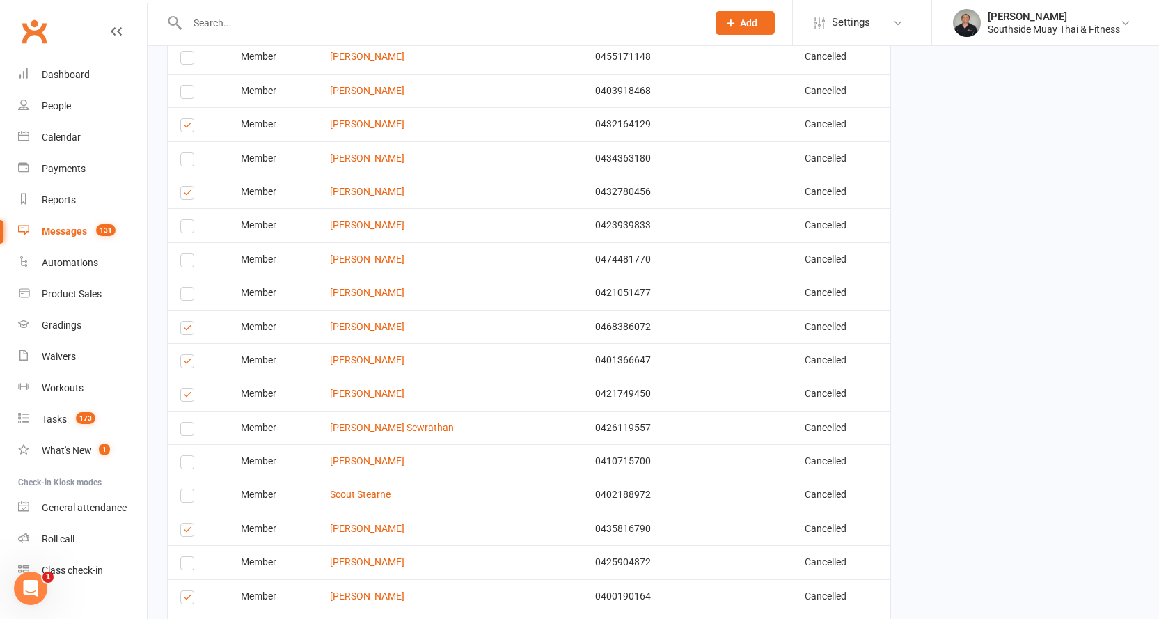
scroll to position [1258, 0]
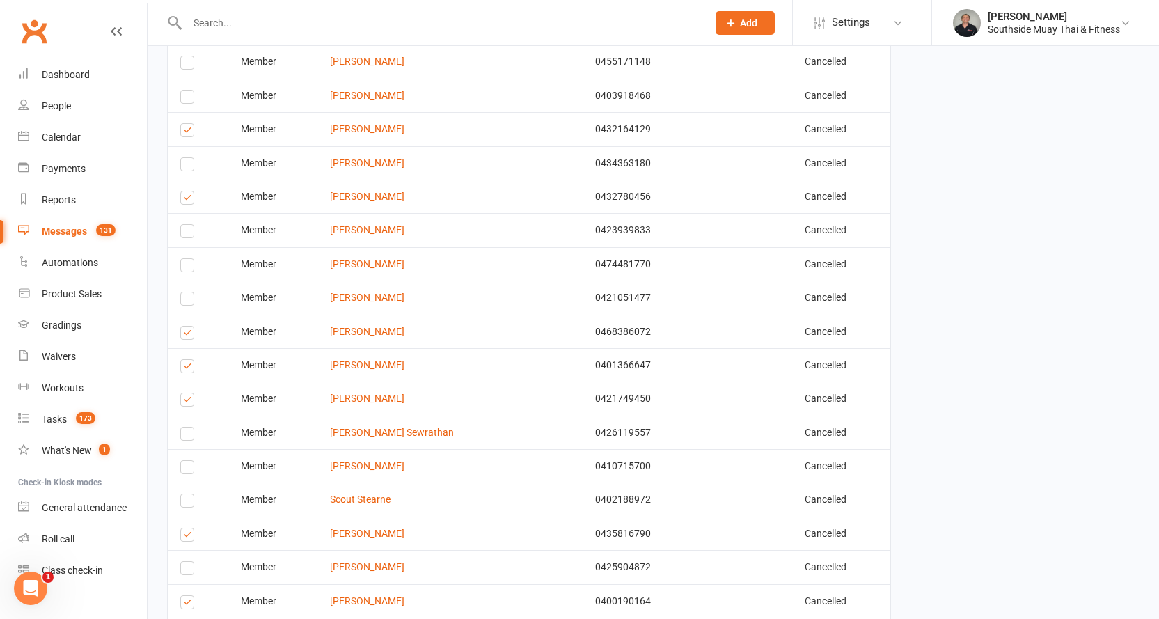
click at [184, 233] on label at bounding box center [189, 233] width 19 height 0
click at [184, 225] on input "checkbox" at bounding box center [184, 225] width 9 height 0
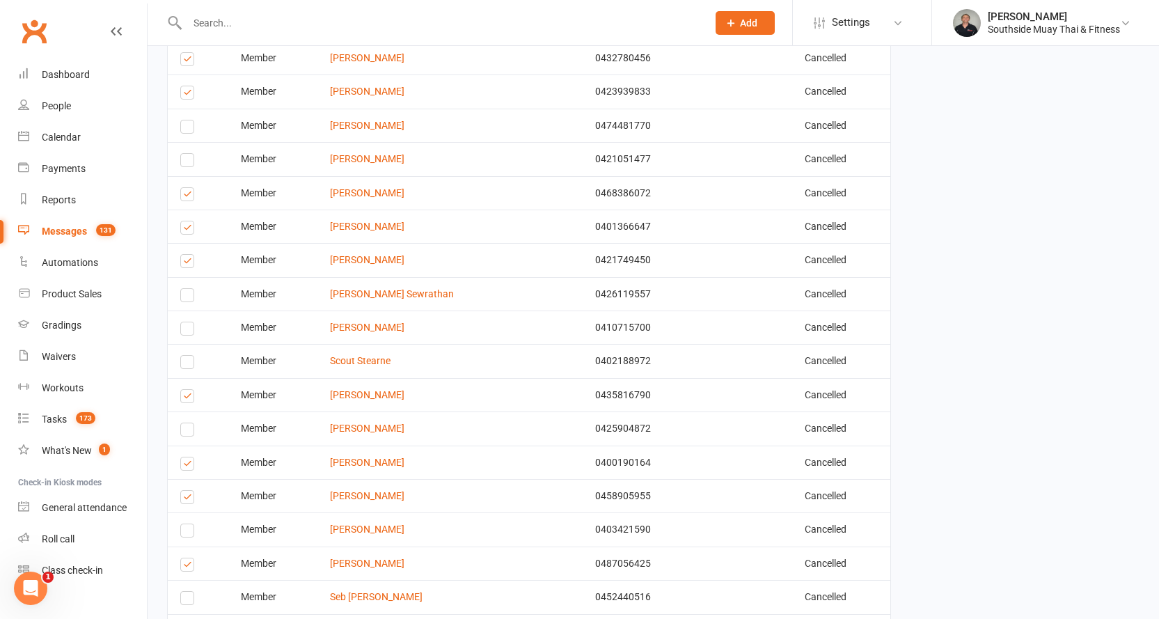
scroll to position [1397, 0]
click at [187, 431] on label at bounding box center [189, 431] width 19 height 0
click at [187, 423] on input "checkbox" at bounding box center [184, 423] width 9 height 0
click at [187, 330] on label at bounding box center [189, 330] width 19 height 0
click at [187, 322] on input "checkbox" at bounding box center [184, 322] width 9 height 0
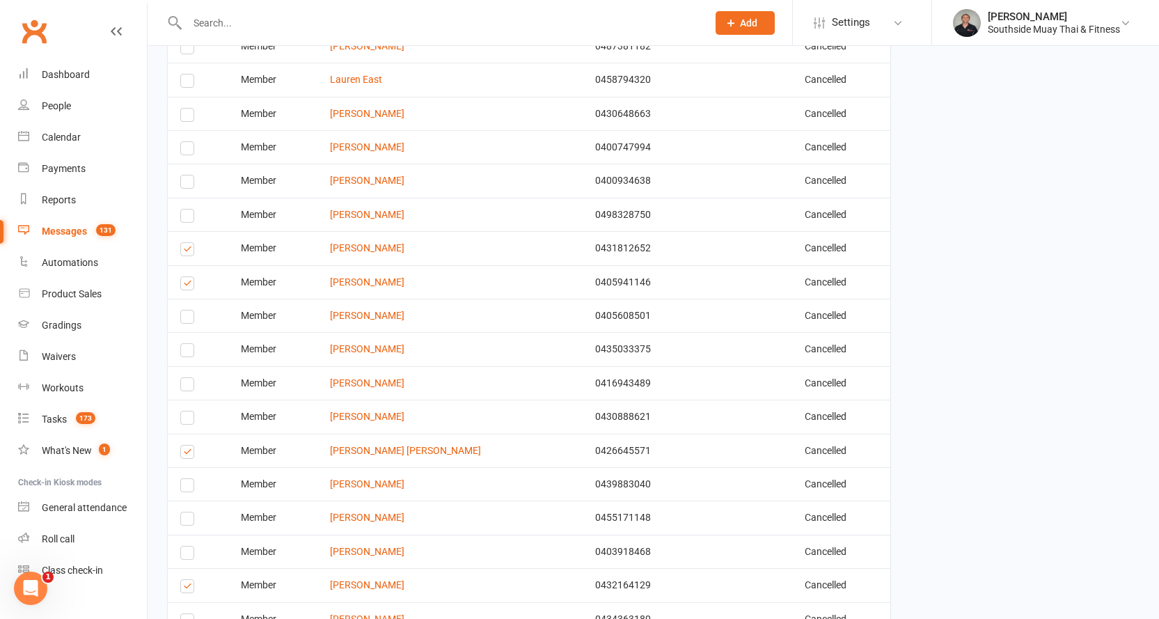
scroll to position [770, 0]
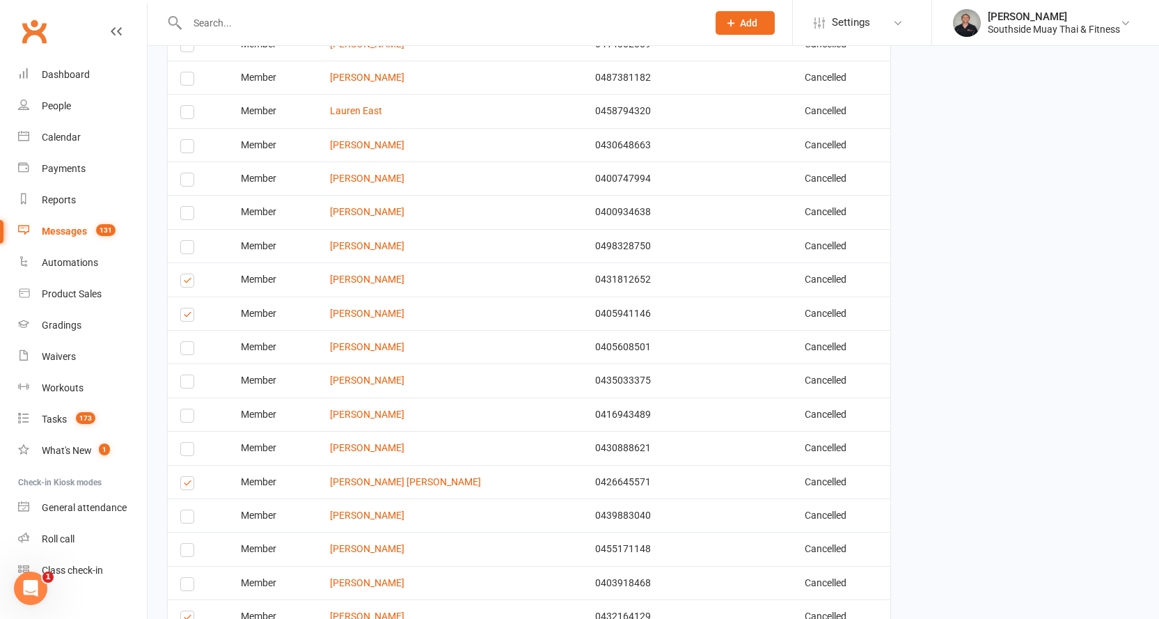
click at [187, 148] on label at bounding box center [189, 148] width 19 height 0
click at [187, 140] on input "checkbox" at bounding box center [184, 140] width 9 height 0
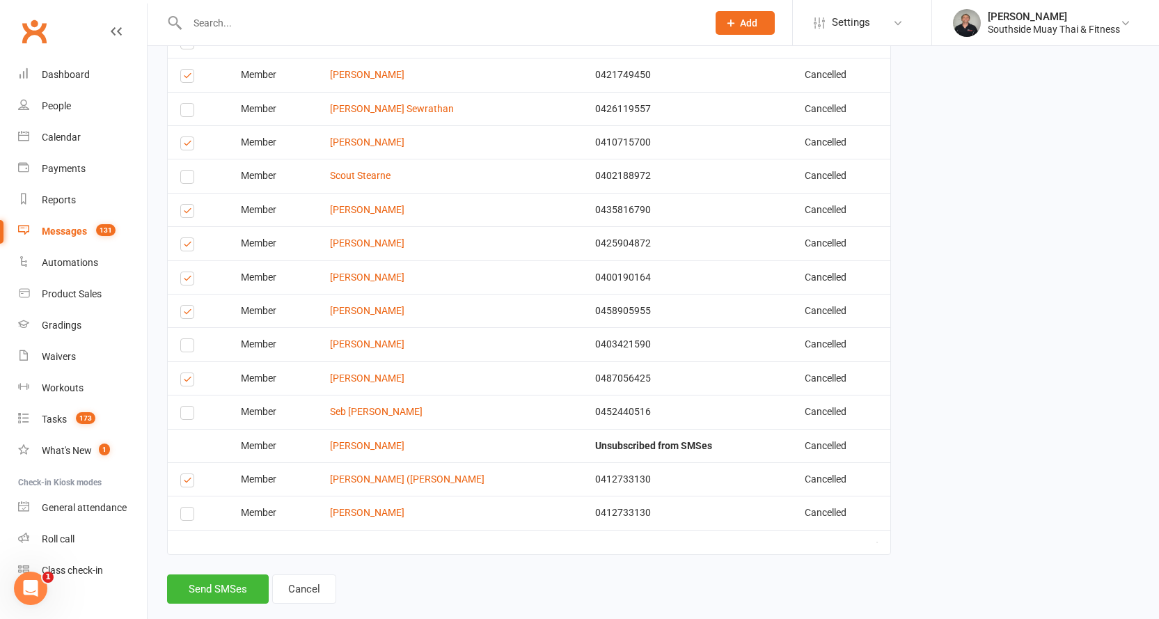
scroll to position [1606, 0]
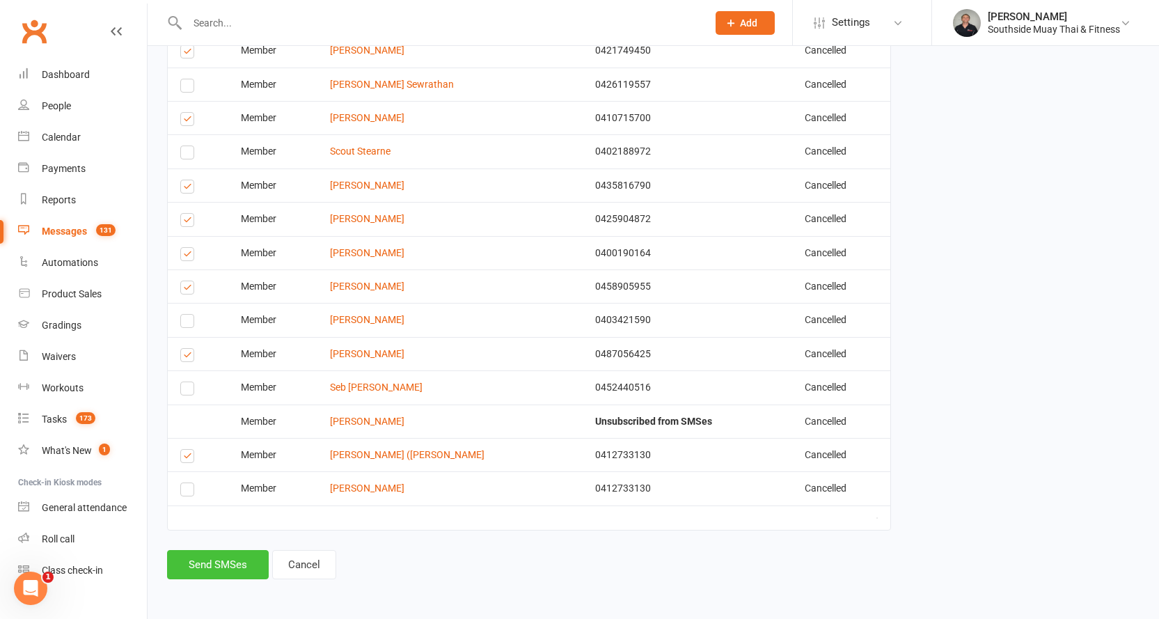
click at [204, 569] on button "Send SMSes" at bounding box center [218, 564] width 102 height 29
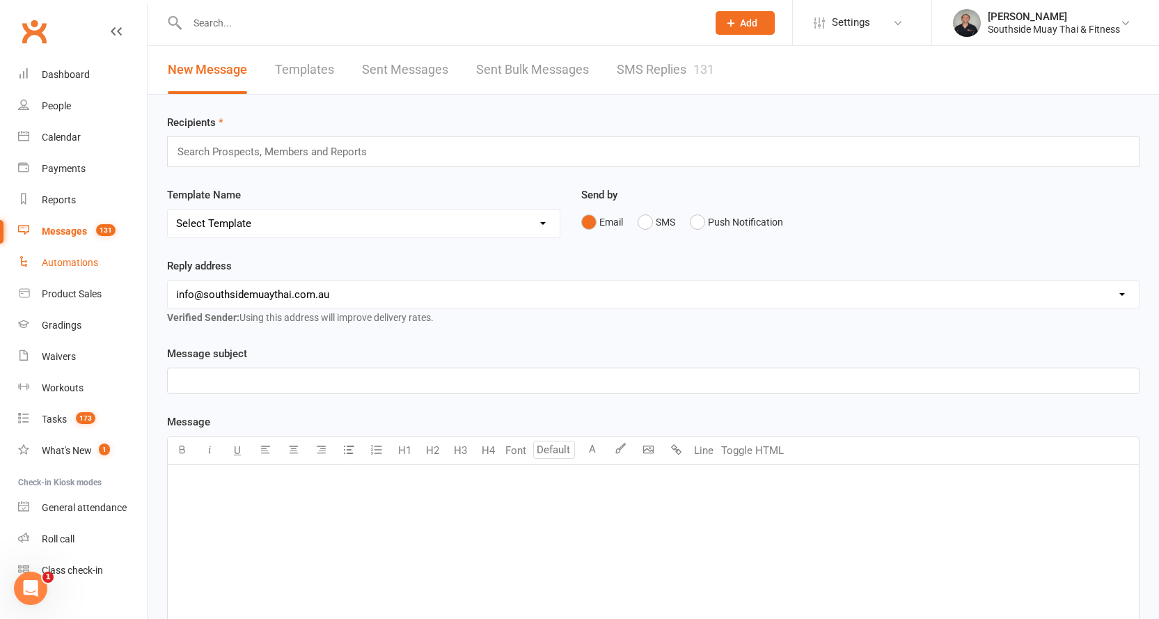
click at [58, 262] on div "Automations" at bounding box center [70, 262] width 56 height 11
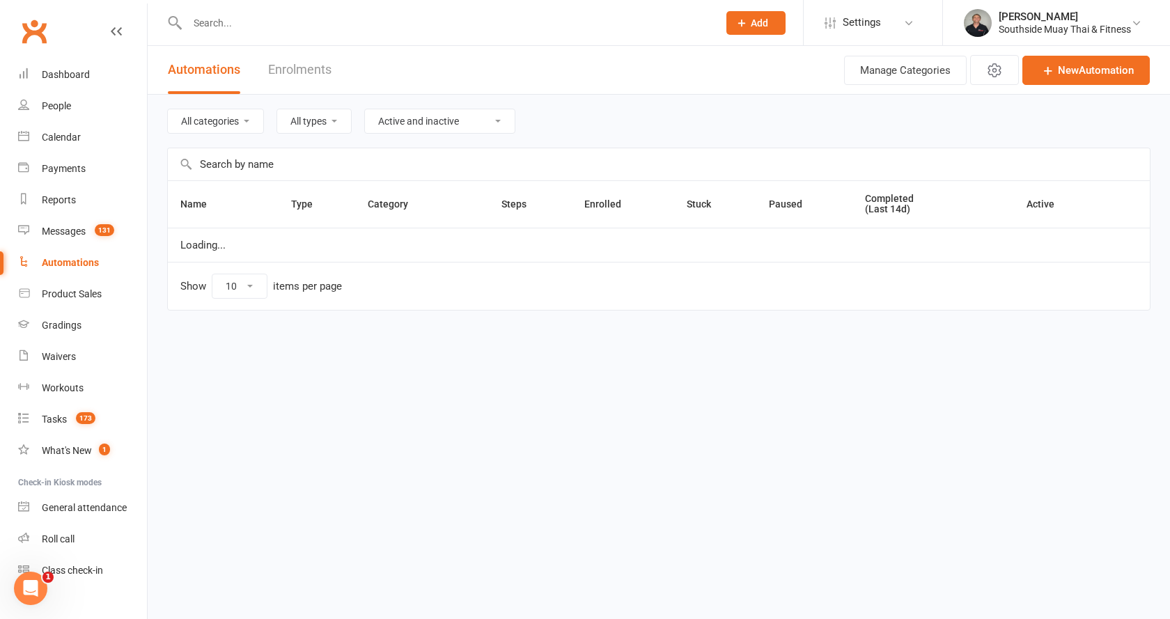
select select "100"
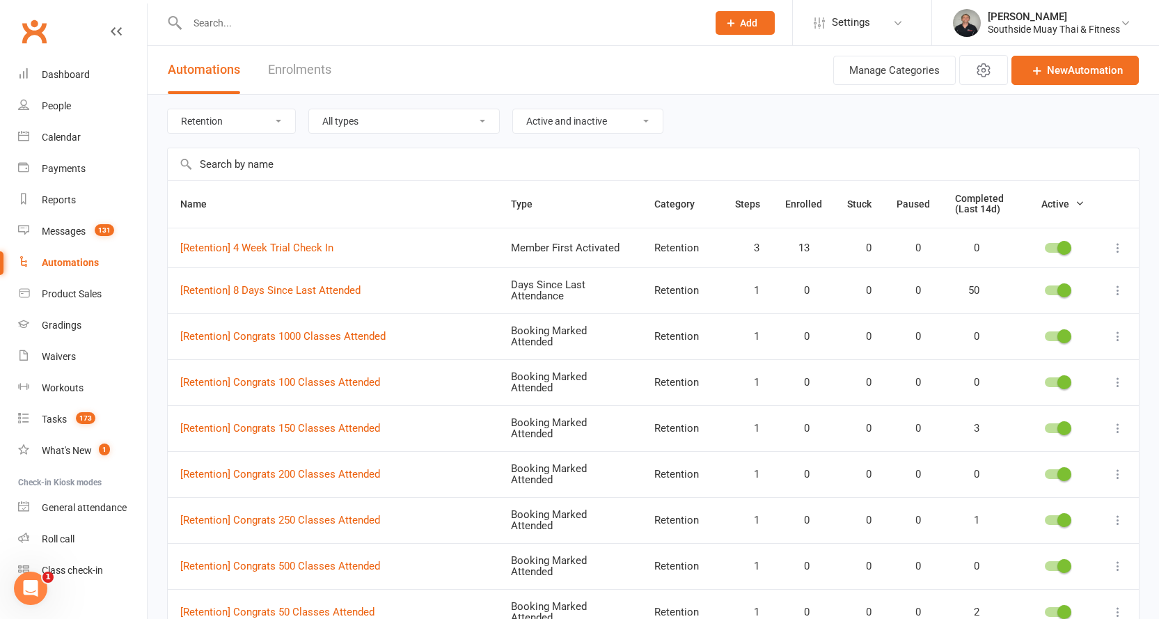
click at [196, 113] on select "All categories Grading LBE Members Paid Trial Programs Personal Training Prospe…" at bounding box center [231, 121] width 127 height 24
select select "154"
click at [168, 109] on select "All categories Grading LBE Members Paid Trial Programs Personal Training Prospe…" at bounding box center [231, 121] width 127 height 24
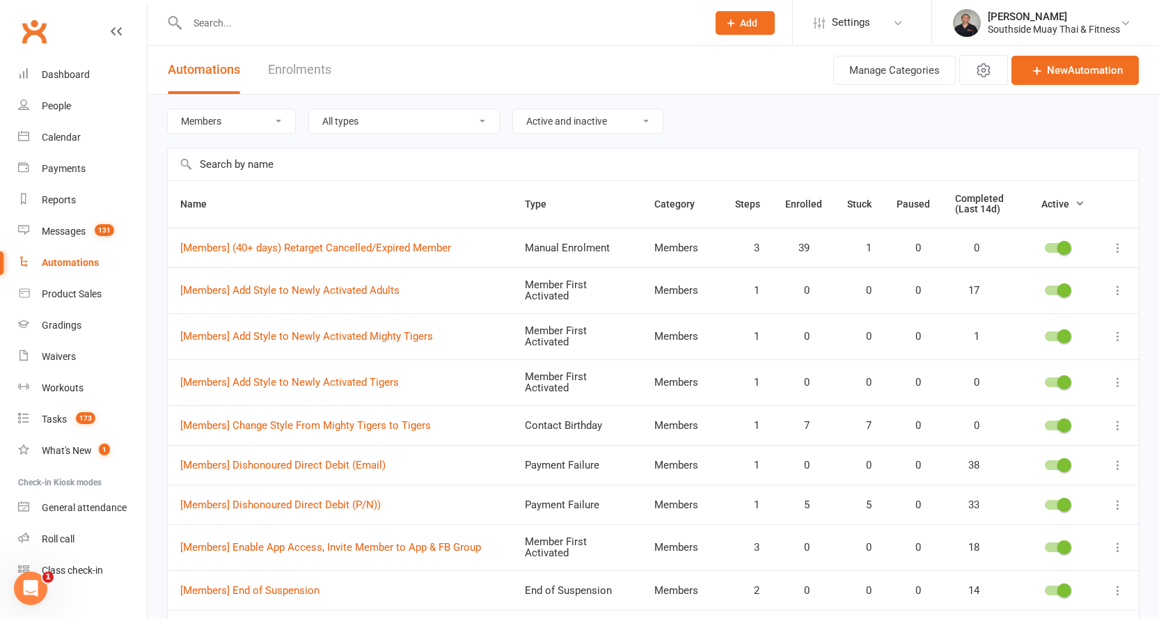
click at [1114, 246] on icon at bounding box center [1118, 248] width 14 height 14
click at [1040, 276] on link "Bulk-enrol" at bounding box center [1047, 275] width 138 height 28
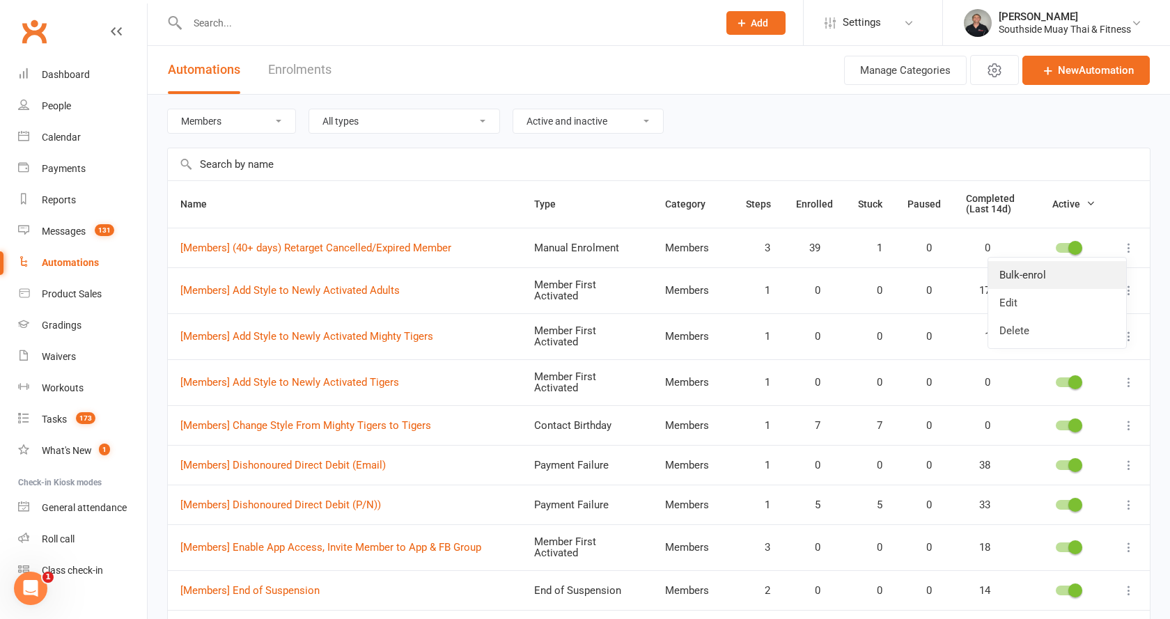
select select "active_members"
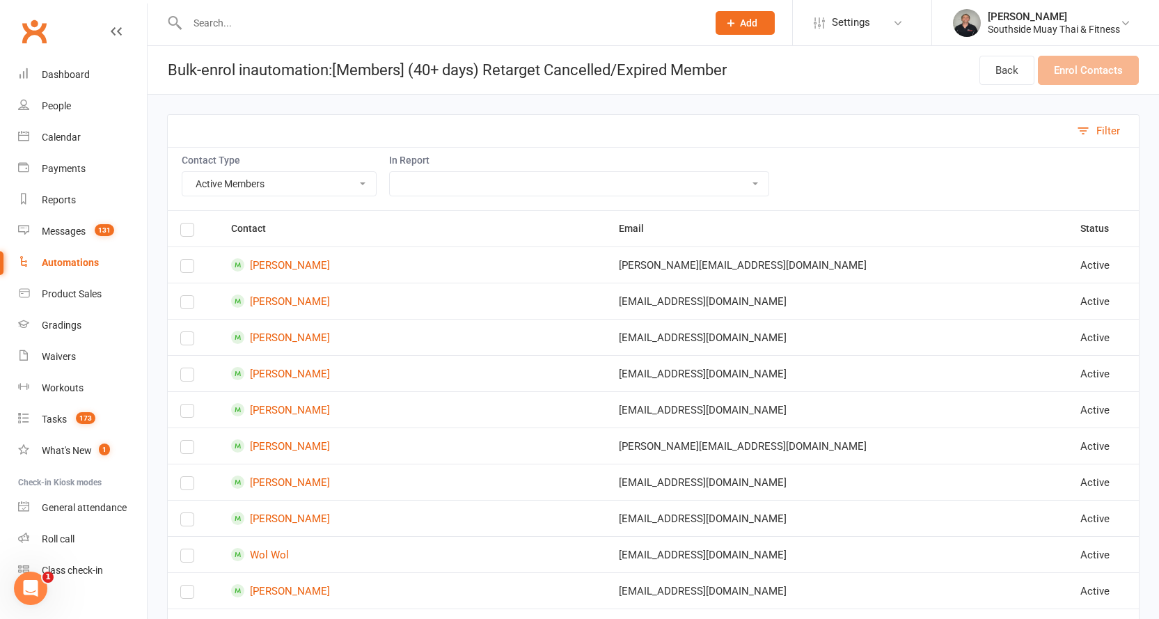
click at [272, 183] on select "Active Members Cancelled Members Suspended Members Prospects Non-Attending Cont…" at bounding box center [279, 184] width 194 height 24
select select
click at [182, 172] on select "Active Members Cancelled Members Suspended Members Prospects Non-Attending Cont…" at bounding box center [279, 184] width 194 height 24
click at [450, 185] on select "28 Day Program Retention (Sharepoint) Current Suspensions - KPI Report FT & Enq…" at bounding box center [579, 184] width 379 height 24
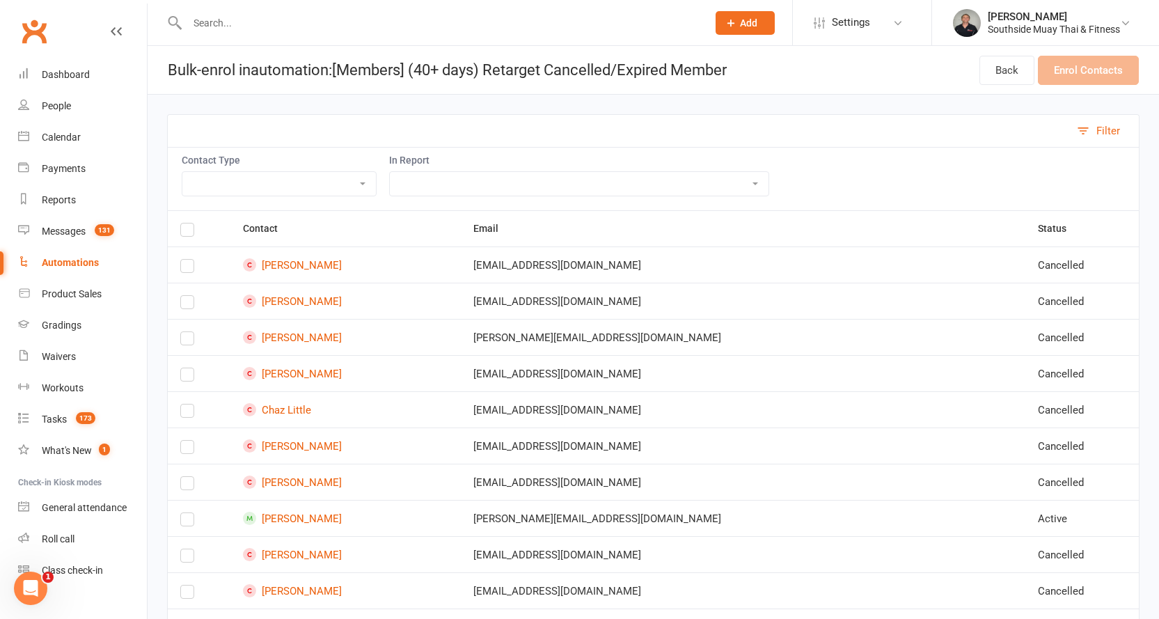
select select "202273"
click at [393, 172] on select "28 Day Program Retention (Sharepoint) Current Suspensions - KPI Report FT & Enq…" at bounding box center [579, 184] width 379 height 24
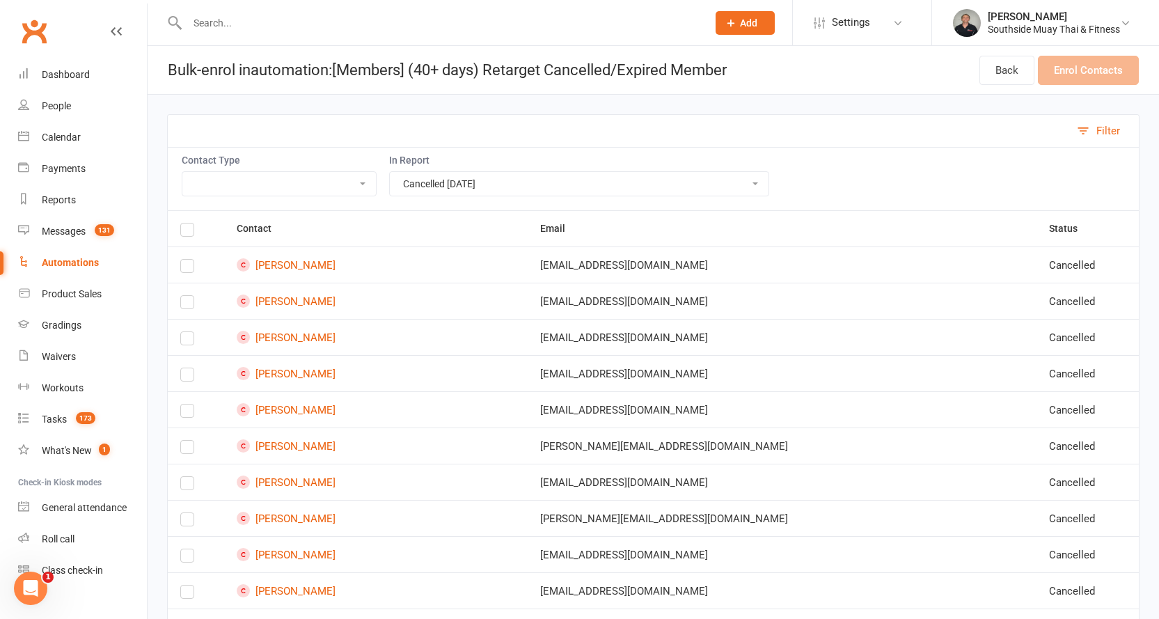
click at [187, 305] on label at bounding box center [187, 305] width 14 height 0
click at [187, 296] on input "checkbox" at bounding box center [187, 296] width 14 height 0
click at [187, 341] on label at bounding box center [187, 341] width 14 height 0
click at [187, 332] on input "checkbox" at bounding box center [187, 332] width 14 height 0
click at [187, 377] on label at bounding box center [187, 377] width 14 height 0
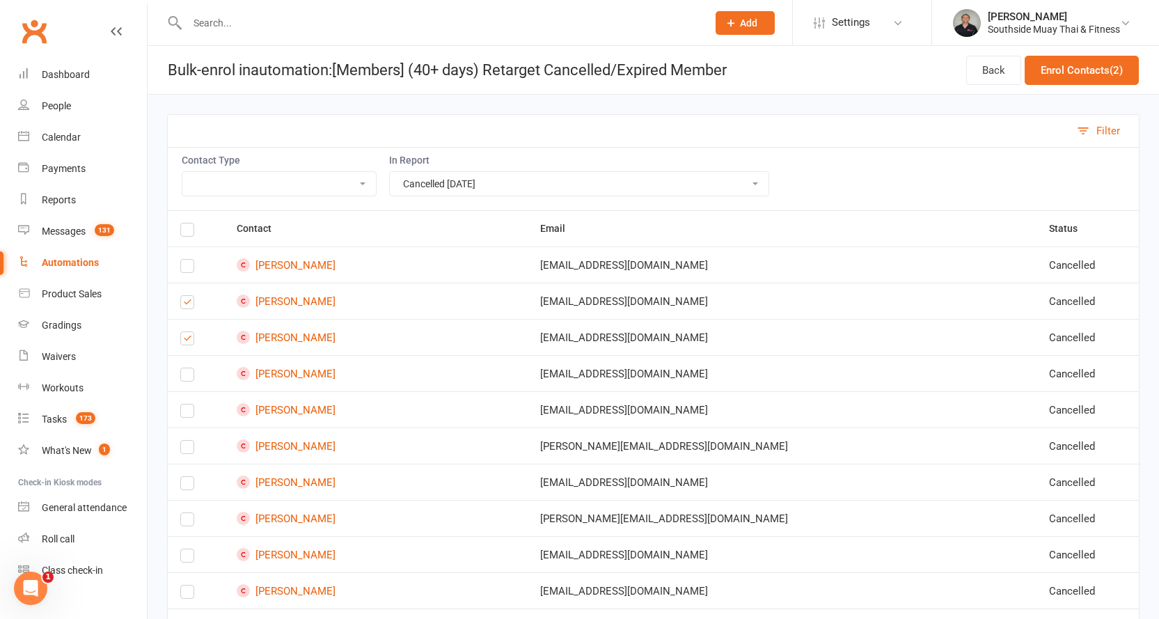
click at [187, 368] on input "checkbox" at bounding box center [187, 368] width 14 height 0
click at [184, 450] on label at bounding box center [187, 450] width 14 height 0
click at [184, 441] on input "checkbox" at bounding box center [187, 441] width 14 height 0
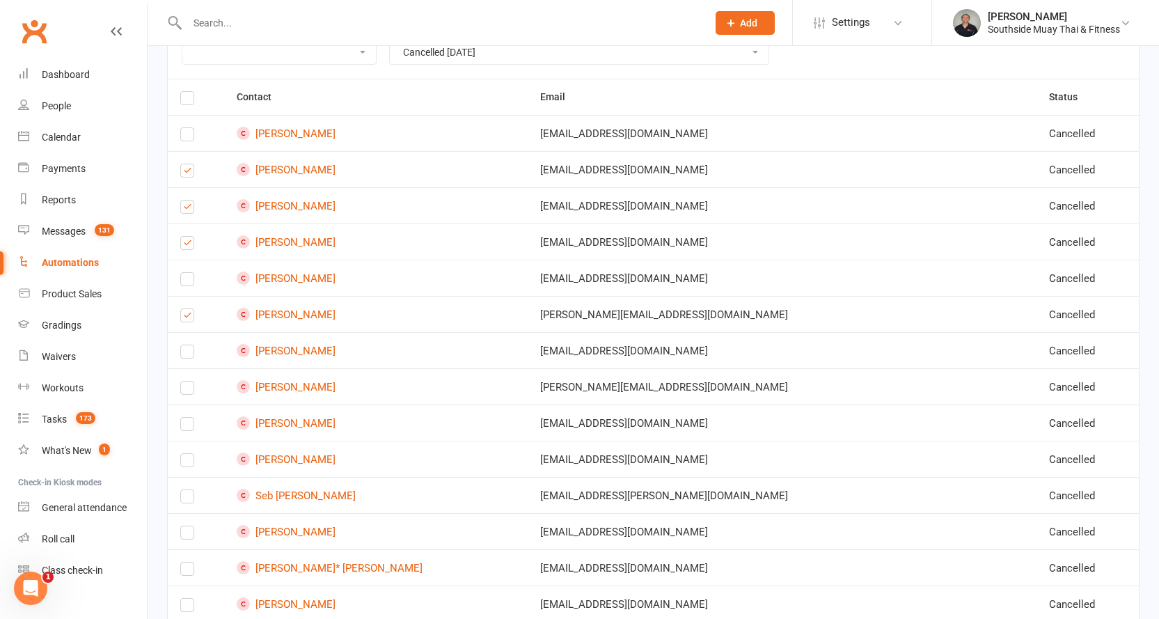
scroll to position [139, 0]
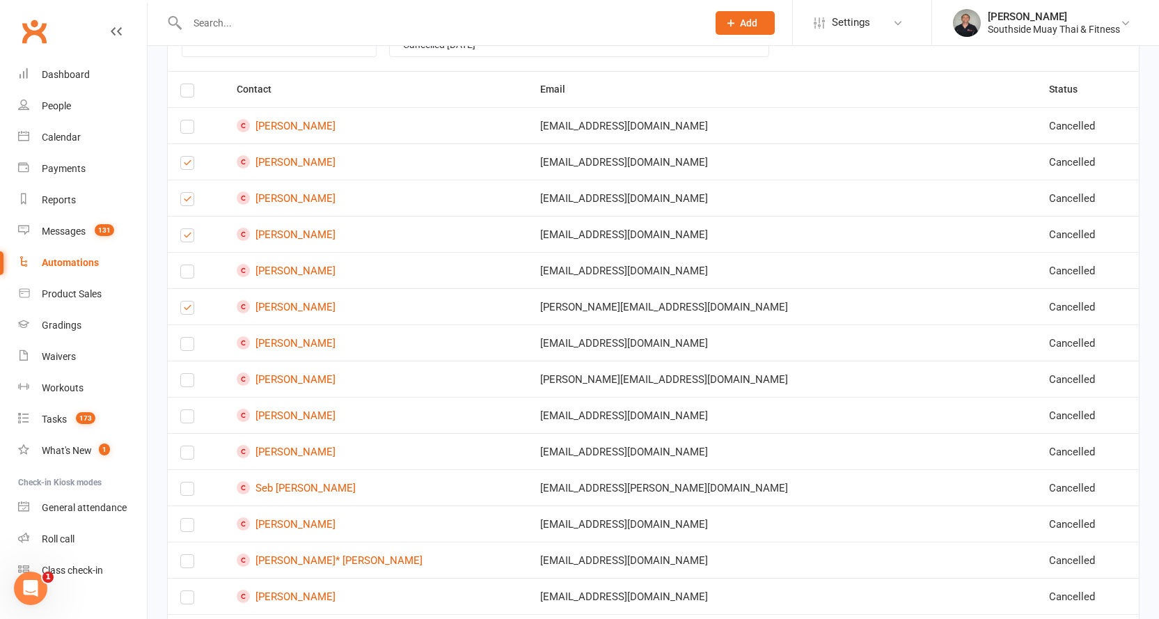
click at [185, 419] on label at bounding box center [187, 419] width 14 height 0
click at [185, 410] on input "checkbox" at bounding box center [187, 410] width 14 height 0
click at [187, 455] on label at bounding box center [187, 455] width 14 height 0
click at [187, 446] on input "checkbox" at bounding box center [187, 446] width 14 height 0
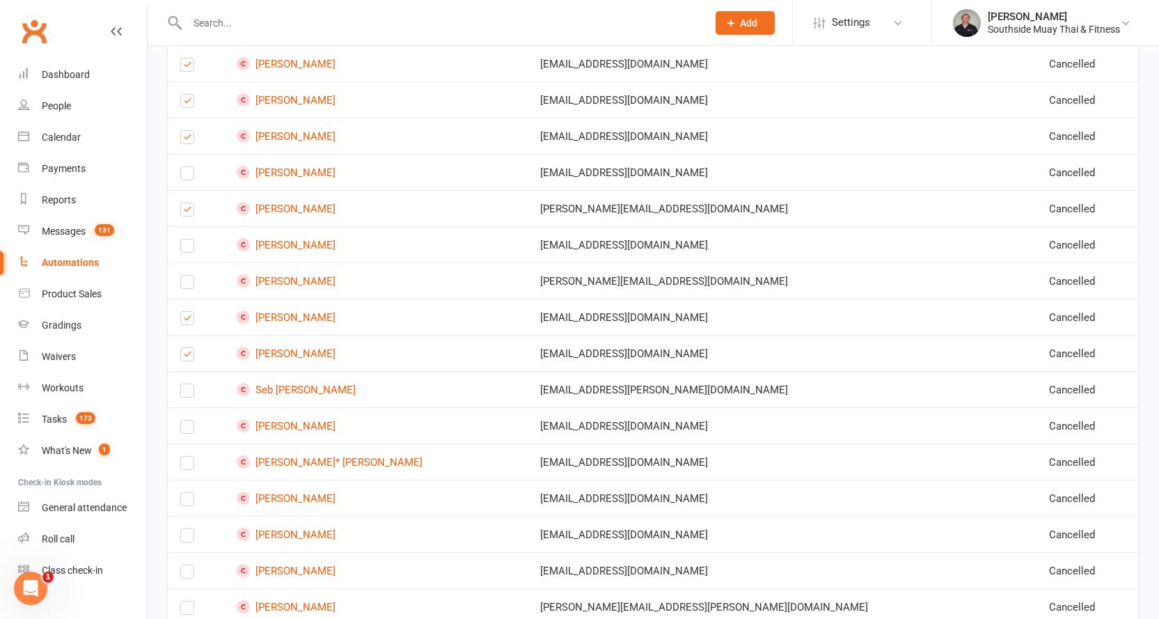
scroll to position [279, 0]
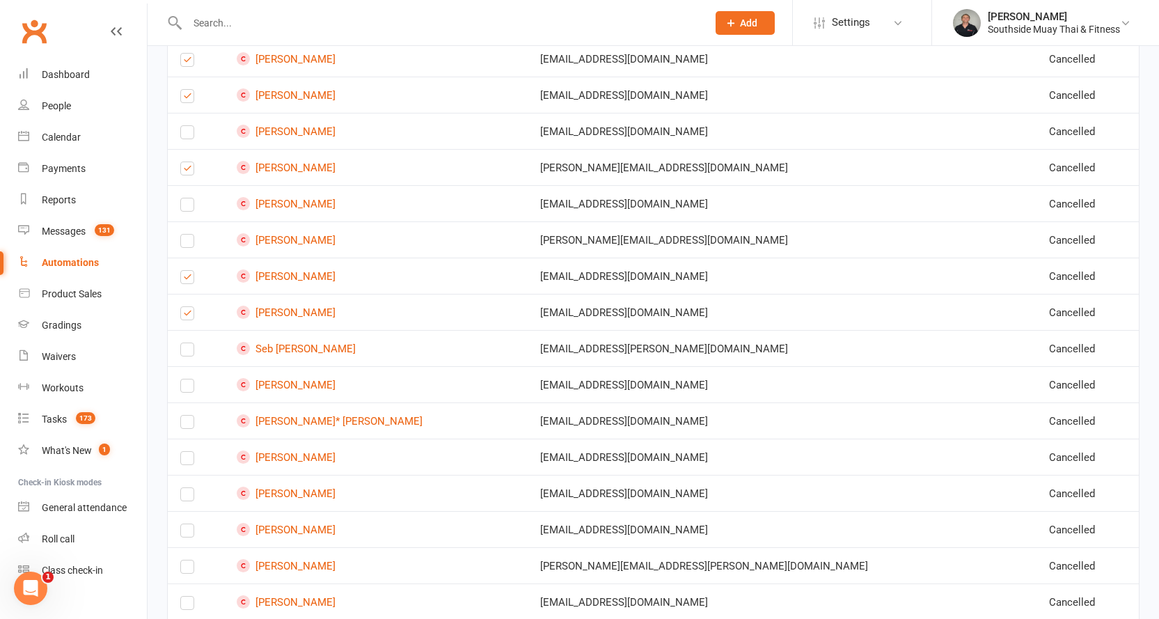
click at [187, 461] on label at bounding box center [187, 461] width 14 height 0
click at [187, 452] on input "checkbox" at bounding box center [187, 452] width 14 height 0
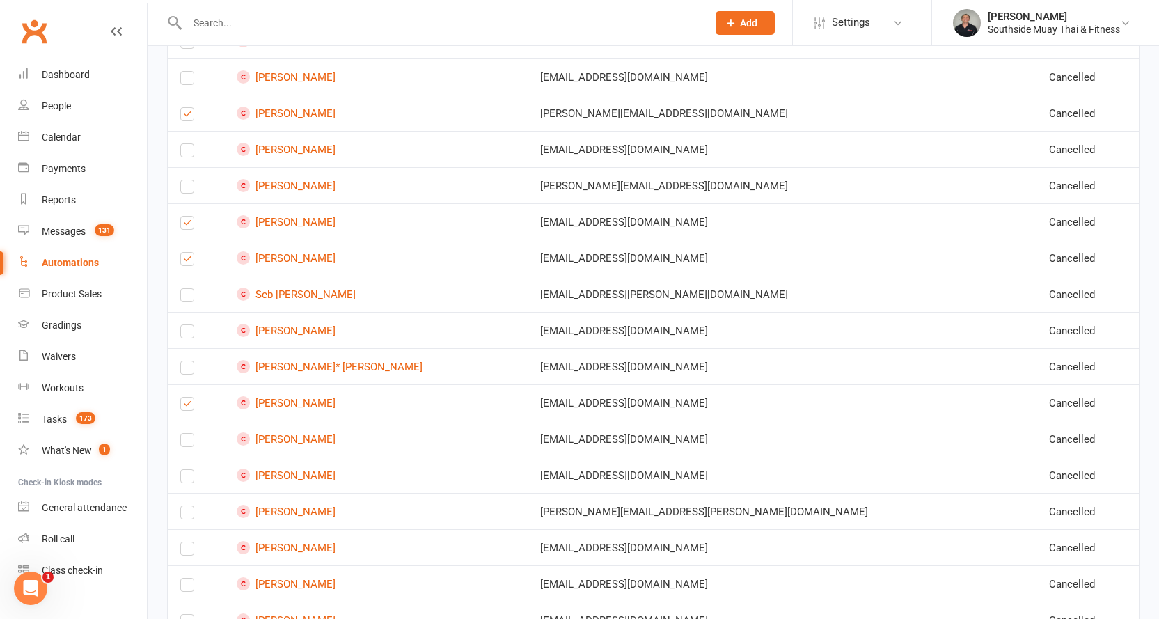
scroll to position [418, 0]
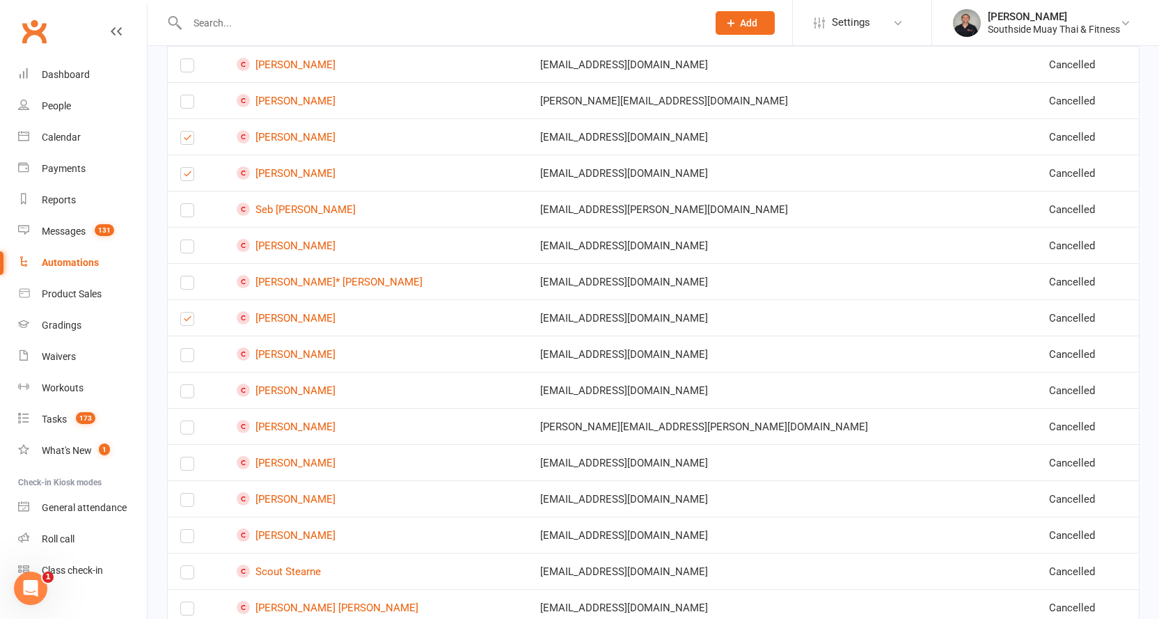
click at [184, 394] on label at bounding box center [187, 394] width 14 height 0
click at [184, 385] on input "checkbox" at bounding box center [187, 385] width 14 height 0
click at [185, 467] on label at bounding box center [187, 467] width 14 height 0
click at [185, 458] on input "checkbox" at bounding box center [187, 458] width 14 height 0
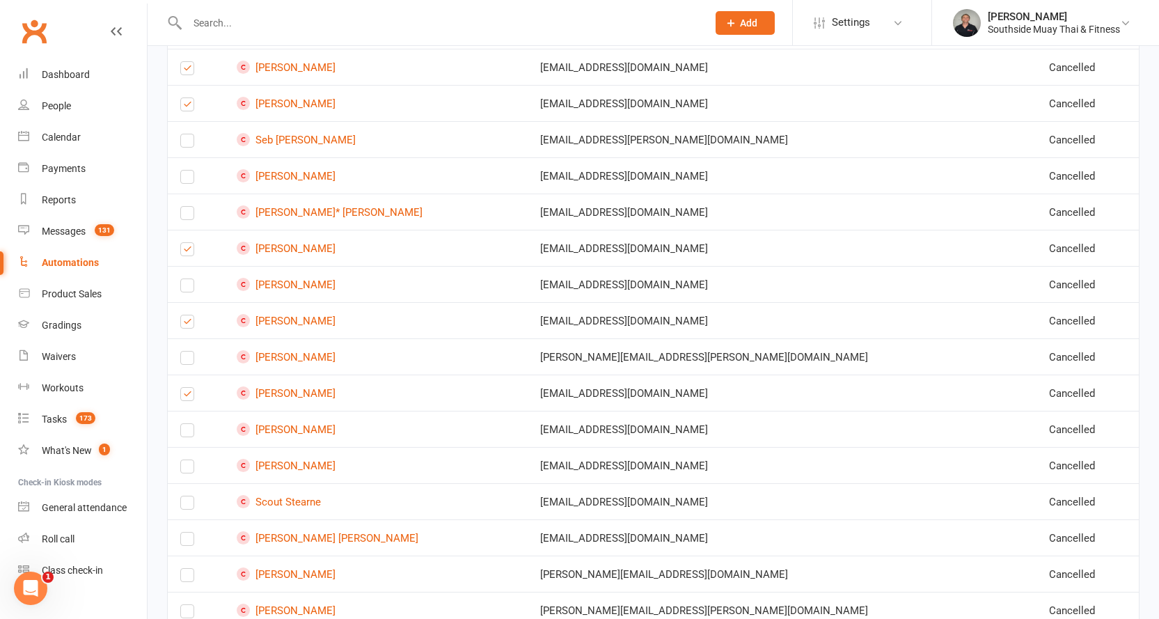
scroll to position [557, 0]
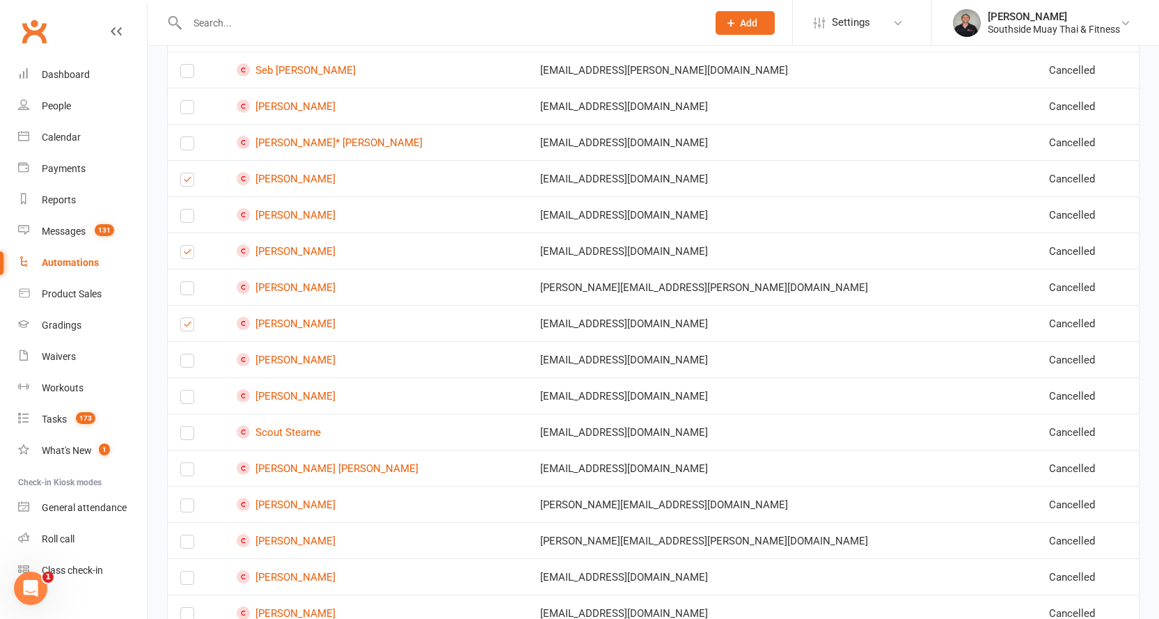
click at [189, 472] on label at bounding box center [187, 472] width 14 height 0
click at [189, 463] on input "checkbox" at bounding box center [187, 463] width 14 height 0
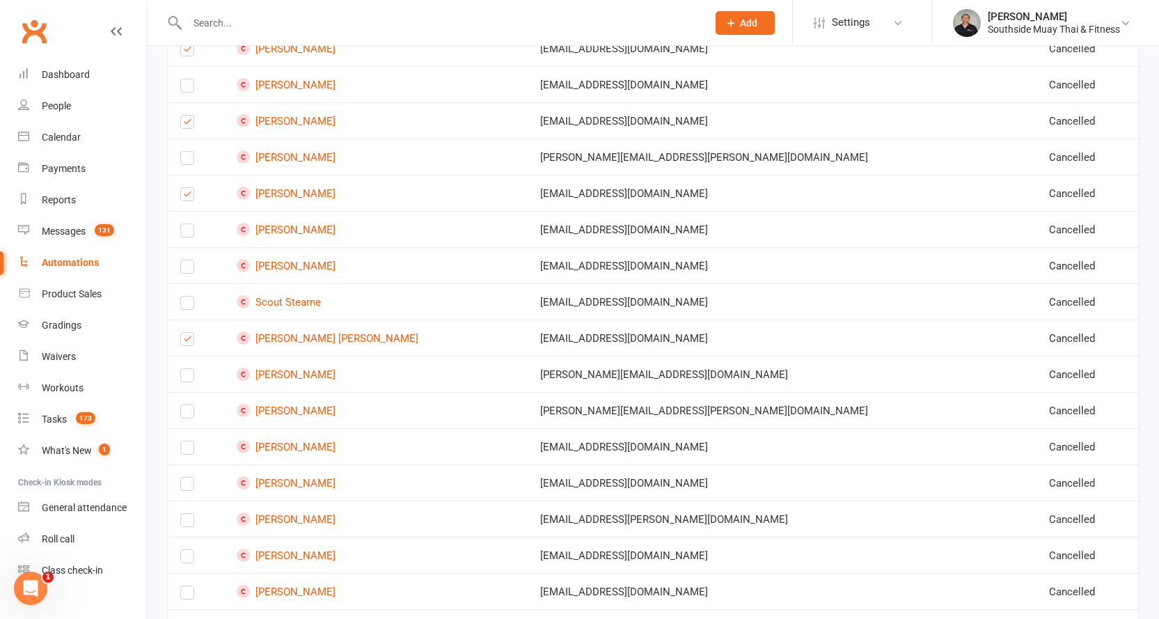
scroll to position [696, 0]
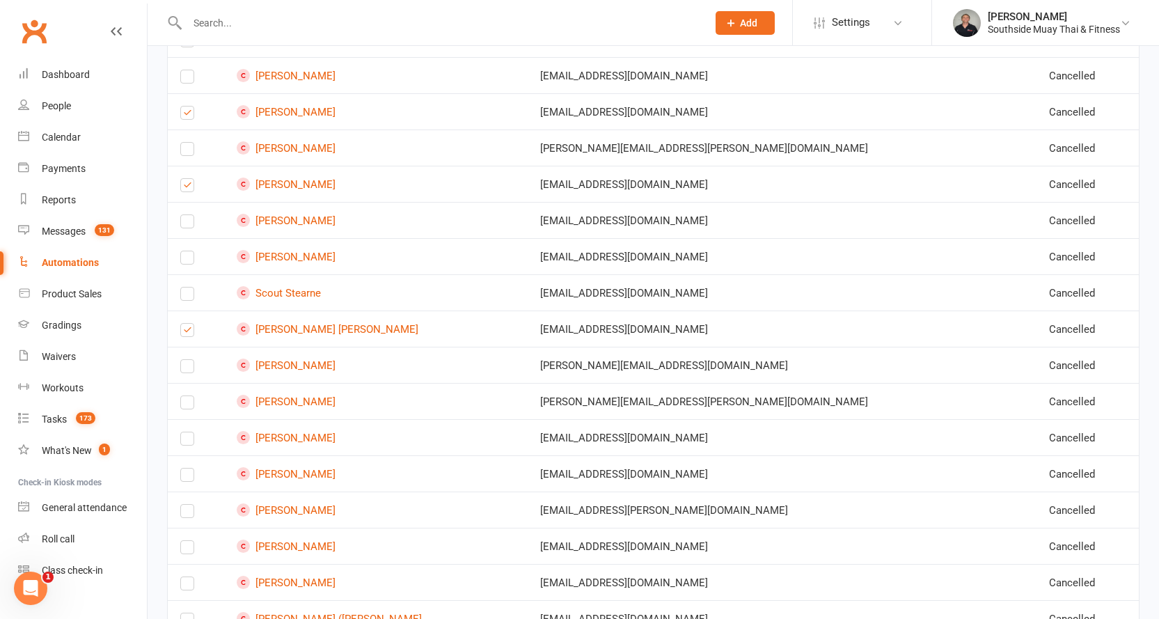
click at [181, 405] on label at bounding box center [187, 405] width 14 height 0
click at [181, 396] on input "checkbox" at bounding box center [187, 396] width 14 height 0
click at [185, 442] on label at bounding box center [187, 442] width 14 height 0
click at [185, 432] on input "checkbox" at bounding box center [187, 432] width 14 height 0
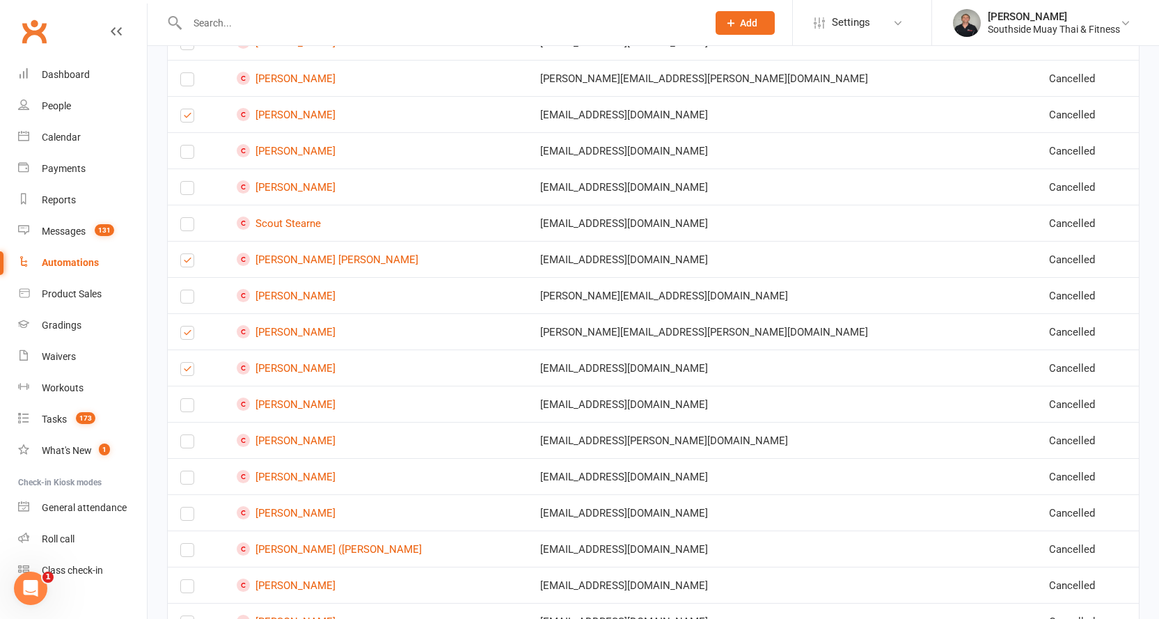
click at [185, 408] on label at bounding box center [187, 408] width 14 height 0
click at [185, 399] on input "checkbox" at bounding box center [187, 399] width 14 height 0
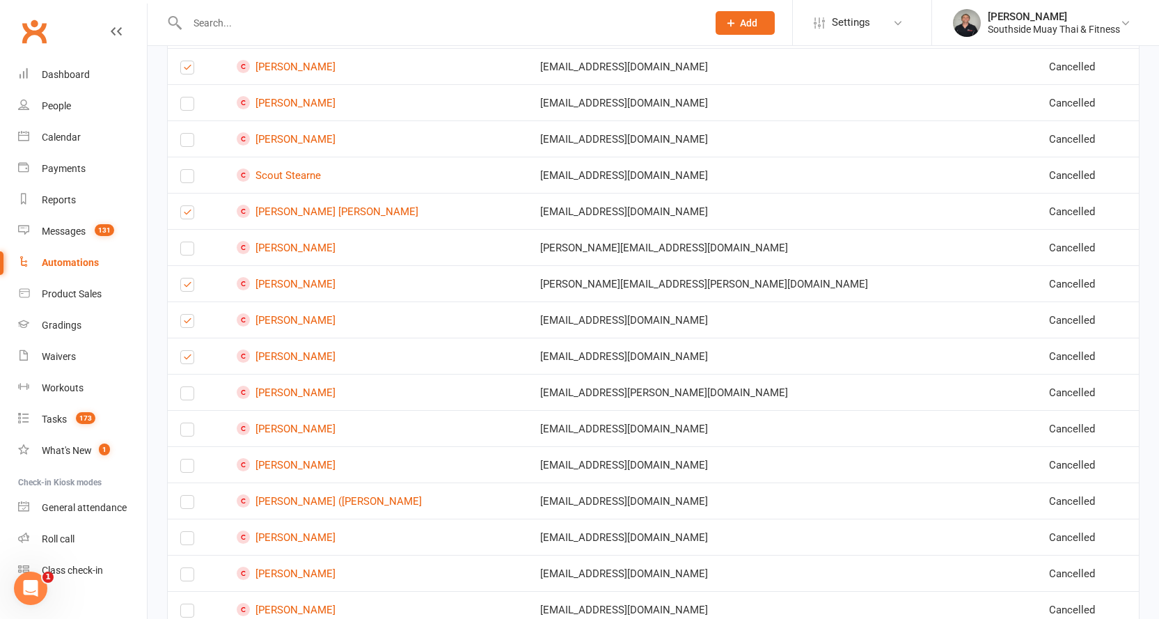
scroll to position [836, 0]
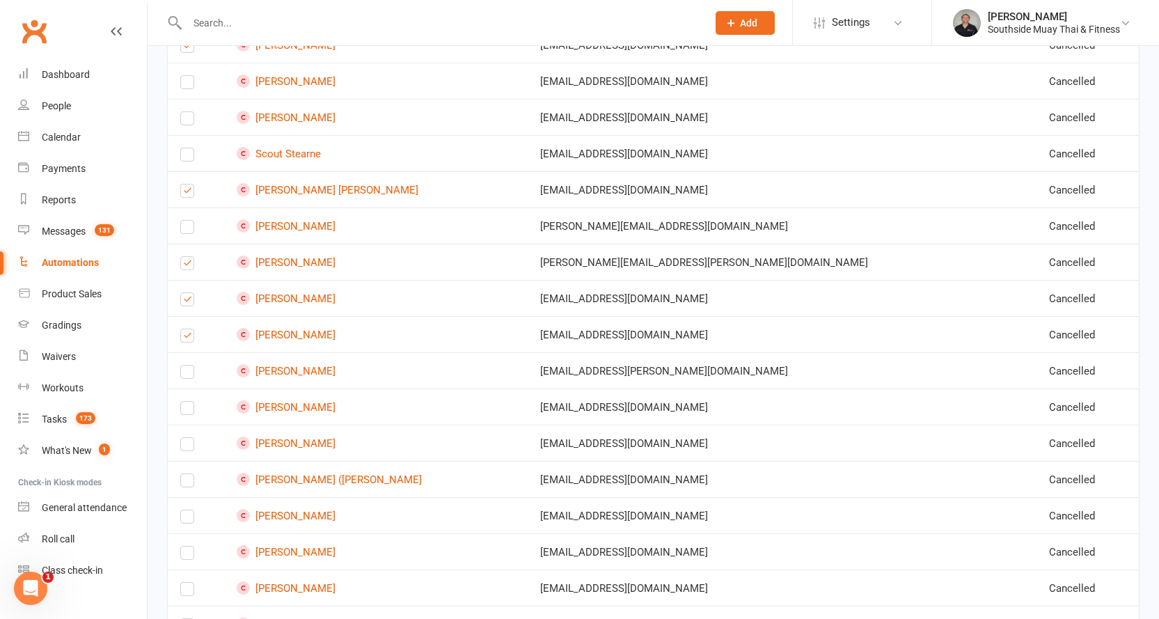
click at [190, 375] on label at bounding box center [187, 375] width 14 height 0
click at [190, 366] on input "checkbox" at bounding box center [187, 366] width 14 height 0
click at [187, 483] on label at bounding box center [187, 483] width 14 height 0
click at [187, 474] on input "checkbox" at bounding box center [187, 474] width 14 height 0
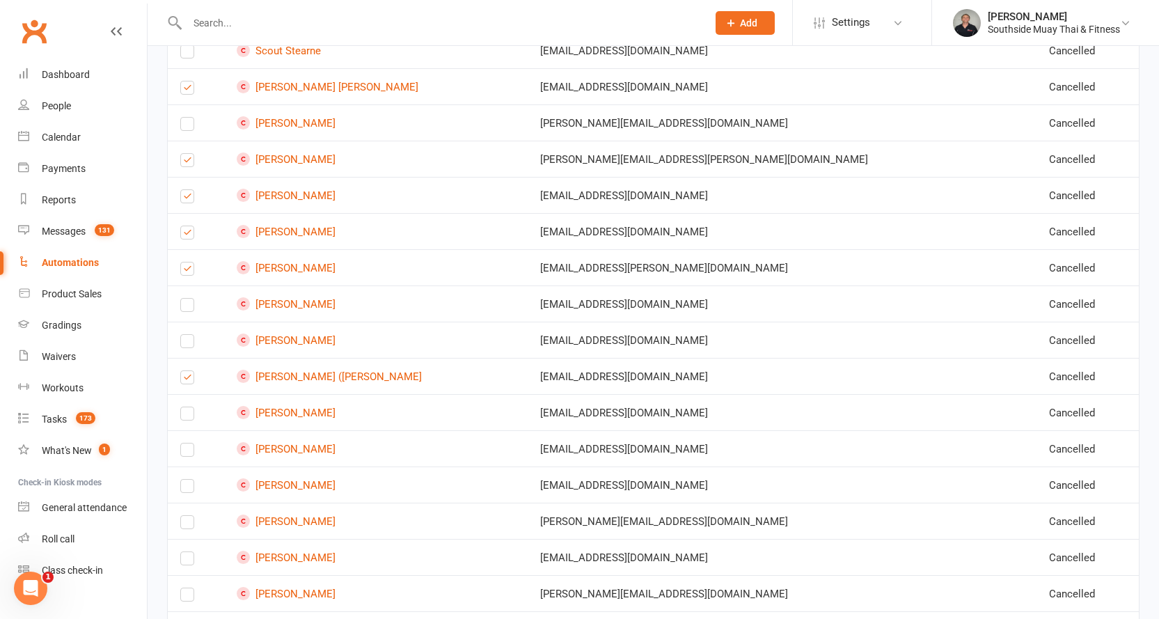
scroll to position [975, 0]
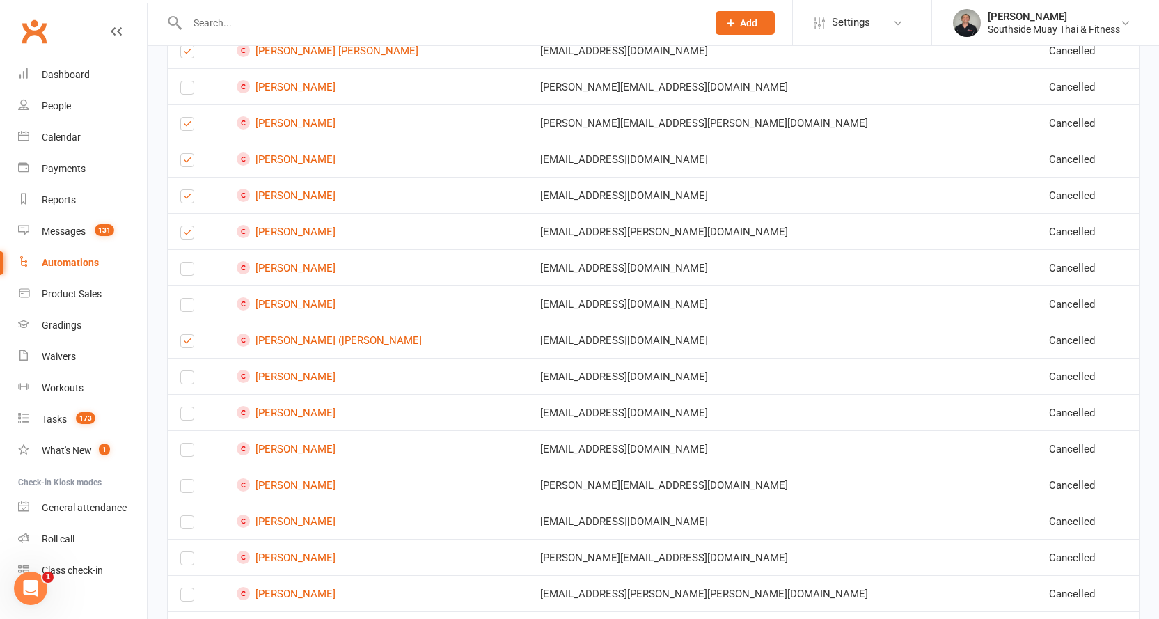
click at [182, 525] on label at bounding box center [187, 525] width 14 height 0
click at [182, 516] on input "checkbox" at bounding box center [187, 516] width 14 height 0
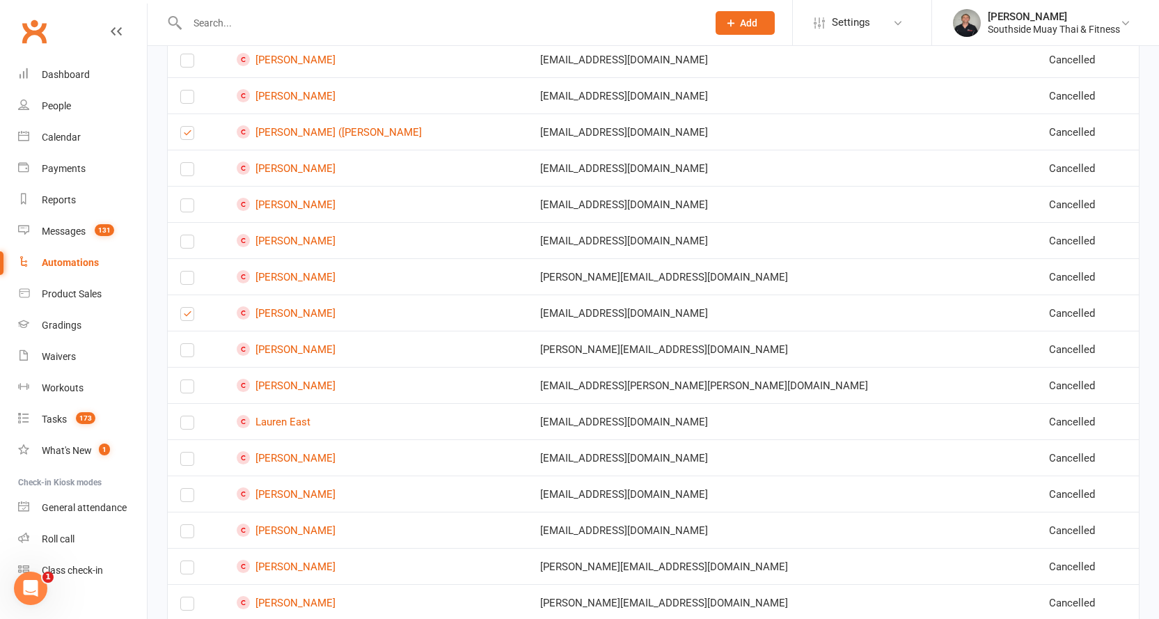
scroll to position [1184, 0]
click at [189, 389] on label at bounding box center [187, 389] width 14 height 0
click at [189, 380] on input "checkbox" at bounding box center [187, 380] width 14 height 0
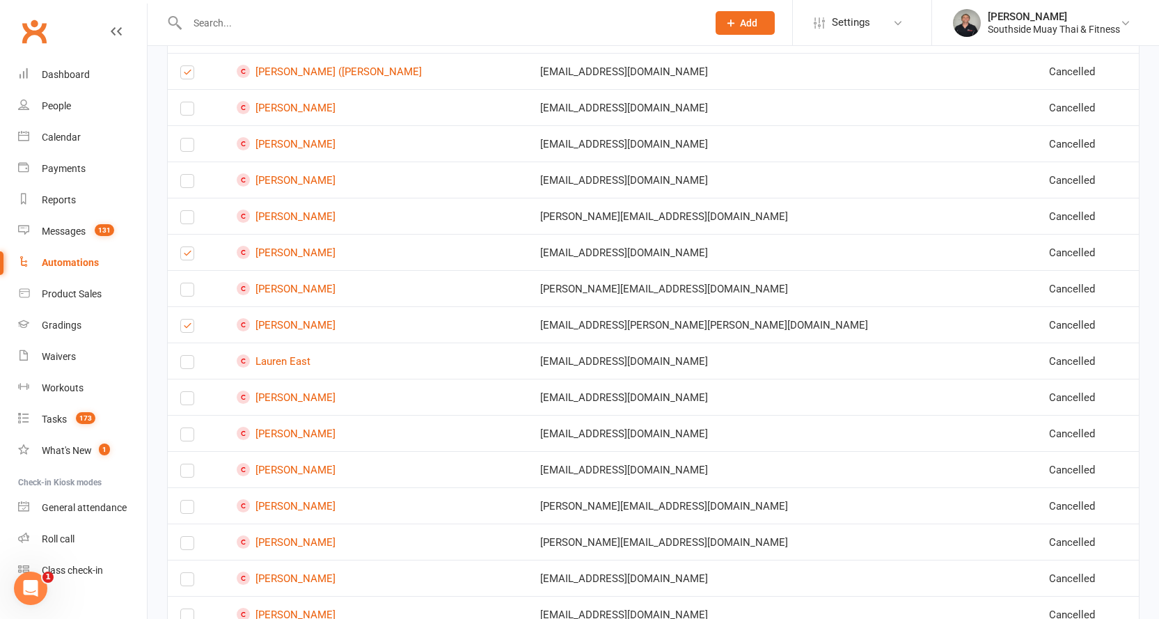
scroll to position [1323, 0]
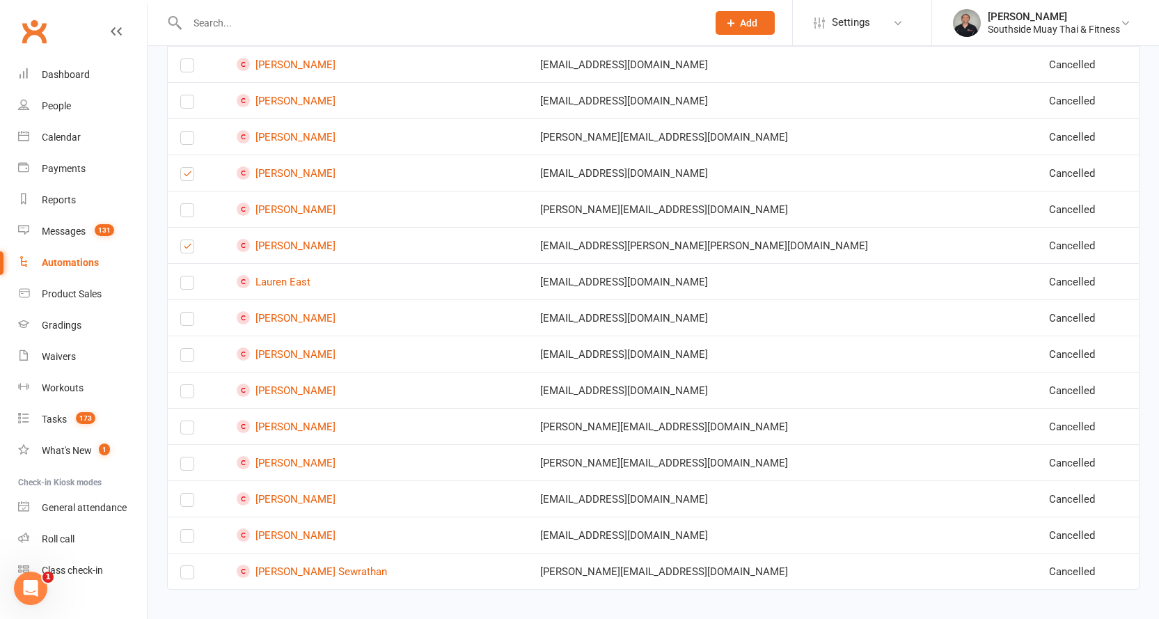
click at [191, 322] on label at bounding box center [187, 322] width 14 height 0
click at [191, 313] on input "checkbox" at bounding box center [187, 313] width 14 height 0
click at [185, 358] on label at bounding box center [187, 358] width 14 height 0
click at [185, 349] on input "checkbox" at bounding box center [187, 349] width 14 height 0
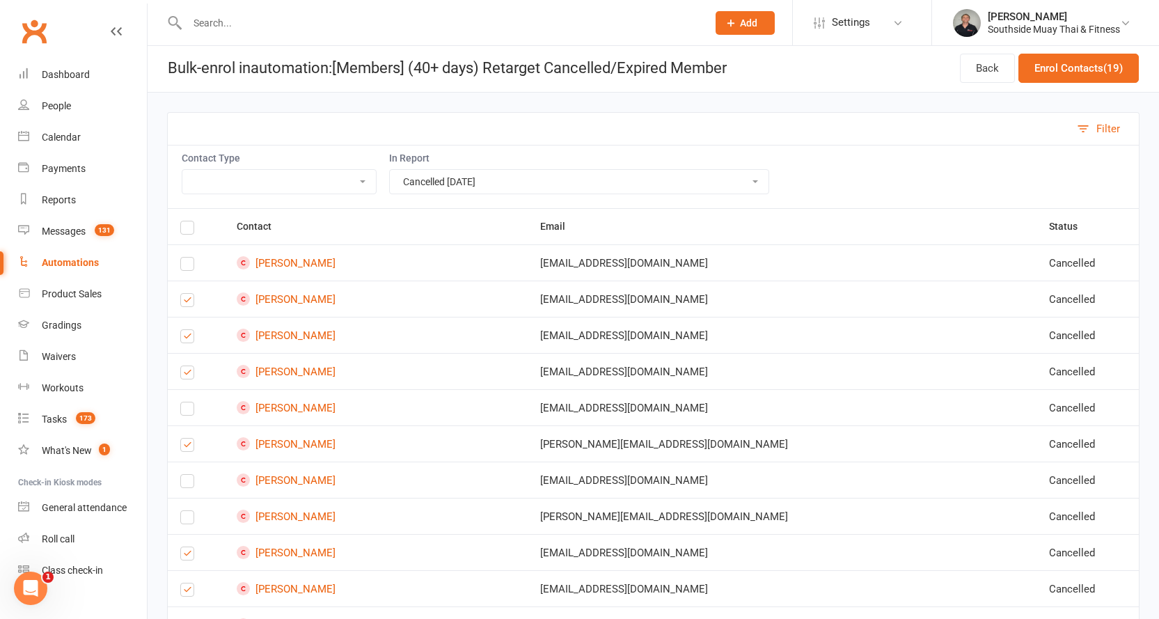
scroll to position [0, 0]
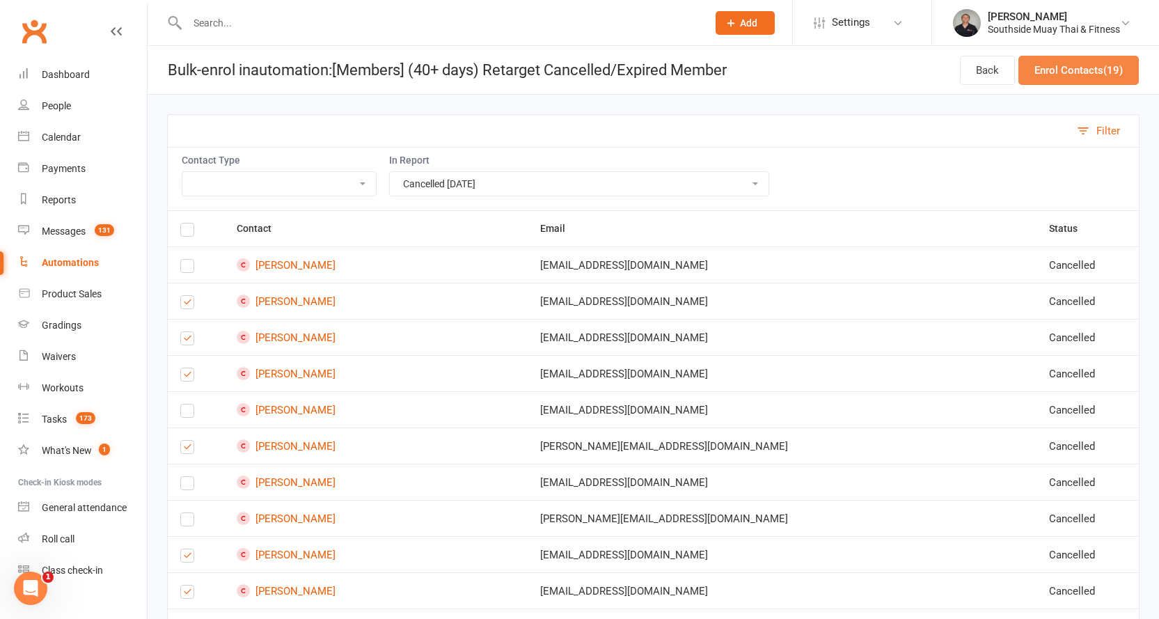
click at [1075, 64] on button "Enrol Contacts (19)" at bounding box center [1079, 70] width 120 height 29
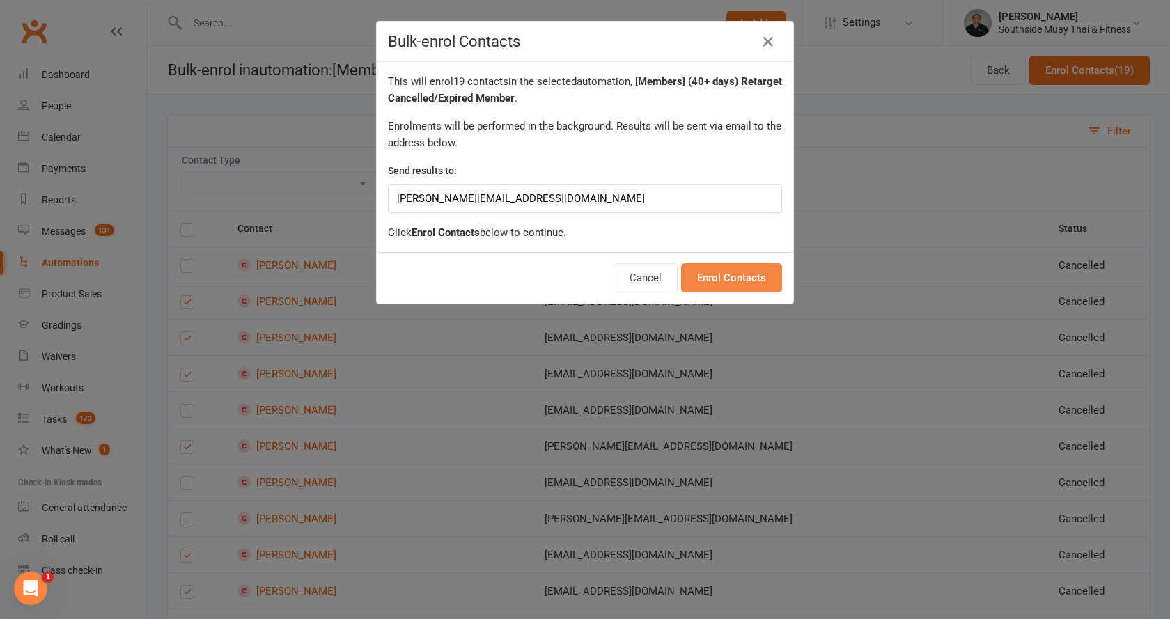
click at [757, 277] on button "Enrol Contacts" at bounding box center [731, 277] width 101 height 29
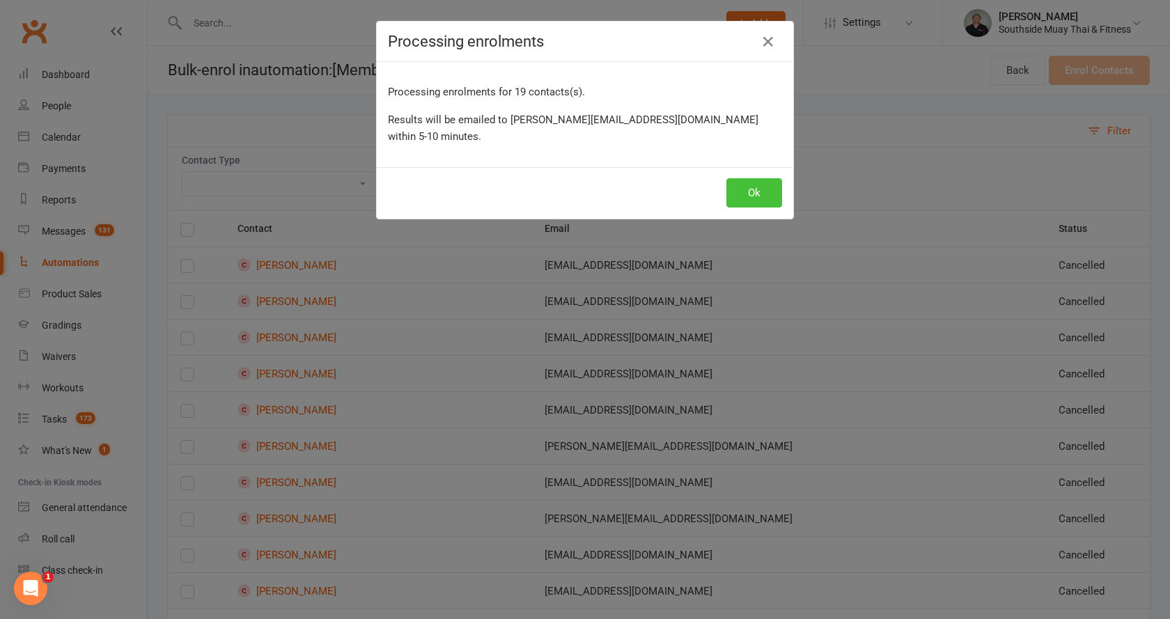
click at [757, 178] on button "Ok" at bounding box center [754, 192] width 56 height 29
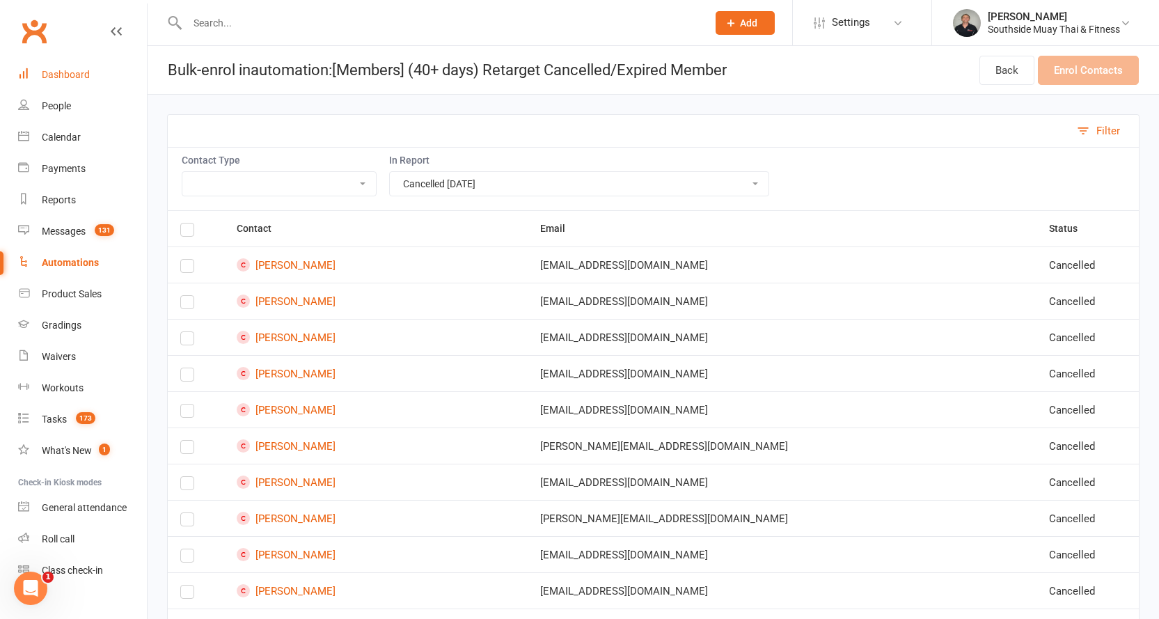
click at [51, 68] on link "Dashboard" at bounding box center [82, 74] width 129 height 31
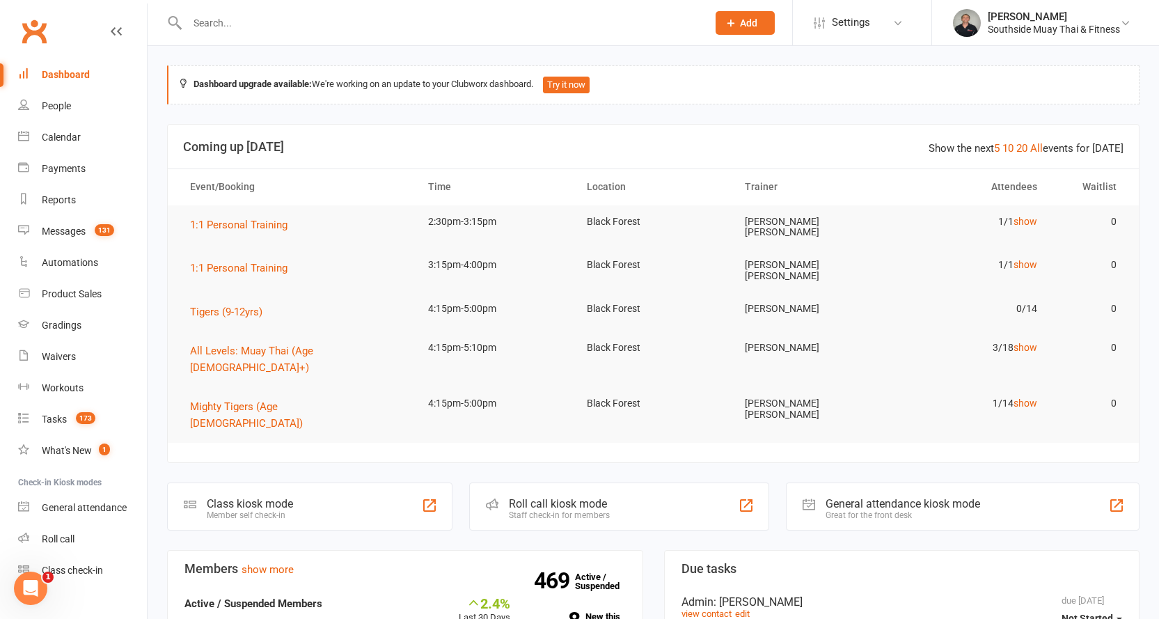
click at [283, 24] on input "text" at bounding box center [440, 22] width 515 height 19
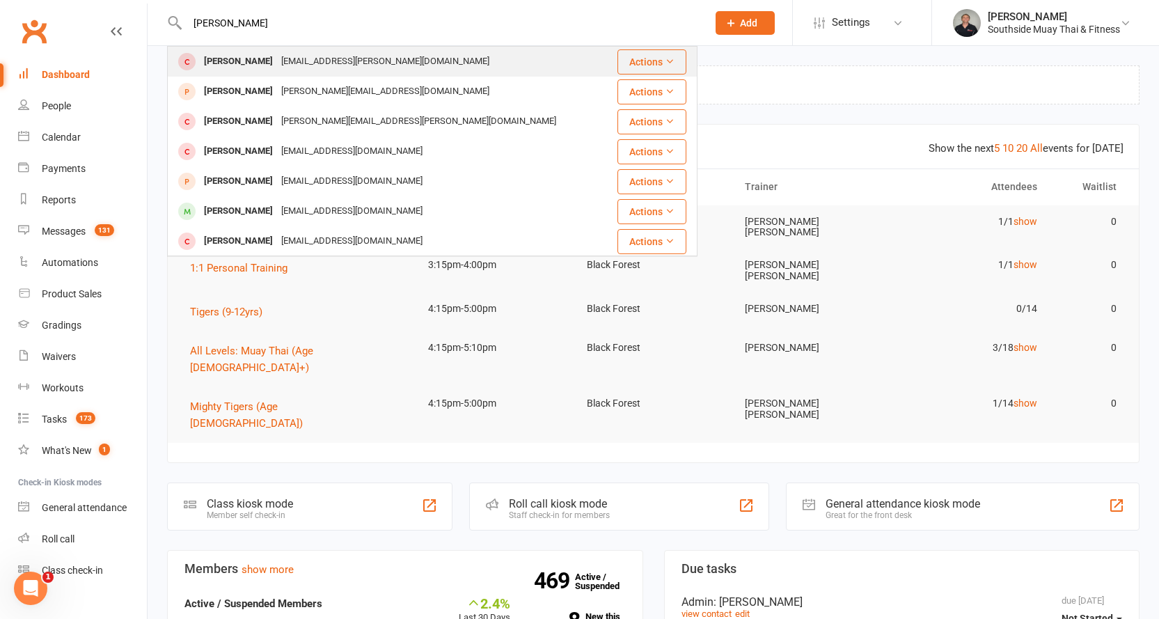
type input "[PERSON_NAME]"
click at [277, 54] on div "[EMAIL_ADDRESS][PERSON_NAME][DOMAIN_NAME]" at bounding box center [385, 62] width 217 height 20
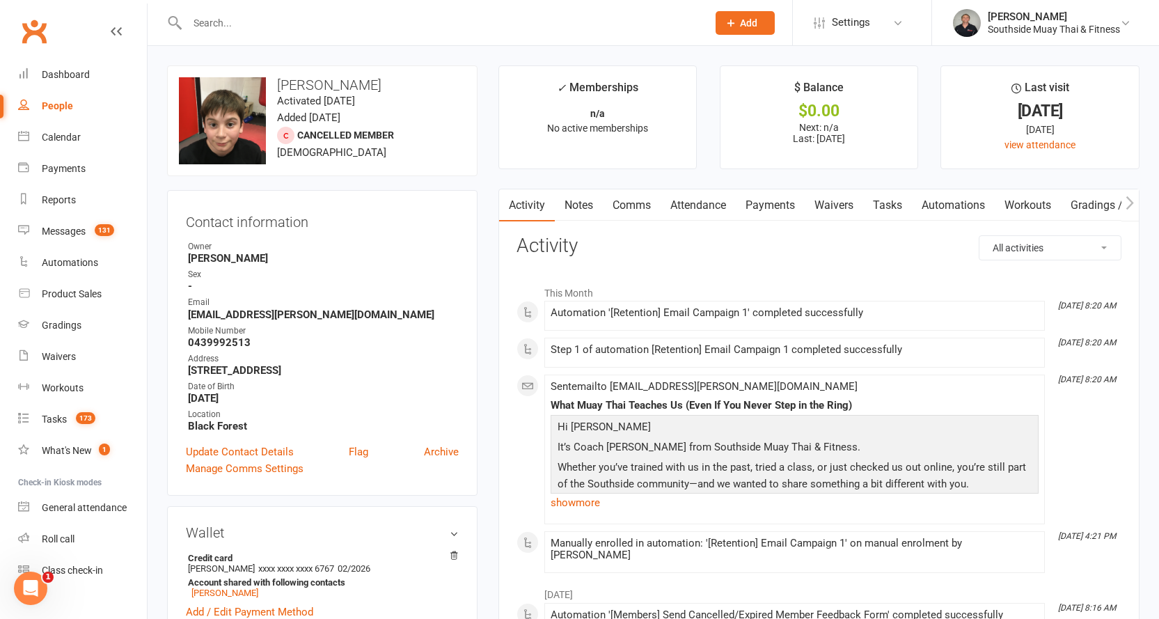
click at [405, 25] on input "text" at bounding box center [440, 22] width 515 height 19
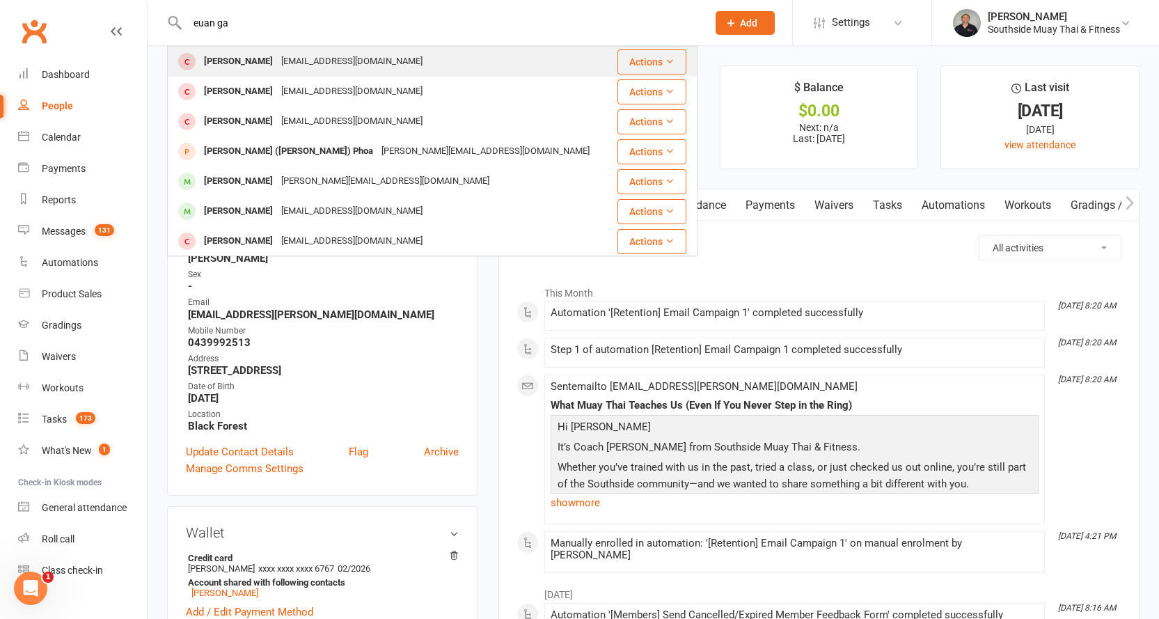
type input "euan ga"
click at [370, 53] on div "[EMAIL_ADDRESS][DOMAIN_NAME]" at bounding box center [352, 62] width 150 height 20
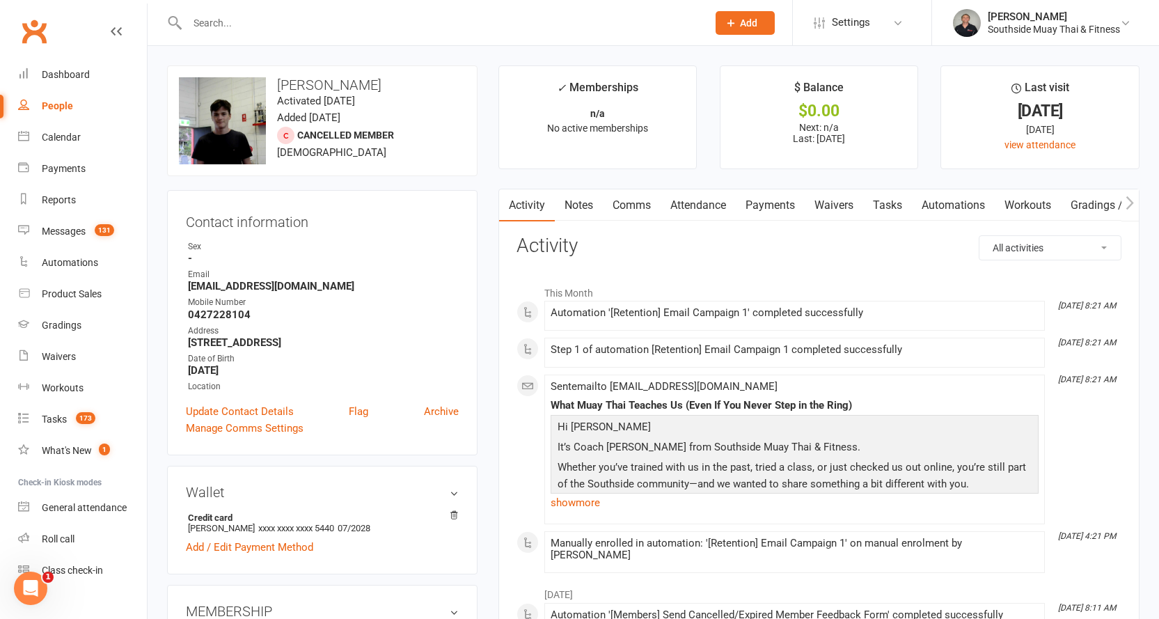
click at [701, 198] on link "Attendance" at bounding box center [698, 205] width 75 height 32
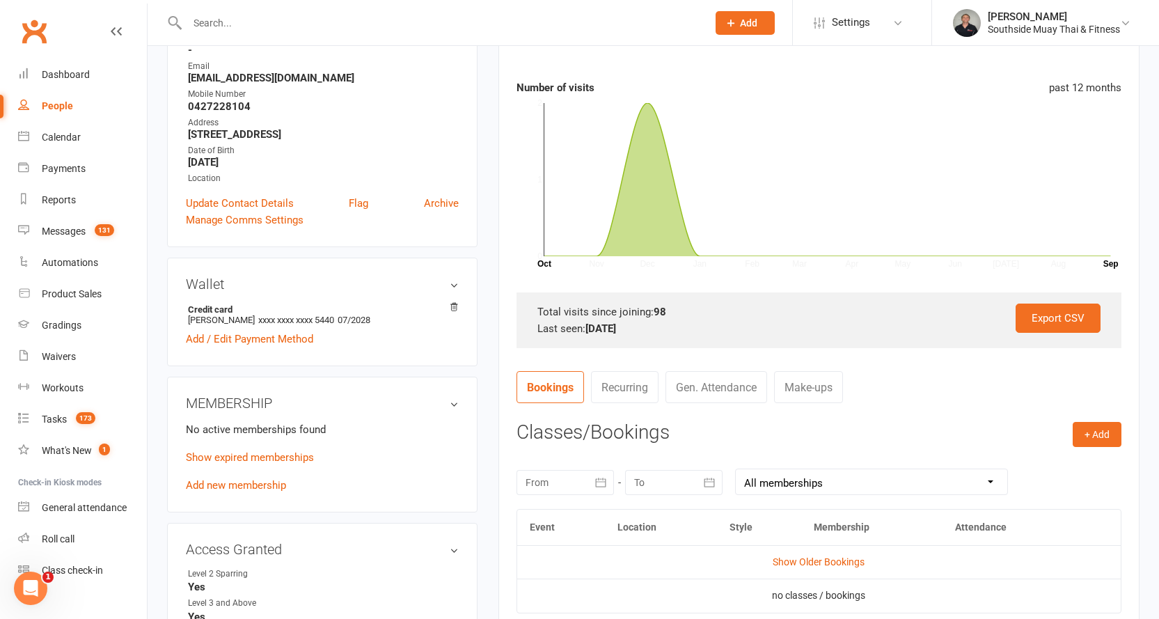
scroll to position [209, 0]
click at [65, 68] on link "Dashboard" at bounding box center [82, 74] width 129 height 31
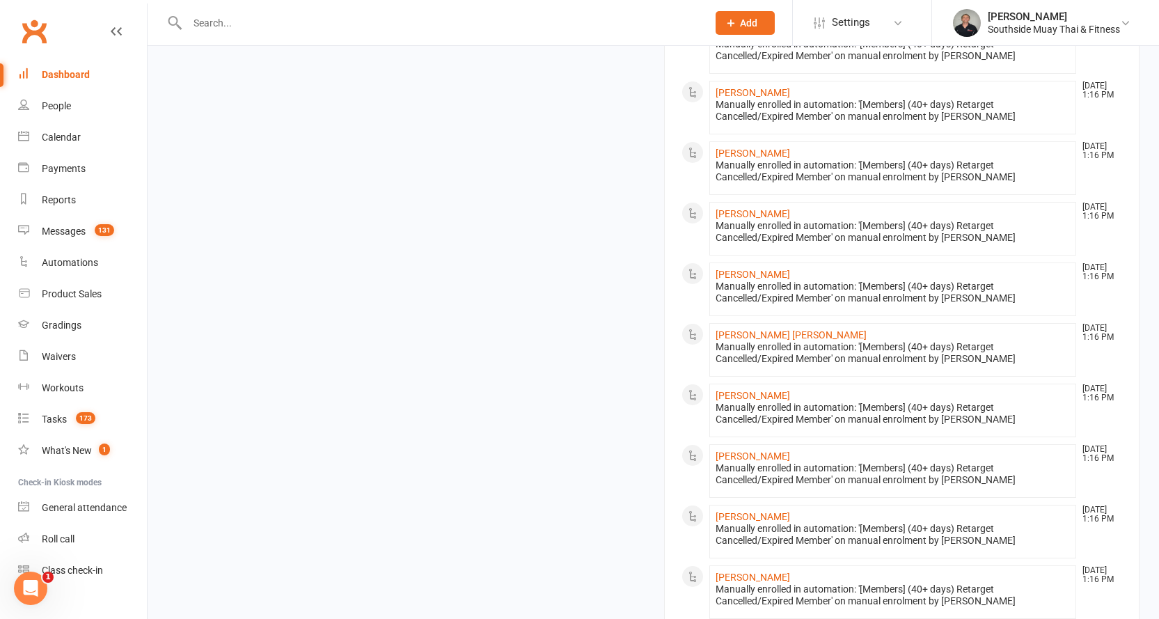
scroll to position [1632, 0]
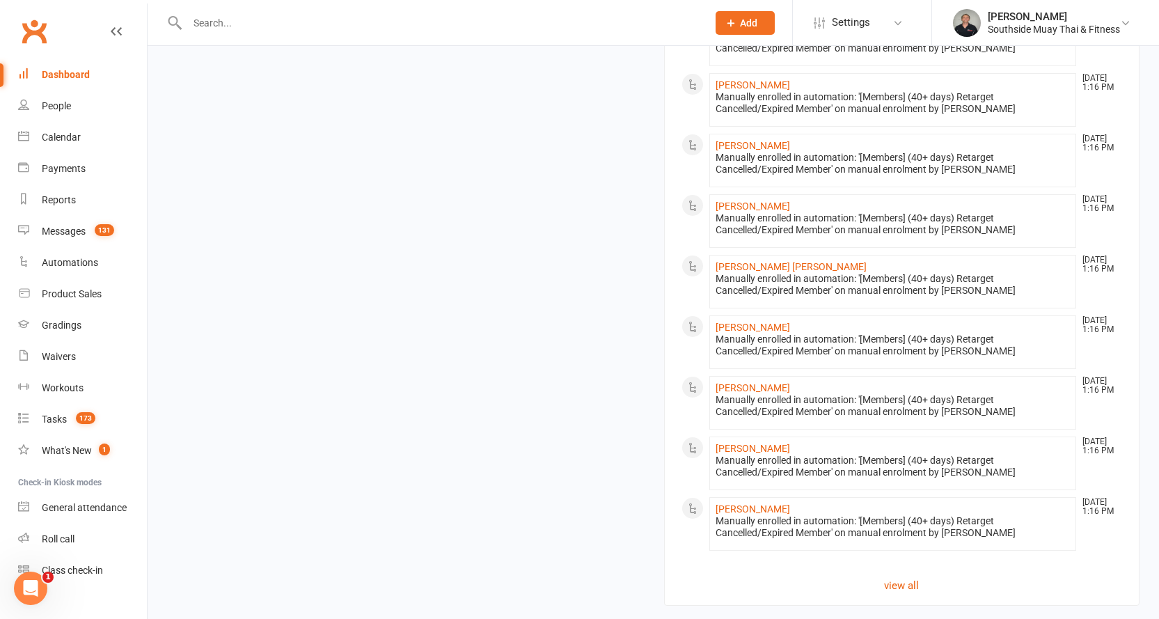
click at [497, 606] on div "Information on this page is refreshed hourly (last update: 1:14 PM). Click here…" at bounding box center [654, 624] width 1012 height 36
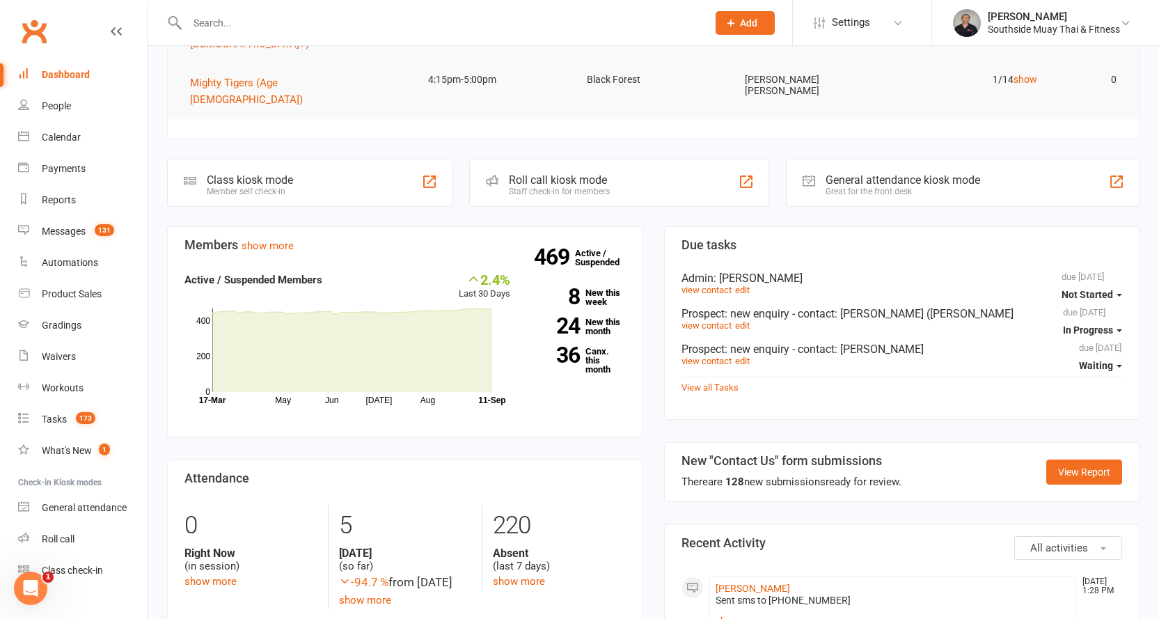
scroll to position [309, 0]
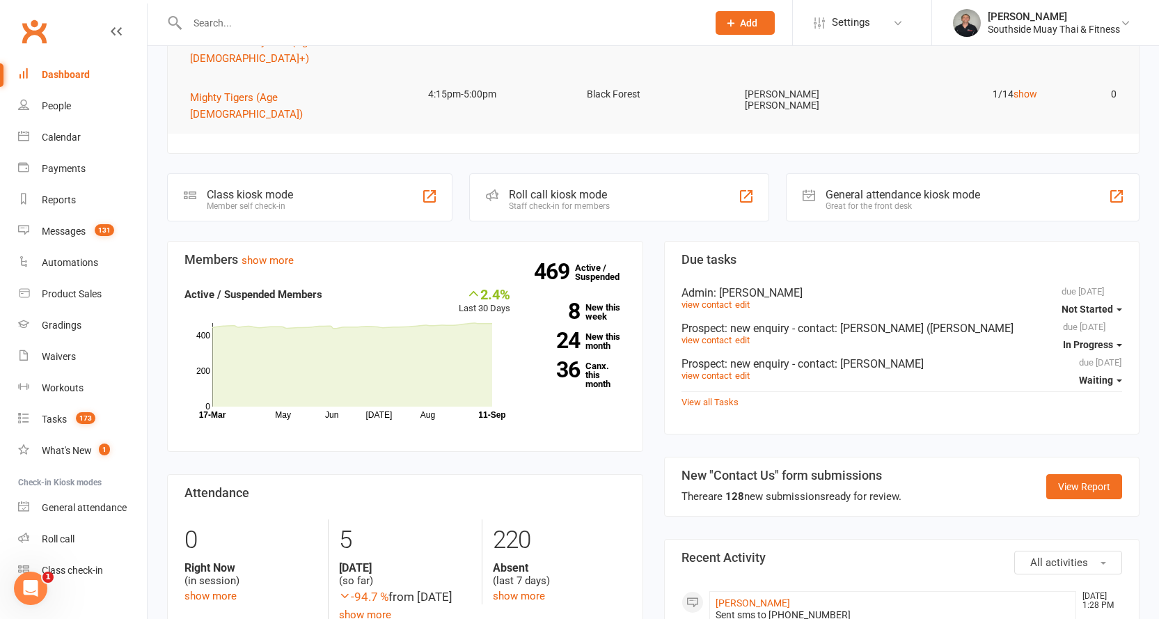
click at [226, 17] on input "text" at bounding box center [440, 22] width 515 height 19
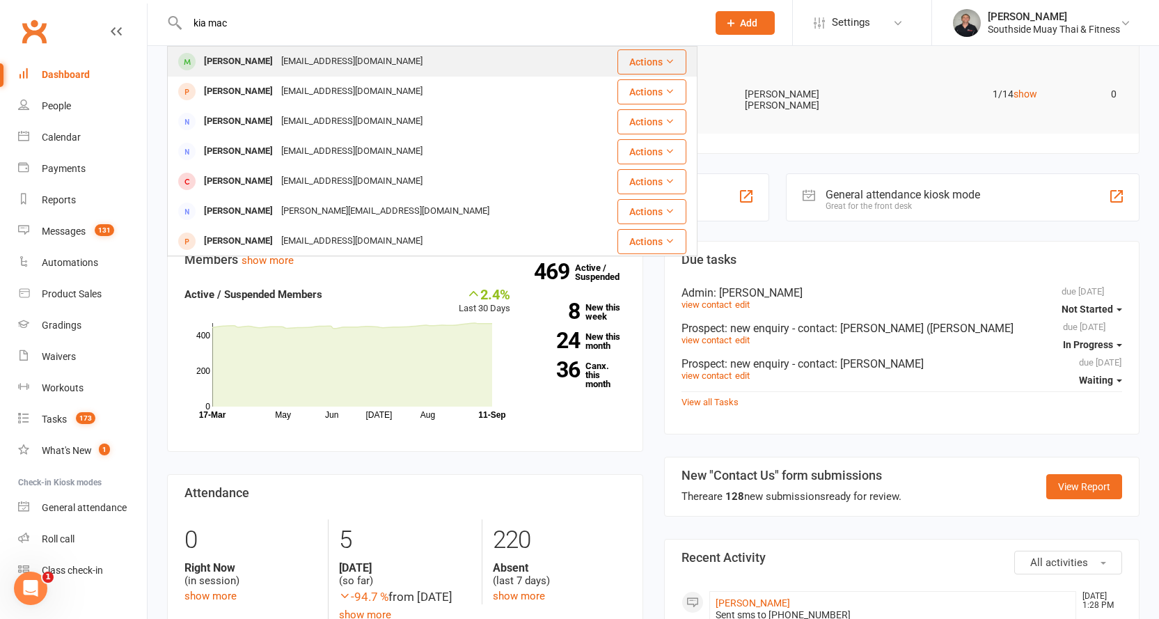
type input "kia mac"
click at [212, 52] on div "[PERSON_NAME]" at bounding box center [238, 62] width 77 height 20
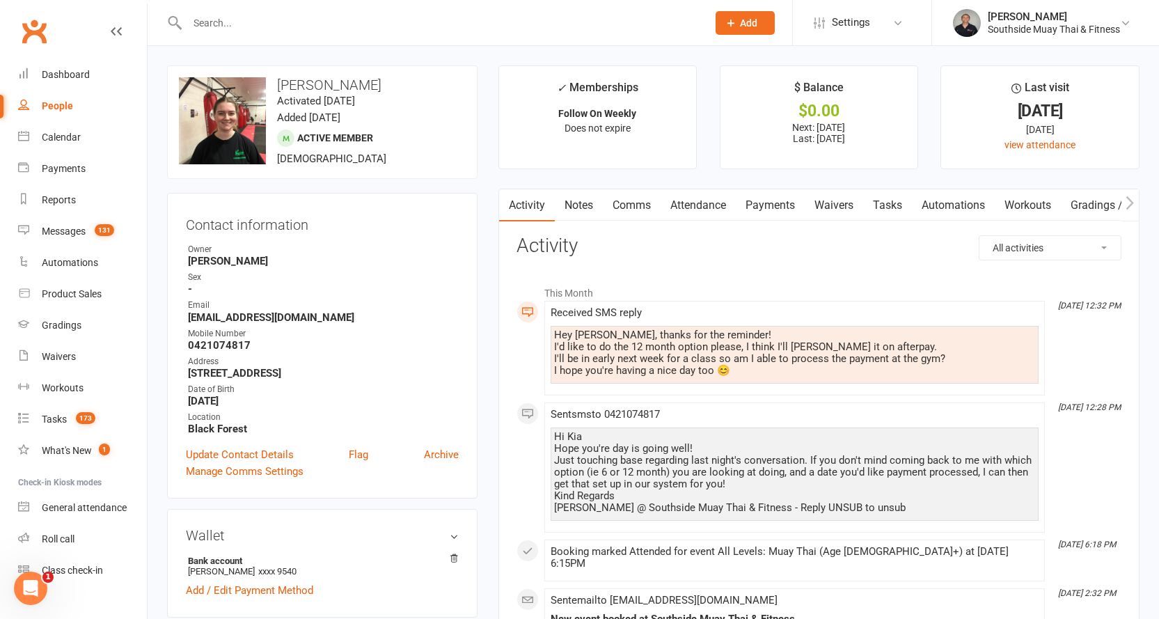
click at [621, 209] on link "Comms" at bounding box center [632, 205] width 58 height 32
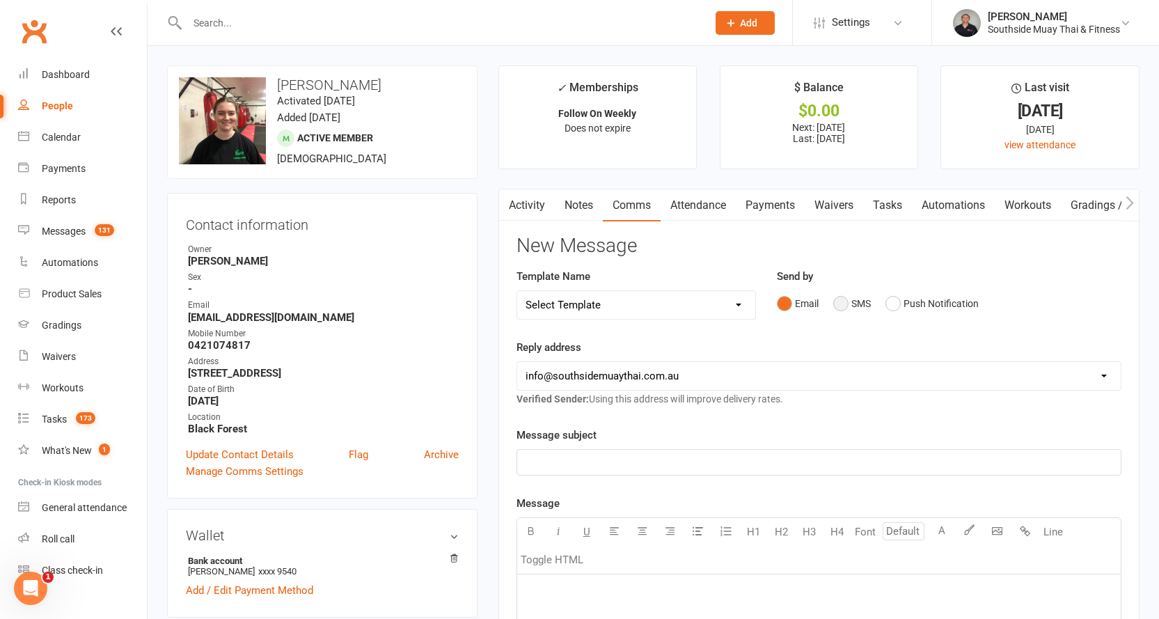
click at [839, 299] on button "SMS" at bounding box center [853, 303] width 38 height 26
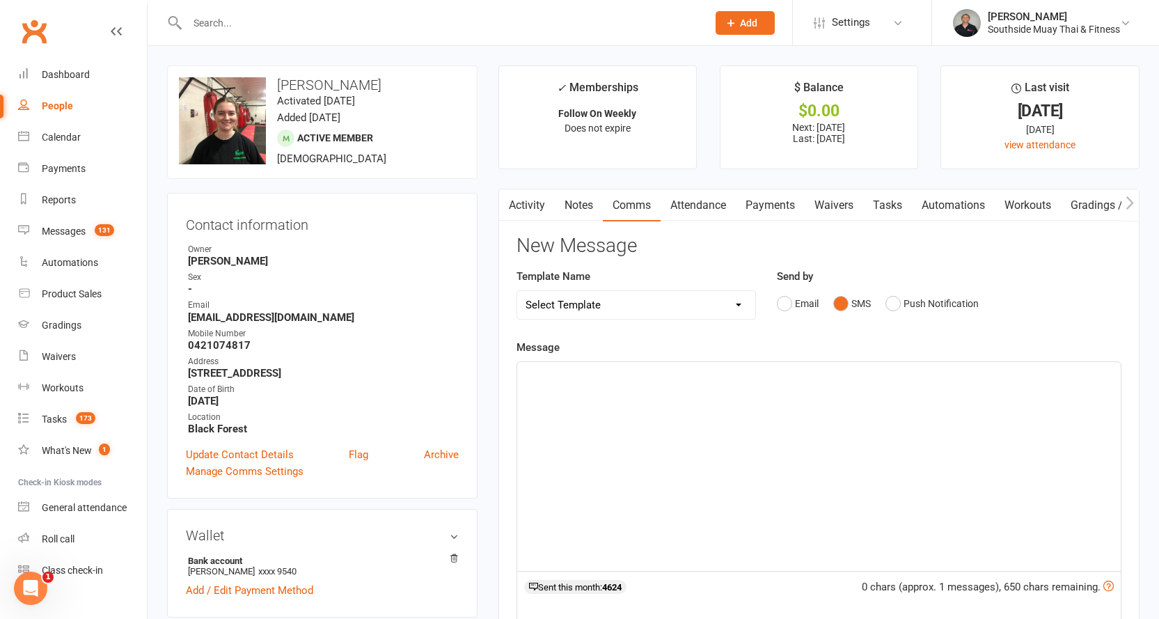
click at [684, 385] on div "﻿" at bounding box center [819, 466] width 604 height 209
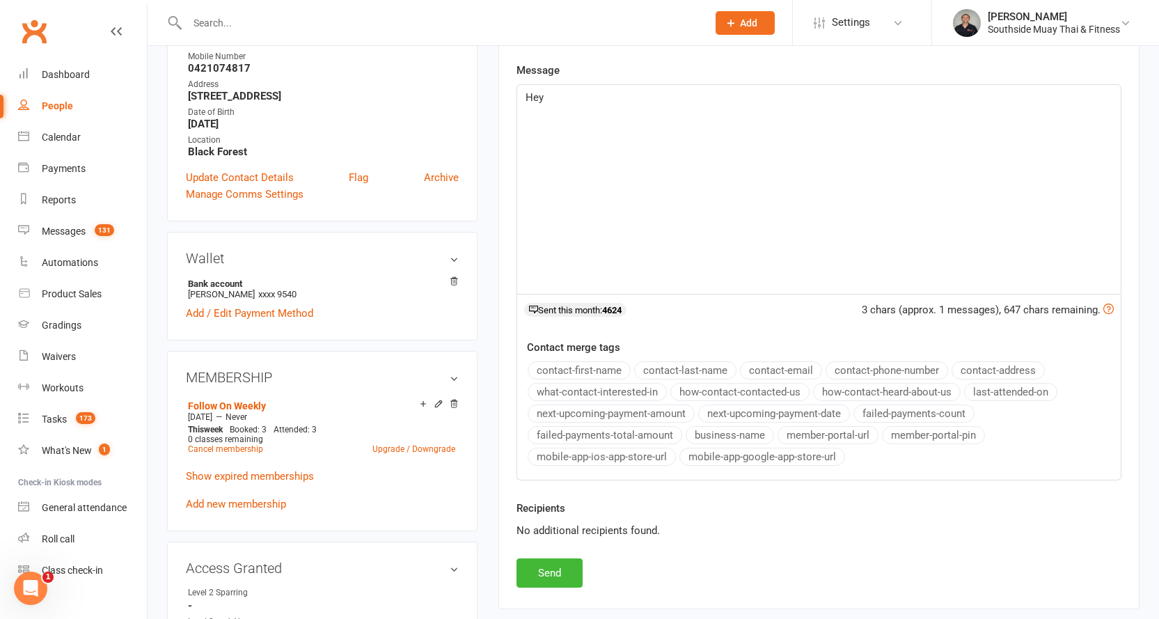
scroll to position [279, 0]
click at [566, 369] on button "contact-first-name" at bounding box center [579, 369] width 103 height 18
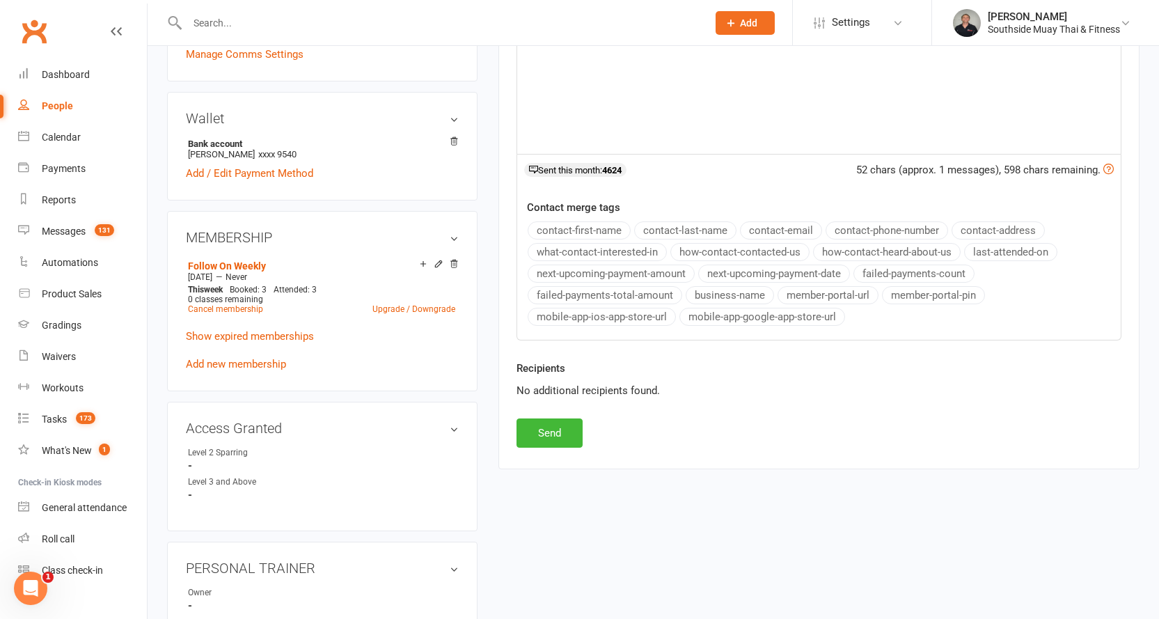
scroll to position [418, 0]
click at [572, 430] on button "Send" at bounding box center [550, 432] width 66 height 29
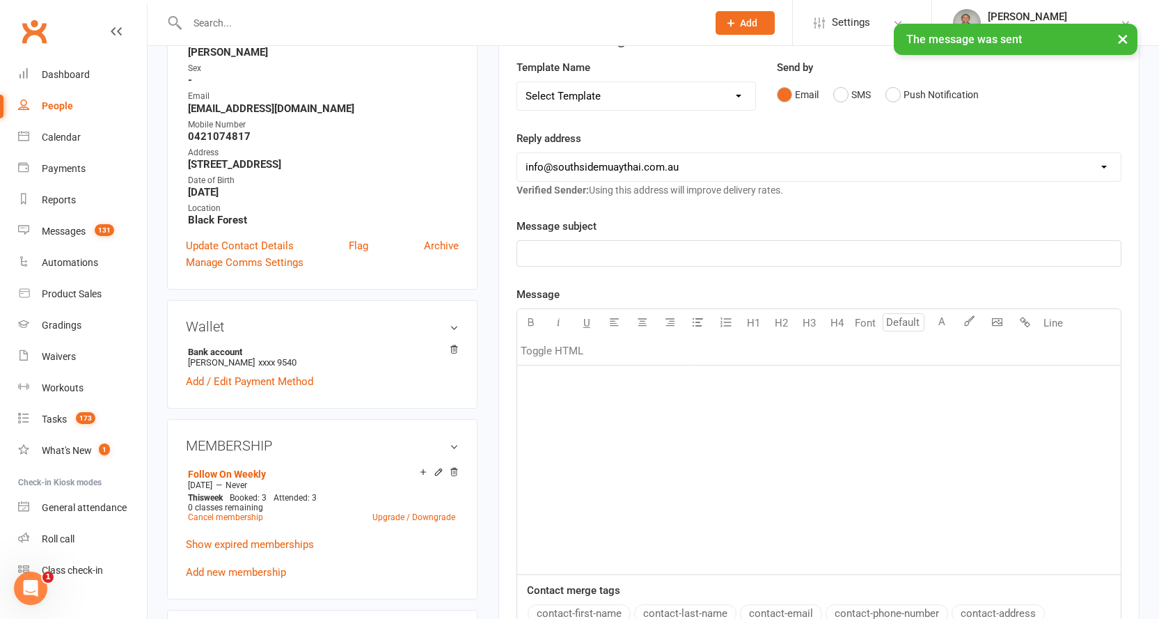
scroll to position [0, 0]
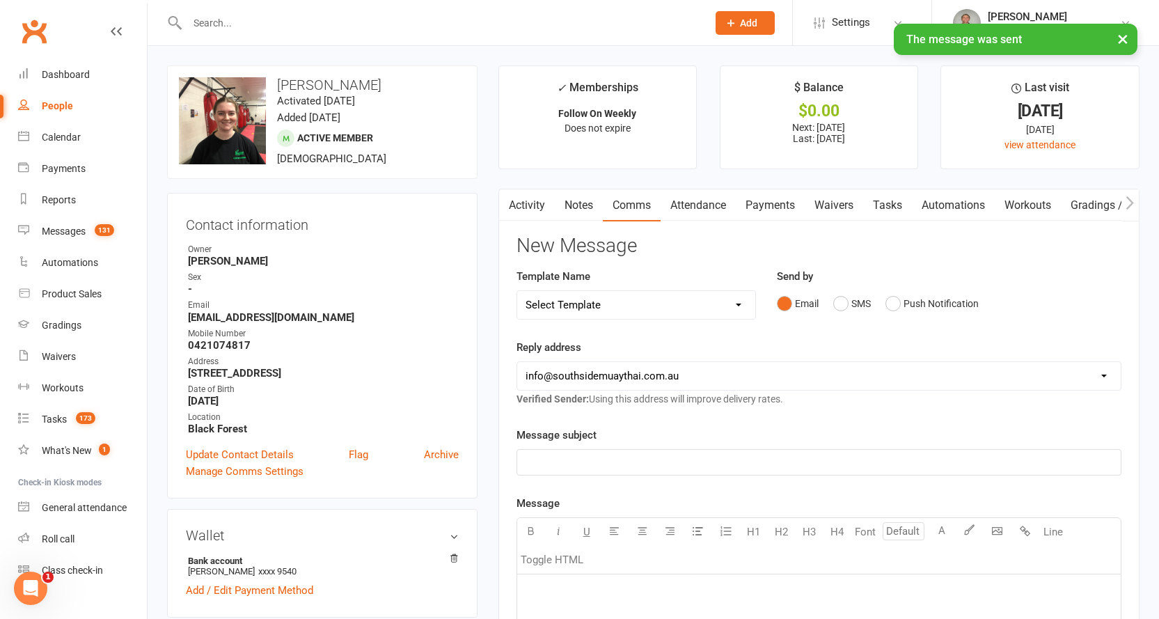
click at [513, 201] on button "button" at bounding box center [507, 204] width 17 height 31
click at [534, 203] on link "Activity" at bounding box center [527, 205] width 56 height 32
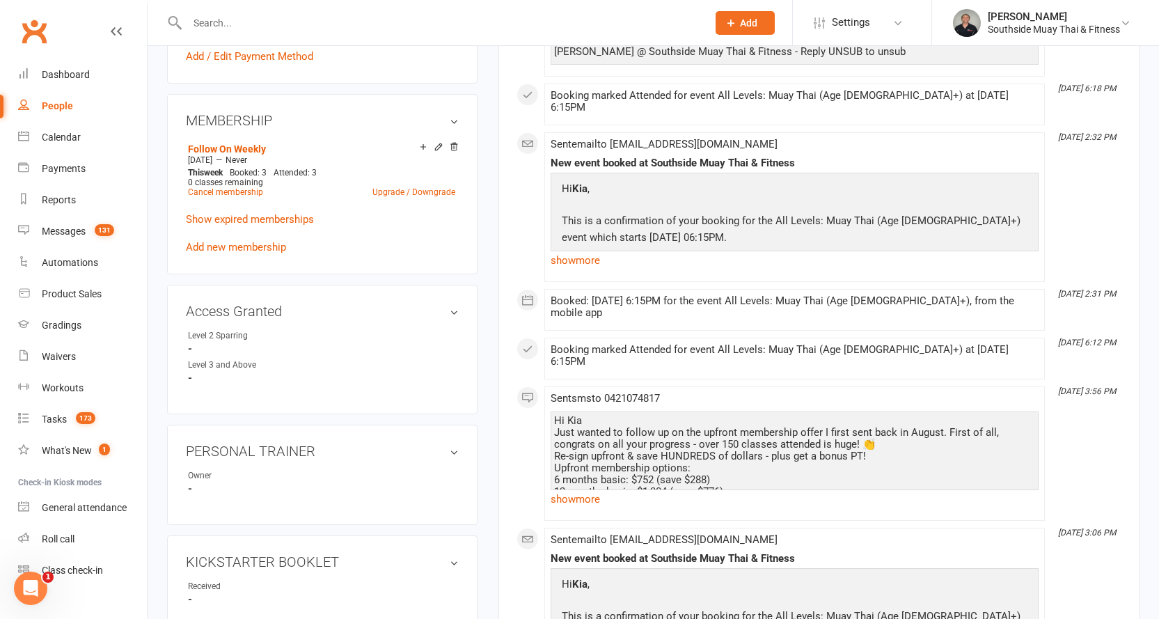
scroll to position [557, 0]
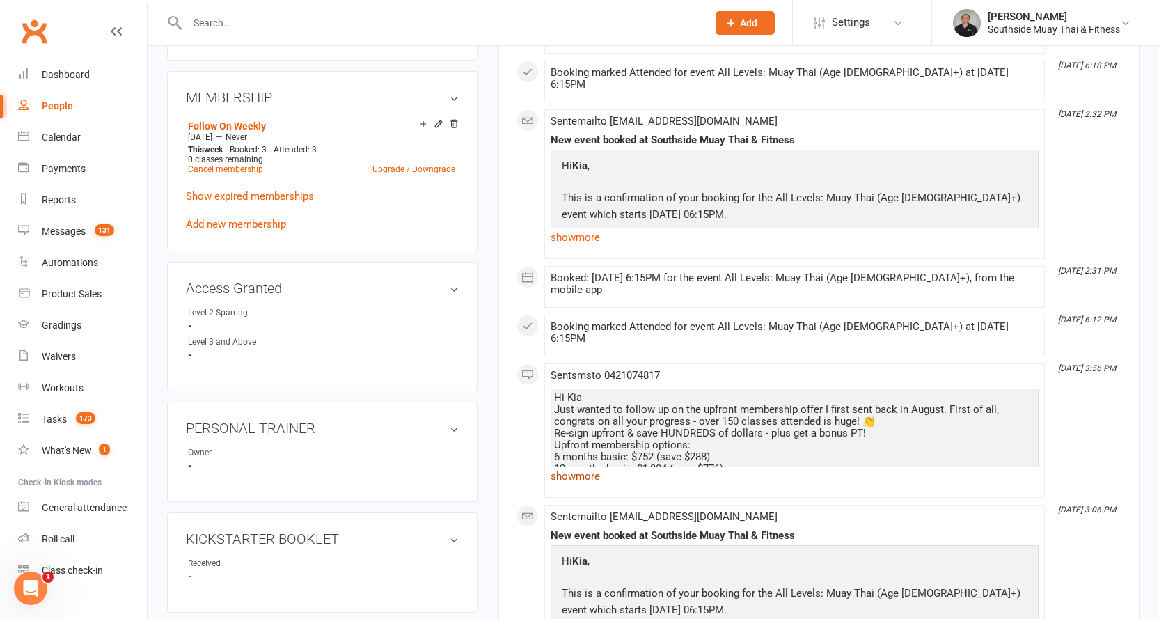
click at [586, 467] on link "show more" at bounding box center [795, 476] width 488 height 19
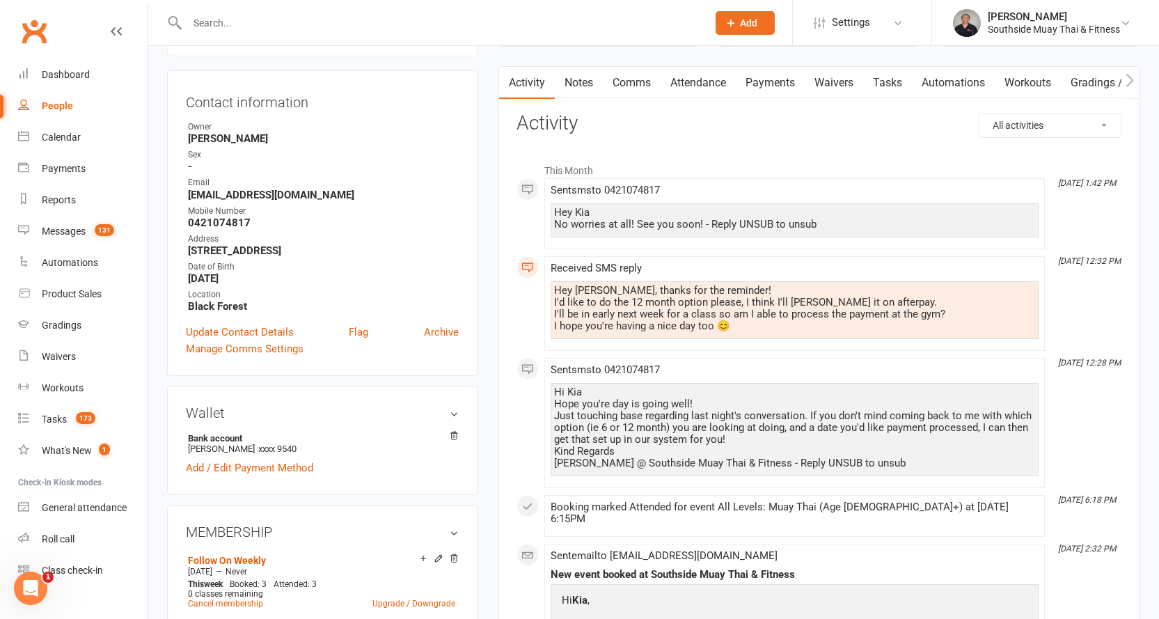
scroll to position [0, 0]
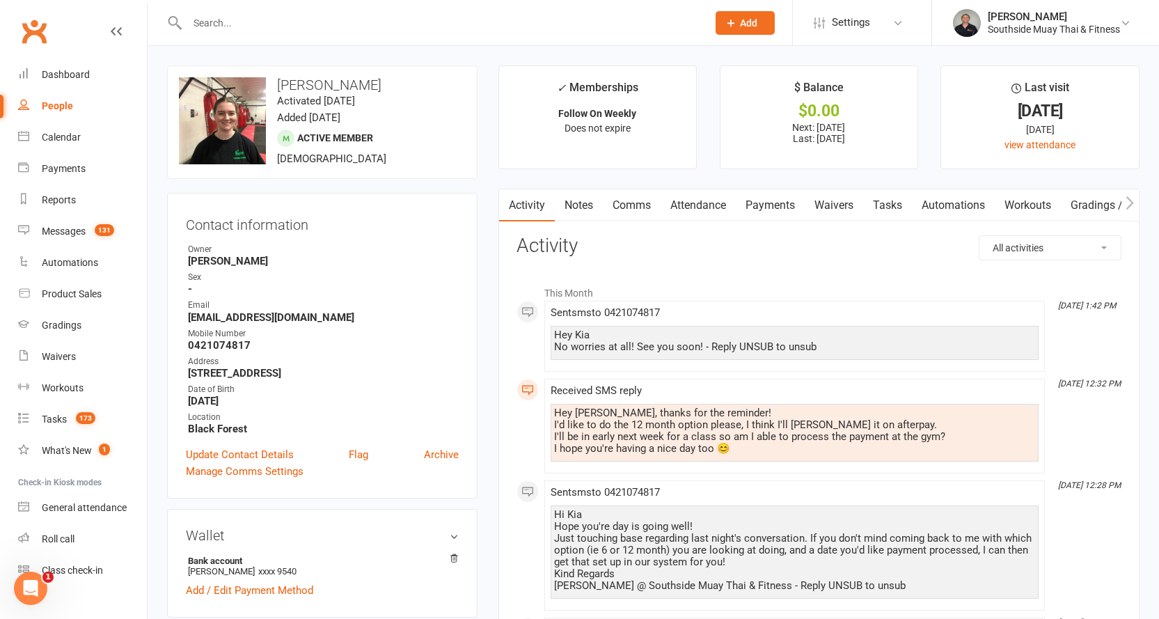
click at [775, 199] on link "Payments" at bounding box center [770, 205] width 69 height 32
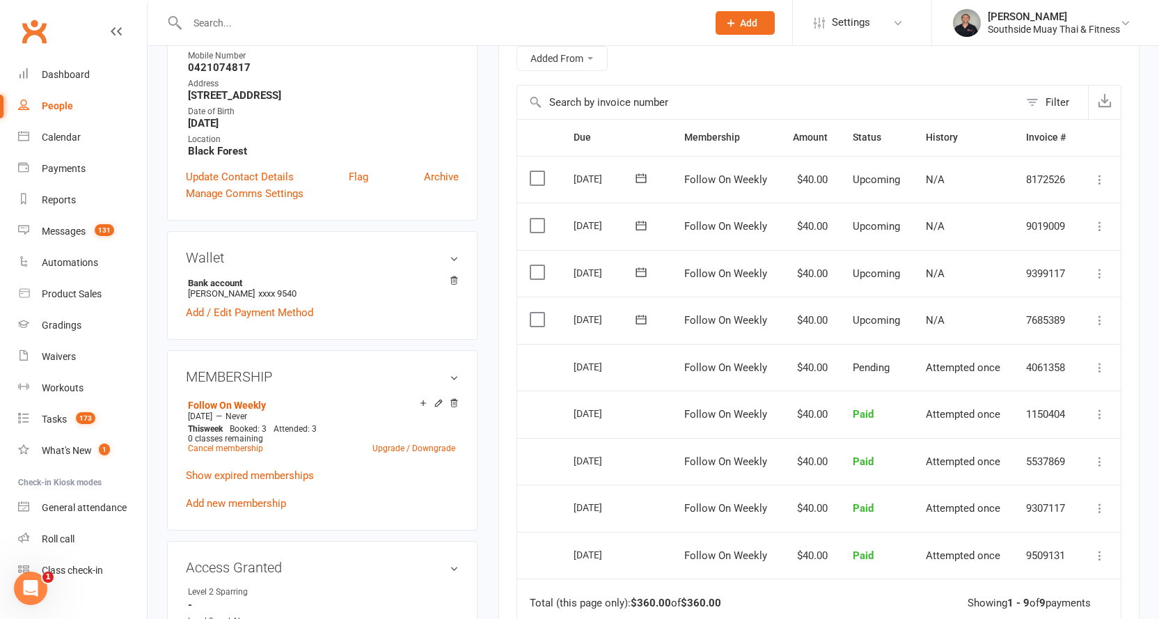
scroll to position [279, 0]
click at [207, 499] on link "Add new membership" at bounding box center [236, 503] width 100 height 13
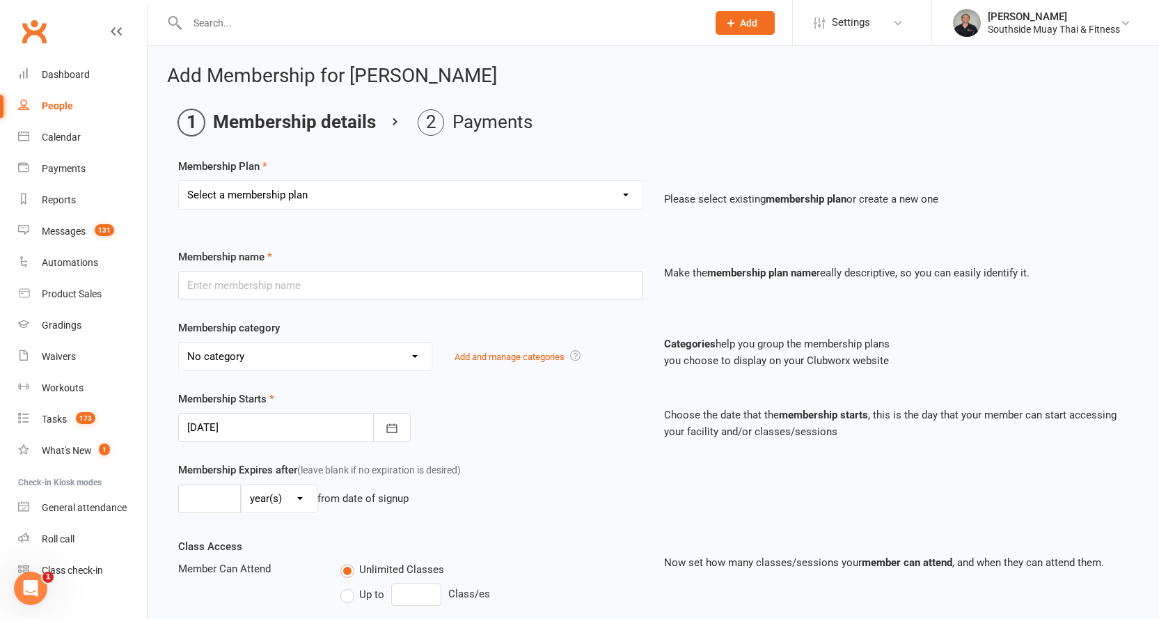
click at [267, 198] on select "Select a membership plan Create new Membership Plan 1 Class/Week | 6 Mth Memb -…" at bounding box center [411, 195] width 464 height 28
click at [196, 152] on main "Membership details Payments Membership Plan Select a membership plan Create new…" at bounding box center [653, 492] width 973 height 766
click at [200, 191] on select "Select a membership plan Create new Membership Plan 1 Class/Week | 6 Mth Memb -…" at bounding box center [411, 195] width 464 height 28
select select "18"
click at [179, 181] on select "Select a membership plan Create new Membership Plan 1 Class/Week | 6 Mth Memb -…" at bounding box center [411, 195] width 464 height 28
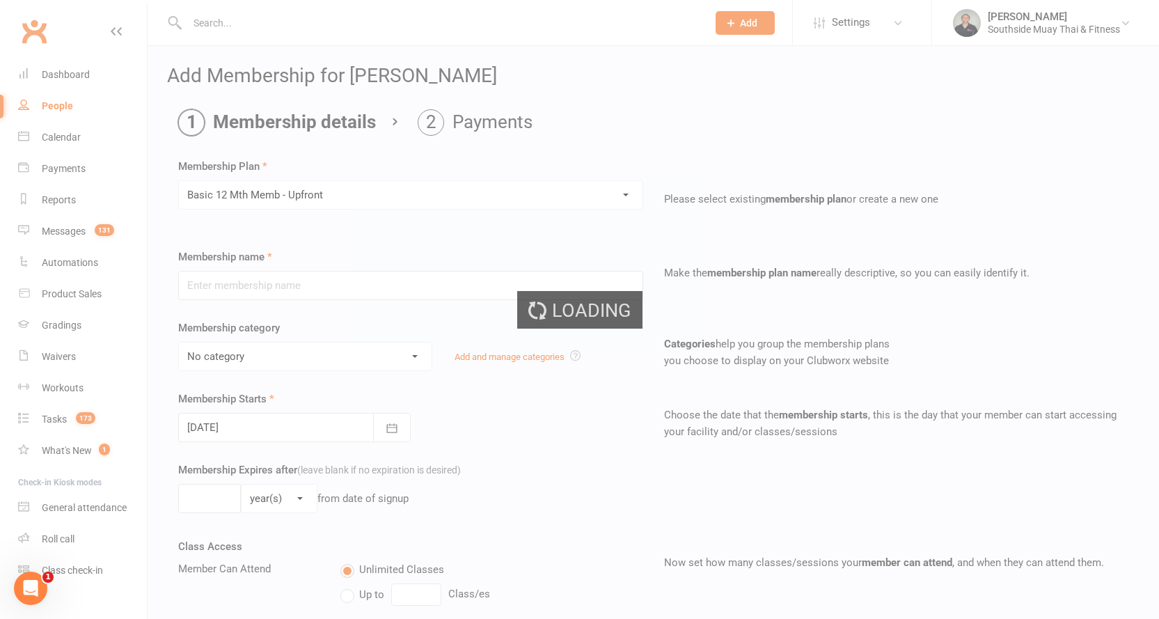
type input "Basic 12 Mth Memb - Upfront"
select select "1"
type input "12"
select select "2"
type input "3"
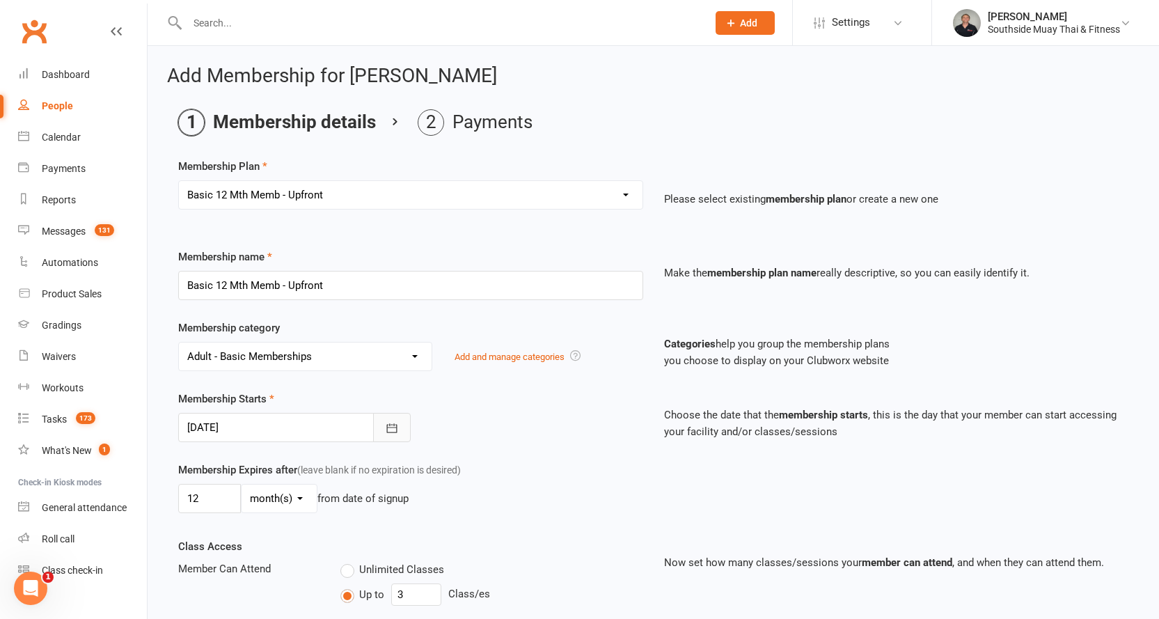
click at [392, 428] on icon "button" at bounding box center [391, 427] width 10 height 9
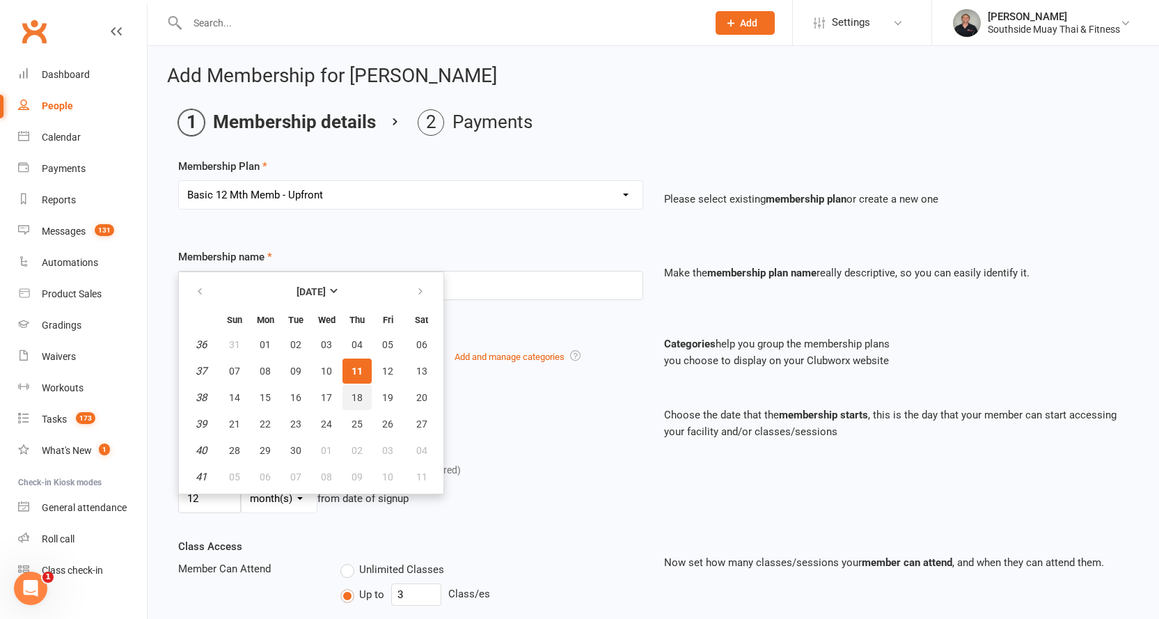
click at [345, 393] on button "18" at bounding box center [357, 397] width 29 height 25
type input "[DATE]"
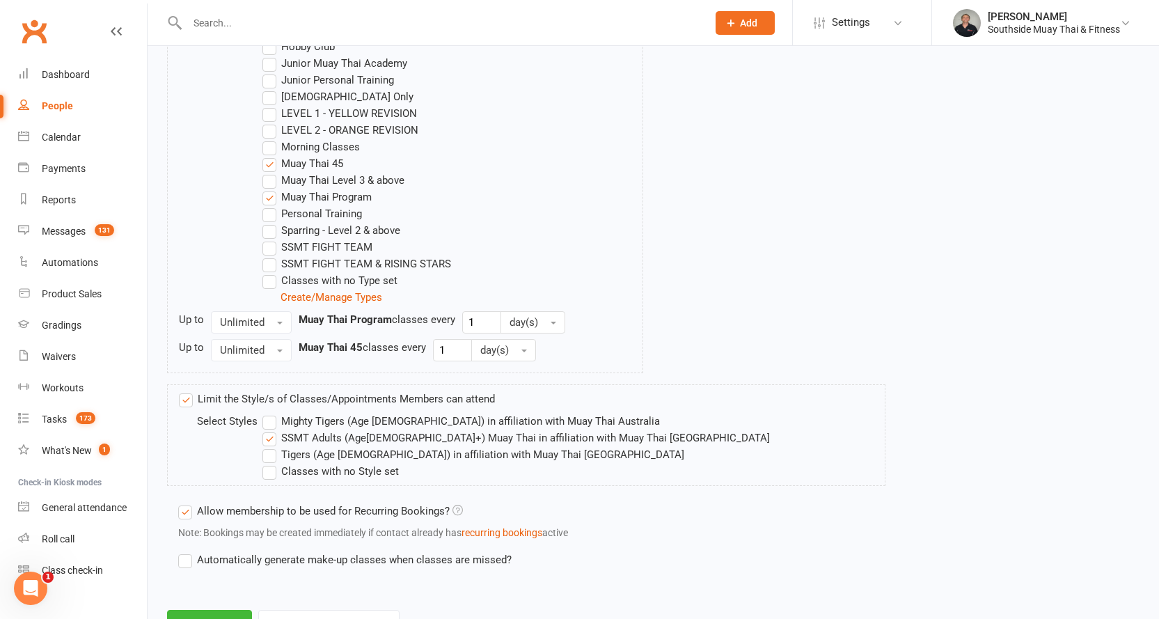
scroll to position [933, 0]
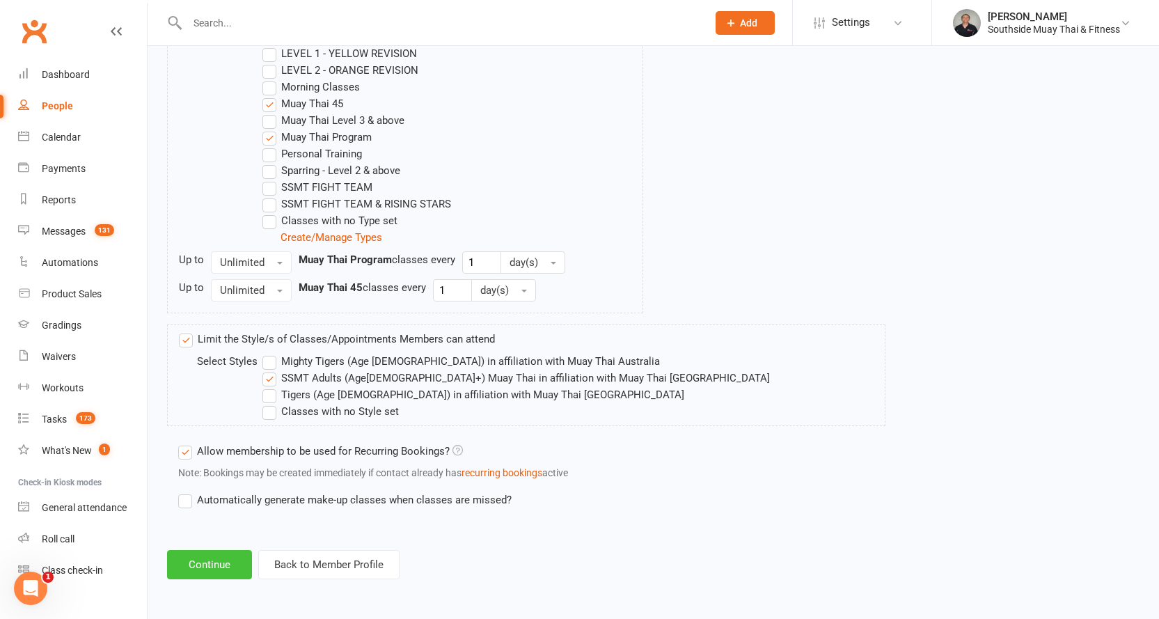
click at [210, 562] on button "Continue" at bounding box center [209, 564] width 85 height 29
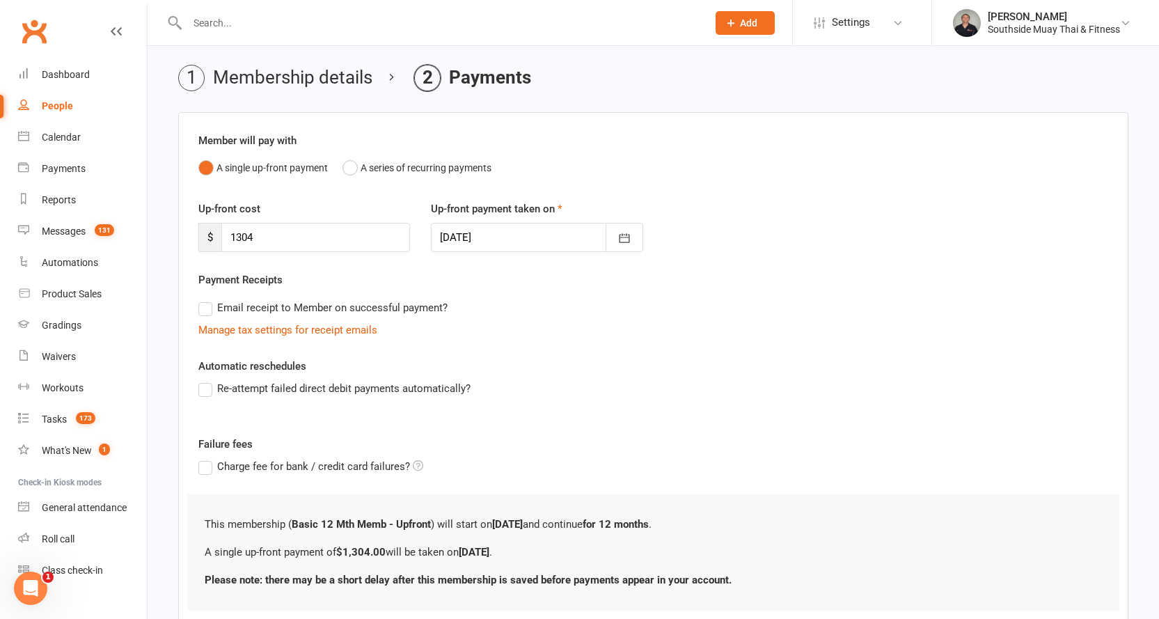
scroll to position [139, 0]
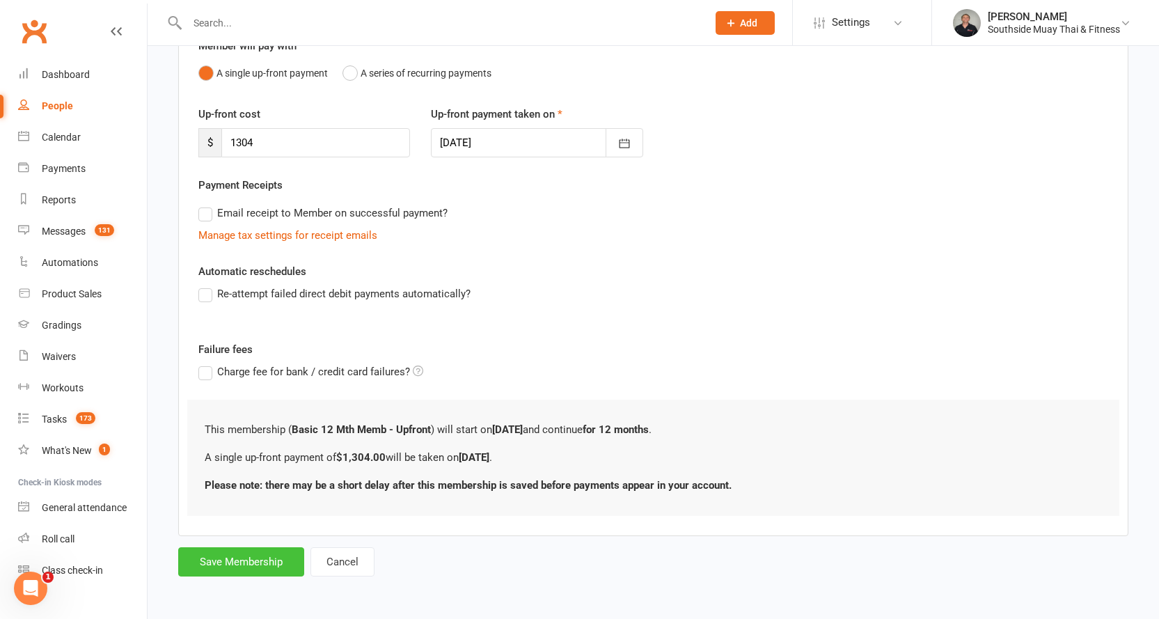
click at [229, 561] on button "Save Membership" at bounding box center [241, 561] width 126 height 29
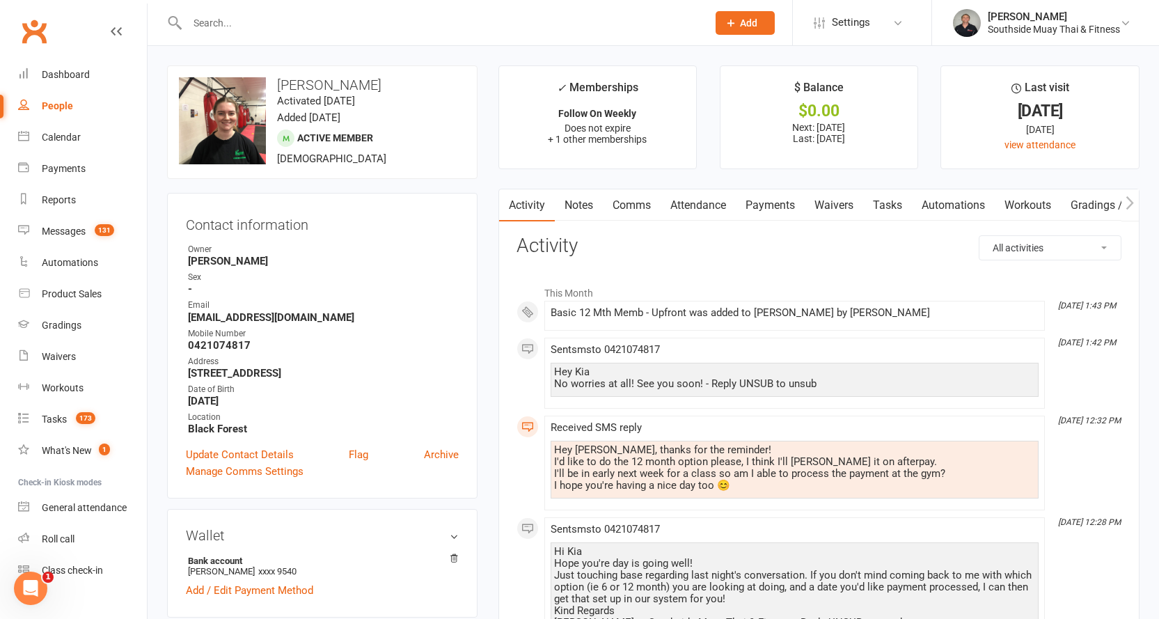
click at [760, 199] on link "Payments" at bounding box center [770, 205] width 69 height 32
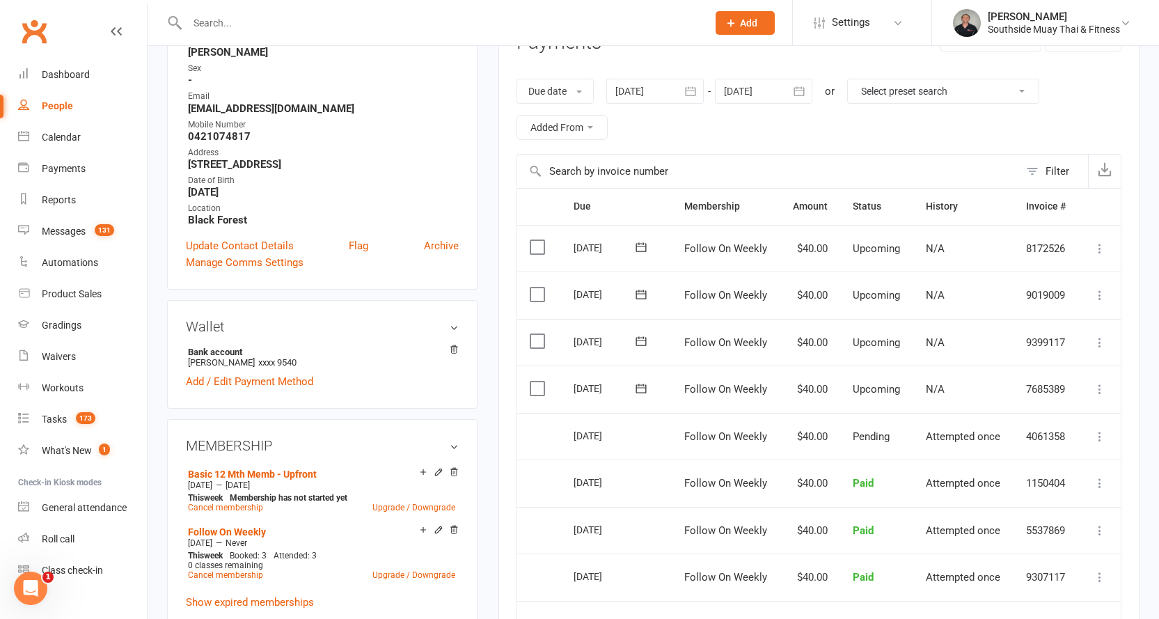
scroll to position [348, 0]
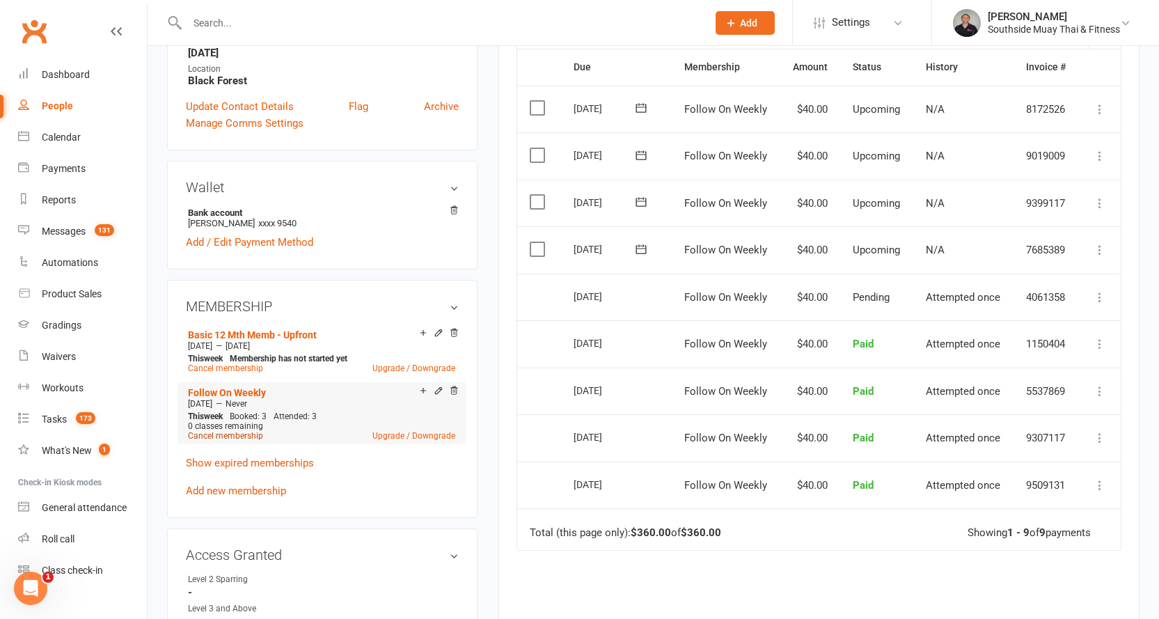
click at [226, 433] on link "Cancel membership" at bounding box center [225, 436] width 75 height 10
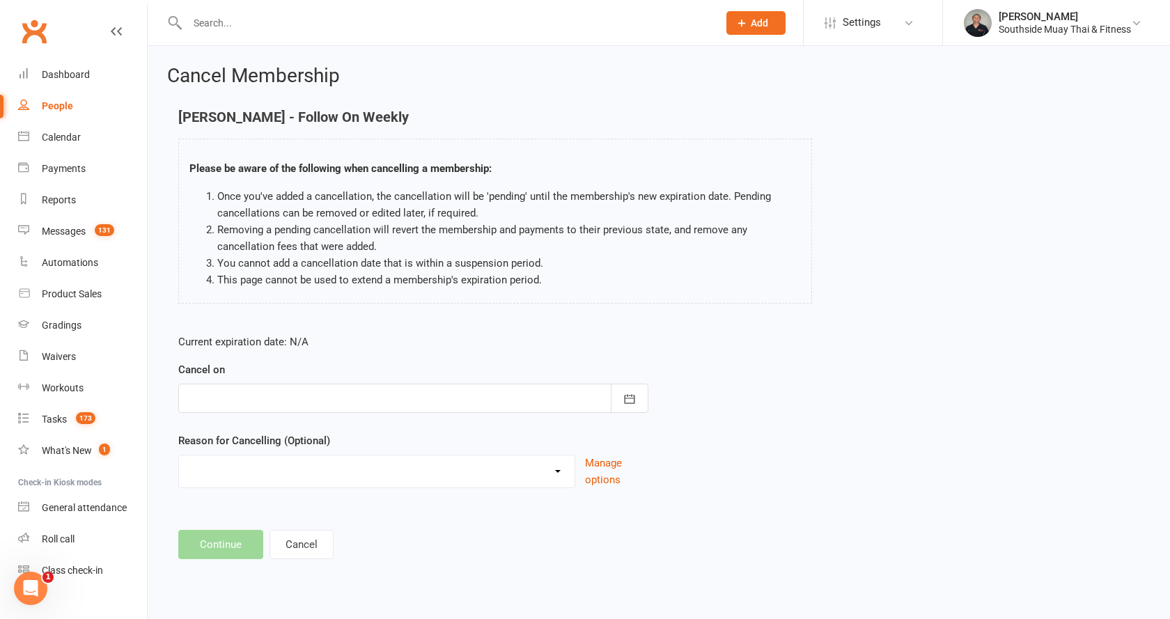
click at [266, 400] on div at bounding box center [413, 398] width 470 height 29
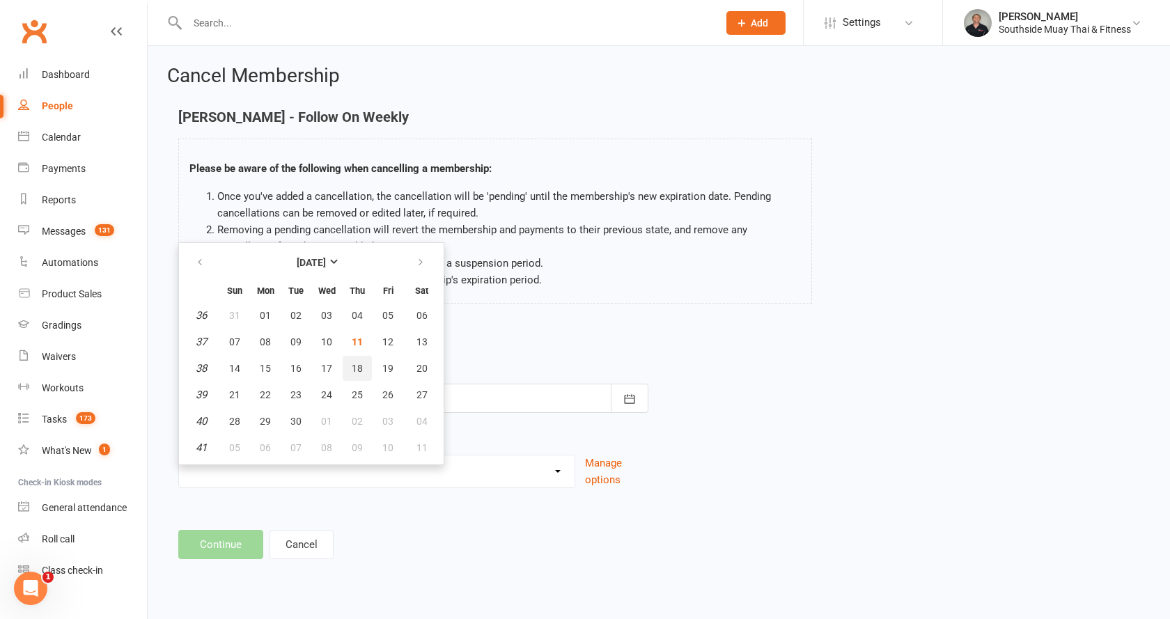
click at [352, 363] on span "18" at bounding box center [357, 368] width 11 height 11
type input "[DATE]"
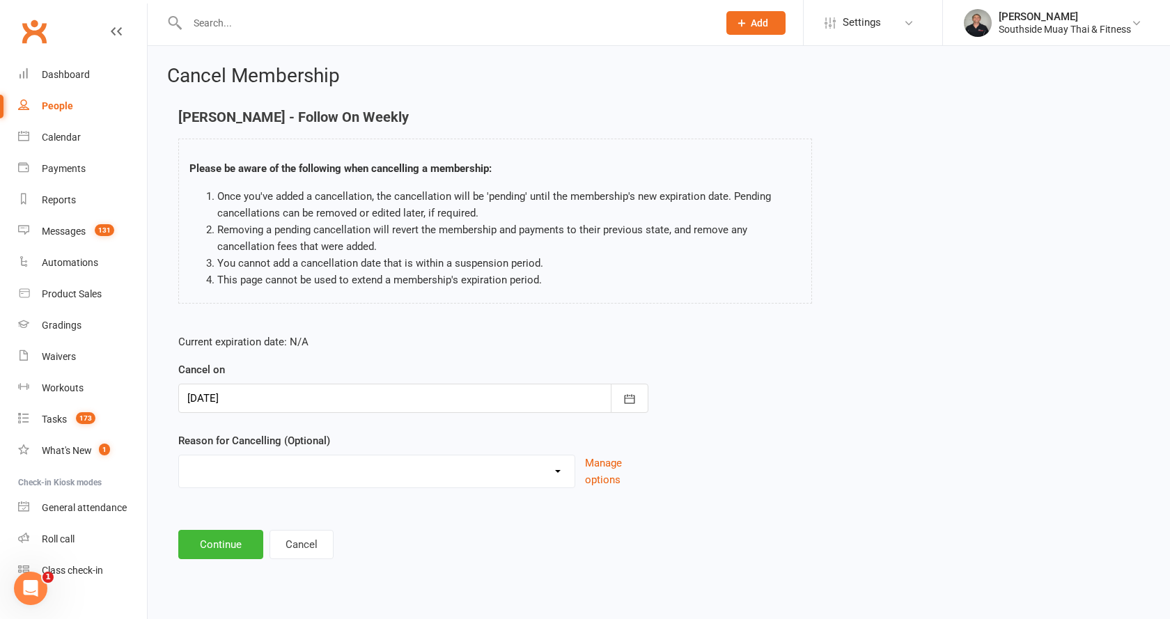
click at [201, 464] on select "Bad Debt Changed Gyms Financial Difficulty Health Holiday Injury Membership tra…" at bounding box center [377, 469] width 396 height 28
select select "6"
click at [179, 455] on select "Bad Debt Changed Gyms Financial Difficulty Health Holiday Injury Membership tra…" at bounding box center [377, 469] width 396 height 28
click at [201, 540] on button "Continue" at bounding box center [220, 544] width 85 height 29
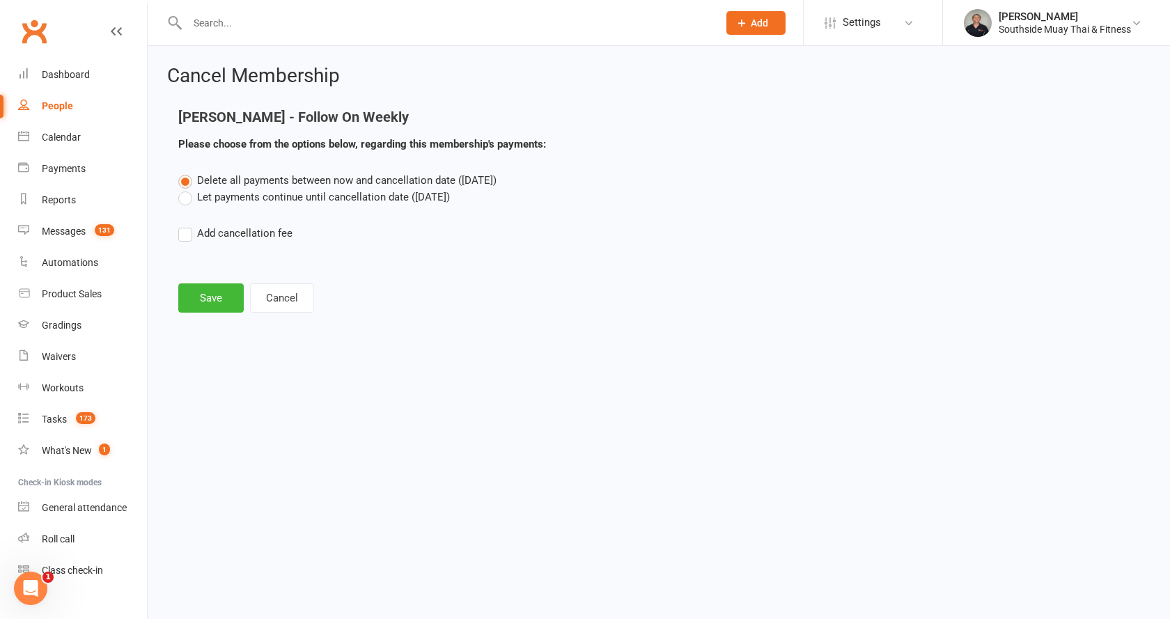
click at [216, 196] on label "Let payments continue until cancellation date ([DATE])" at bounding box center [314, 197] width 272 height 17
click at [187, 189] on input "Let payments continue until cancellation date ([DATE])" at bounding box center [182, 189] width 9 height 0
click at [198, 295] on button "Save" at bounding box center [210, 297] width 65 height 29
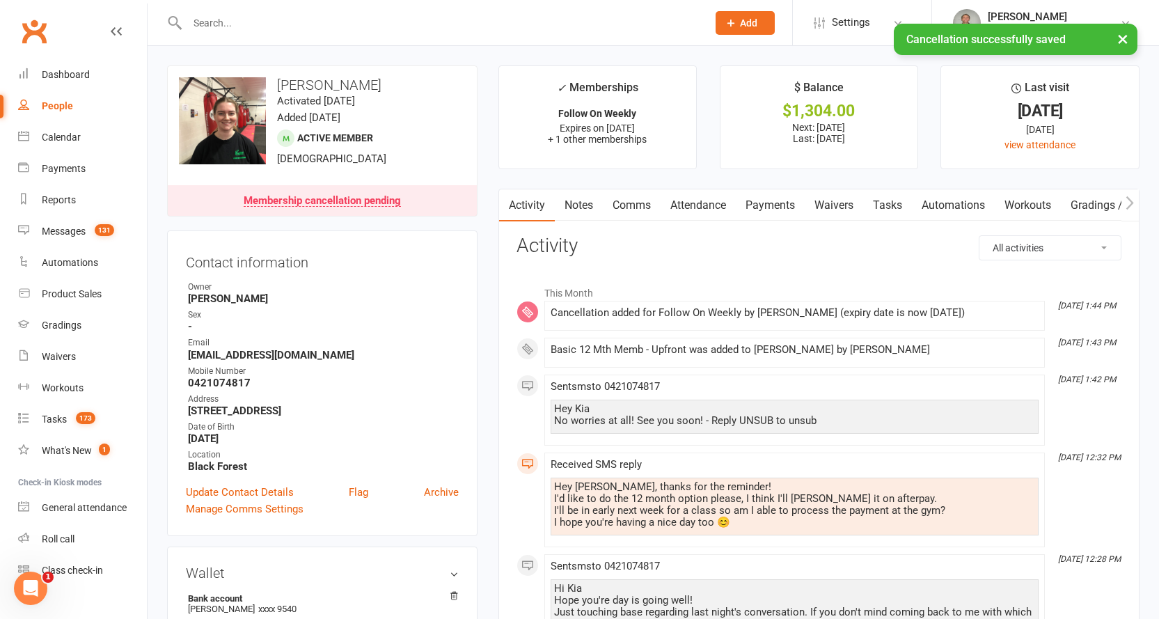
click at [774, 204] on link "Payments" at bounding box center [770, 205] width 69 height 32
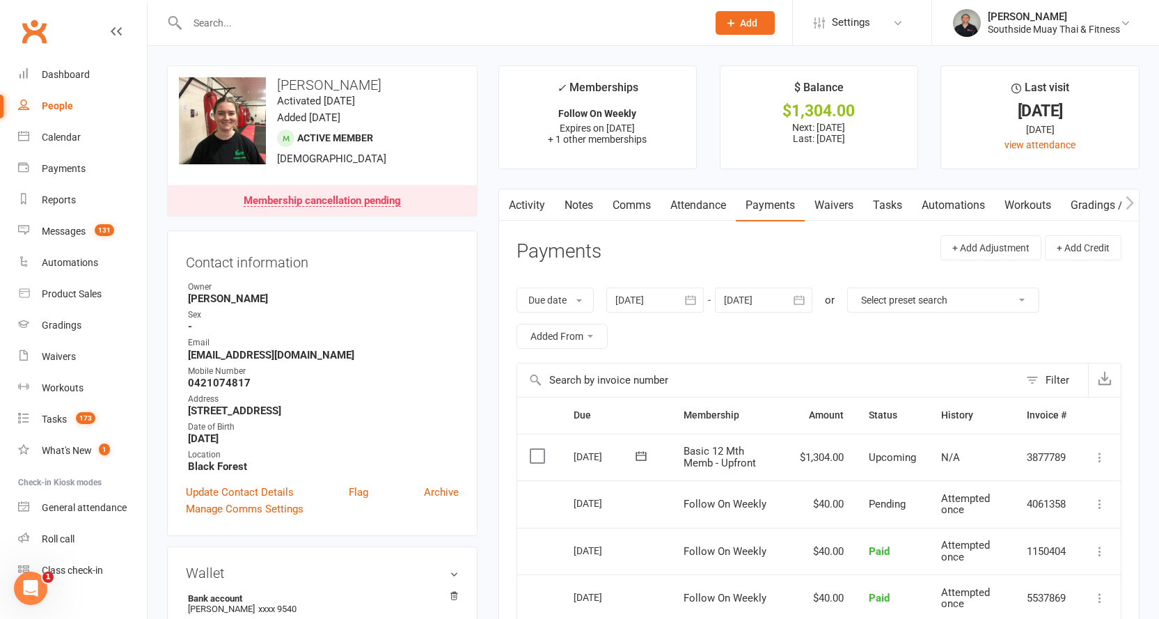
click at [641, 453] on icon at bounding box center [641, 456] width 14 height 14
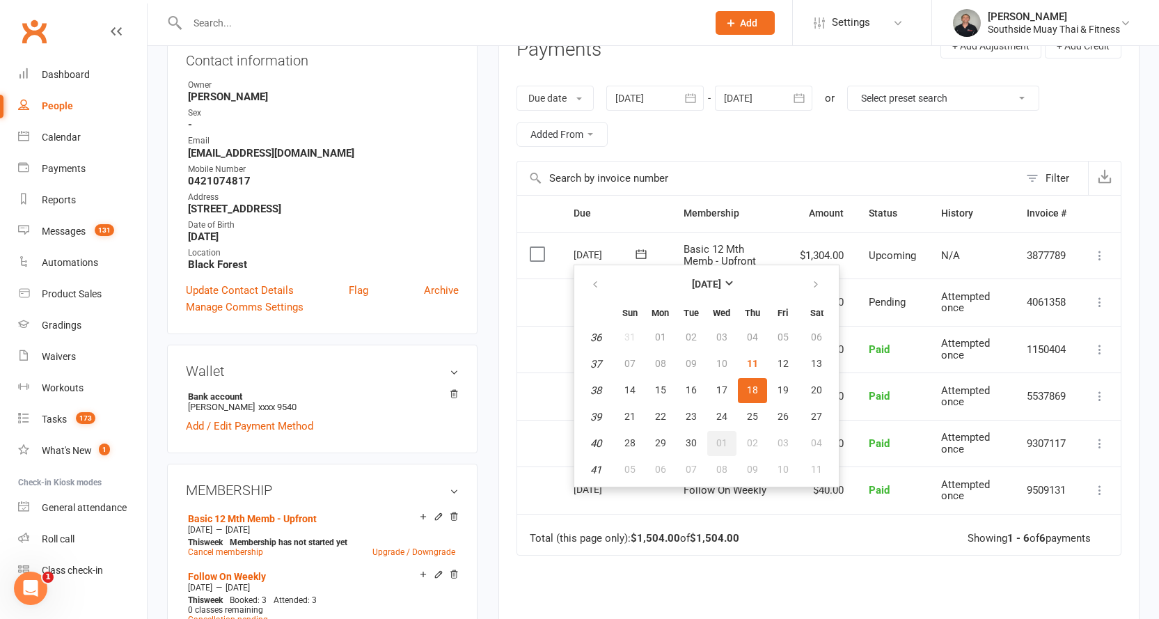
scroll to position [209, 0]
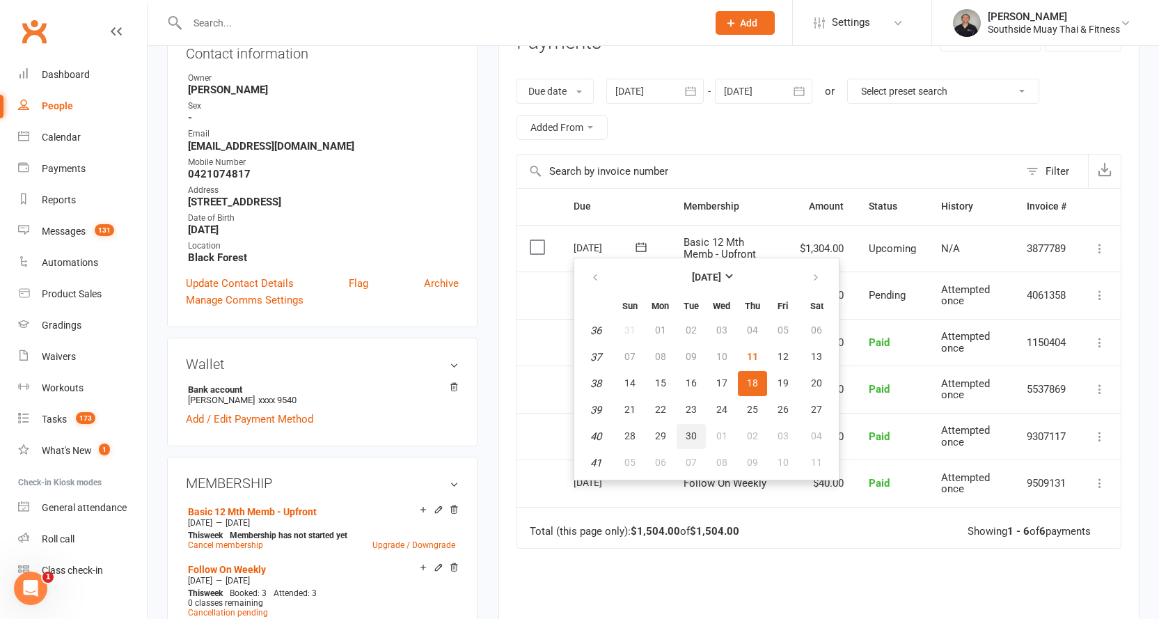
click at [689, 432] on span "30" at bounding box center [691, 435] width 11 height 11
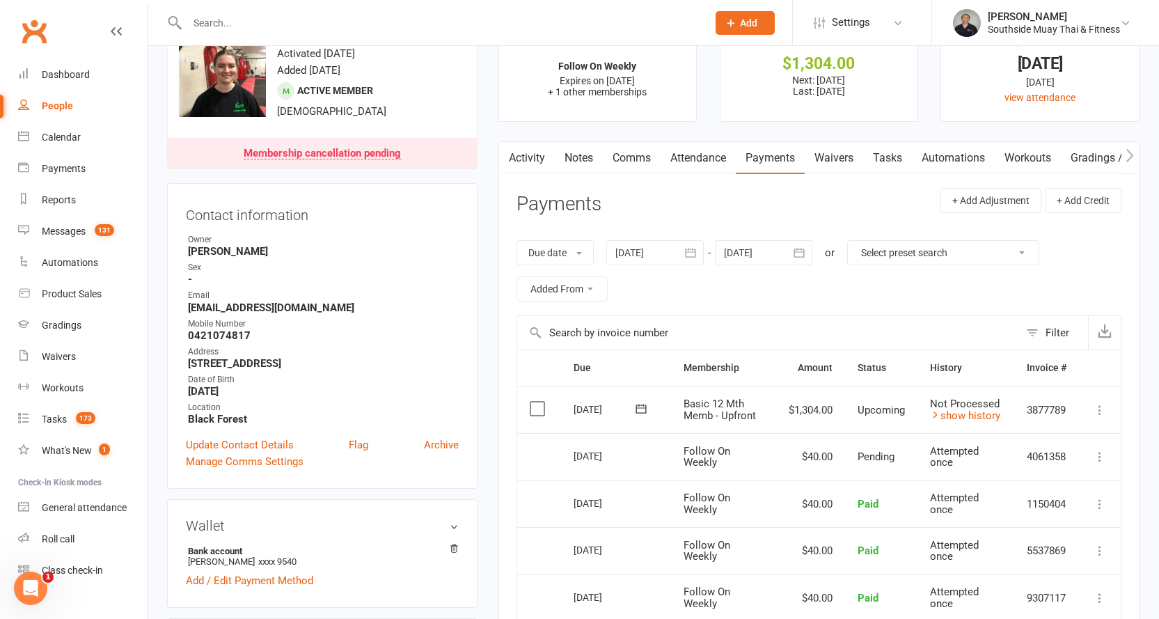
scroll to position [0, 0]
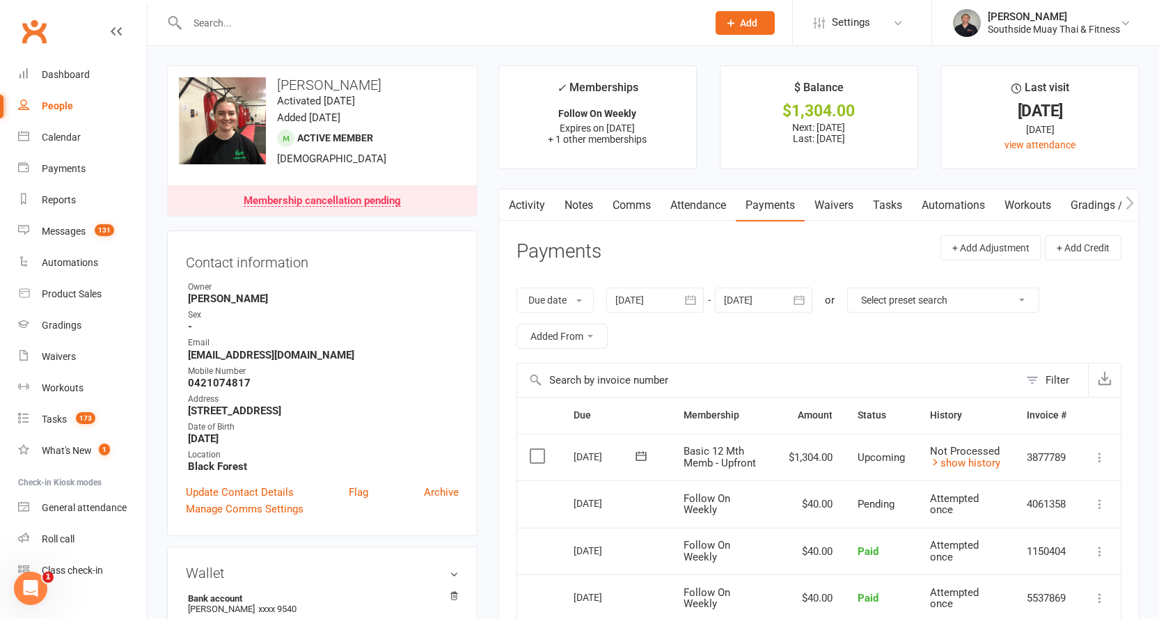
click at [1128, 198] on icon "button" at bounding box center [1130, 203] width 8 height 15
click at [847, 211] on link "Automations" at bounding box center [849, 205] width 83 height 32
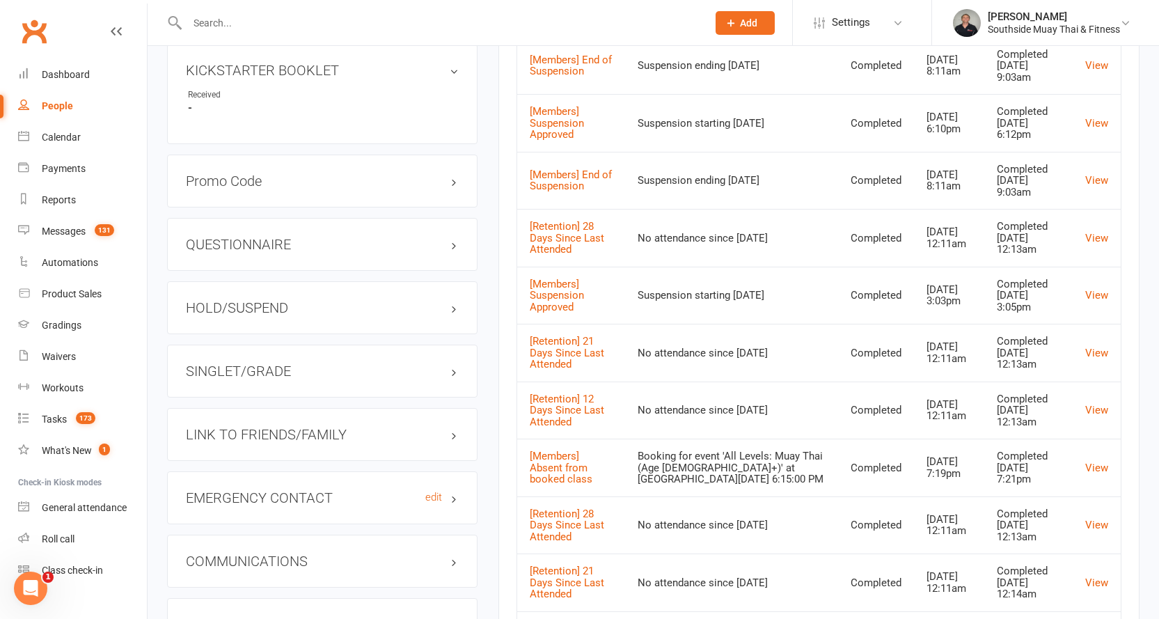
scroll to position [1323, 0]
